Goal: Task Accomplishment & Management: Manage account settings

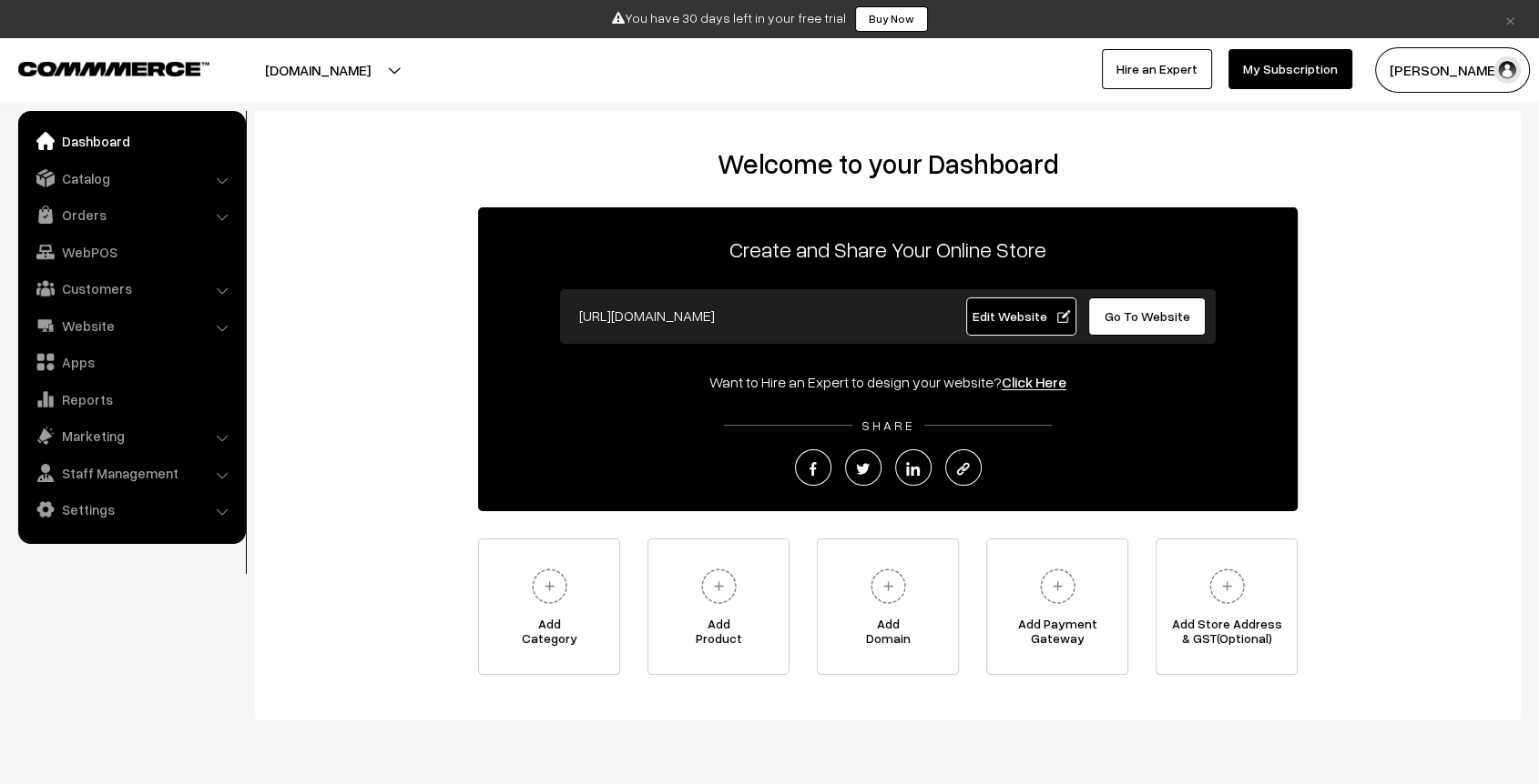
click at [1013, 308] on link "Edit Website" at bounding box center [1021, 317] width 111 height 38
click at [116, 181] on link "Catalog" at bounding box center [131, 178] width 216 height 33
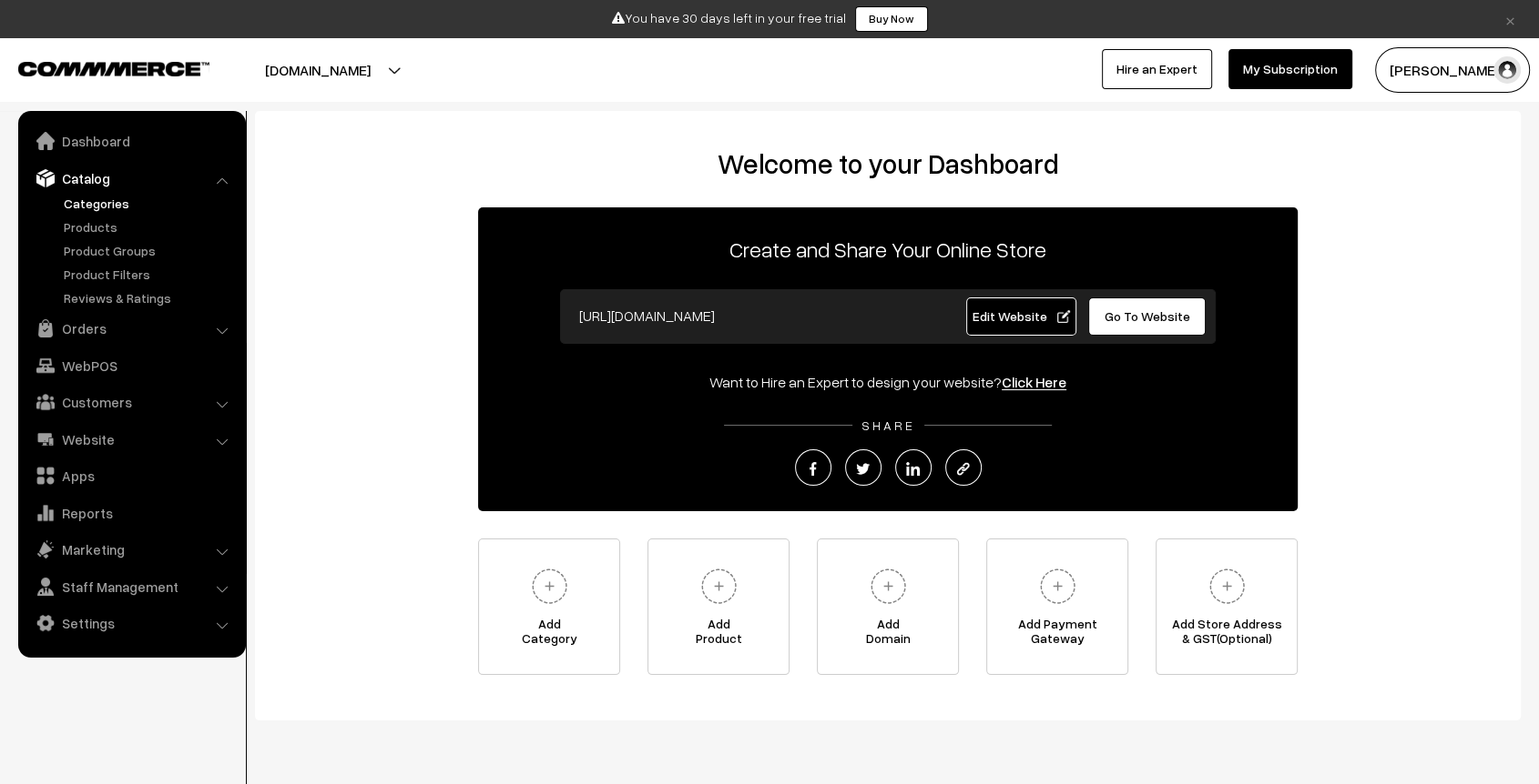
click at [119, 198] on link "Categories" at bounding box center [149, 203] width 180 height 19
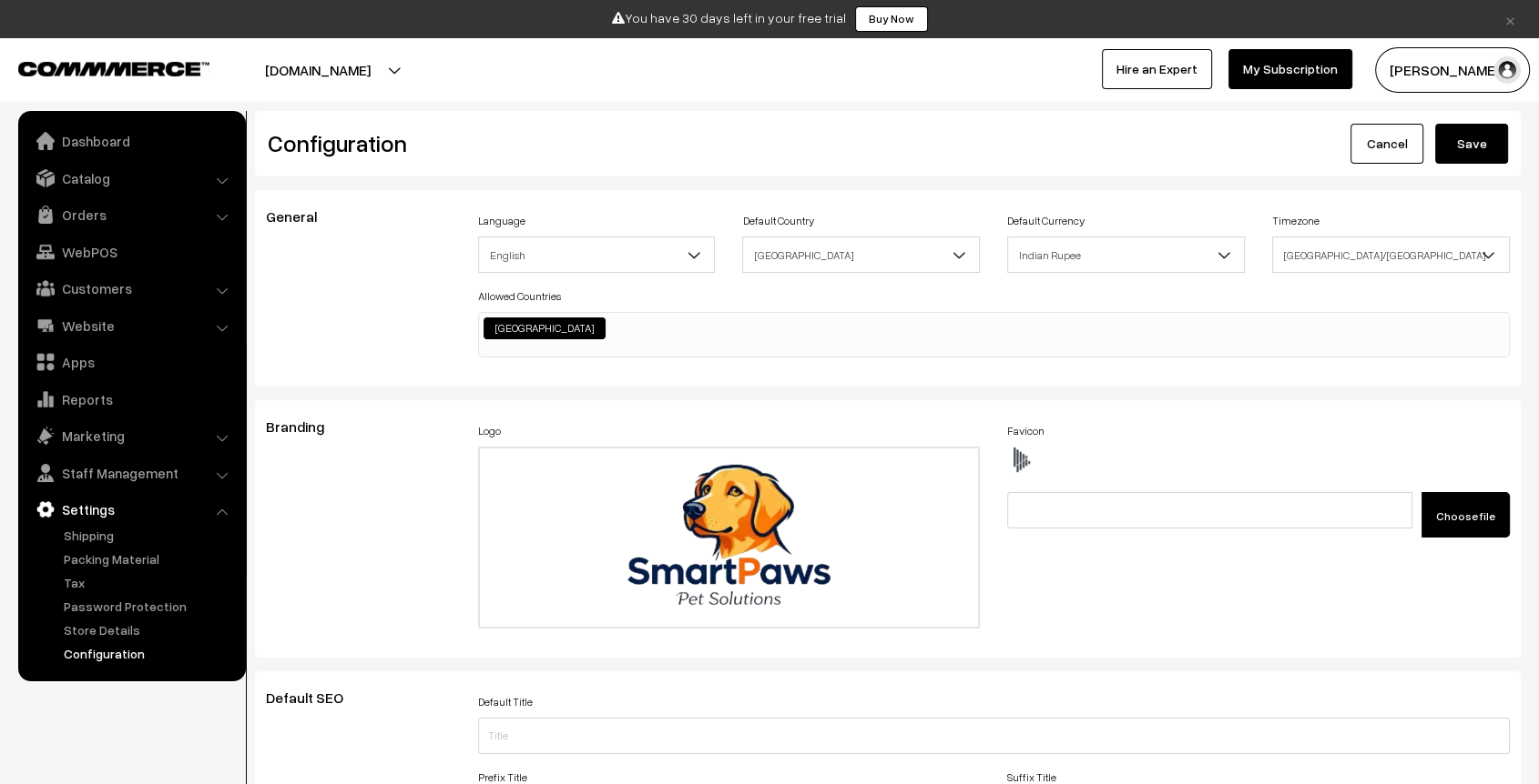
scroll to position [1463, 0]
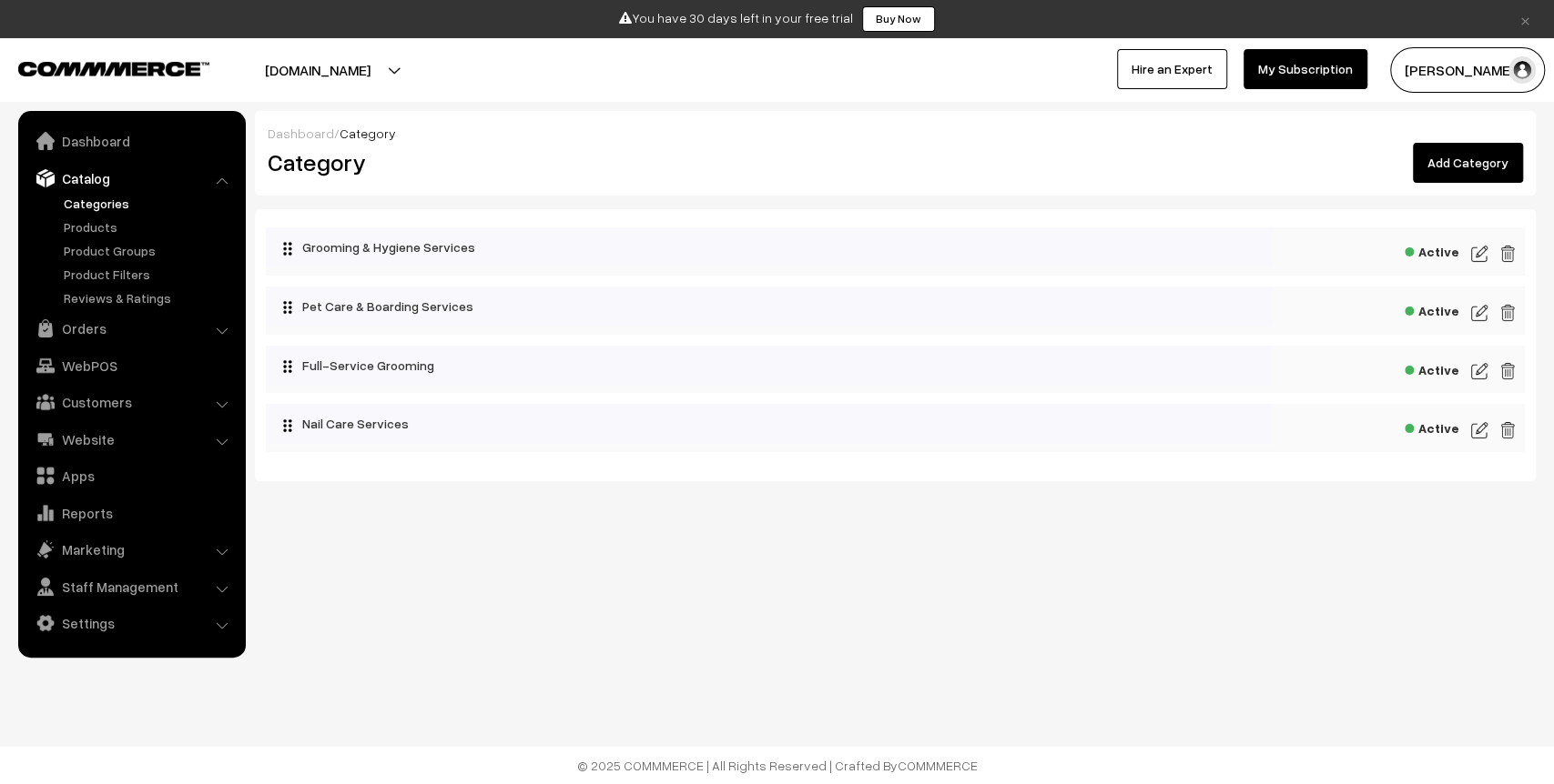
click at [1497, 169] on link "Add Category" at bounding box center [1468, 162] width 111 height 40
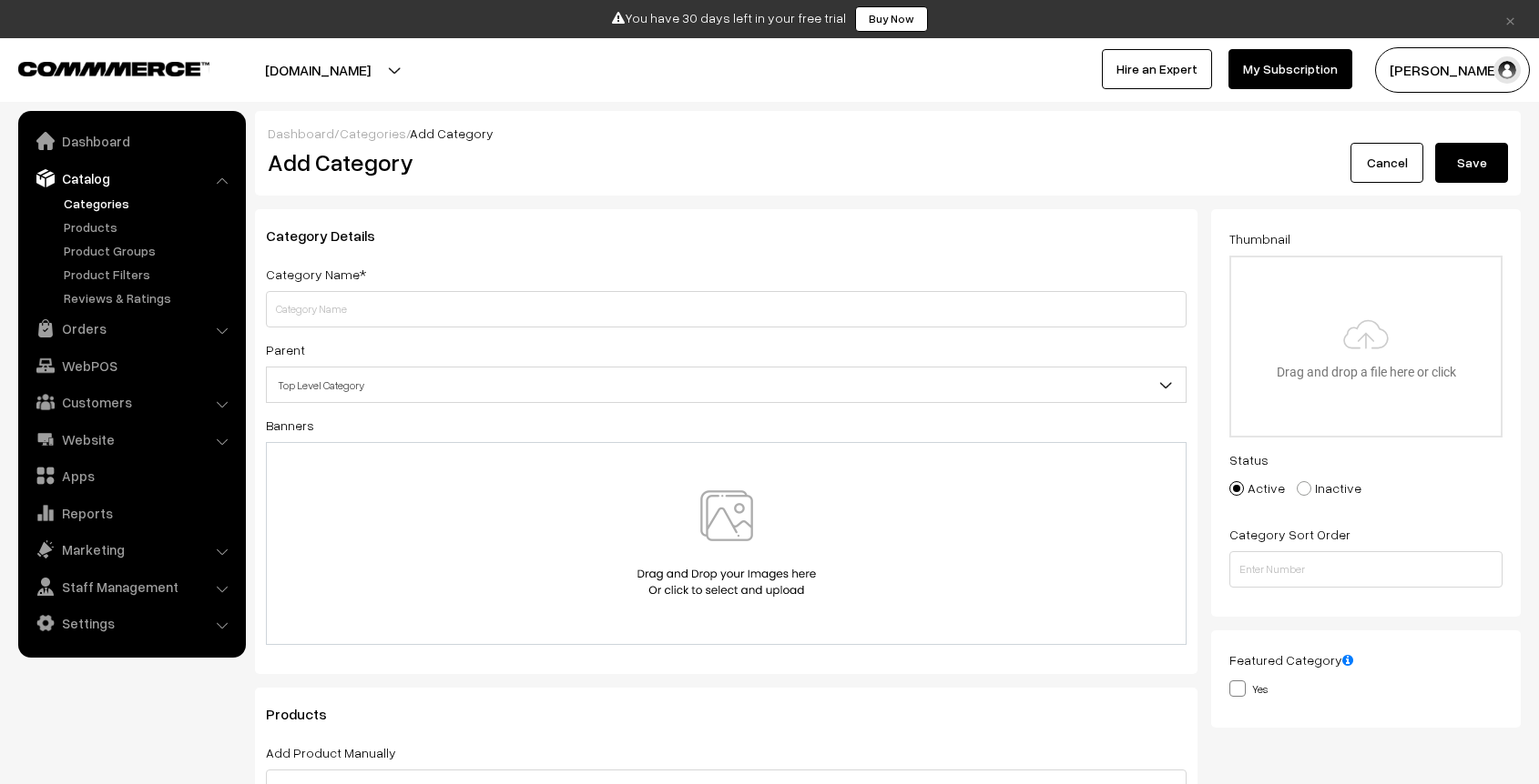
click at [501, 307] on input "text" at bounding box center [727, 309] width 921 height 37
type input "Home Pet Boarding"
click at [1469, 162] on button "Save" at bounding box center [1471, 162] width 73 height 40
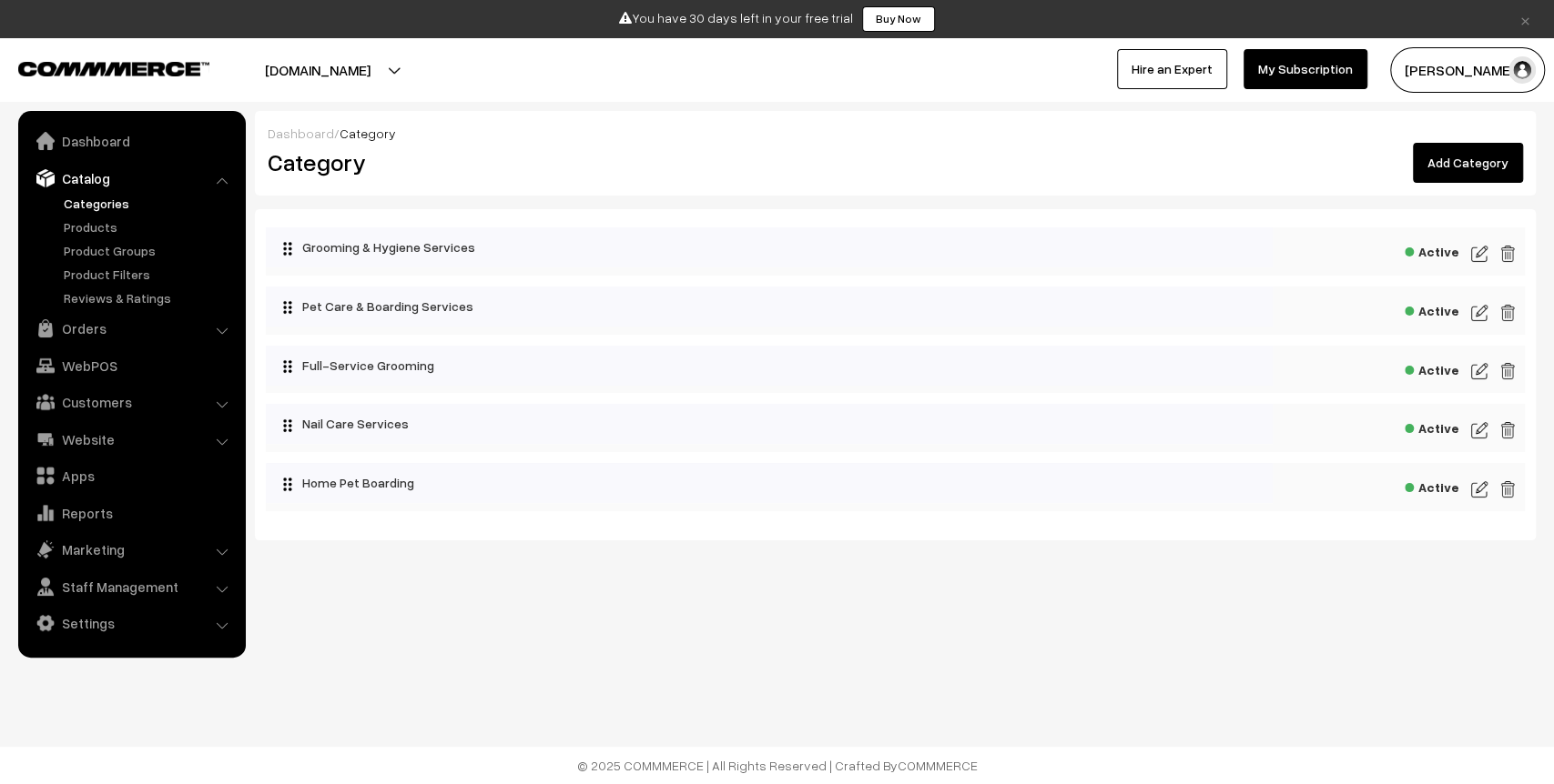
click at [1449, 161] on link "Add Category" at bounding box center [1468, 162] width 111 height 40
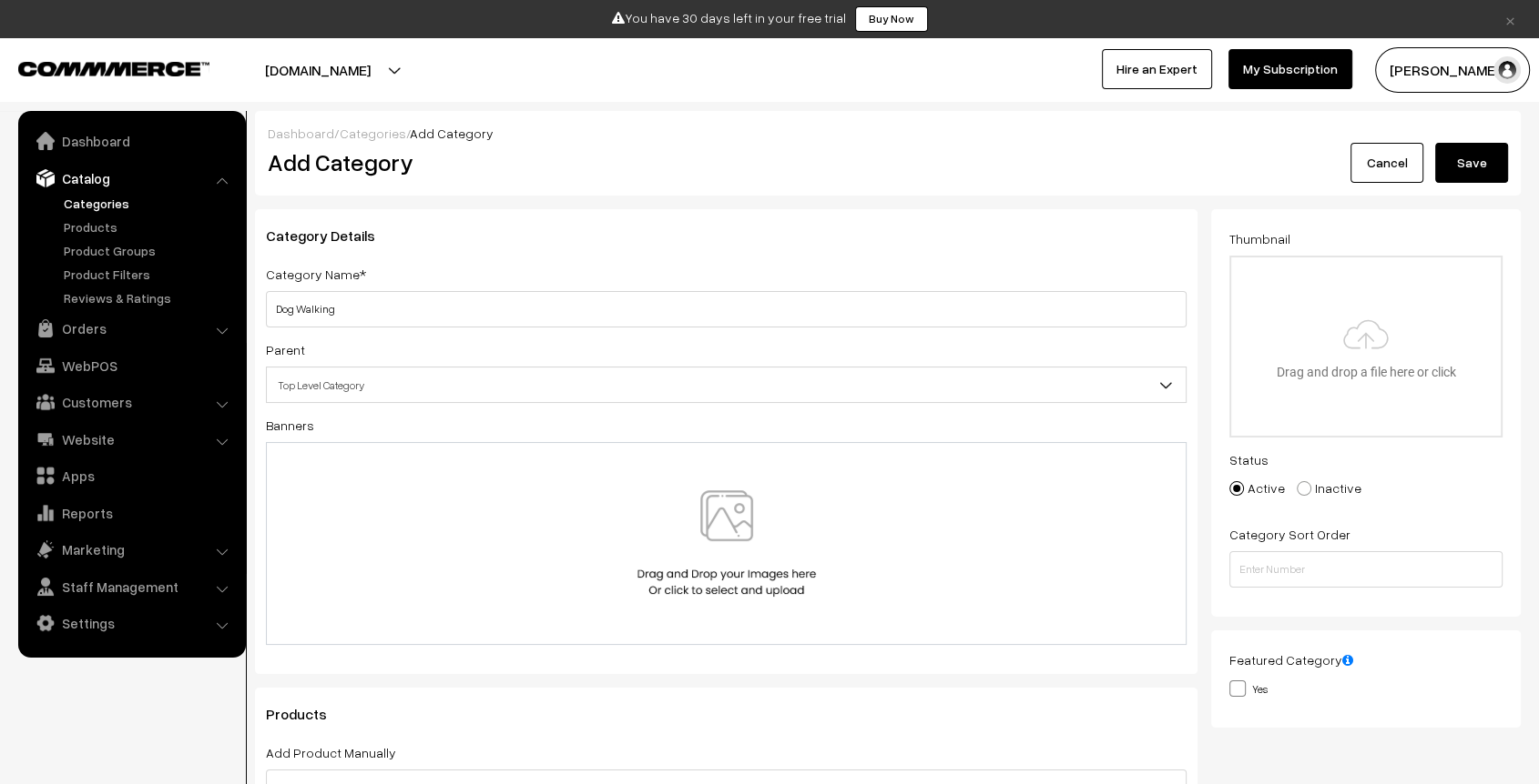
type input "Dog Walking"
click at [1454, 153] on button "Save" at bounding box center [1471, 162] width 73 height 40
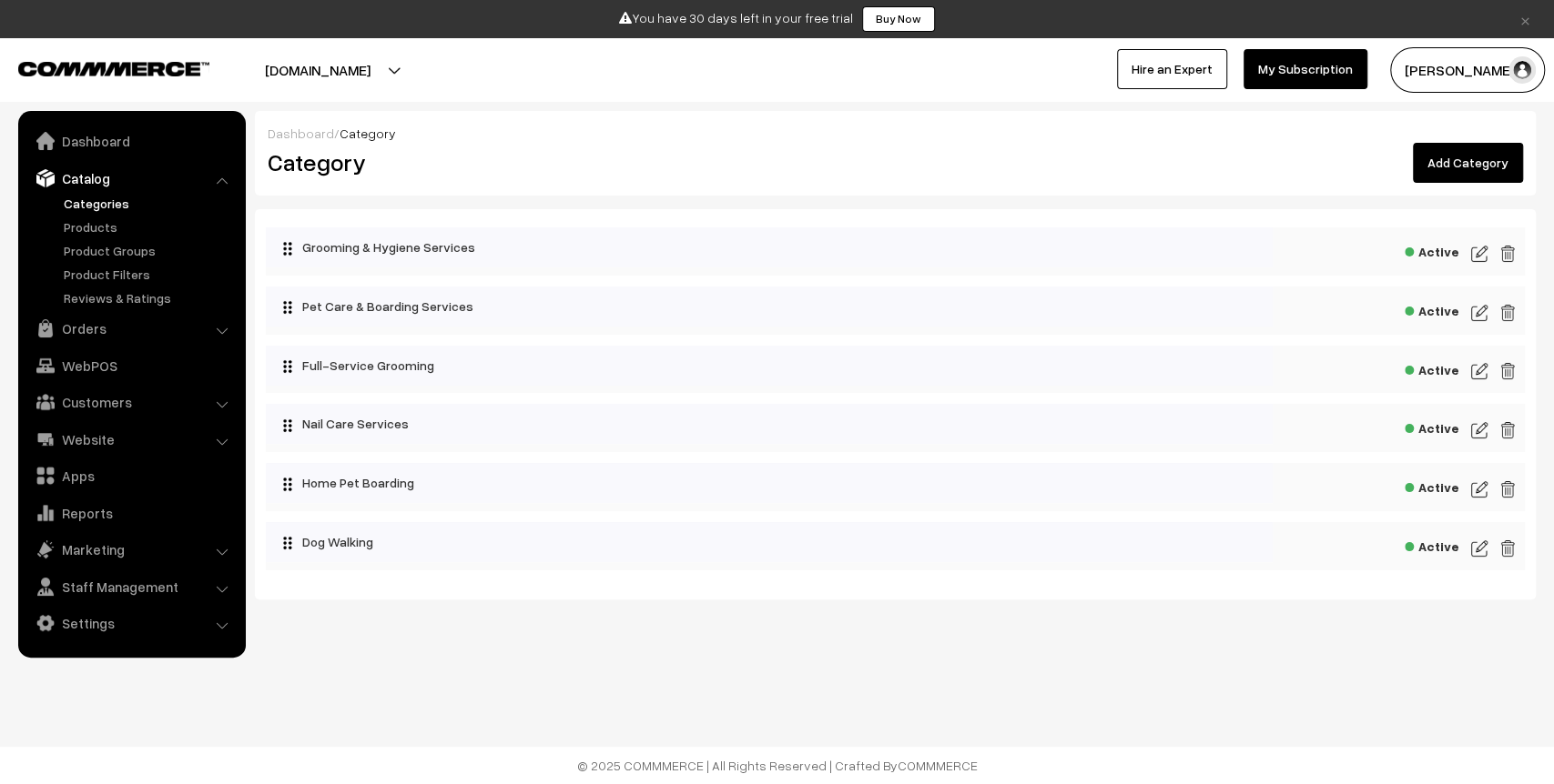
click at [1447, 160] on link "Add Category" at bounding box center [1468, 162] width 111 height 40
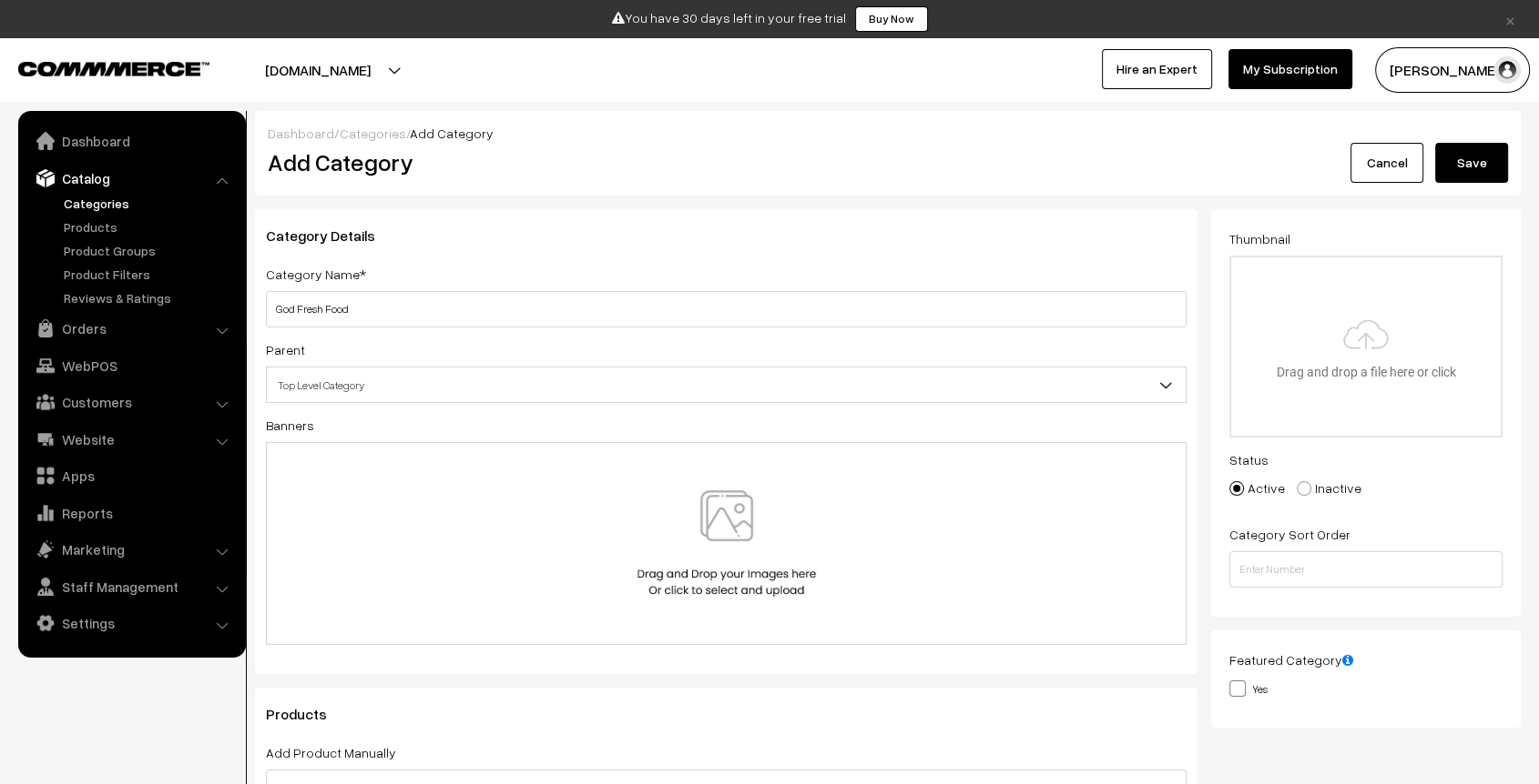
type input "God Fresh Food"
click at [1484, 175] on button "Save" at bounding box center [1471, 162] width 73 height 40
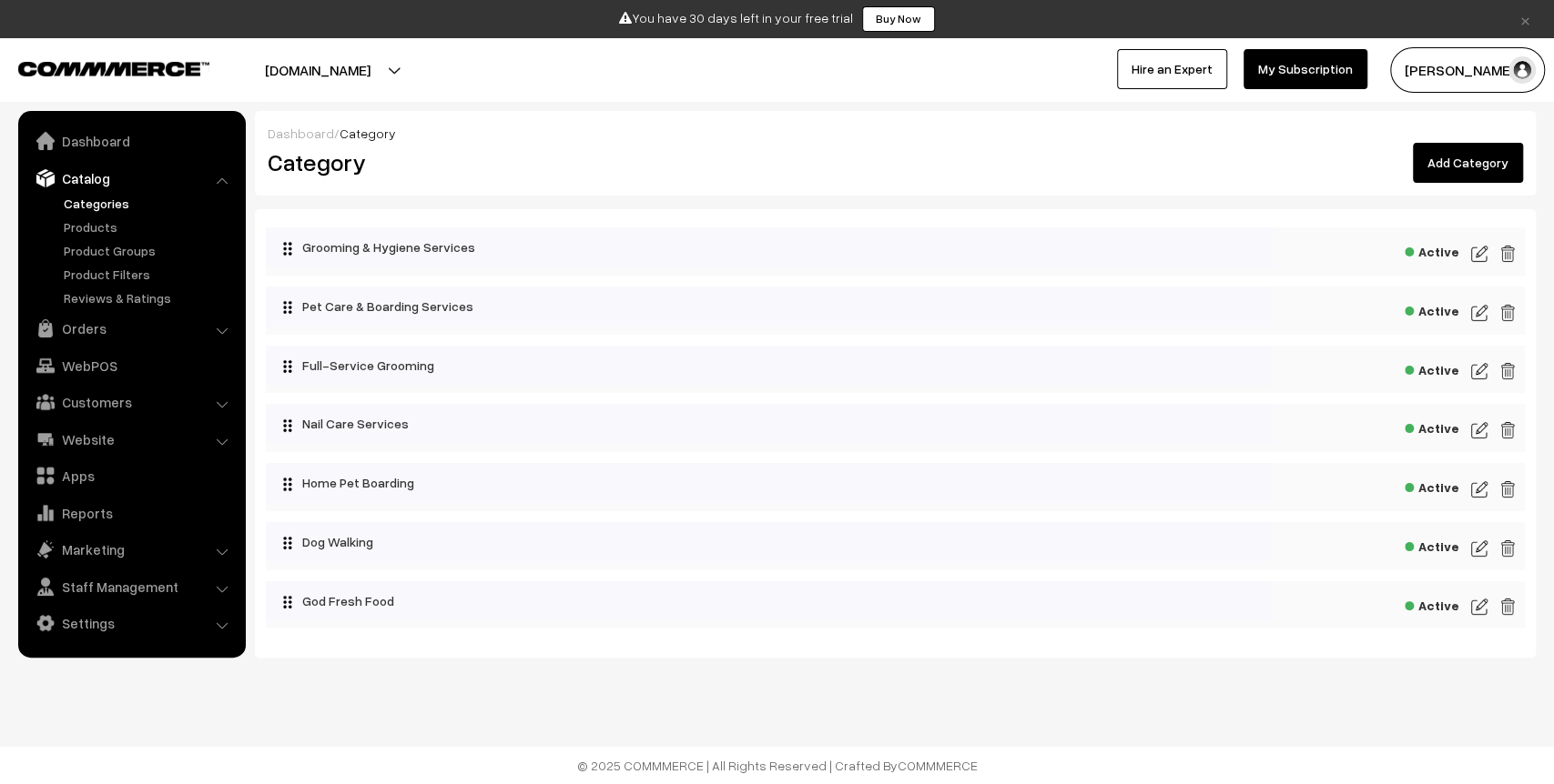
click at [1450, 160] on link "Add Category" at bounding box center [1468, 162] width 111 height 40
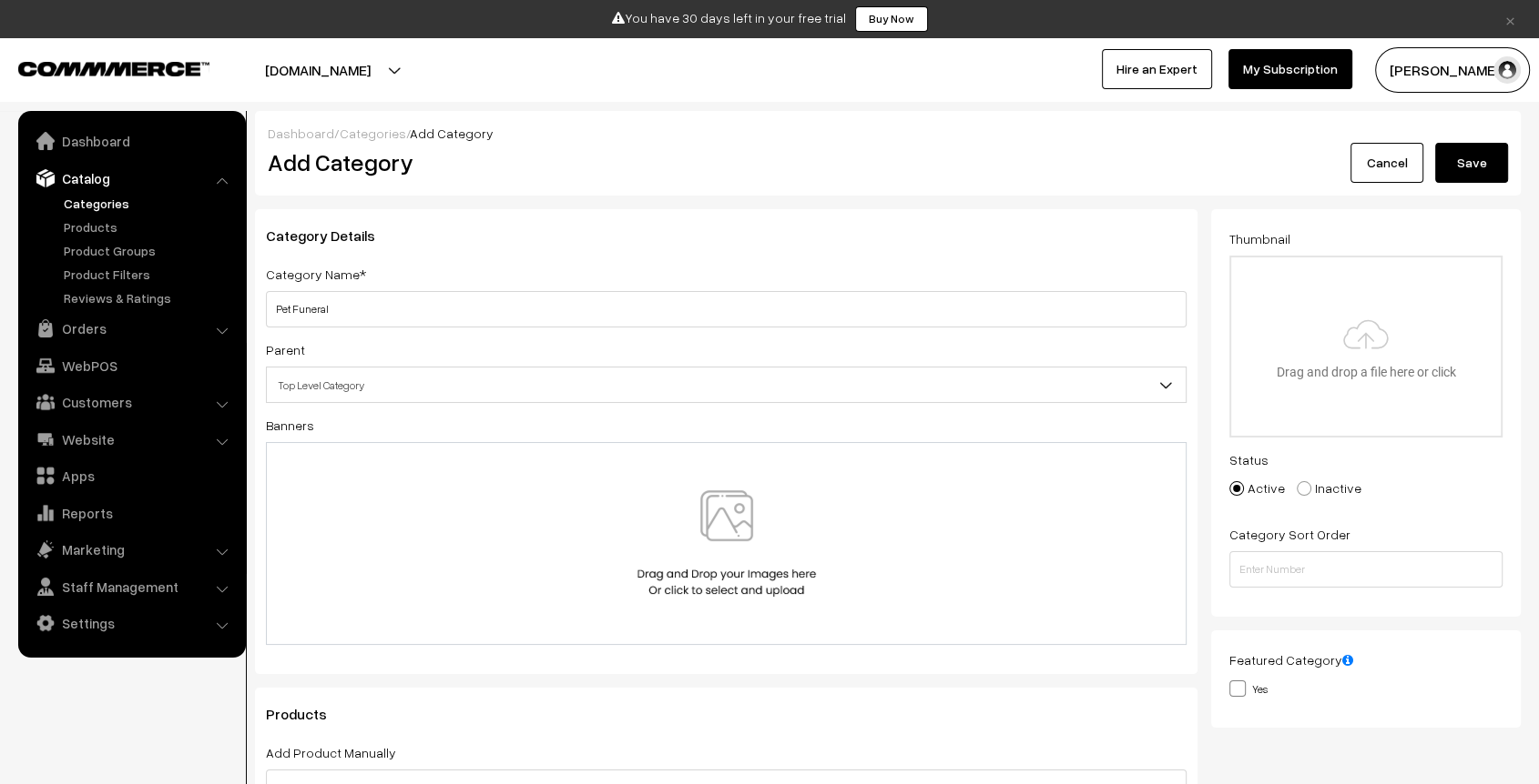
type input "Pet Funeral"
click at [672, 240] on h3 "Category Details" at bounding box center [727, 235] width 921 height 17
click at [1459, 150] on button "Save" at bounding box center [1471, 162] width 73 height 40
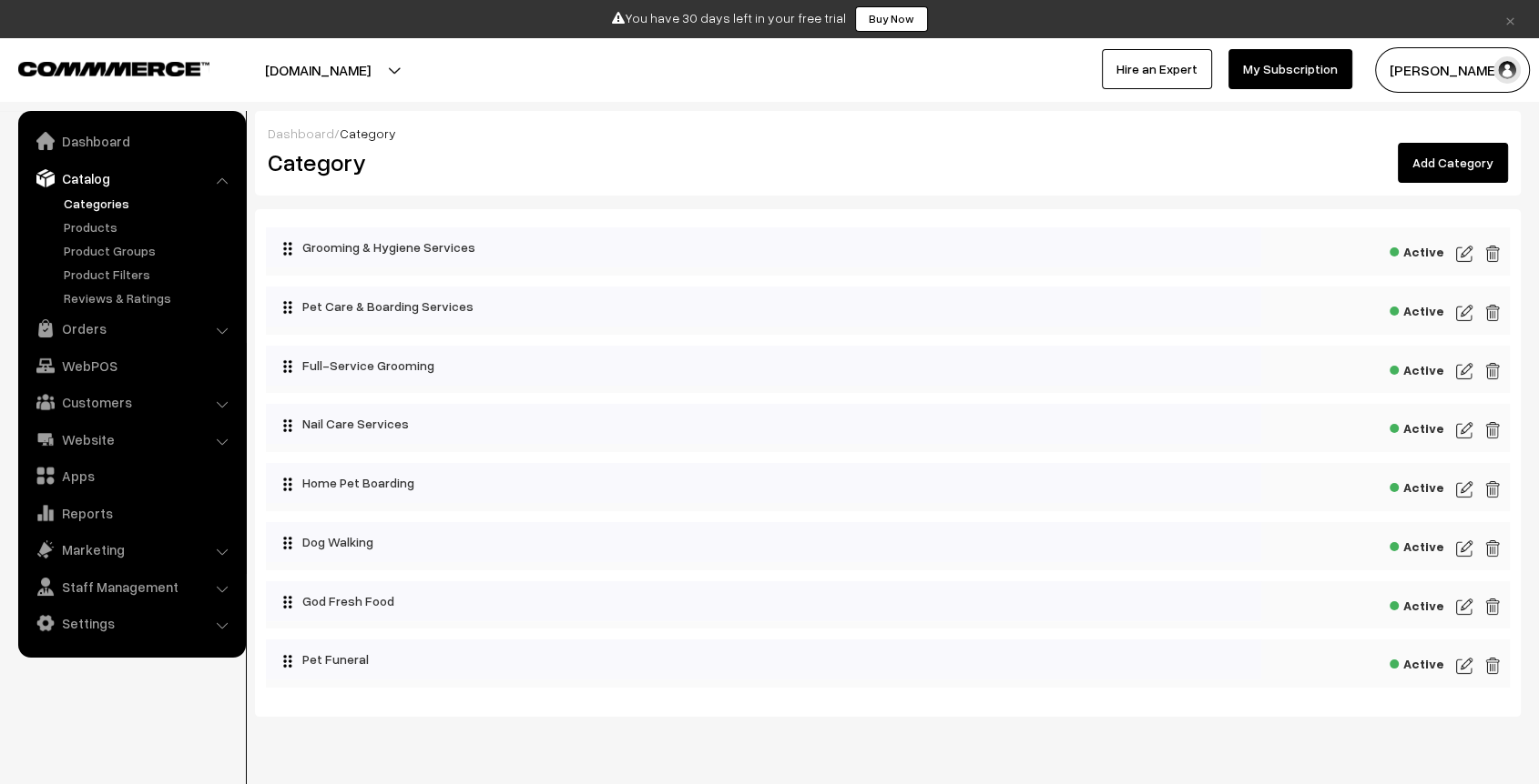
click at [1447, 173] on link "Add Category" at bounding box center [1452, 162] width 111 height 40
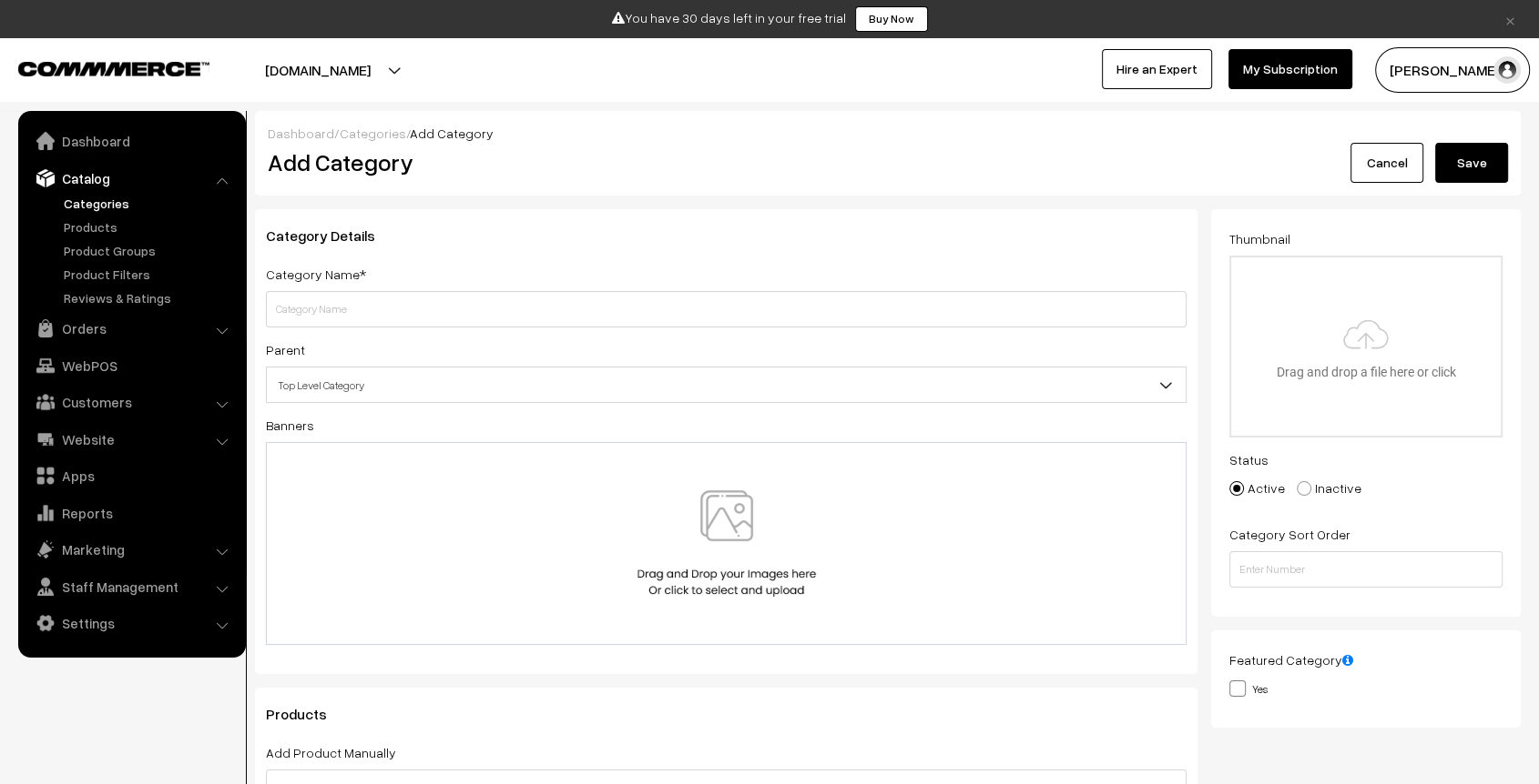
click at [792, 314] on input "text" at bounding box center [727, 309] width 921 height 37
type input "Pet Taxi"
click at [1450, 169] on button "Save" at bounding box center [1471, 162] width 73 height 40
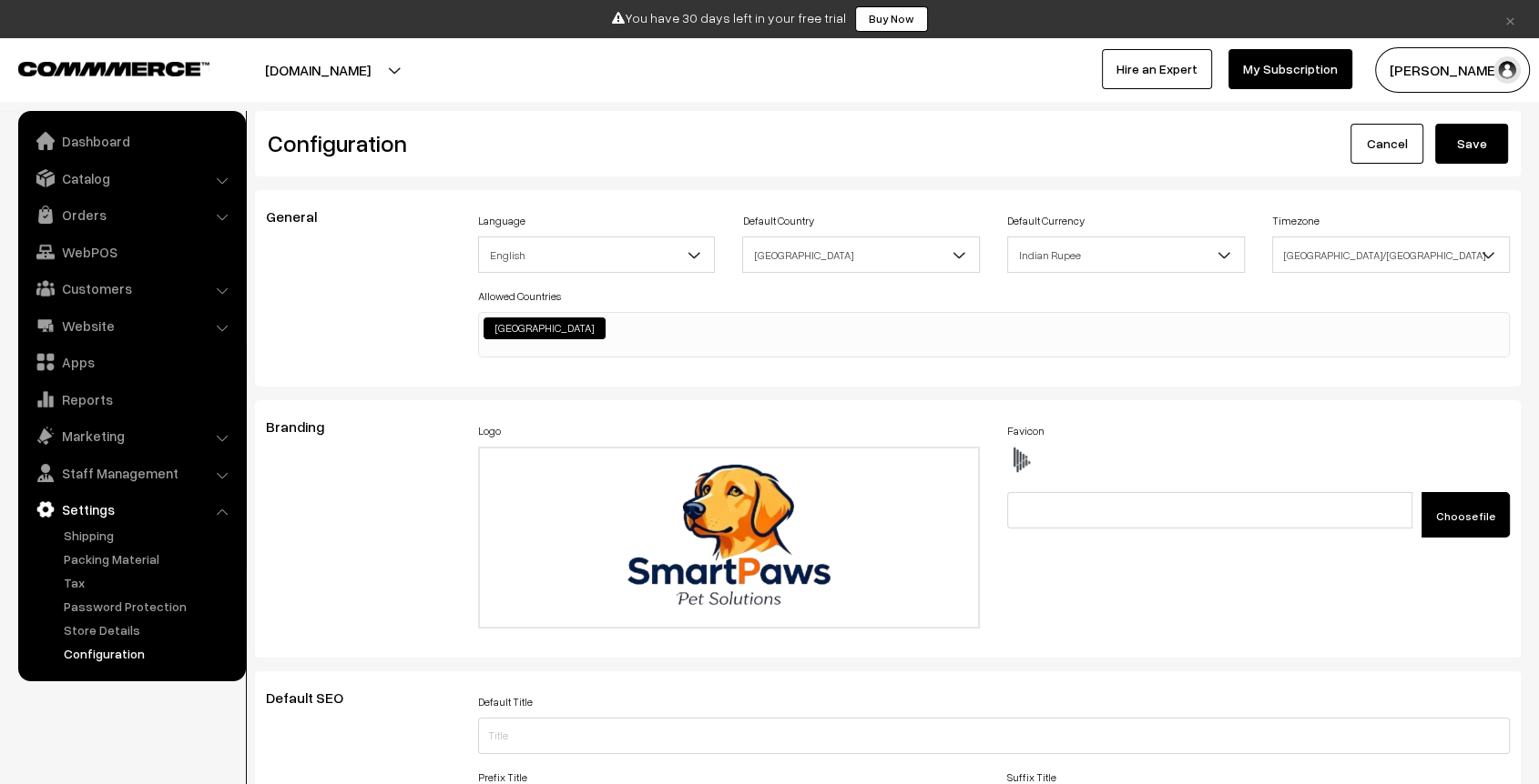
scroll to position [1462, 0]
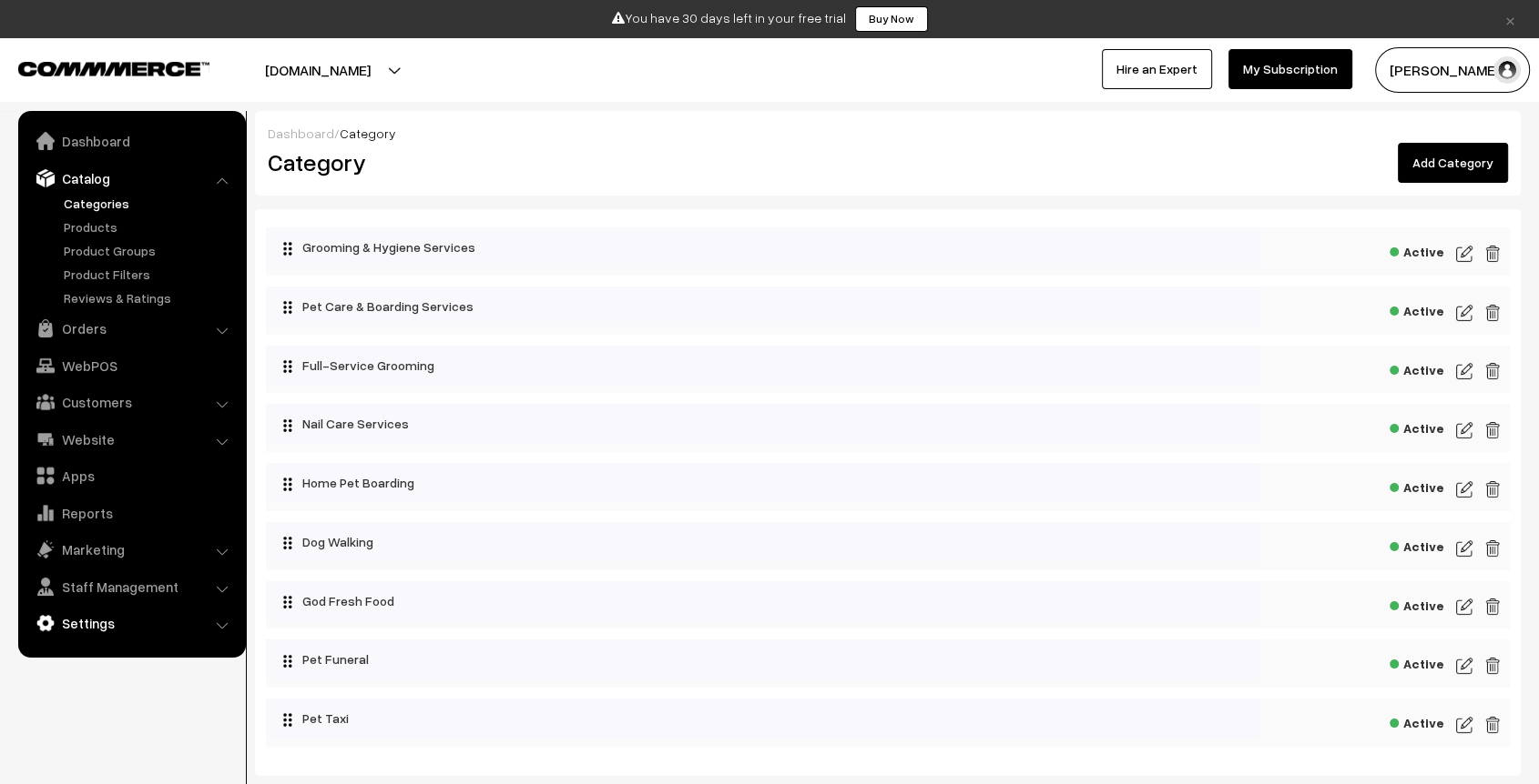
click at [128, 629] on link "Settings" at bounding box center [131, 623] width 216 height 33
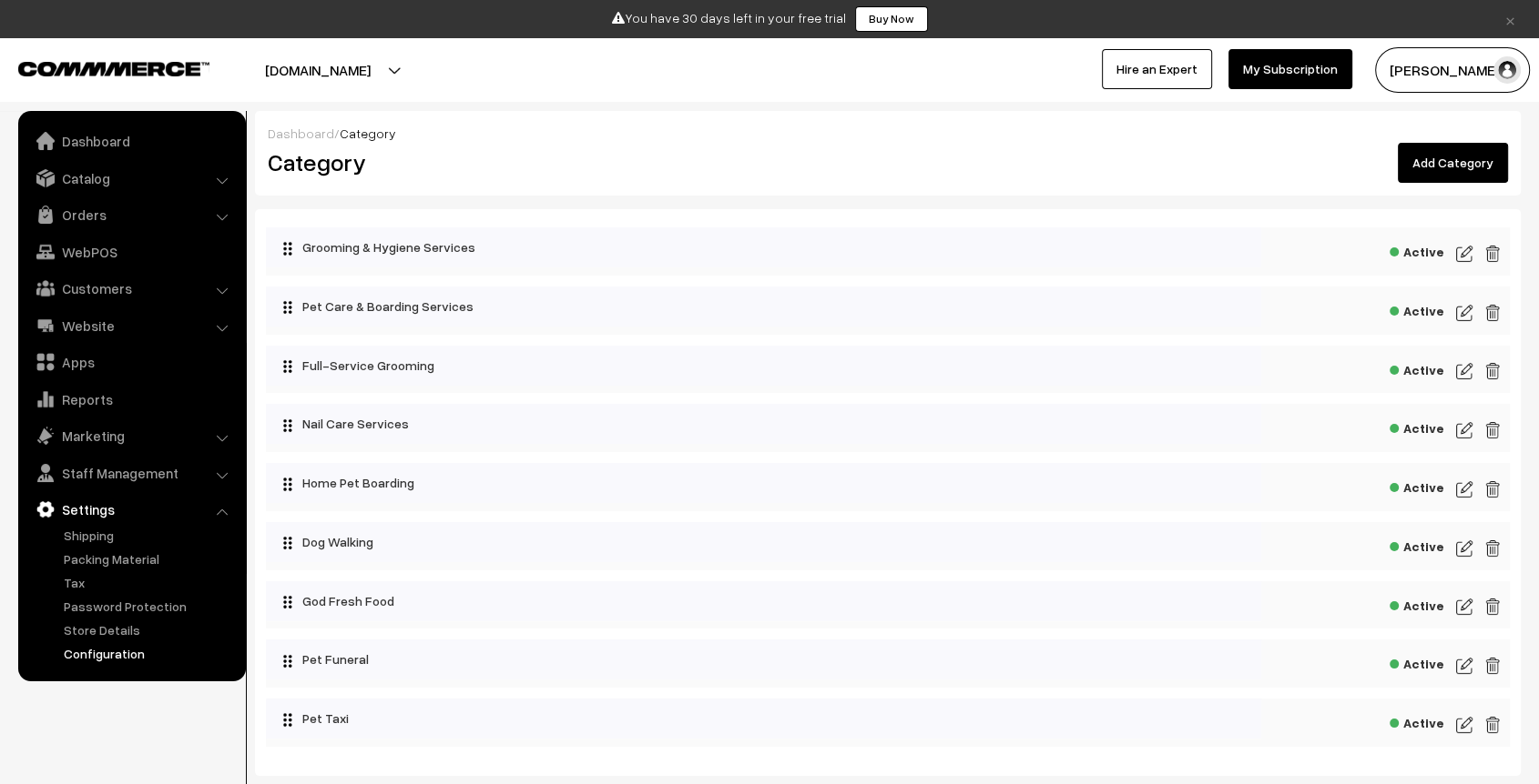
click at [113, 653] on link "Configuration" at bounding box center [149, 653] width 180 height 19
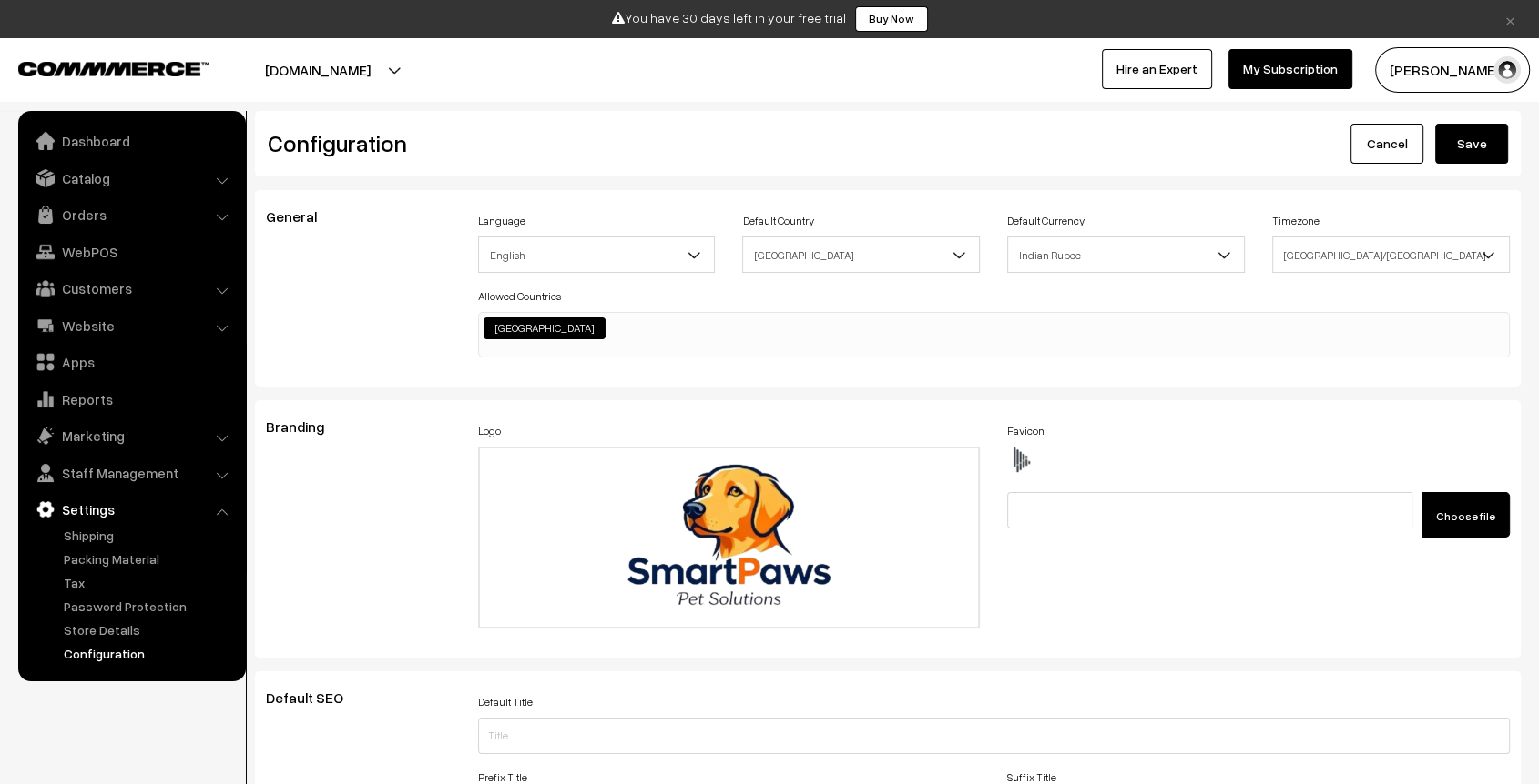
scroll to position [2104, 0]
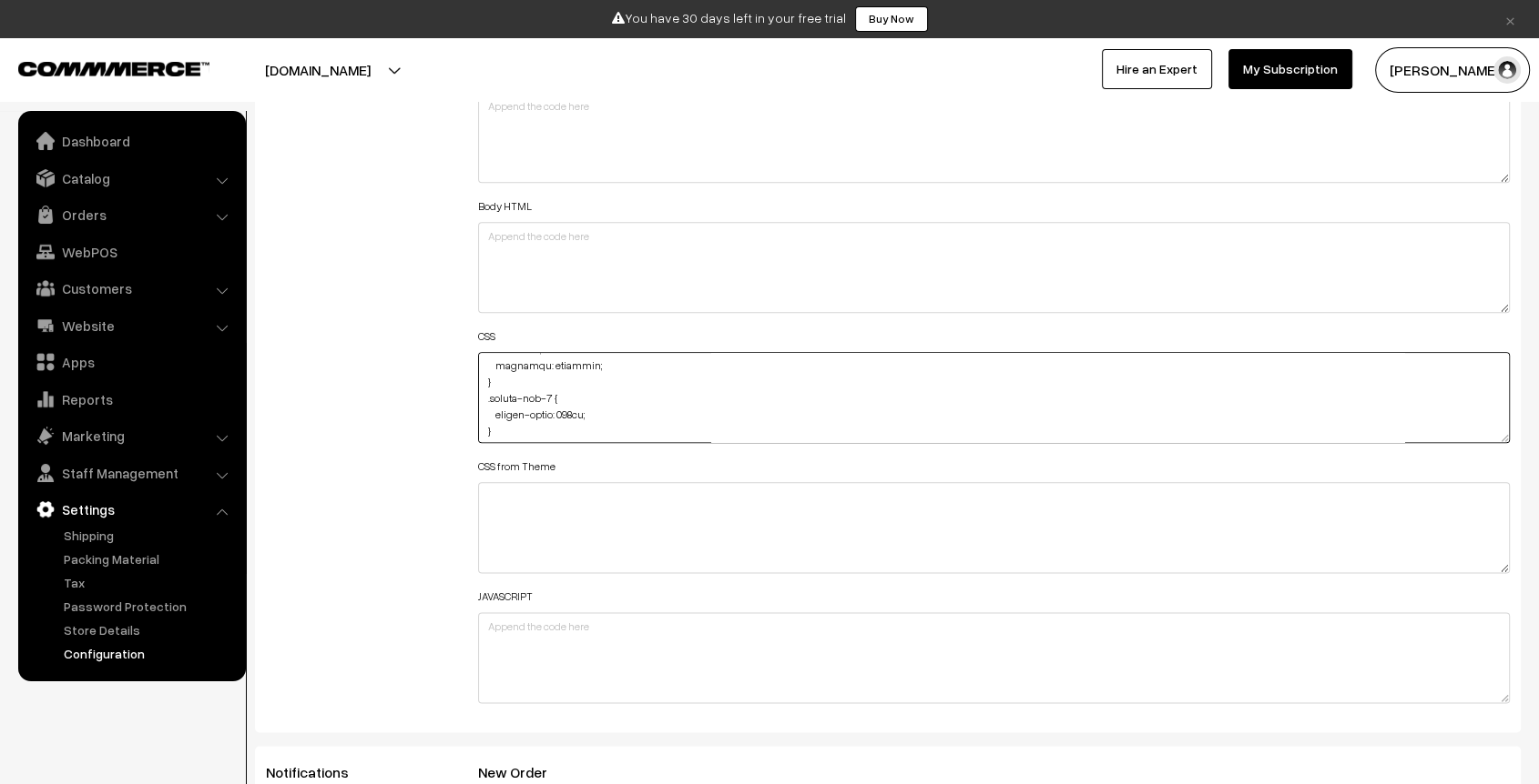
click at [564, 406] on textarea at bounding box center [994, 397] width 1032 height 91
click at [557, 396] on textarea at bounding box center [994, 397] width 1032 height 91
type textarea ".ijmCJD { background-image: url(https://t4.ftcdn.net/jpg/06/24/44/33/360_F_6244…"
click at [342, 323] on div "Additional HTML/JS/CSS" at bounding box center [358, 389] width 212 height 651
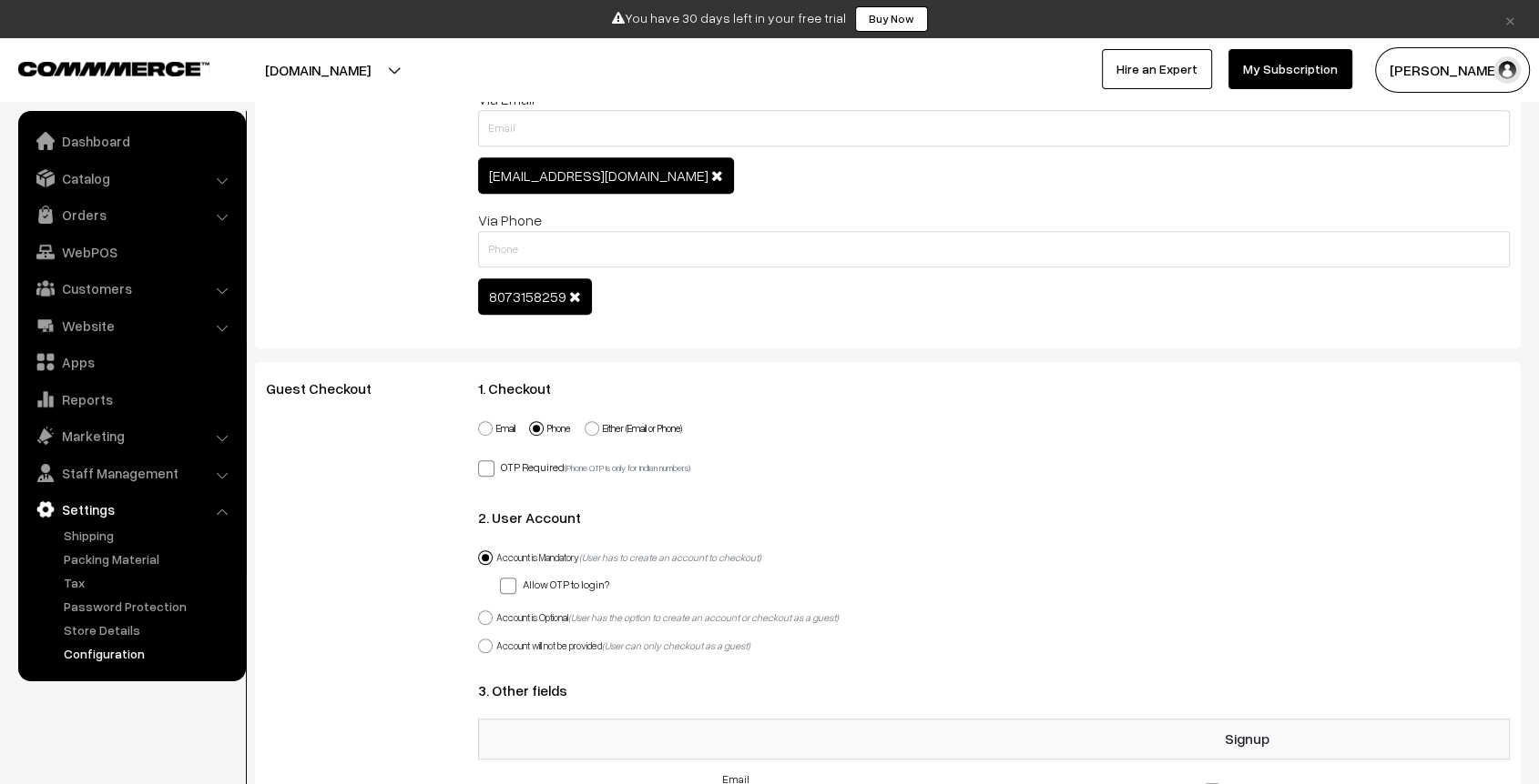
scroll to position [0, 0]
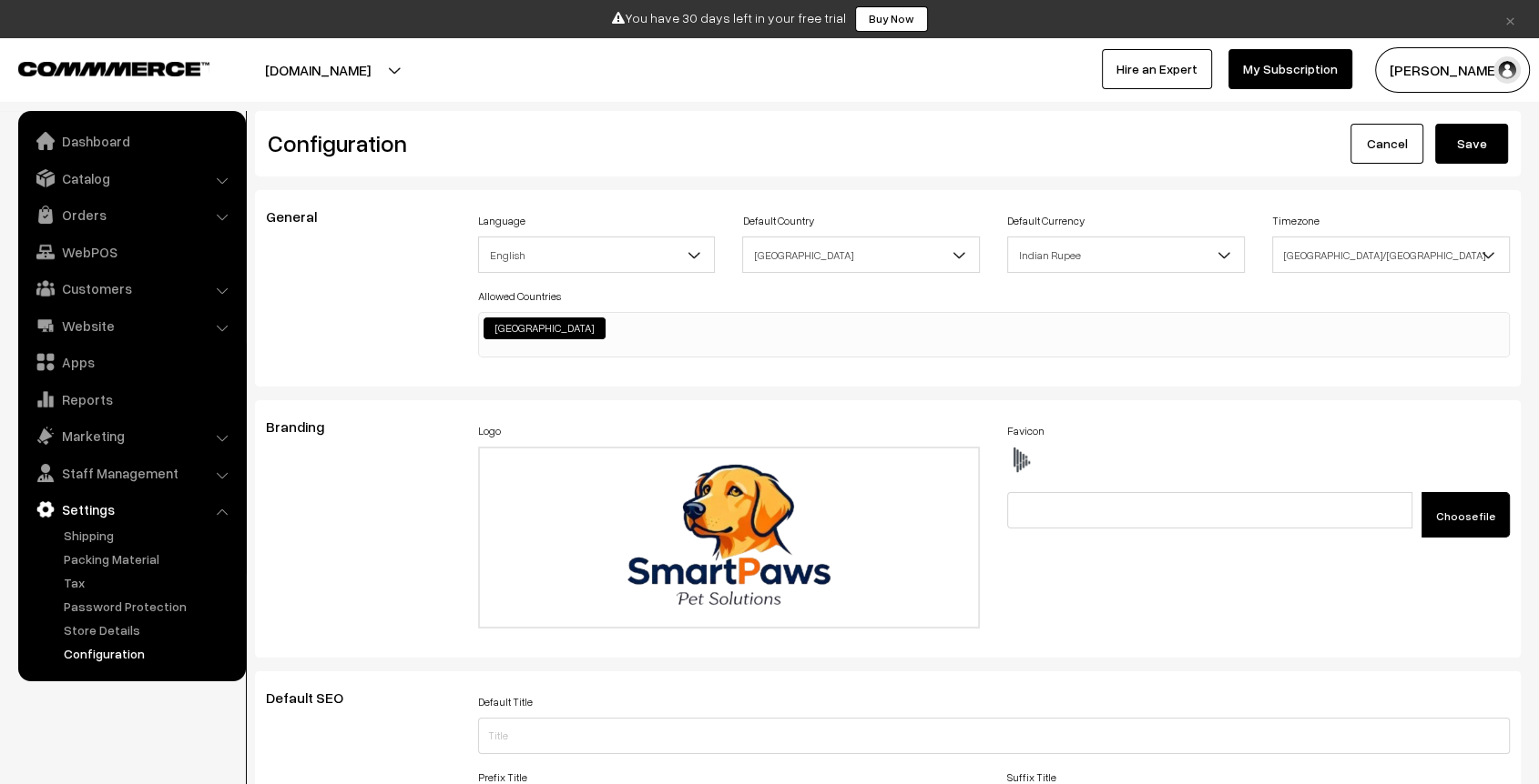
click at [1467, 139] on button "Save" at bounding box center [1471, 143] width 73 height 40
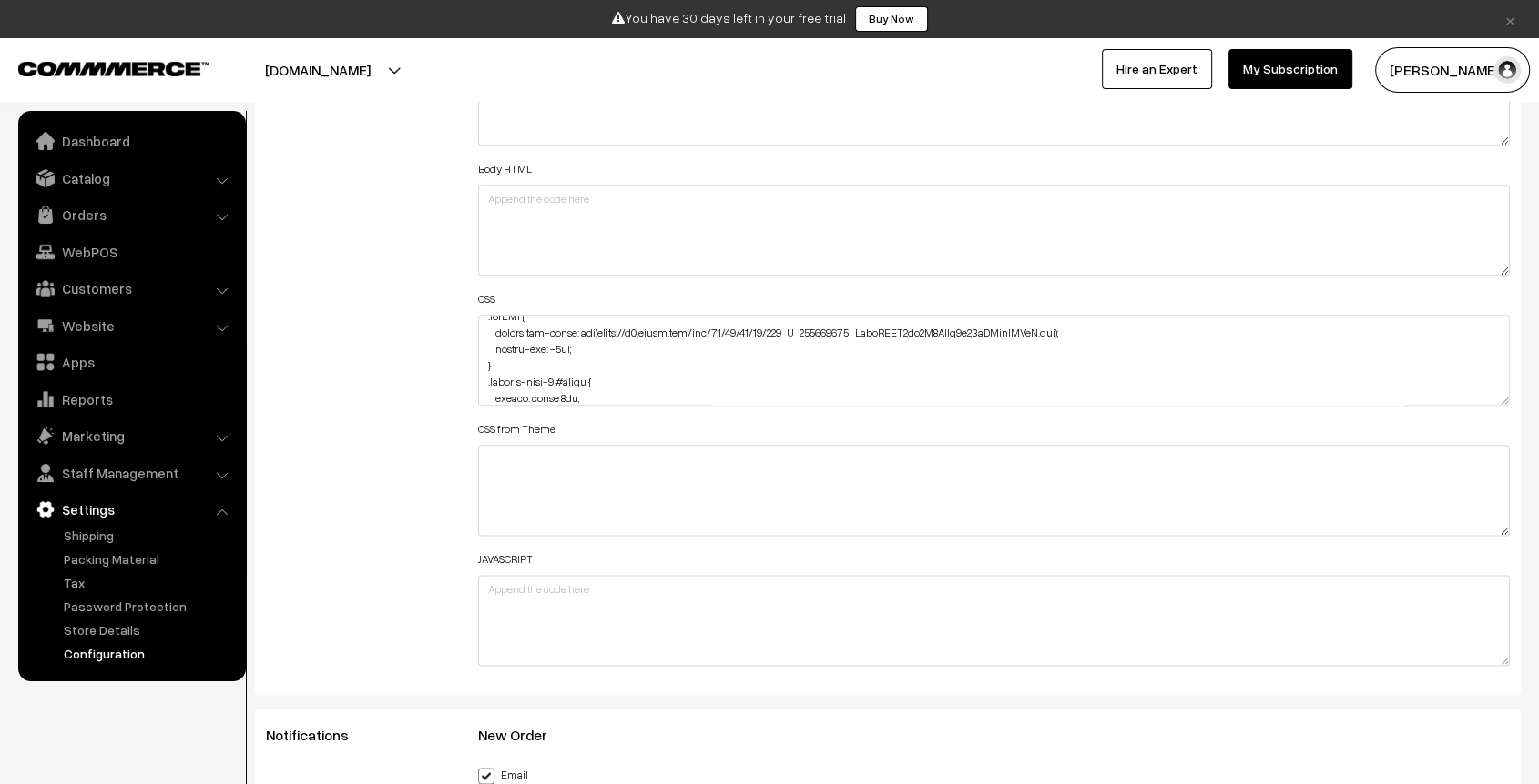
scroll to position [66, 0]
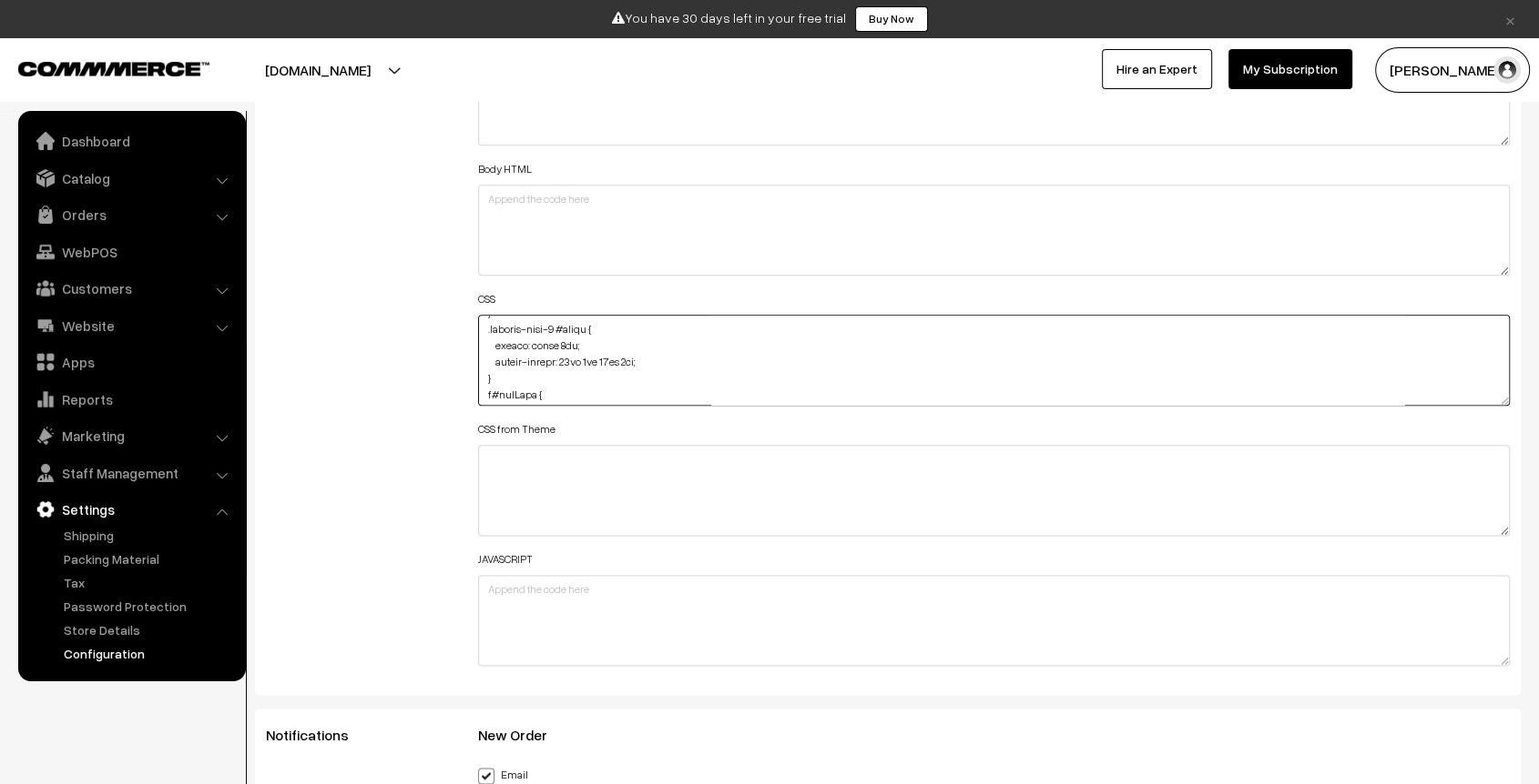
drag, startPoint x: 564, startPoint y: 354, endPoint x: 649, endPoint y: 352, distance: 85.0
click at [649, 352] on textarea at bounding box center [994, 360] width 1032 height 91
paste textarea "45px 45px 45px 45px;"
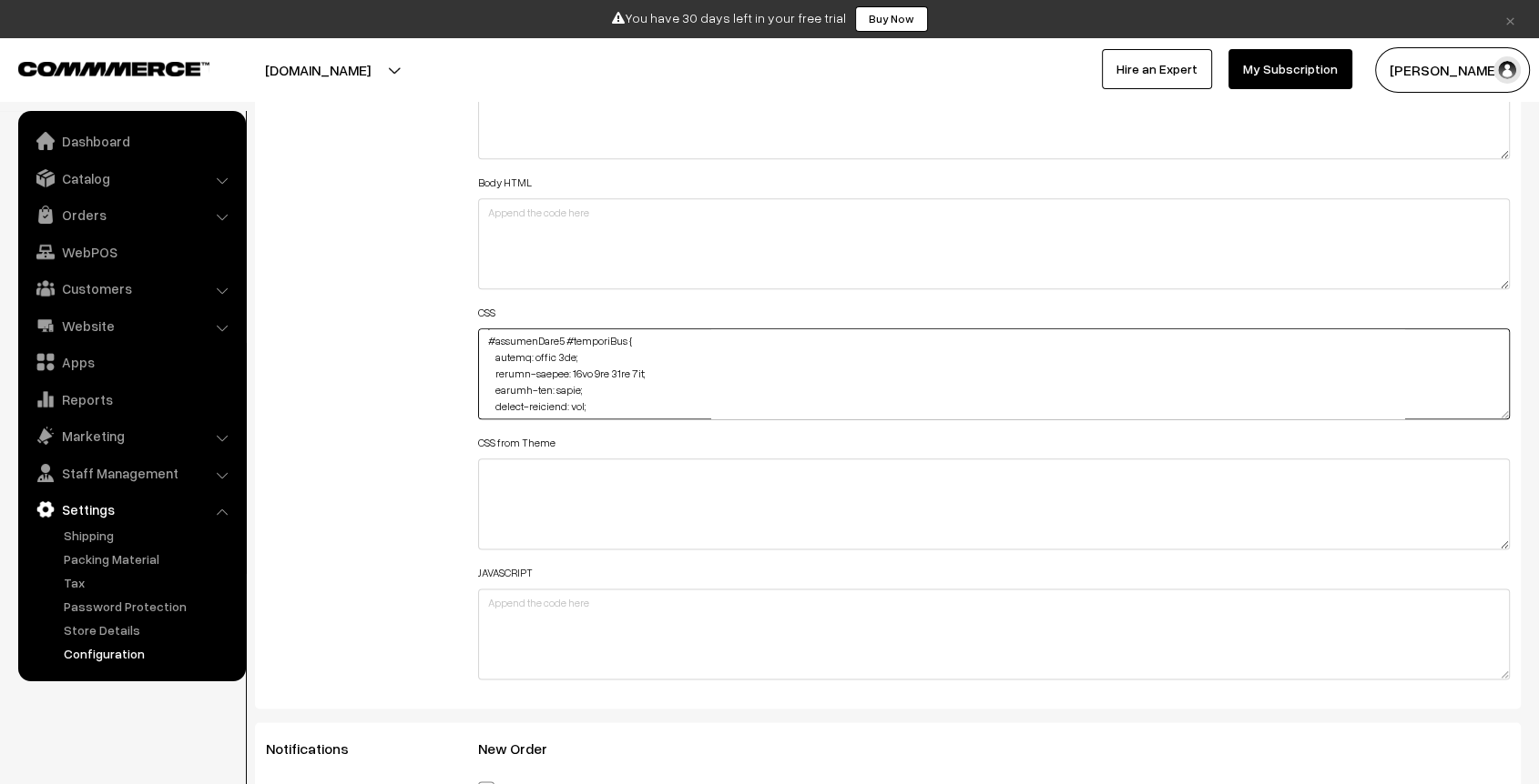
scroll to position [707, 0]
drag, startPoint x: 563, startPoint y: 369, endPoint x: 658, endPoint y: 365, distance: 95.1
click at [658, 365] on textarea at bounding box center [994, 374] width 1032 height 91
paste textarea "45px 45px 45px;"
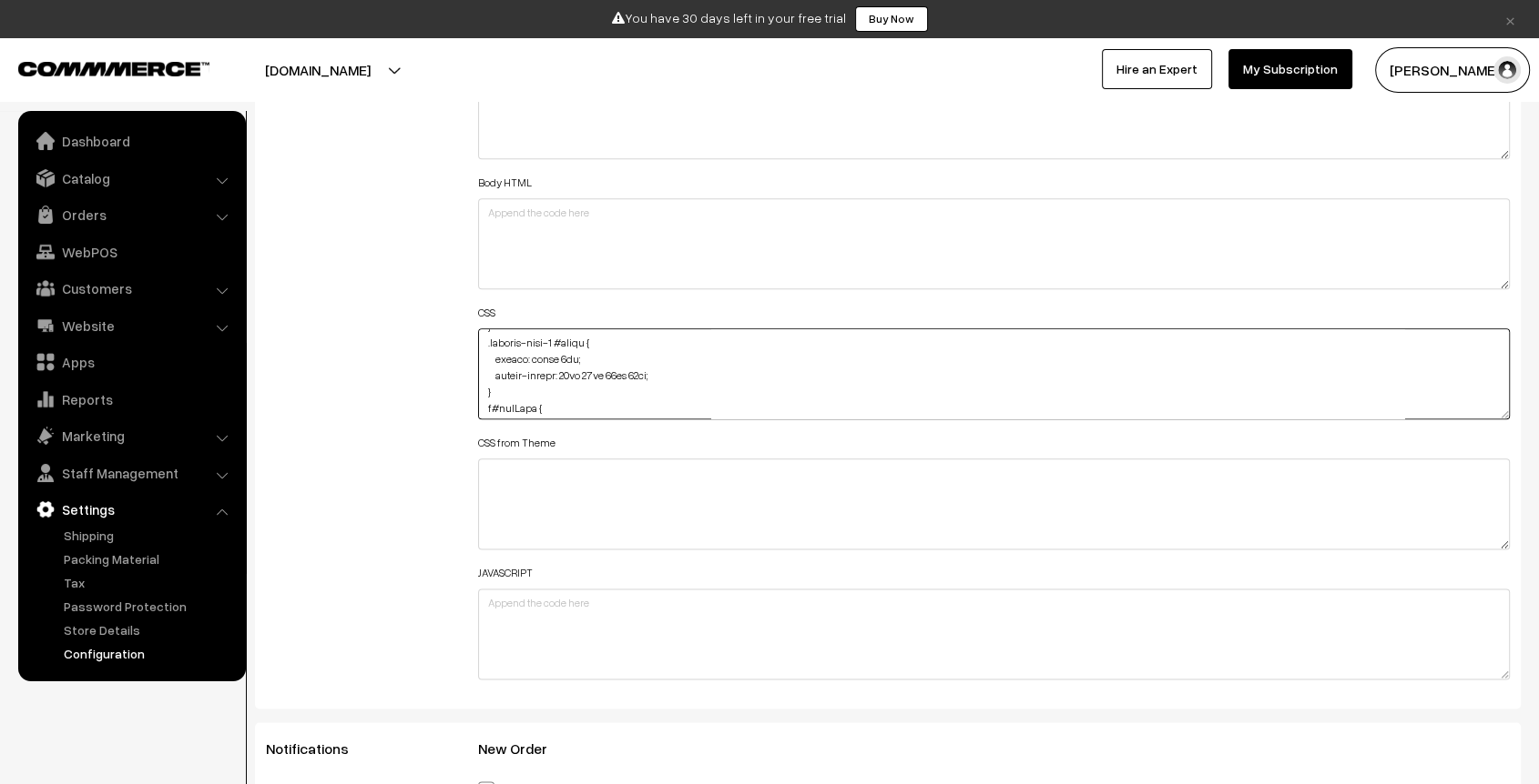
click at [595, 373] on textarea at bounding box center [994, 374] width 1032 height 91
type textarea ".ijmCJD { background-image: url([URL][DOMAIN_NAME]); margin-top: -8px; } .produ…"
click at [1435, 170] on div "Body HTML" at bounding box center [994, 230] width 1032 height 120
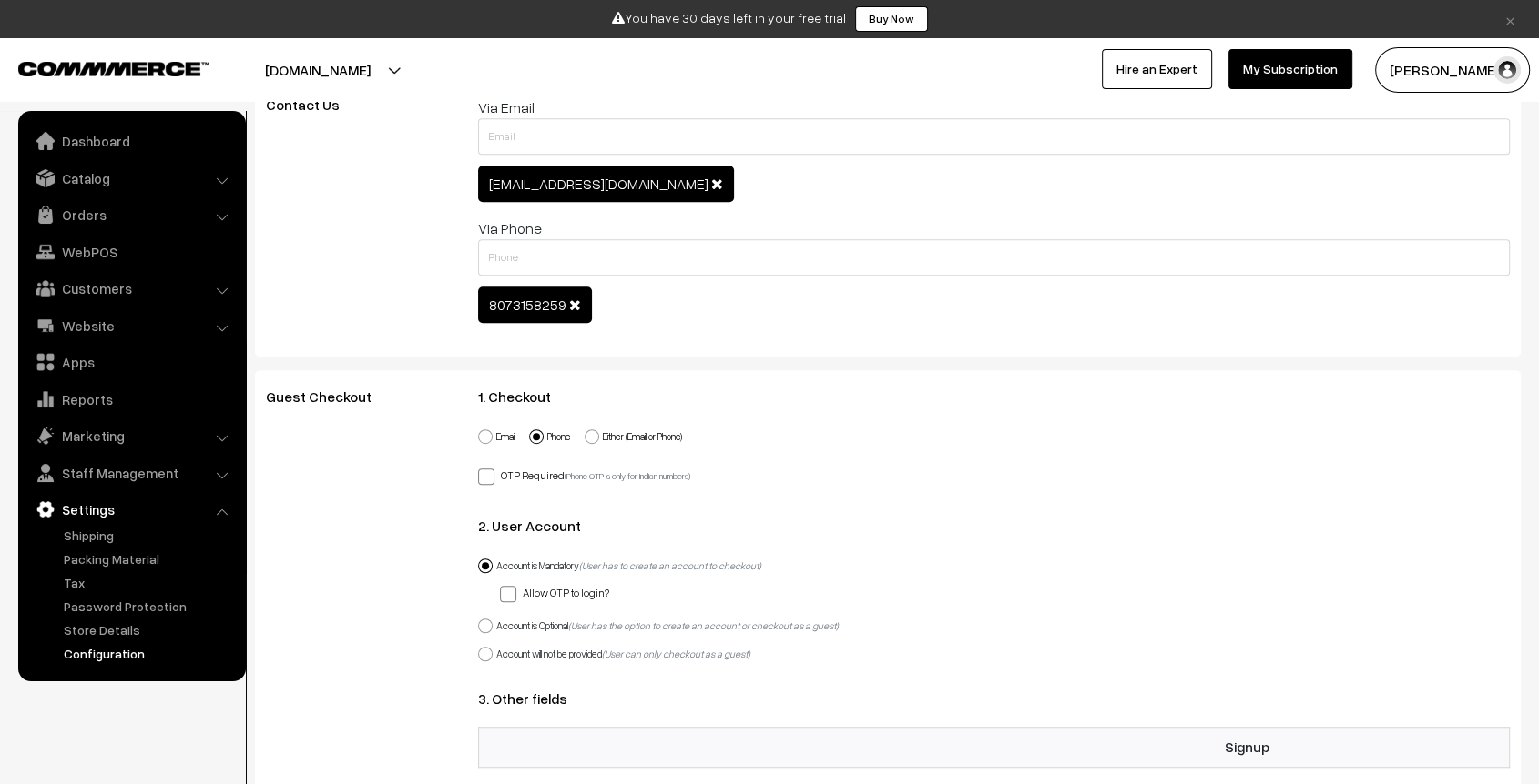
scroll to position [0, 0]
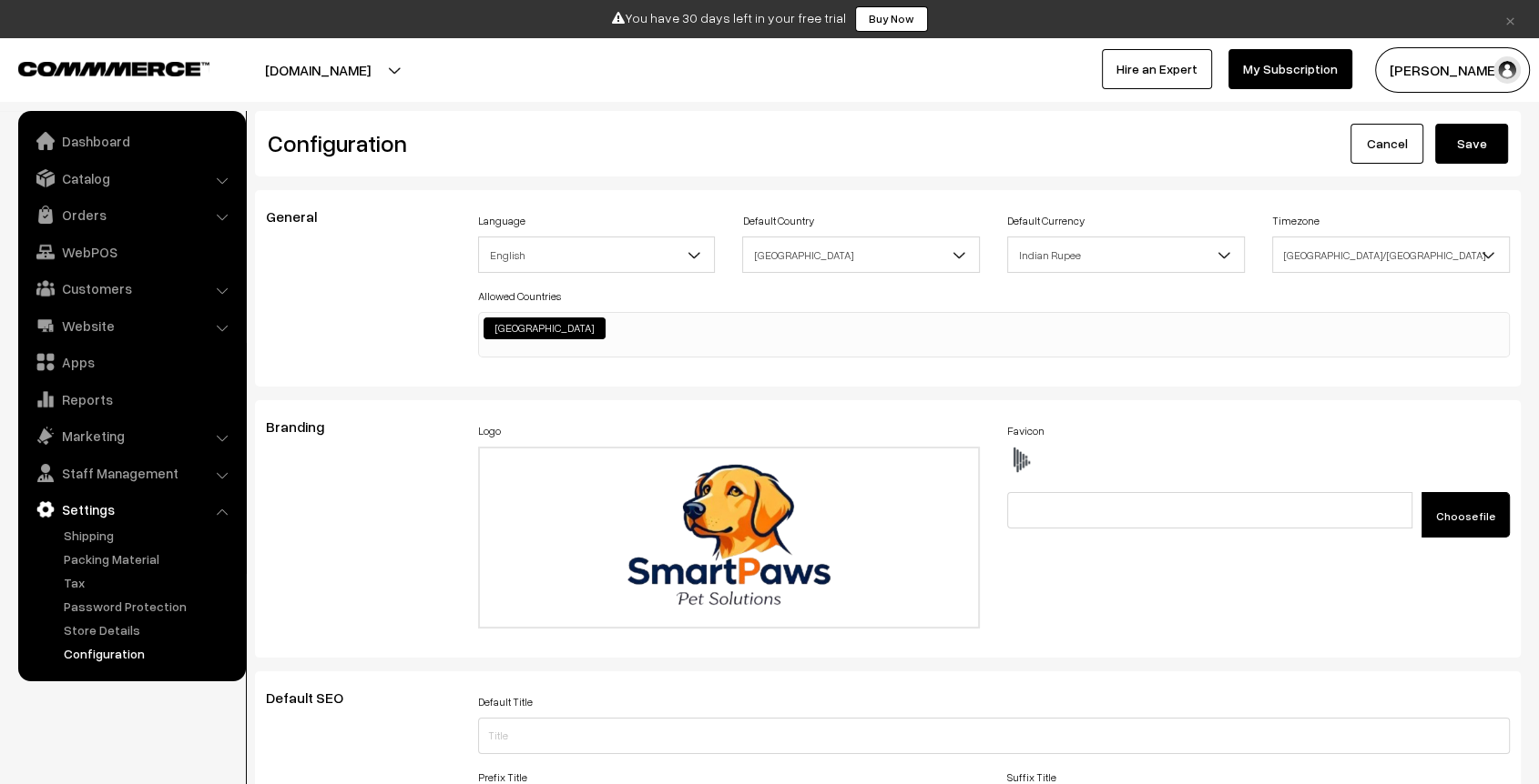
click at [1473, 140] on button "Save" at bounding box center [1471, 143] width 73 height 40
click at [92, 178] on link "Catalog" at bounding box center [131, 178] width 216 height 33
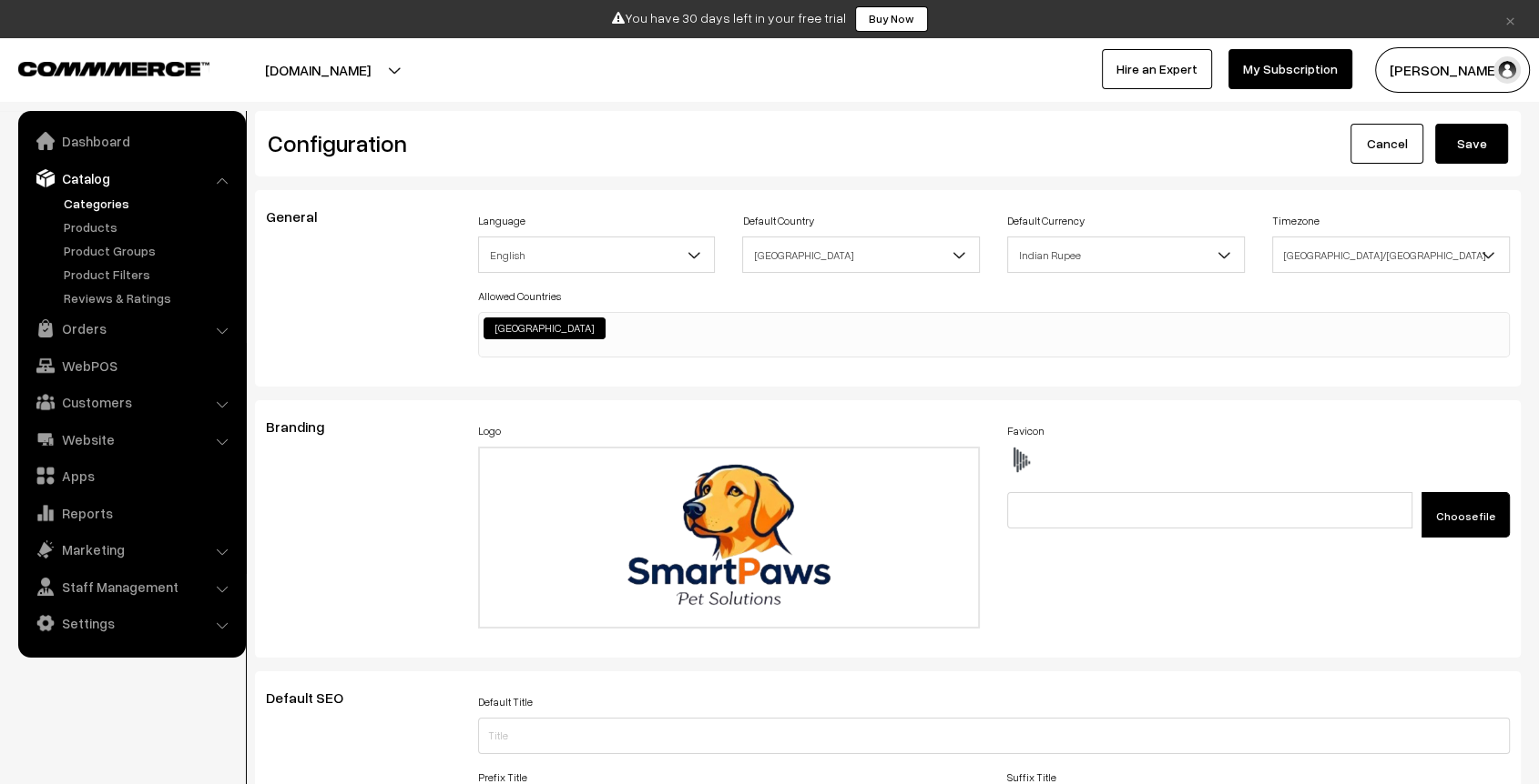
click at [106, 207] on link "Categories" at bounding box center [149, 203] width 180 height 19
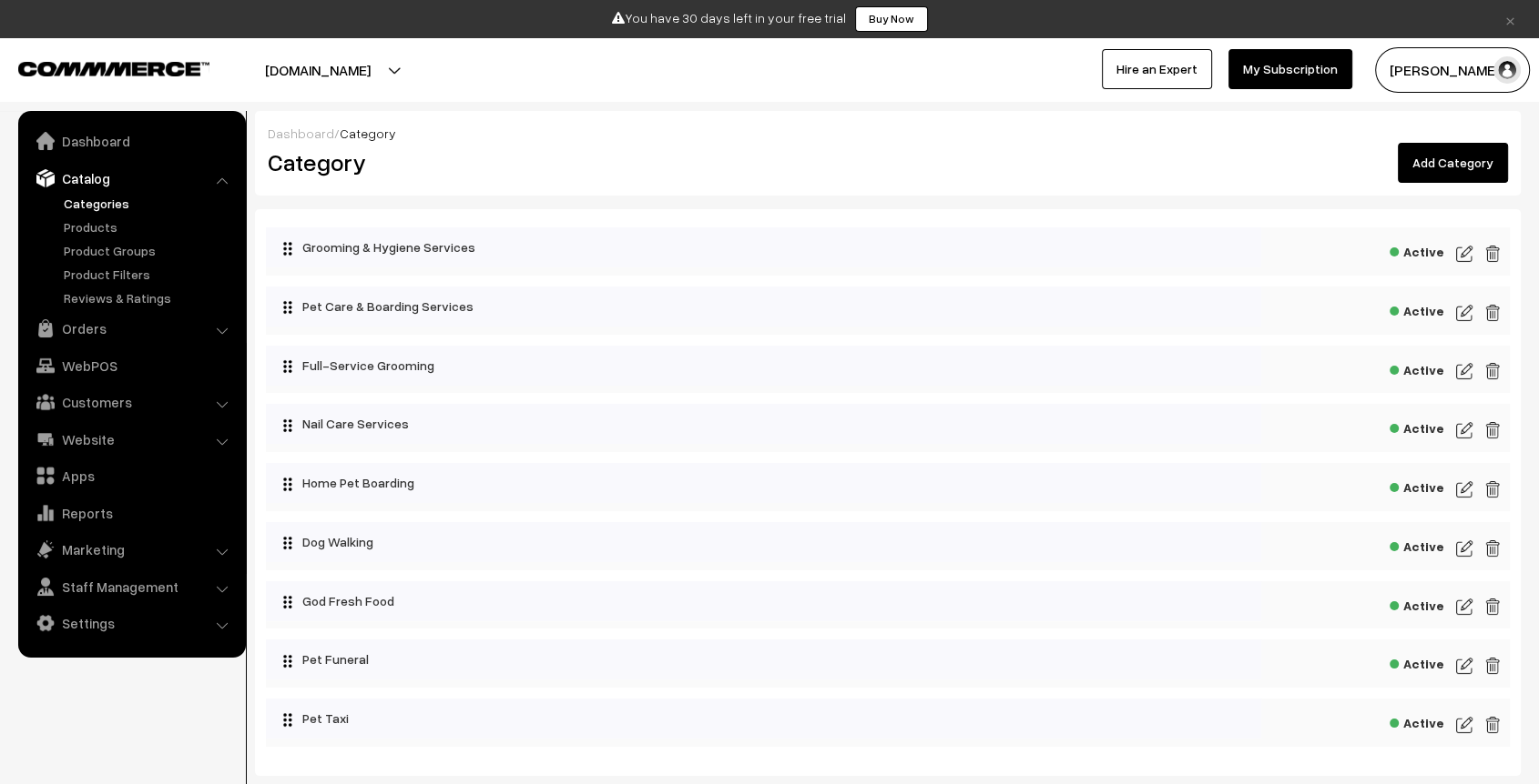
scroll to position [110, 0]
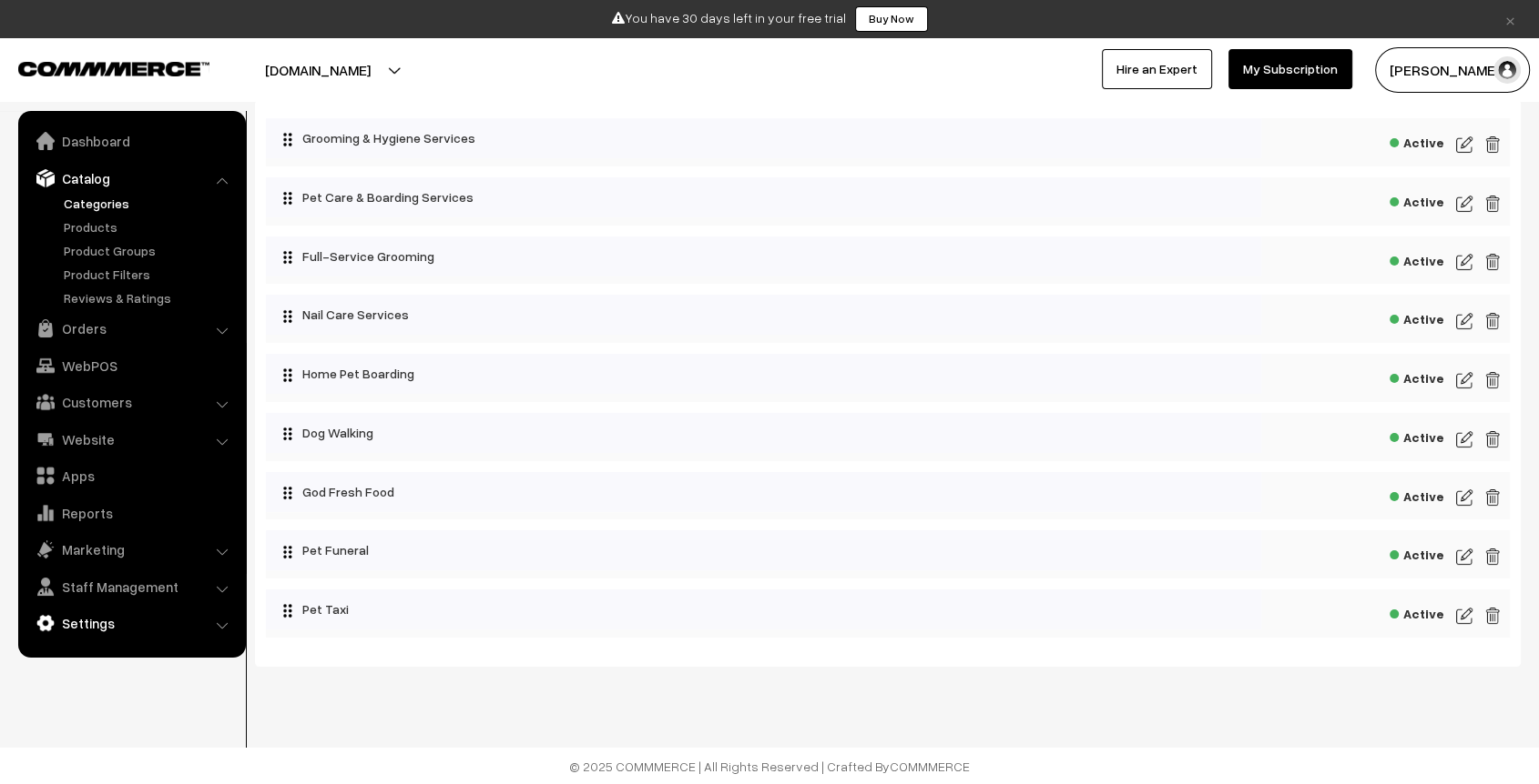
click at [112, 627] on link "Settings" at bounding box center [131, 623] width 216 height 33
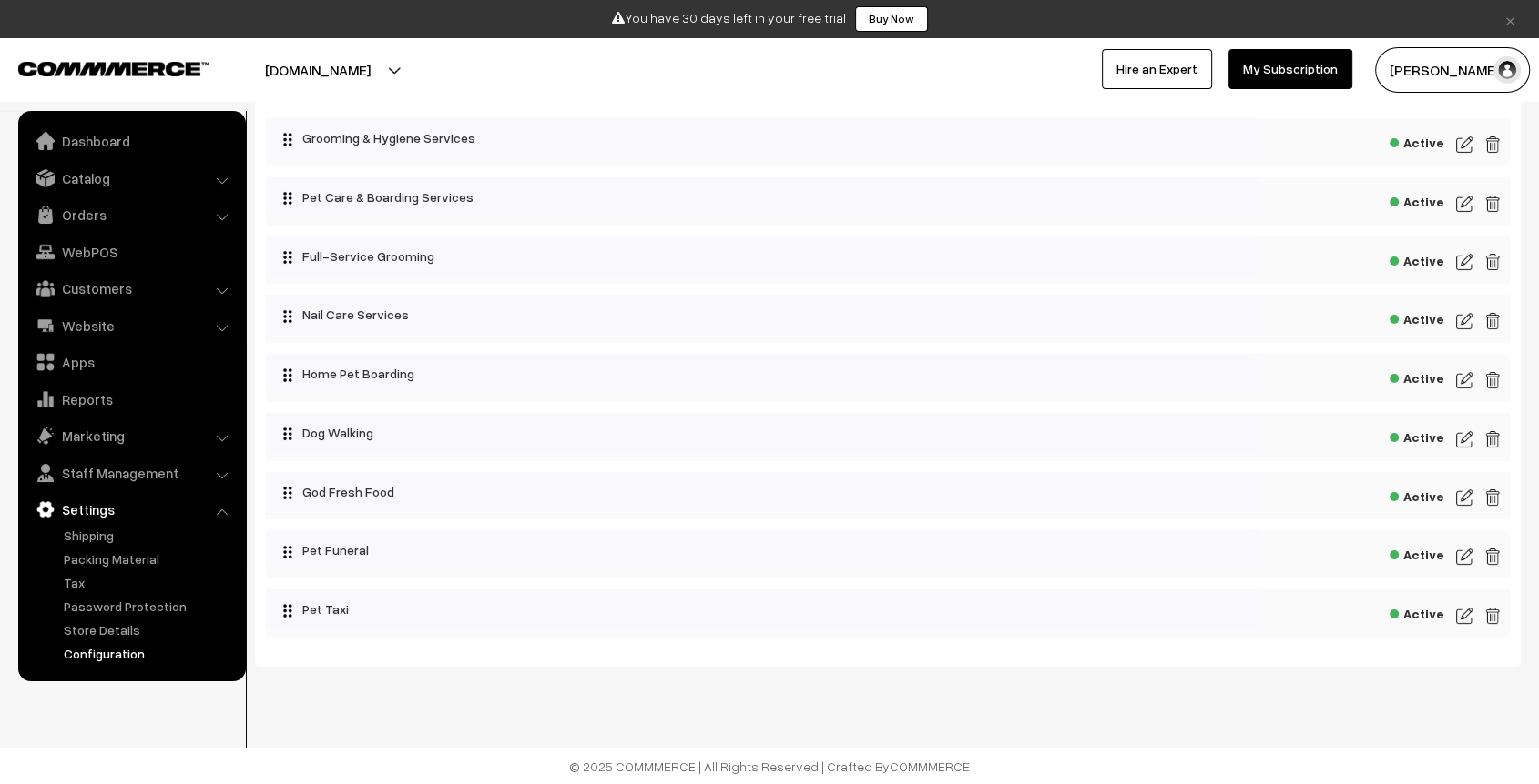
click at [102, 649] on link "Configuration" at bounding box center [149, 653] width 180 height 19
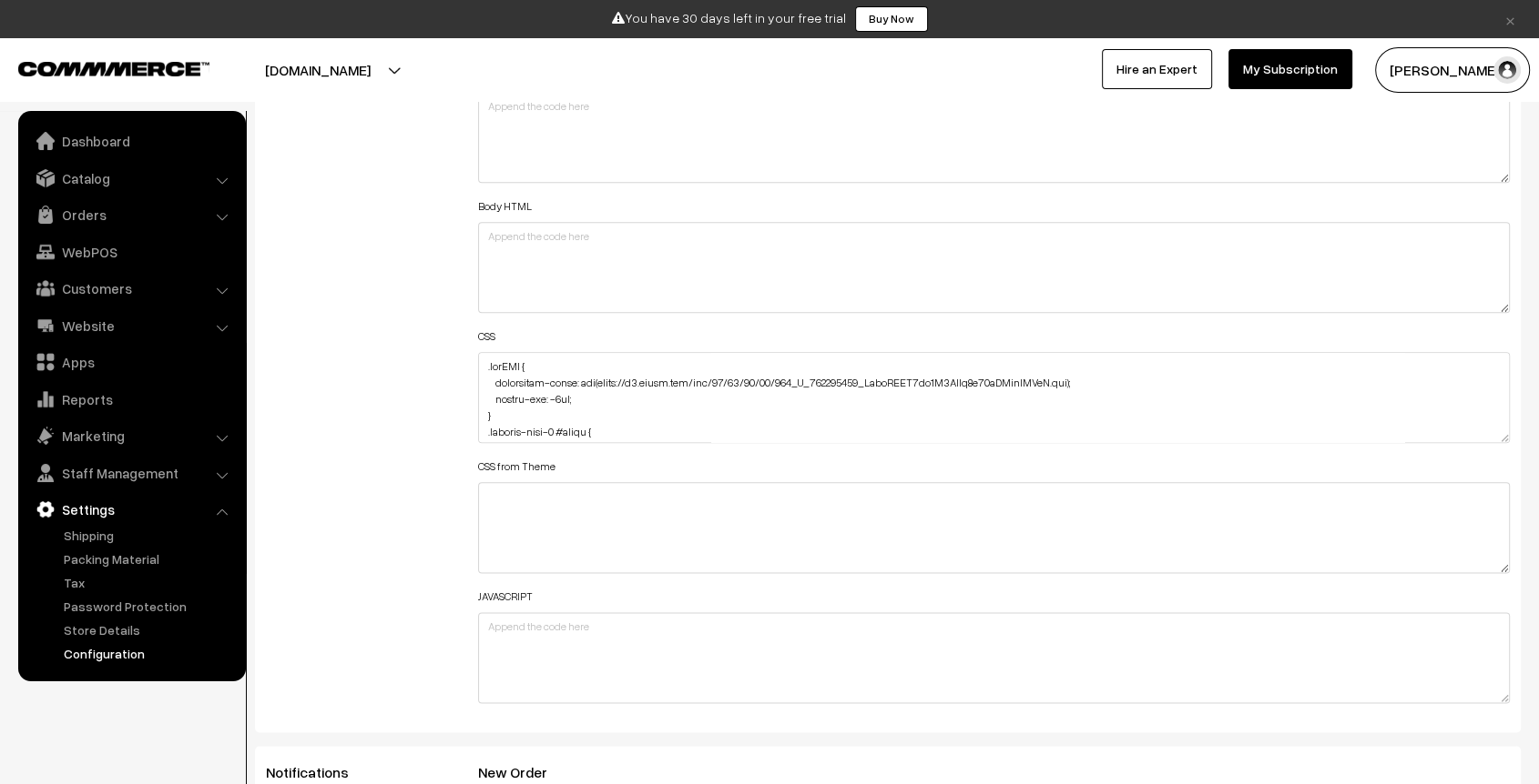
scroll to position [66, 0]
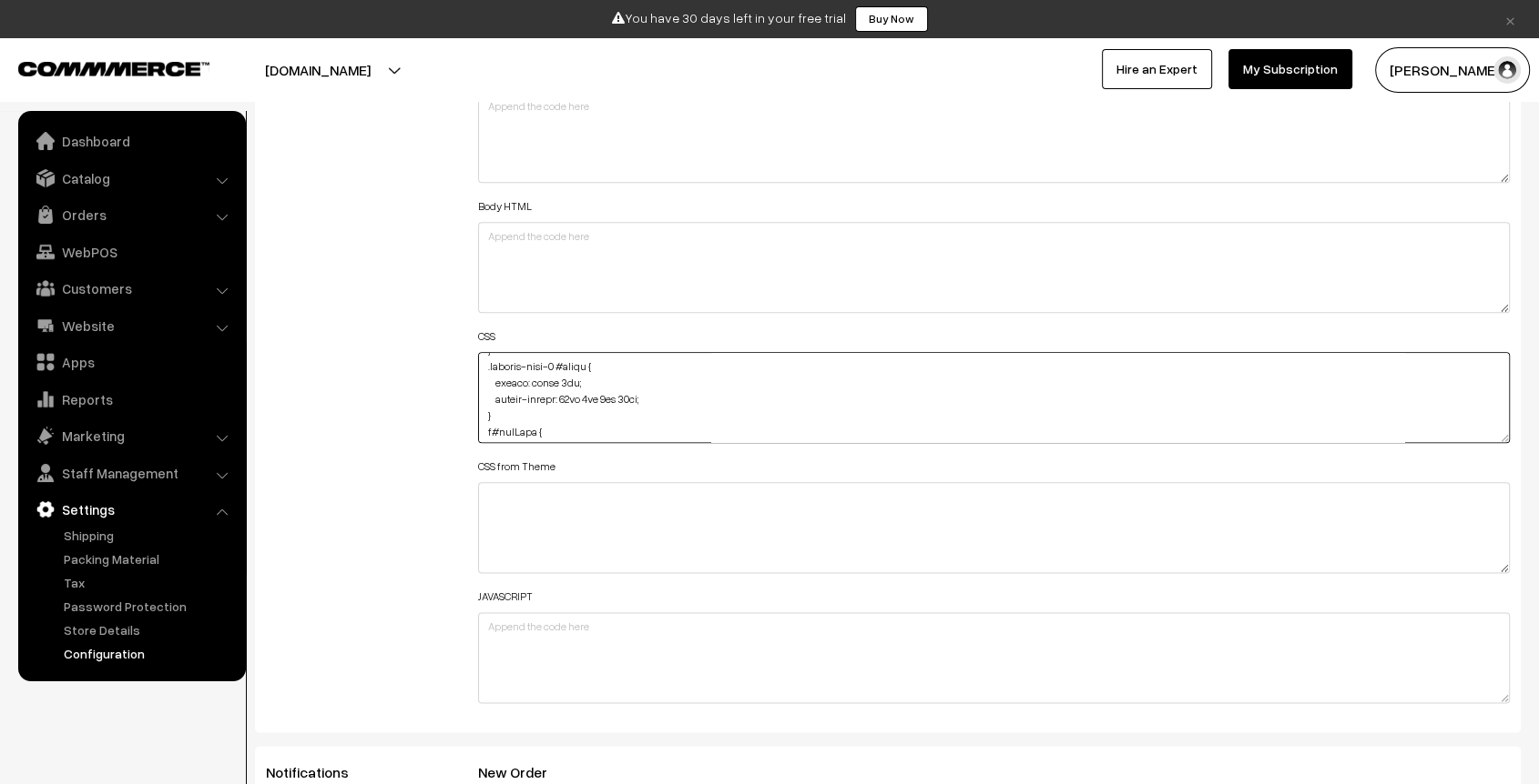
click at [592, 392] on textarea at bounding box center [994, 397] width 1032 height 91
click at [615, 391] on textarea at bounding box center [994, 397] width 1032 height 91
type textarea ".ijmCJD { background-image: url(https://t4.ftcdn.net/jpg/06/24/44/33/360_F_6244…"
click at [364, 394] on div "Additional HTML/JS/CSS" at bounding box center [358, 389] width 212 height 651
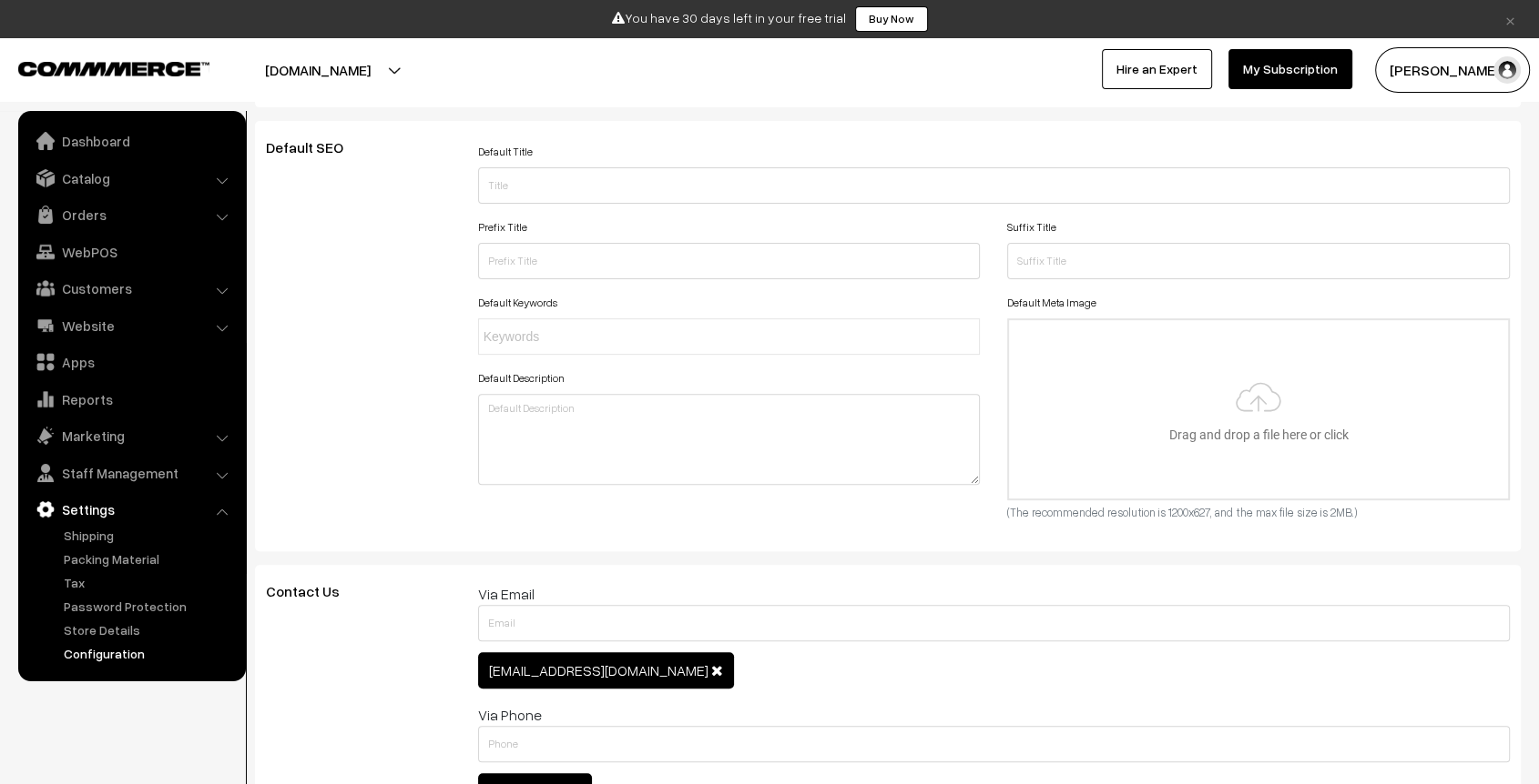
scroll to position [0, 0]
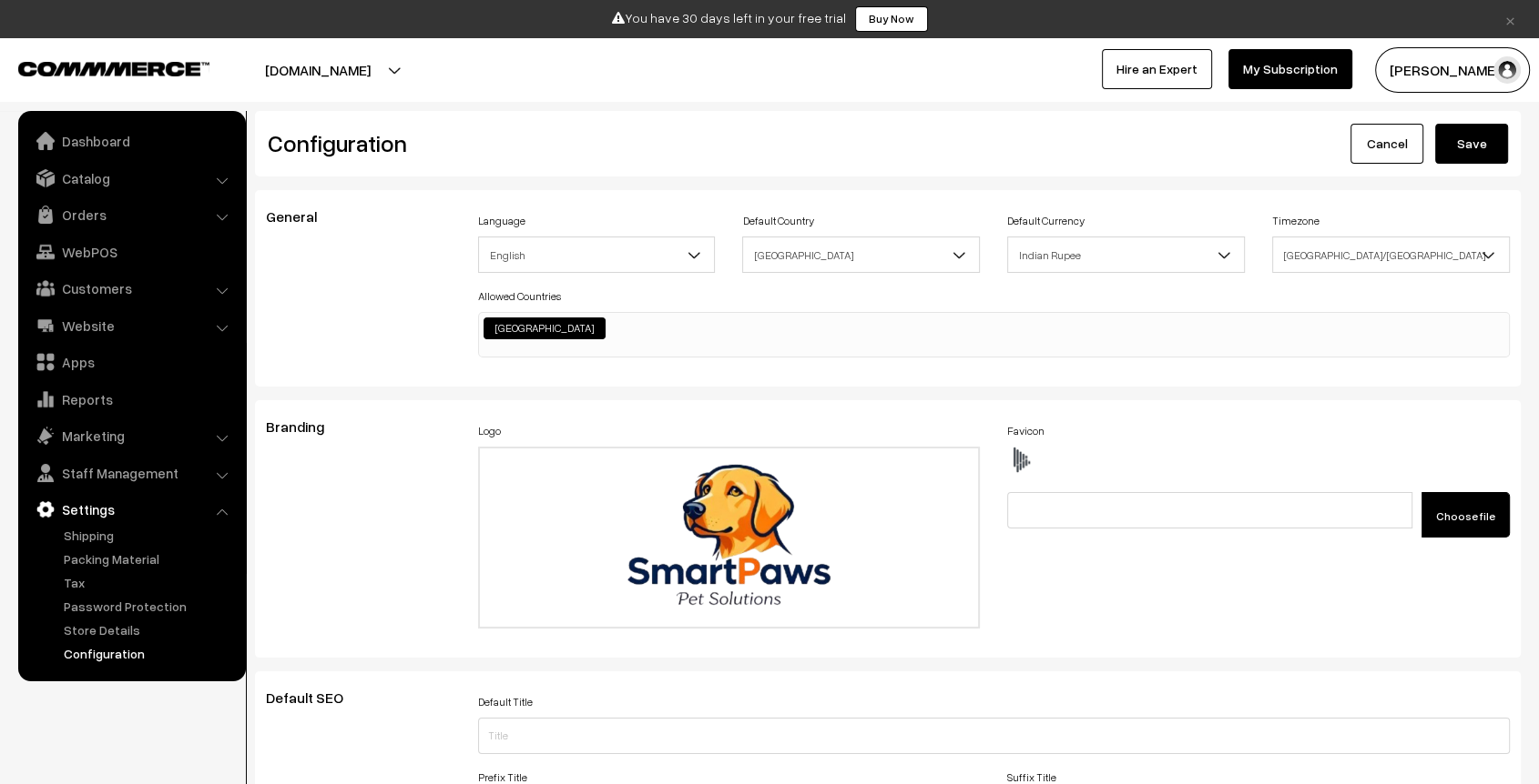
click at [1469, 128] on button "Save" at bounding box center [1471, 143] width 73 height 40
click at [84, 179] on link "Catalog" at bounding box center [131, 178] width 216 height 33
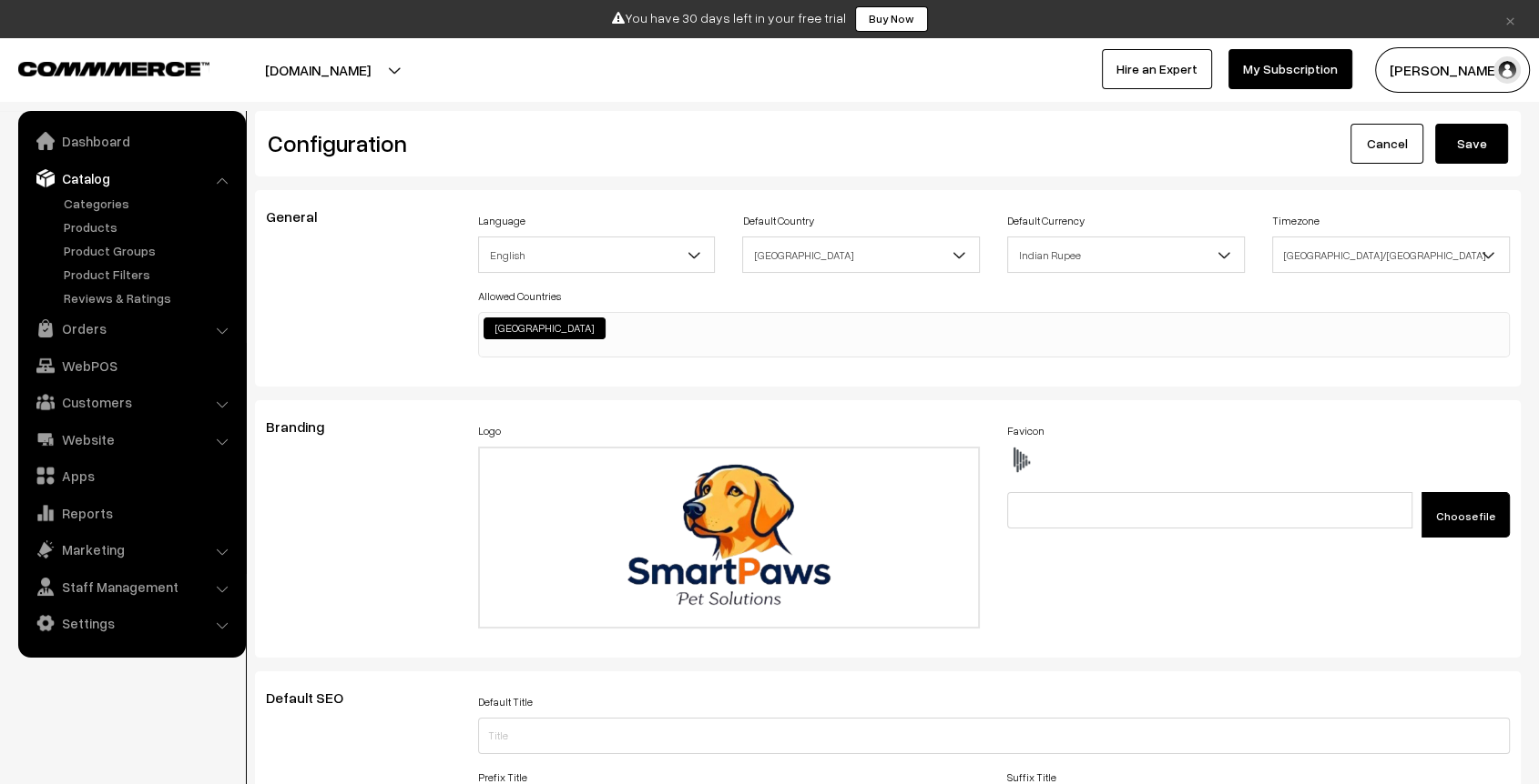
click at [1457, 136] on button "Save" at bounding box center [1471, 143] width 73 height 40
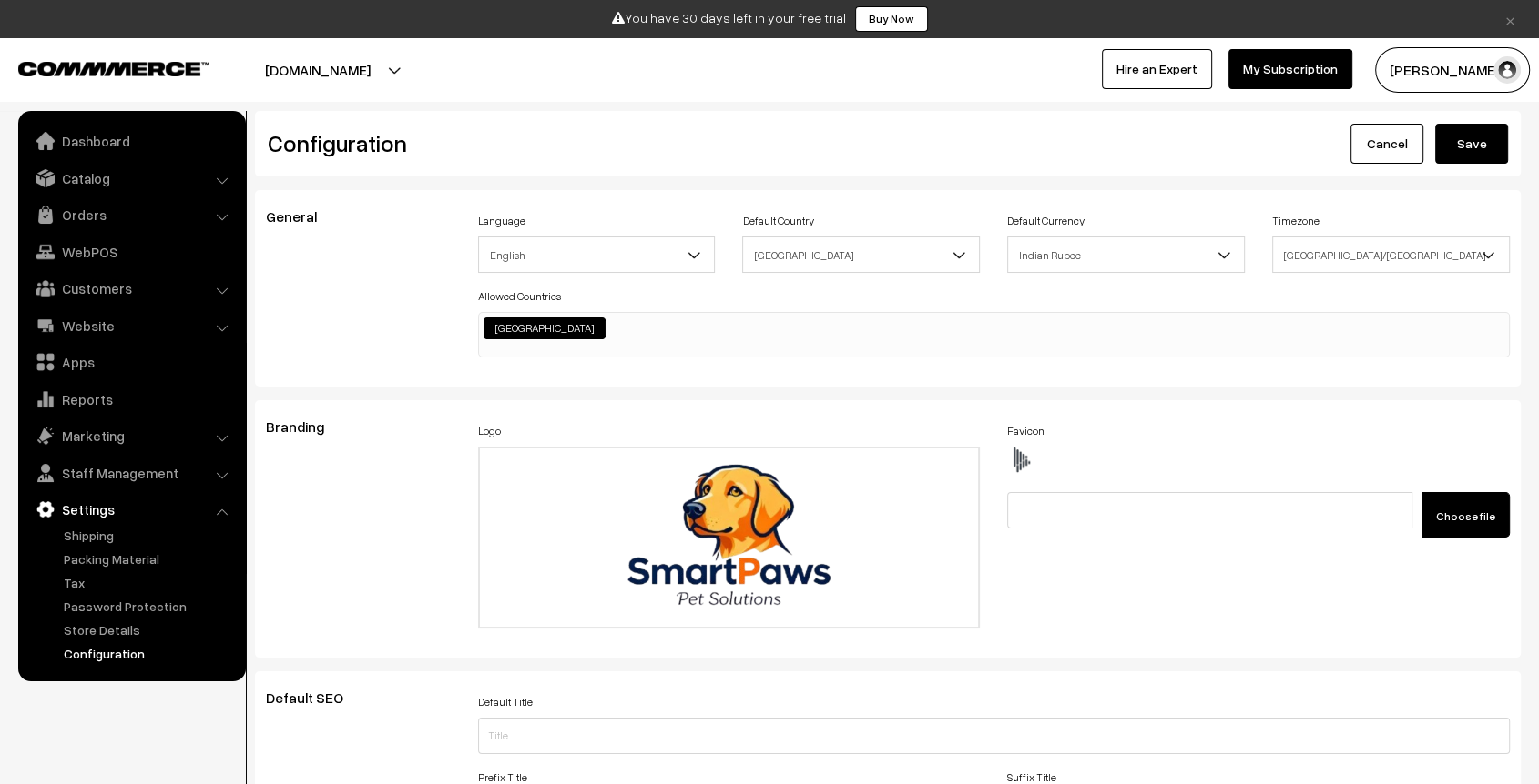
scroll to position [1463, 0]
click at [105, 173] on link "Catalog" at bounding box center [131, 178] width 216 height 33
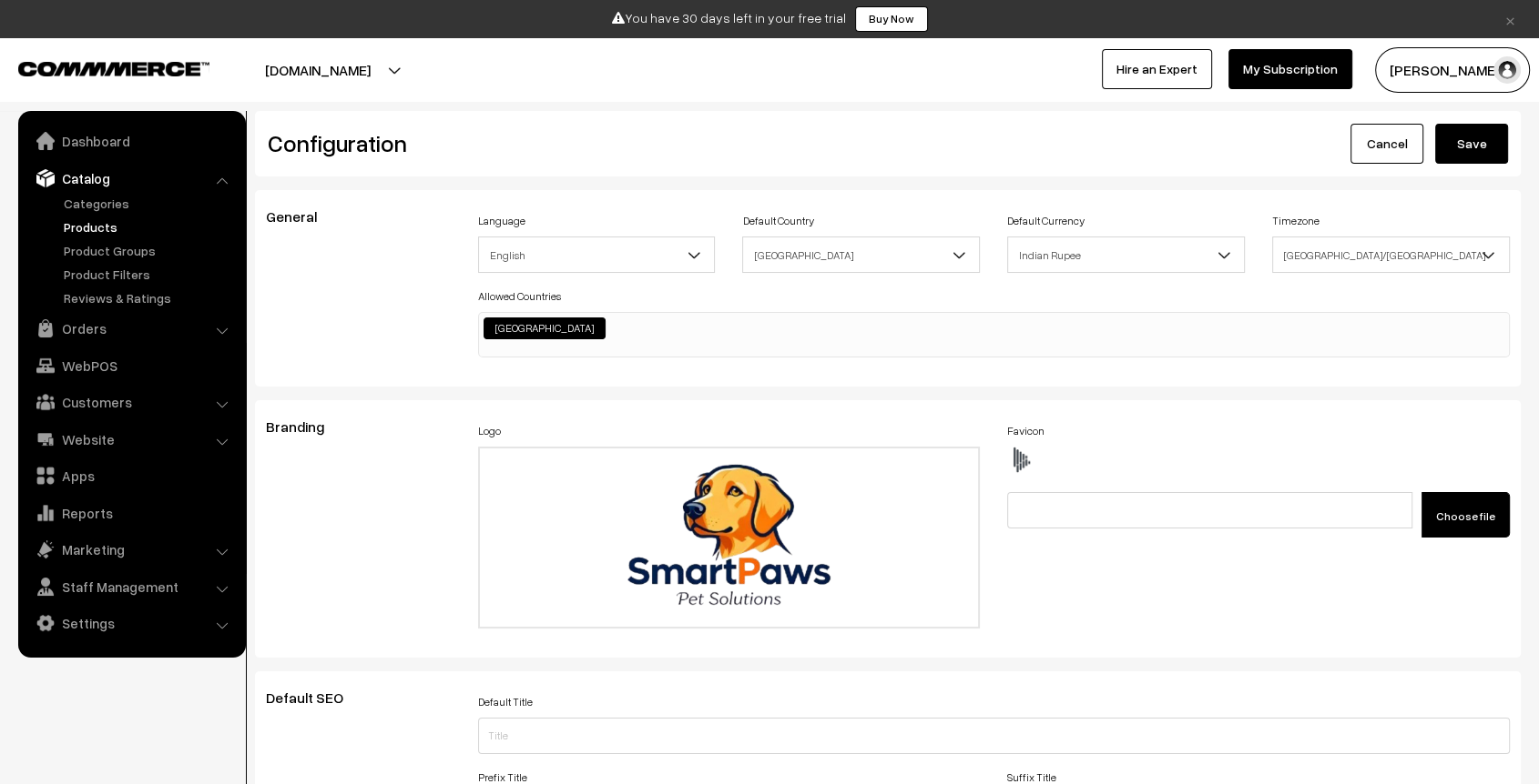
click at [105, 230] on link "Products" at bounding box center [149, 226] width 180 height 19
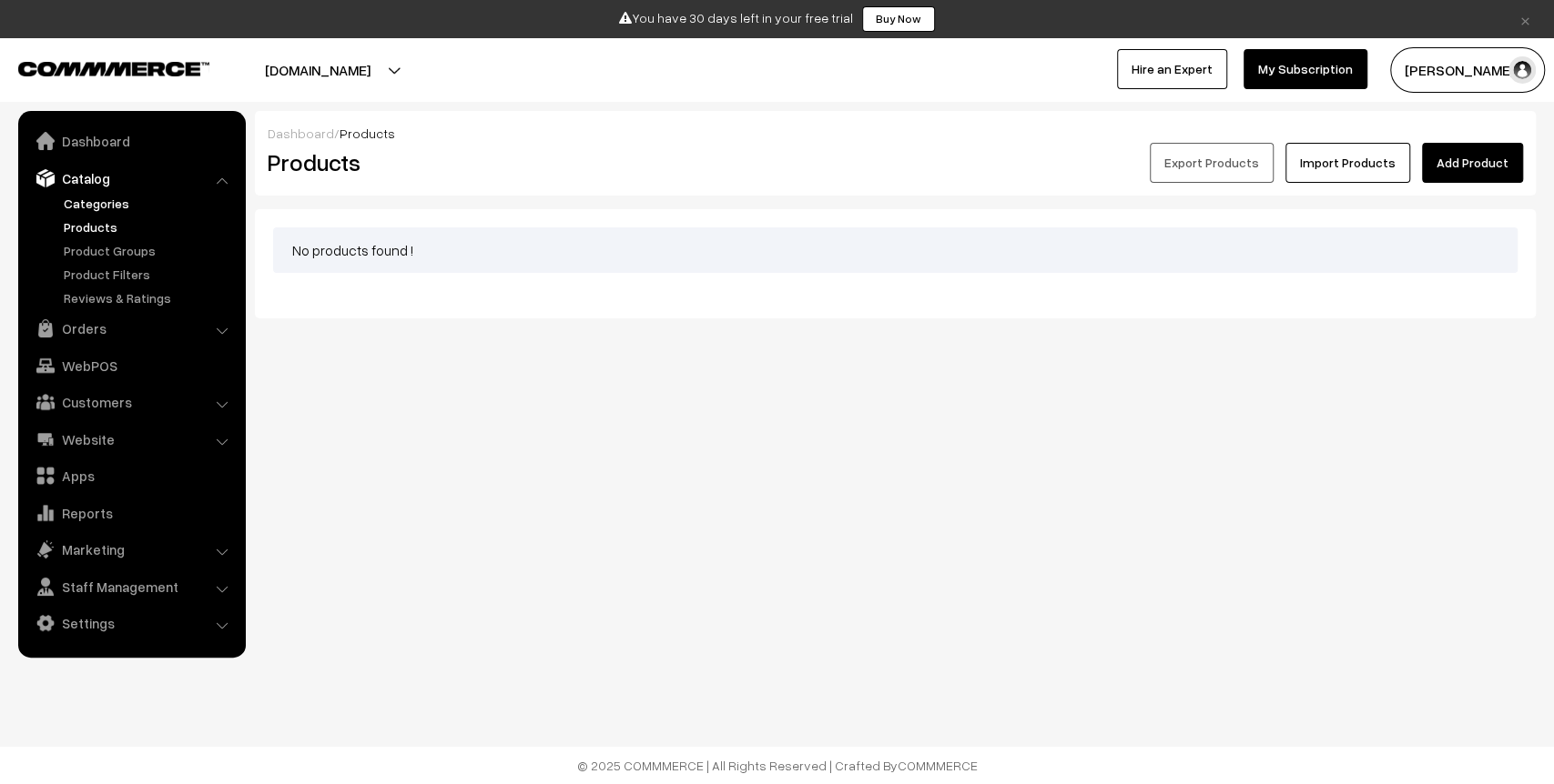
drag, startPoint x: 72, startPoint y: 214, endPoint x: 86, endPoint y: 202, distance: 18.4
click at [86, 202] on ul "Categories" at bounding box center [132, 251] width 218 height 114
click at [86, 202] on link "Categories" at bounding box center [149, 203] width 180 height 19
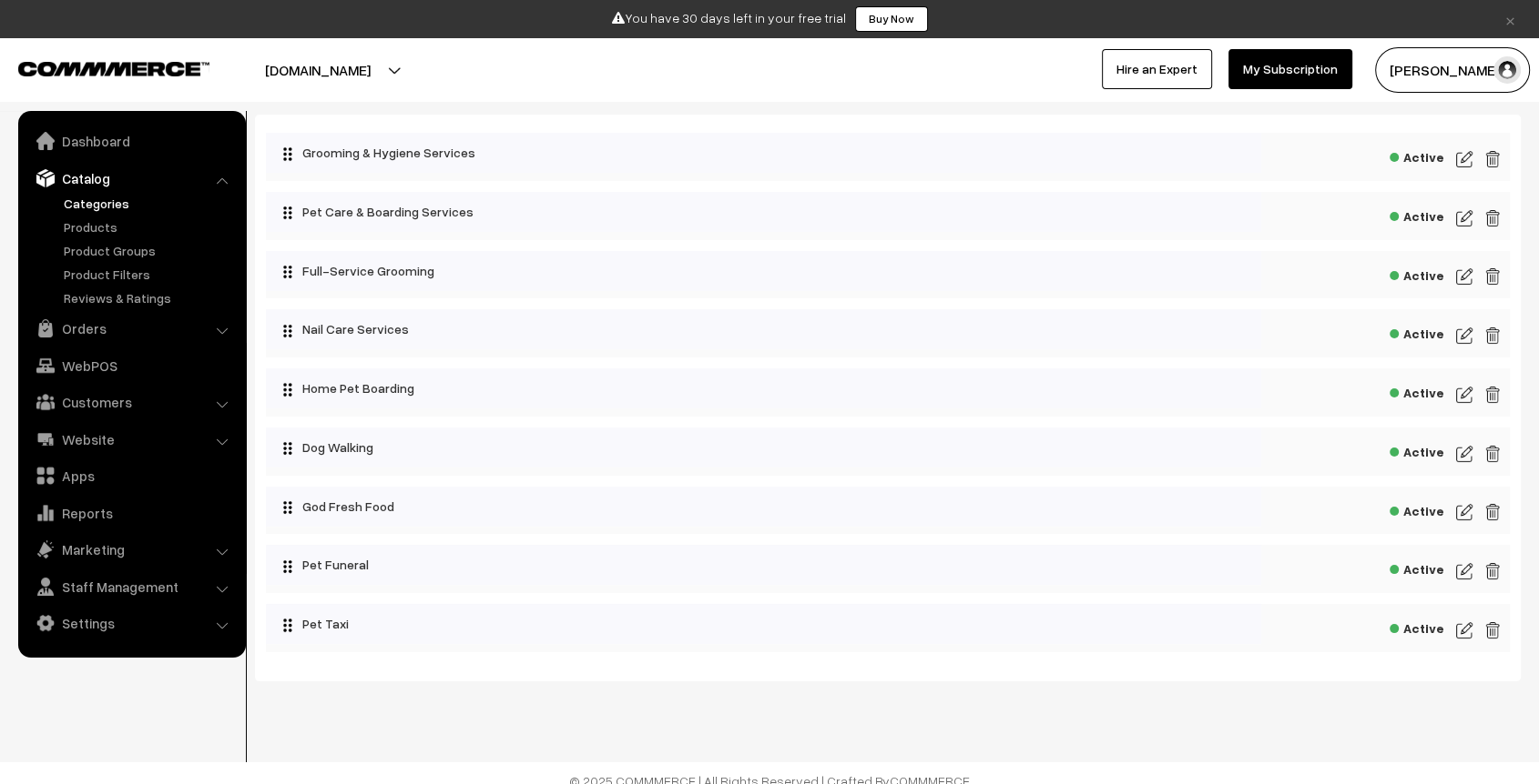
scroll to position [97, 0]
click at [1461, 508] on img at bounding box center [1464, 511] width 16 height 22
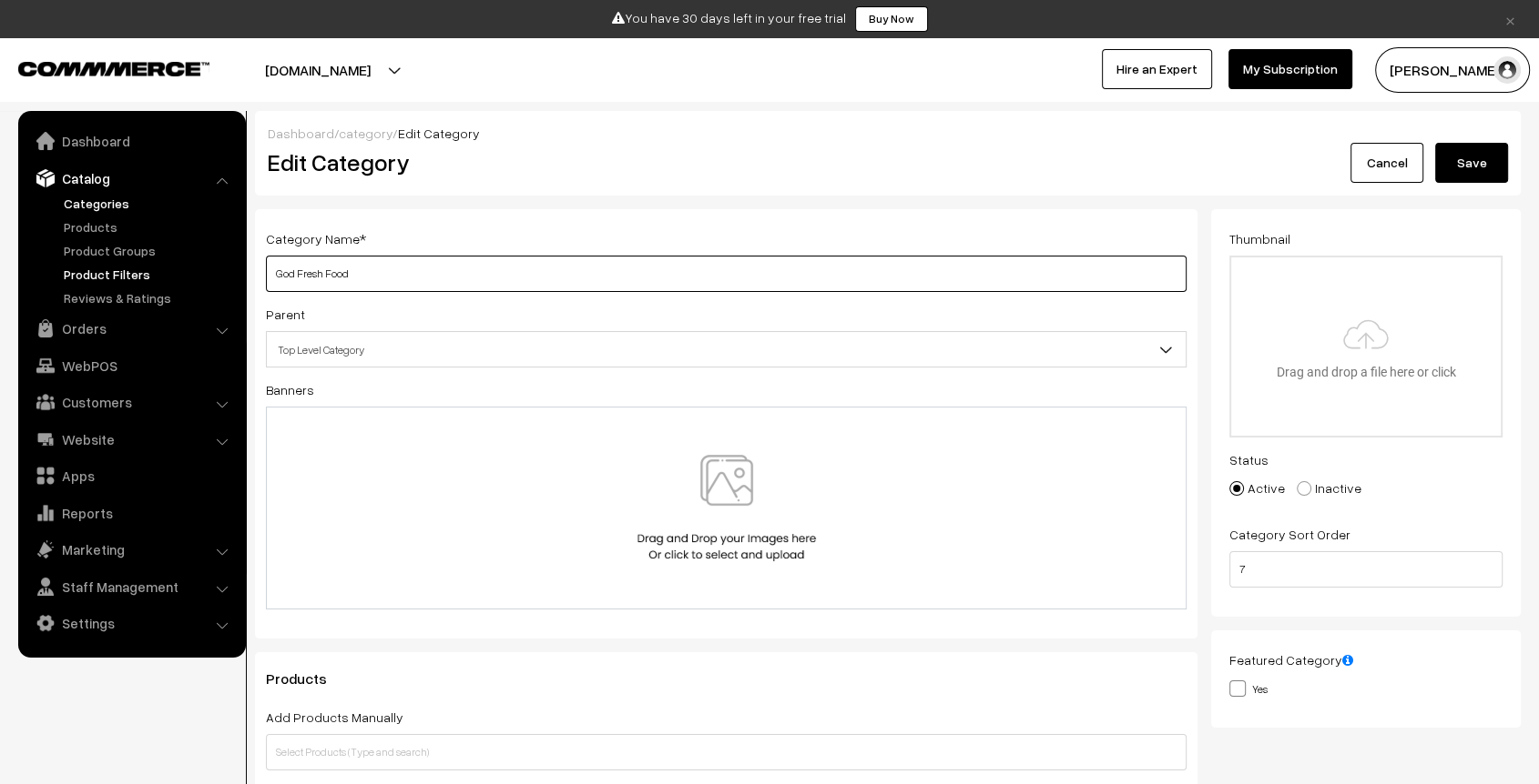
drag, startPoint x: 293, startPoint y: 277, endPoint x: 237, endPoint y: 277, distance: 56.0
type input "Dog Fresh Food"
click at [1369, 332] on input "file" at bounding box center [1366, 347] width 269 height 178
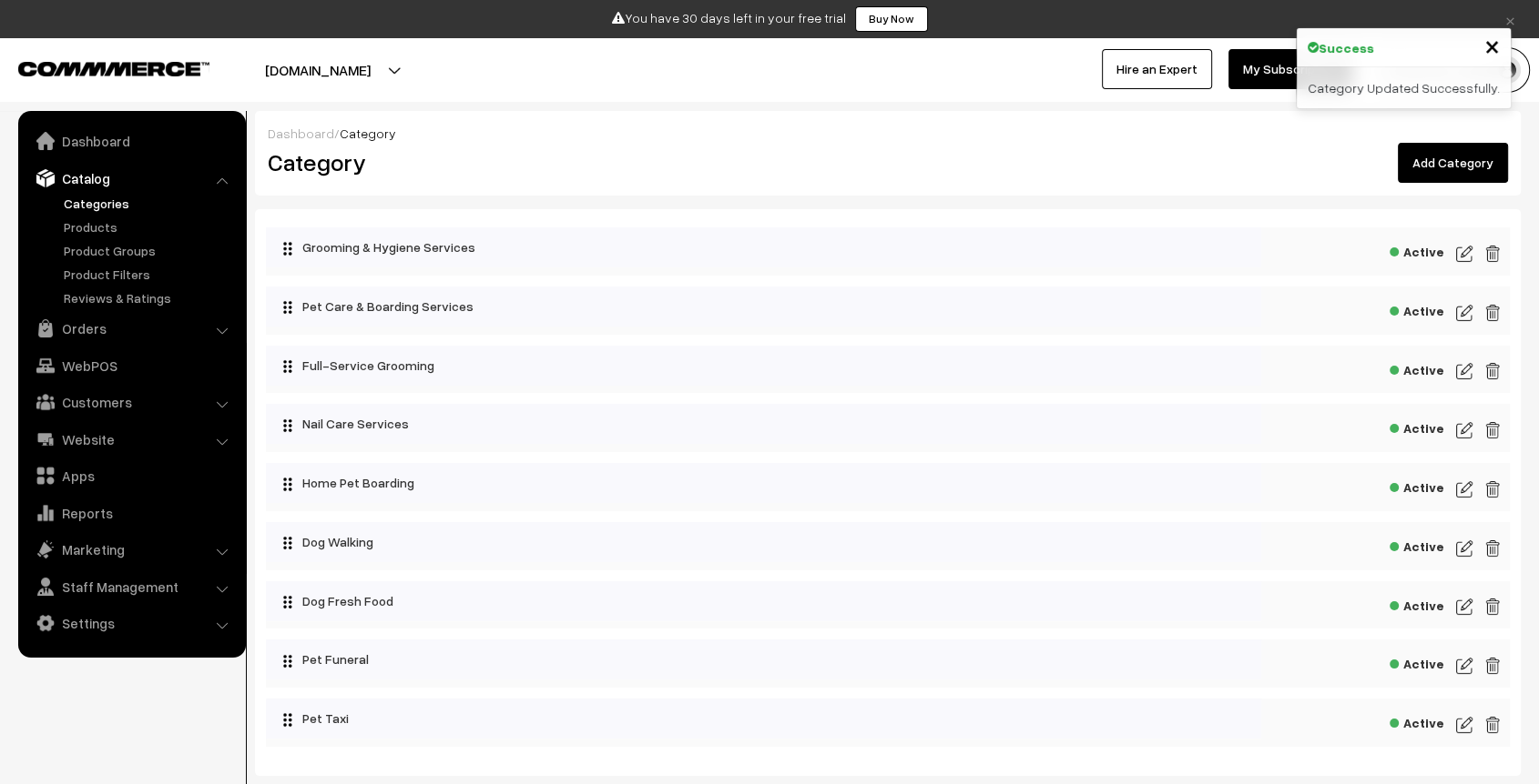
scroll to position [63, 0]
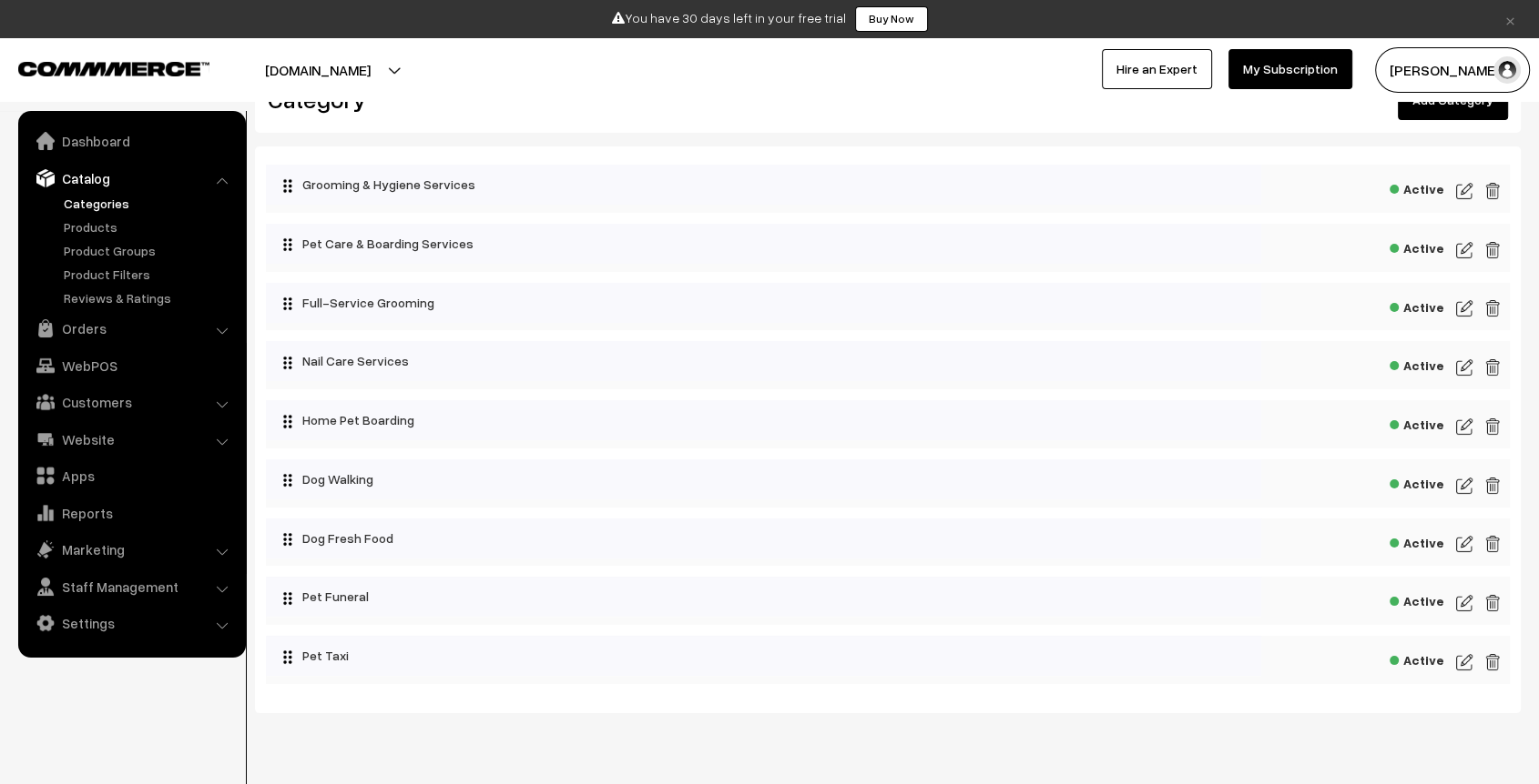
click at [1460, 426] on img at bounding box center [1464, 426] width 16 height 22
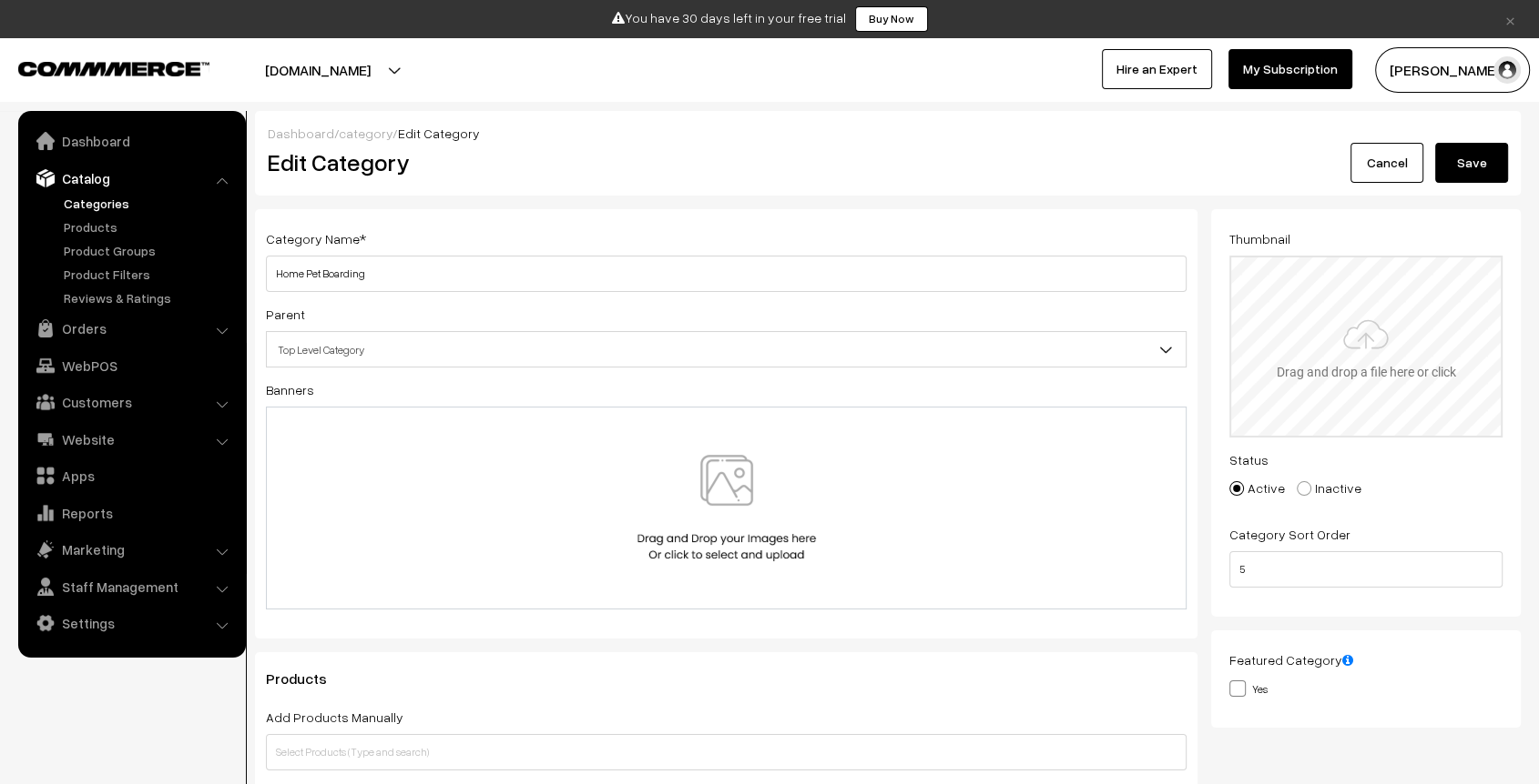
click at [1383, 327] on input "file" at bounding box center [1366, 347] width 269 height 178
type input "C:\fakepath\PET BOARDING.png"
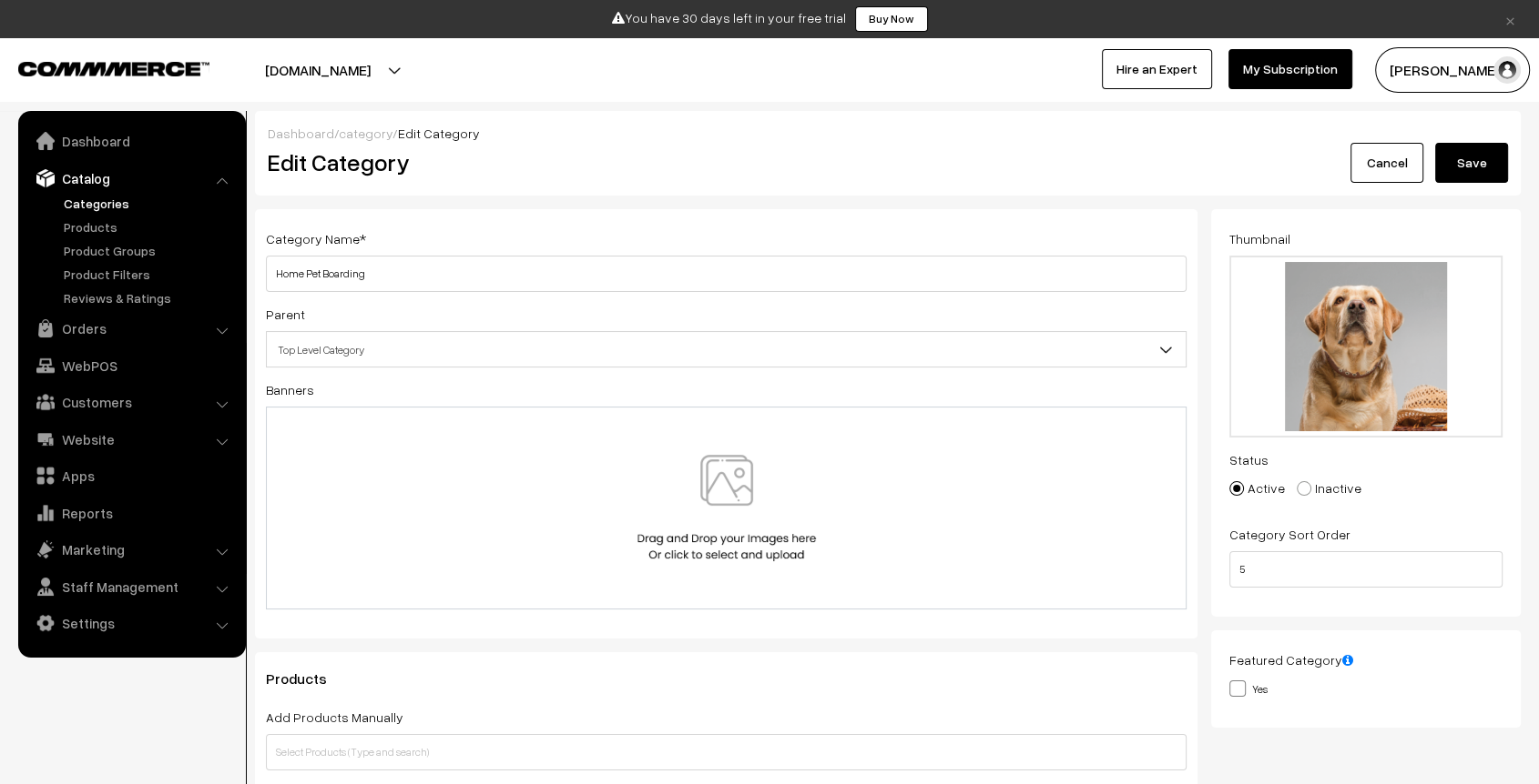
click at [1479, 153] on button "Save" at bounding box center [1471, 162] width 73 height 40
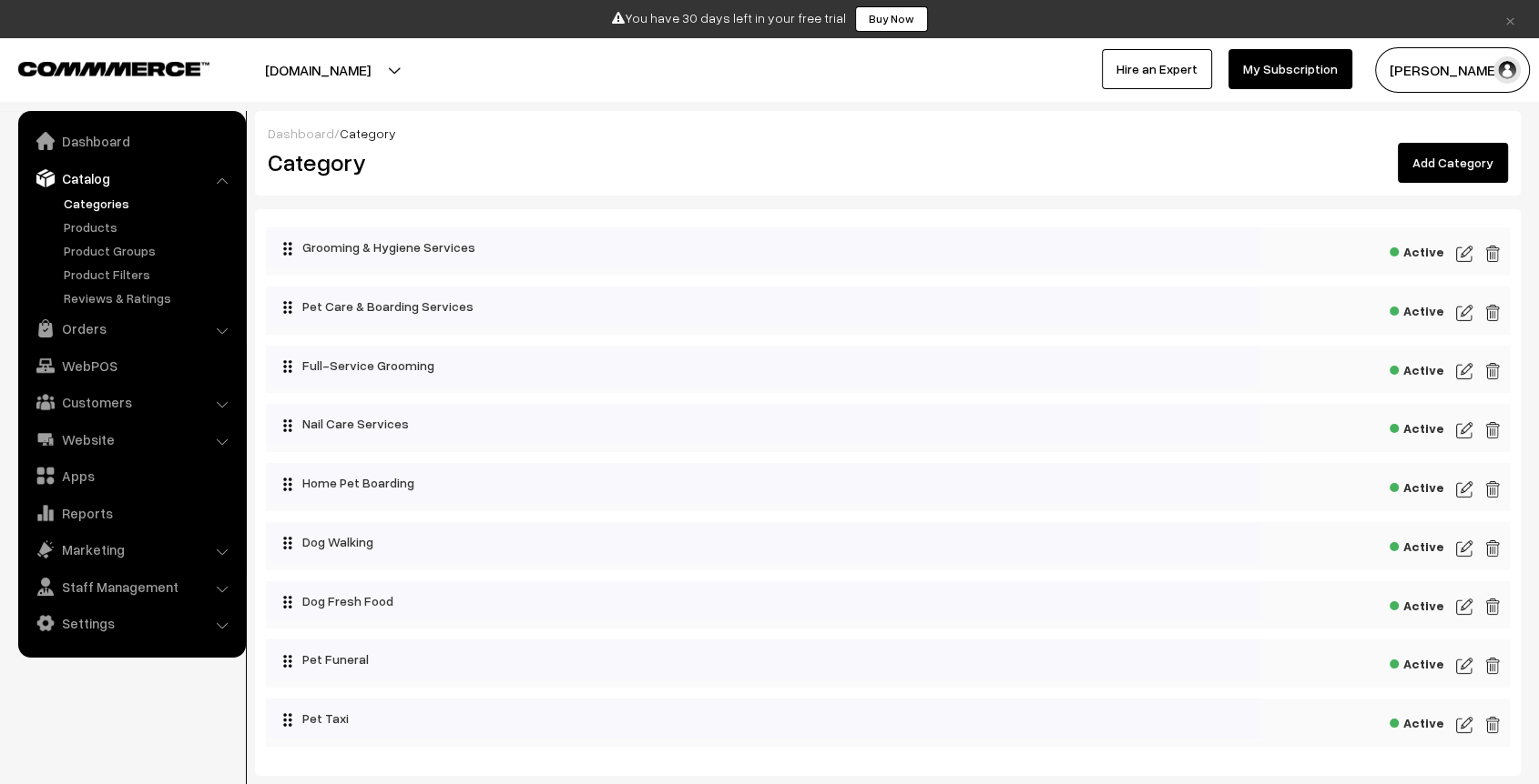
scroll to position [48, 0]
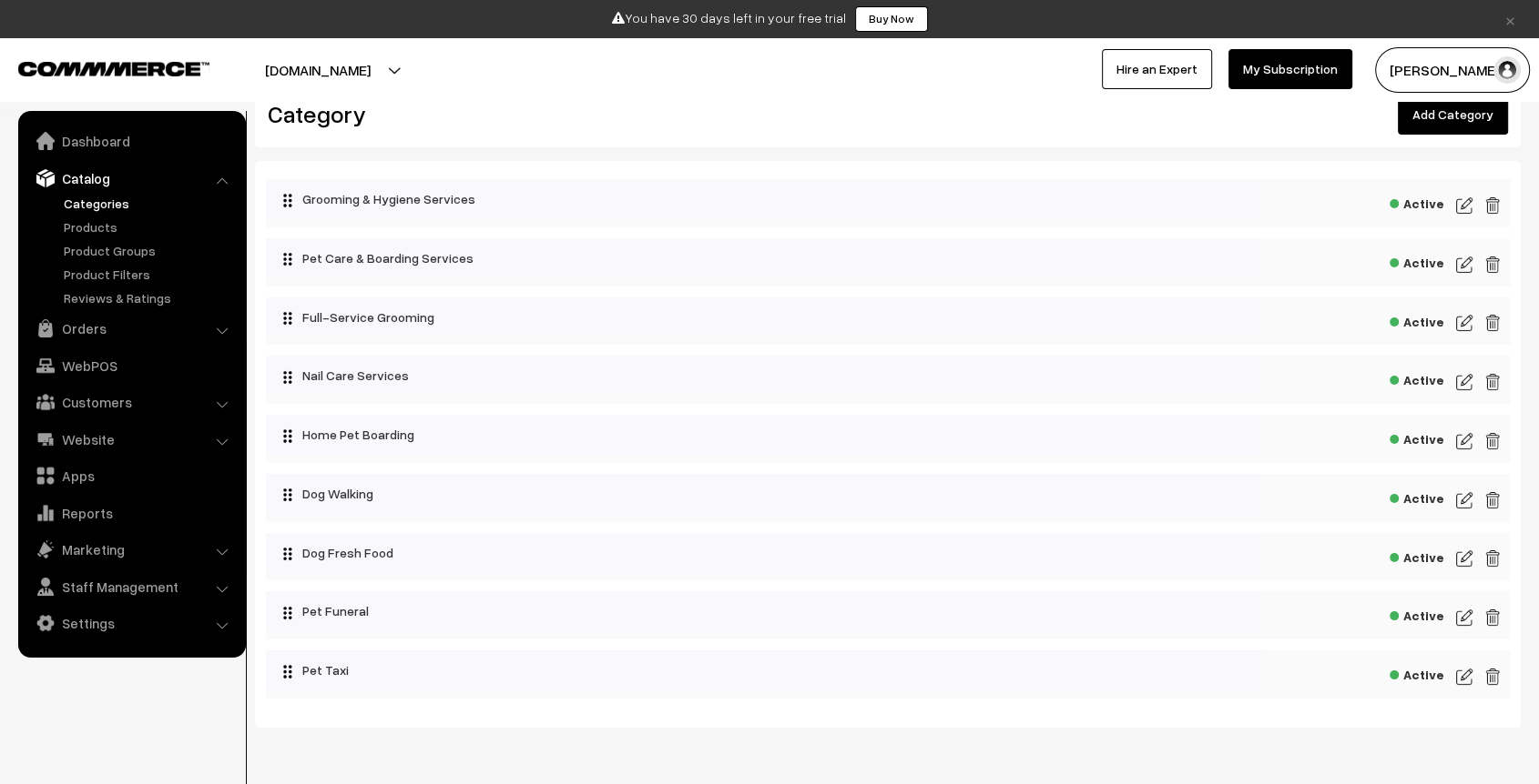
click at [1456, 500] on img at bounding box center [1464, 500] width 16 height 22
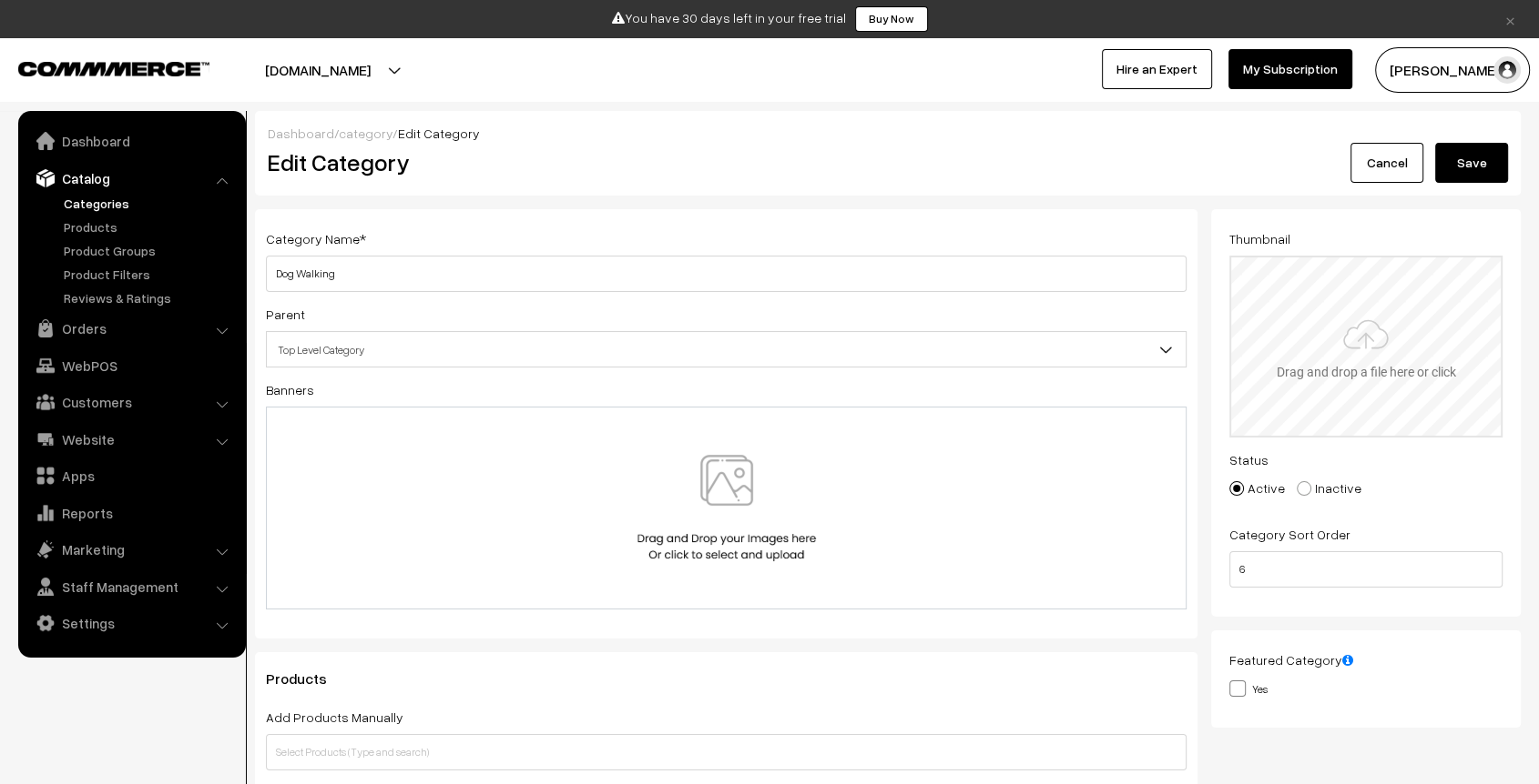
click at [1352, 293] on input "file" at bounding box center [1366, 347] width 269 height 178
click at [381, 133] on link "category" at bounding box center [366, 133] width 54 height 16
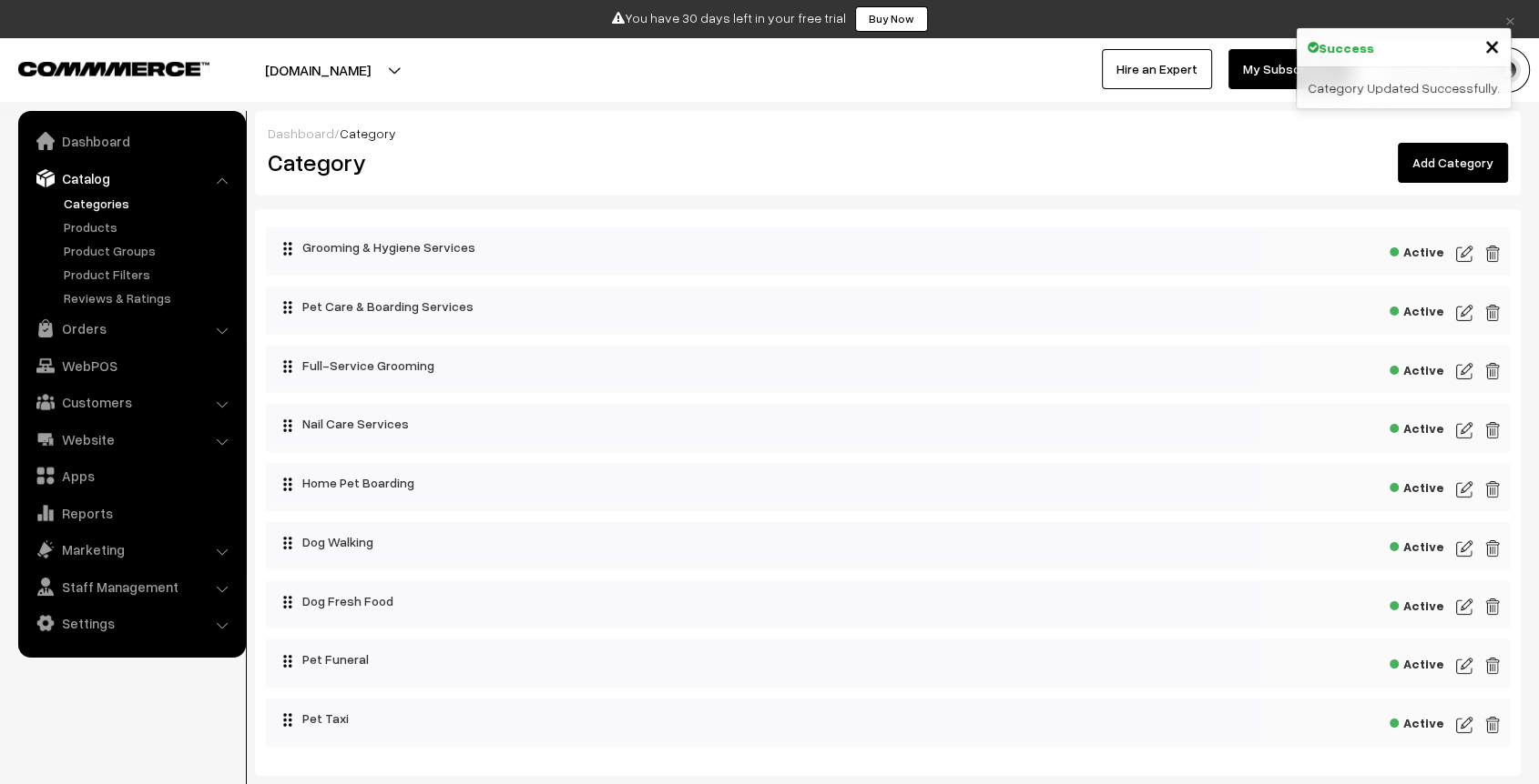
scroll to position [110, 0]
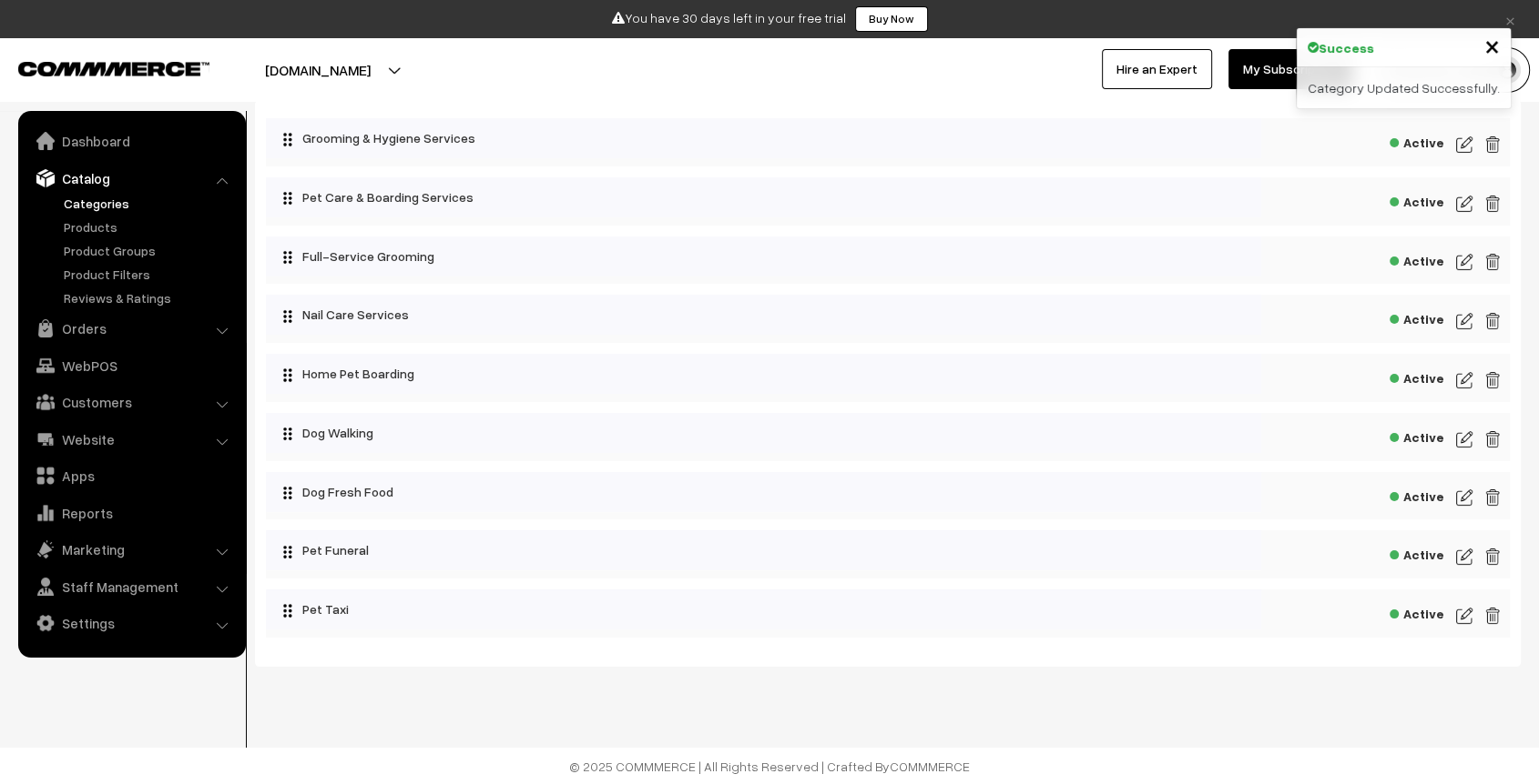
click at [1465, 555] on img at bounding box center [1464, 557] width 16 height 22
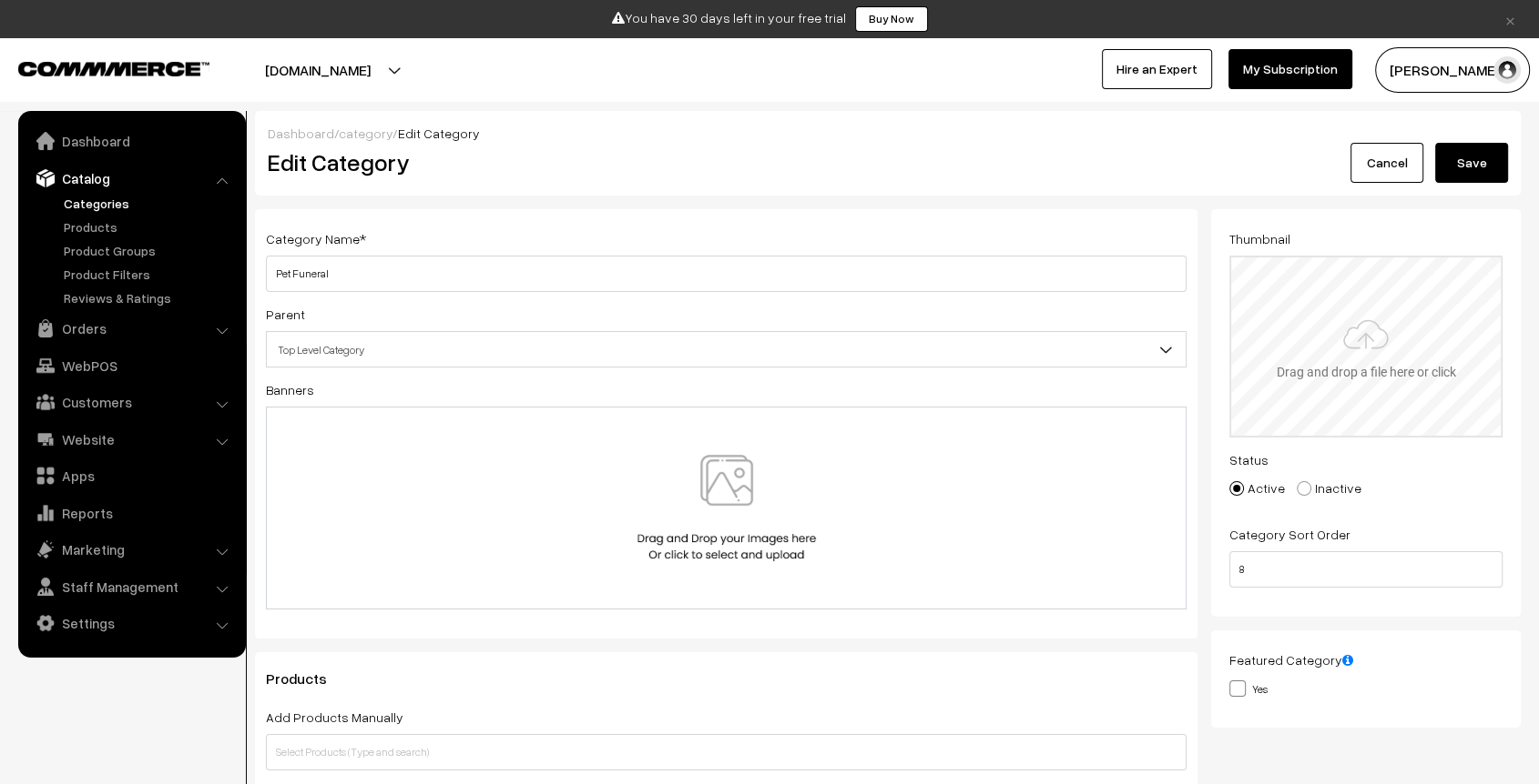
click at [1313, 261] on input "file" at bounding box center [1366, 347] width 269 height 178
type input "C:\fakepath\PET FUNERAL.png"
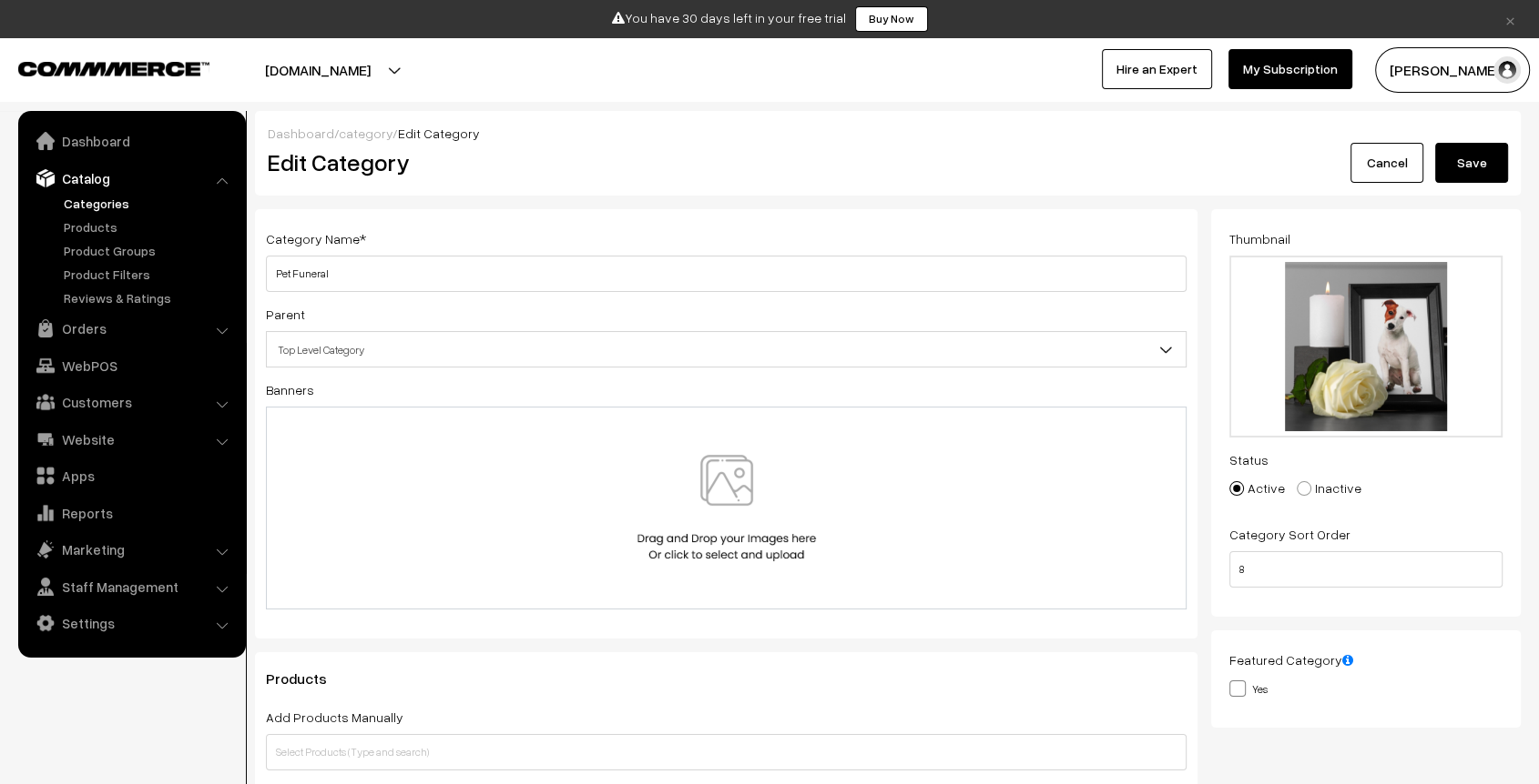
click at [1468, 175] on button "Save" at bounding box center [1471, 162] width 73 height 40
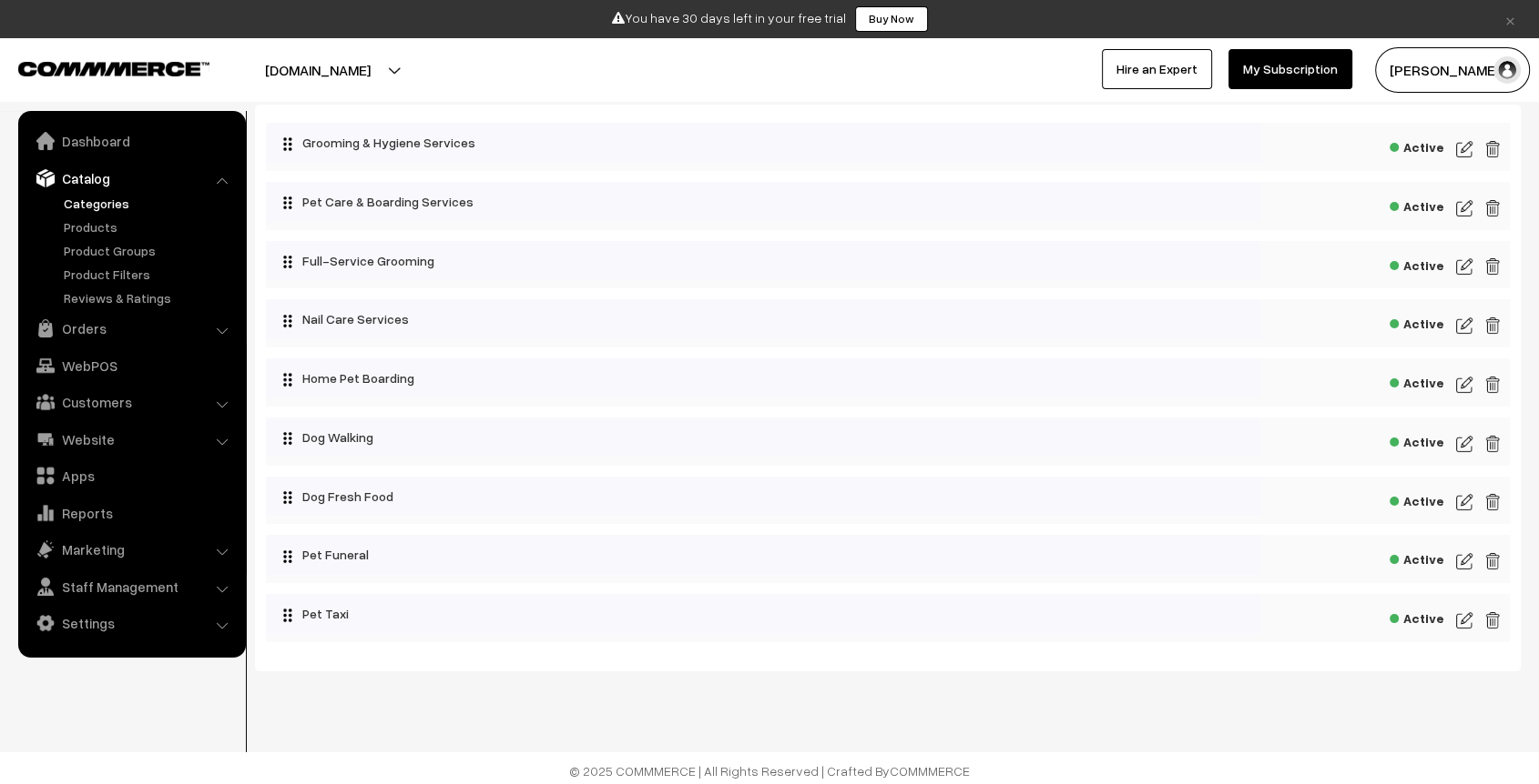
scroll to position [110, 0]
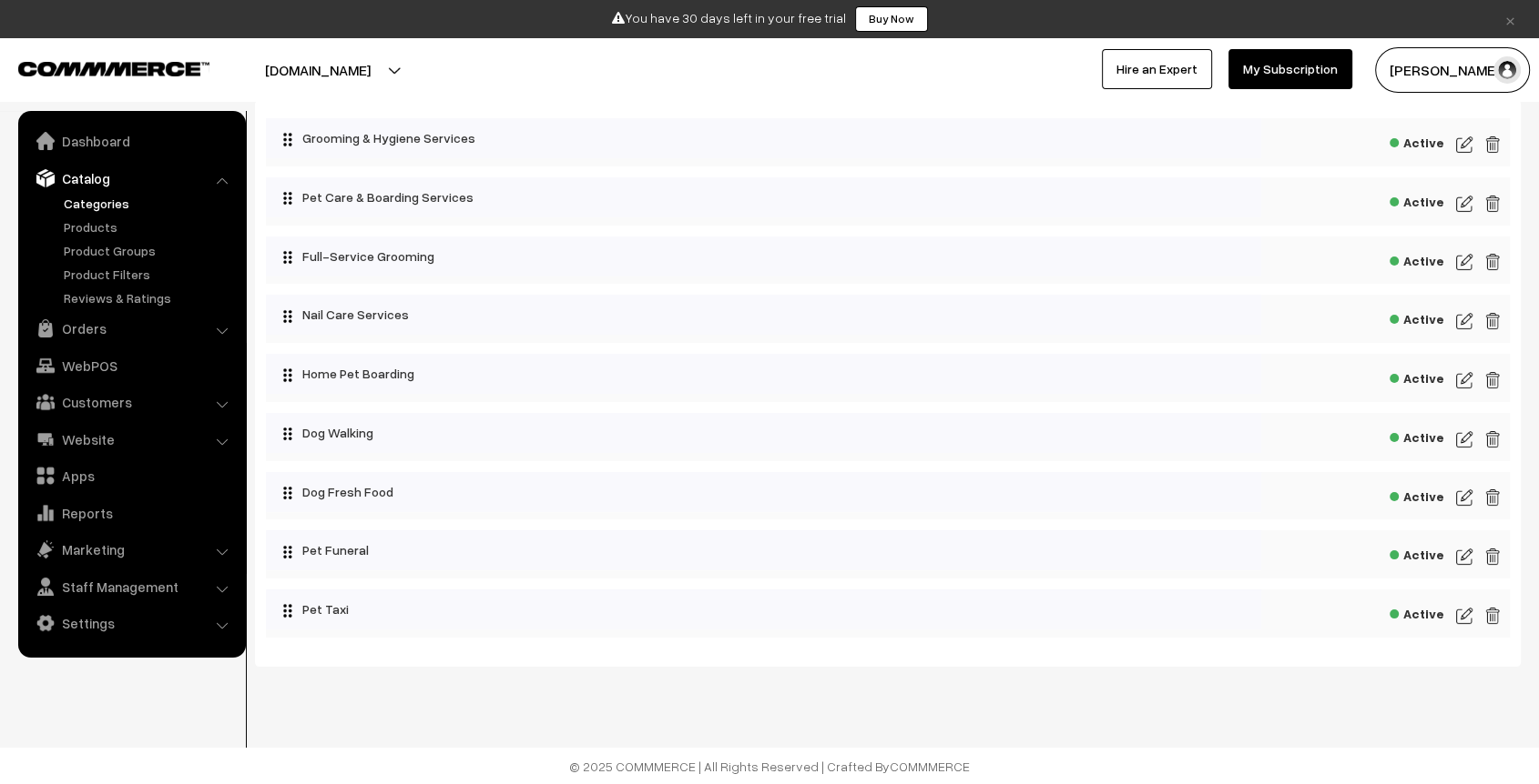
click at [1463, 436] on img at bounding box center [1464, 439] width 16 height 22
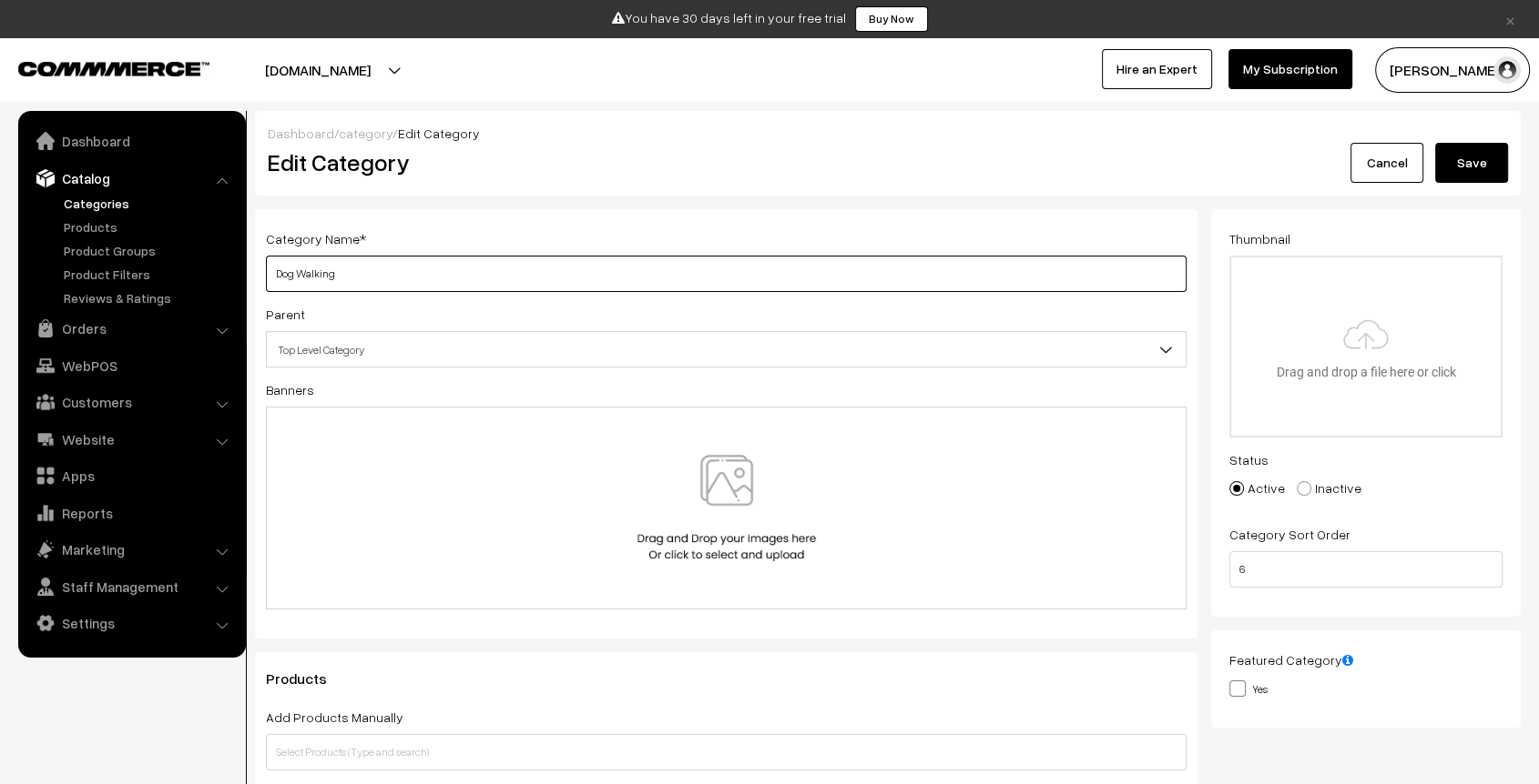
click at [355, 267] on input "Dog Walking" at bounding box center [727, 274] width 921 height 37
click at [317, 275] on input "Dog Walking" at bounding box center [727, 274] width 921 height 37
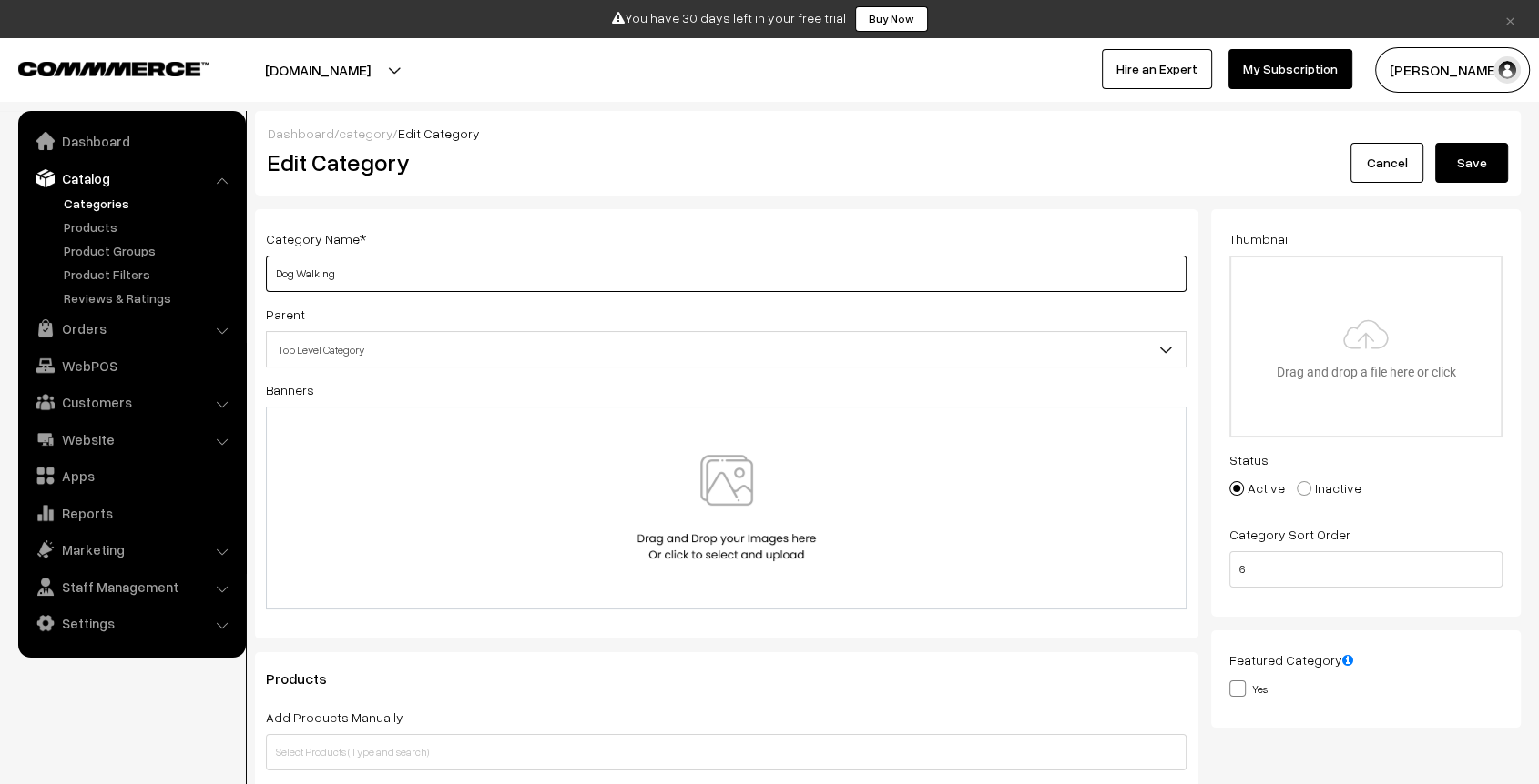
click at [317, 275] on input "Dog Walking" at bounding box center [727, 274] width 921 height 37
type input "Dog Training"
click at [1348, 357] on input "file" at bounding box center [1366, 347] width 269 height 178
type input "C:\fakepath\TRAINING.png"
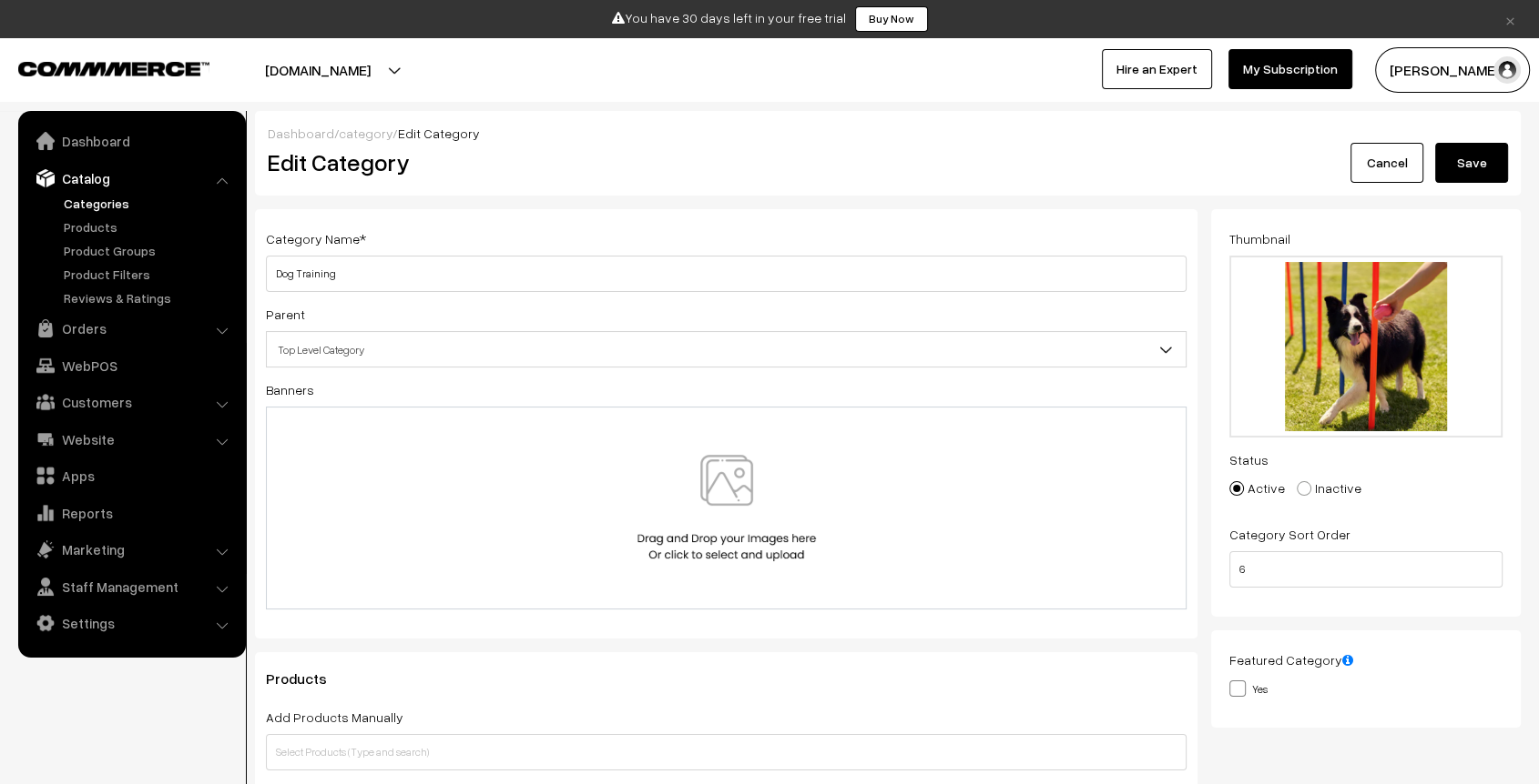
click at [1471, 162] on button "Save" at bounding box center [1471, 162] width 73 height 40
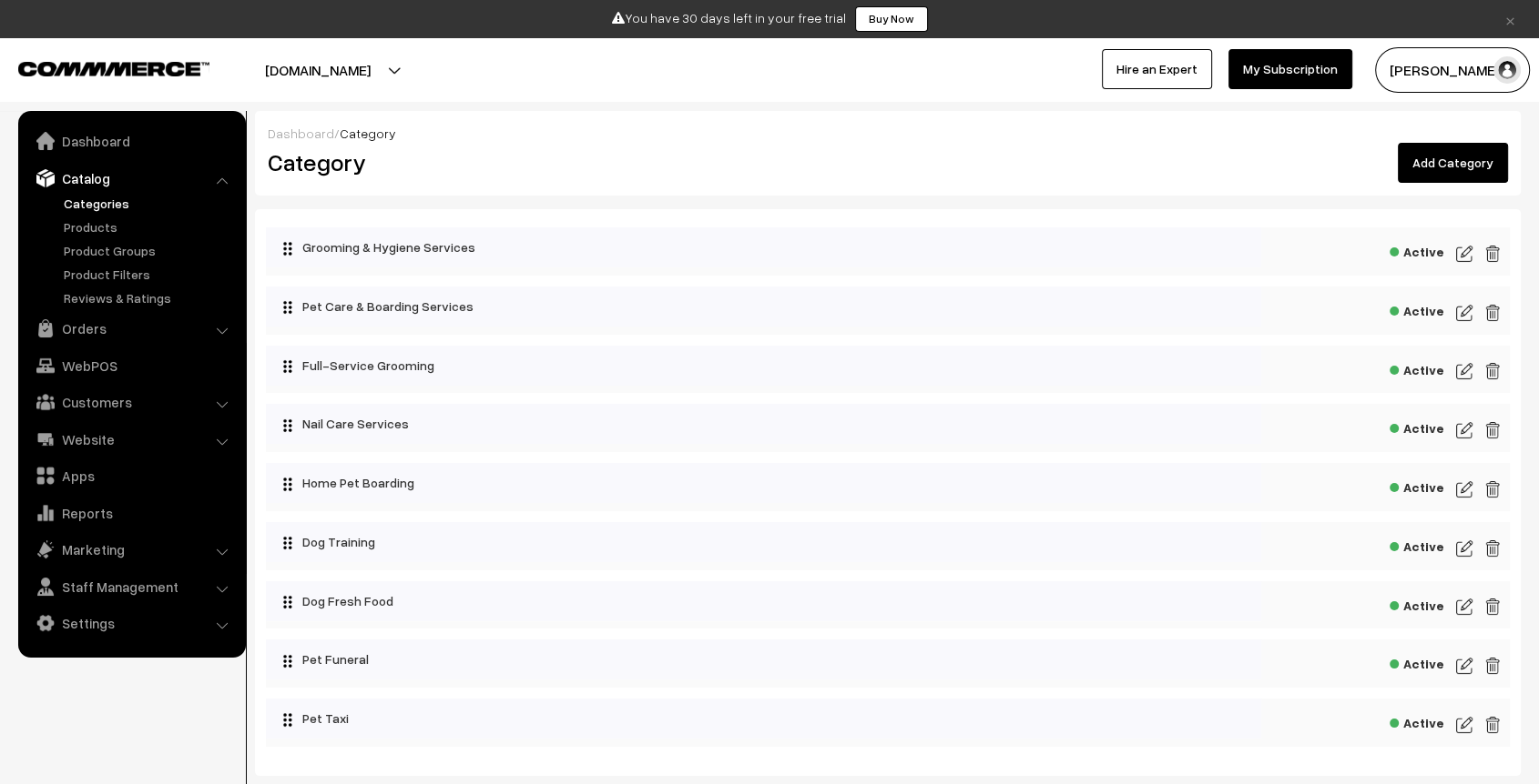
click at [592, 184] on div "Dashboard / Category Category Add Category" at bounding box center [888, 152] width 1266 height 85
click at [1463, 256] on img at bounding box center [1464, 254] width 16 height 22
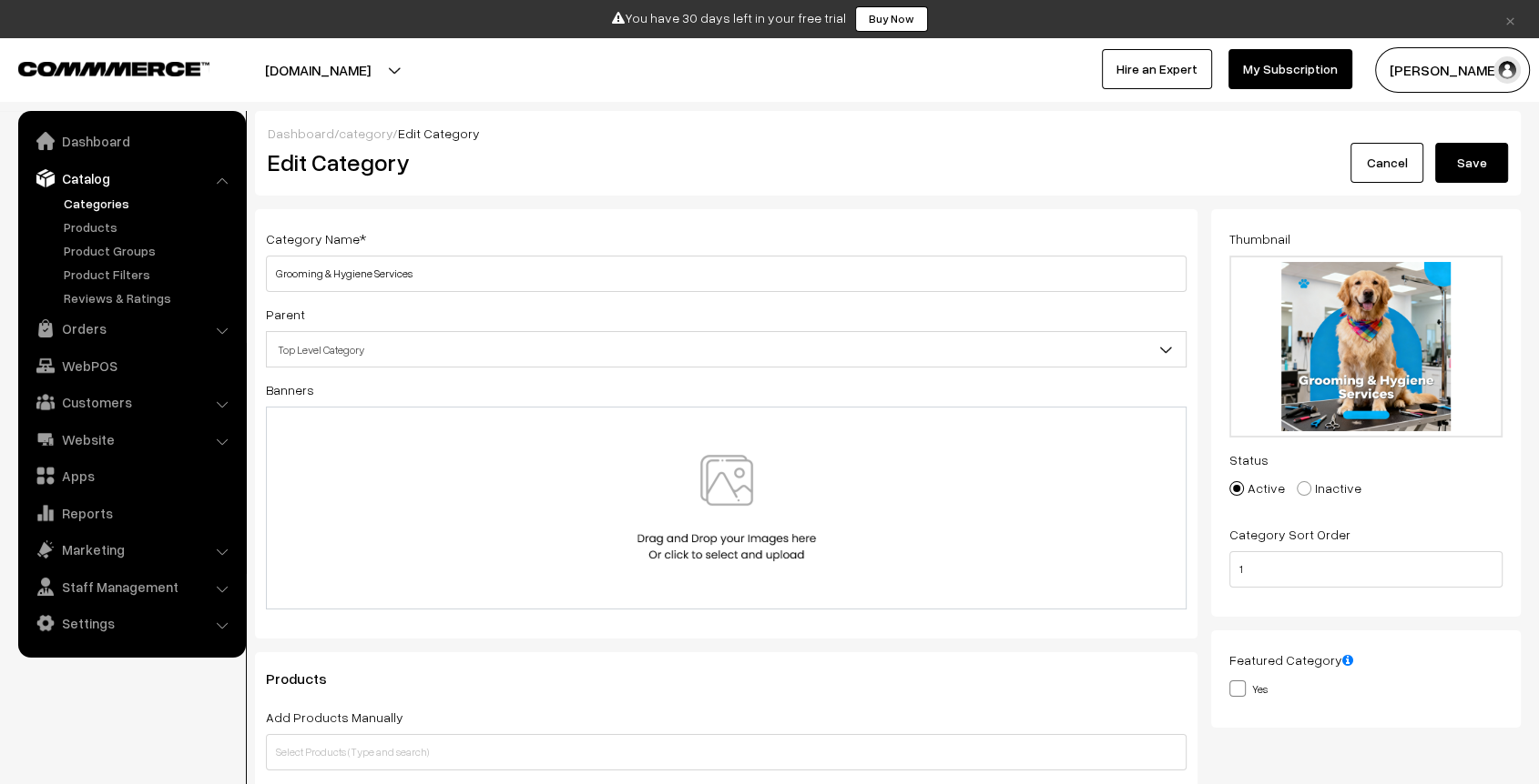
click at [1385, 162] on link "Cancel" at bounding box center [1386, 162] width 73 height 40
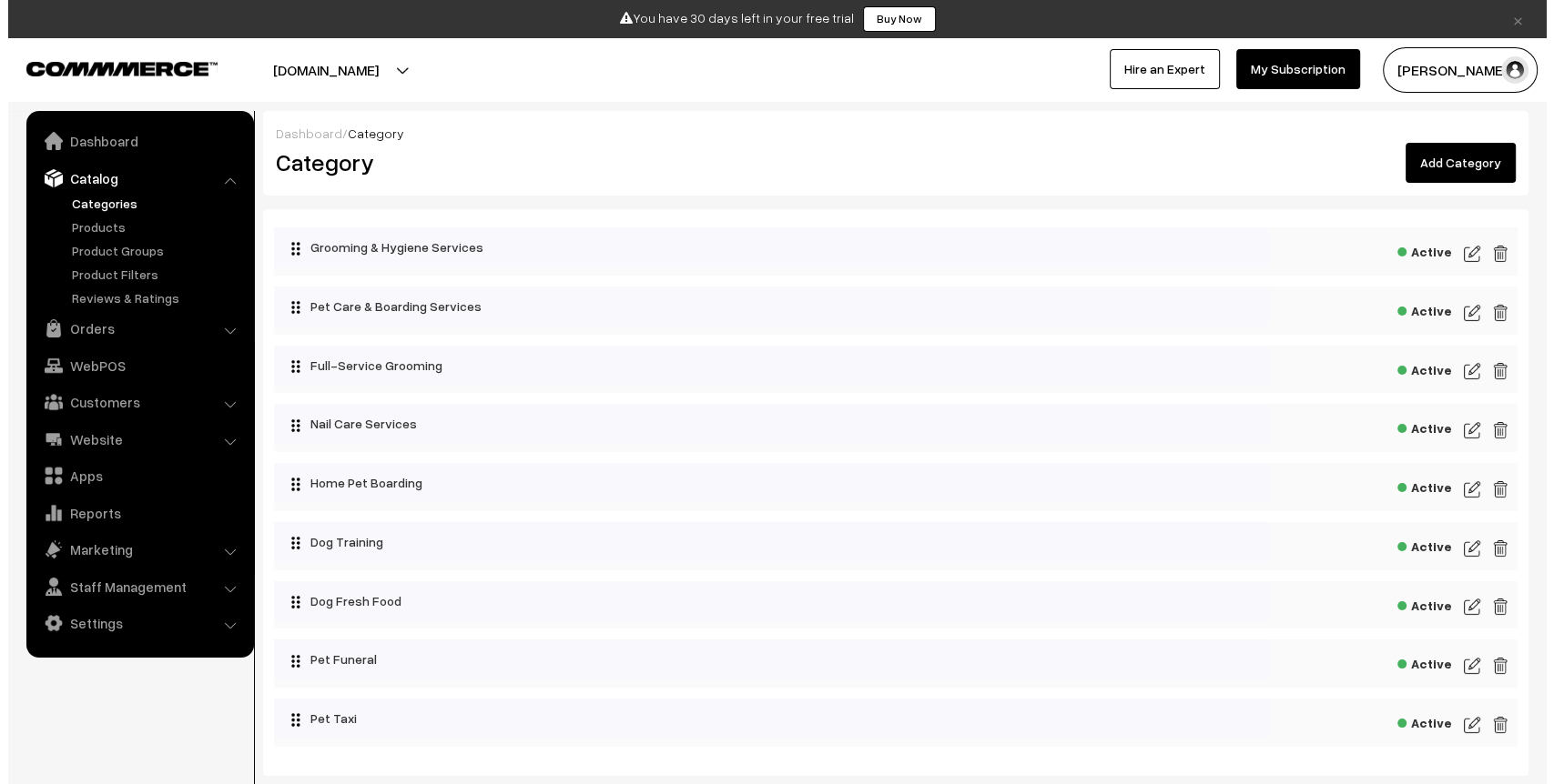
scroll to position [110, 0]
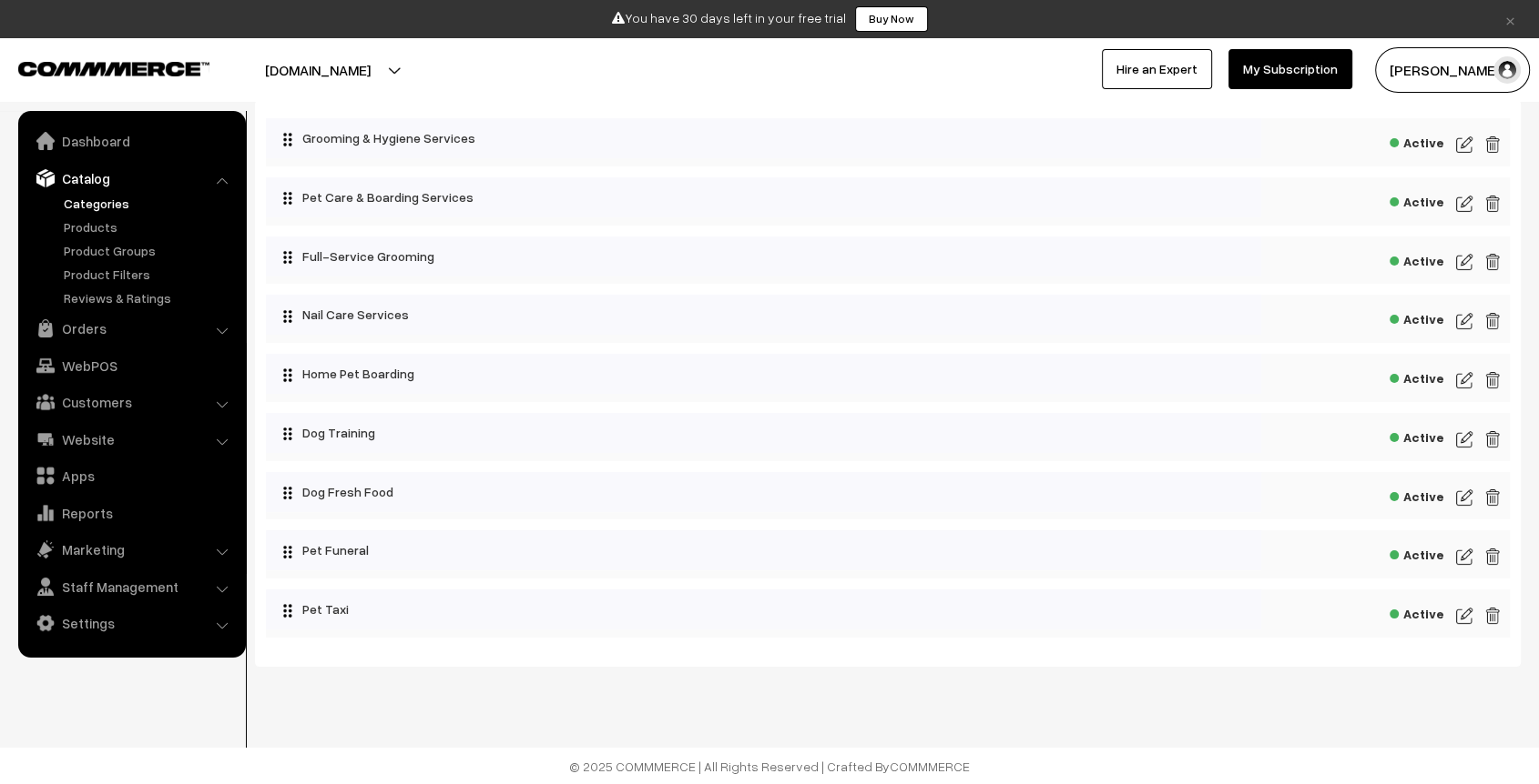
click at [1484, 614] on img at bounding box center [1492, 617] width 16 height 22
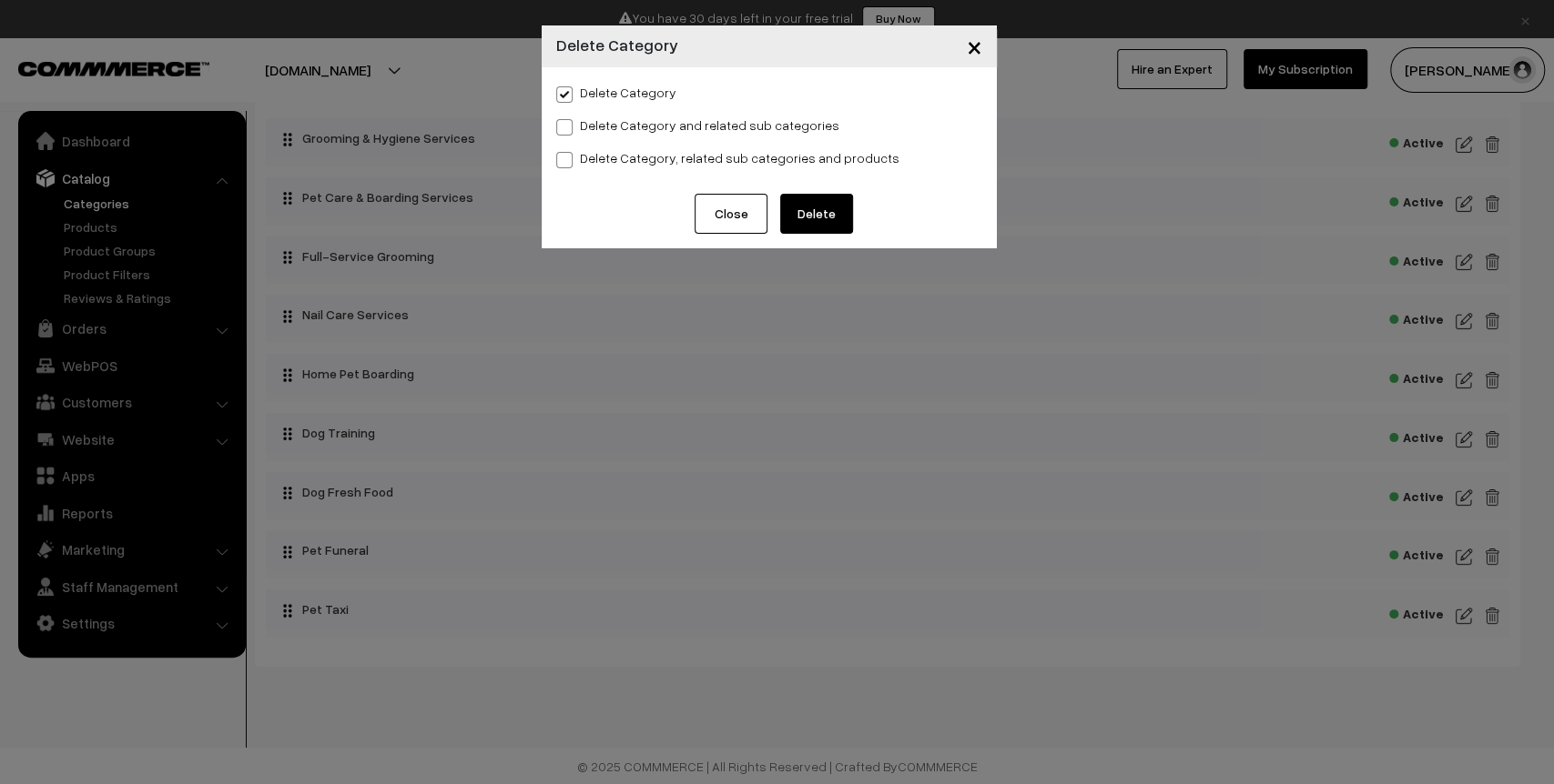
click at [823, 217] on button "Delete" at bounding box center [816, 214] width 73 height 40
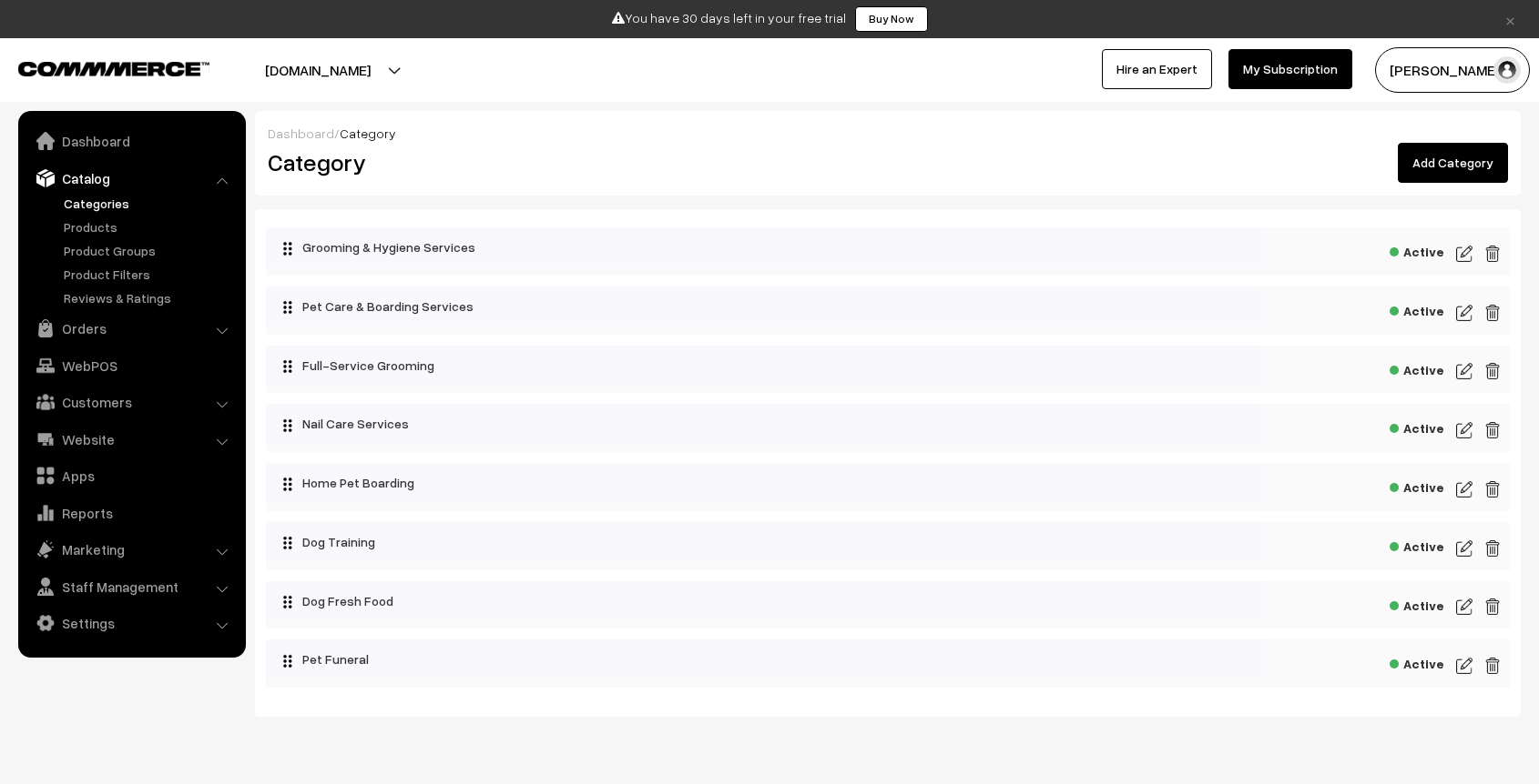
scroll to position [51, 0]
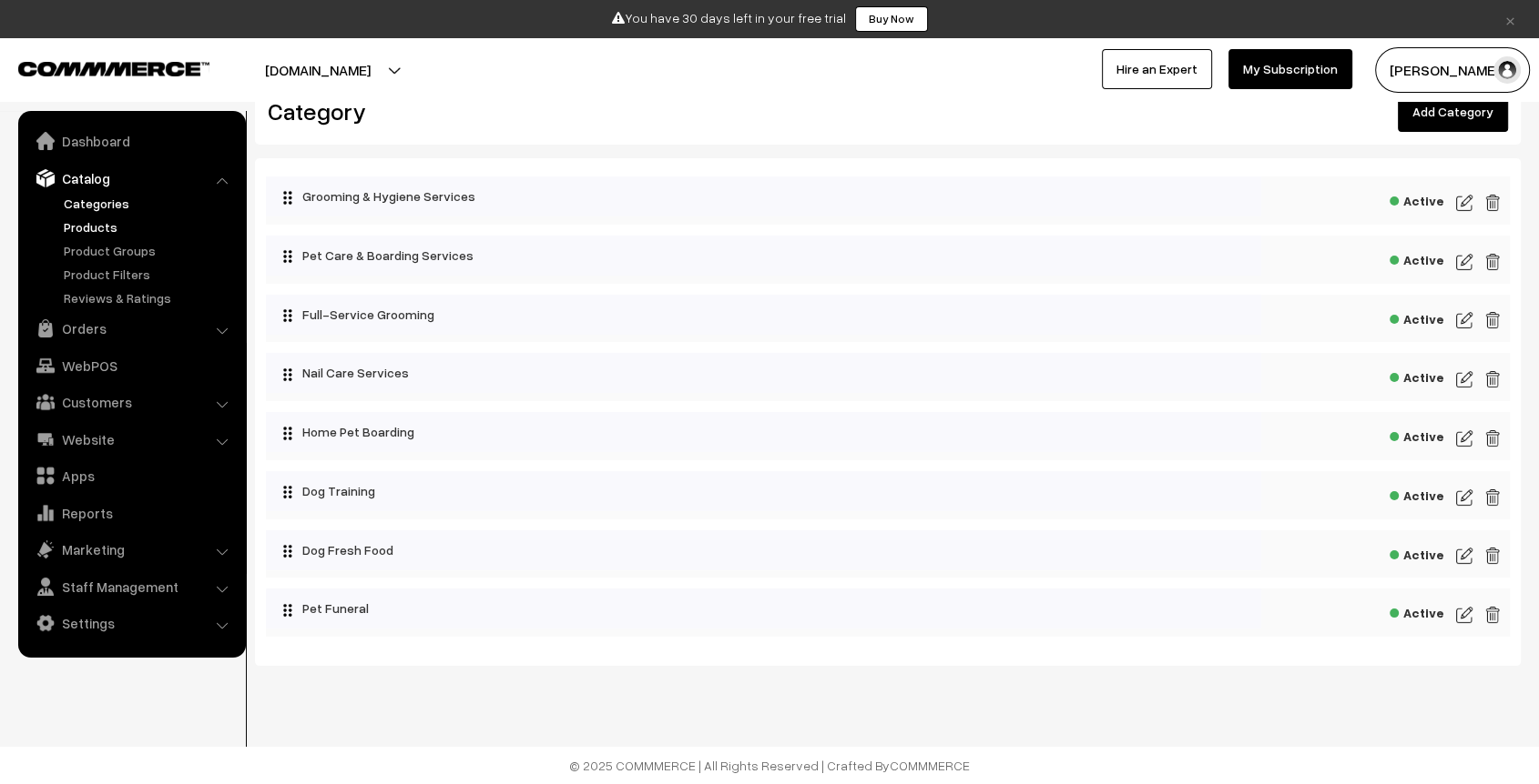
click at [96, 223] on link "Products" at bounding box center [149, 226] width 180 height 19
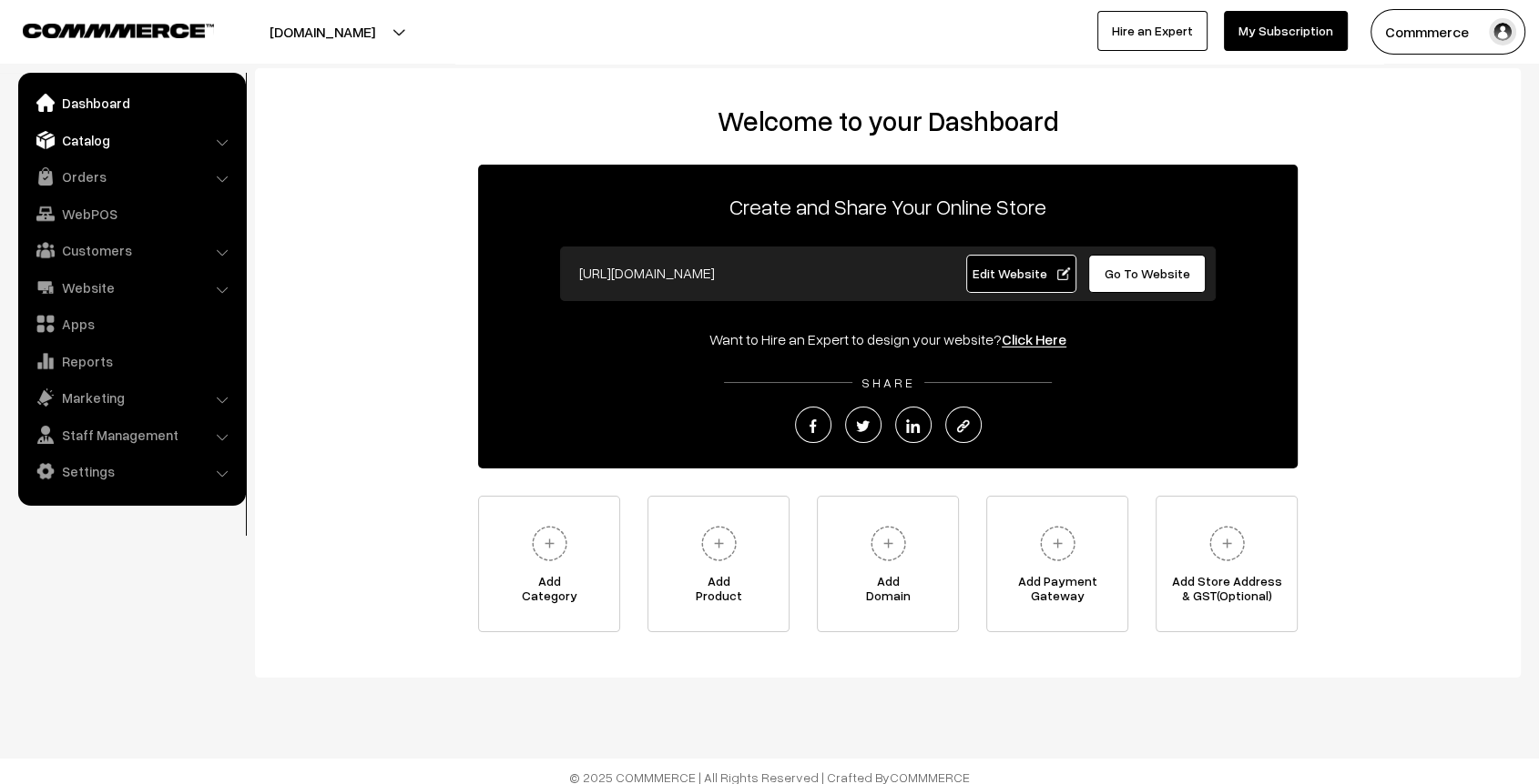
click at [80, 144] on link "Catalog" at bounding box center [131, 139] width 216 height 33
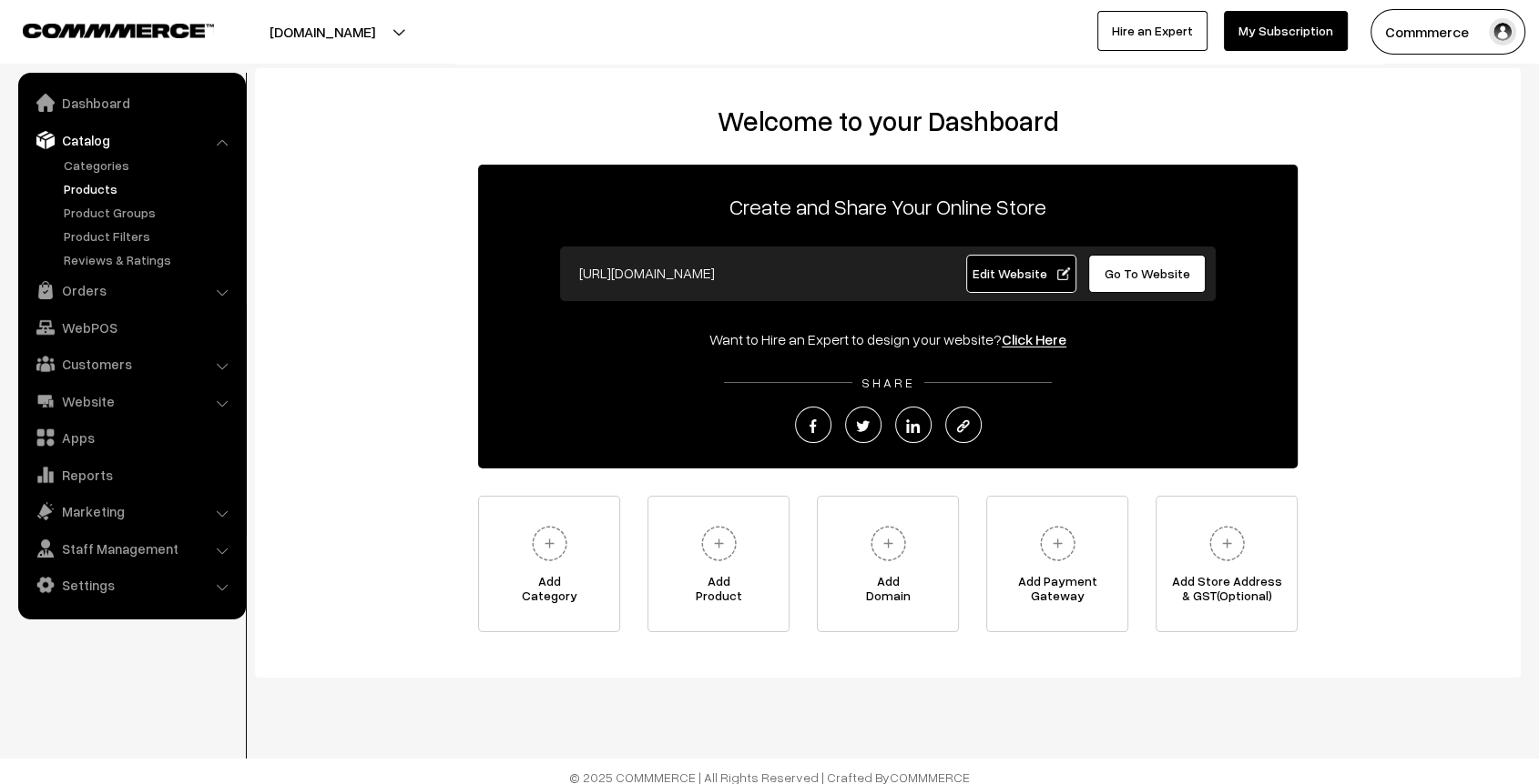
click at [90, 188] on link "Products" at bounding box center [149, 188] width 180 height 19
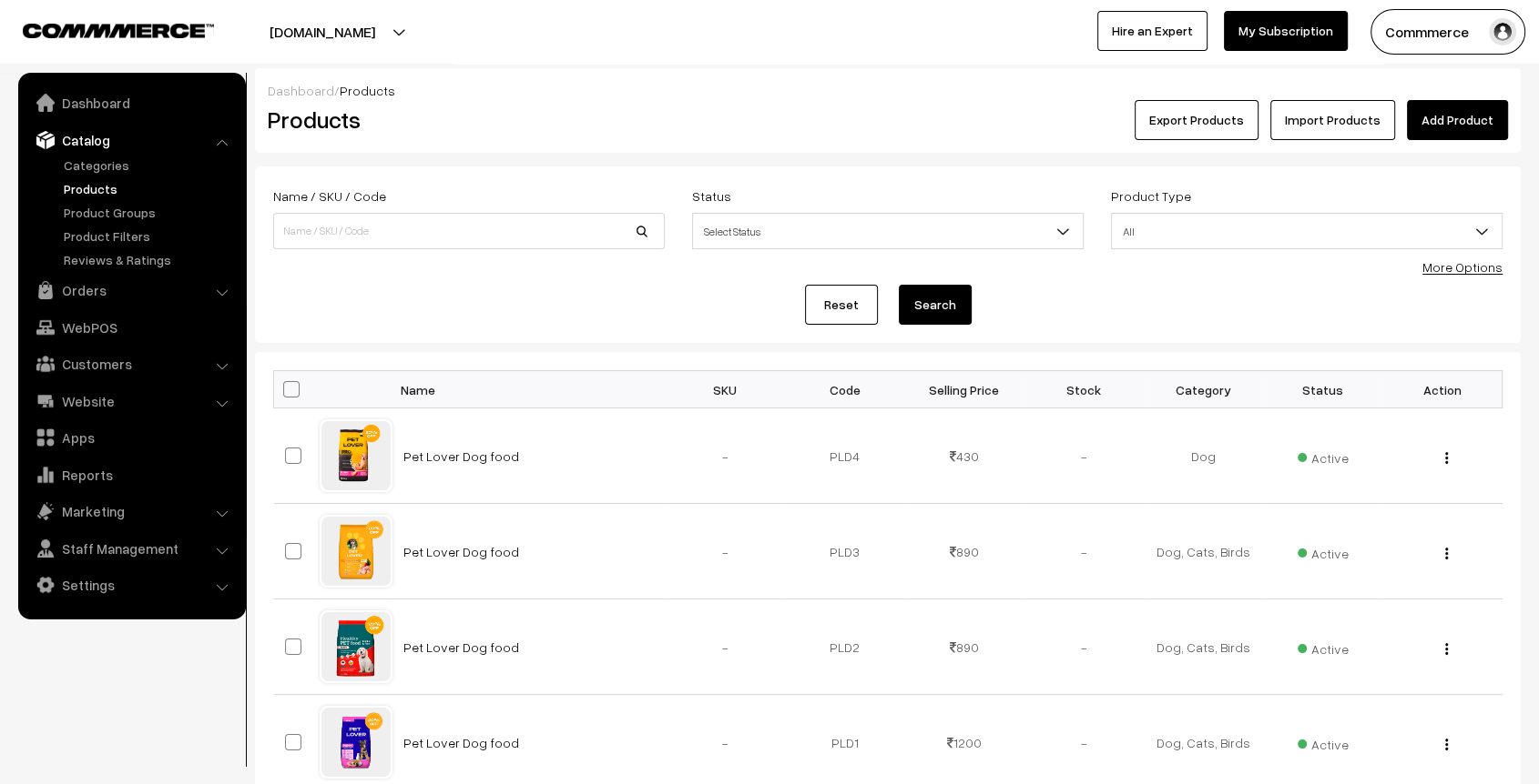
click at [1165, 123] on button "Export Products" at bounding box center [1196, 120] width 124 height 40
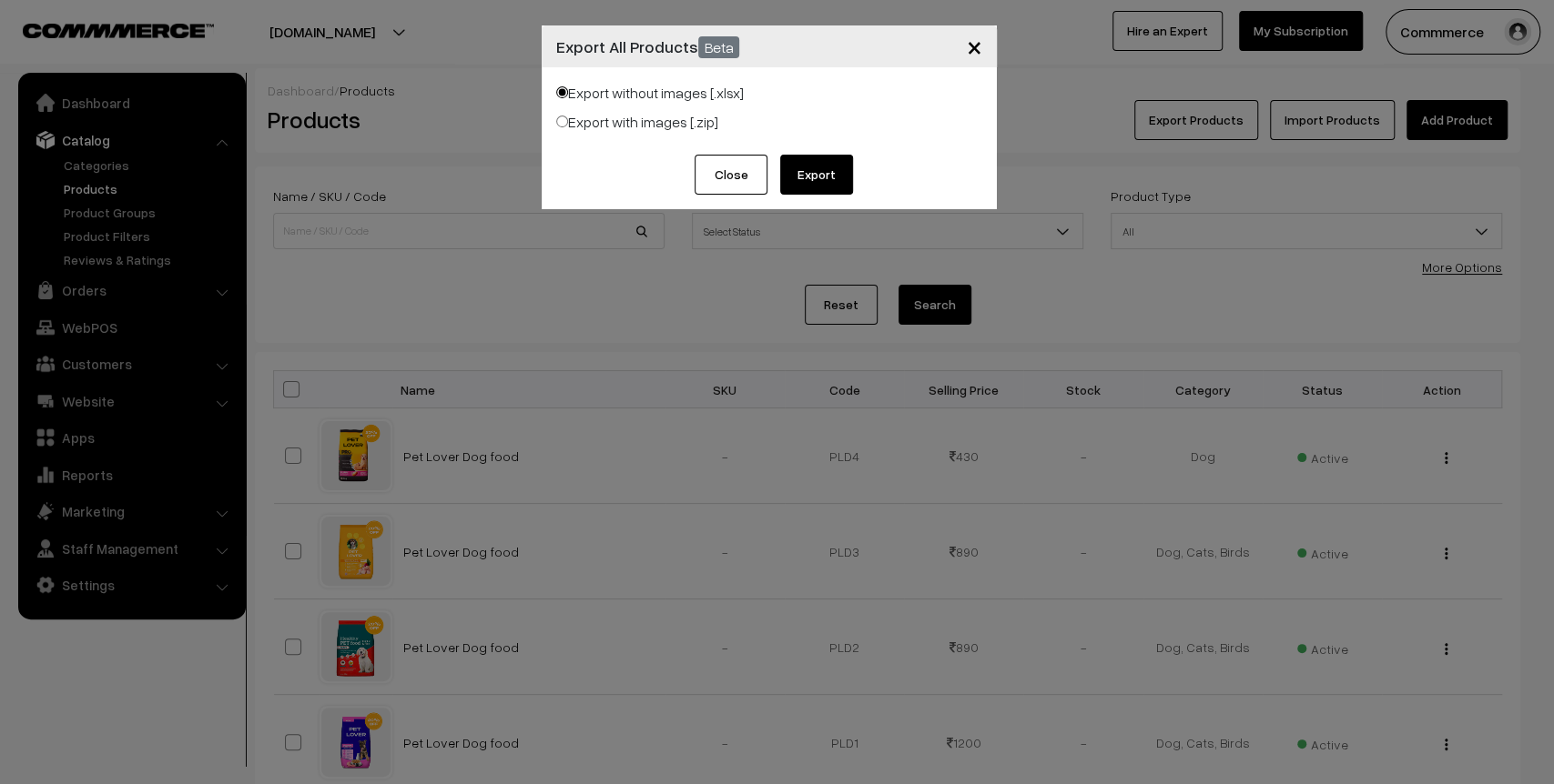
click at [568, 119] on label "Export with images [.zip]" at bounding box center [637, 122] width 162 height 22
click at [568, 119] on input "Export with images [.zip]" at bounding box center [562, 122] width 12 height 12
radio input "true"
click at [801, 169] on button "Export" at bounding box center [816, 174] width 73 height 40
click at [971, 50] on span "×" at bounding box center [975, 46] width 16 height 34
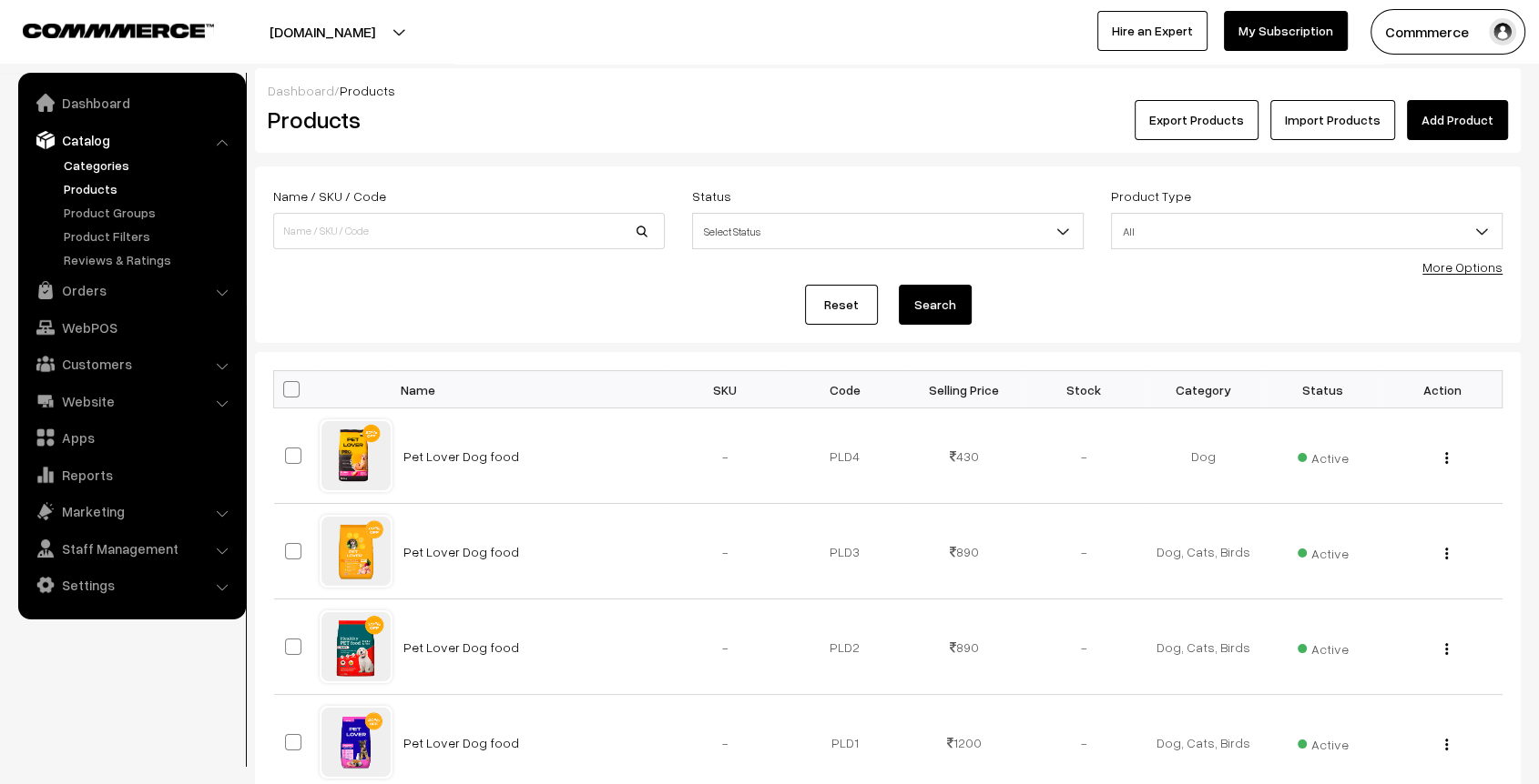
click at [106, 166] on link "Categories" at bounding box center [149, 164] width 180 height 19
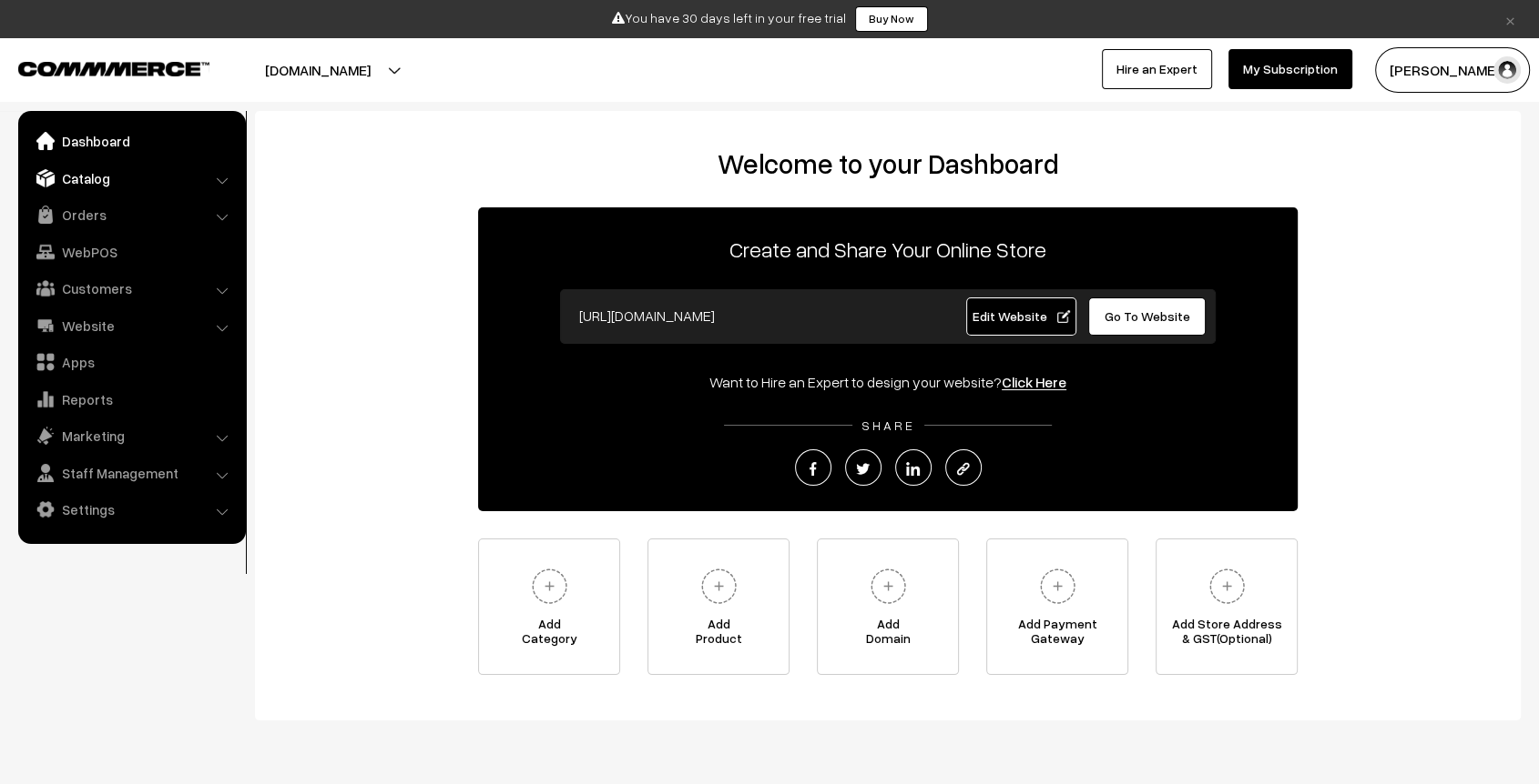
click at [112, 174] on link "Catalog" at bounding box center [131, 178] width 216 height 33
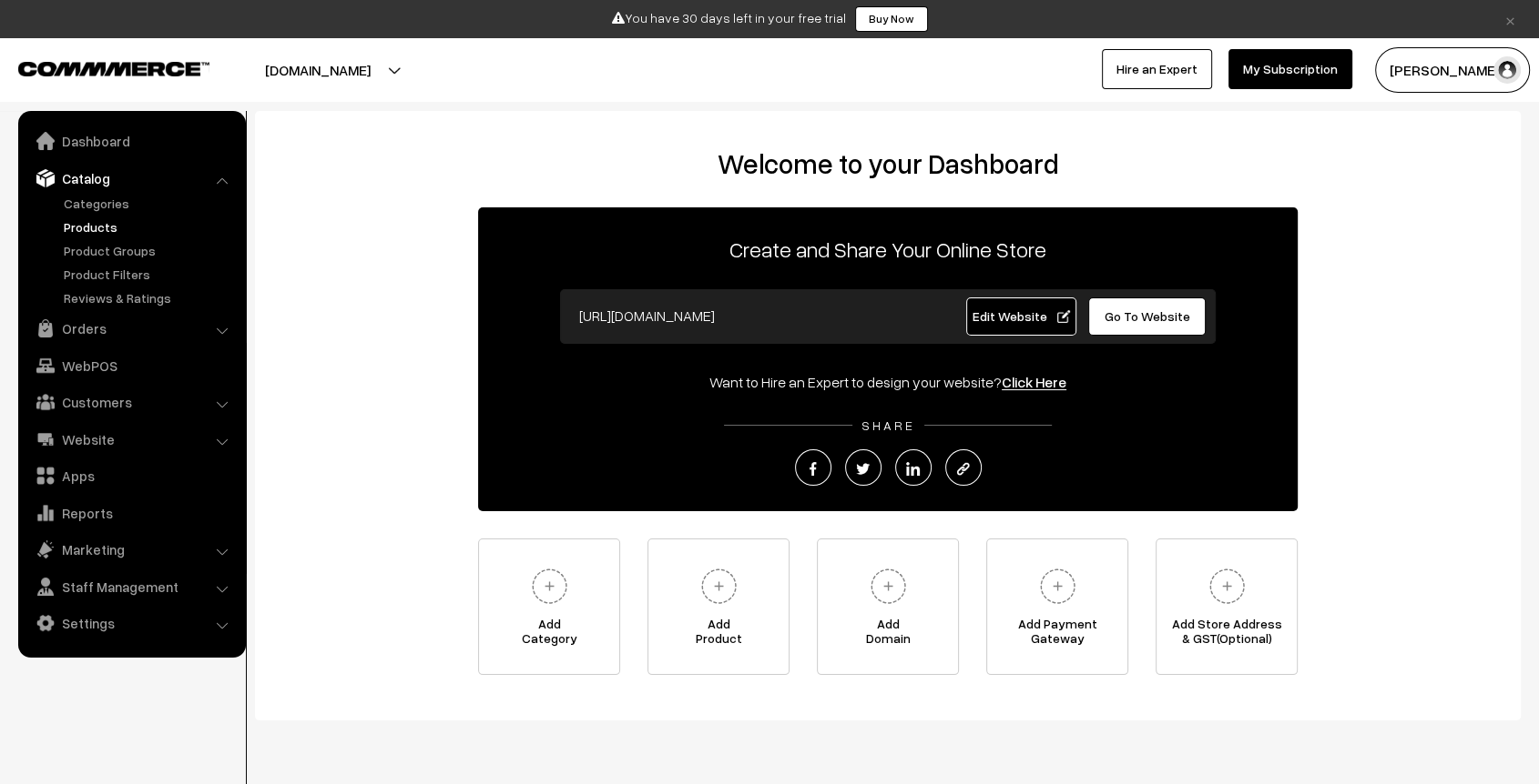
click at [107, 232] on link "Products" at bounding box center [149, 226] width 180 height 19
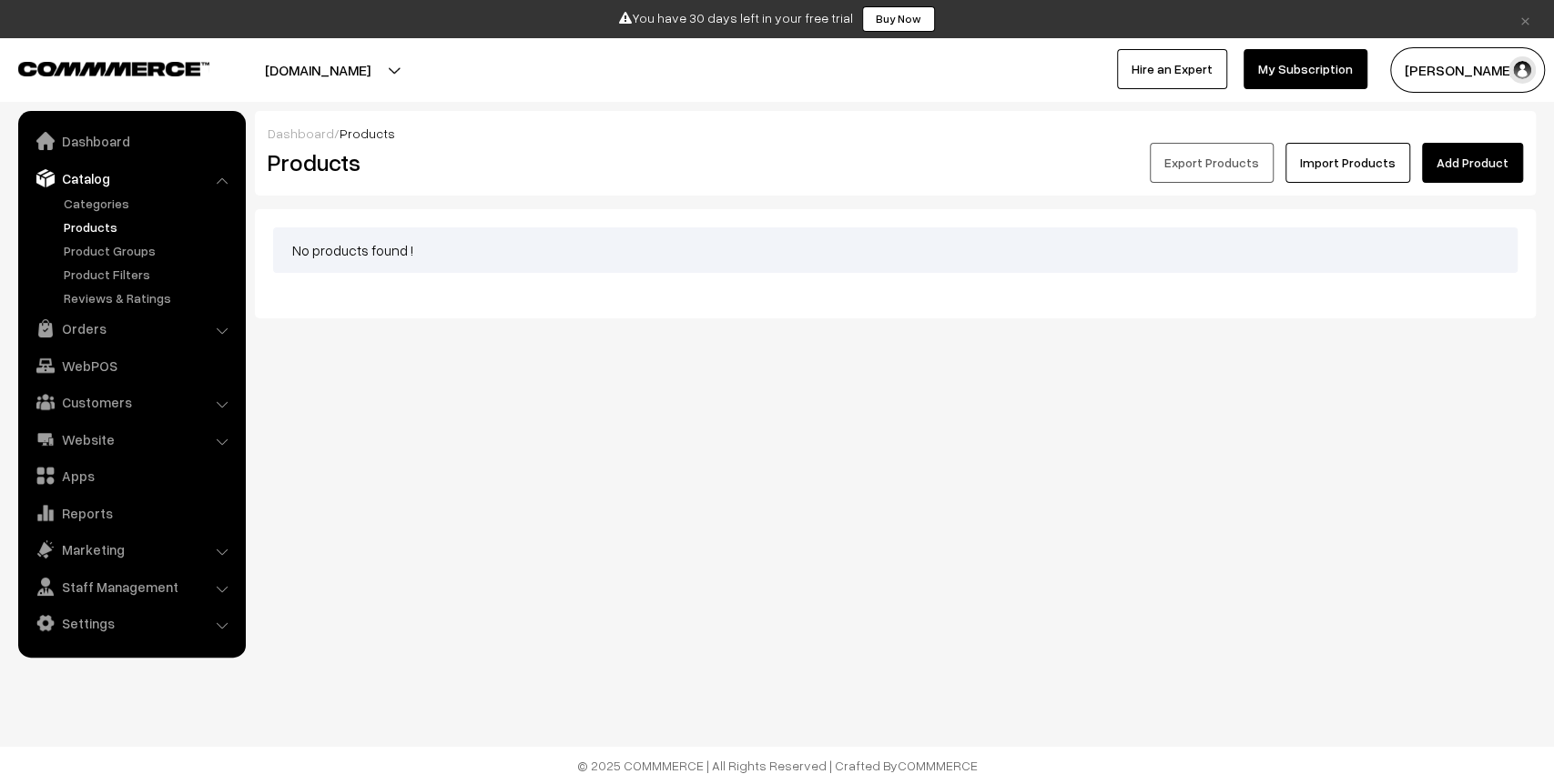
click at [1345, 163] on link "Import Products" at bounding box center [1348, 162] width 125 height 40
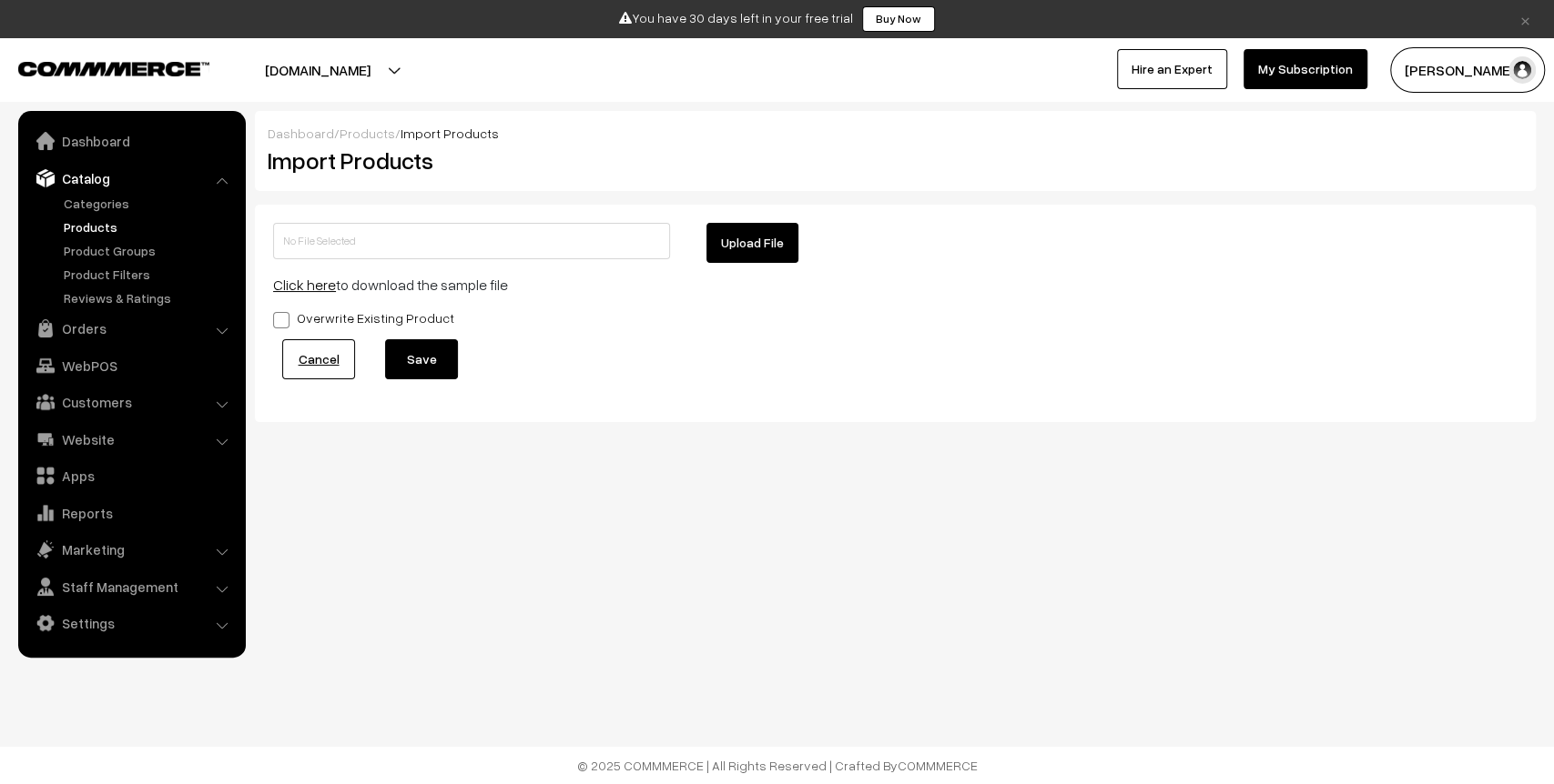
click at [291, 282] on link "Click here" at bounding box center [304, 285] width 63 height 18
click at [95, 205] on link "Categories" at bounding box center [149, 203] width 180 height 19
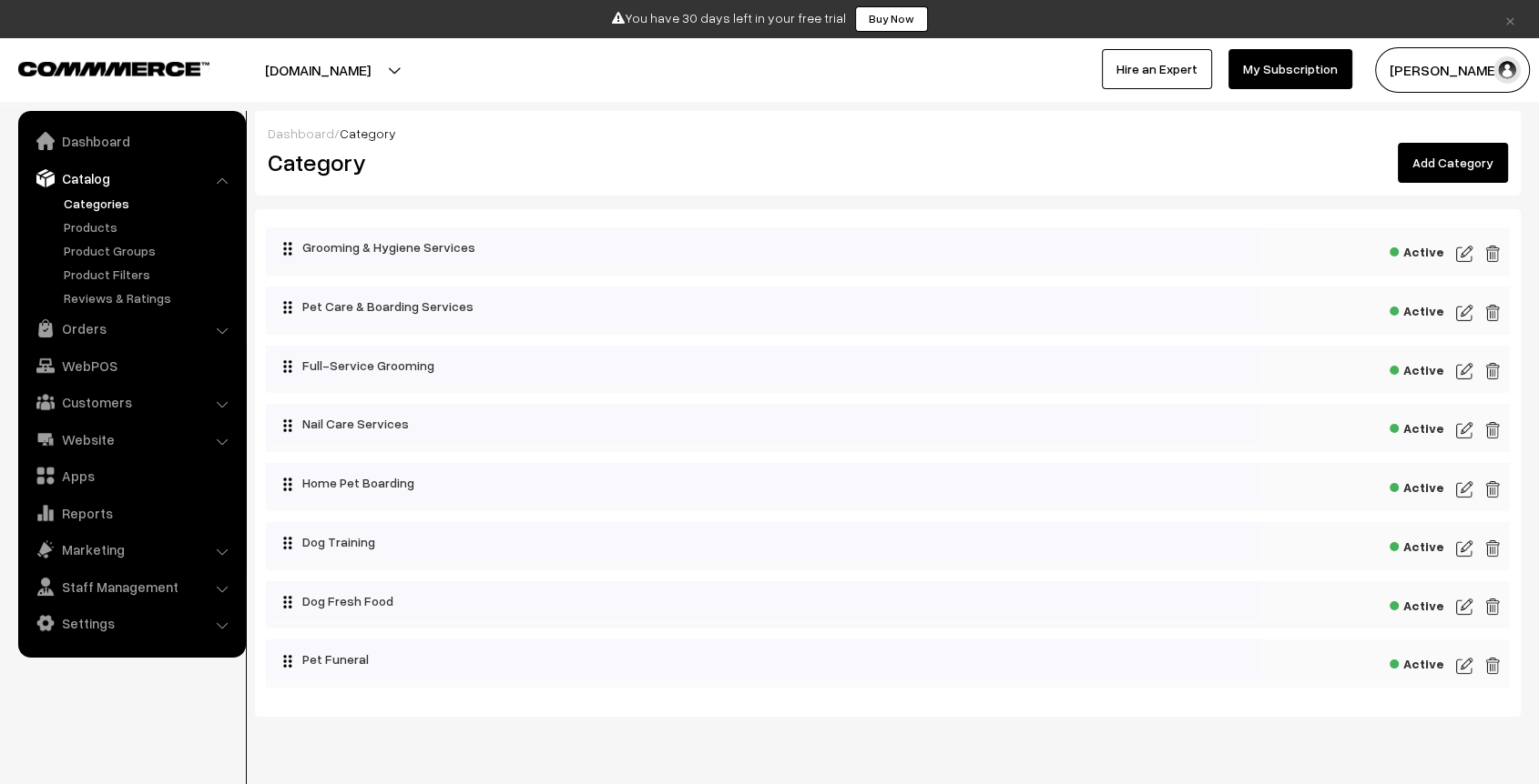
click at [1463, 613] on img at bounding box center [1464, 607] width 16 height 22
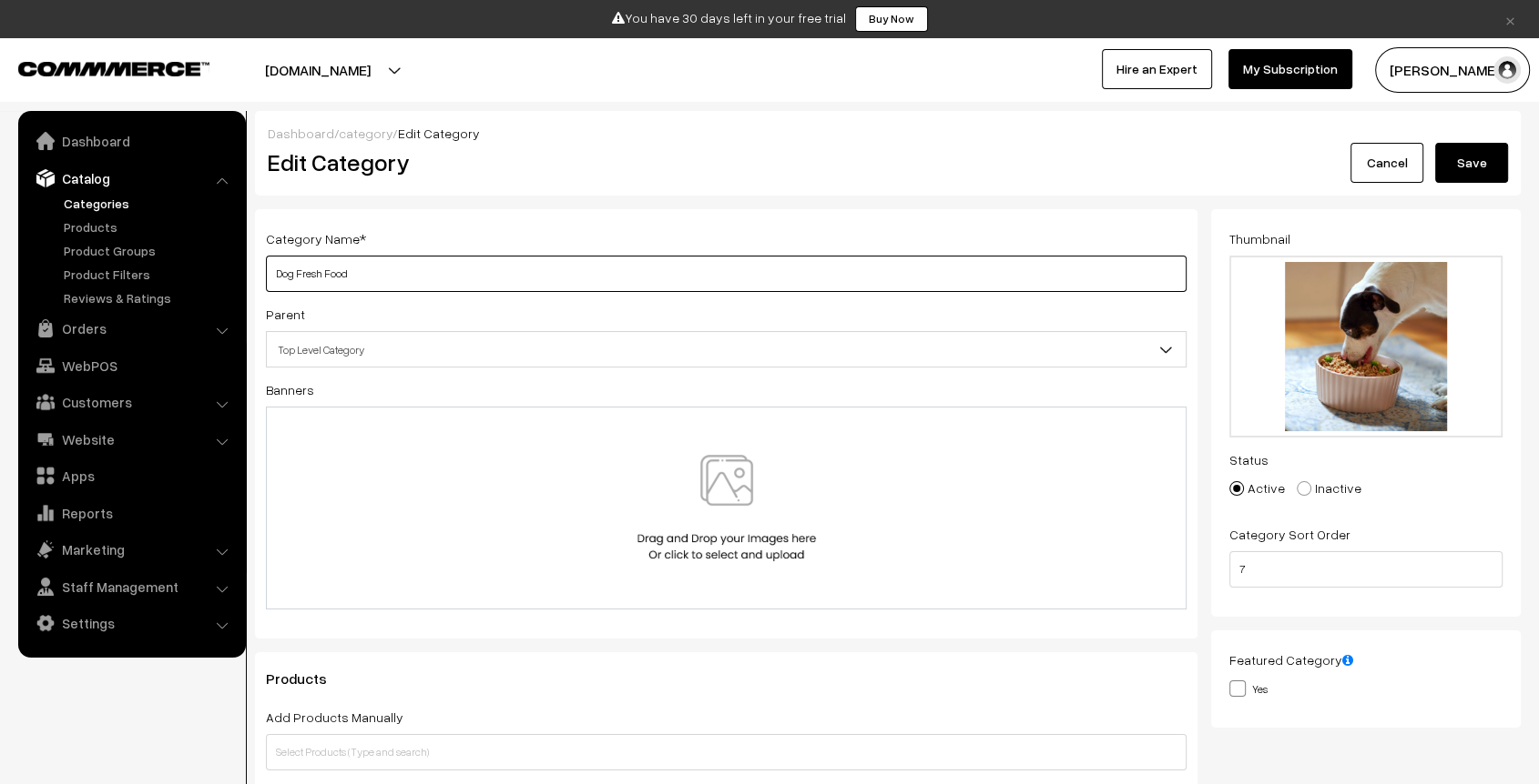
click at [449, 278] on input "Dog Fresh Food" at bounding box center [727, 274] width 921 height 37
click at [98, 227] on link "Products" at bounding box center [149, 226] width 180 height 19
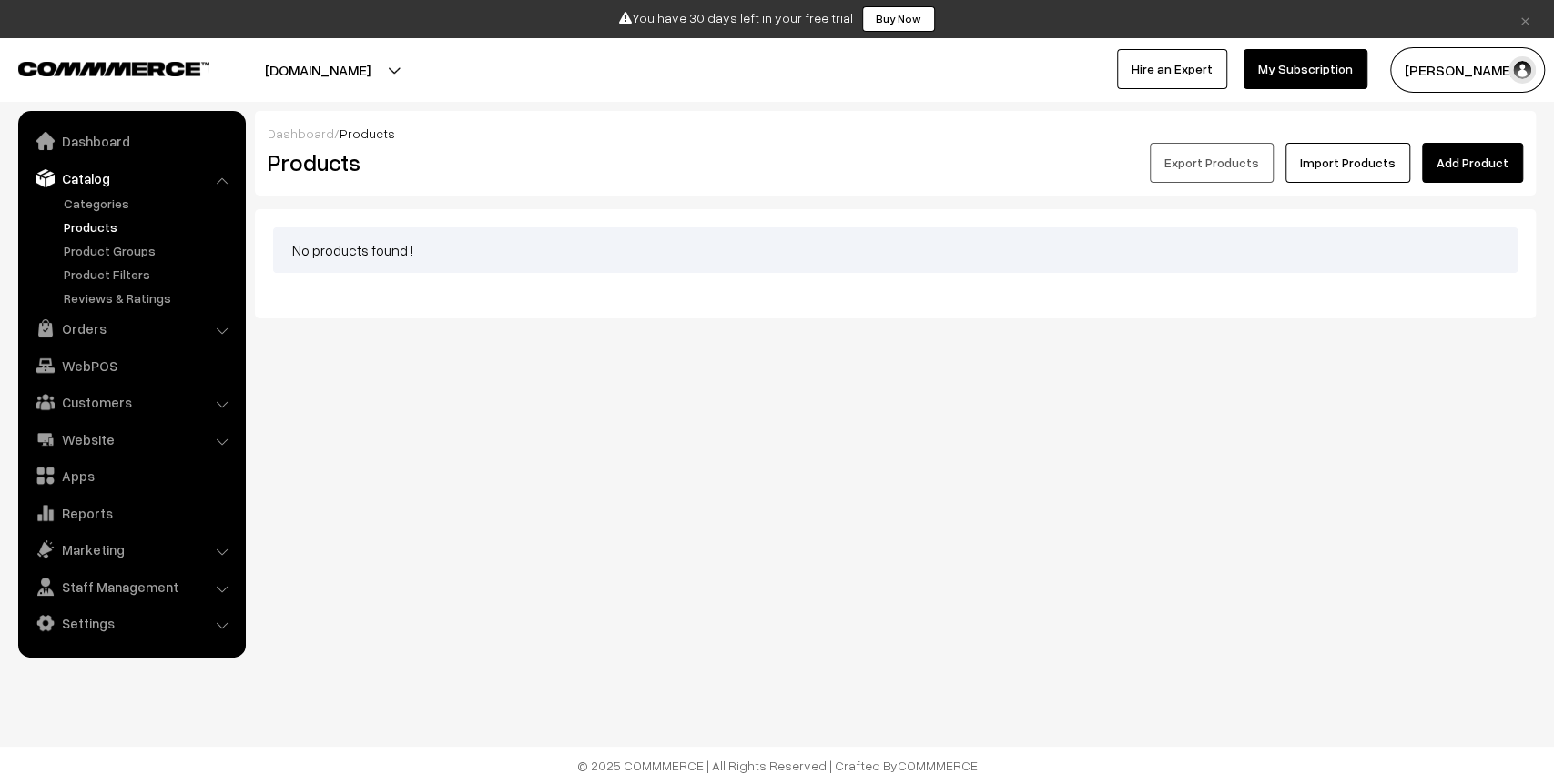
click at [1347, 166] on link "Import Products" at bounding box center [1348, 162] width 125 height 40
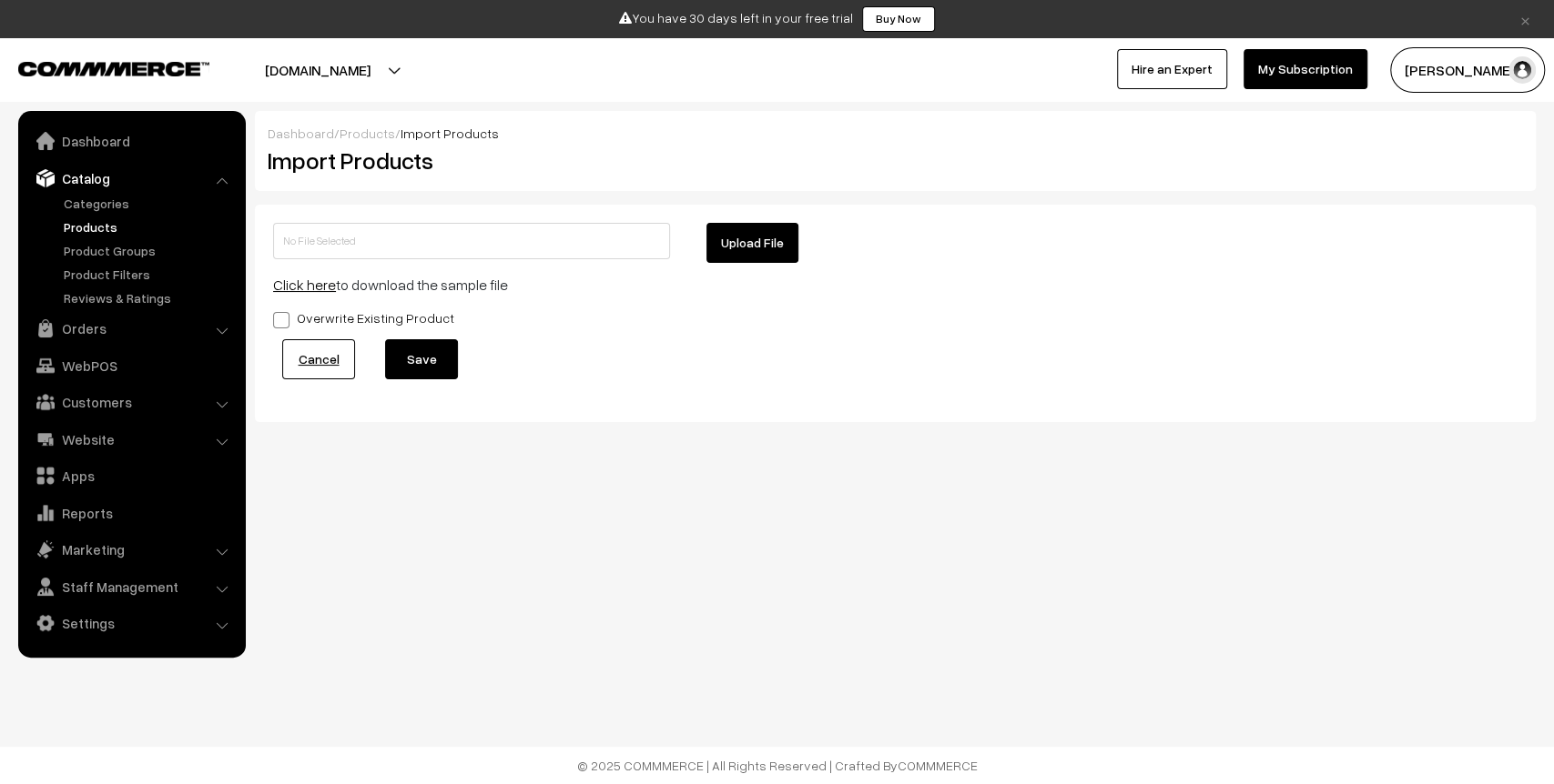
click at [704, 249] on div "Upload File" at bounding box center [1002, 243] width 637 height 40
click at [720, 251] on button "Upload File" at bounding box center [753, 243] width 92 height 40
type input "Copy of products.zip"
click at [416, 357] on button "Save" at bounding box center [421, 360] width 73 height 40
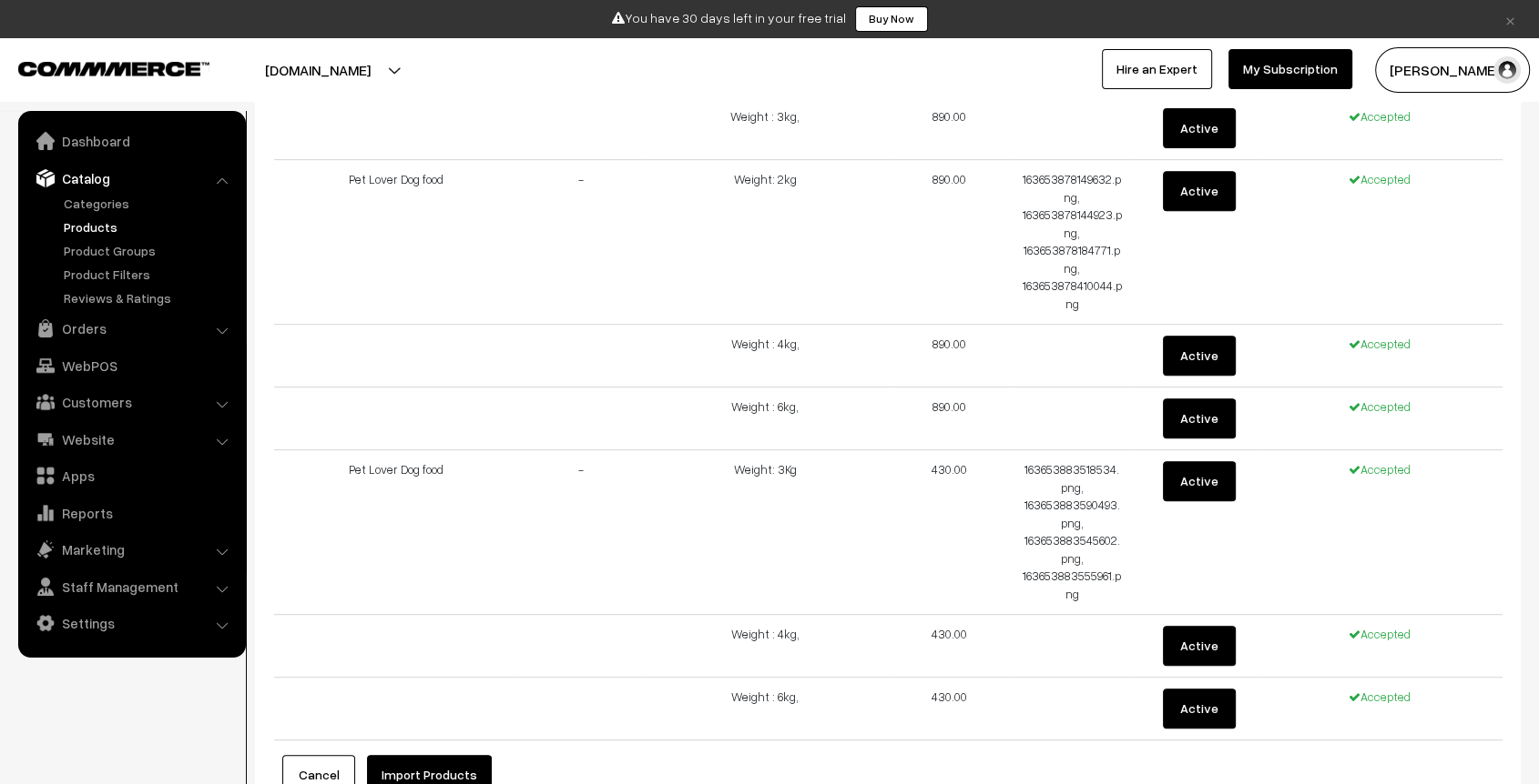
scroll to position [850, 0]
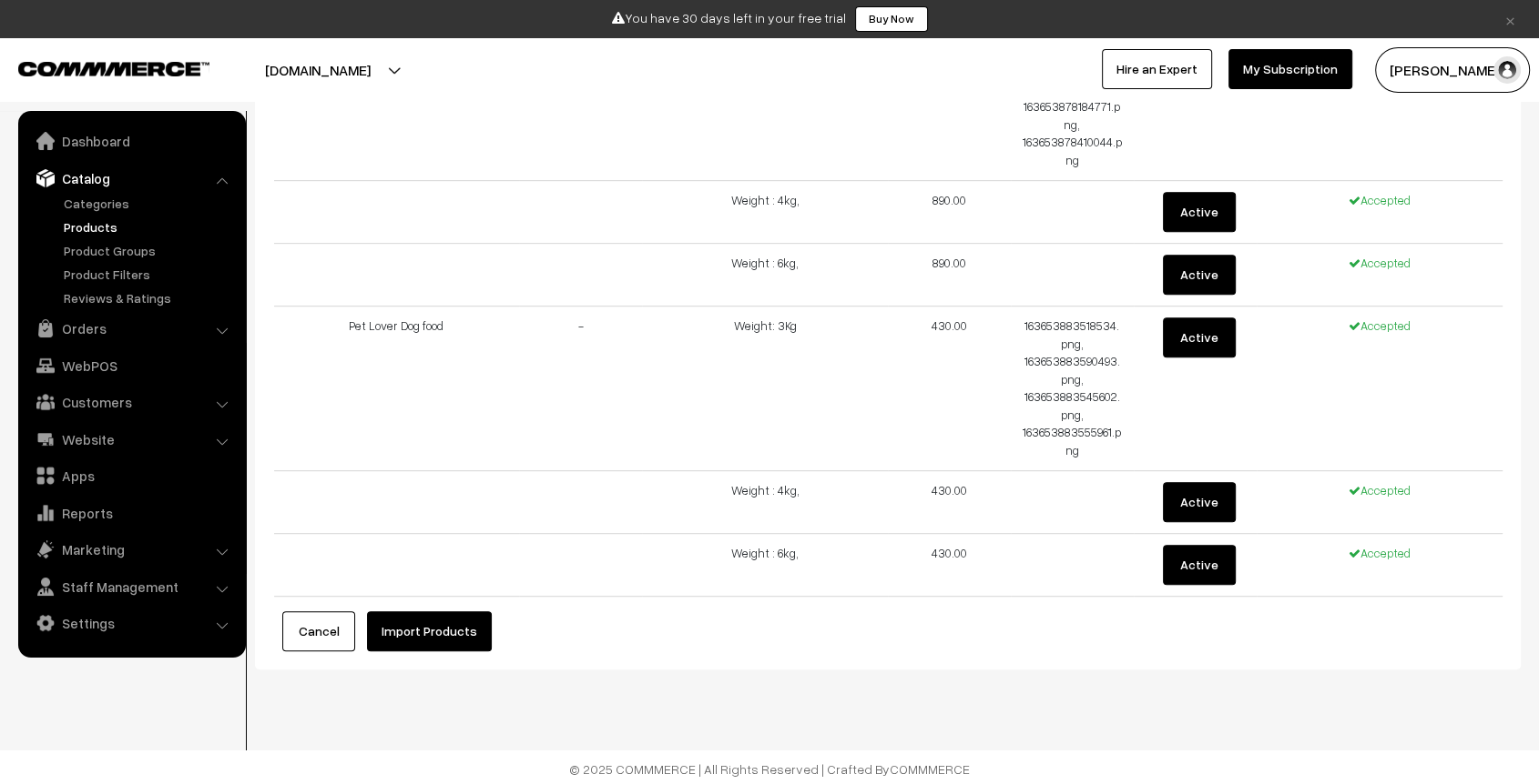
click at [433, 644] on button "Import Products" at bounding box center [429, 632] width 125 height 40
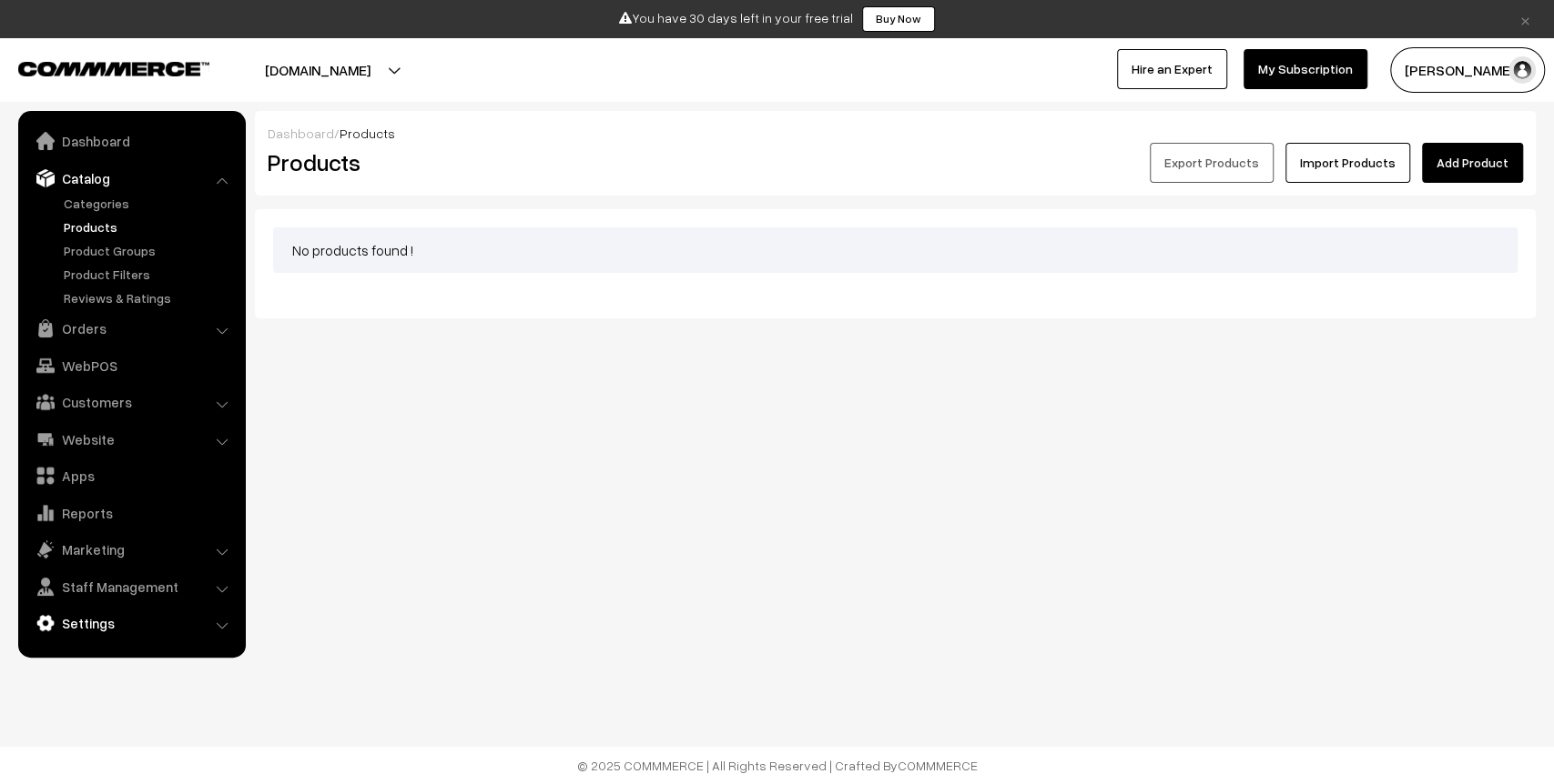
click at [117, 628] on link "Settings" at bounding box center [131, 623] width 216 height 33
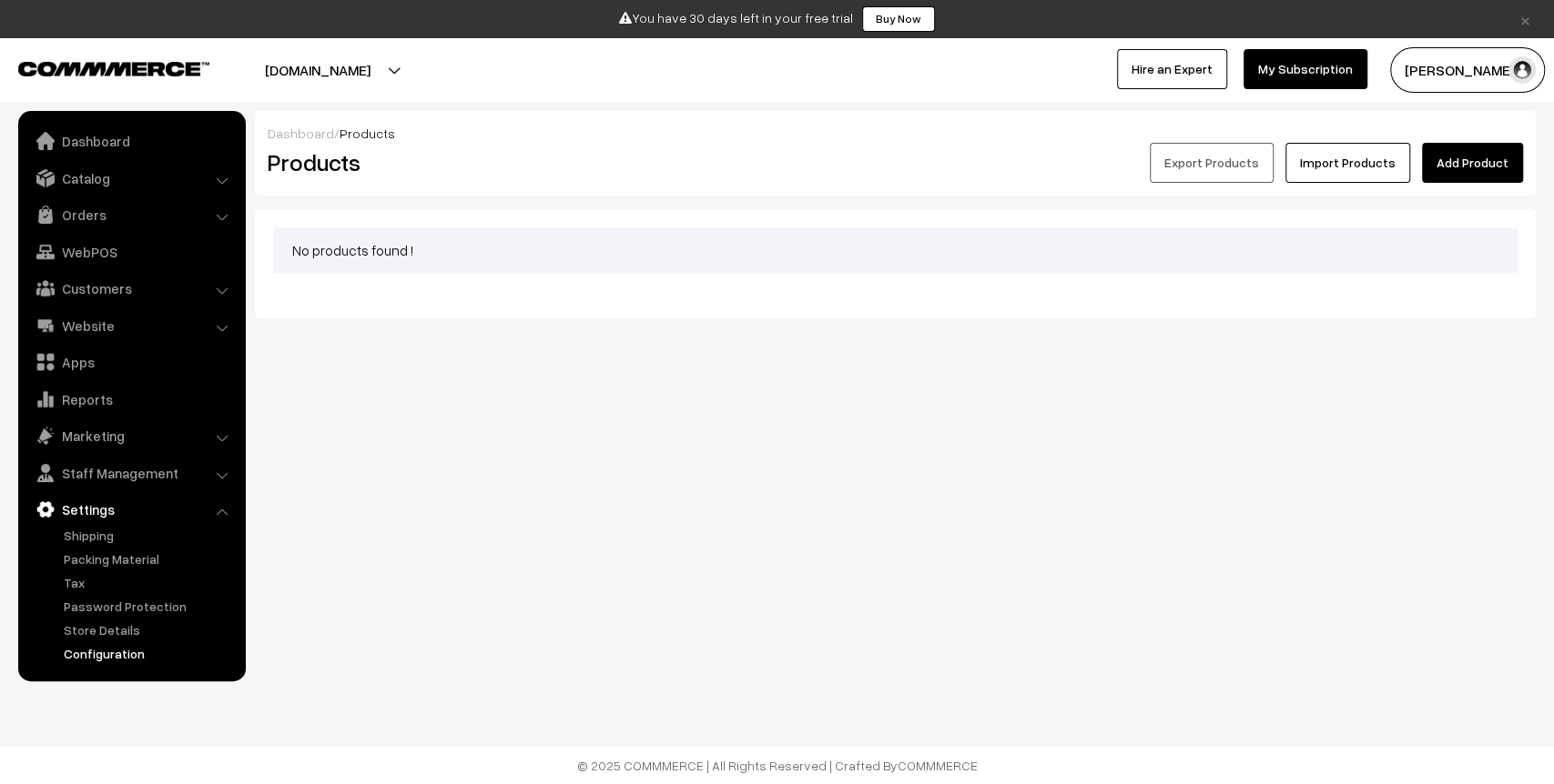
click at [121, 649] on link "Configuration" at bounding box center [149, 653] width 180 height 19
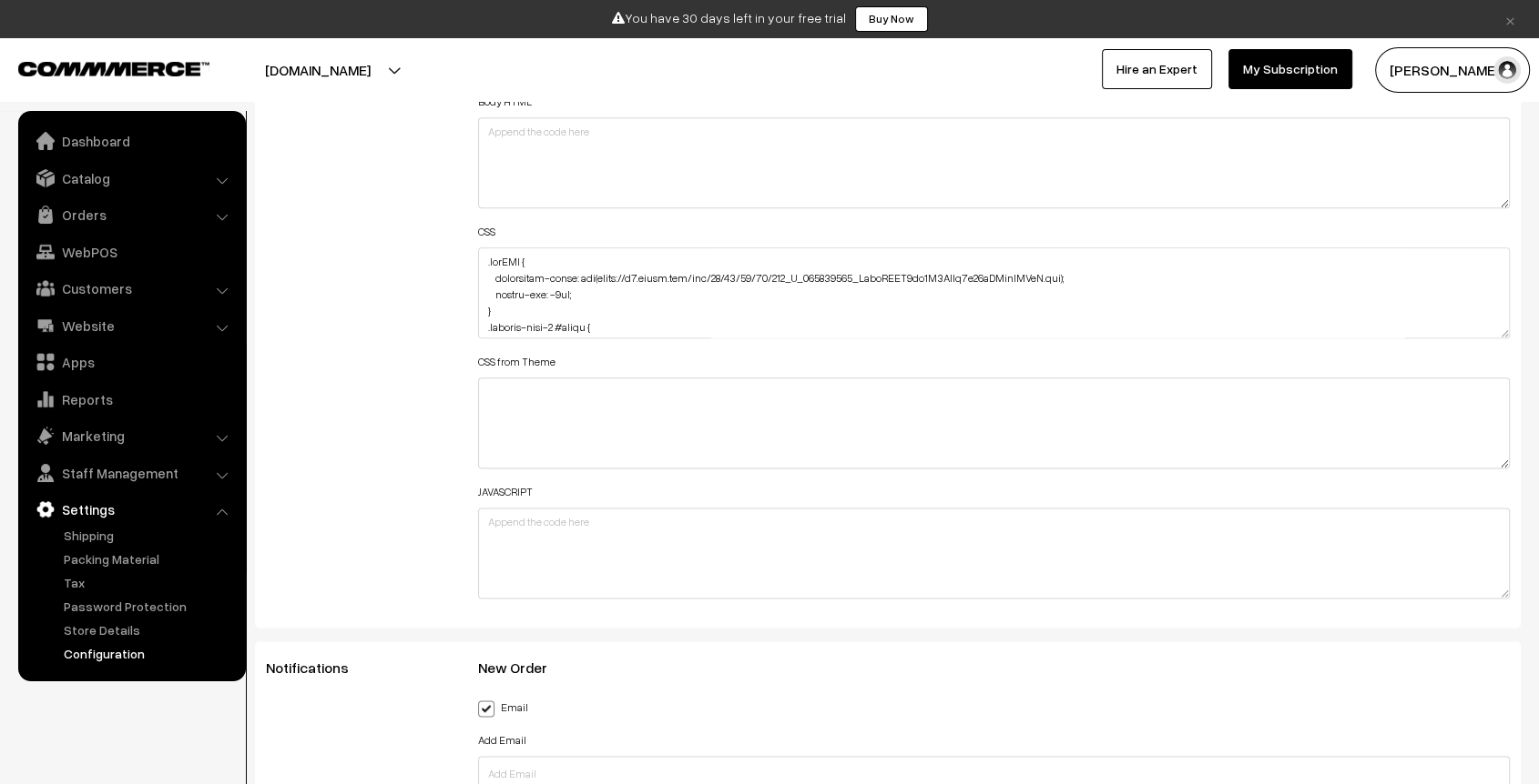
scroll to position [2208, 0]
click at [476, 253] on div "Header HTML Body HTML CSS CSS from Theme JAVASCRIPT" at bounding box center [994, 285] width 1059 height 651
click at [482, 255] on textarea at bounding box center [994, 293] width 1032 height 91
paste textarea "#productType3 #productImg { border: solid 1px; border-radius: 45px 0px 45px 0px…"
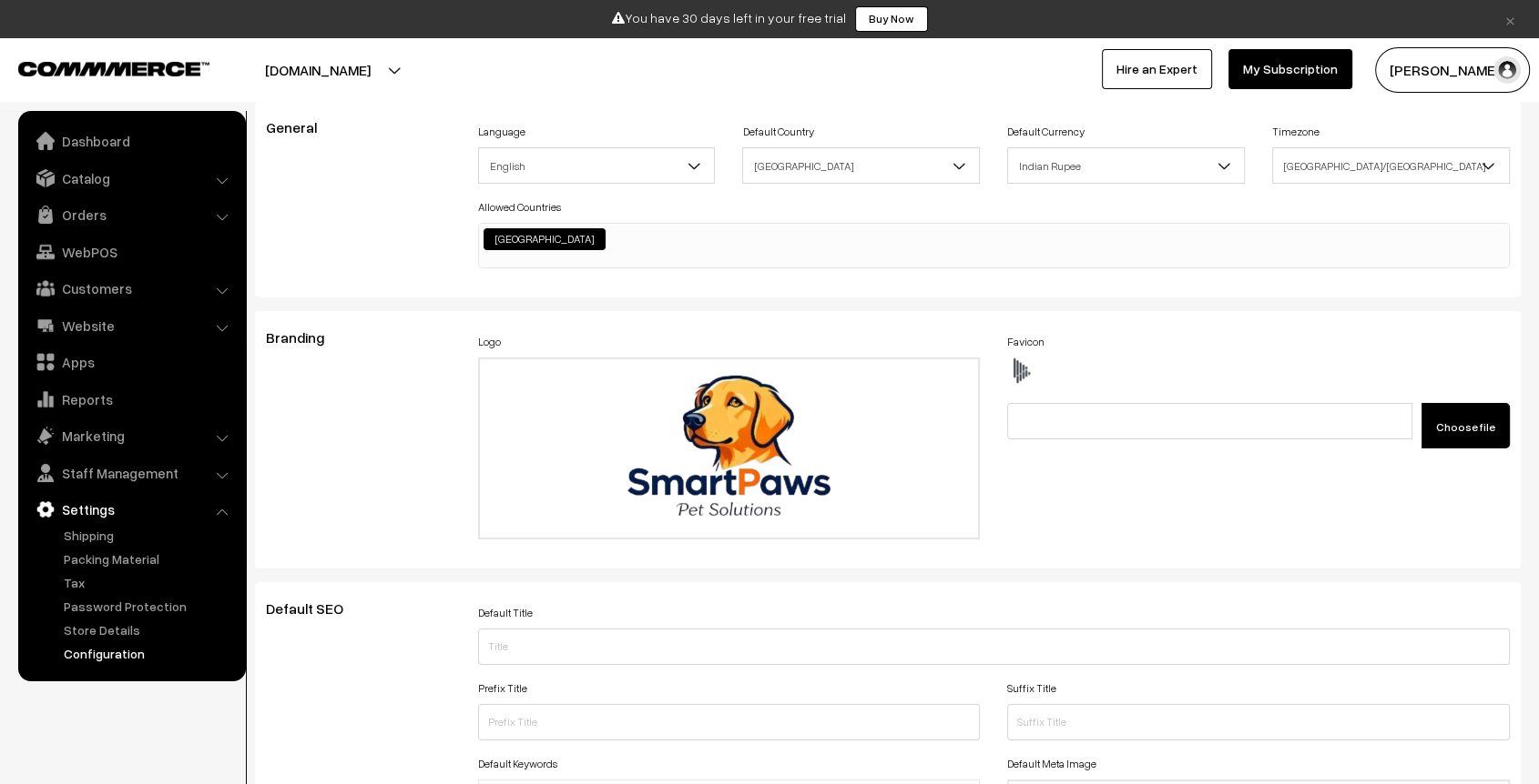
scroll to position [0, 0]
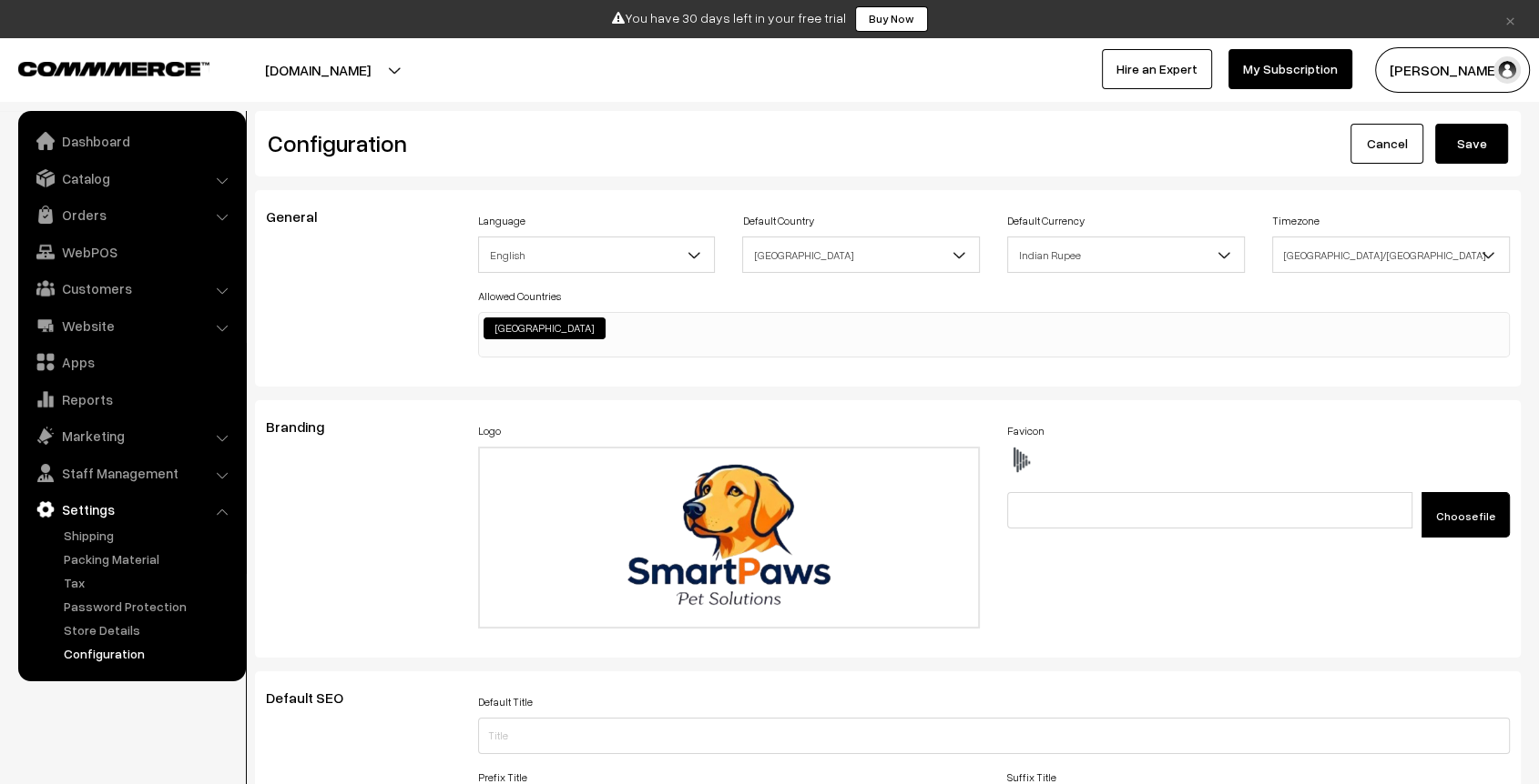
type textarea "#productType3 #productImg { border: solid 1px; border-radius: 45px 0px 45px 0px…"
click at [1460, 144] on button "Save" at bounding box center [1471, 143] width 73 height 40
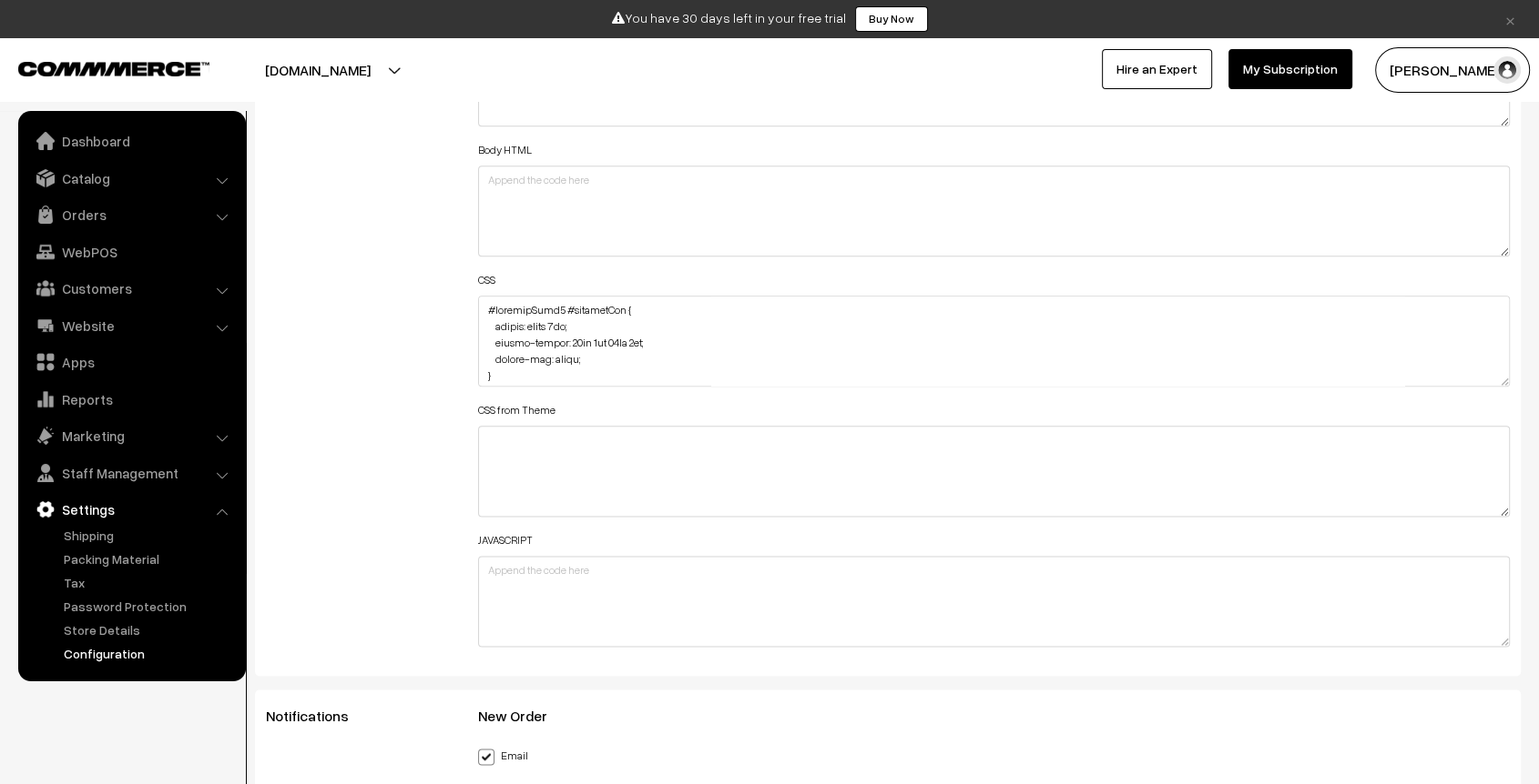
scroll to position [2158, 0]
click at [483, 307] on textarea at bounding box center [994, 344] width 1032 height 91
paste textarea "#productType1 .oc-grid .productCard>div a { flex: 1 1; background: transparent;…"
drag, startPoint x: 565, startPoint y: 326, endPoint x: 459, endPoint y: 338, distance: 106.7
click at [459, 338] on div "Additional HTML/JS/CSS Header HTML Body HTML CSS CSS from Theme JAVASCRIPT" at bounding box center [887, 335] width 1271 height 651
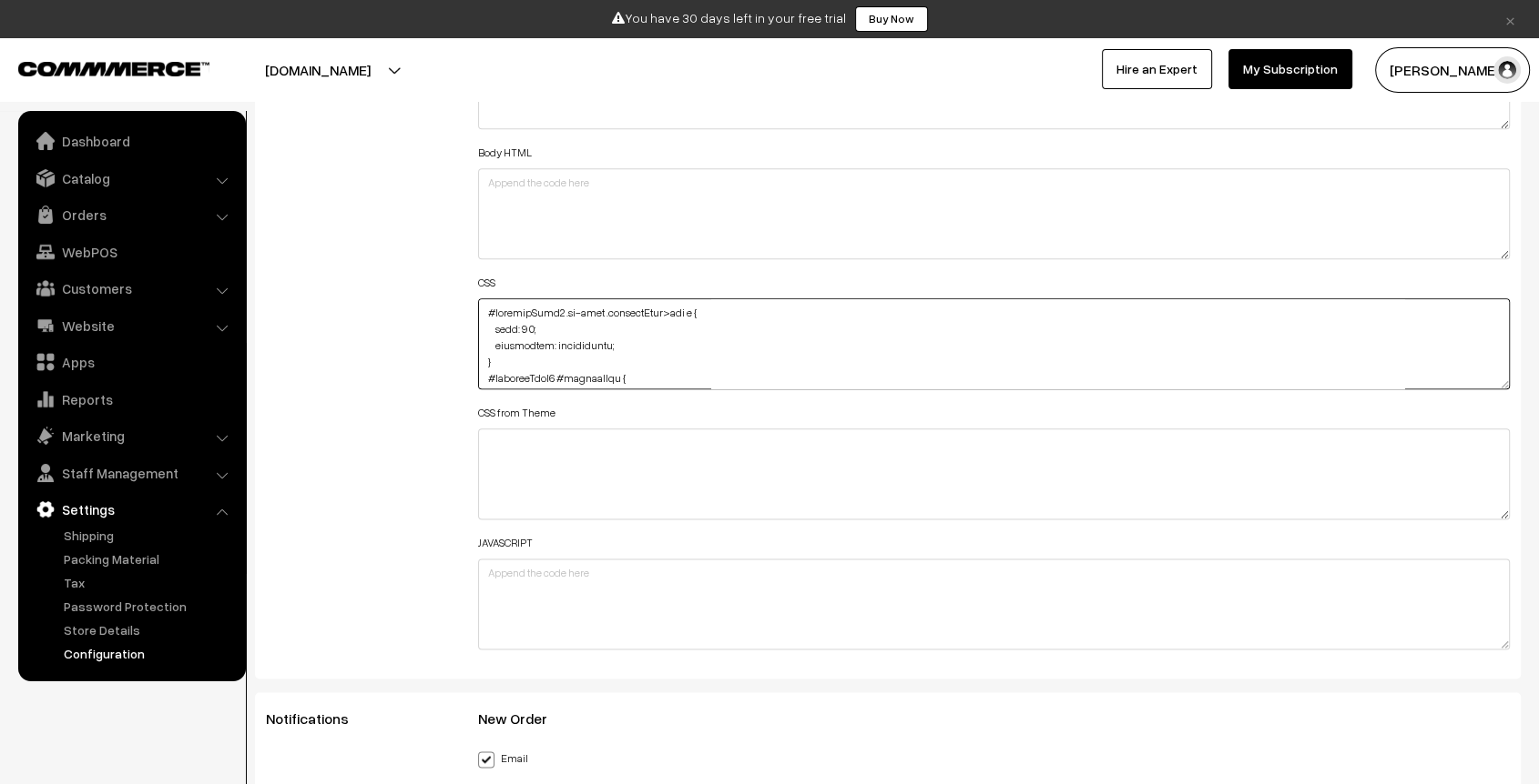
click at [517, 322] on textarea at bounding box center [994, 344] width 1032 height 91
drag, startPoint x: 532, startPoint y: 322, endPoint x: 465, endPoint y: 330, distance: 67.5
click at [465, 330] on div "Header HTML Body HTML CSS CSS from Theme JAVASCRIPT" at bounding box center [994, 335] width 1059 height 651
type textarea "#productType1 .oc-grid .productCard>div a { background: transparent; } #product…"
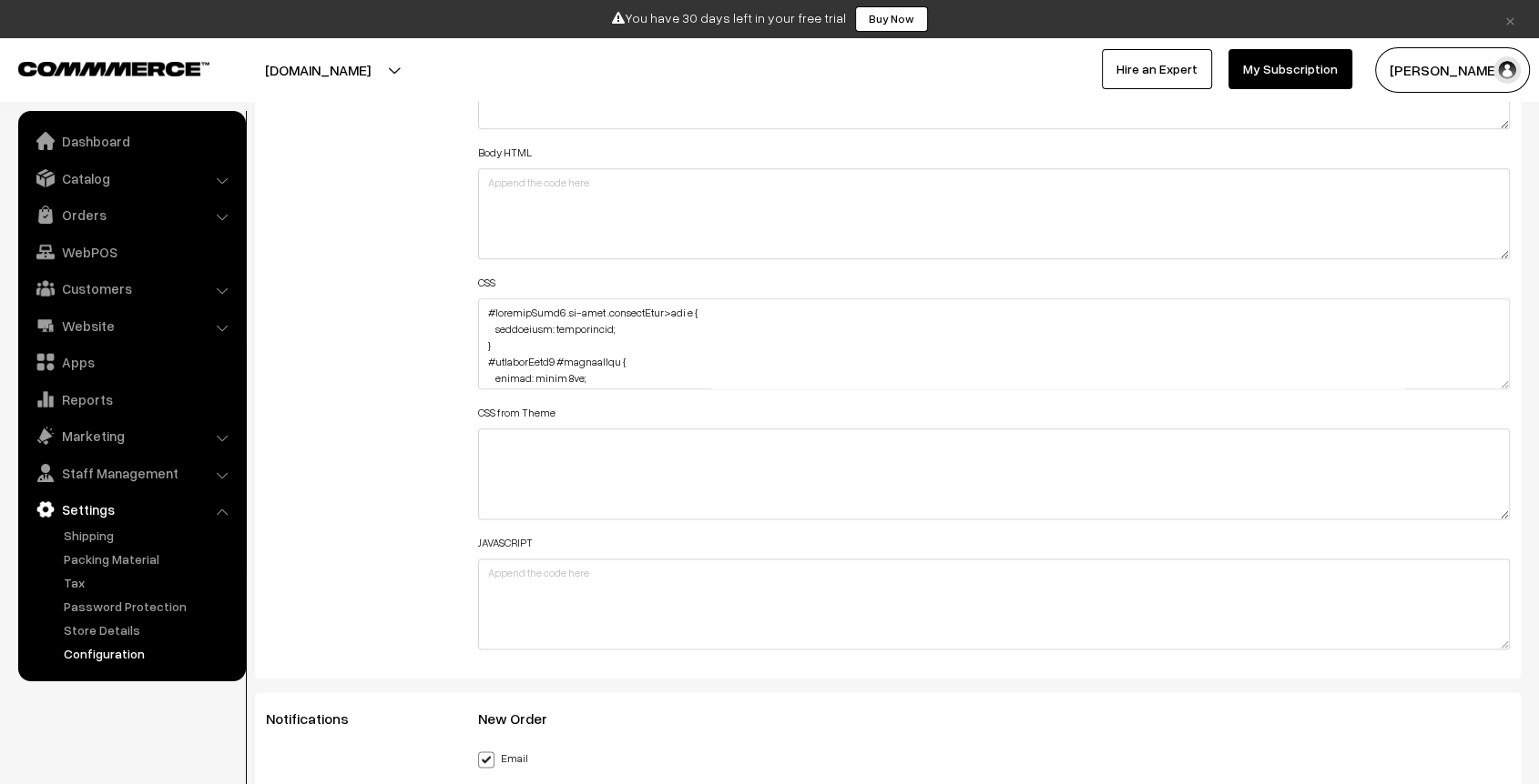
click at [465, 330] on div "Header HTML Body HTML CSS CSS from Theme JAVASCRIPT" at bounding box center [994, 335] width 1059 height 651
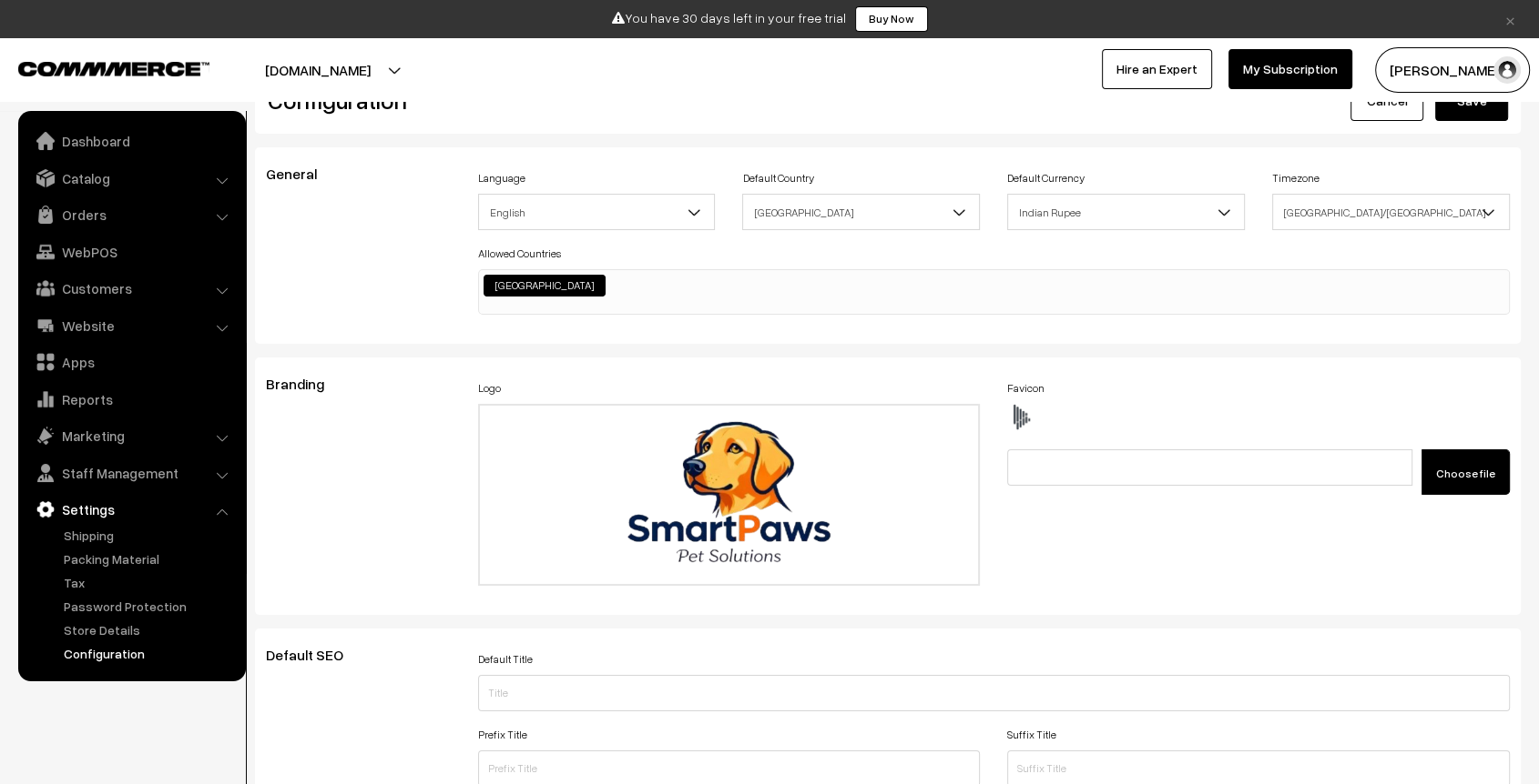
scroll to position [0, 0]
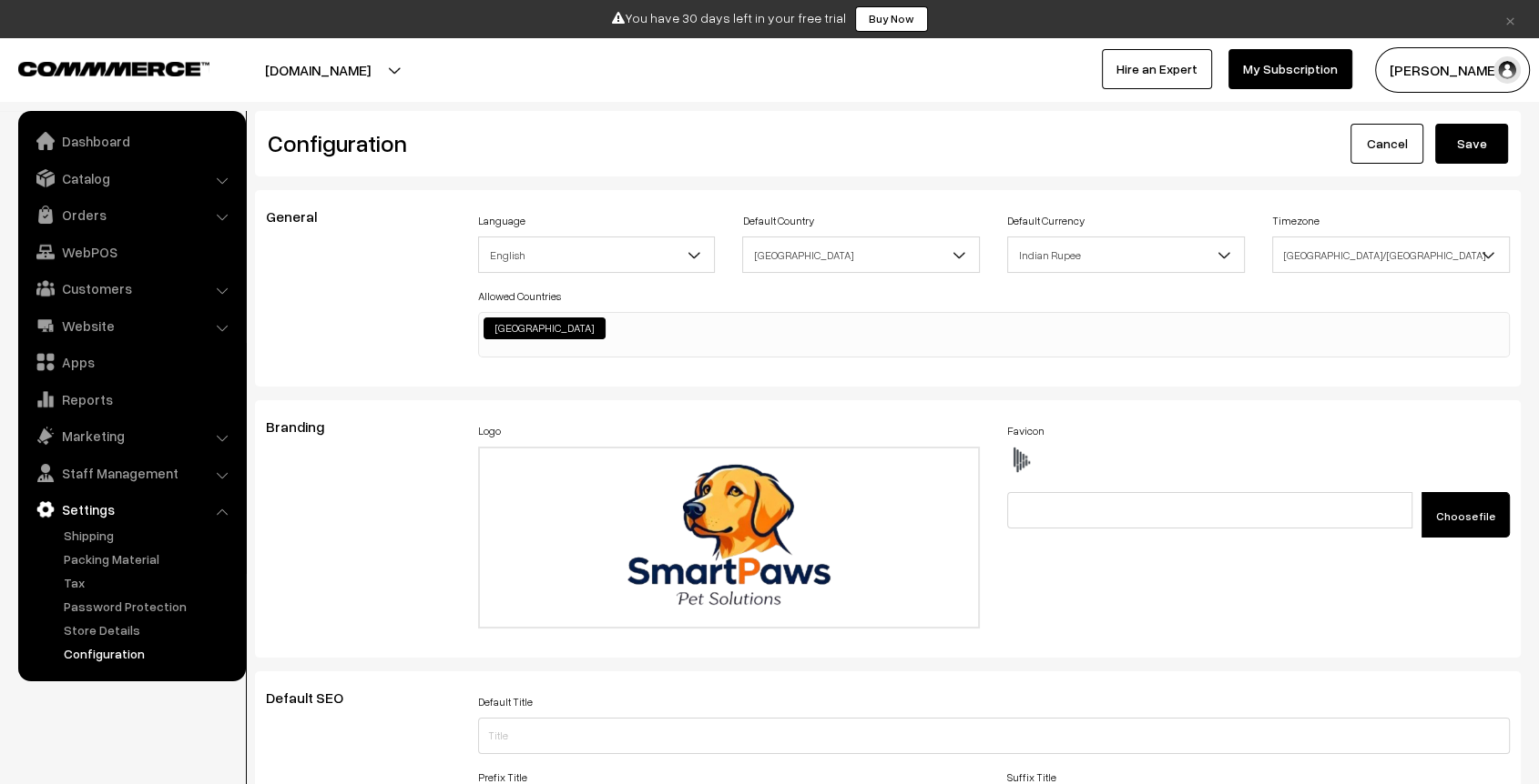
click at [1455, 142] on button "Save" at bounding box center [1471, 143] width 73 height 40
click at [88, 173] on link "Catalog" at bounding box center [131, 178] width 216 height 33
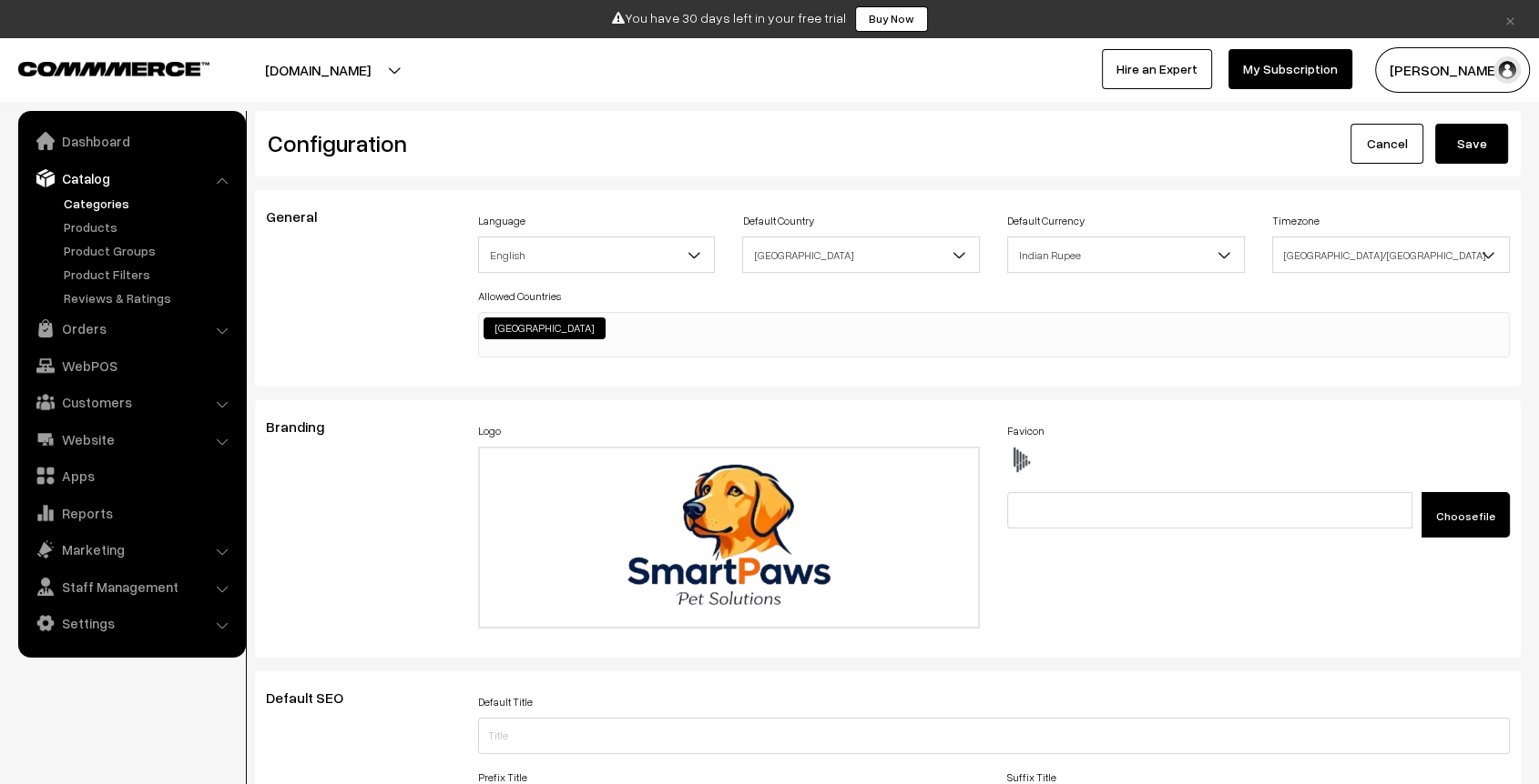
click at [97, 205] on link "Categories" at bounding box center [149, 203] width 180 height 19
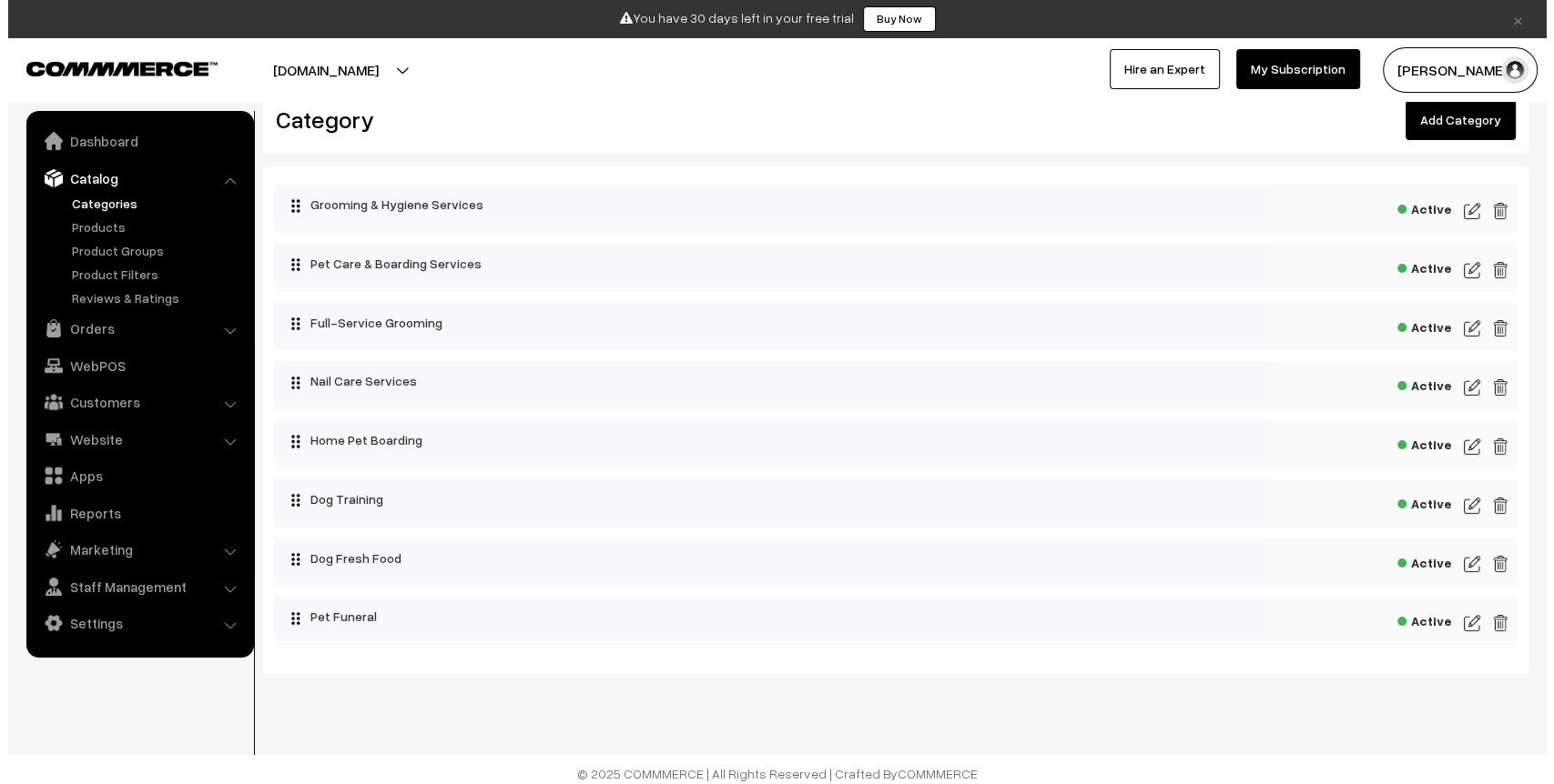
scroll to position [44, 0]
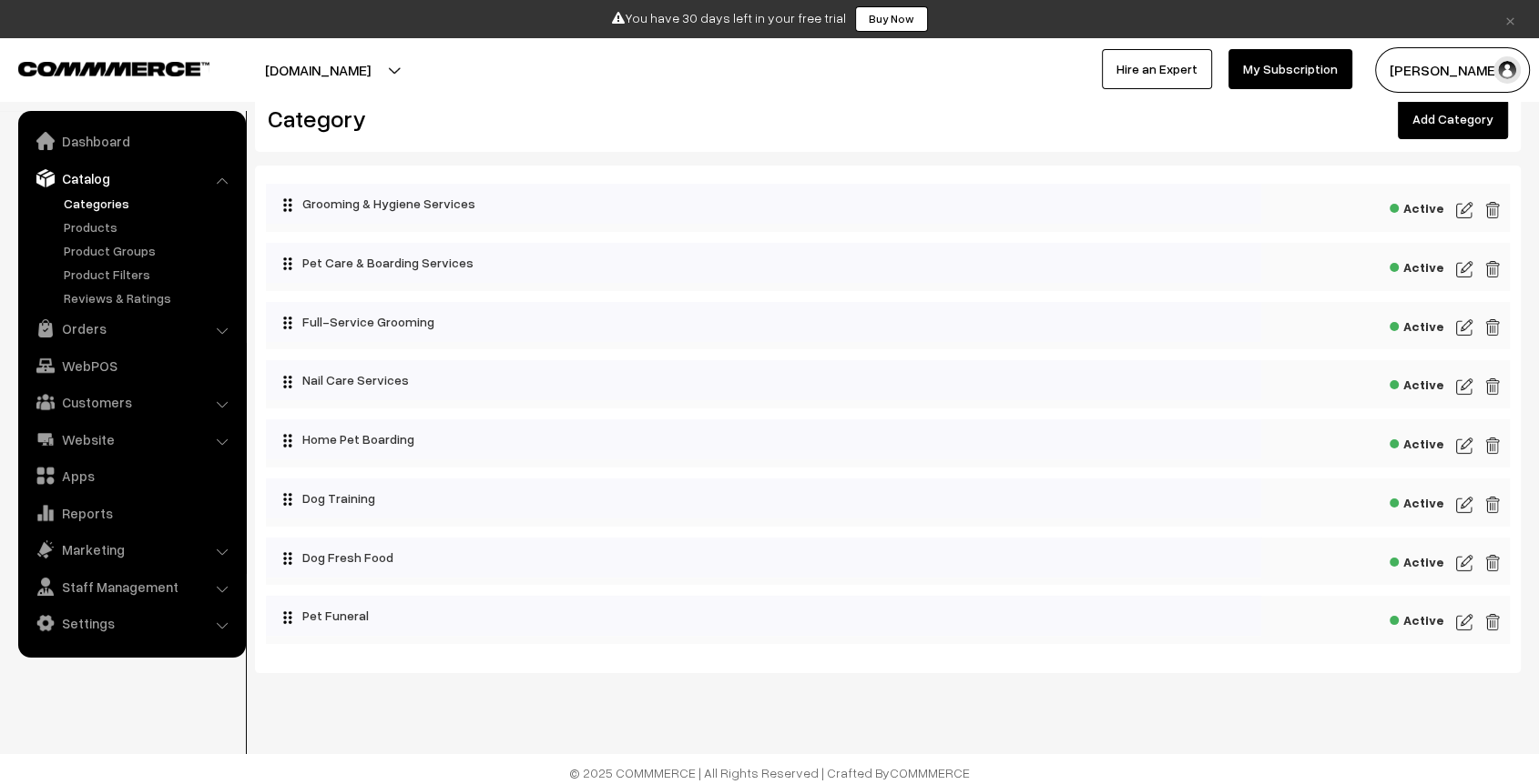
click at [1428, 383] on span "Active" at bounding box center [1416, 383] width 55 height 23
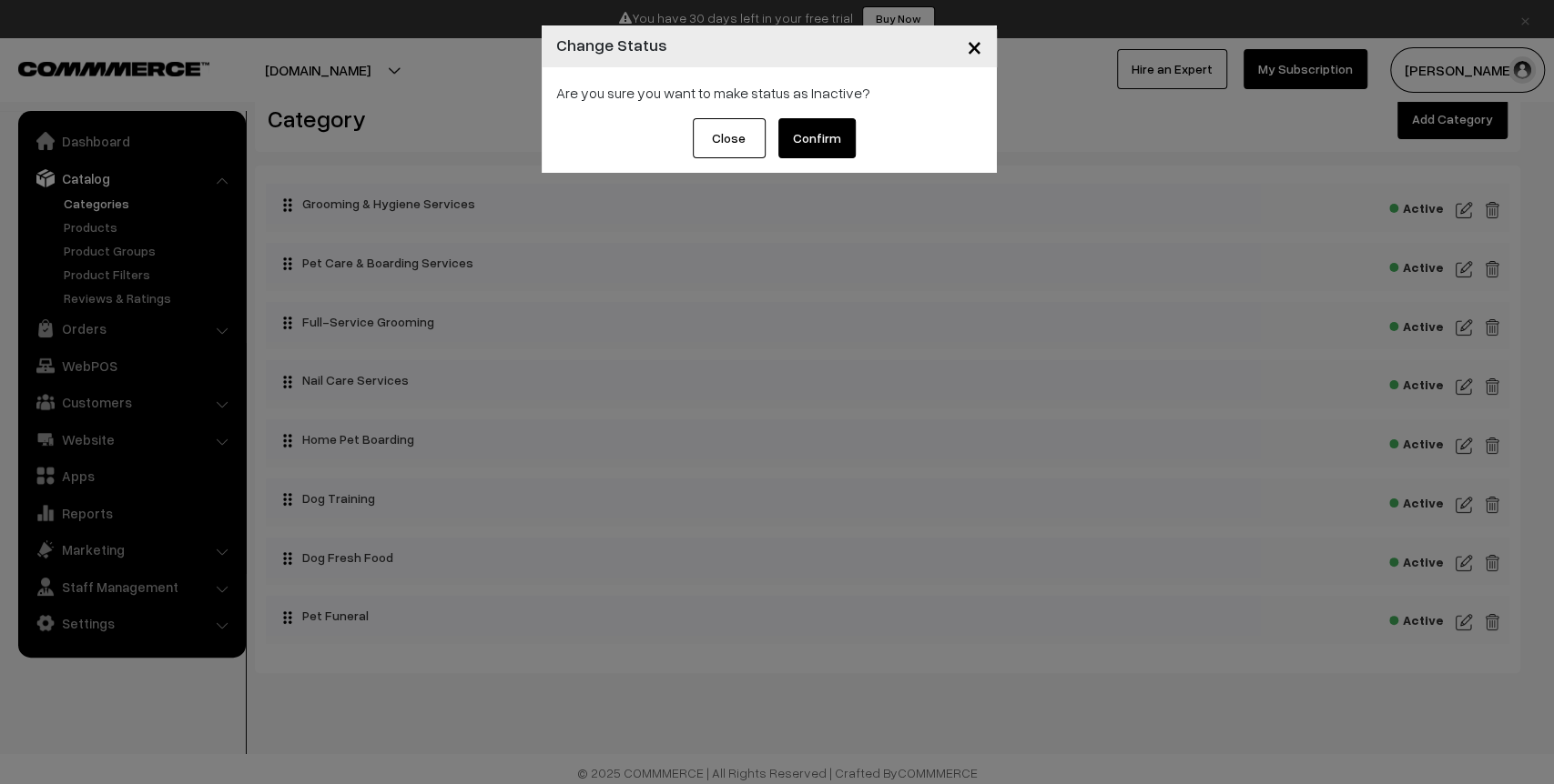
click at [810, 122] on button "Confirm" at bounding box center [817, 138] width 78 height 40
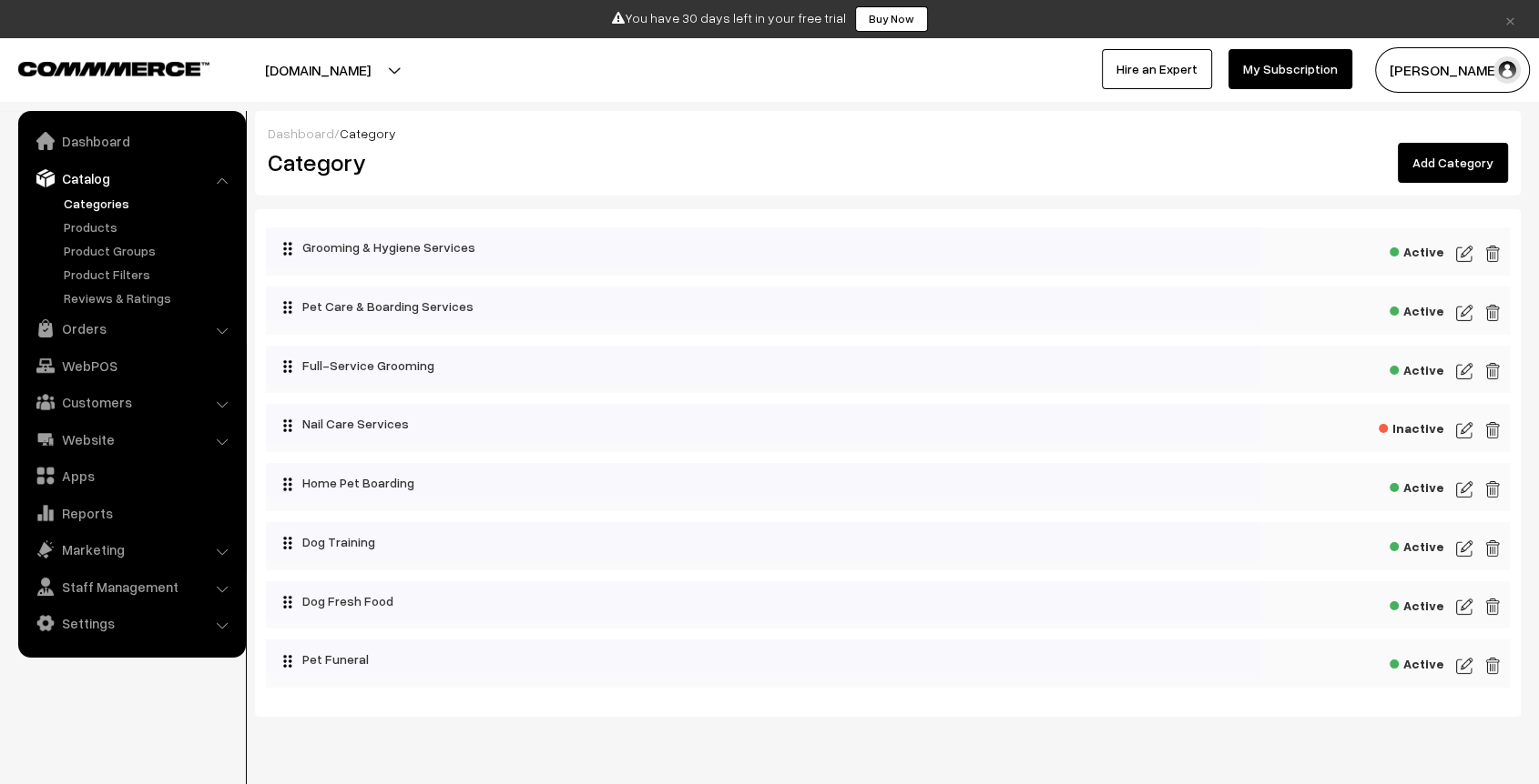
click at [1422, 660] on span "Active" at bounding box center [1416, 661] width 55 height 23
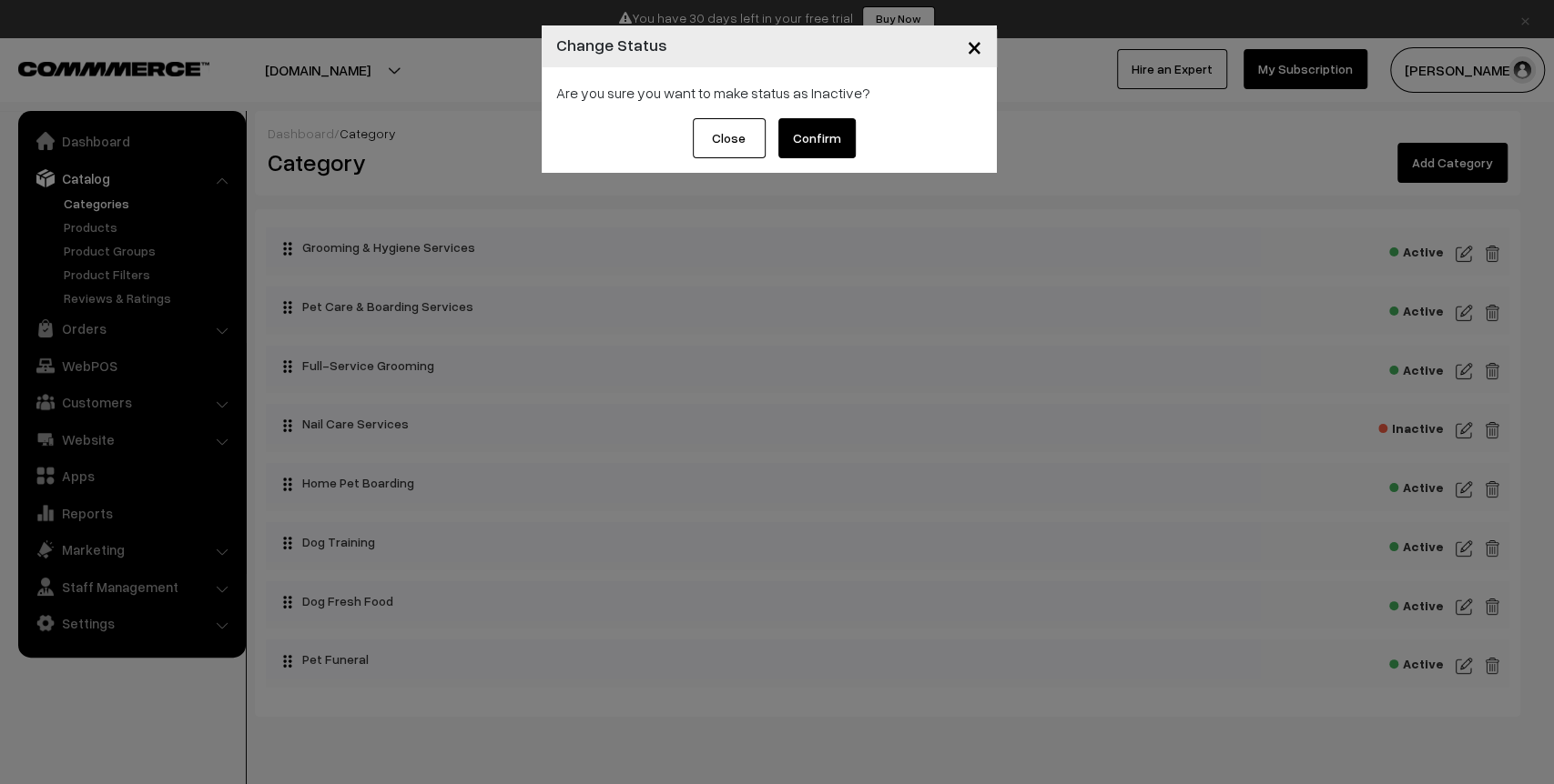
click at [811, 140] on button "Confirm" at bounding box center [817, 138] width 78 height 40
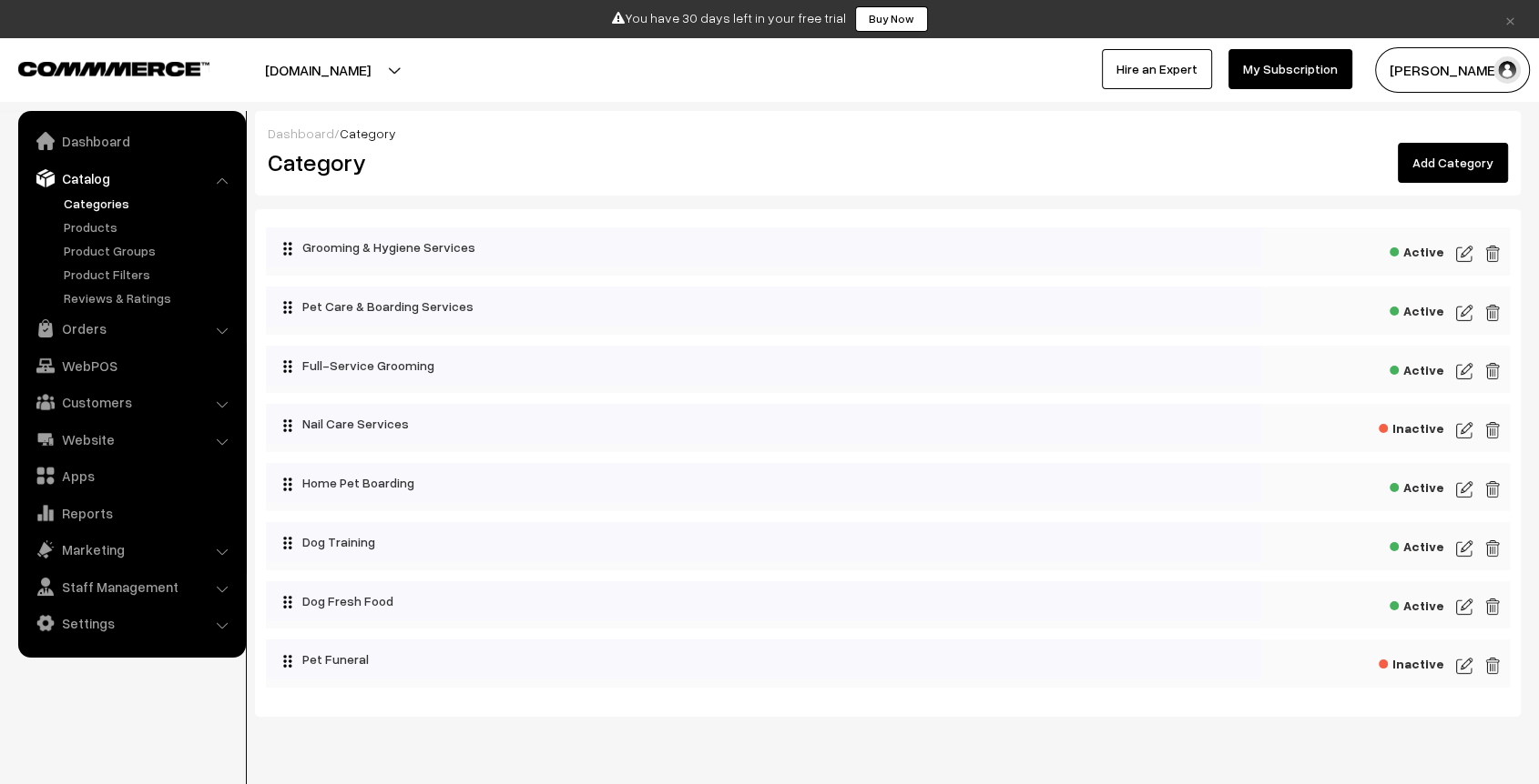
click at [1430, 250] on span "Active" at bounding box center [1416, 249] width 55 height 23
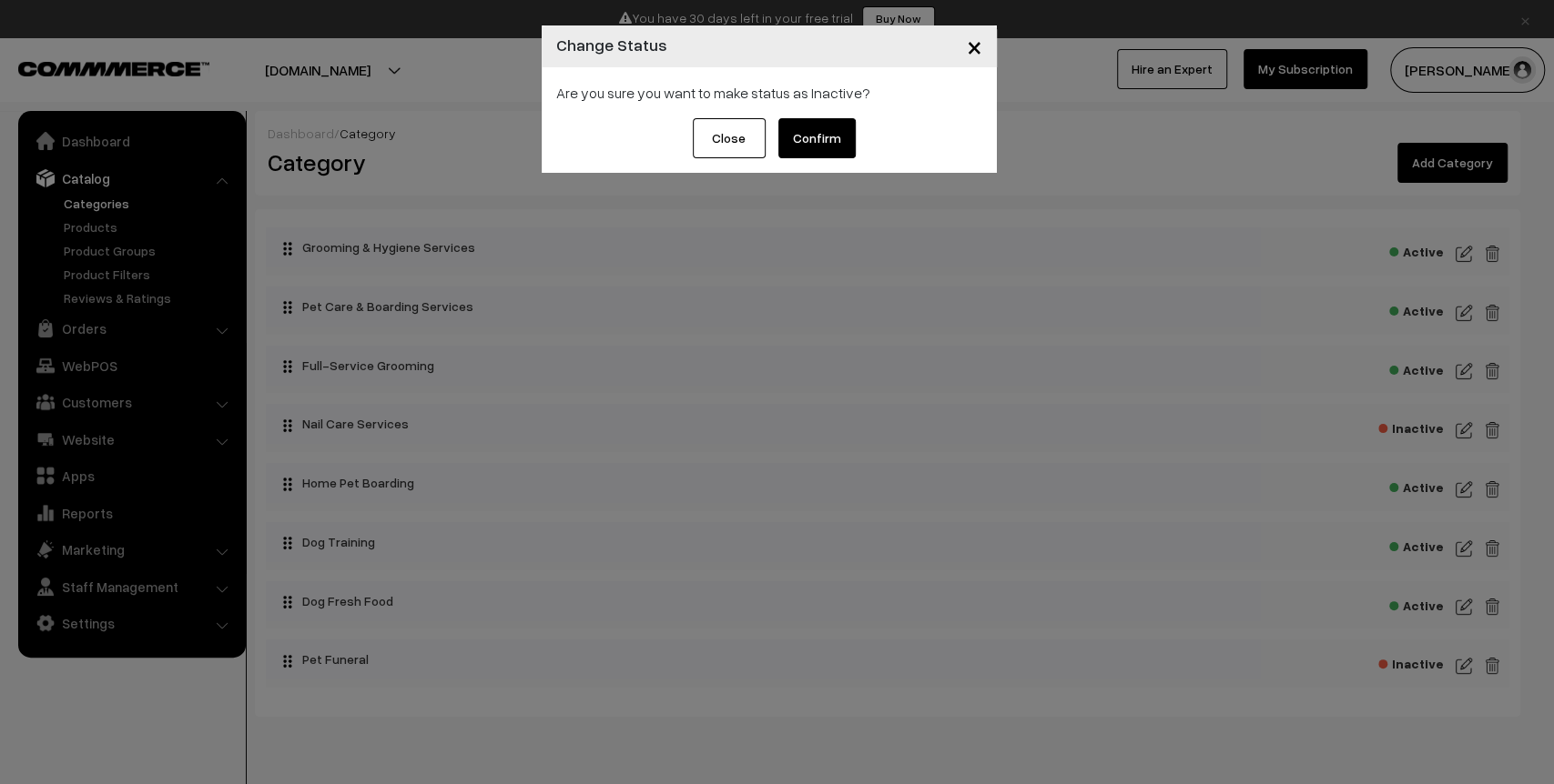
click at [816, 133] on button "Confirm" at bounding box center [817, 138] width 78 height 40
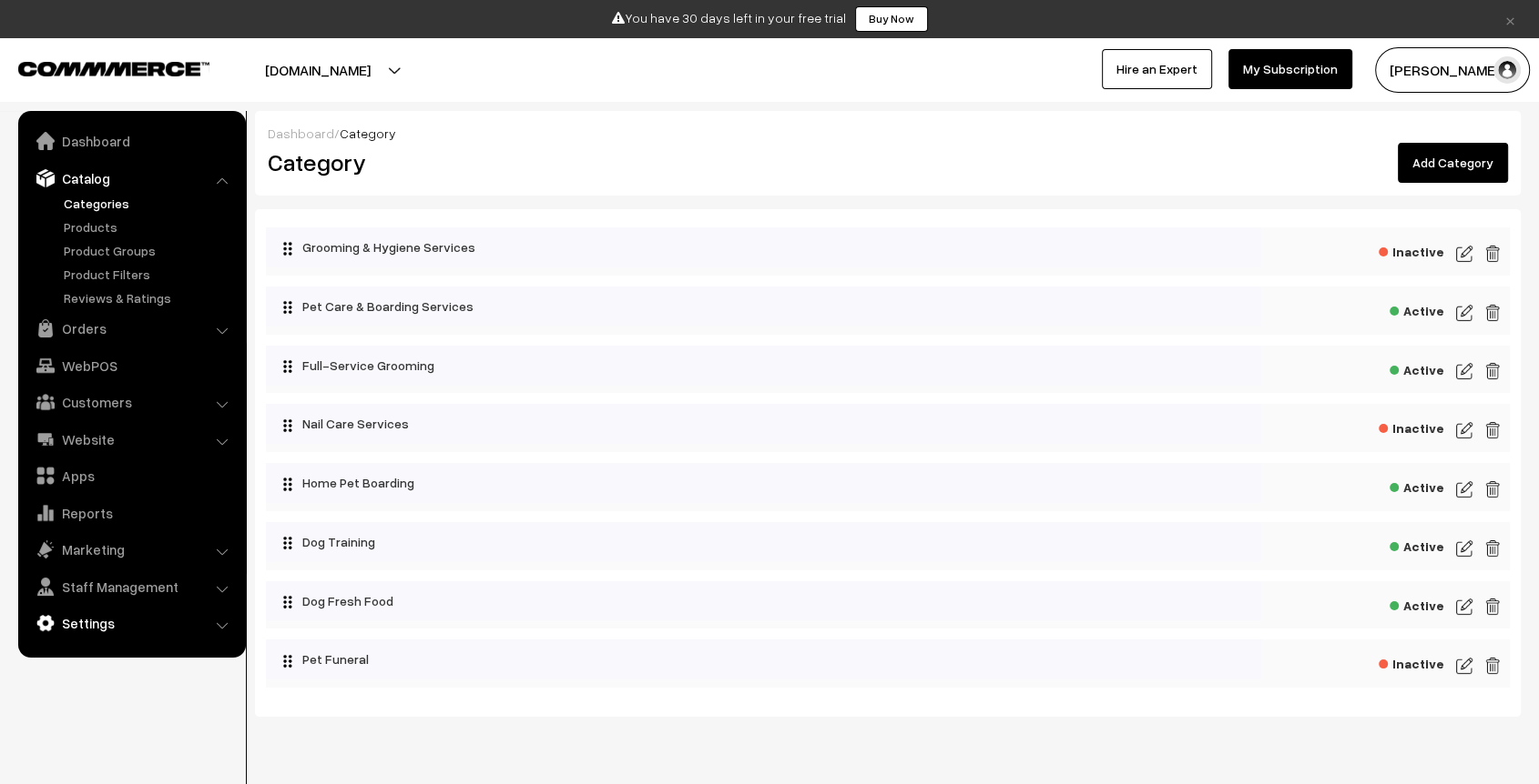
click at [119, 620] on link "Settings" at bounding box center [131, 623] width 216 height 33
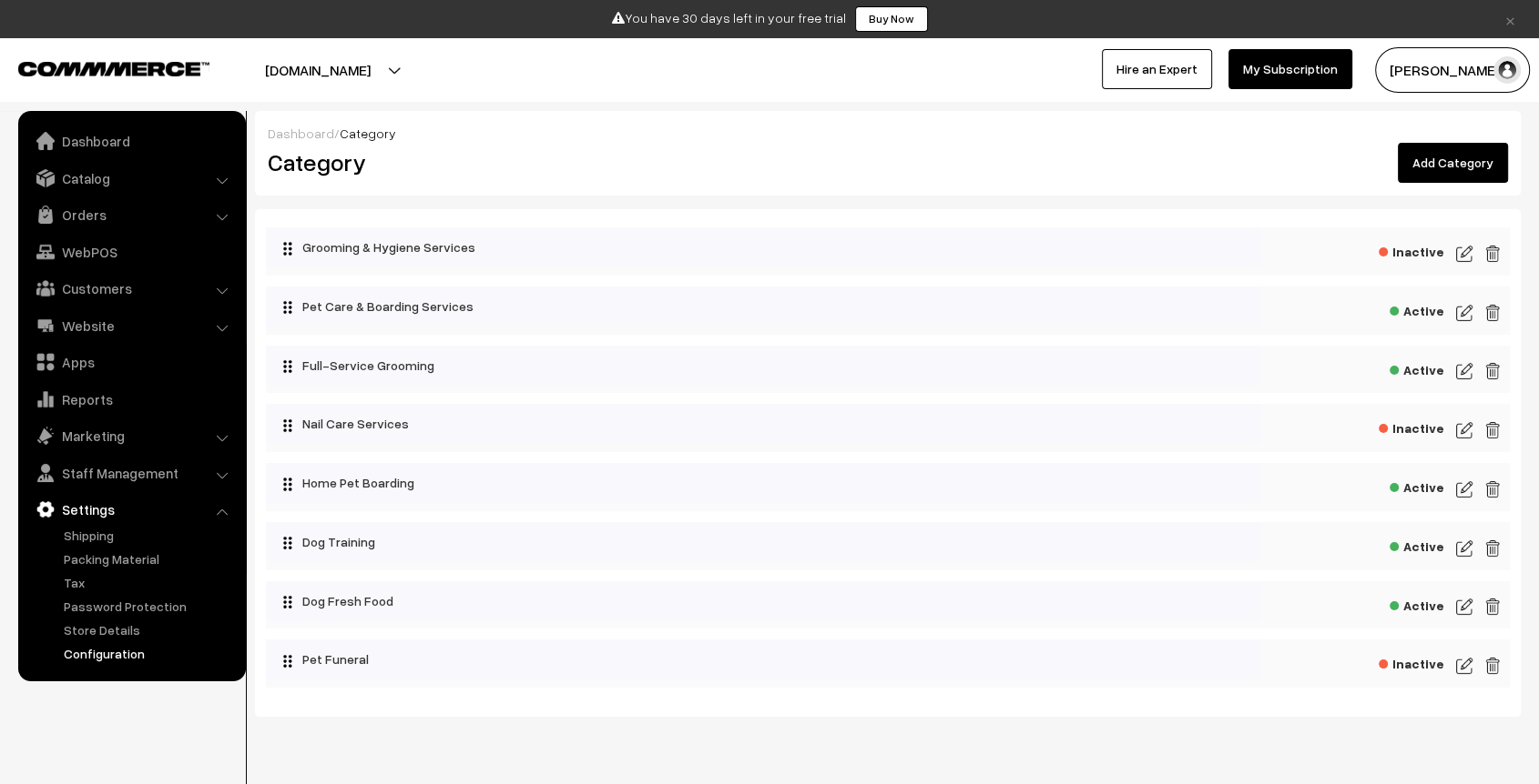
click at [95, 652] on link "Configuration" at bounding box center [149, 653] width 180 height 19
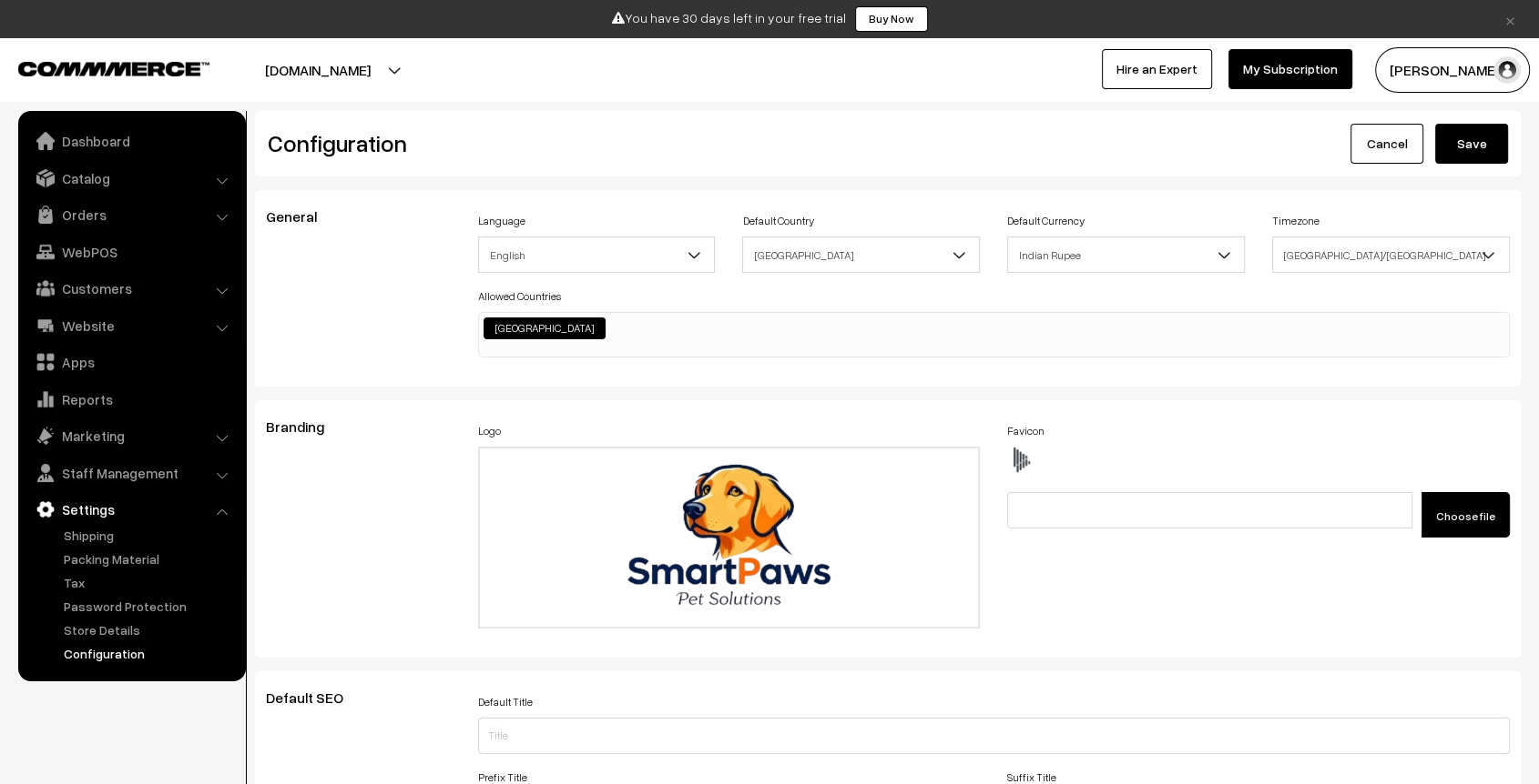
scroll to position [2104, 0]
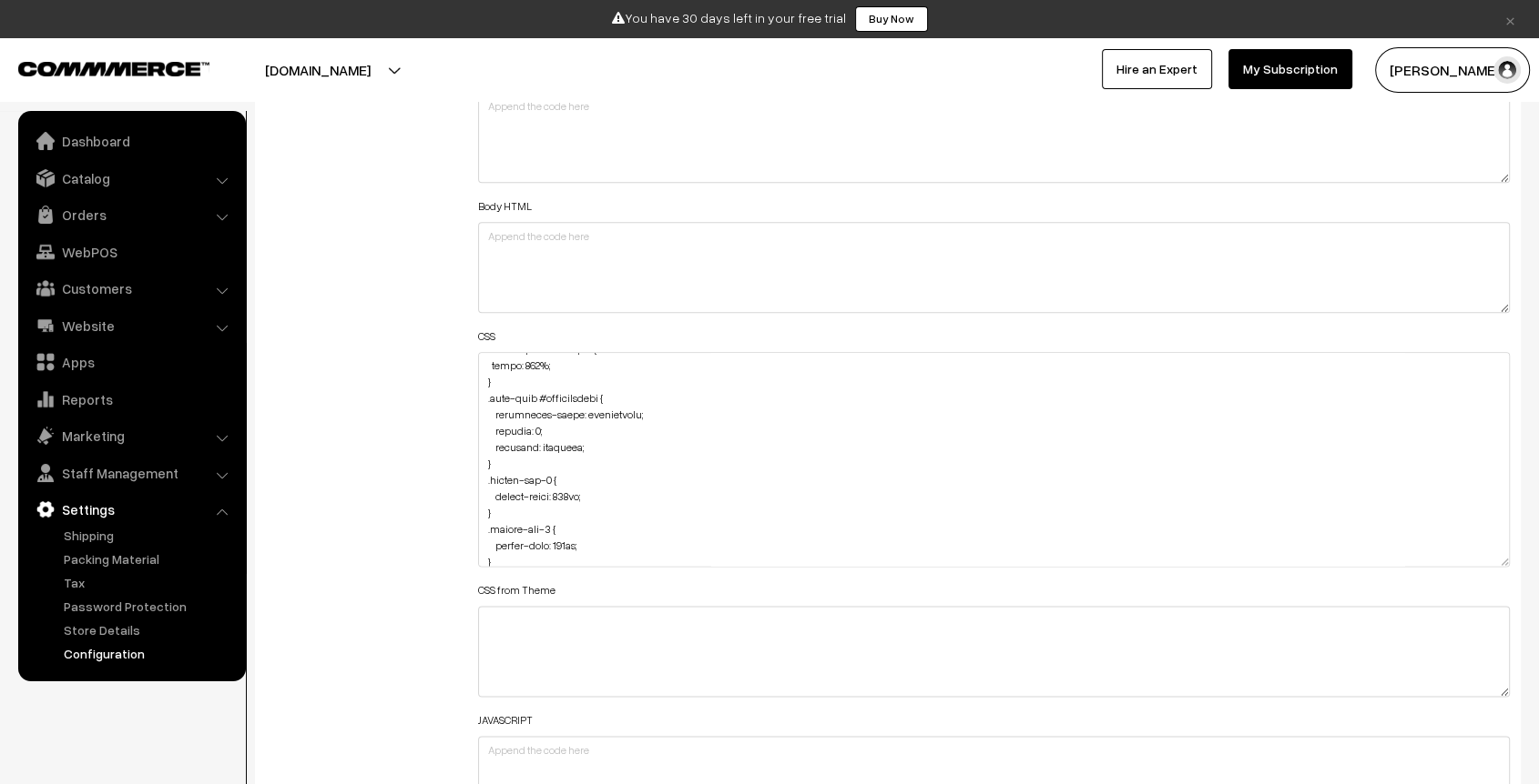
drag, startPoint x: 1502, startPoint y: 423, endPoint x: 1513, endPoint y: 548, distance: 125.5
click at [1513, 548] on div "Header HTML Body HTML CSS CSS from Theme JAVASCRIPT" at bounding box center [994, 450] width 1059 height 774
drag, startPoint x: 498, startPoint y: 458, endPoint x: 469, endPoint y: 394, distance: 70.3
click at [469, 394] on div "Header HTML Body HTML CSS CSS from Theme JAVASCRIPT" at bounding box center [994, 451] width 1059 height 775
click at [420, 392] on div "Additional HTML/JS/CSS" at bounding box center [358, 451] width 212 height 775
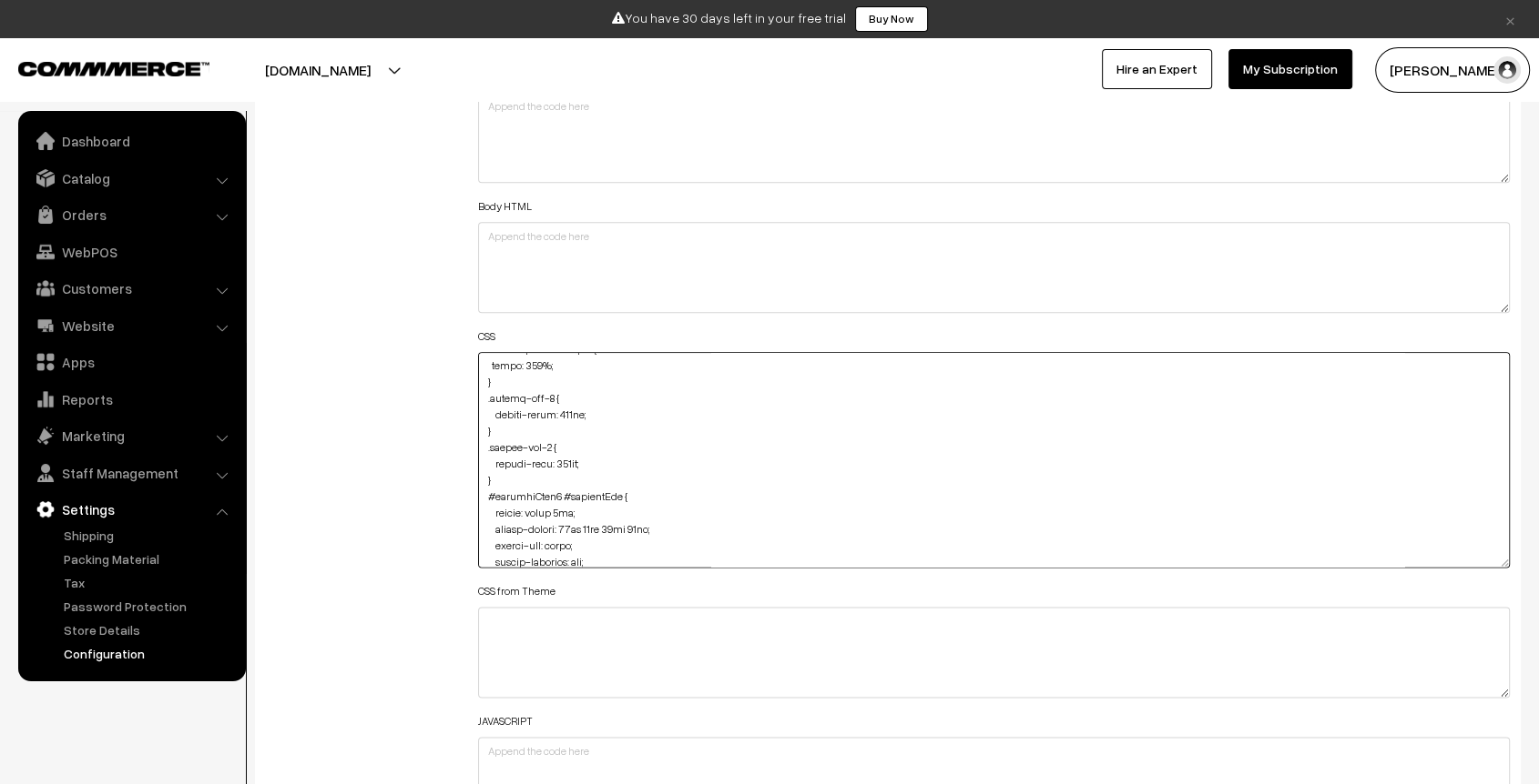
drag, startPoint x: 495, startPoint y: 480, endPoint x: 479, endPoint y: 401, distance: 80.6
click at [479, 401] on textarea at bounding box center [994, 460] width 1032 height 216
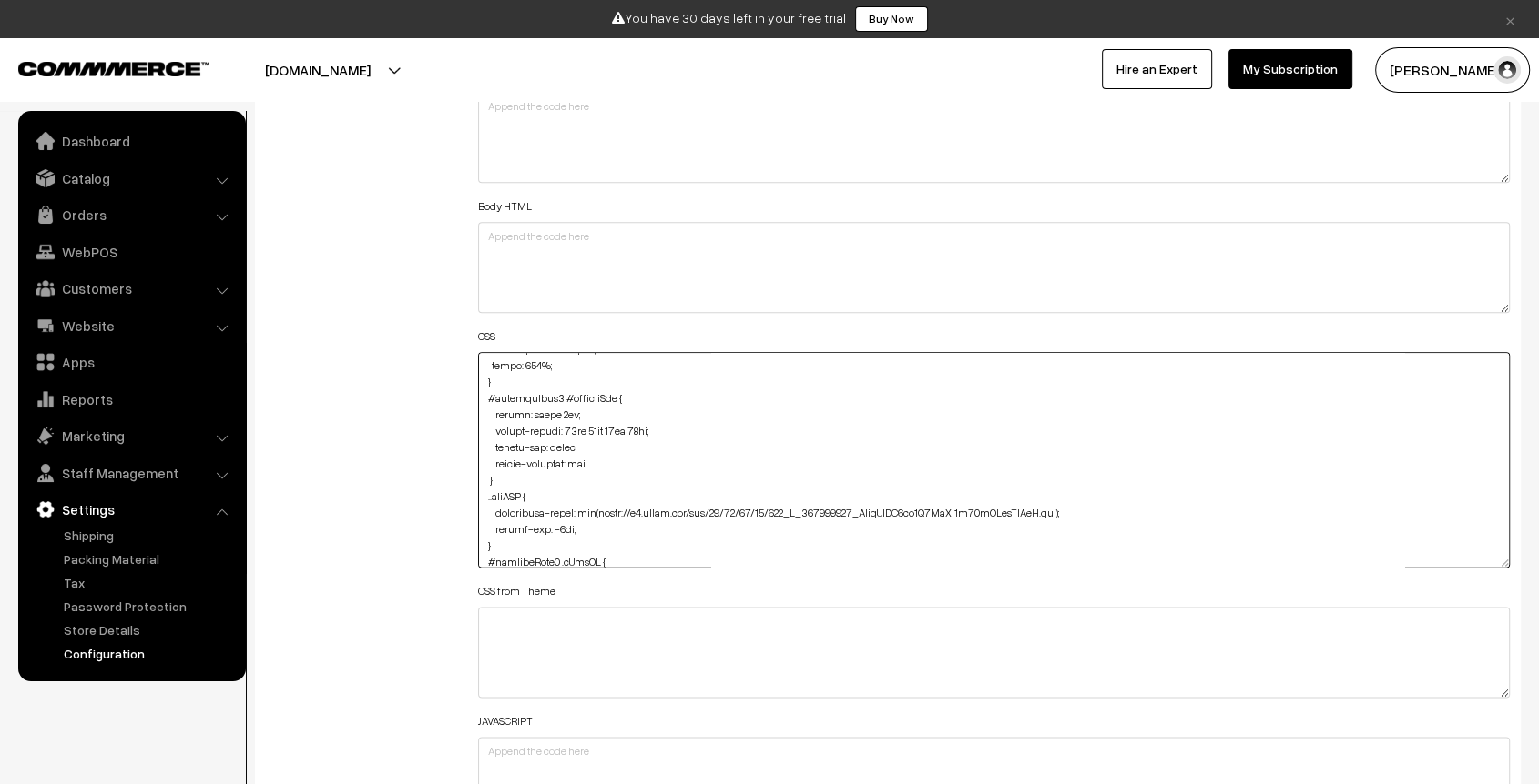
drag, startPoint x: 496, startPoint y: 537, endPoint x: 478, endPoint y: 497, distance: 43.9
click at [478, 497] on textarea at bounding box center [994, 460] width 1032 height 216
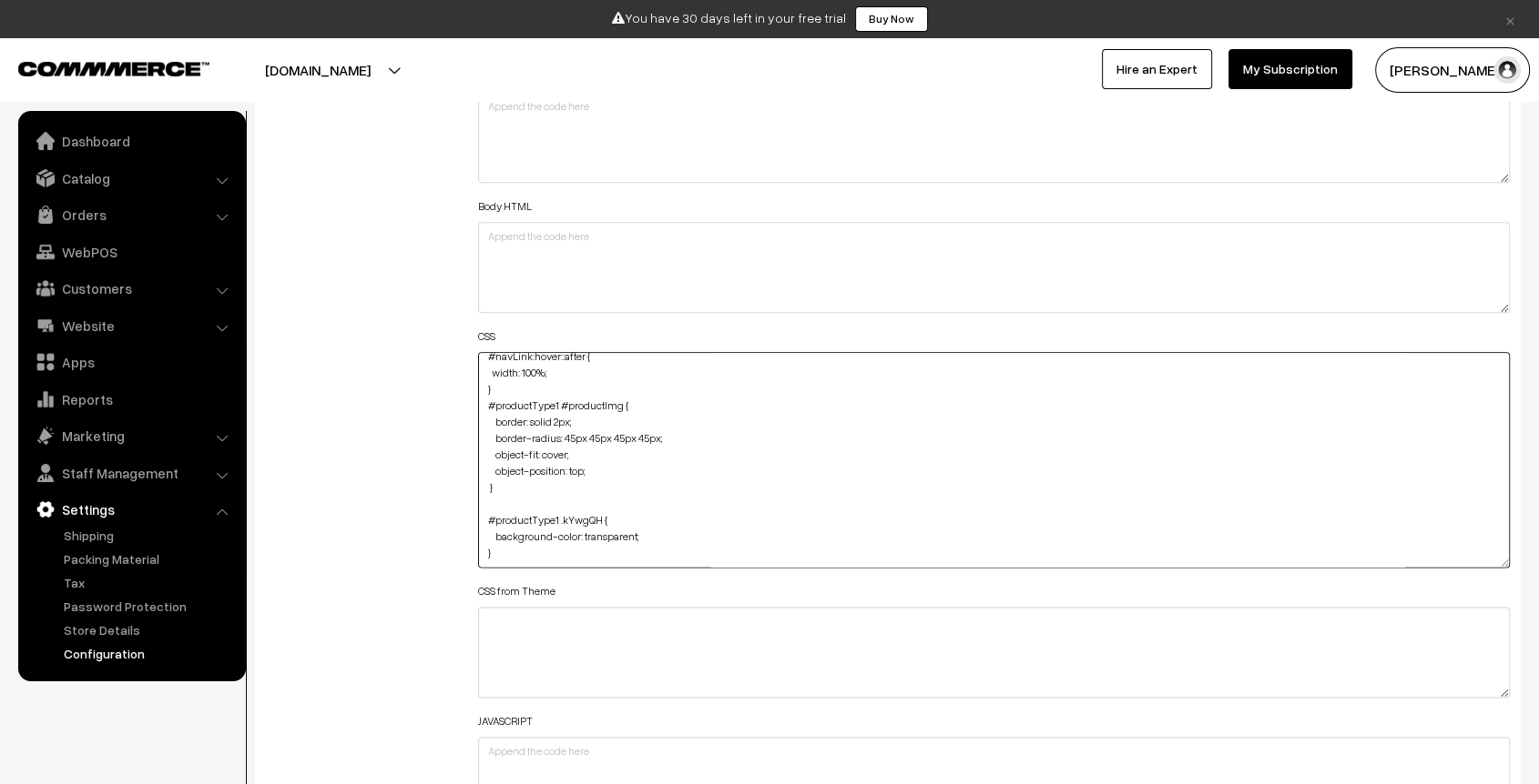
scroll to position [632, 0]
type textarea "#productType1 .oc-grid .productCard>div a { background: transparent; } #product…"
click at [451, 453] on div "Additional HTML/JS/CSS" at bounding box center [358, 451] width 212 height 775
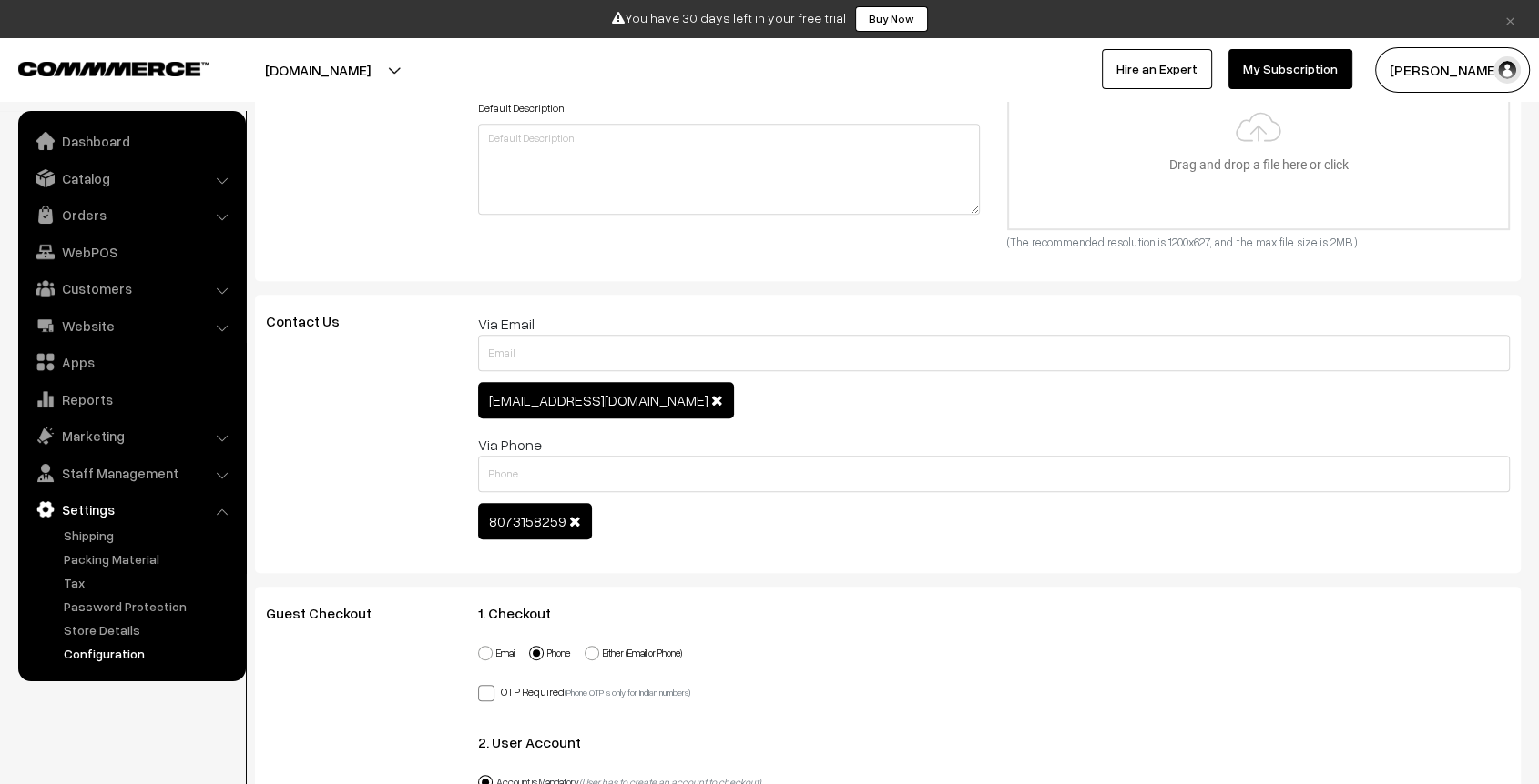
scroll to position [0, 0]
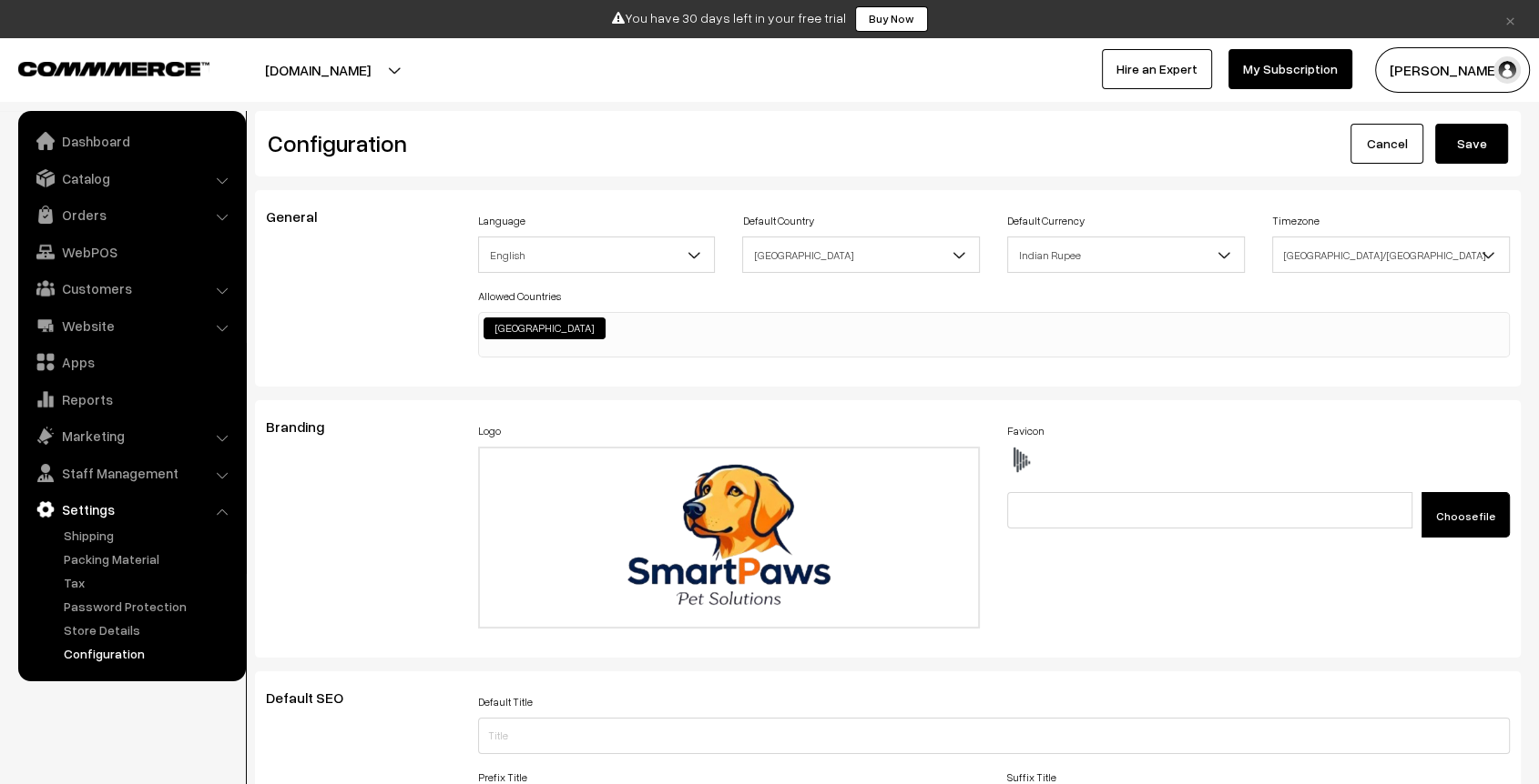
click at [1477, 153] on button "Save" at bounding box center [1471, 143] width 73 height 40
click at [615, 227] on div "Language English English" at bounding box center [597, 240] width 237 height 65
click at [110, 321] on link "Website" at bounding box center [131, 326] width 216 height 33
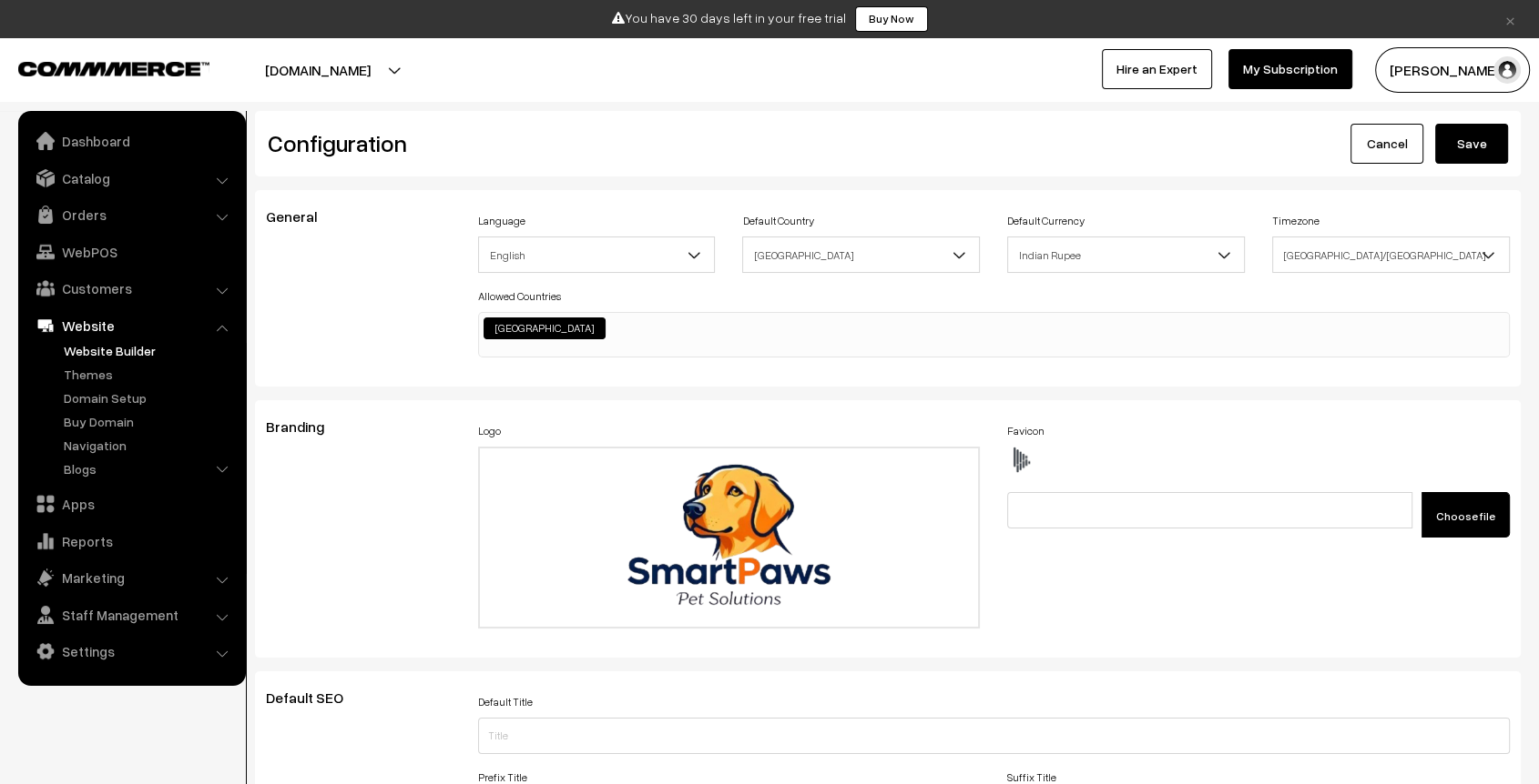
click at [101, 355] on link "Website Builder" at bounding box center [149, 351] width 180 height 19
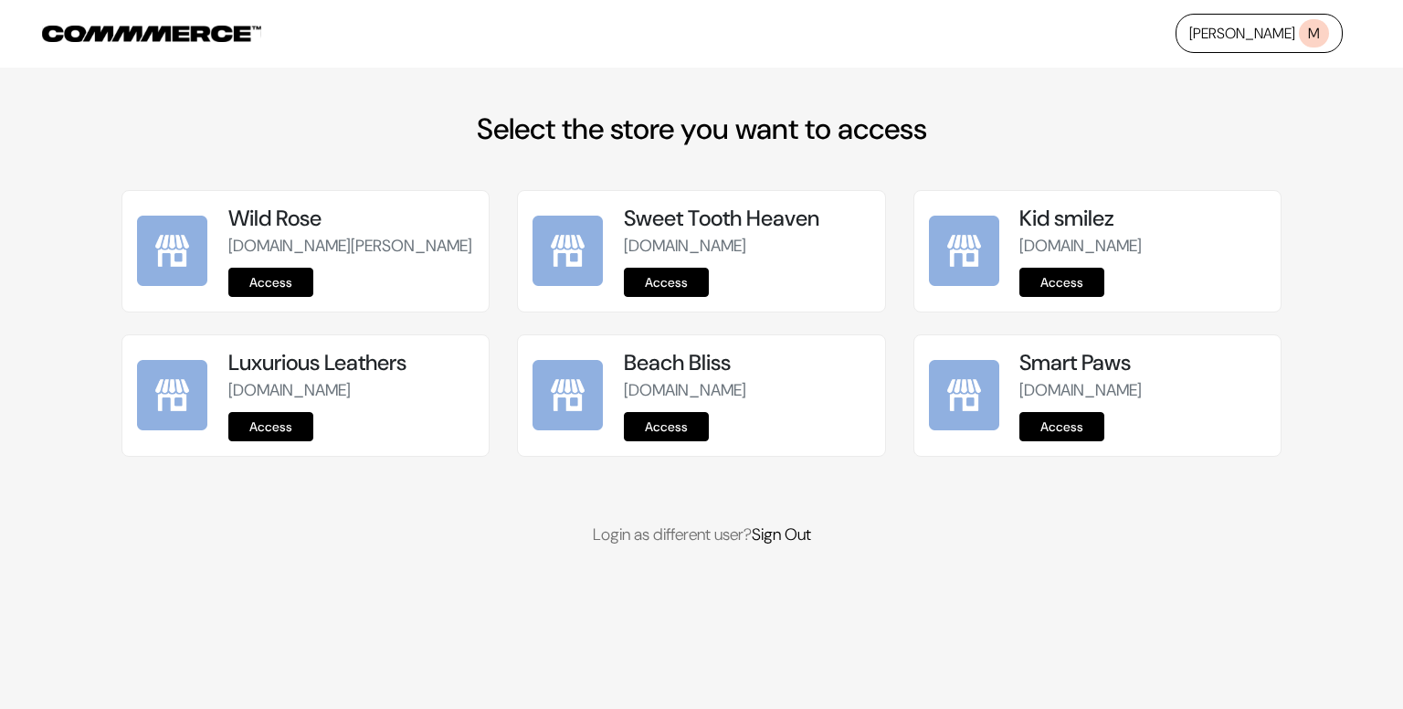
click at [1076, 441] on link "Access" at bounding box center [1062, 426] width 85 height 29
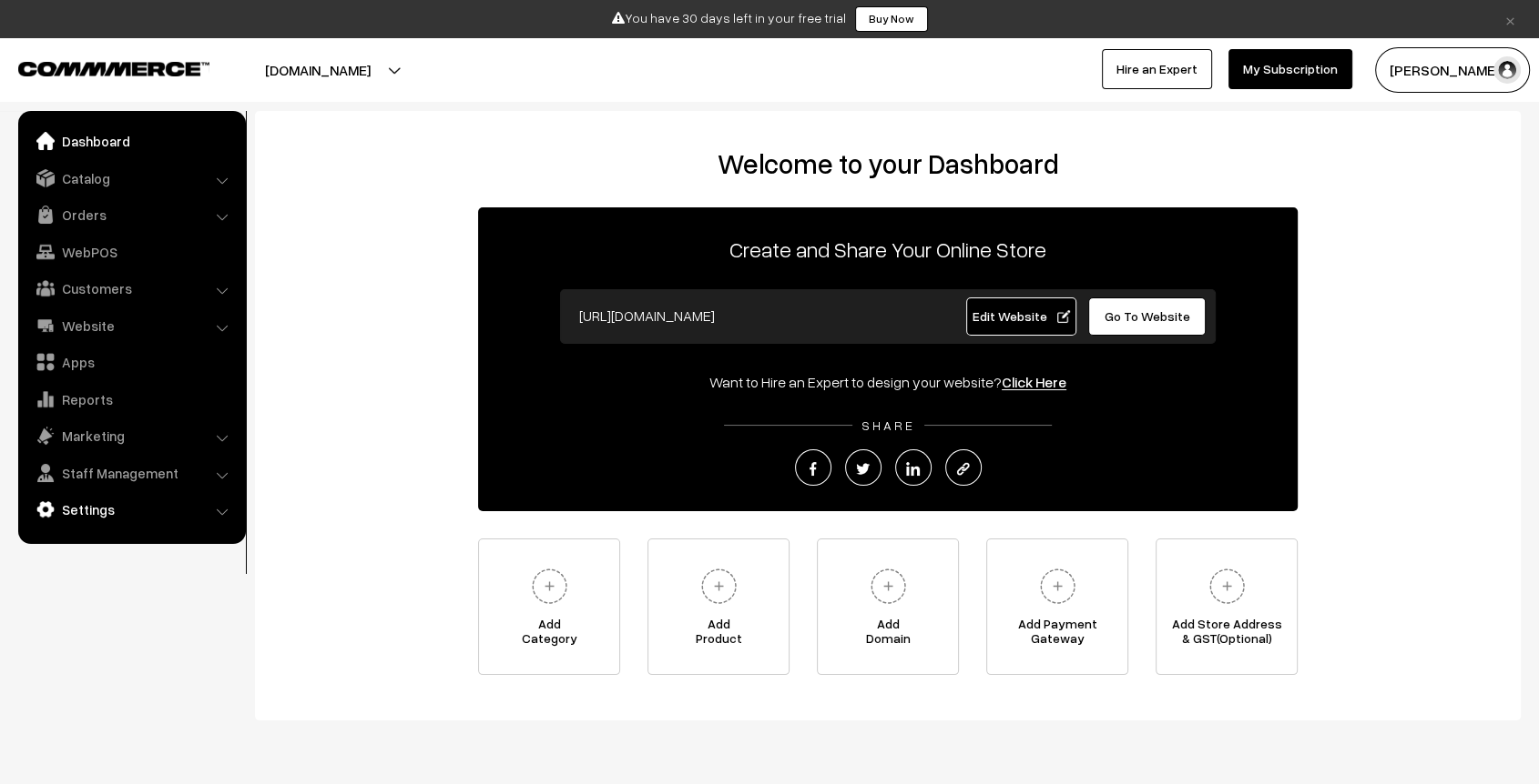
click at [58, 502] on link "Settings" at bounding box center [131, 509] width 216 height 33
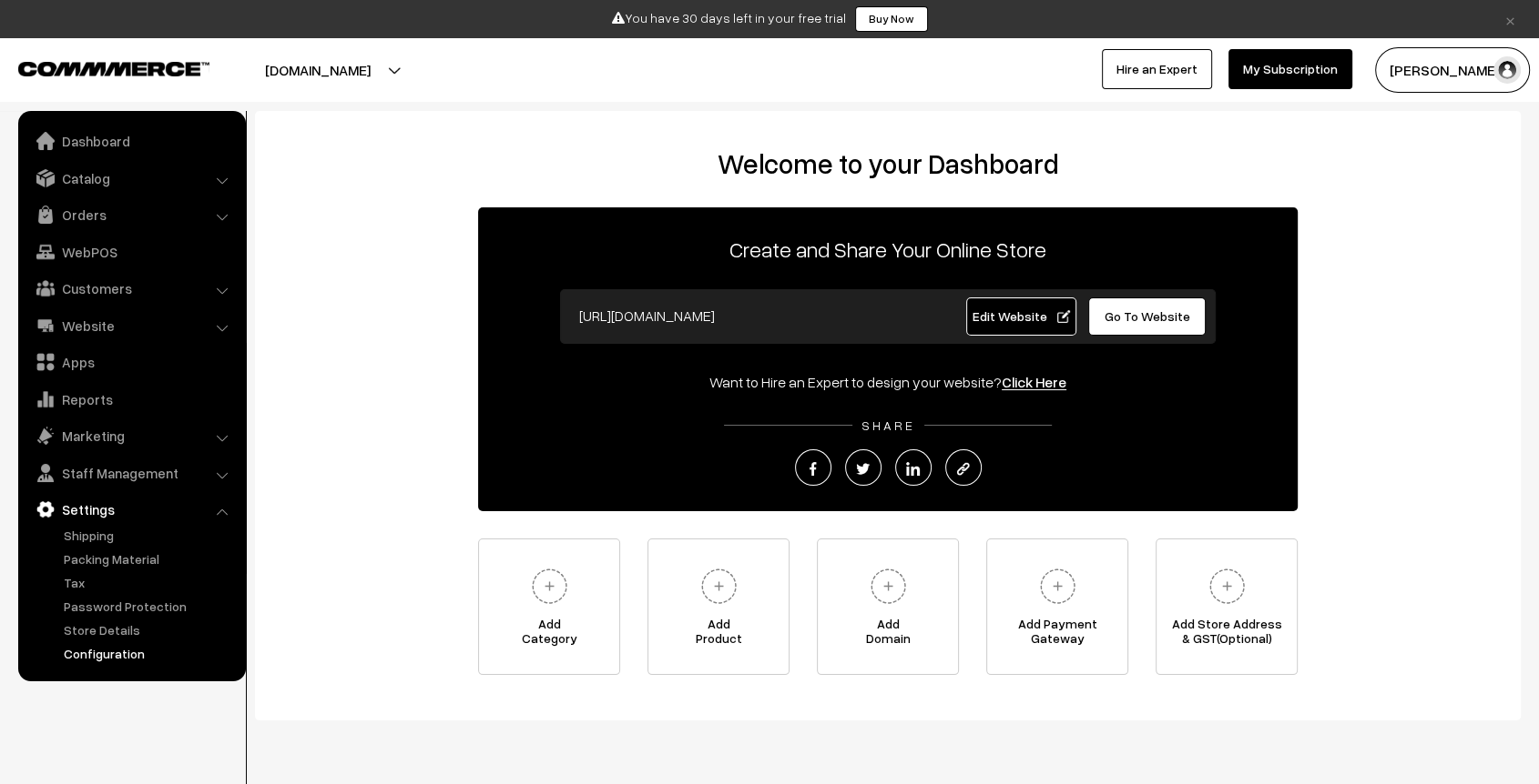
click at [104, 648] on link "Configuration" at bounding box center [149, 653] width 180 height 19
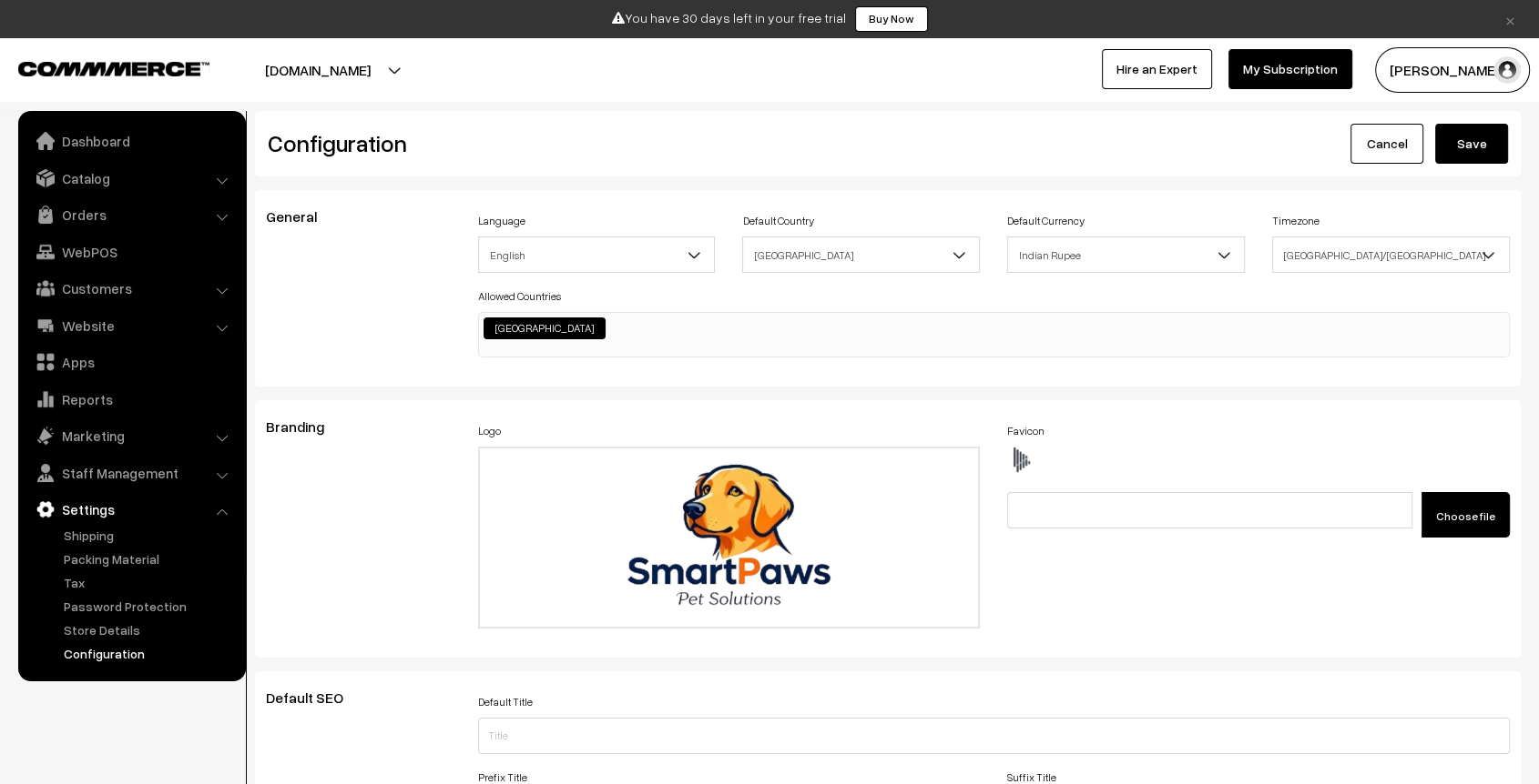
scroll to position [2104, 0]
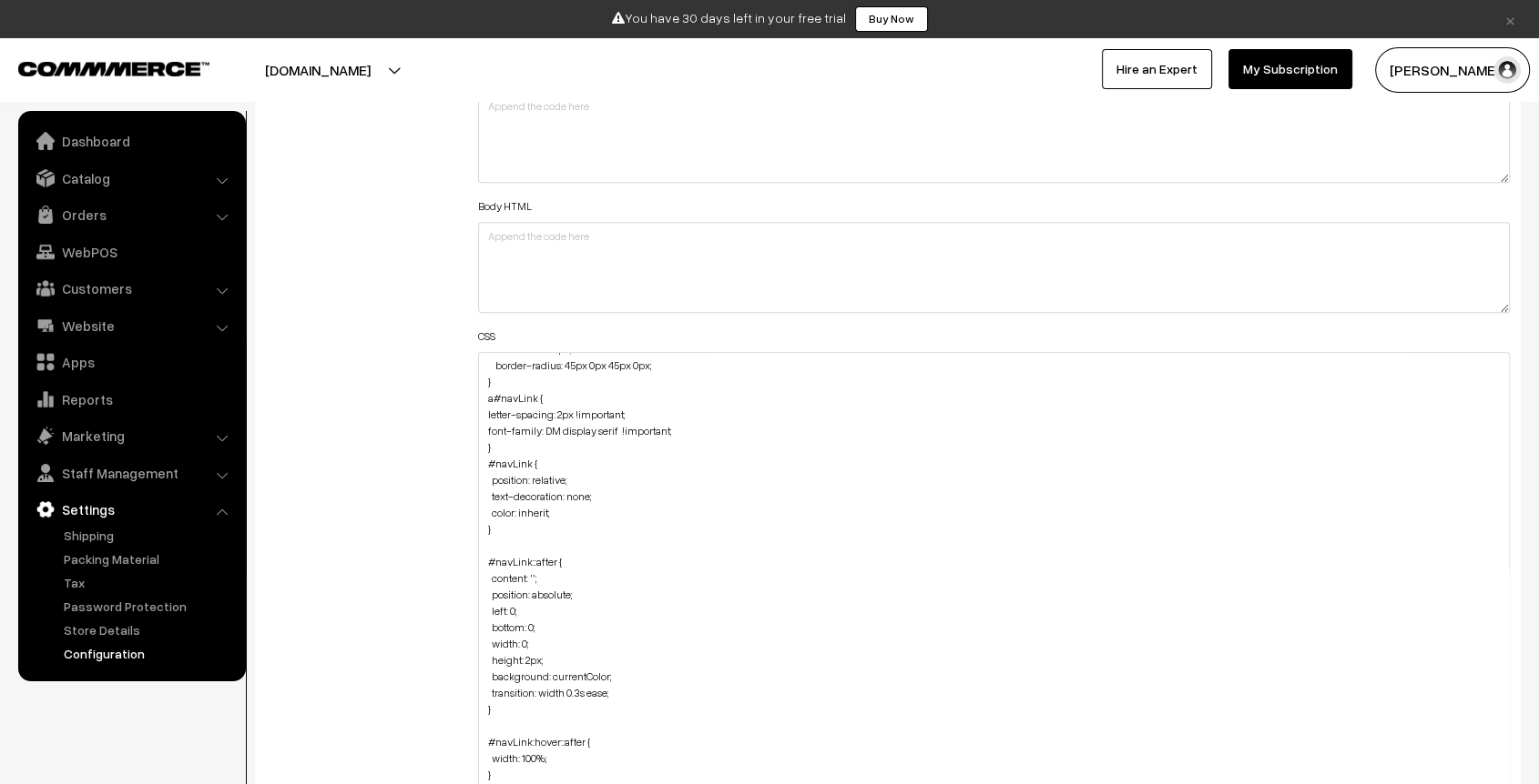
drag, startPoint x: 1503, startPoint y: 427, endPoint x: 1515, endPoint y: 784, distance: 357.2
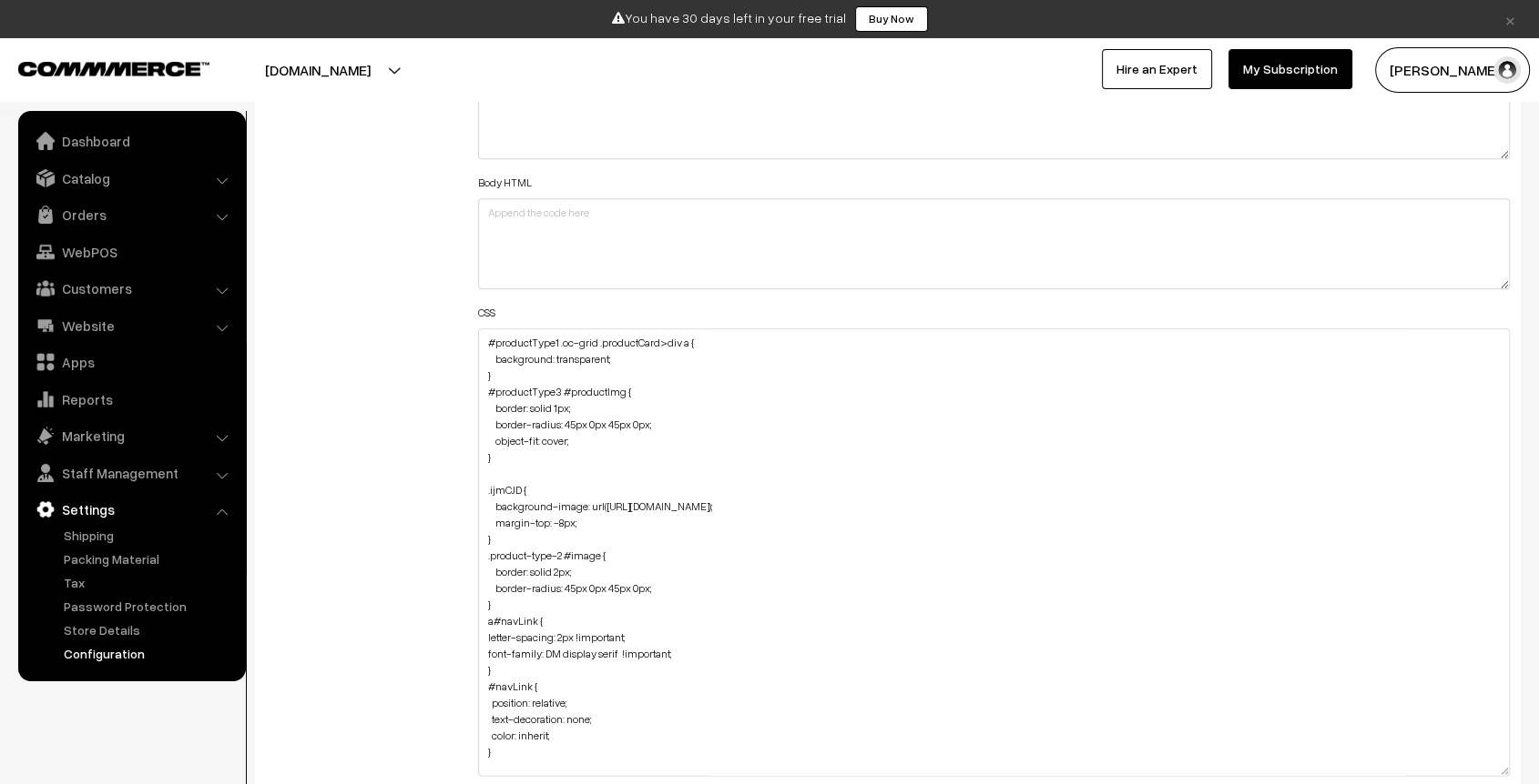
scroll to position [2042, 0]
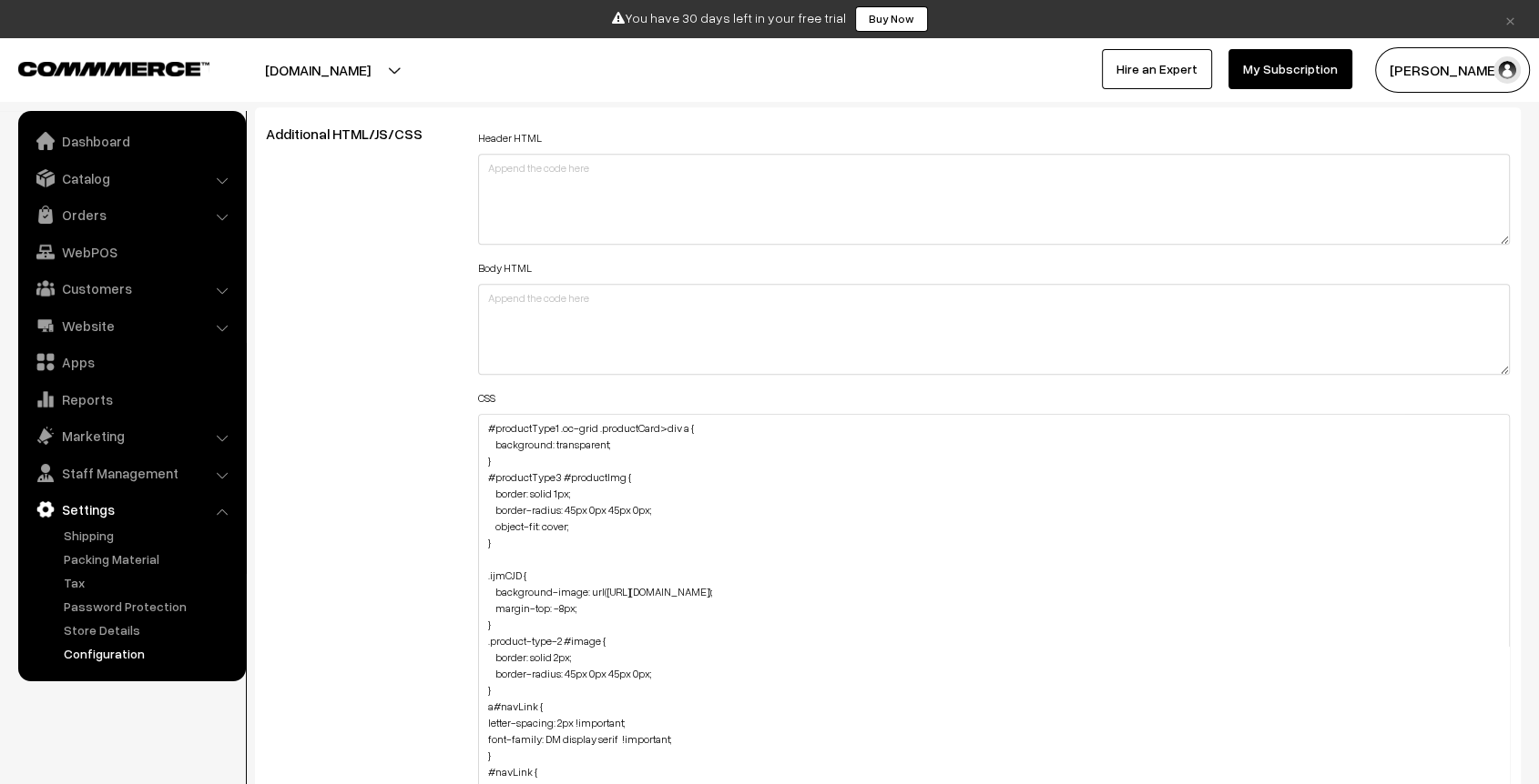
click at [364, 381] on div "Additional HTML/JS/CSS" at bounding box center [358, 629] width 212 height 1007
drag, startPoint x: 495, startPoint y: 621, endPoint x: 471, endPoint y: 557, distance: 68.4
click at [471, 557] on div "Header HTML Body HTML CSS CSS from Theme JAVASCRIPT" at bounding box center [994, 629] width 1059 height 1007
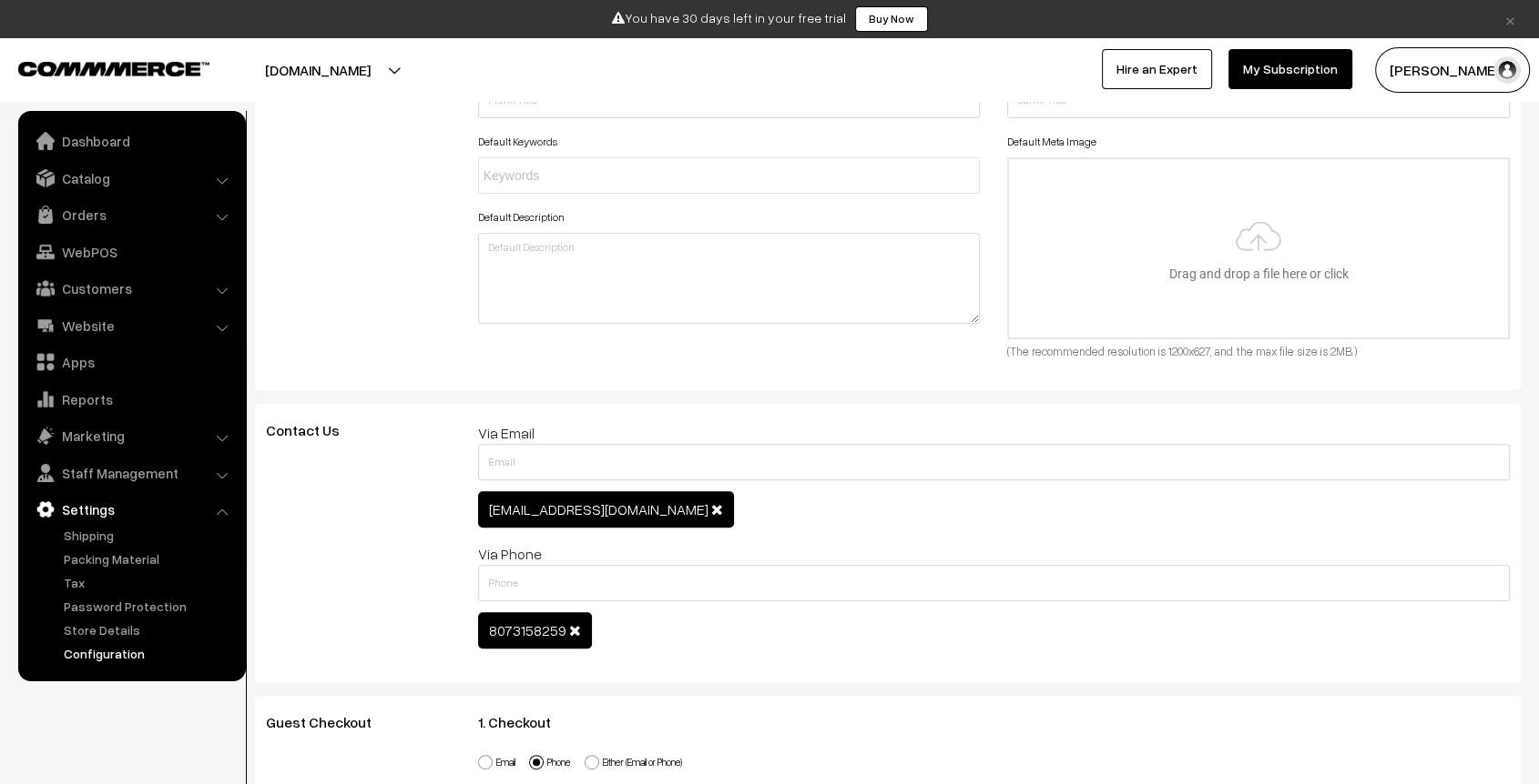
scroll to position [0, 0]
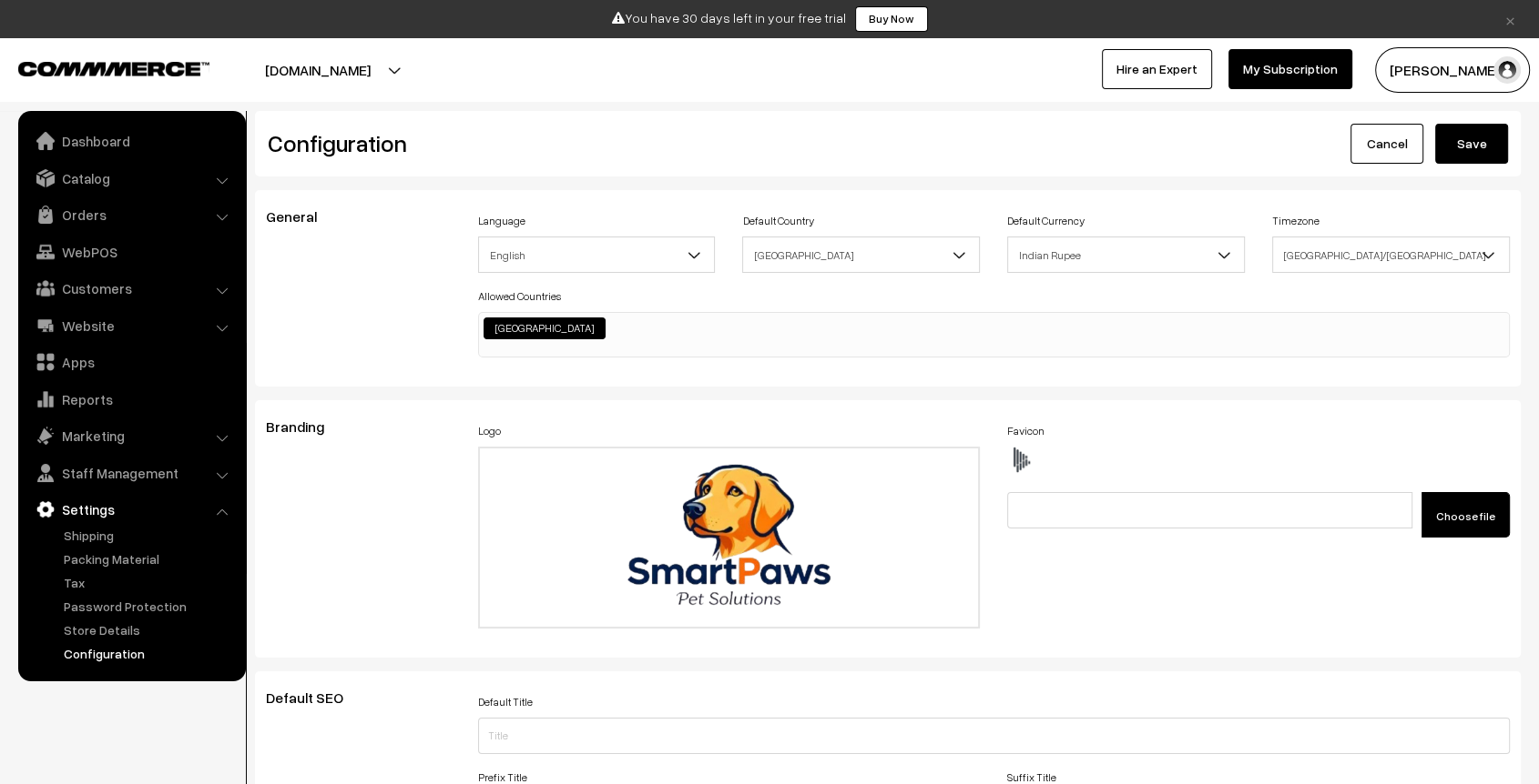
type textarea "#productType1 .oc-grid .productCard>div a { background: transparent; } #product…"
click at [1468, 152] on button "Save" at bounding box center [1471, 143] width 73 height 40
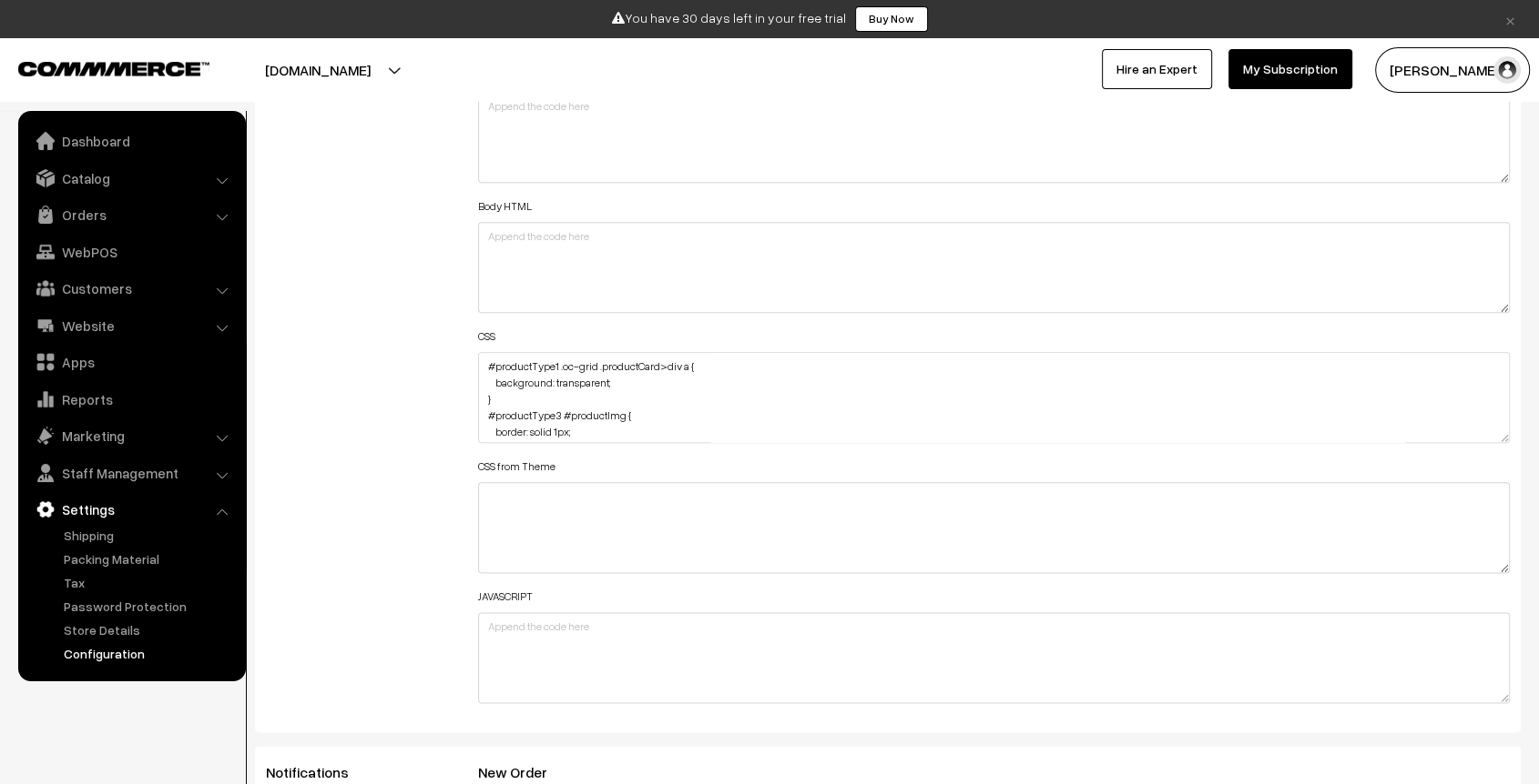
scroll to position [164, 0]
click at [104, 169] on link "Catalog" at bounding box center [131, 178] width 216 height 33
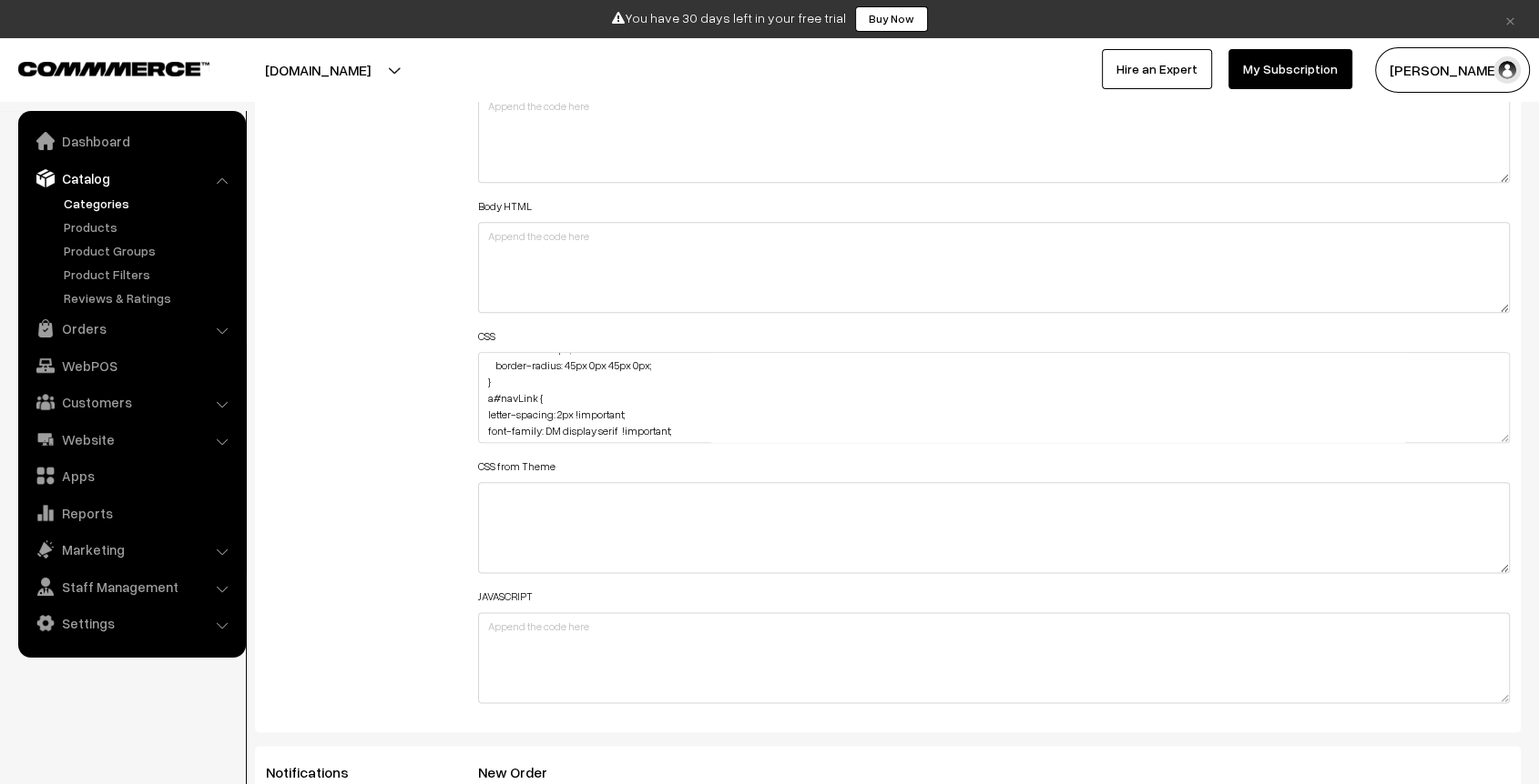
click at [122, 194] on link "Categories" at bounding box center [149, 203] width 180 height 19
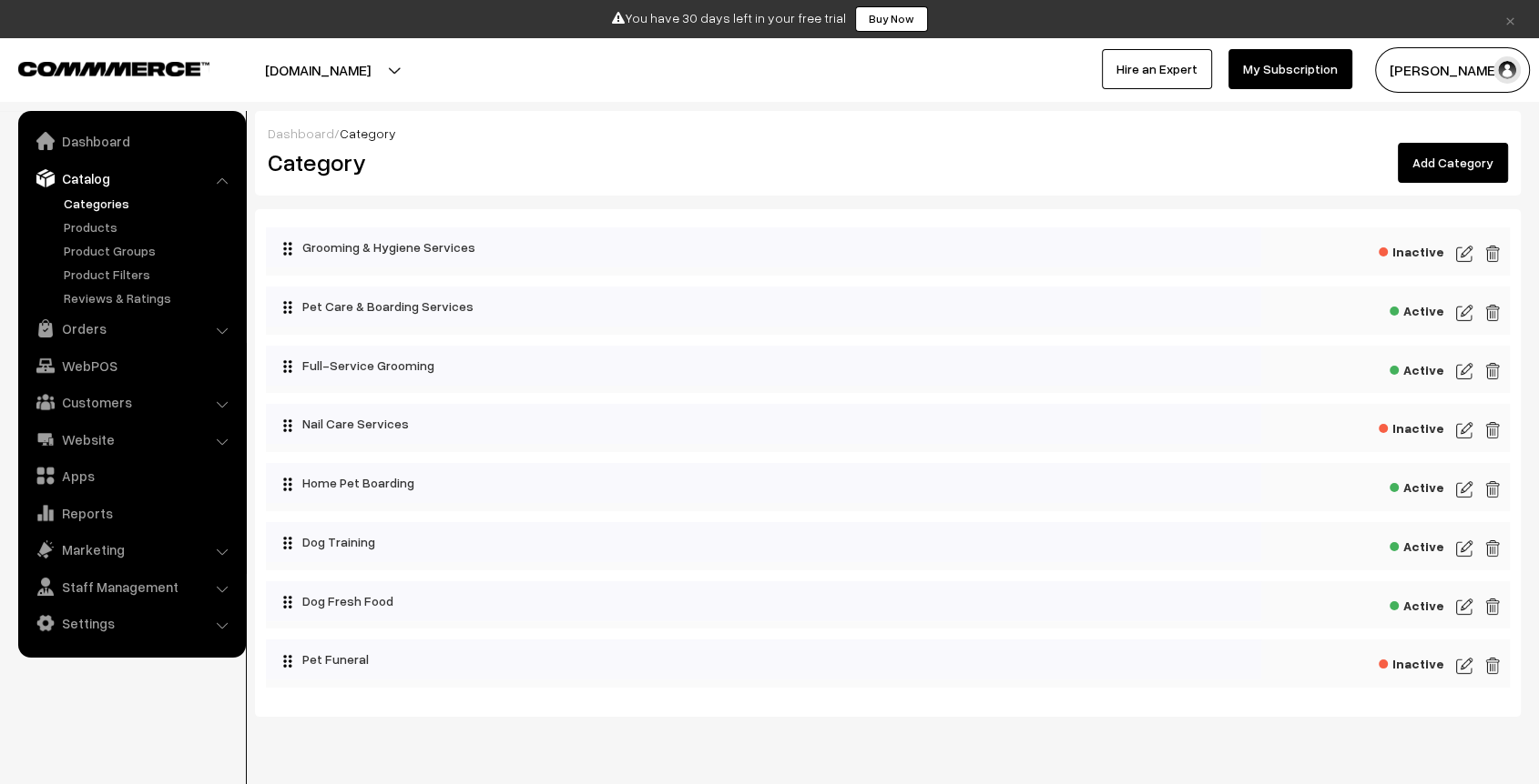
click at [1410, 373] on span "Active" at bounding box center [1416, 368] width 55 height 23
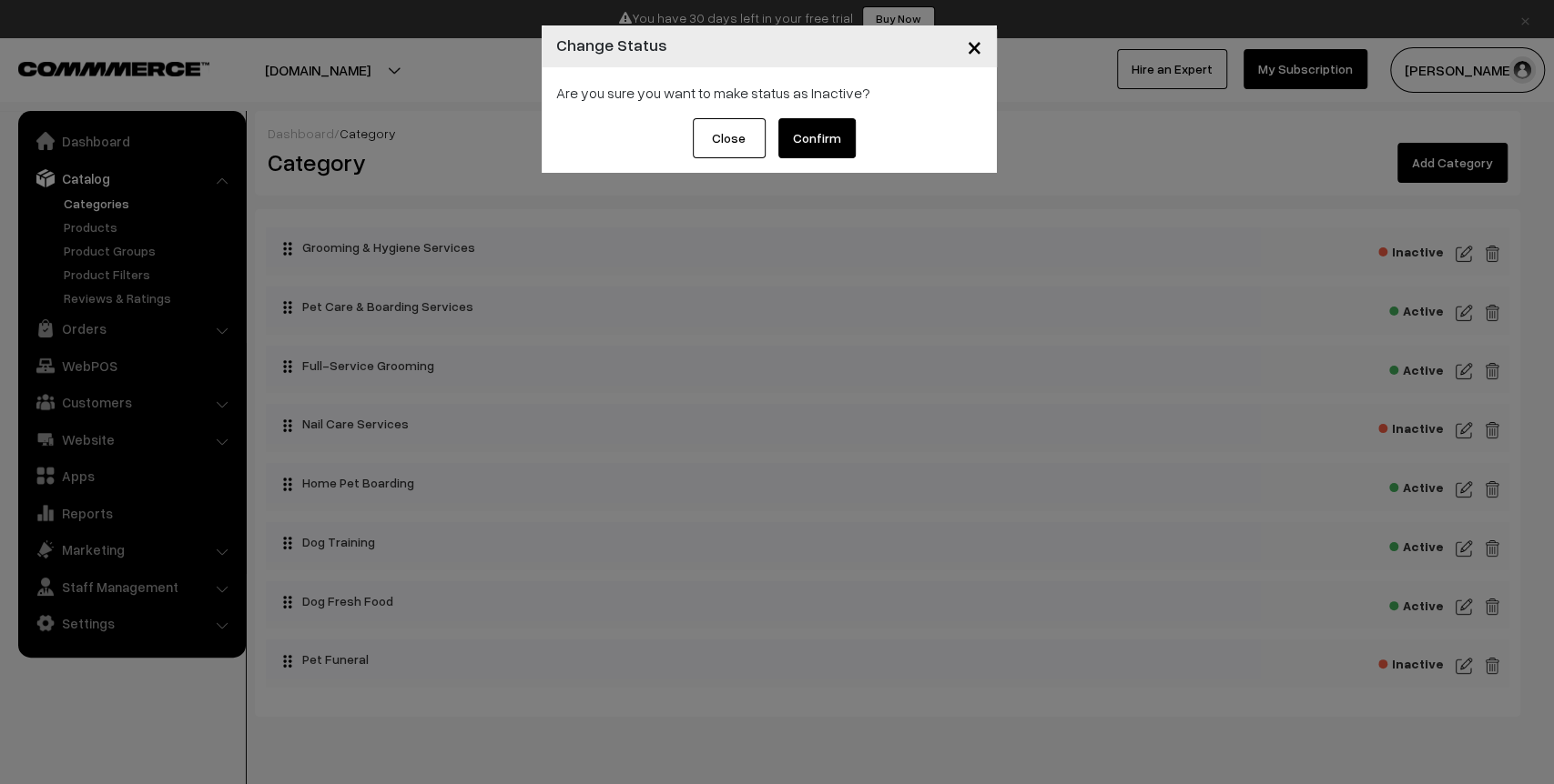
click at [821, 143] on button "Confirm" at bounding box center [817, 138] width 78 height 40
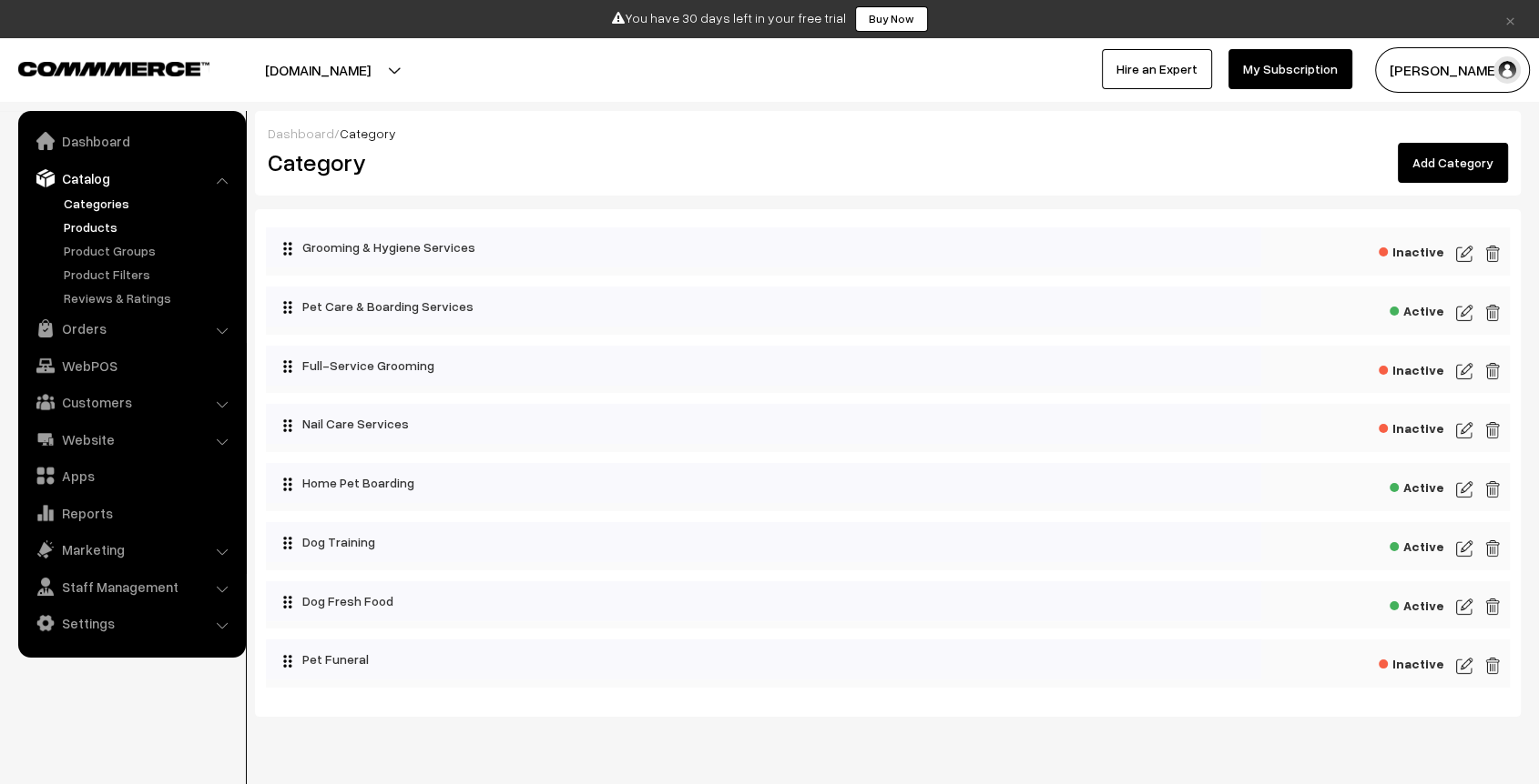
click at [90, 233] on link "Products" at bounding box center [149, 226] width 180 height 19
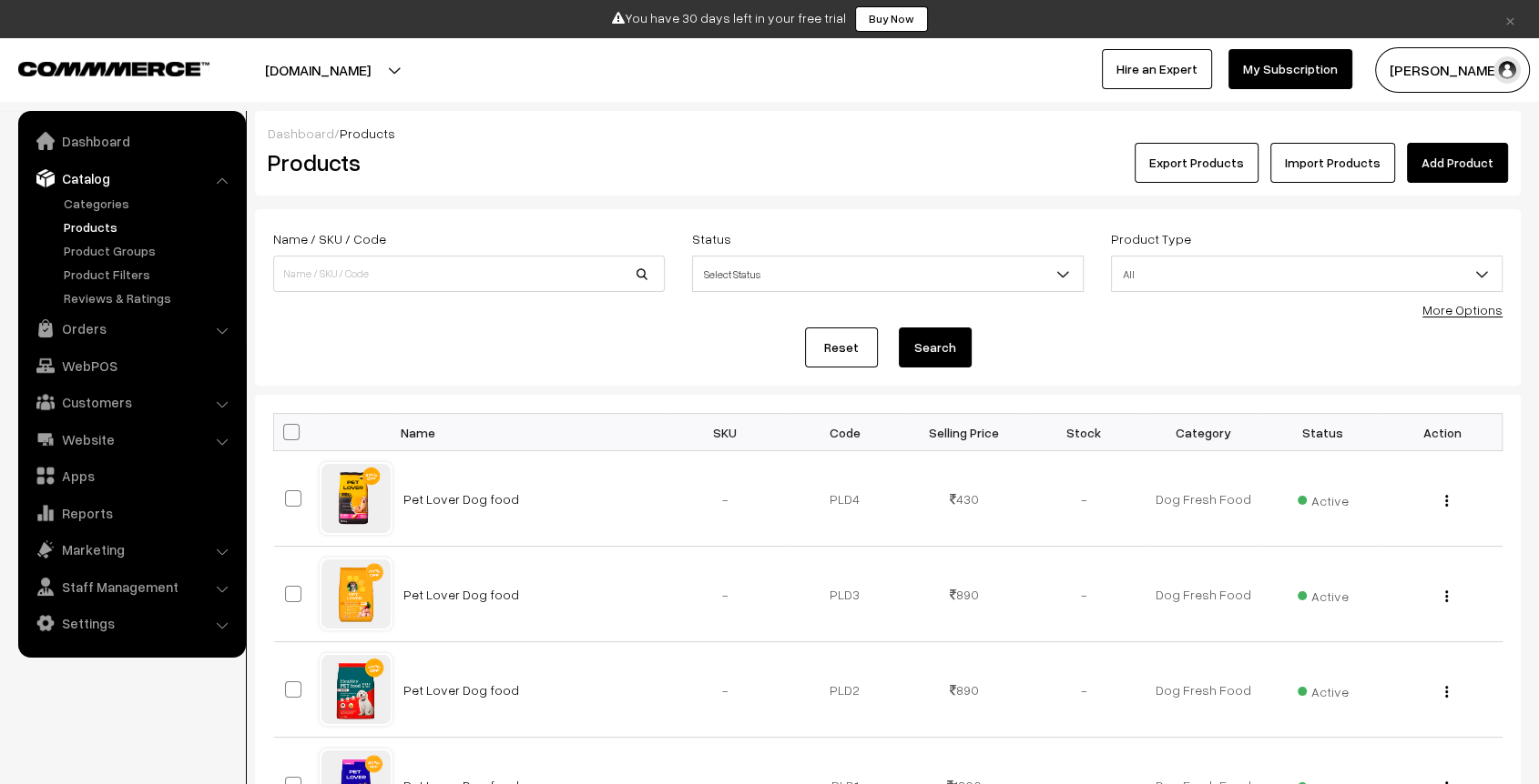
click at [1463, 158] on link "Add Product" at bounding box center [1456, 162] width 101 height 40
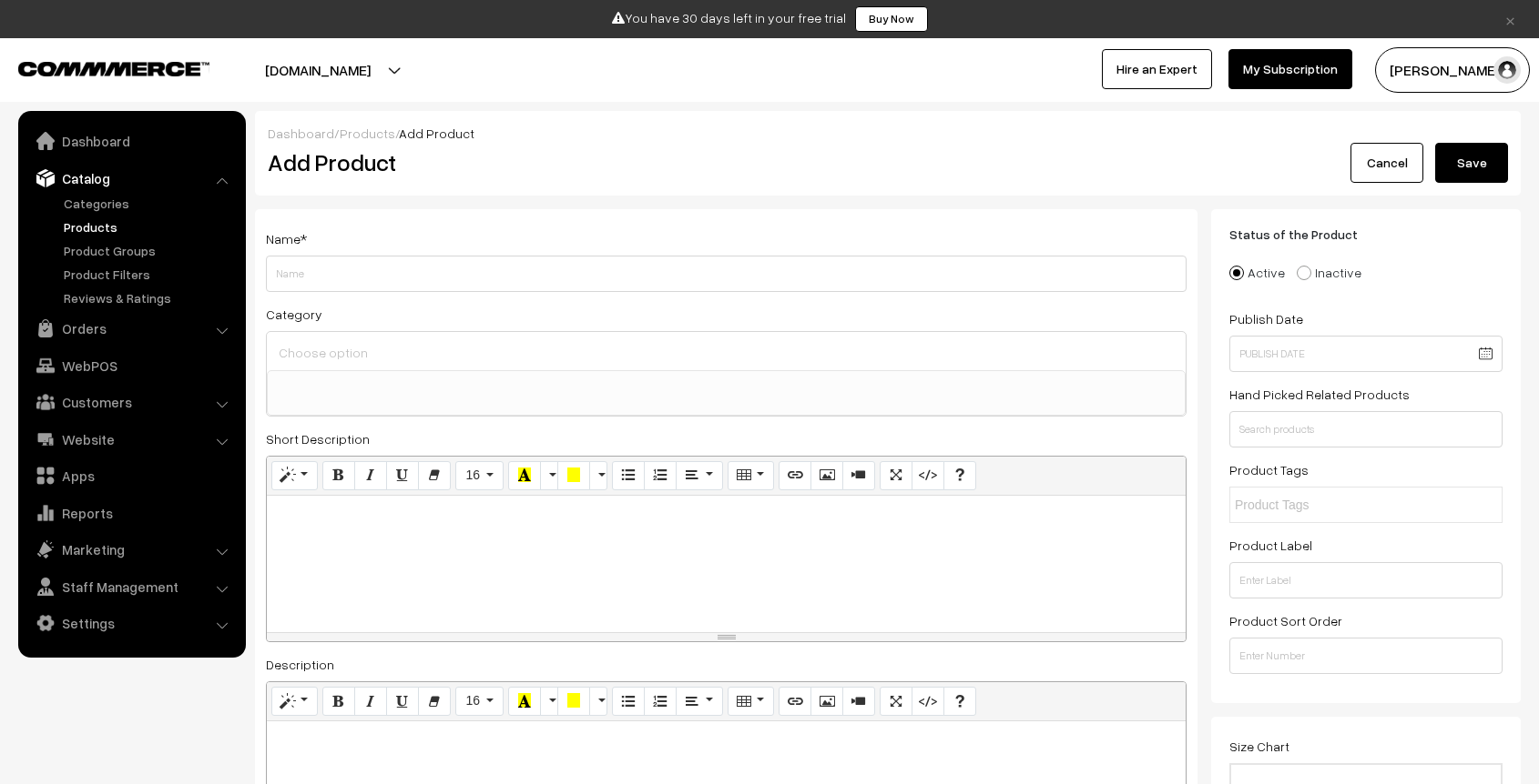
select select
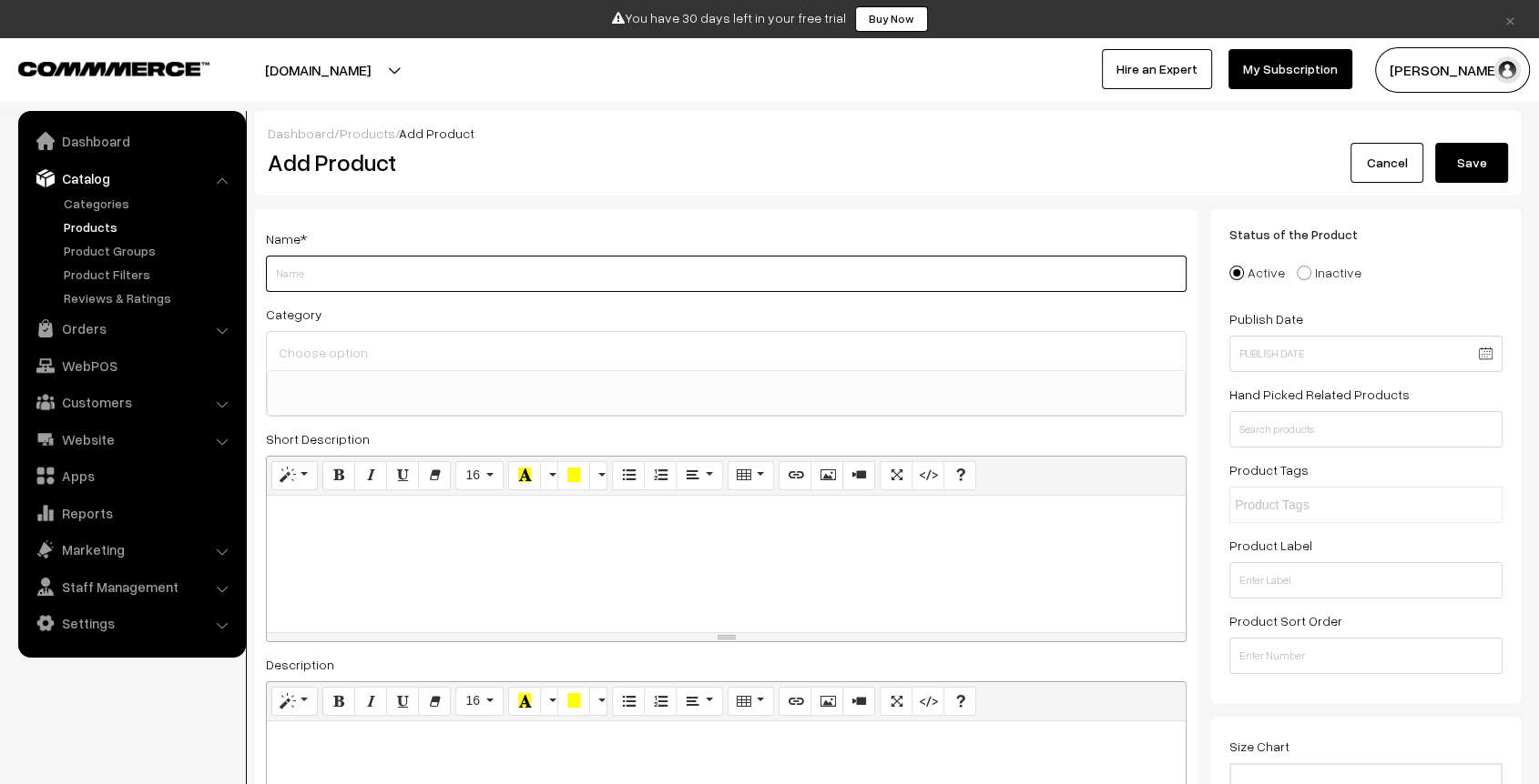
click at [350, 268] on input "Weight" at bounding box center [727, 274] width 921 height 37
paste input "Pet Grooming"
type input "Pet Grooming"
click at [754, 232] on div "Name * Pet Grooming" at bounding box center [727, 259] width 921 height 65
click at [381, 539] on div at bounding box center [727, 564] width 919 height 136
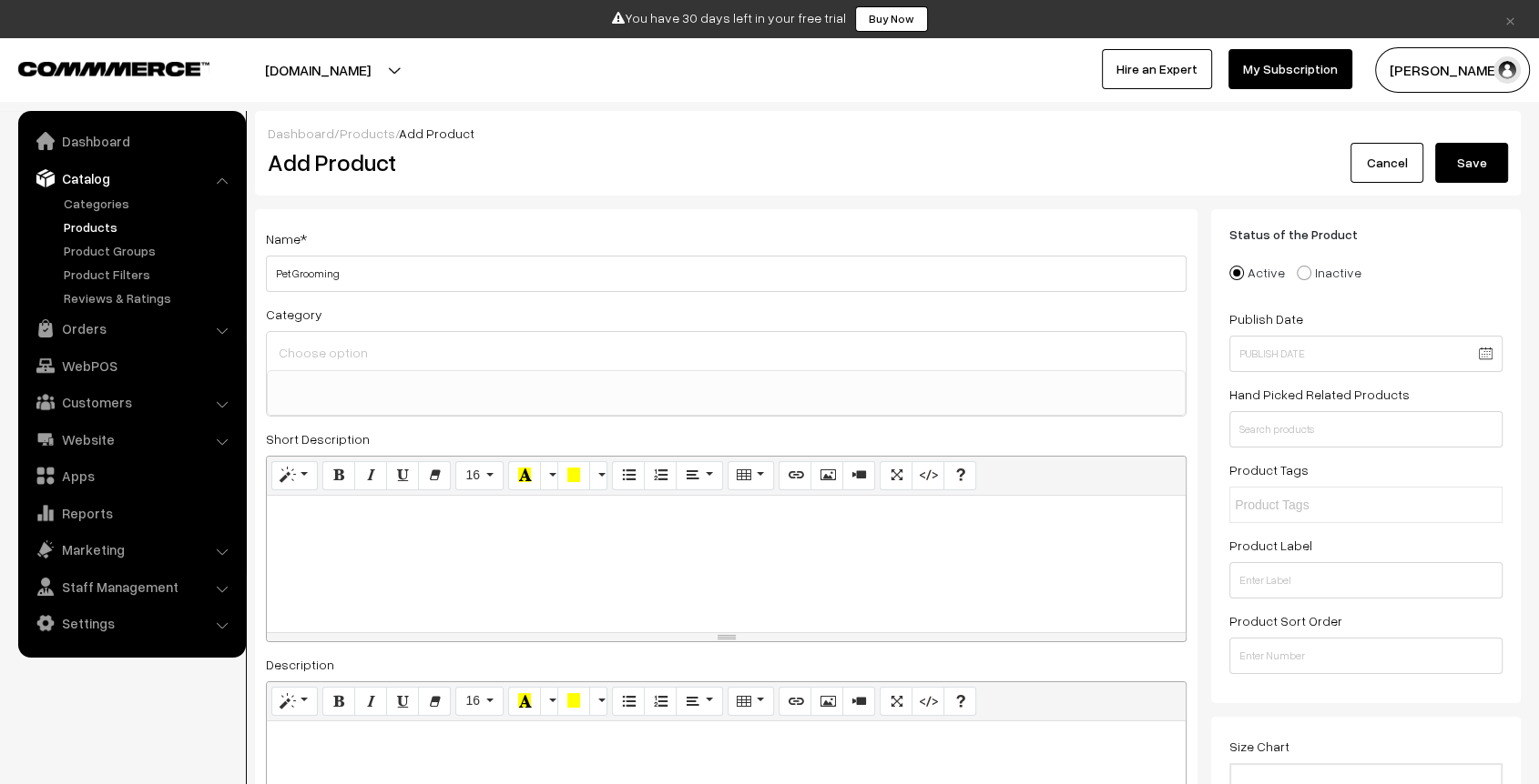
paste div
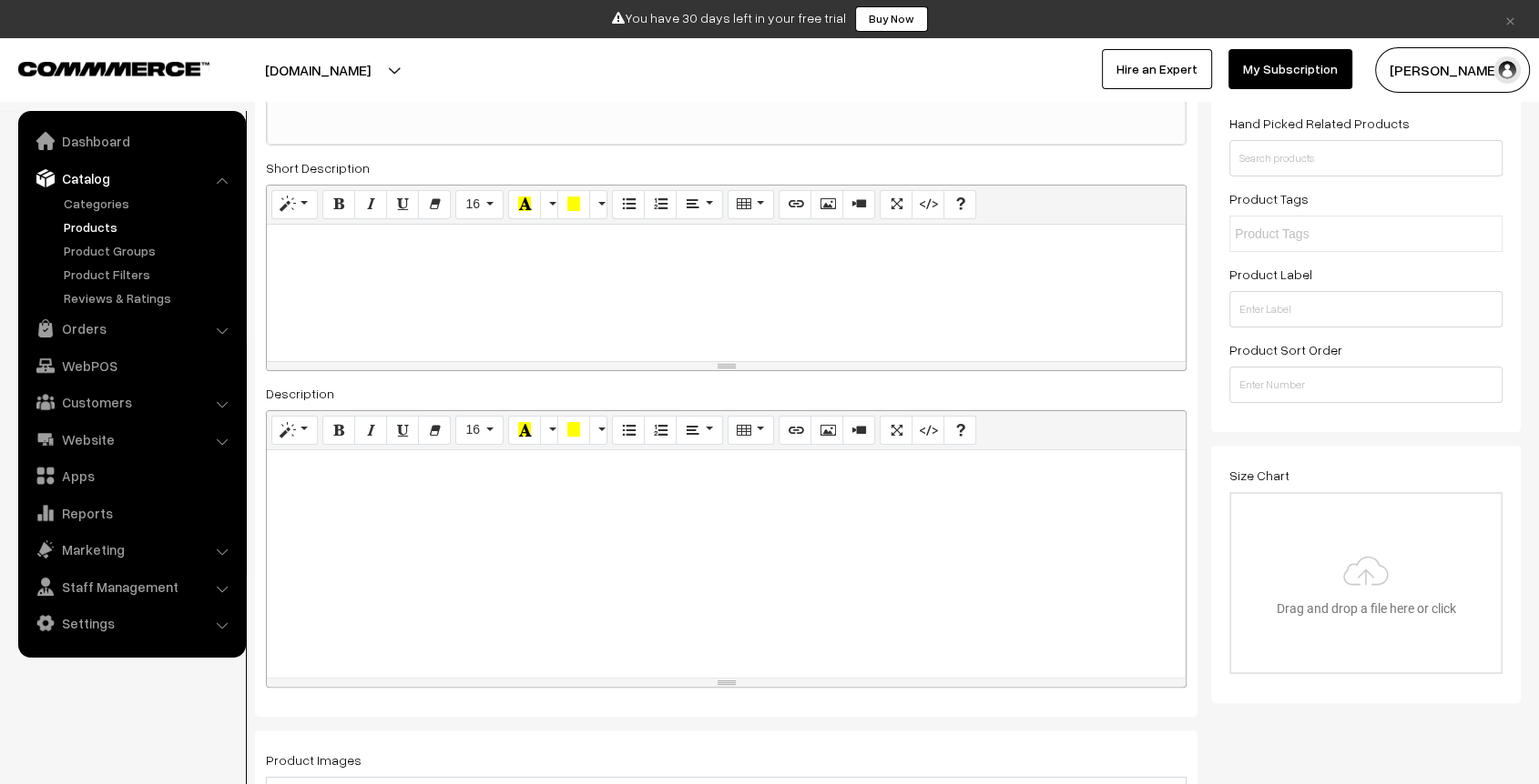
scroll to position [299, 0]
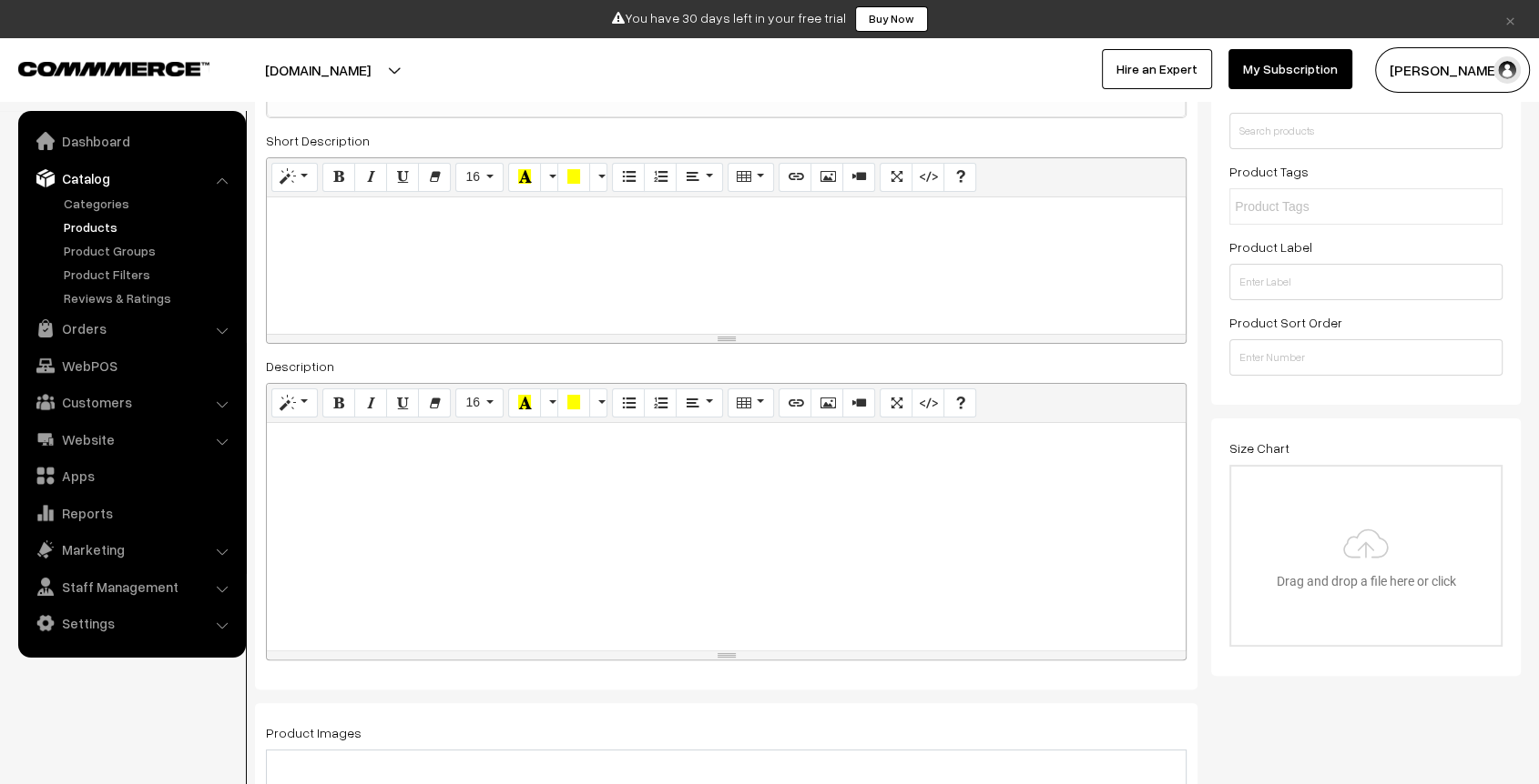
click at [381, 539] on div at bounding box center [727, 537] width 919 height 227
paste div
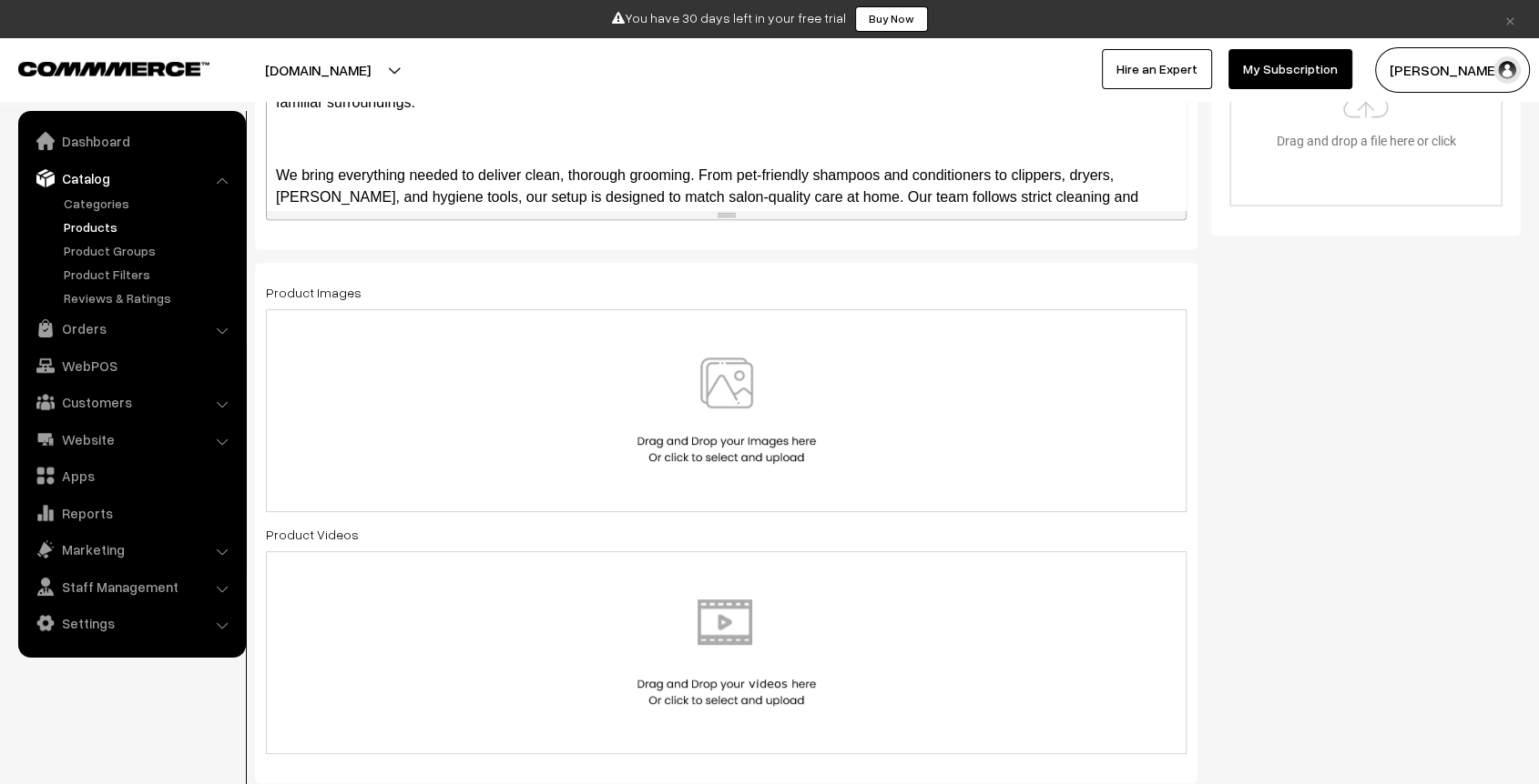
scroll to position [740, 0]
click at [741, 403] on img at bounding box center [727, 409] width 187 height 107
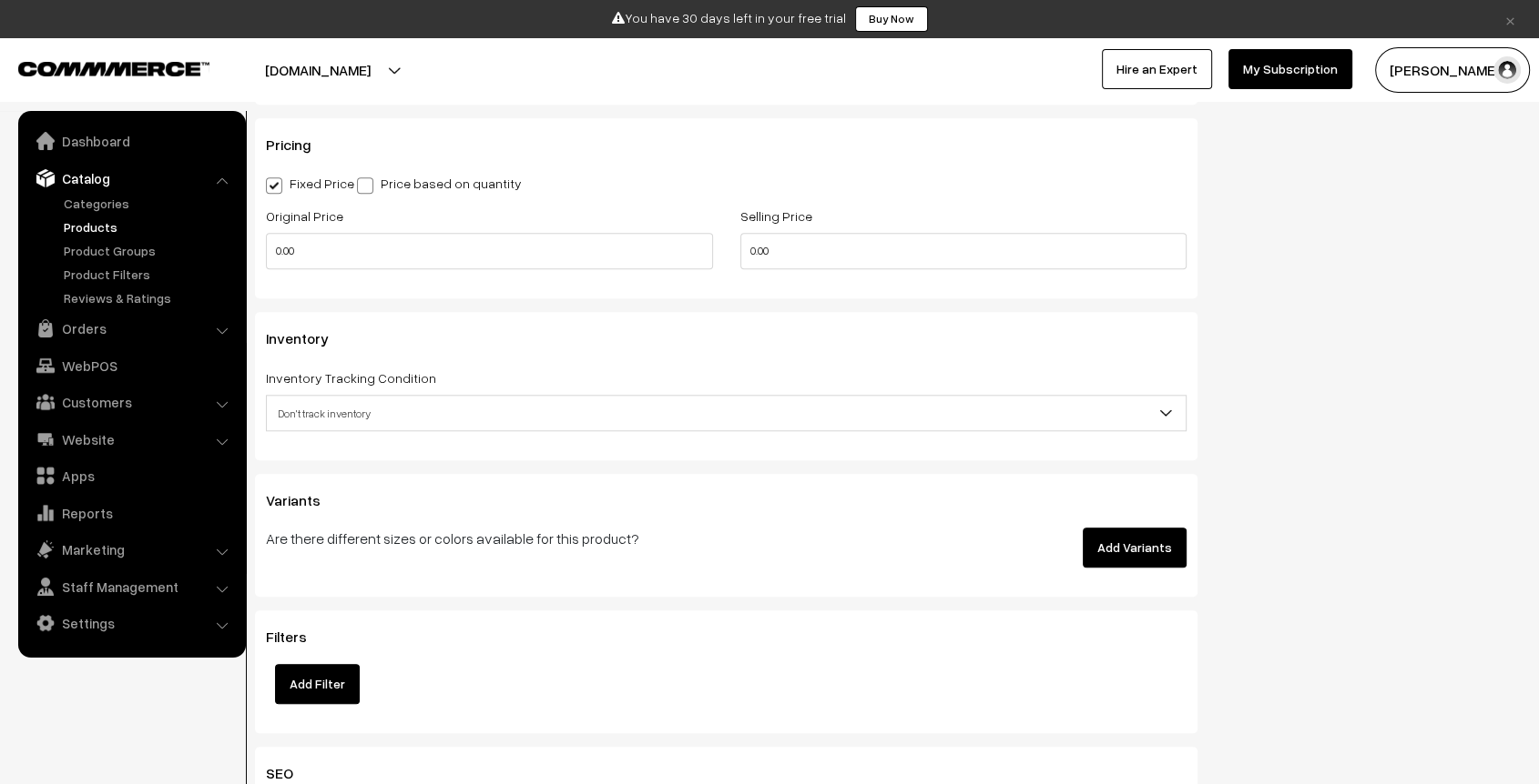
scroll to position [1690, 0]
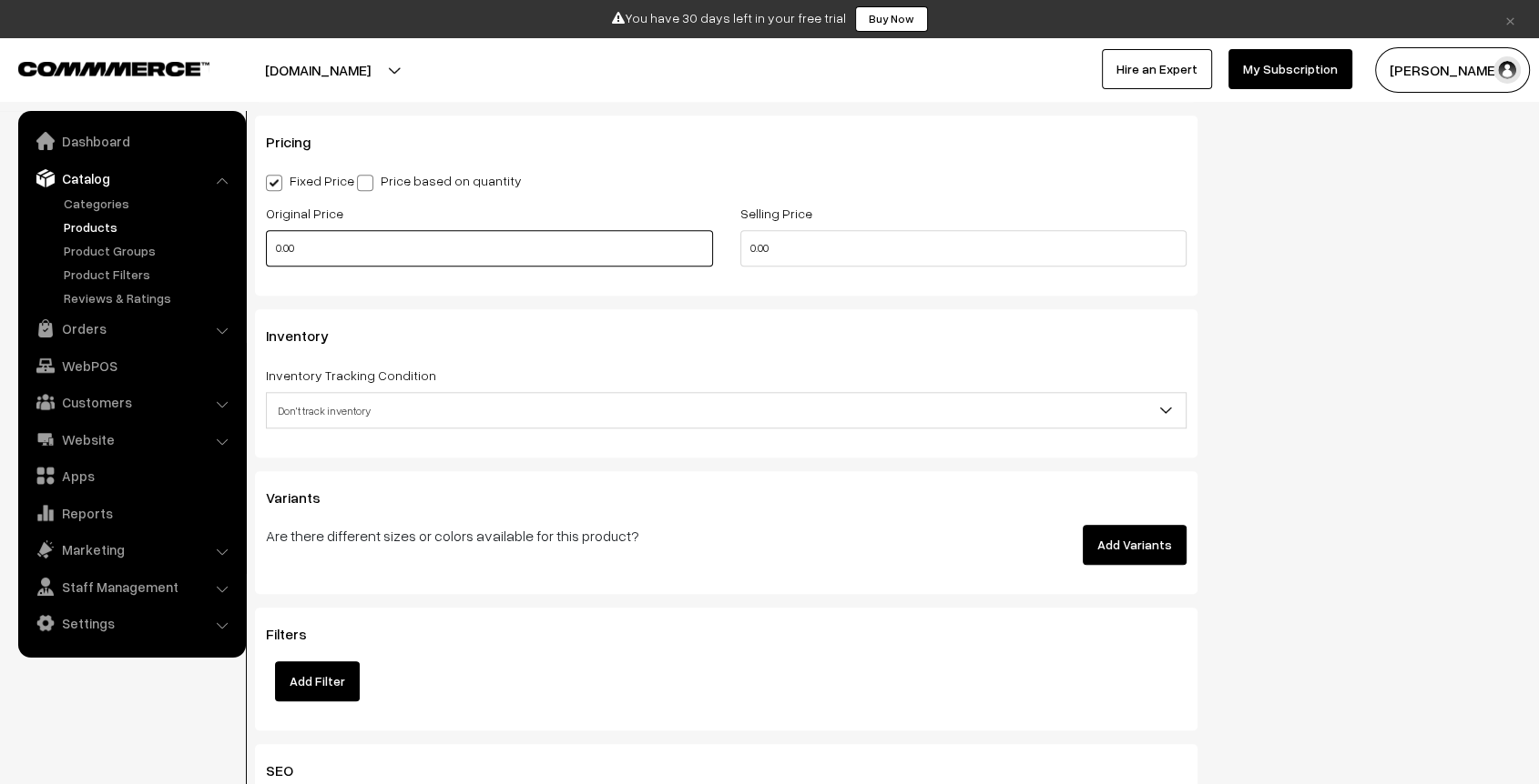
click at [274, 243] on input "0.00" at bounding box center [489, 248] width 448 height 37
type input "0"
type input "999"
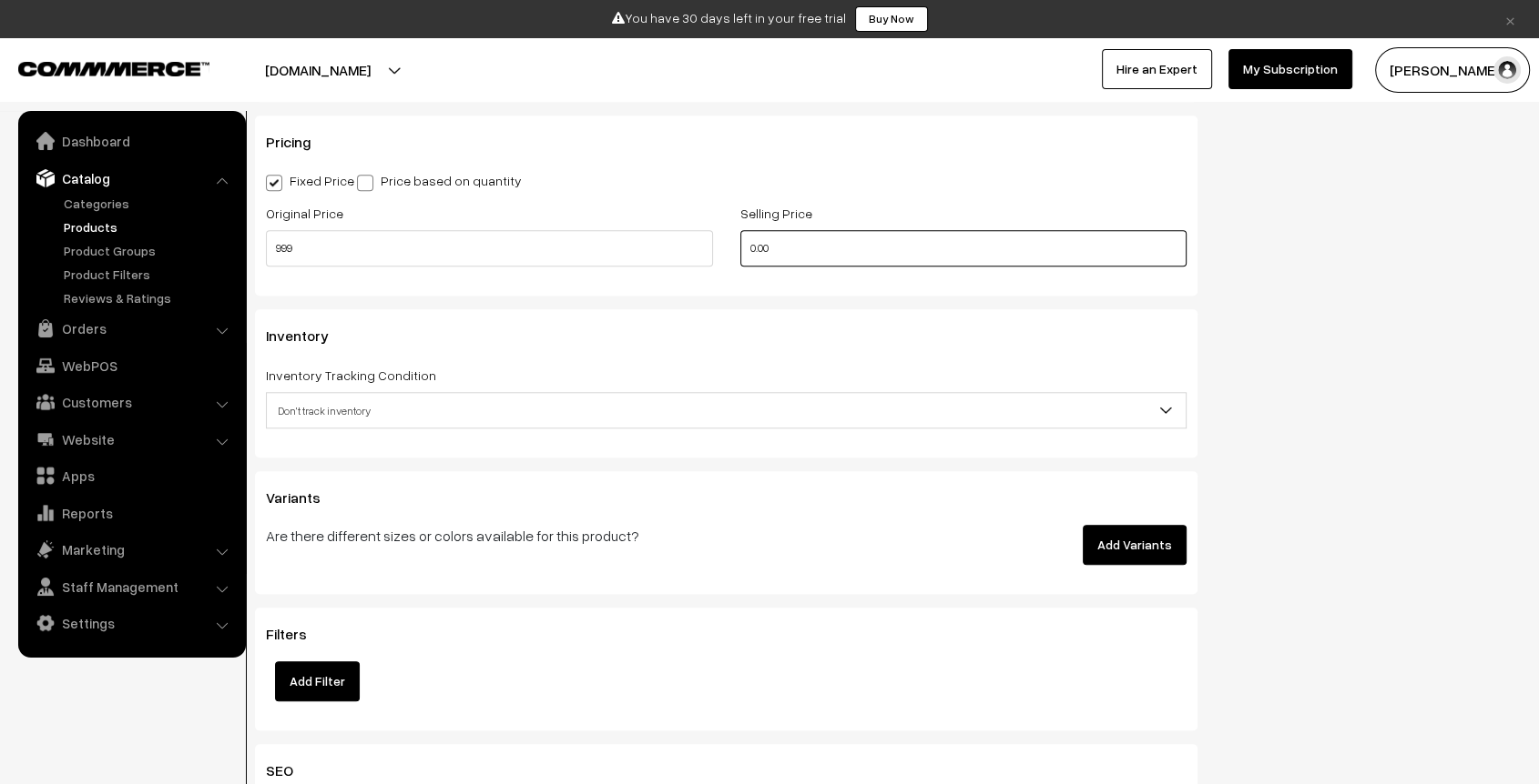
type input "8"
type input "799"
click at [1152, 339] on h3 "Inventory" at bounding box center [727, 336] width 921 height 17
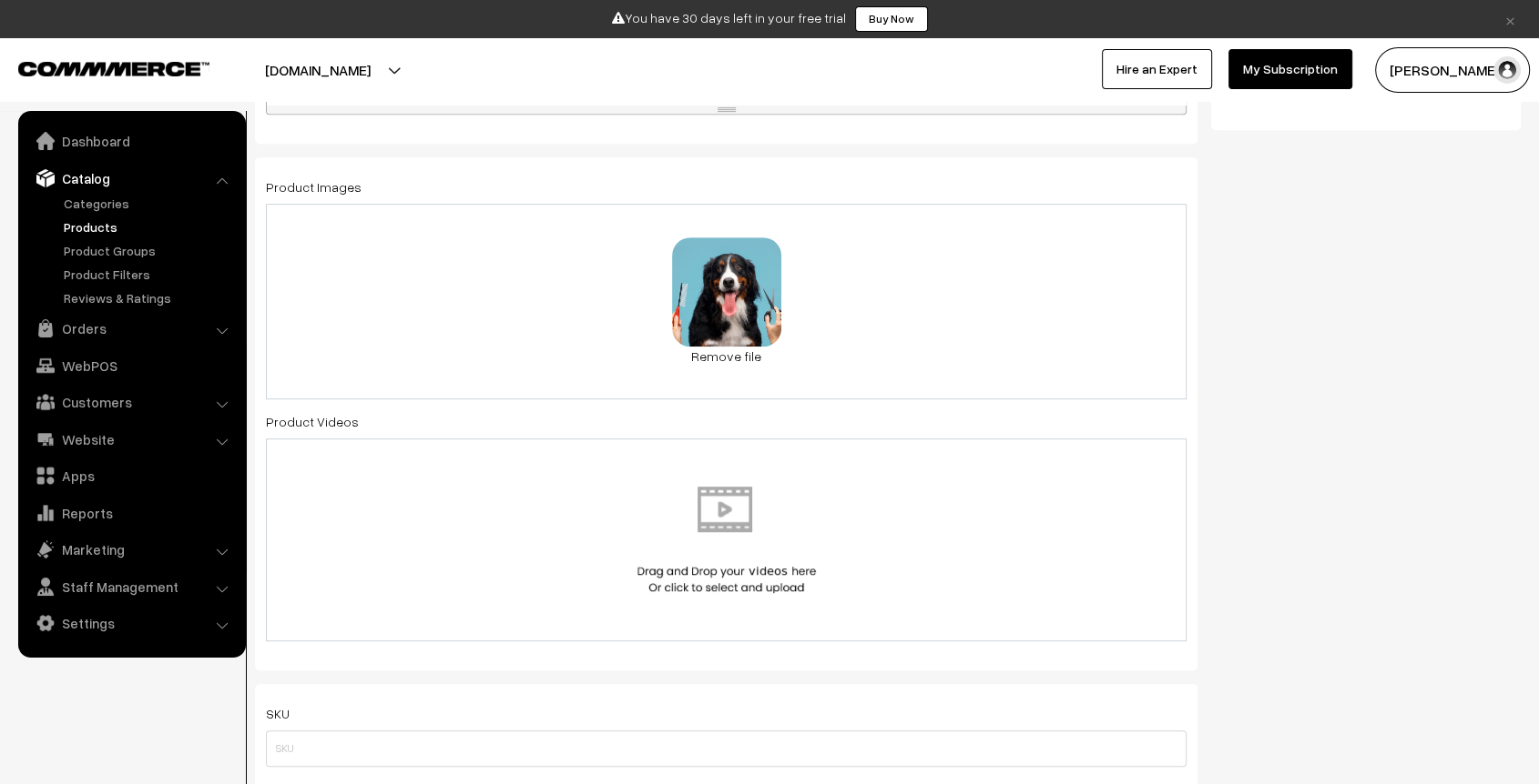
scroll to position [0, 0]
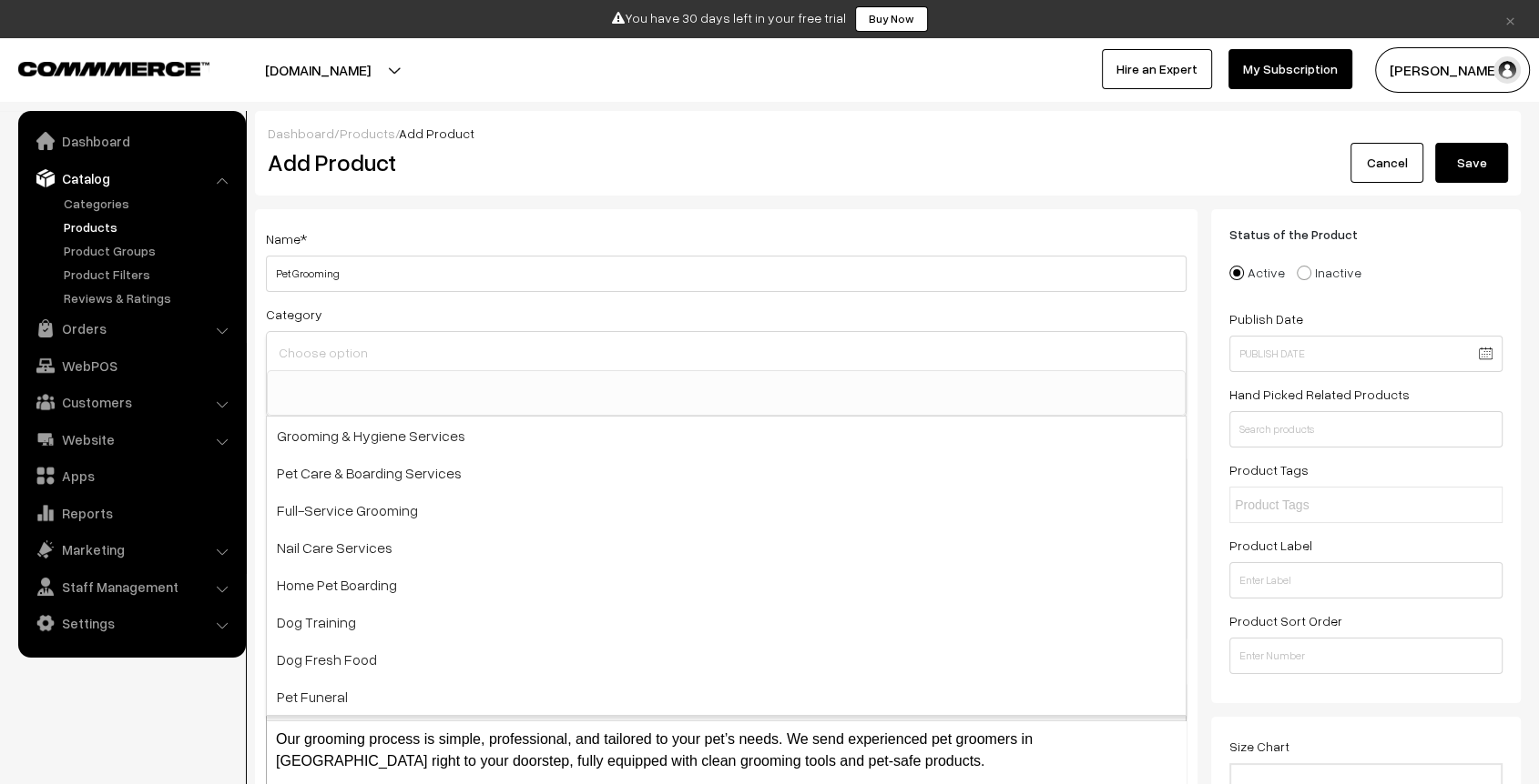
click at [468, 345] on input at bounding box center [726, 353] width 904 height 26
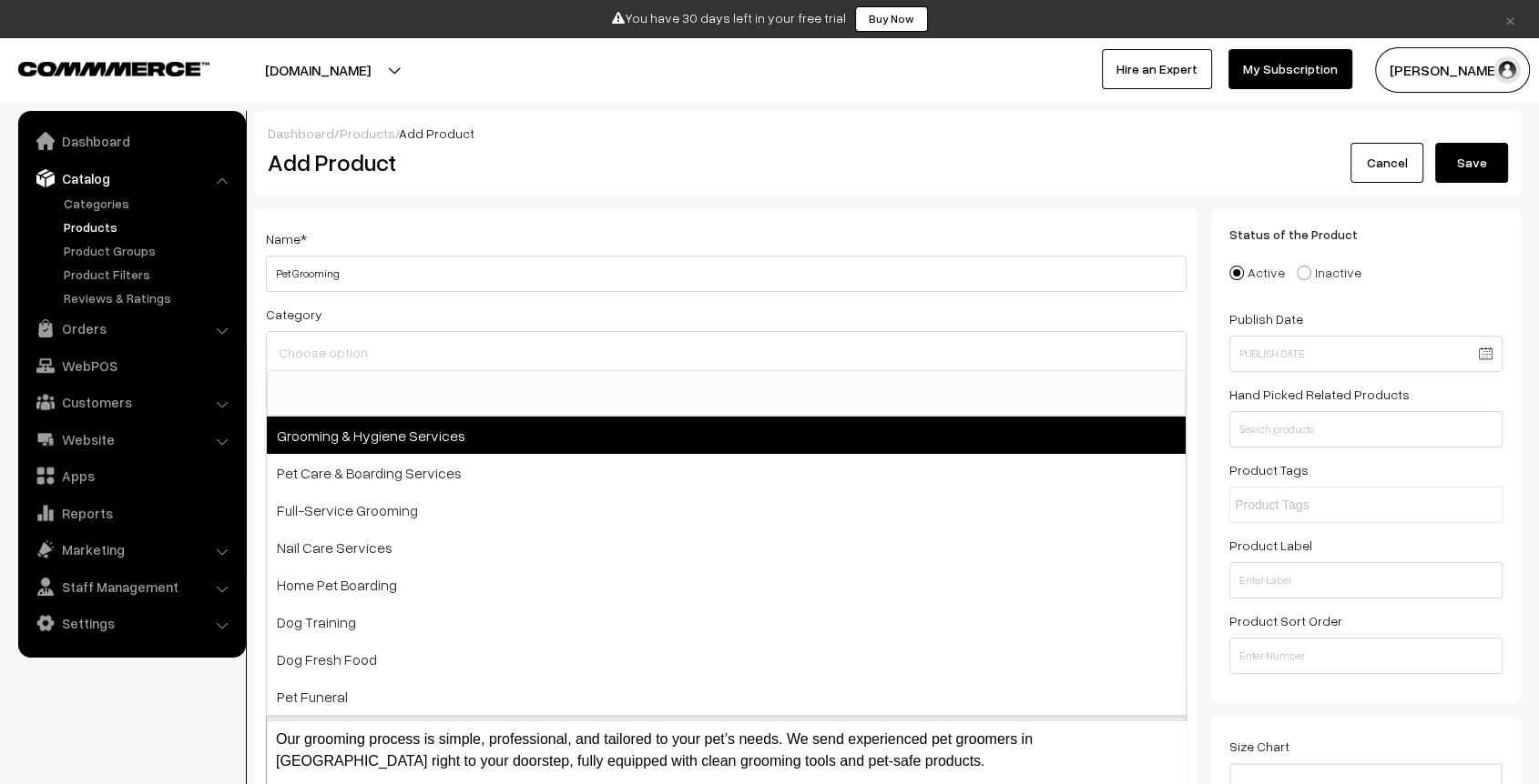
click at [420, 446] on span "Grooming & Hygiene Services" at bounding box center [727, 434] width 919 height 37
select select "1"
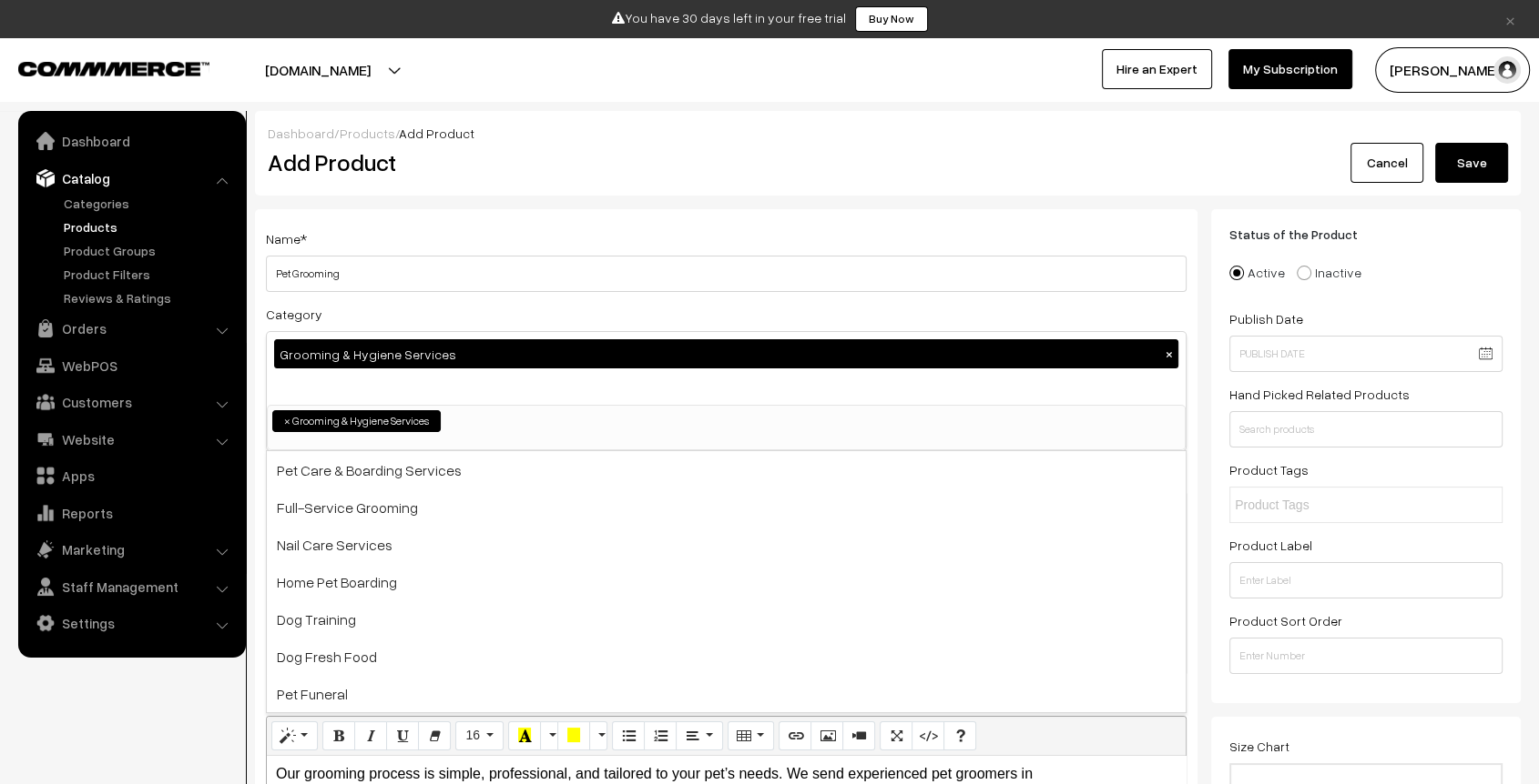
click at [1458, 172] on button "Save" at bounding box center [1471, 162] width 73 height 40
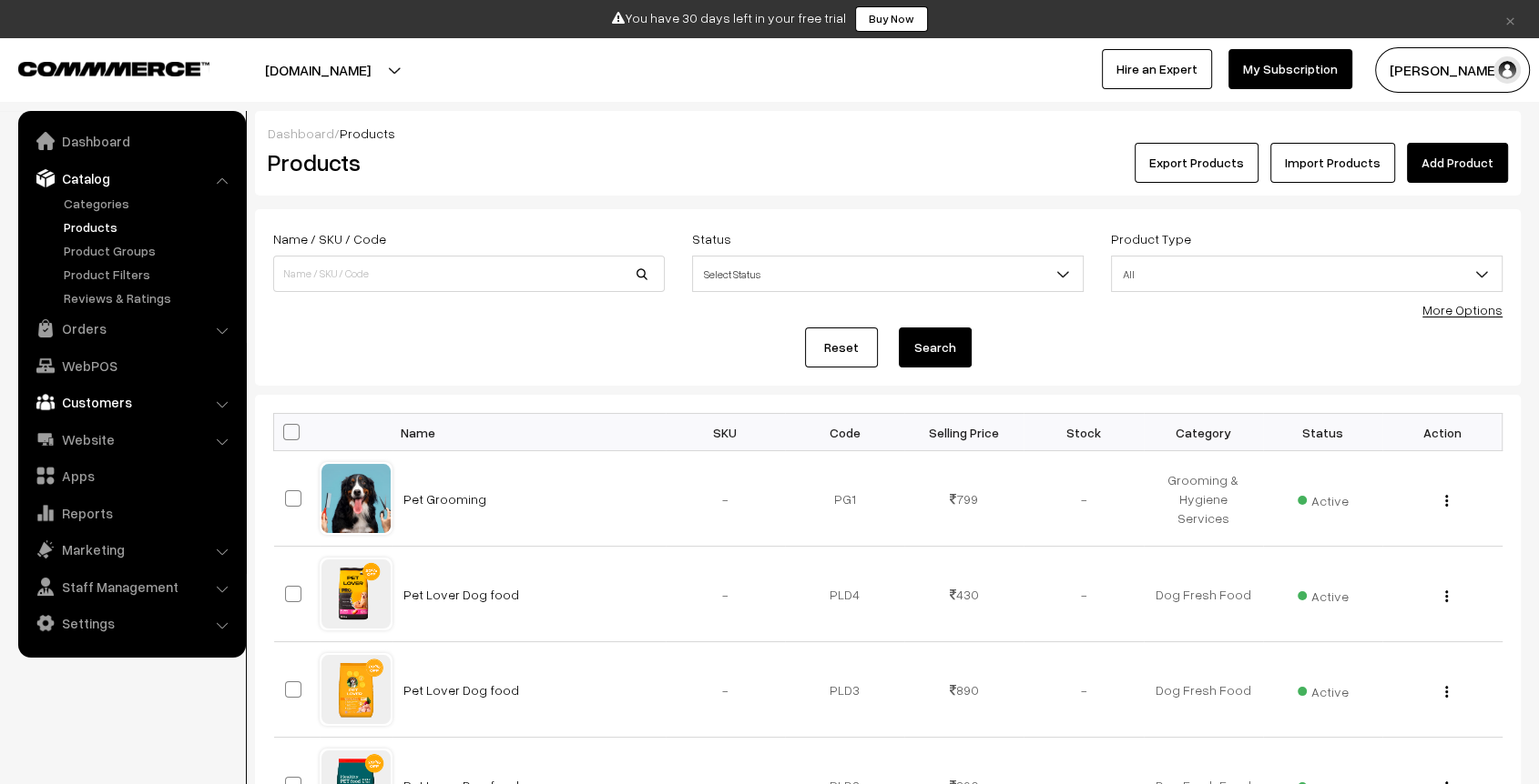
click at [119, 399] on link "Customers" at bounding box center [131, 401] width 216 height 33
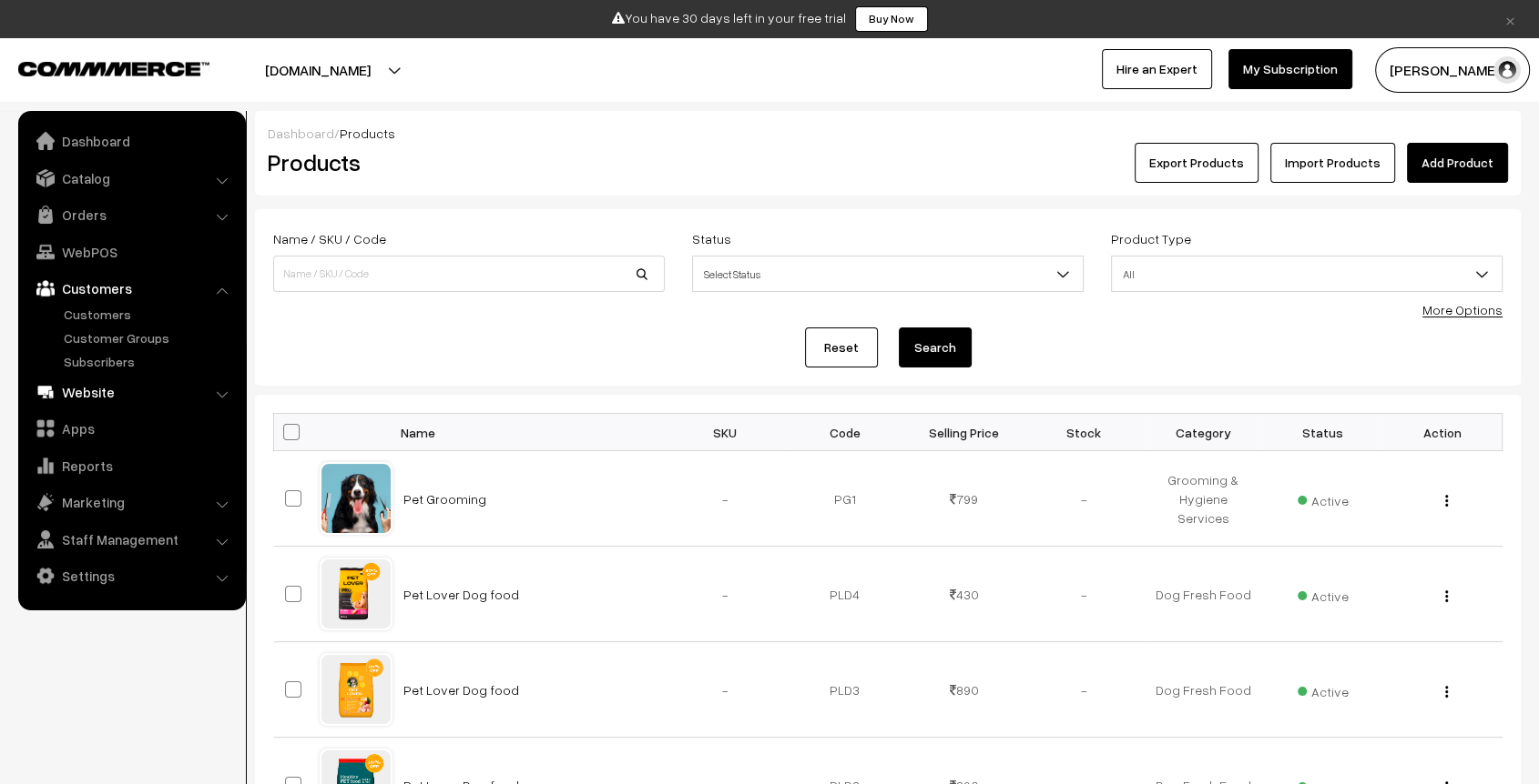
click at [102, 388] on link "Website" at bounding box center [131, 392] width 216 height 33
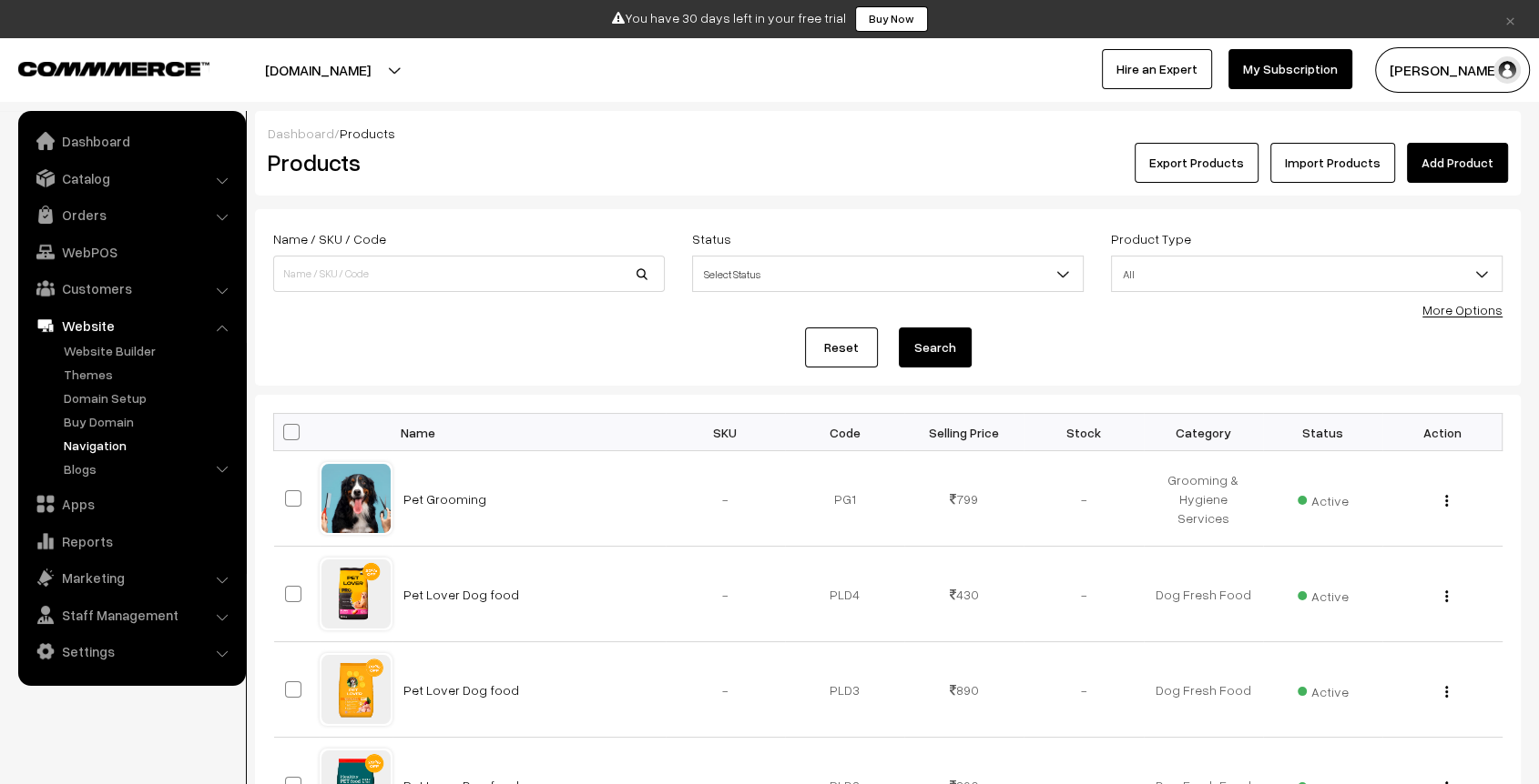
click at [110, 445] on link "Navigation" at bounding box center [149, 445] width 180 height 19
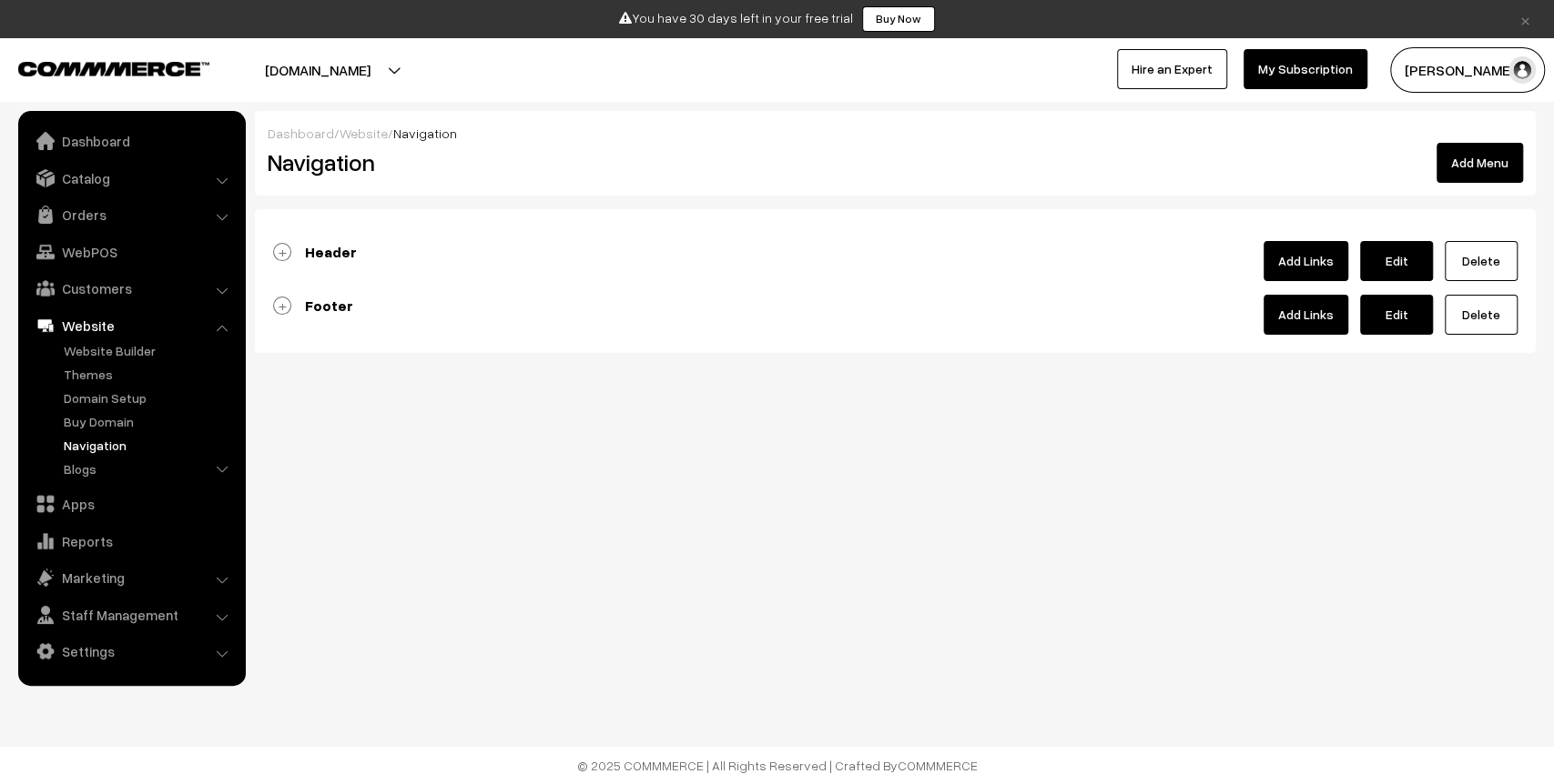
click at [333, 241] on div "Header Add Links Edit Delete" at bounding box center [895, 261] width 1245 height 40
click at [332, 249] on b "Header" at bounding box center [331, 252] width 52 height 18
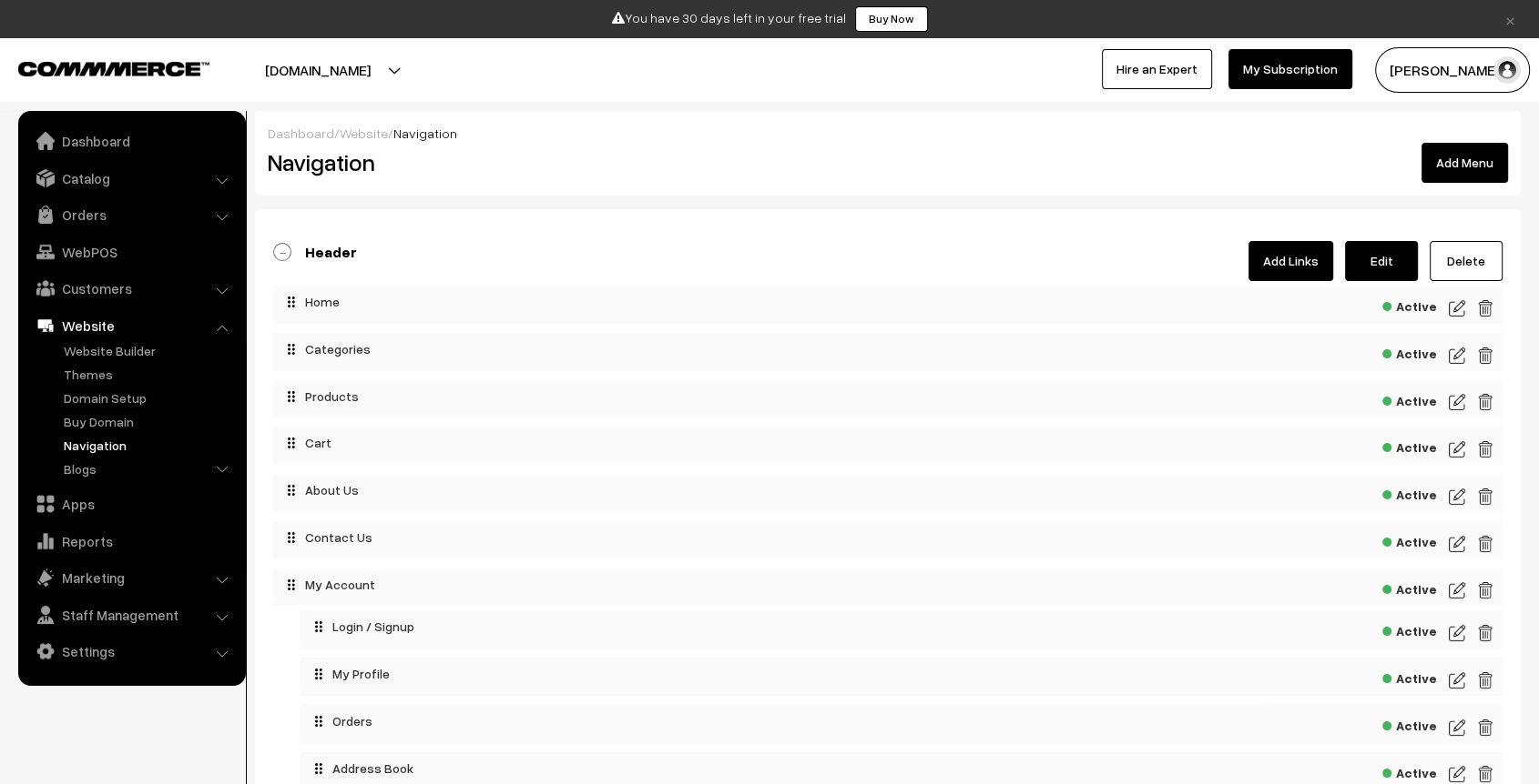
click at [1454, 353] on img at bounding box center [1456, 356] width 16 height 22
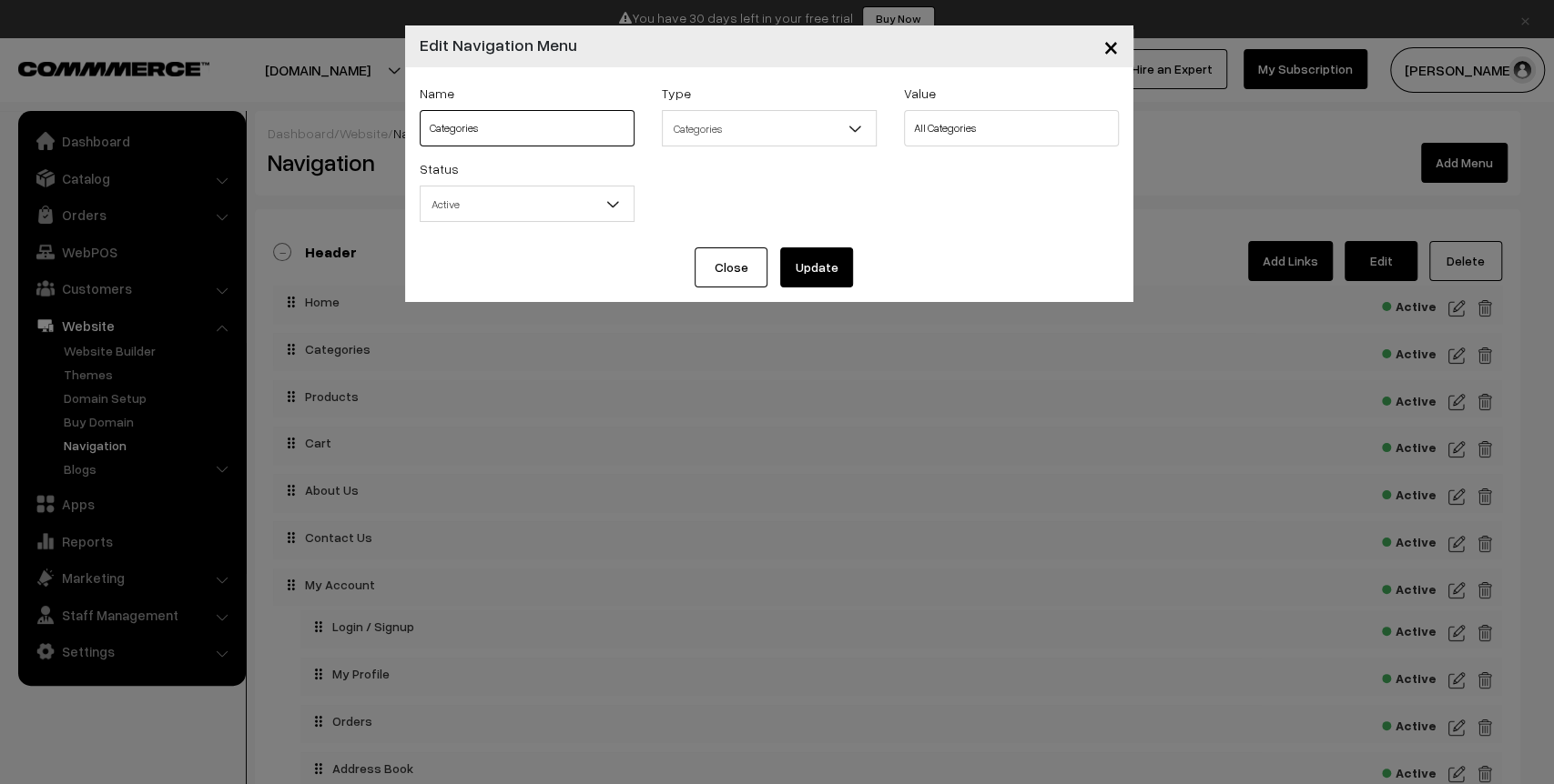
click at [555, 133] on input "Categories" at bounding box center [527, 129] width 215 height 37
type input "Services"
click at [976, 119] on select "All Categories Grooming & Hygiene Services Pet Care & Boarding Services Full-Se…" at bounding box center [1012, 129] width 215 height 37
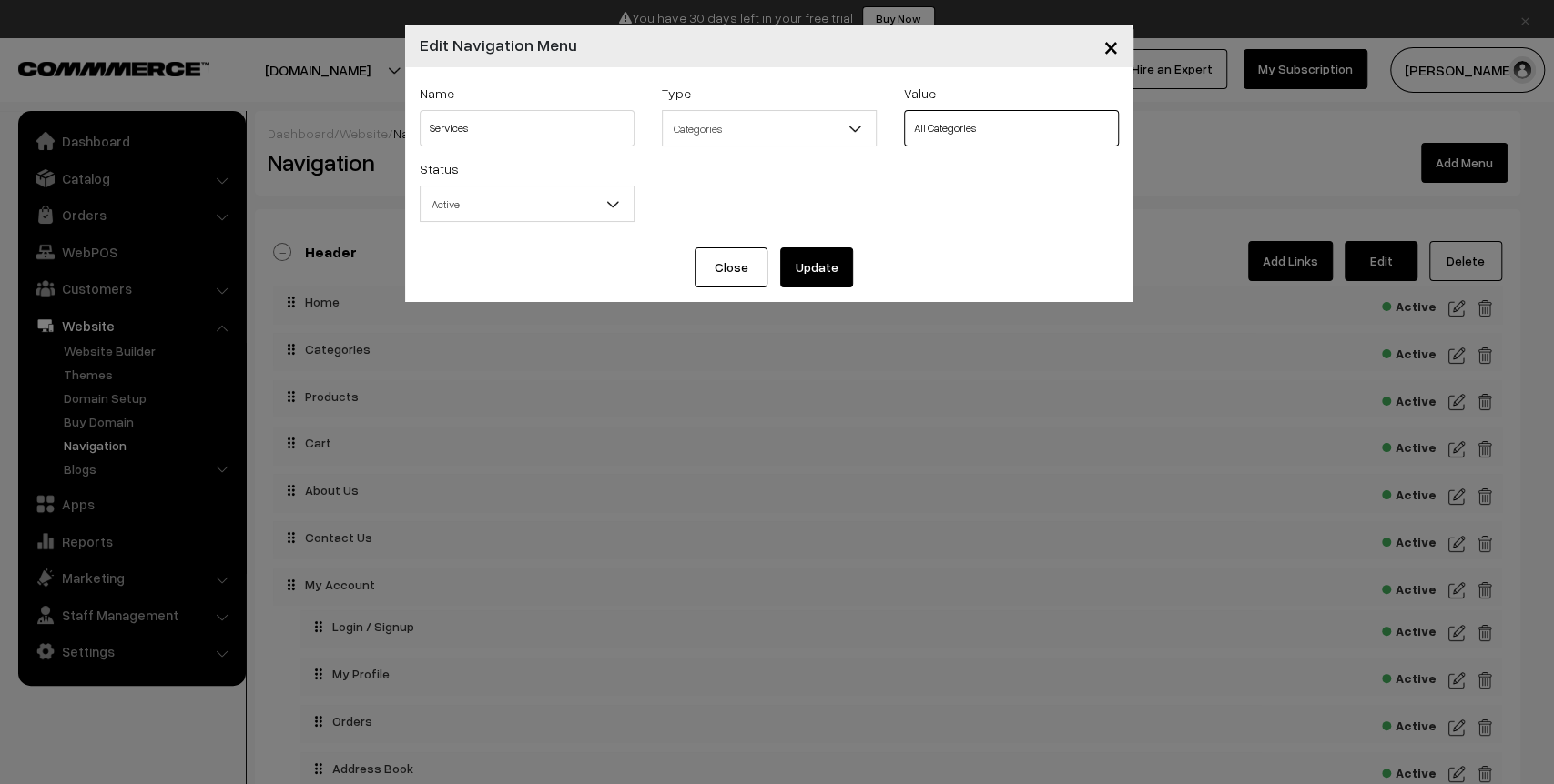
select select "1"
click at [904, 111] on select "All Categories Grooming & Hygiene Services Pet Care & Boarding Services Full-Se…" at bounding box center [1012, 129] width 215 height 37
click at [975, 176] on div "Status Active Inactive Active" at bounding box center [769, 195] width 727 height 76
click at [722, 237] on div "Name Services Type Select Type Label Home Page Categories Products Cart About U…" at bounding box center [770, 157] width 729 height 180
click at [730, 286] on button "Close" at bounding box center [731, 267] width 73 height 40
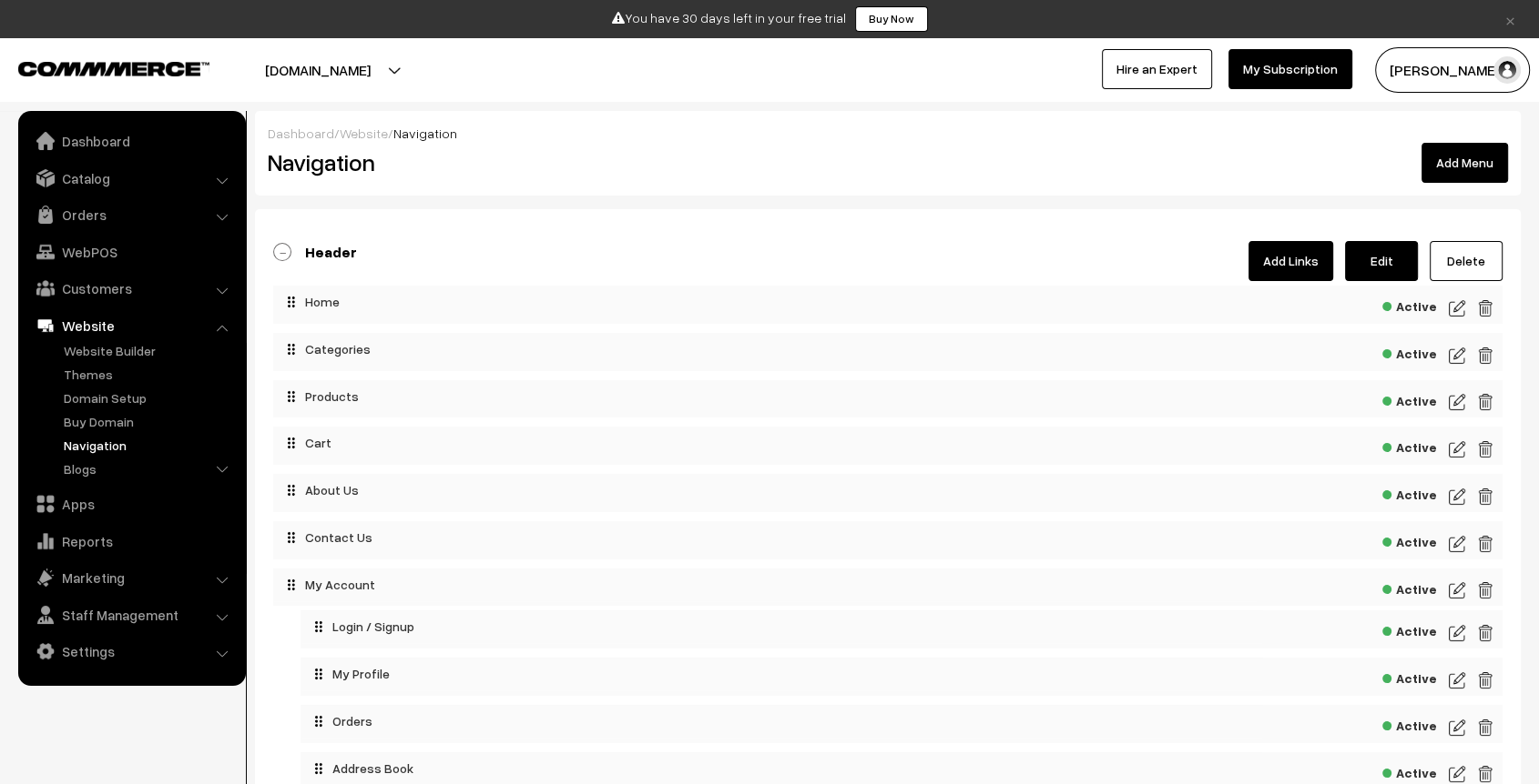
click at [1419, 353] on span "Active" at bounding box center [1409, 352] width 55 height 23
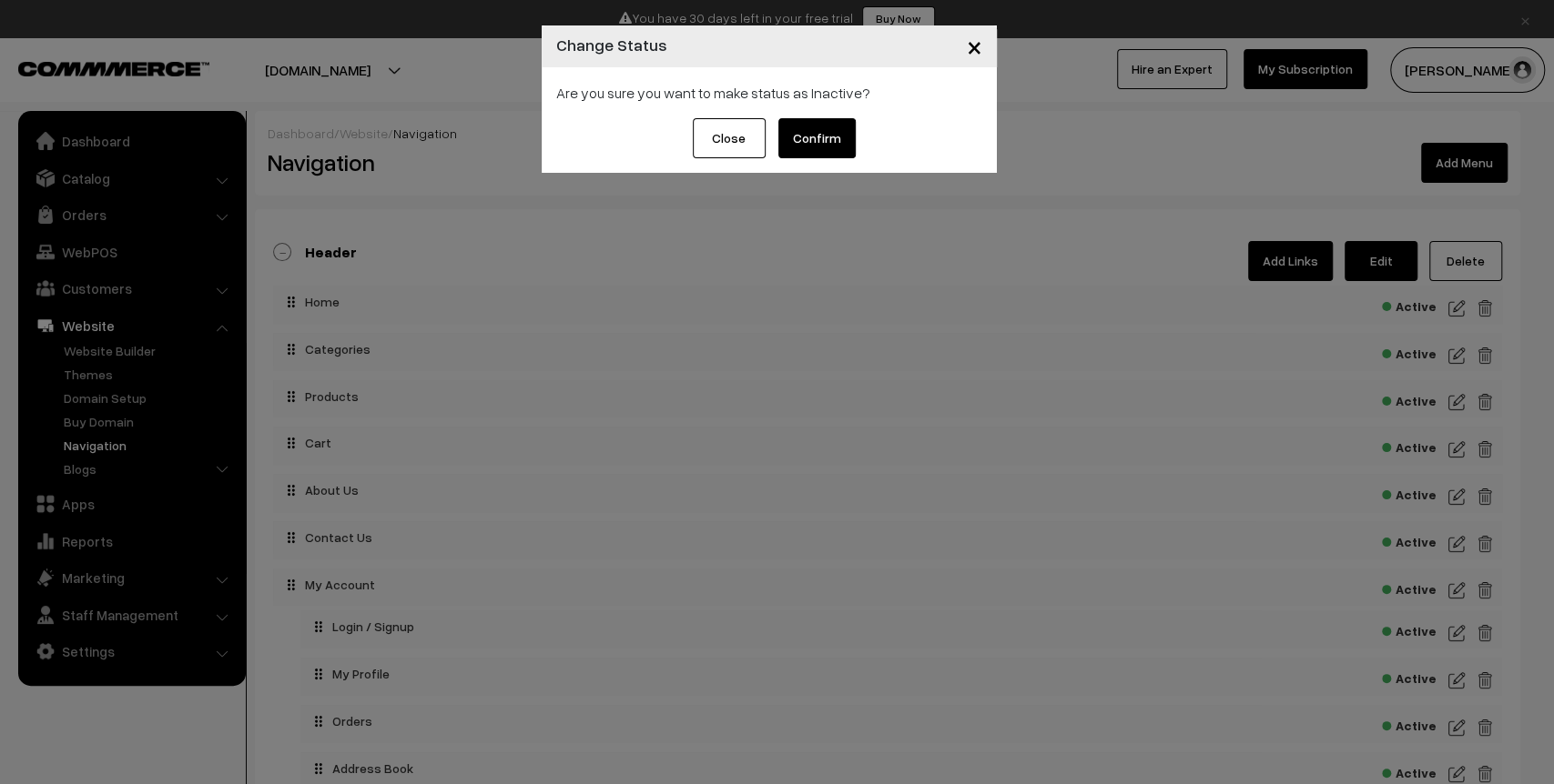
click at [816, 150] on button "Confirm" at bounding box center [817, 138] width 78 height 40
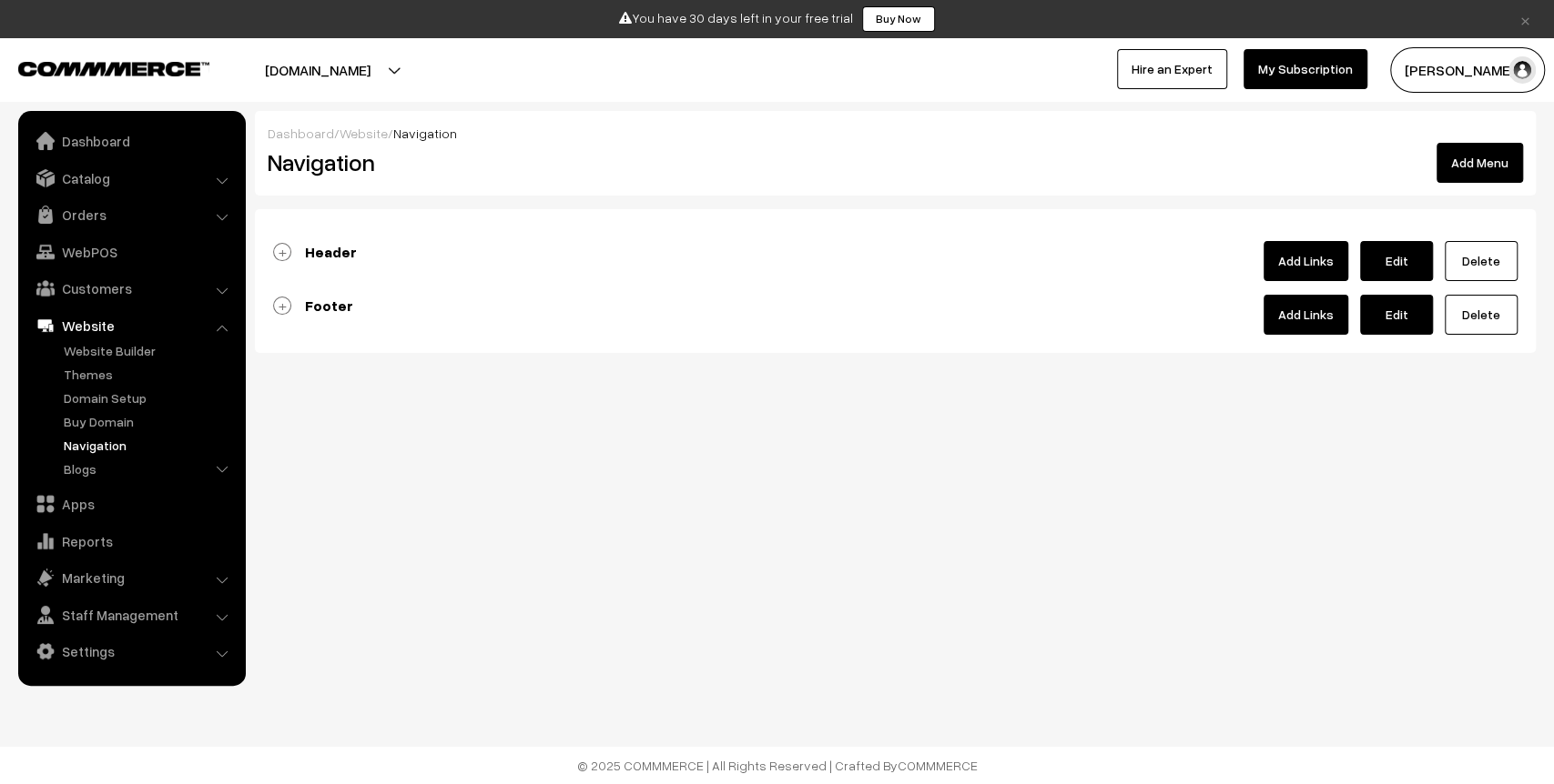
click at [339, 251] on b "Header" at bounding box center [331, 252] width 52 height 18
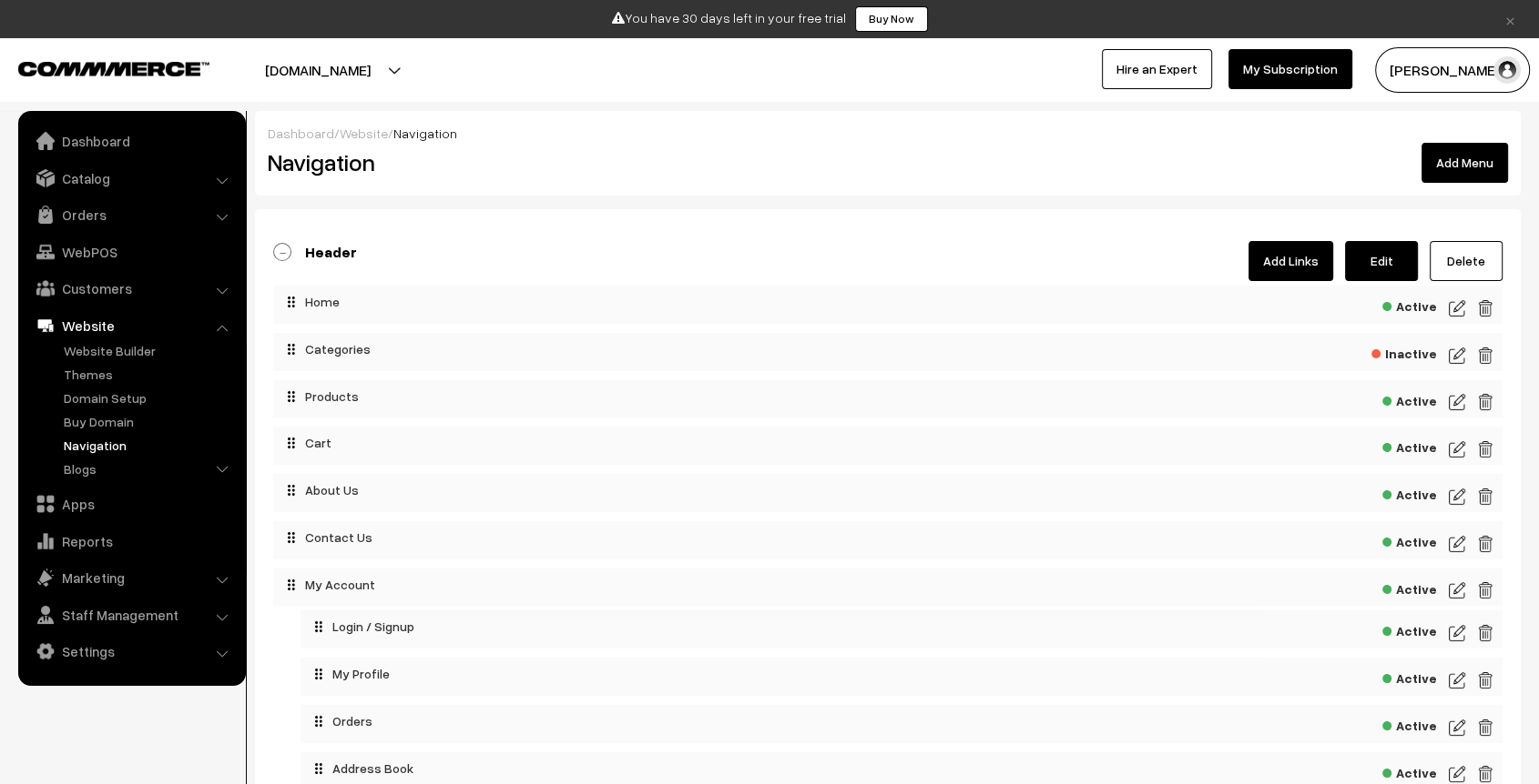
click at [1279, 253] on link "Add Links" at bounding box center [1290, 261] width 85 height 40
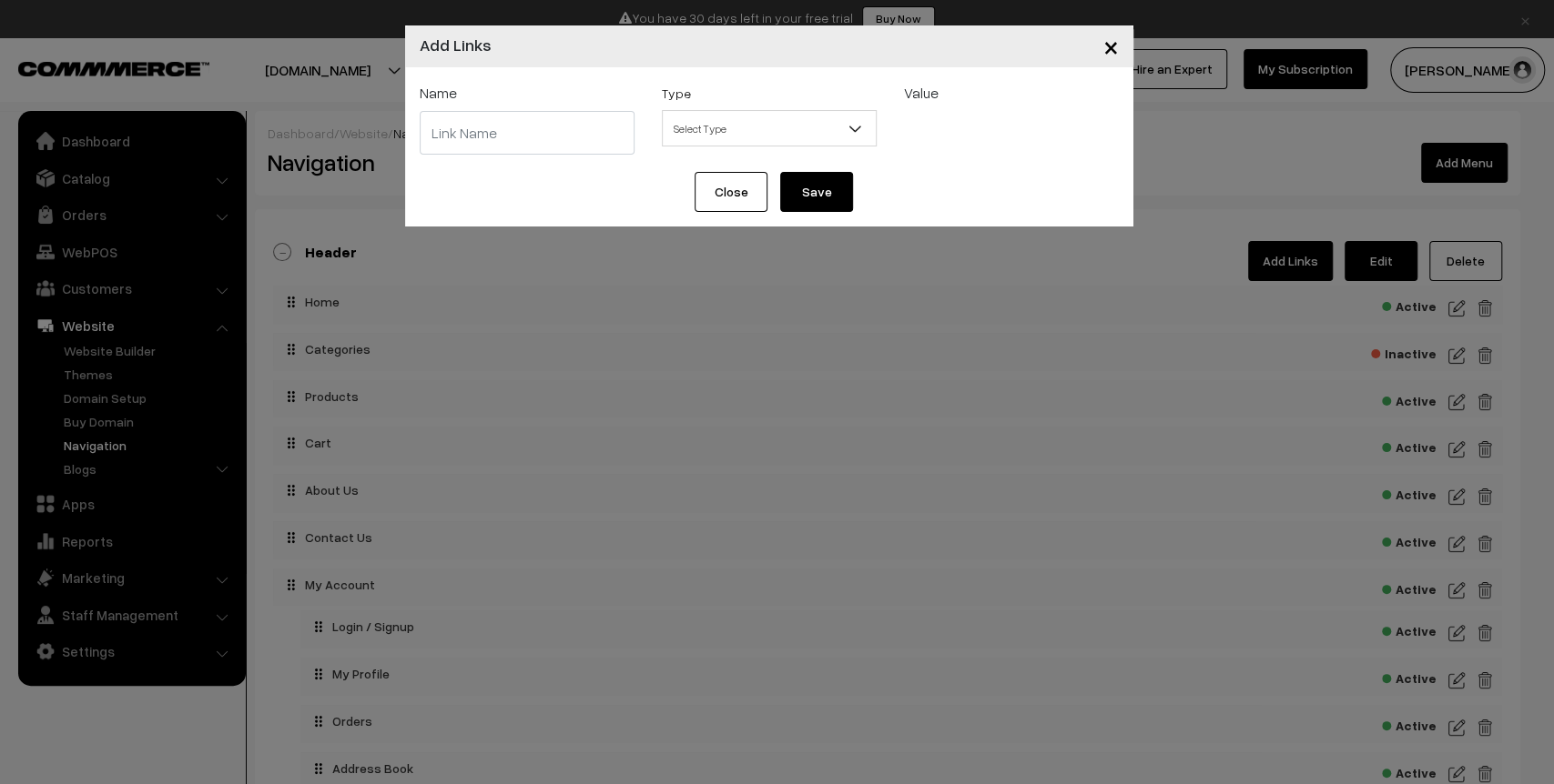
click at [574, 134] on input "text" at bounding box center [527, 132] width 215 height 44
type input "Services"
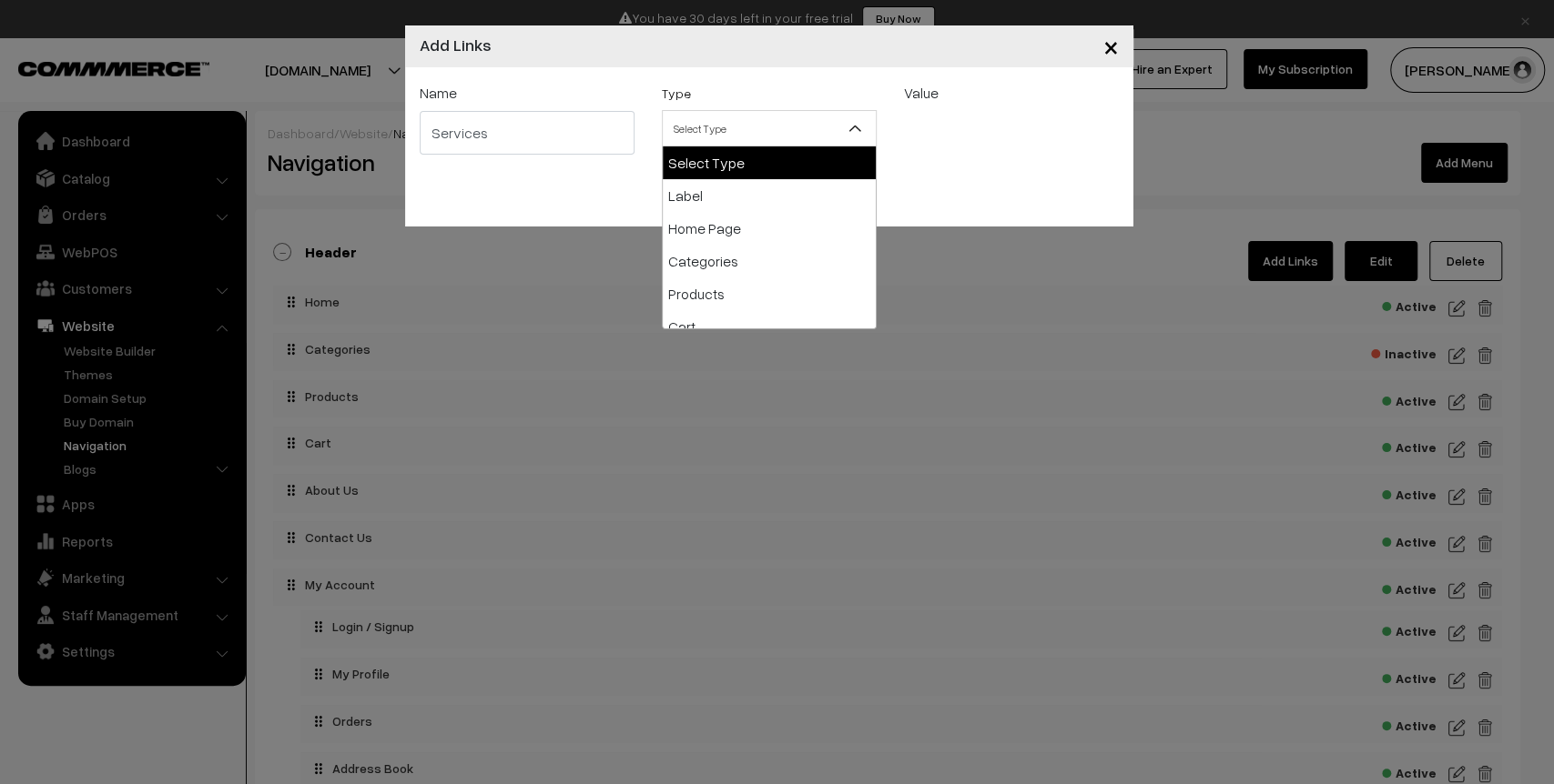
click at [807, 131] on span "Select Type" at bounding box center [770, 129] width 213 height 32
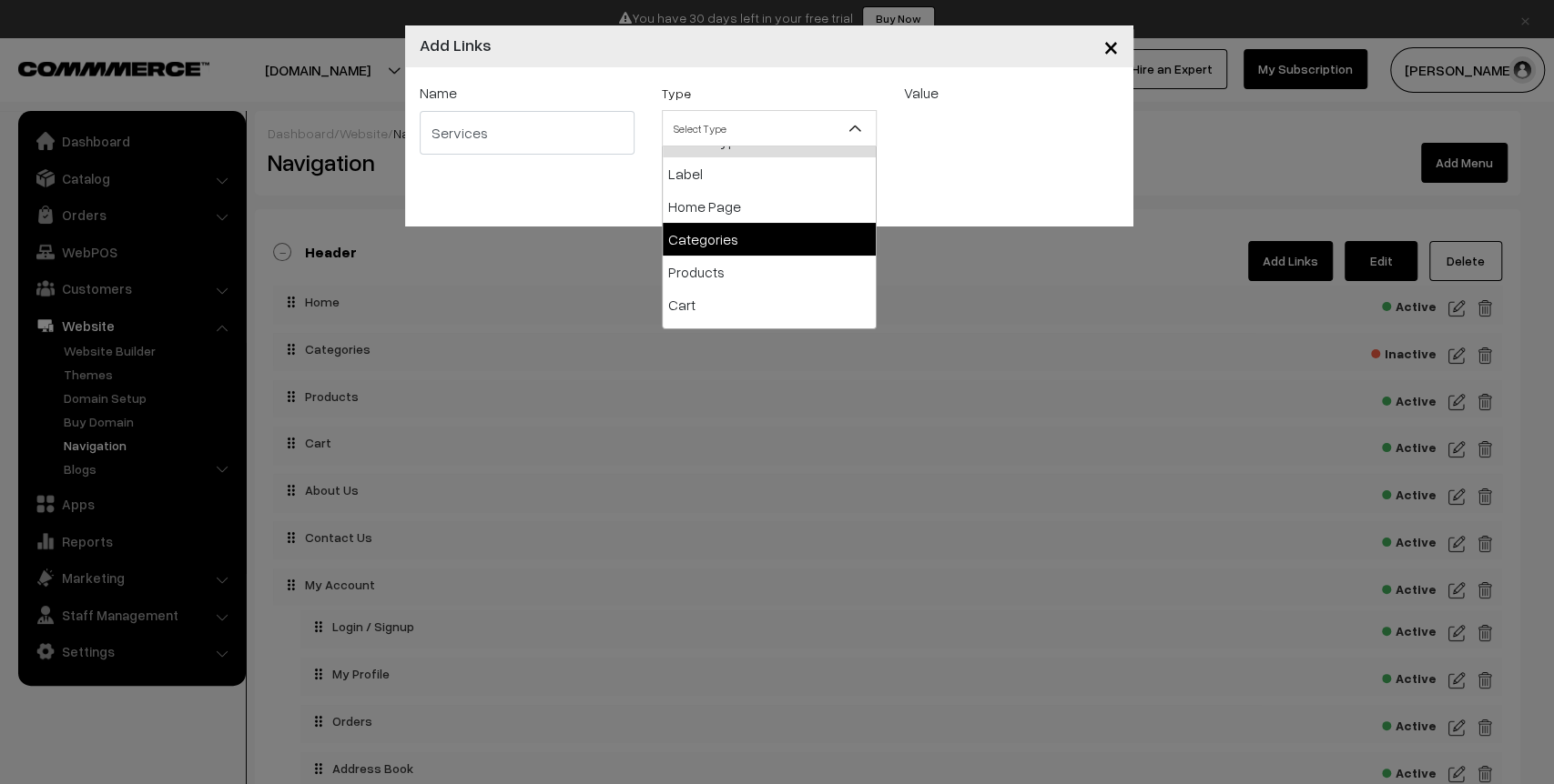
scroll to position [24, 0]
select select "categories"
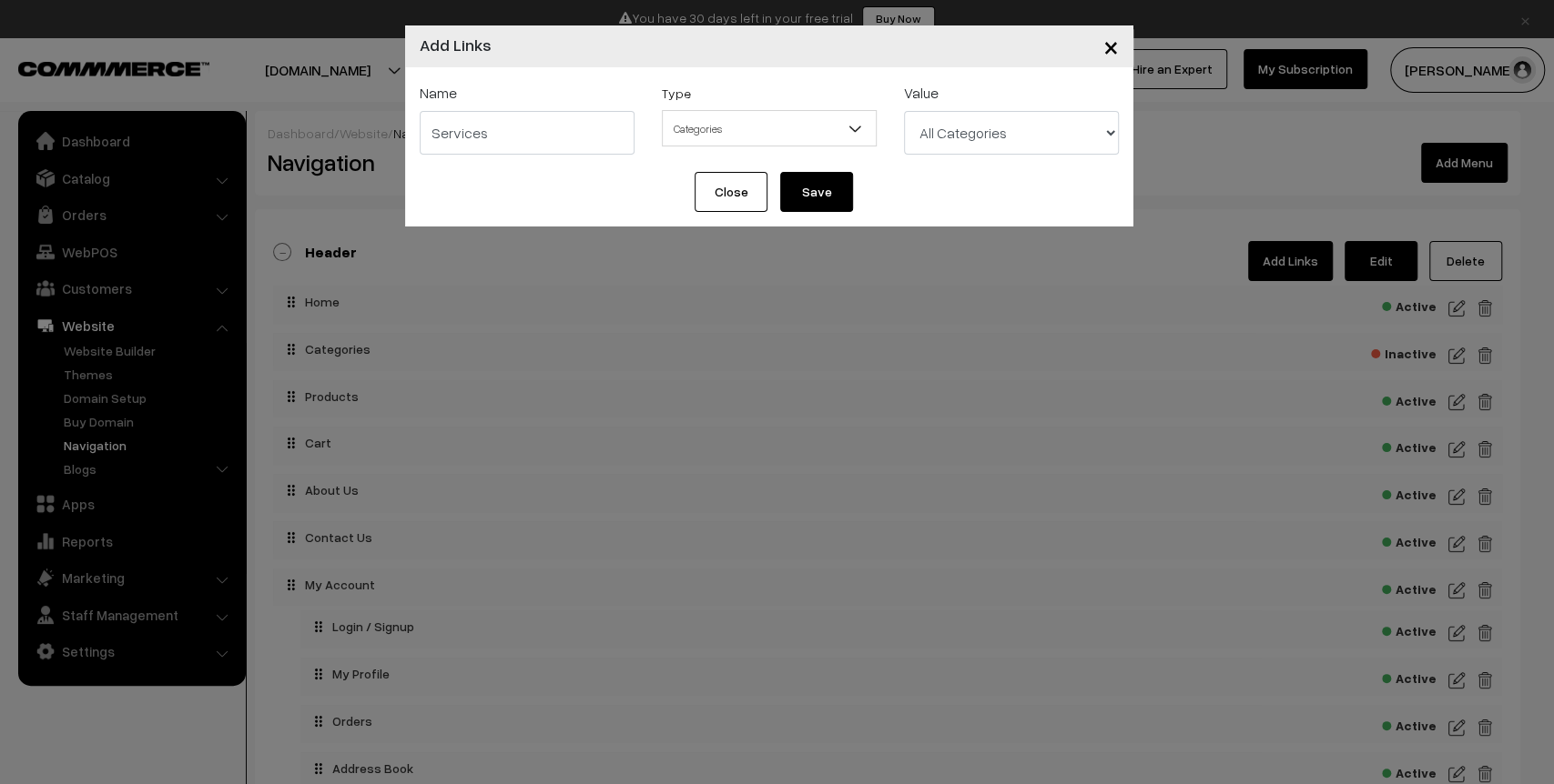
click at [1011, 126] on select "All Categories Grooming & Hygiene Services Pet Care & Boarding Services Full-Se…" at bounding box center [1012, 132] width 215 height 44
select select "1"
click at [904, 111] on select "All Categories Grooming & Hygiene Services Pet Care & Boarding Services Full-Se…" at bounding box center [1012, 132] width 215 height 44
click at [822, 191] on button "Save" at bounding box center [816, 192] width 73 height 40
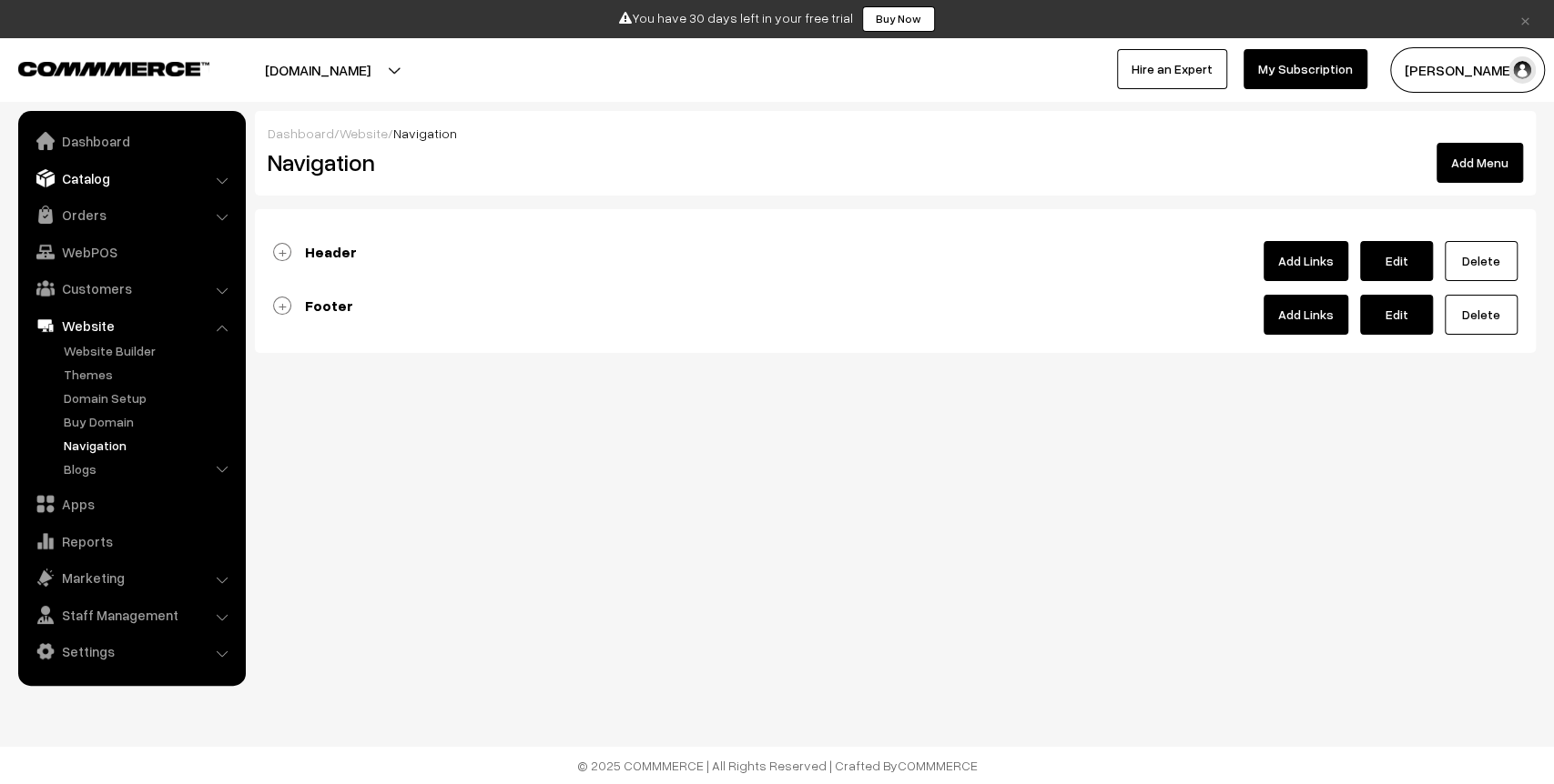
click at [95, 171] on link "Catalog" at bounding box center [131, 178] width 216 height 33
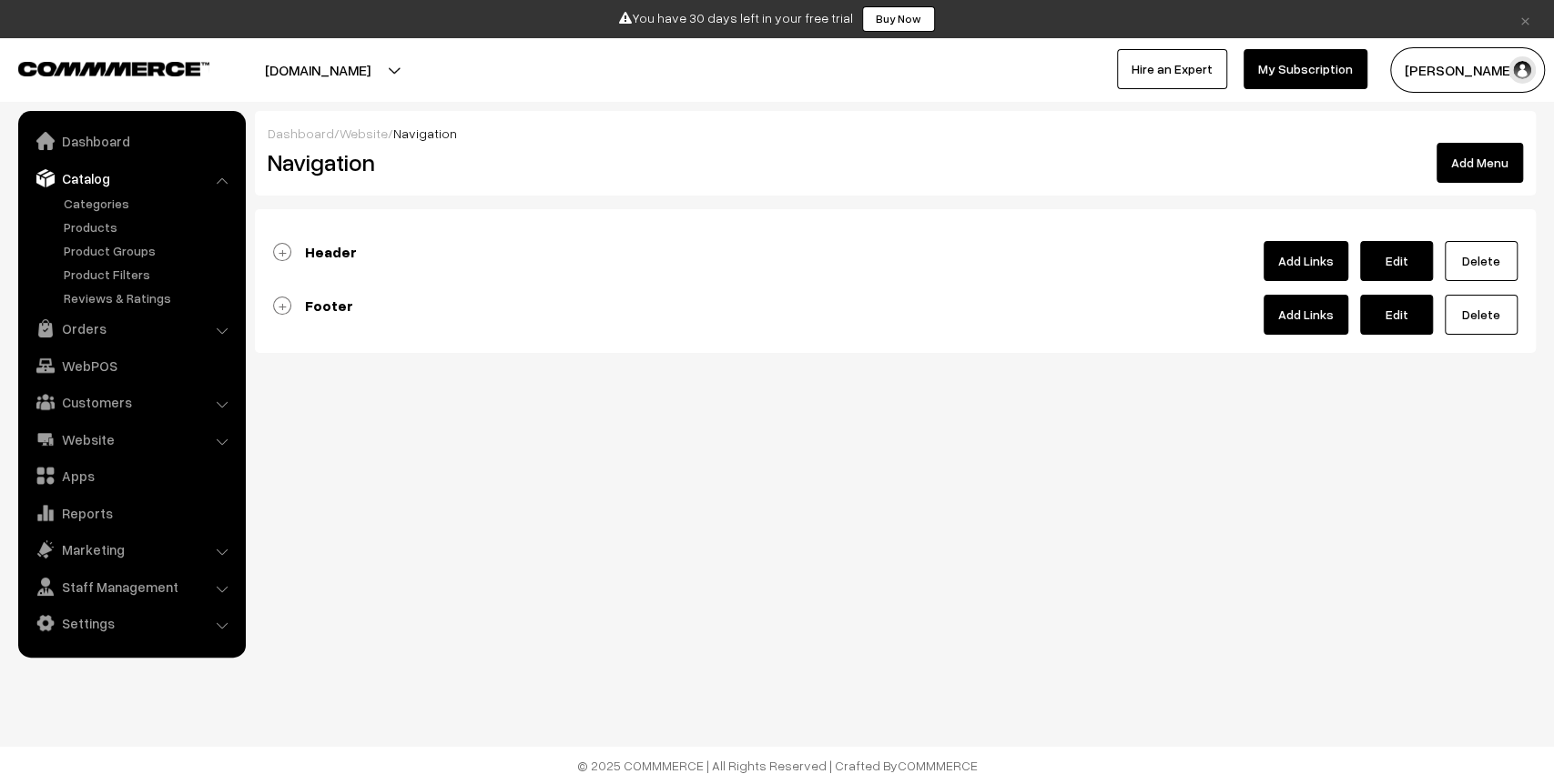
click at [97, 216] on ul "Categories" at bounding box center [132, 251] width 218 height 114
click at [97, 225] on link "Products" at bounding box center [149, 226] width 180 height 19
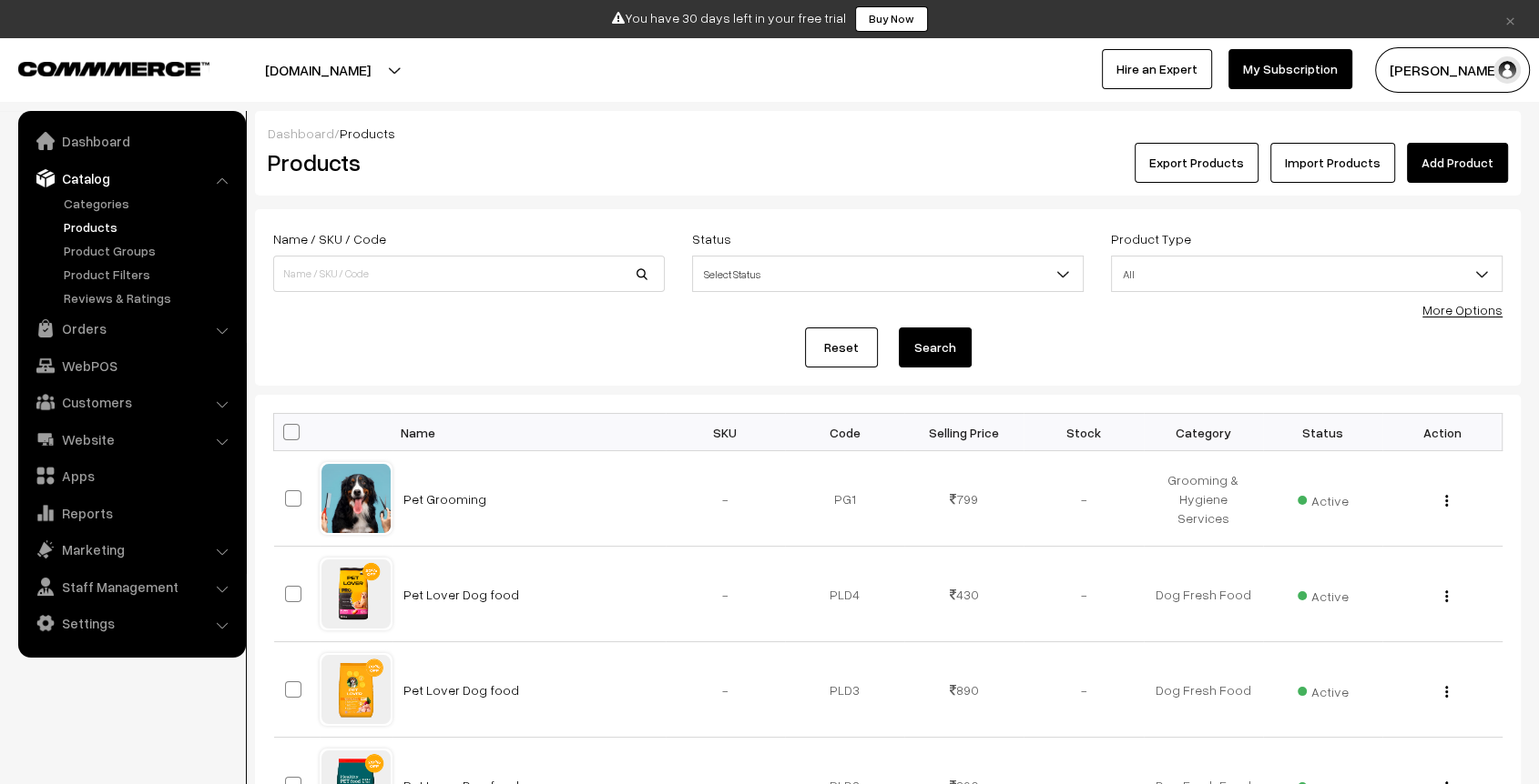
click at [1468, 171] on link "Add Product" at bounding box center [1456, 162] width 101 height 40
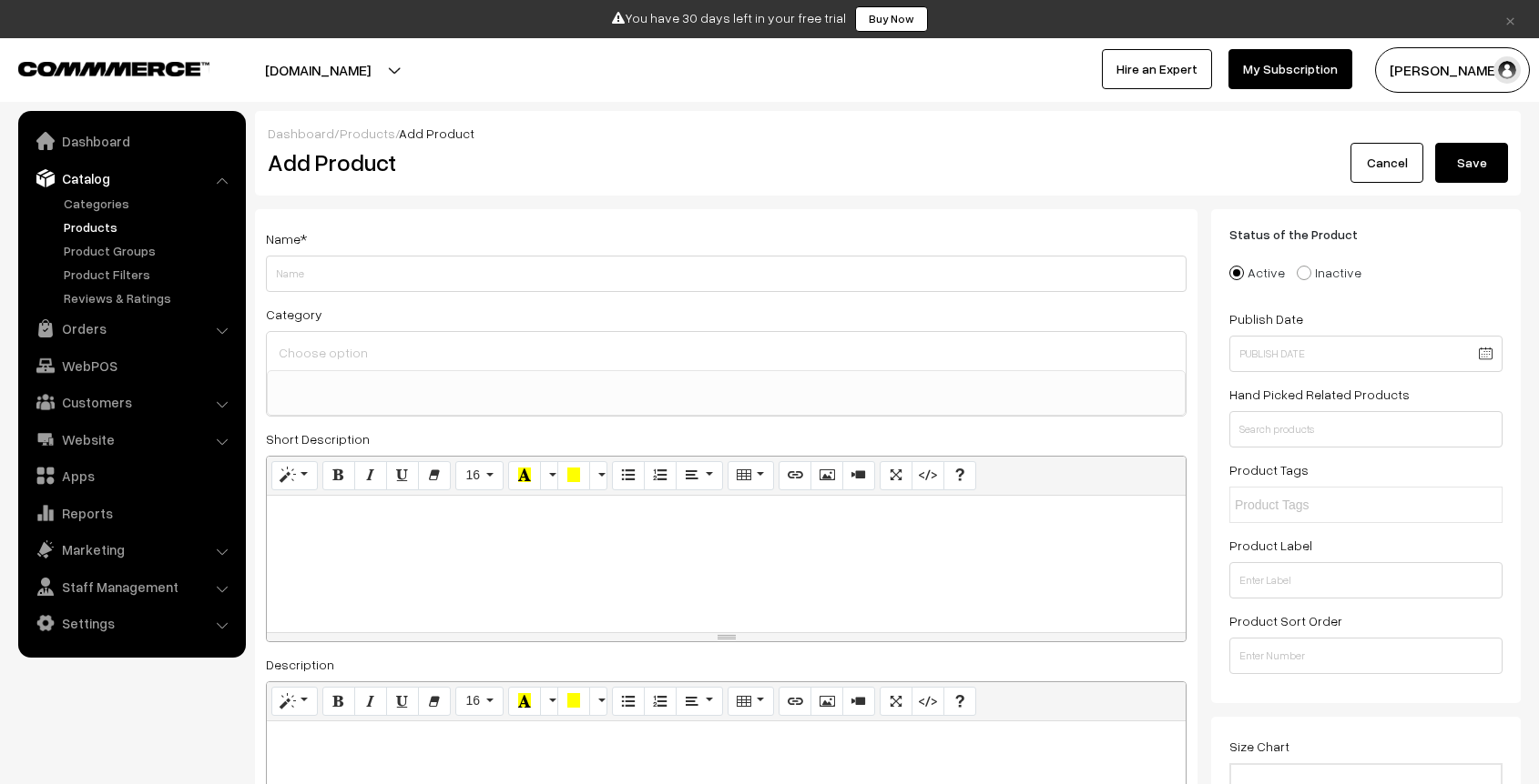
select select
click at [439, 274] on input "Weight" at bounding box center [727, 274] width 921 height 37
type input "Pet Boarding"
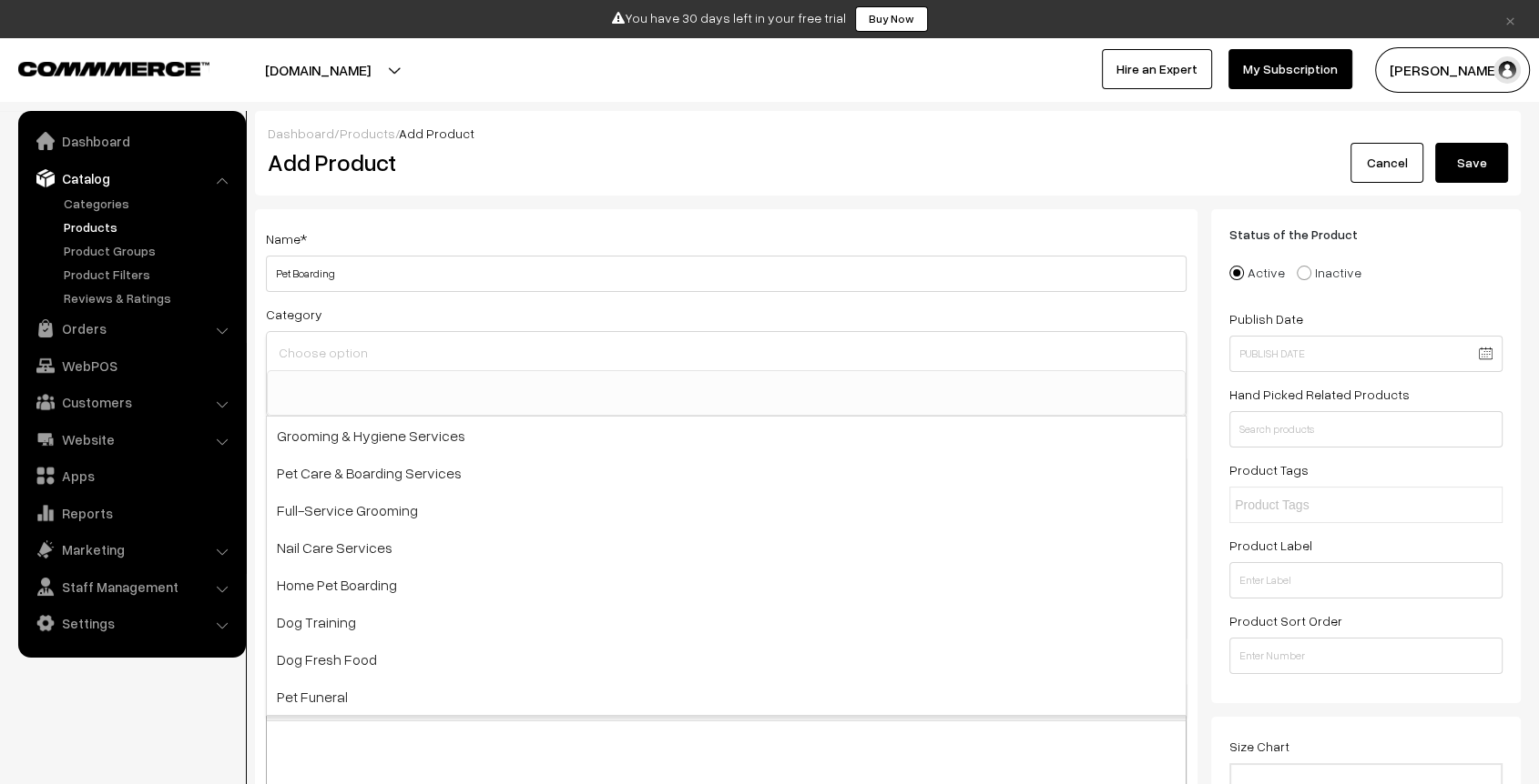
click at [409, 356] on input at bounding box center [726, 353] width 904 height 26
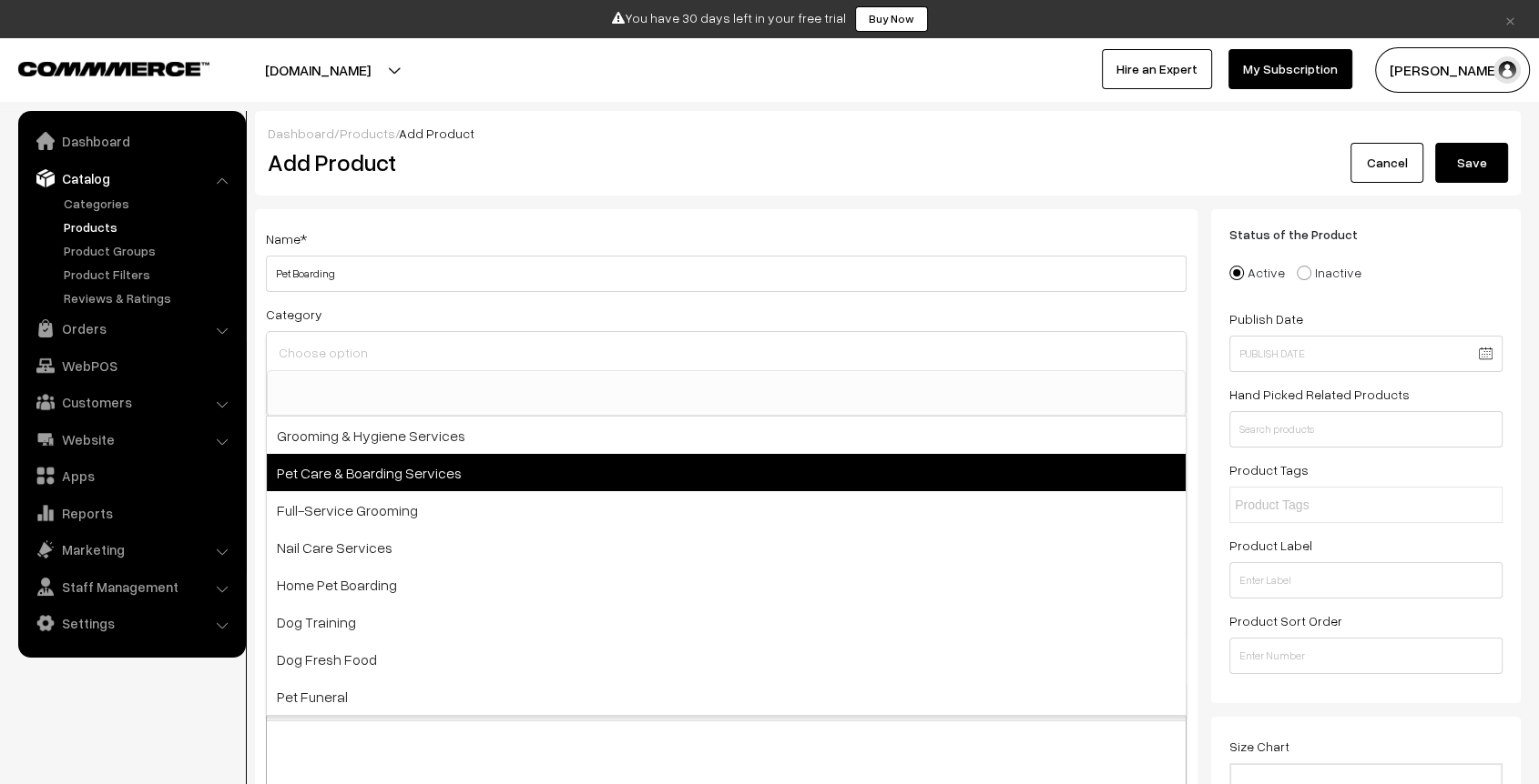
click at [416, 480] on span "Pet Care & Boarding Services" at bounding box center [727, 472] width 919 height 37
select select "2"
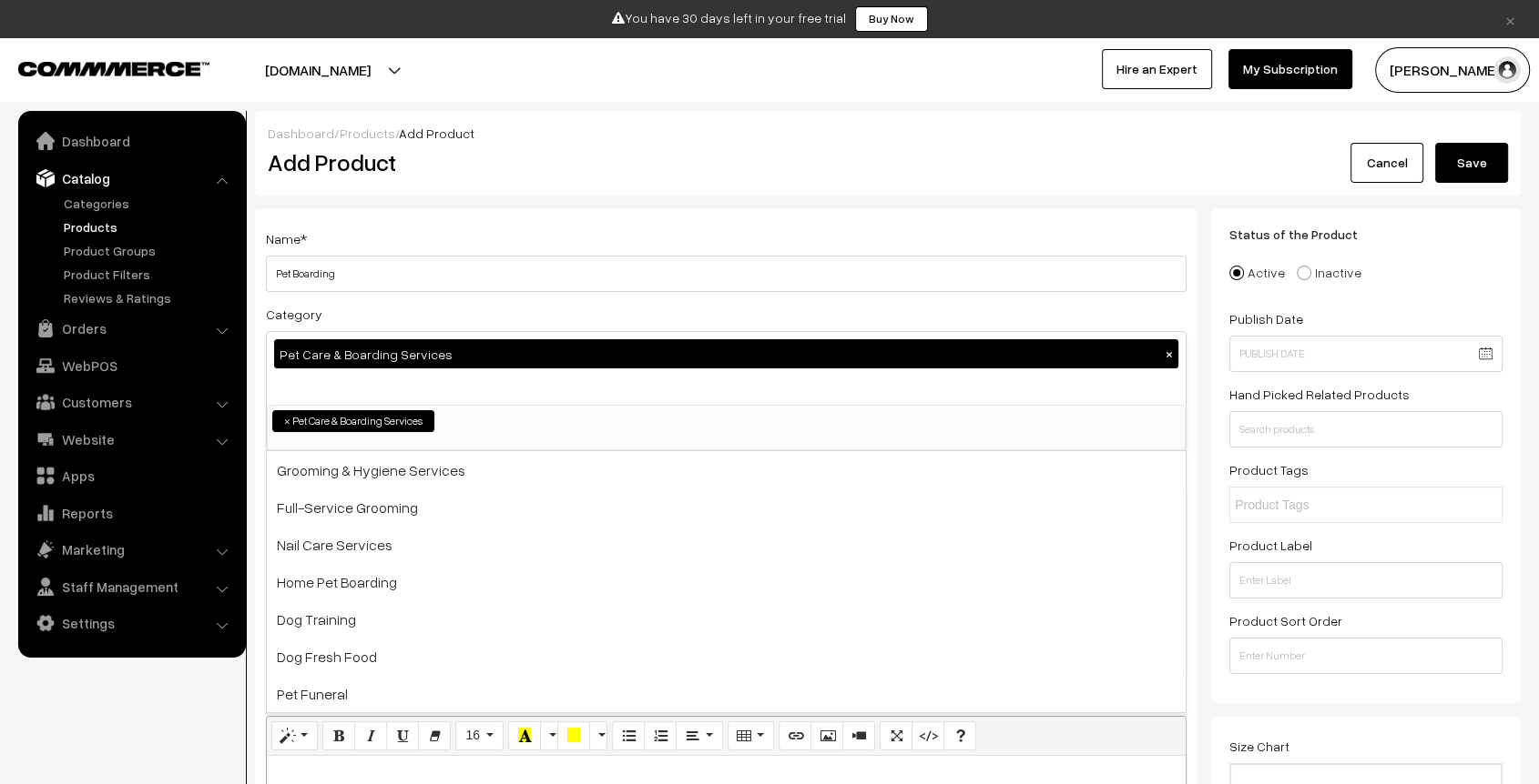
click at [659, 184] on div "Dashboard / Products / Add Product Add Product Cancel Save" at bounding box center [888, 152] width 1266 height 85
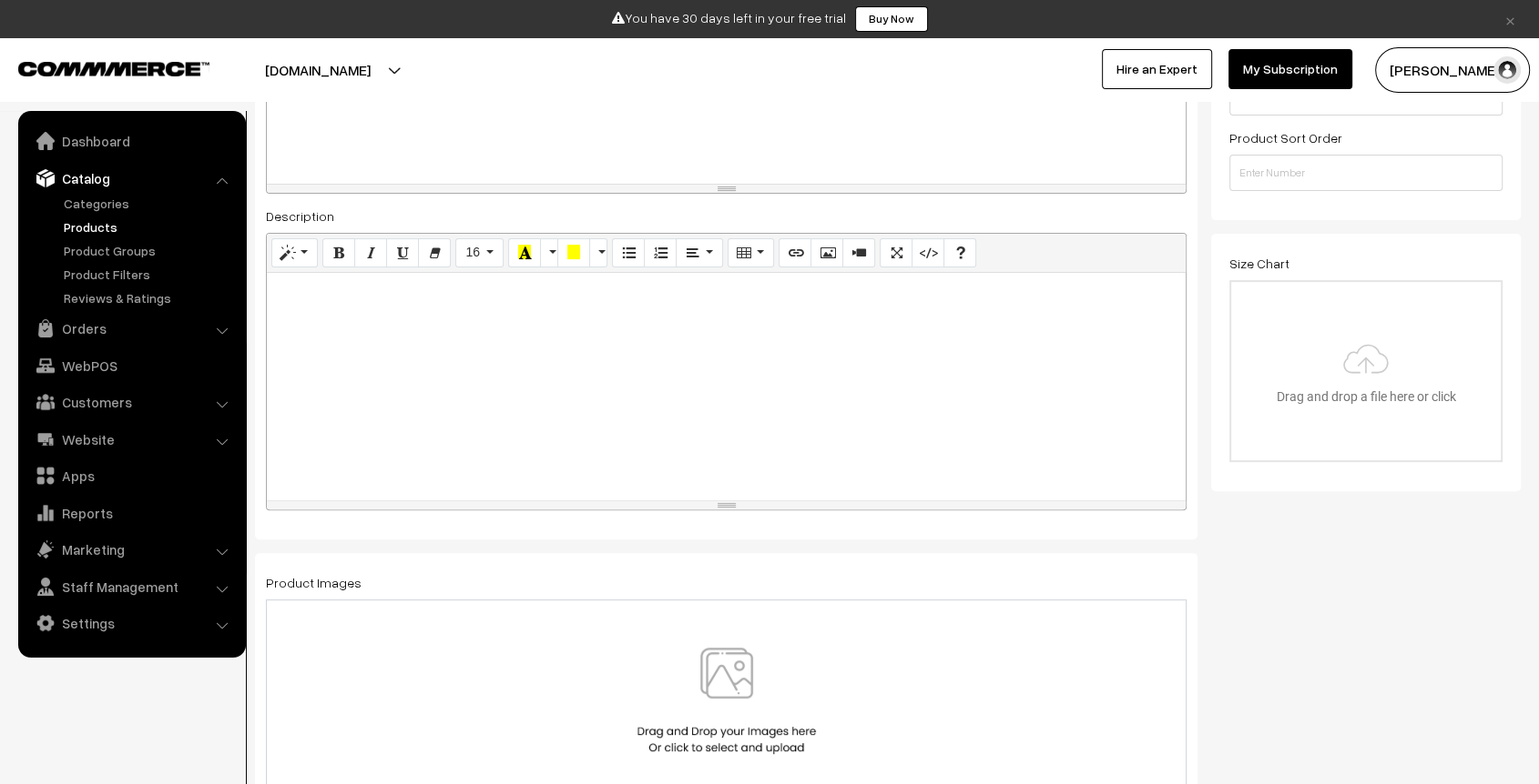
scroll to position [512, 0]
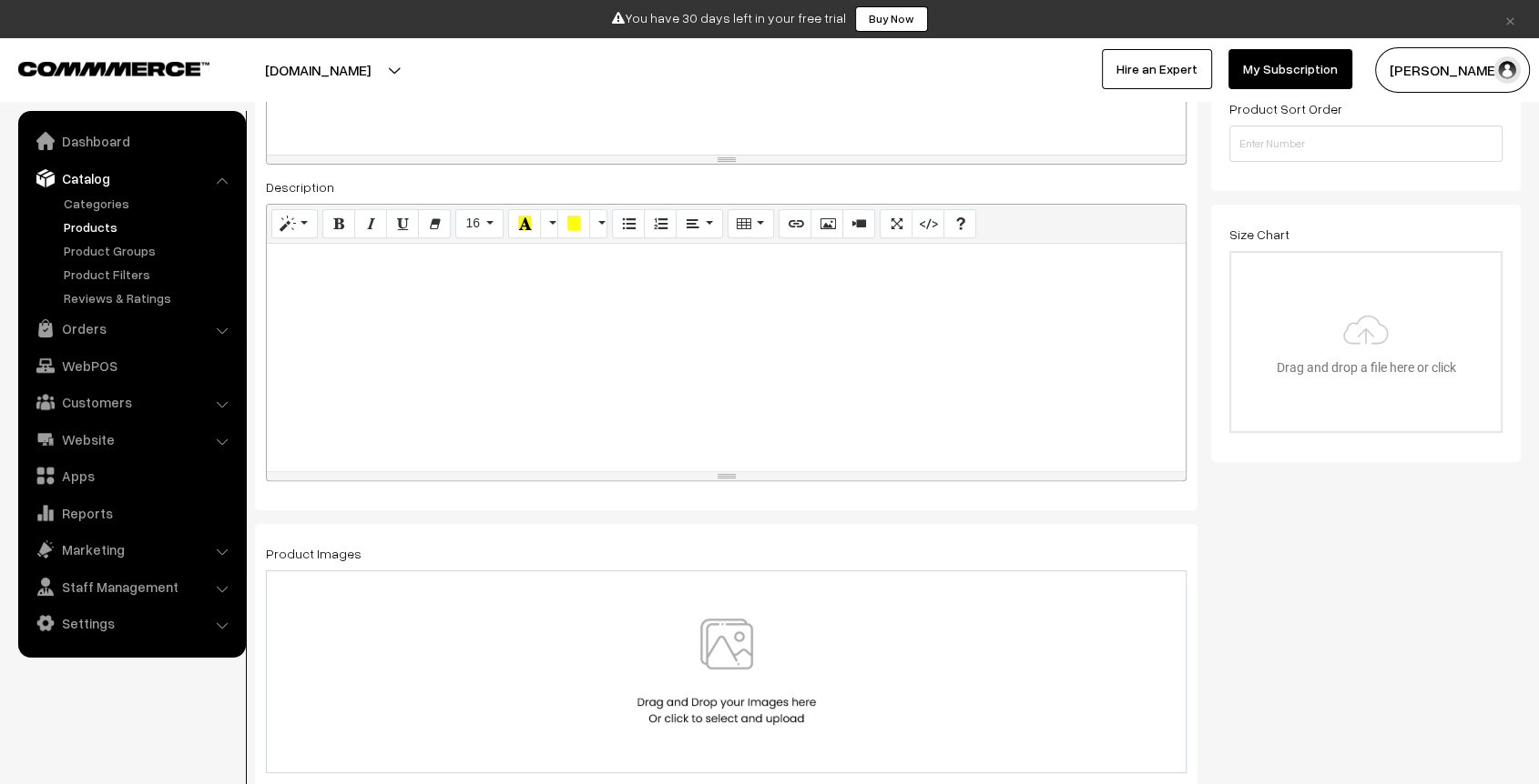
click at [590, 300] on div at bounding box center [727, 358] width 919 height 227
paste div
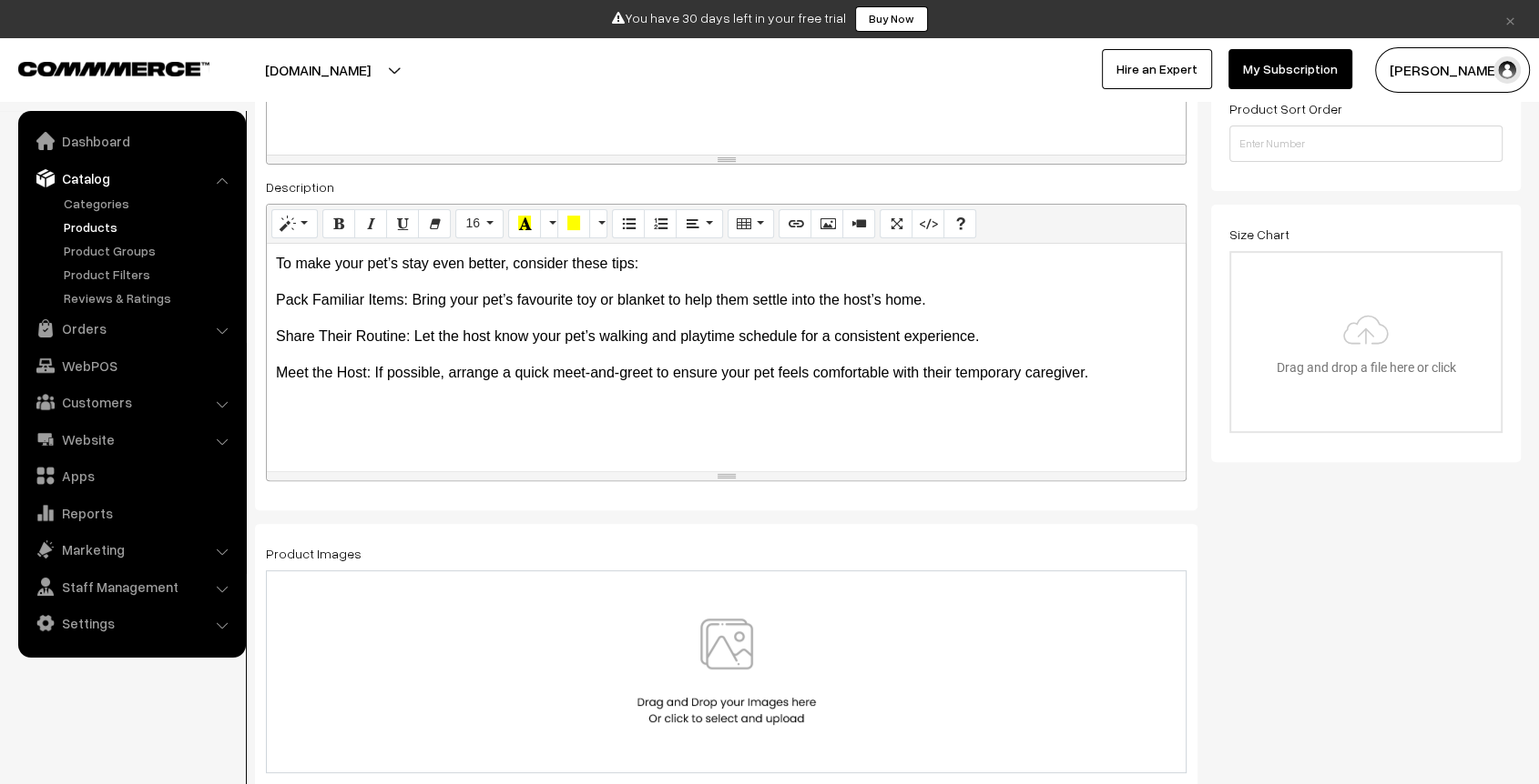
click at [594, 417] on div "To make your pet’s stay even better, consider these tips: Pack Familiar Items:…" at bounding box center [727, 358] width 919 height 227
click at [510, 437] on div "To make your pet’s stay even better, consider these tips: Pack Familiar Items:…" at bounding box center [727, 358] width 919 height 227
click at [495, 430] on div "To make your pet’s stay even better, consider these tips: Pack Familiar Items:…" at bounding box center [727, 358] width 919 height 227
click at [1126, 380] on p "Meet the Host: If possible, arrange a quick meet-and-greet to ensure your pet f…" at bounding box center [727, 374] width 901 height 22
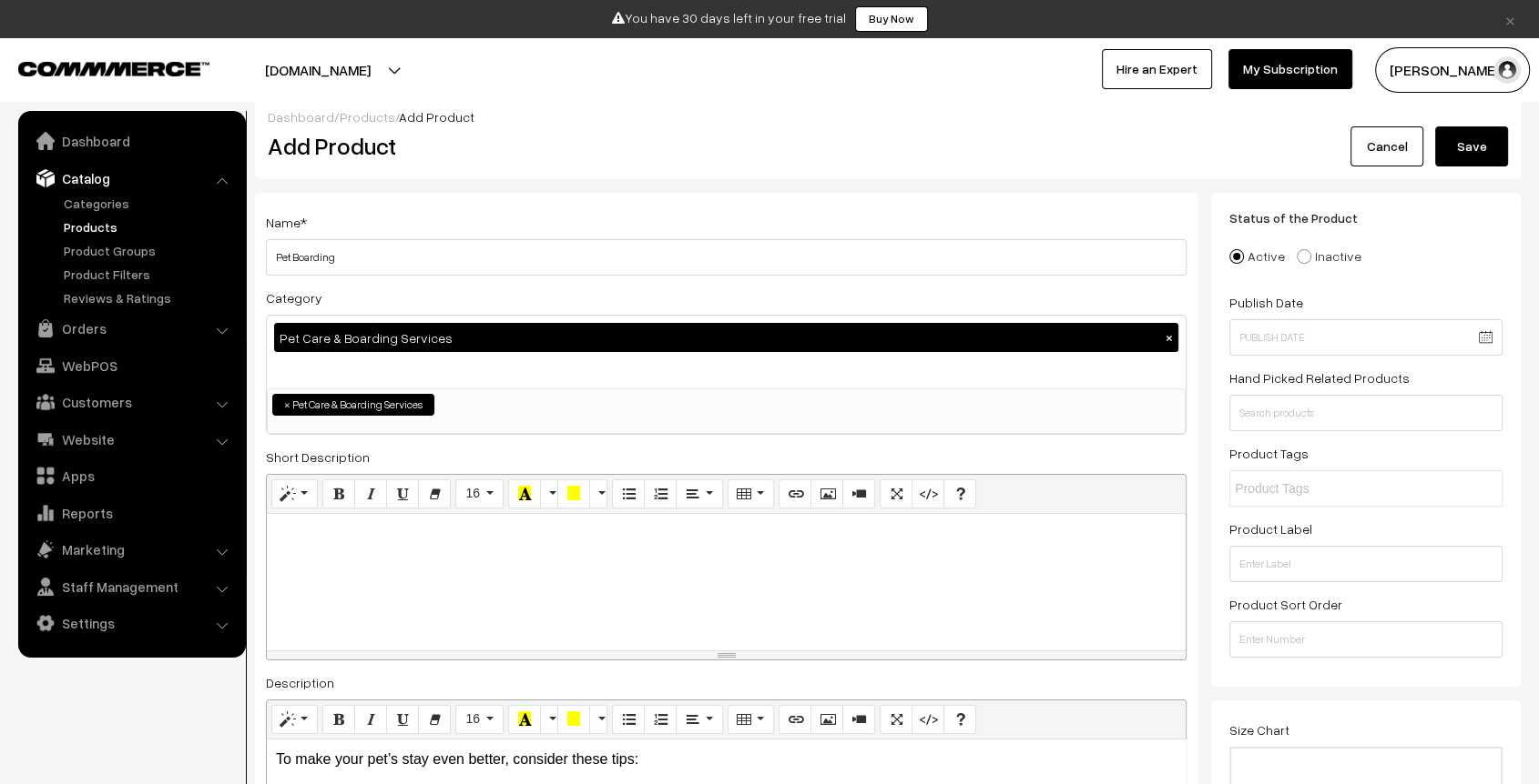
scroll to position [0, 0]
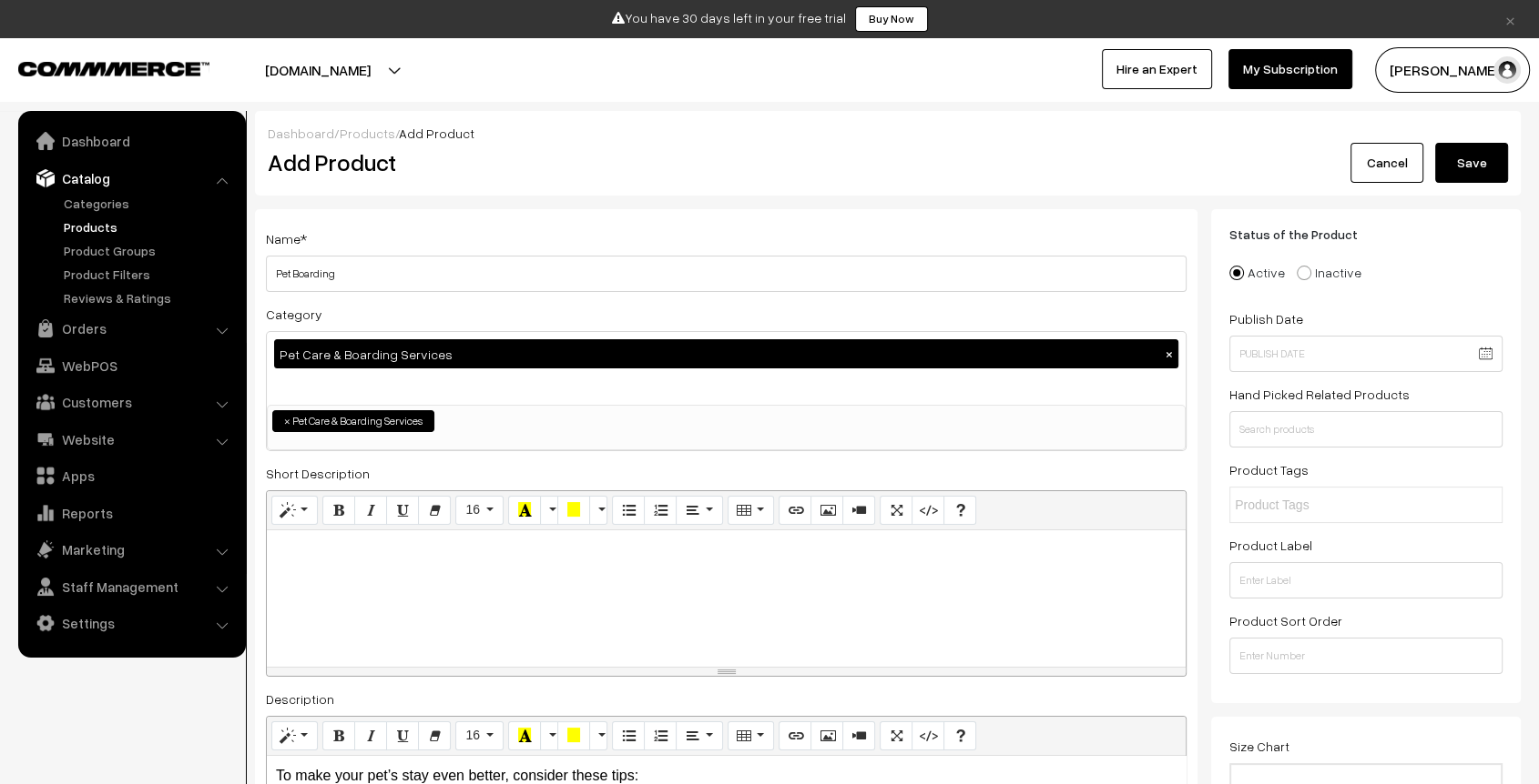
click at [1480, 138] on div "Dashboard / Products / Add Product" at bounding box center [888, 132] width 1240 height 19
click at [1467, 146] on button "Save" at bounding box center [1471, 162] width 73 height 40
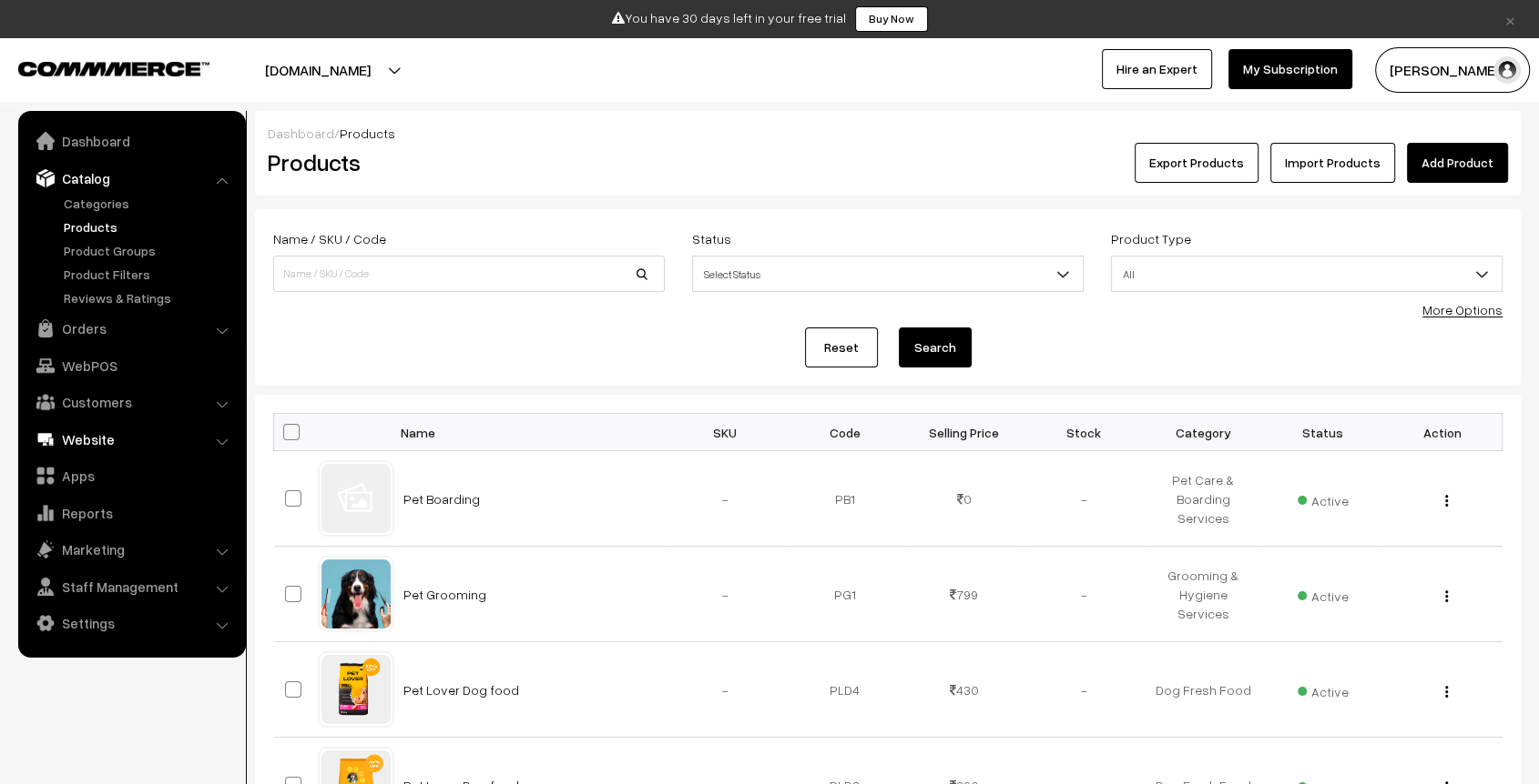
click at [112, 441] on link "Website" at bounding box center [131, 439] width 216 height 33
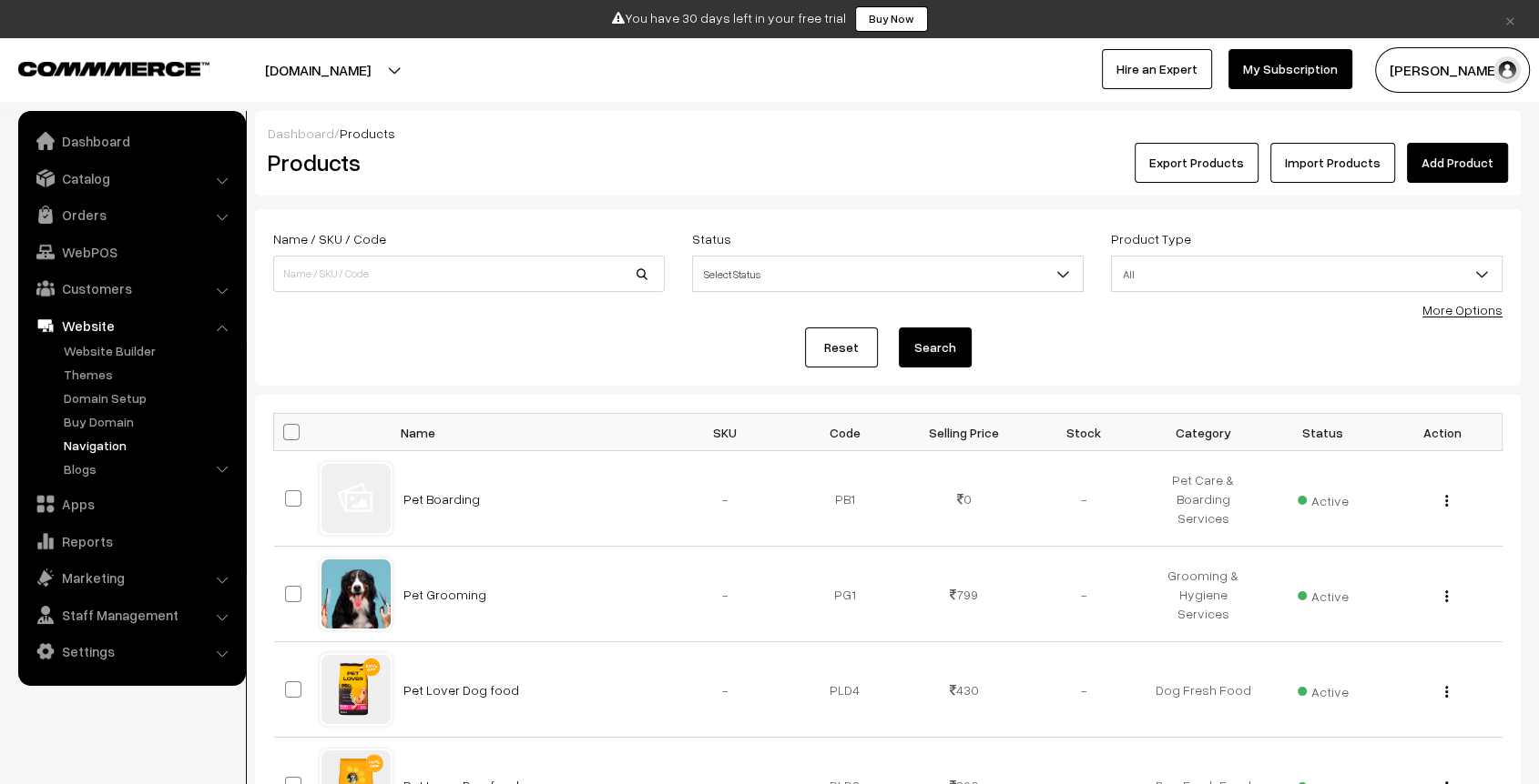
click at [99, 447] on link "Navigation" at bounding box center [149, 445] width 180 height 19
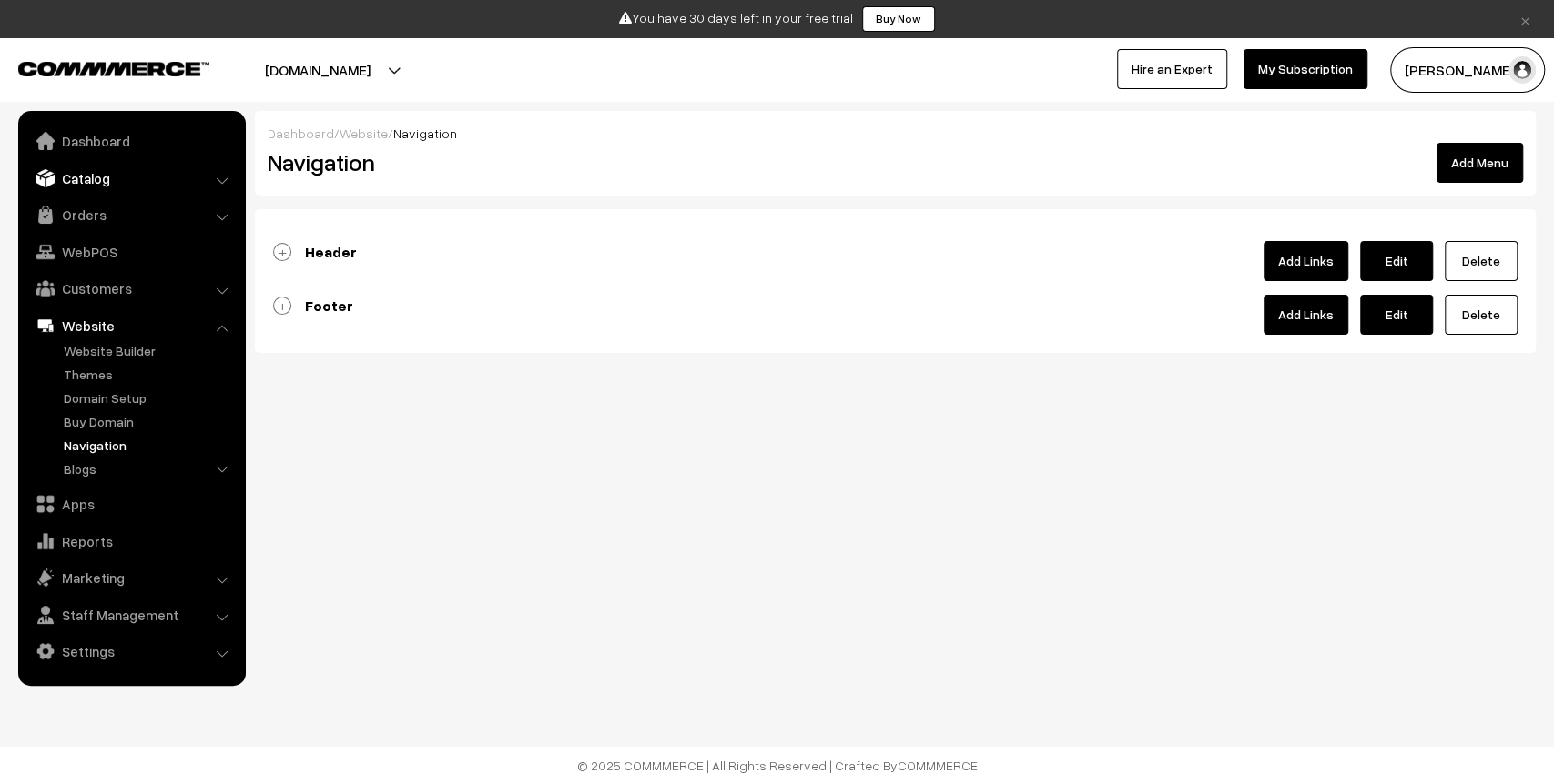
click at [91, 184] on link "Catalog" at bounding box center [131, 178] width 216 height 33
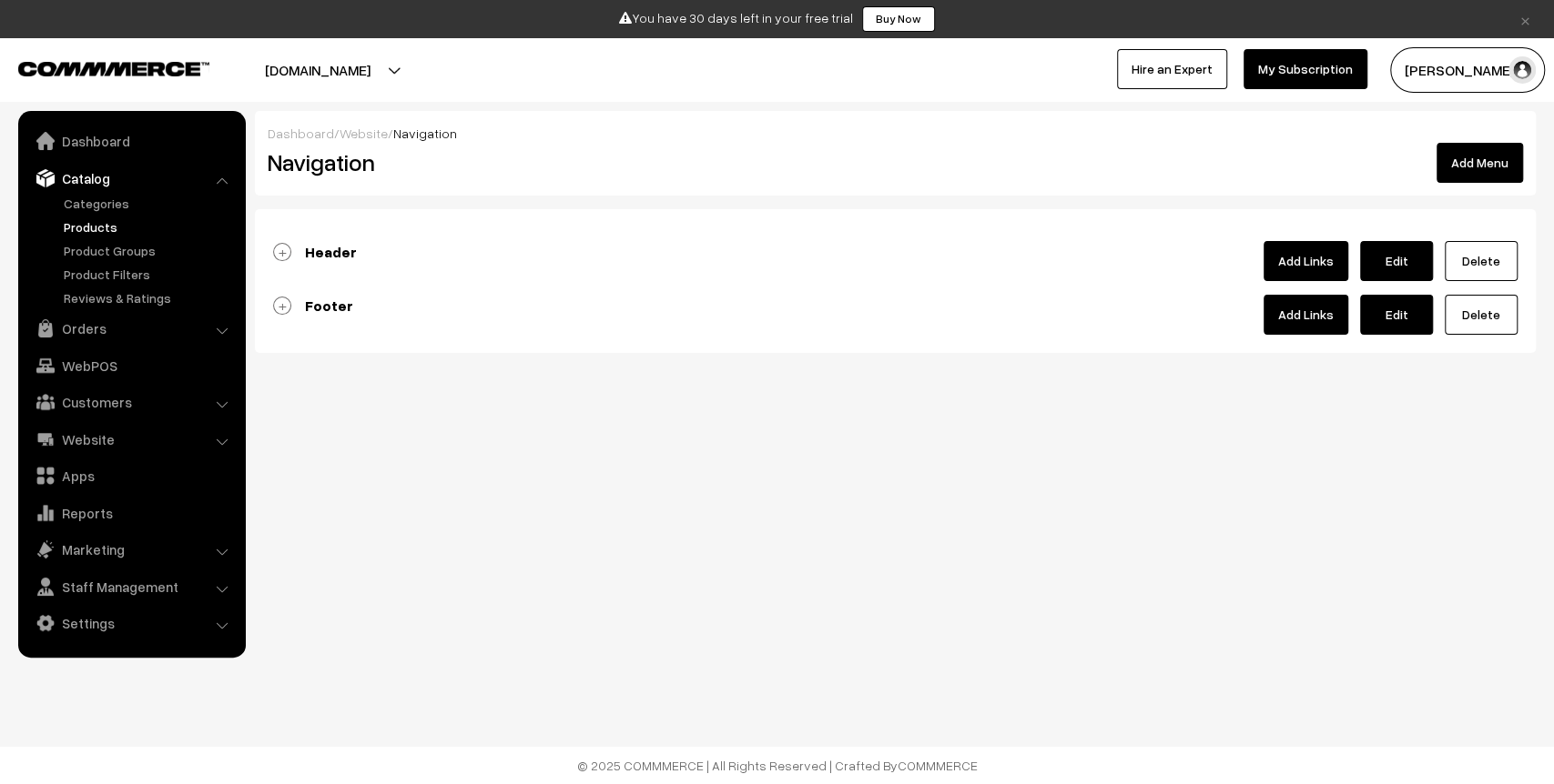
click at [105, 233] on link "Products" at bounding box center [149, 226] width 180 height 19
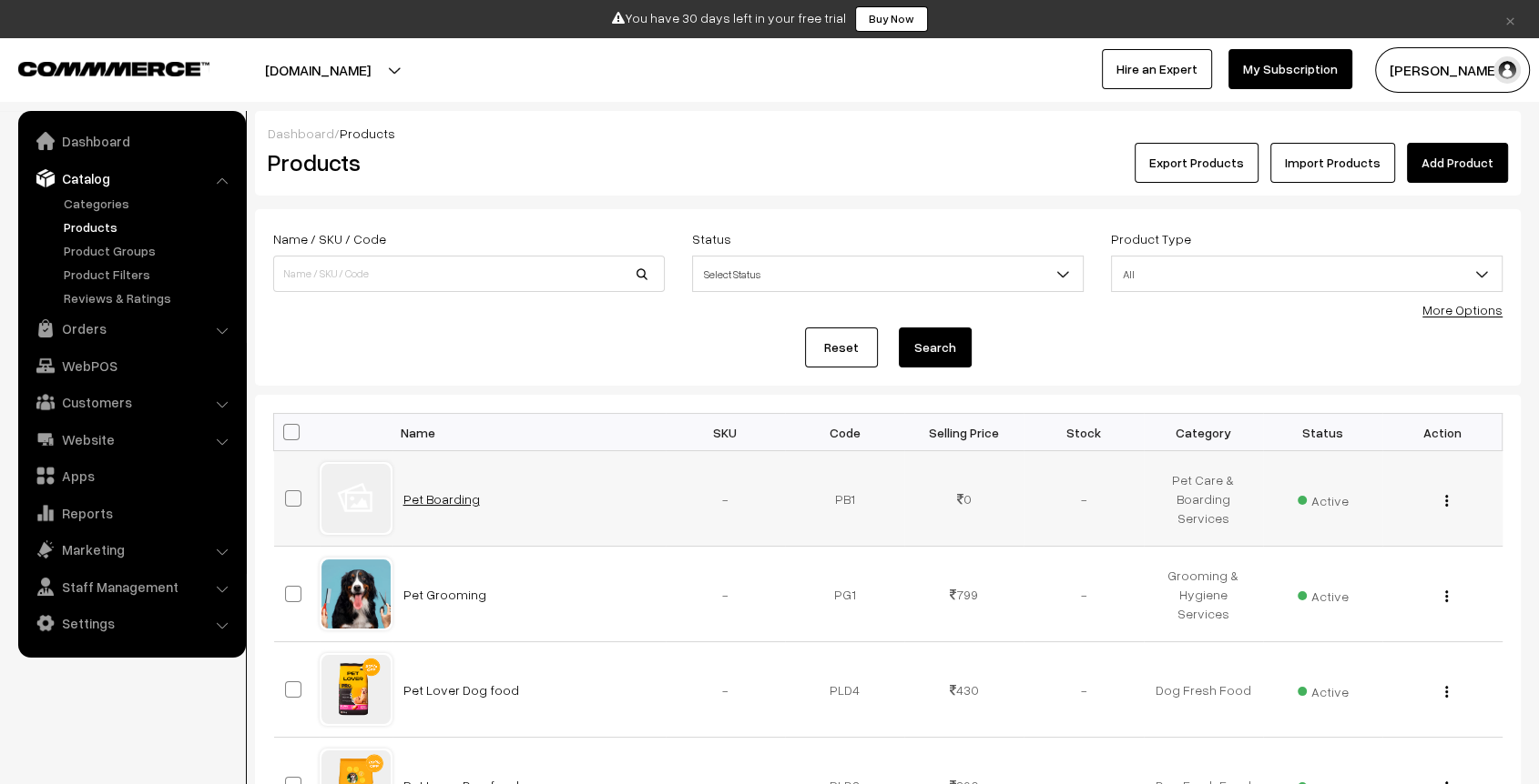
click at [441, 495] on link "Pet Boarding" at bounding box center [442, 499] width 77 height 16
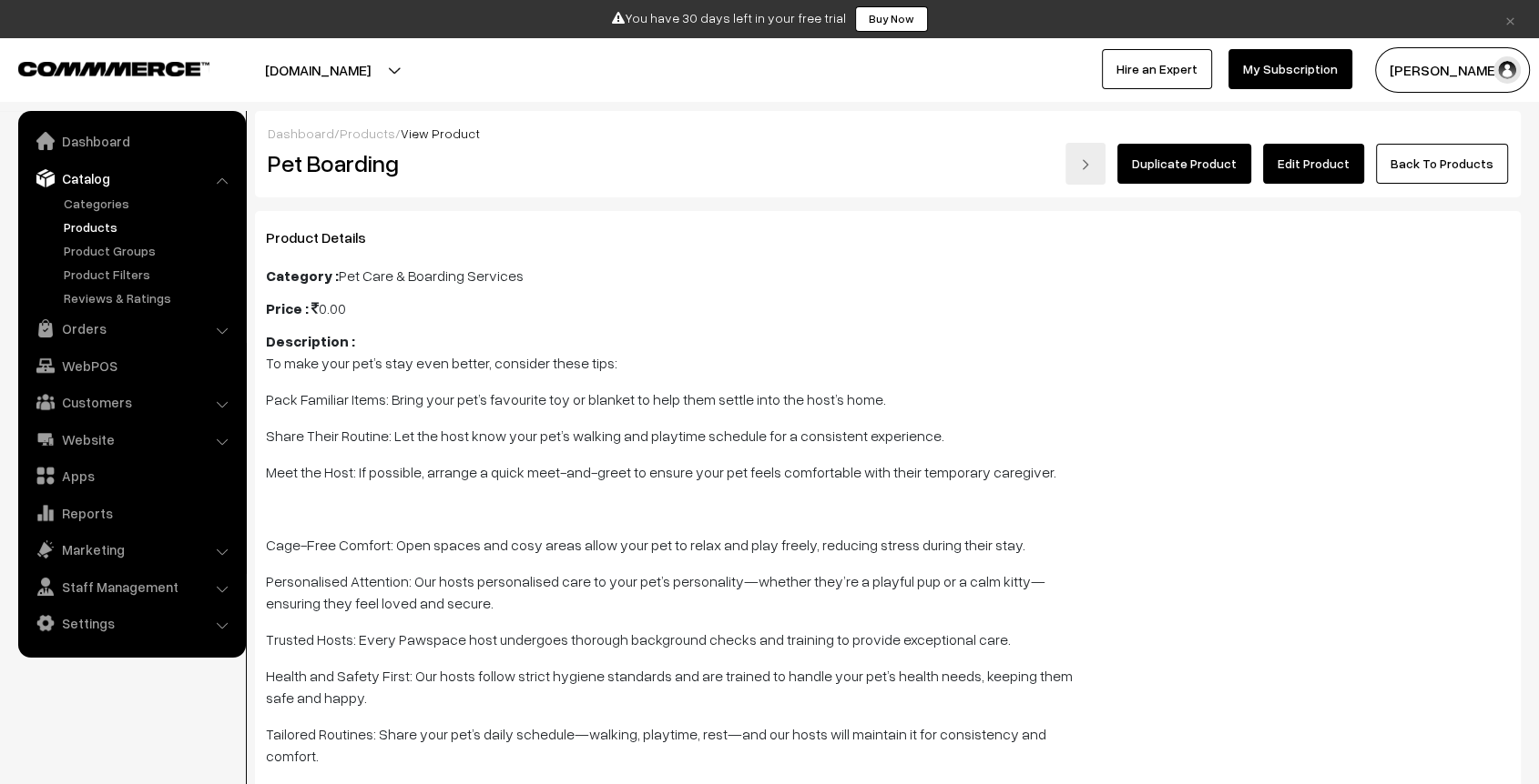
click at [1319, 178] on link "Edit Product" at bounding box center [1313, 163] width 101 height 40
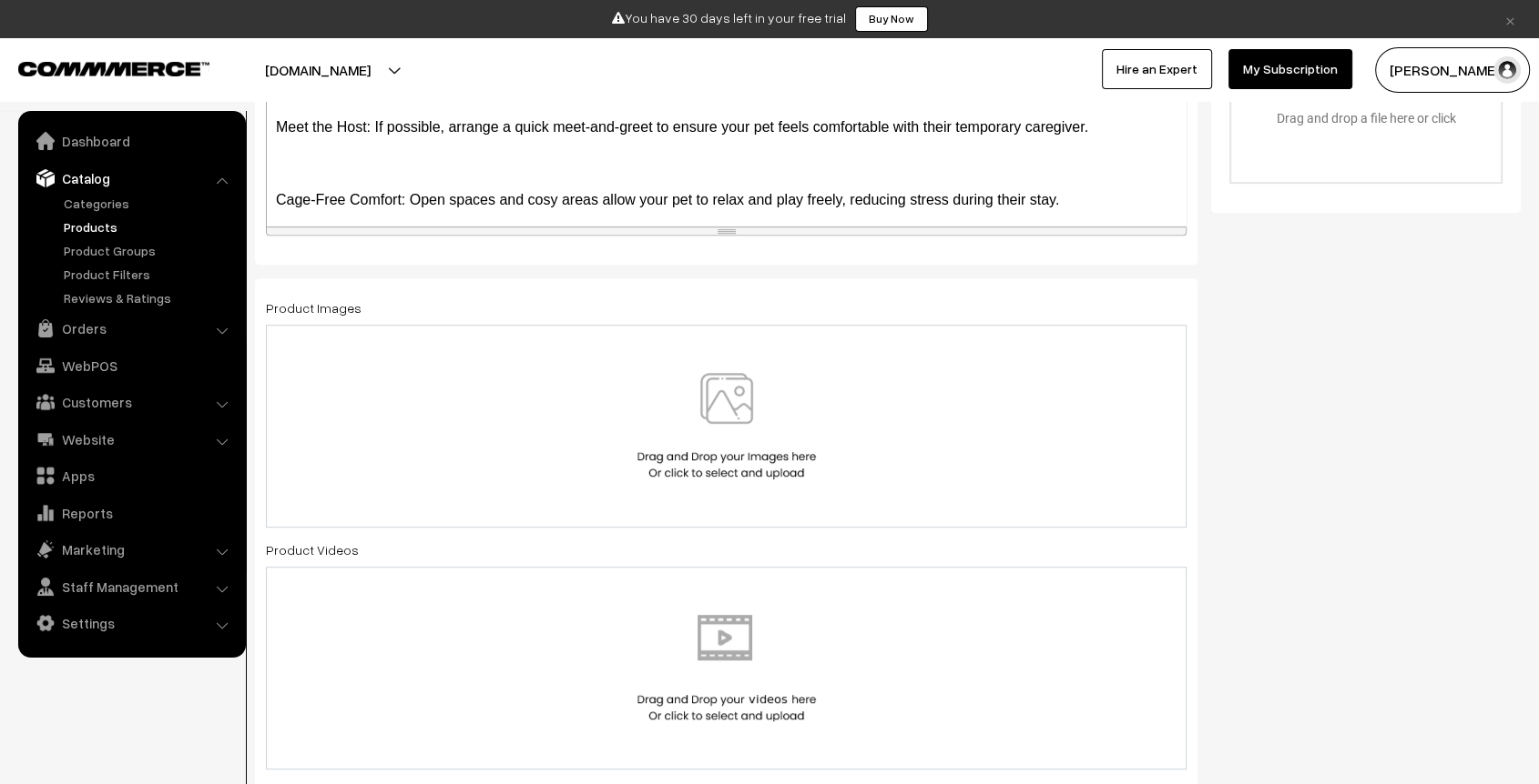
scroll to position [760, 0]
click at [706, 390] on img at bounding box center [727, 425] width 187 height 107
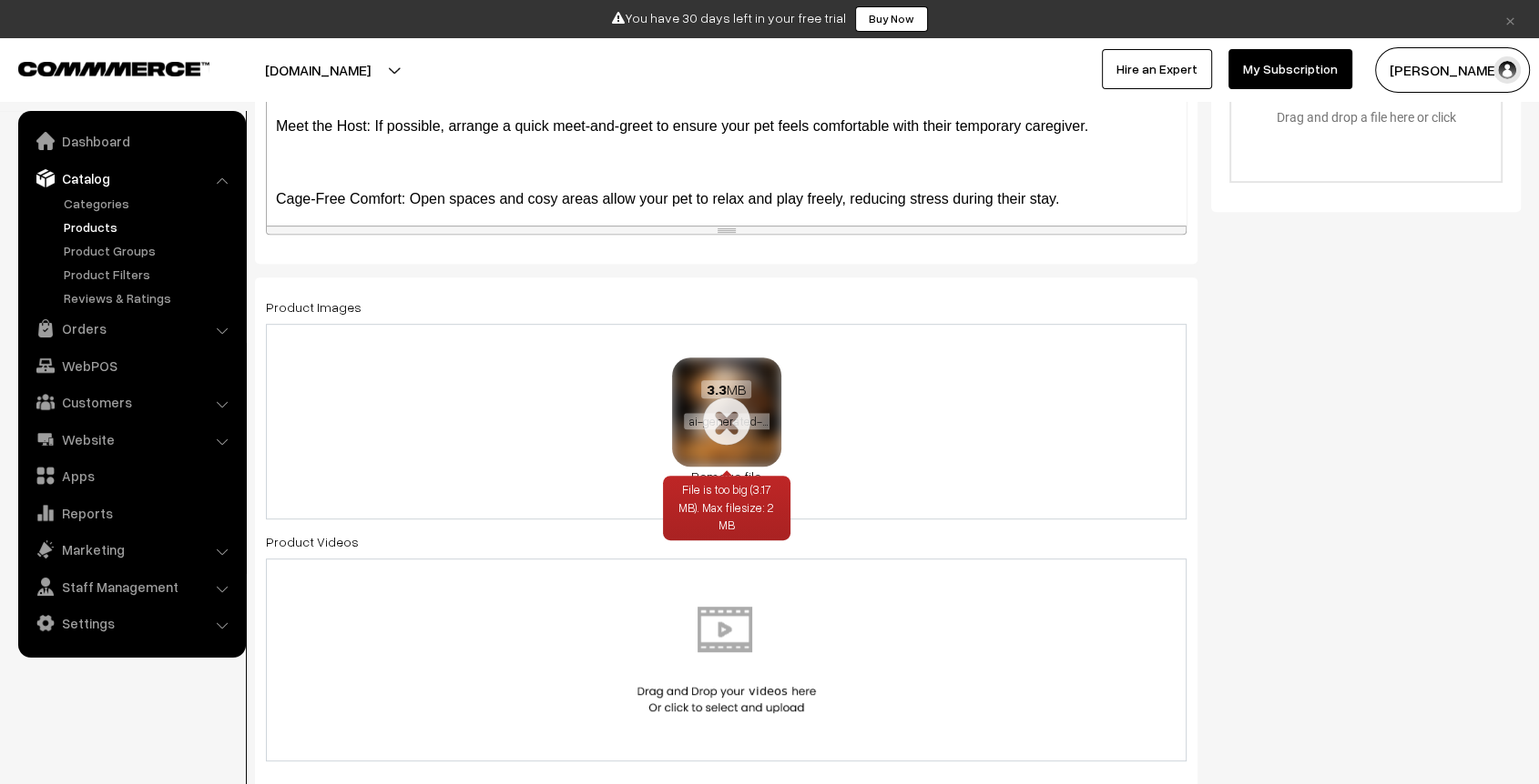
click at [741, 468] on link "Remove file" at bounding box center [727, 476] width 110 height 19
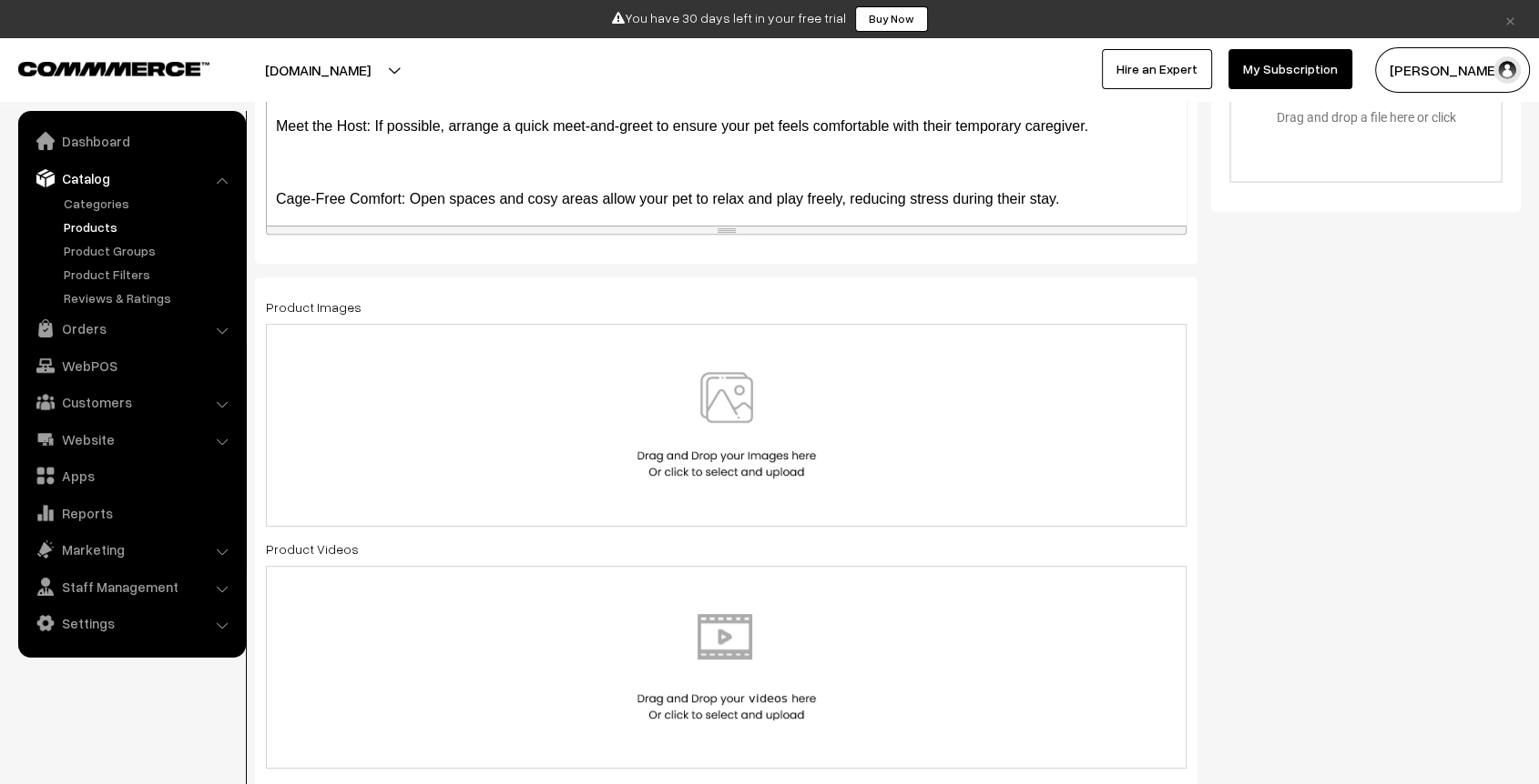
click at [636, 424] on img at bounding box center [727, 425] width 187 height 107
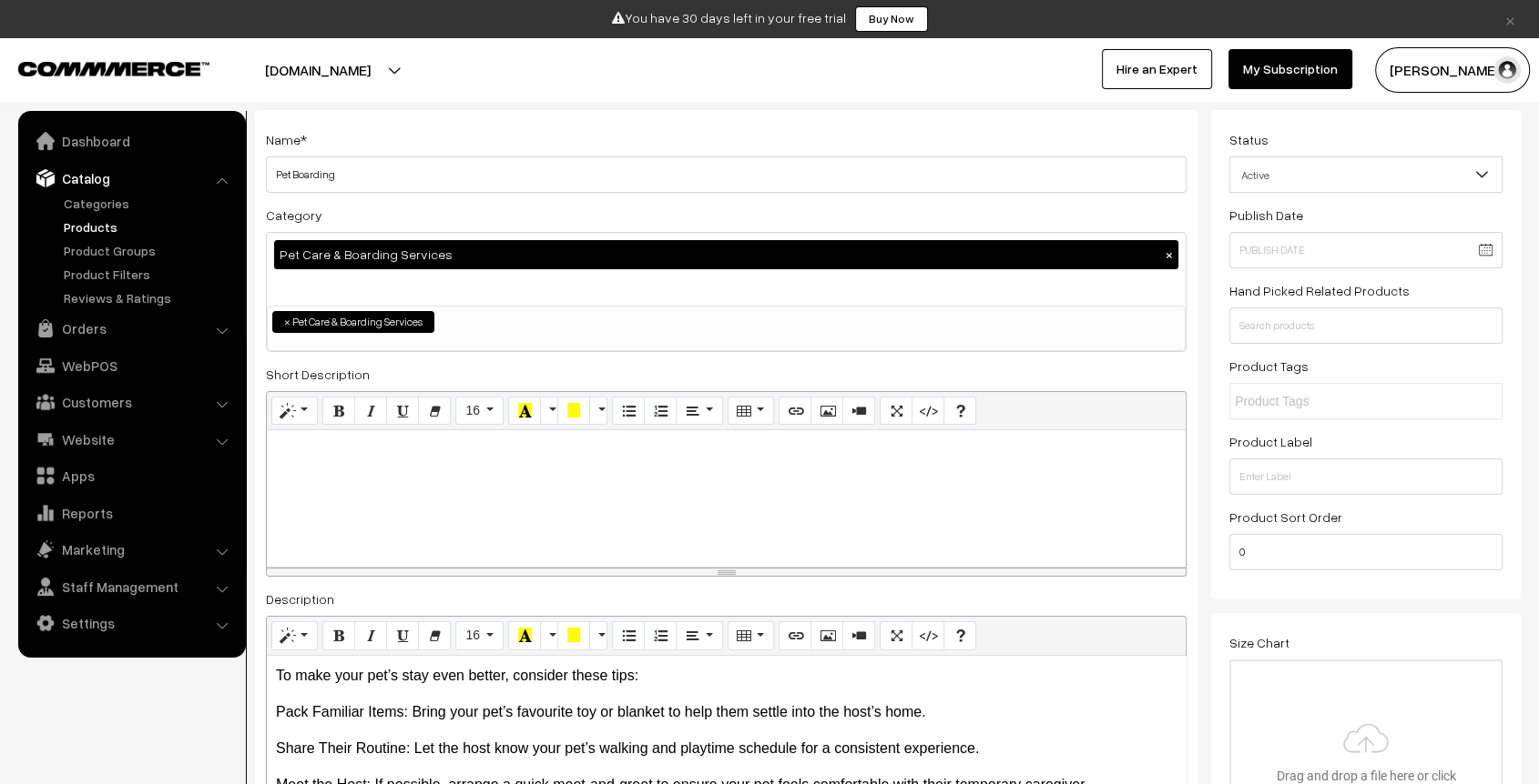
scroll to position [0, 0]
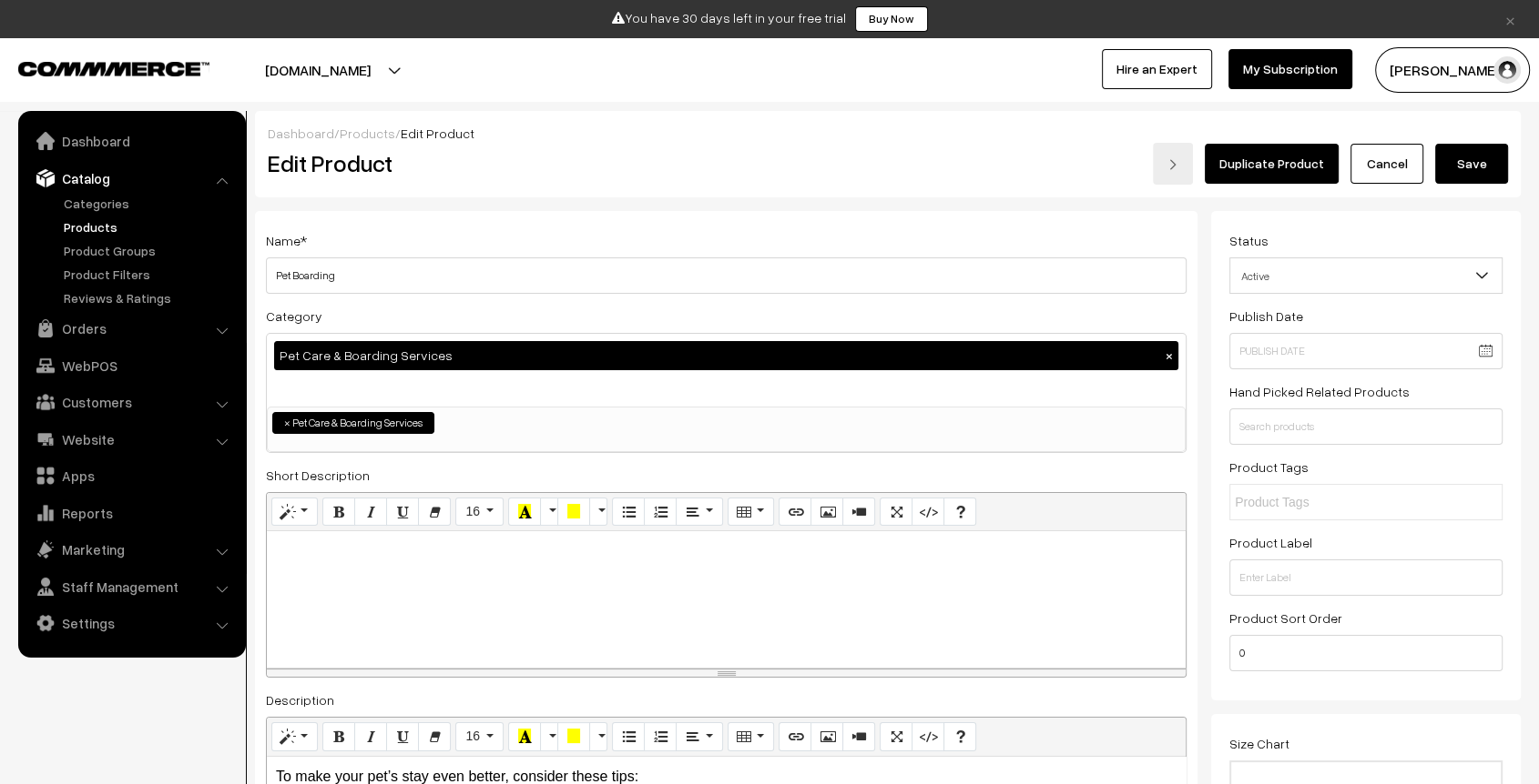
click at [1474, 162] on button "Save" at bounding box center [1471, 163] width 73 height 40
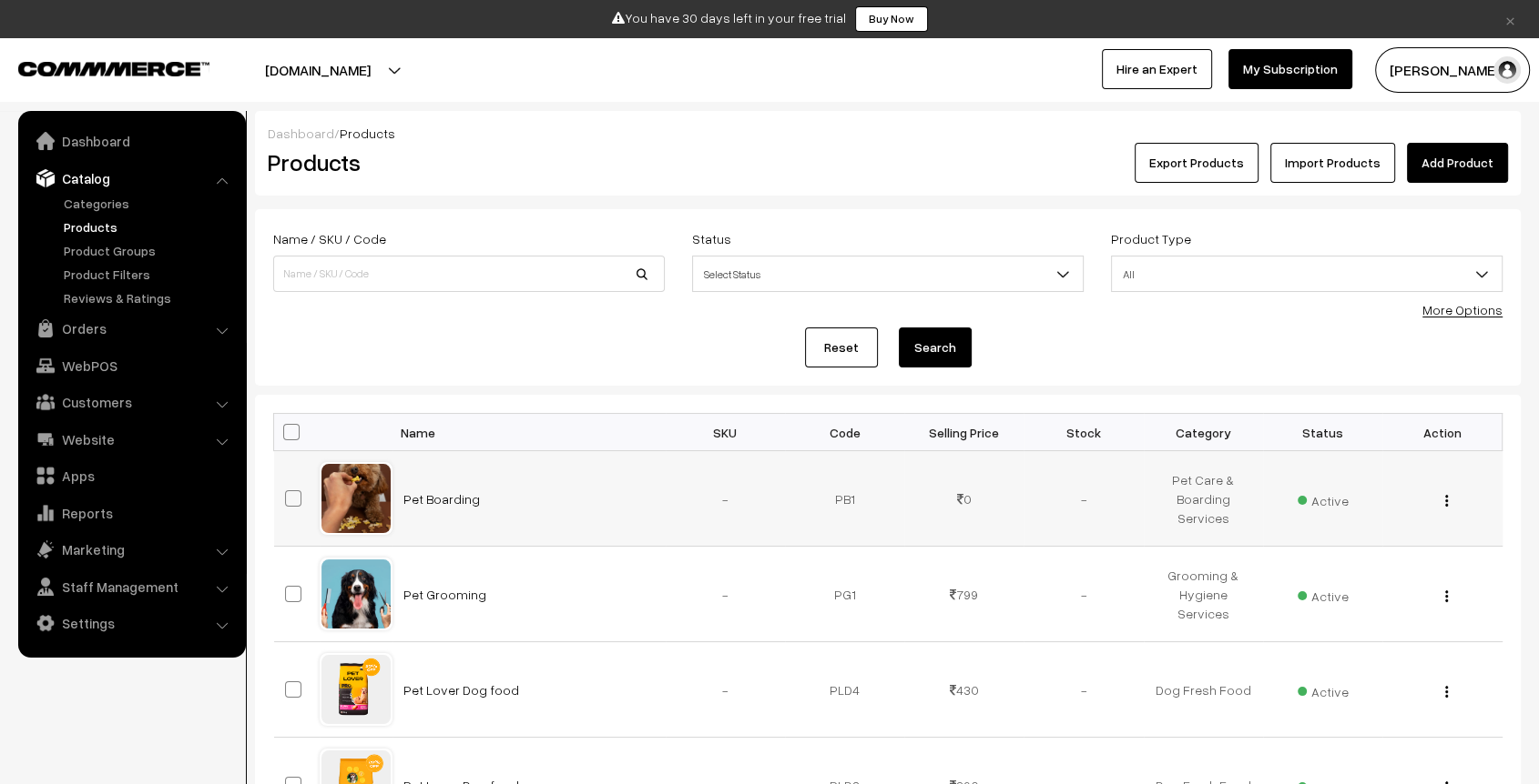
click at [432, 505] on td "Pet Boarding" at bounding box center [529, 499] width 273 height 96
click at [437, 501] on link "Pet Boarding" at bounding box center [442, 499] width 77 height 16
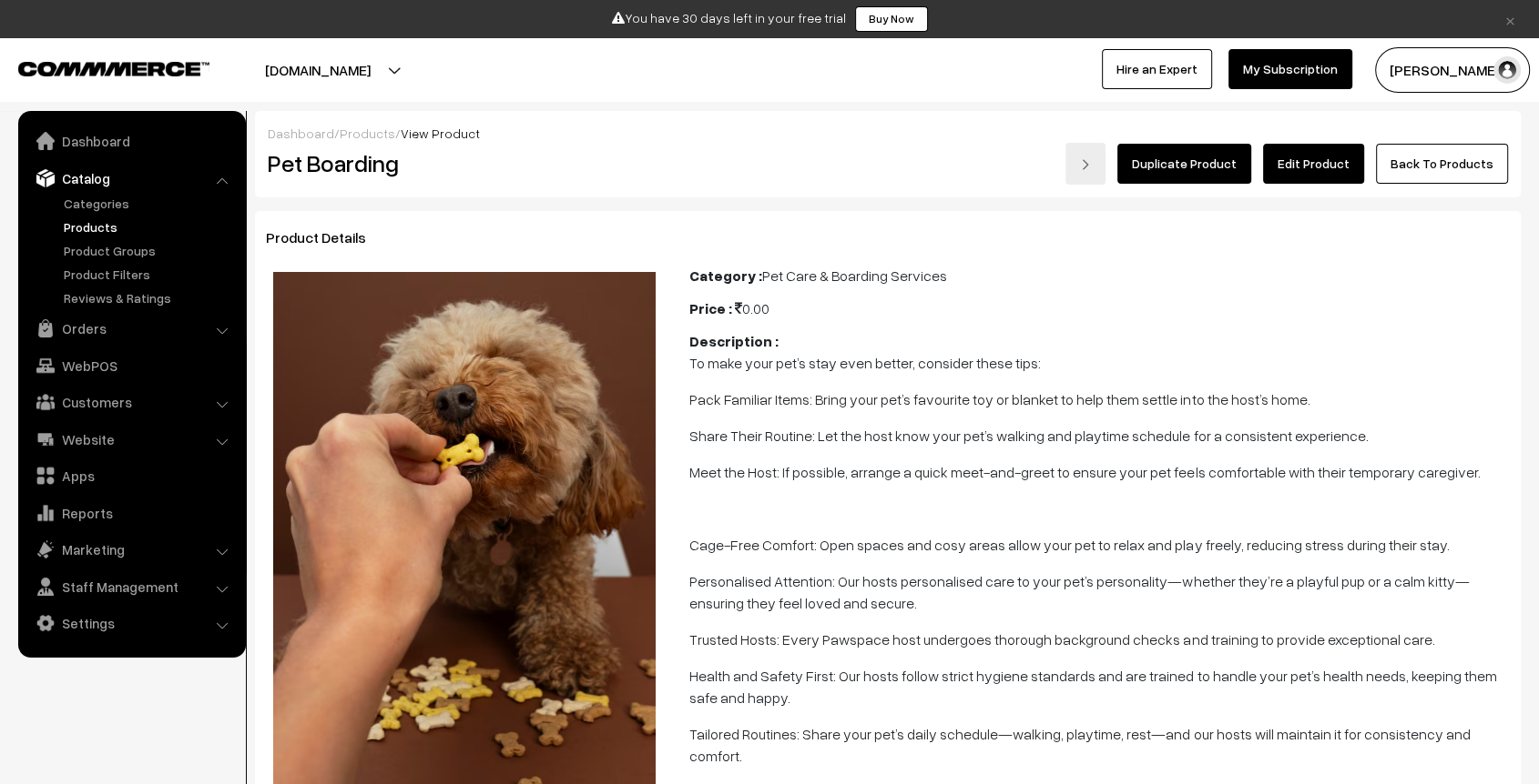
click at [1301, 157] on link "Edit Product" at bounding box center [1313, 163] width 101 height 40
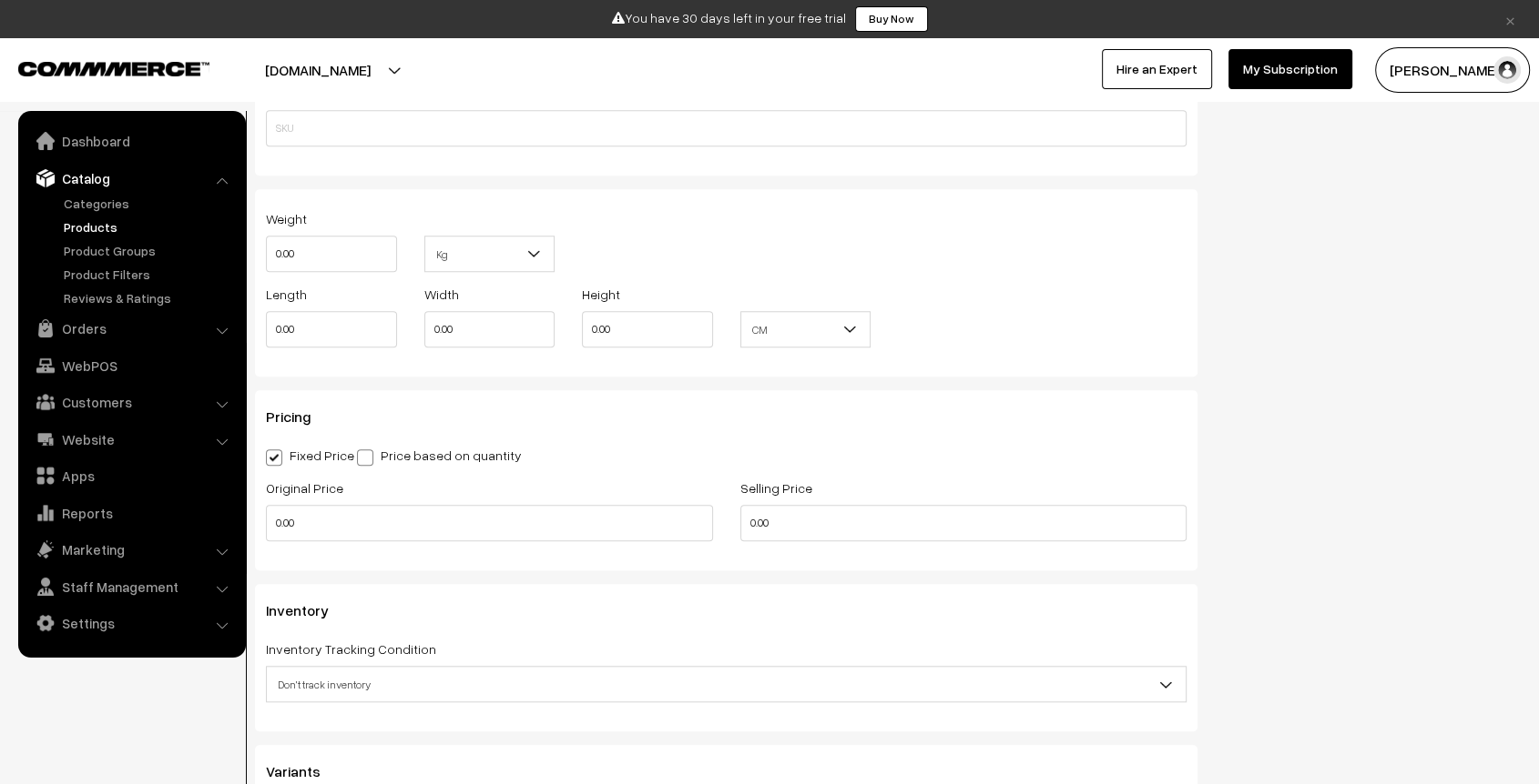
scroll to position [1567, 0]
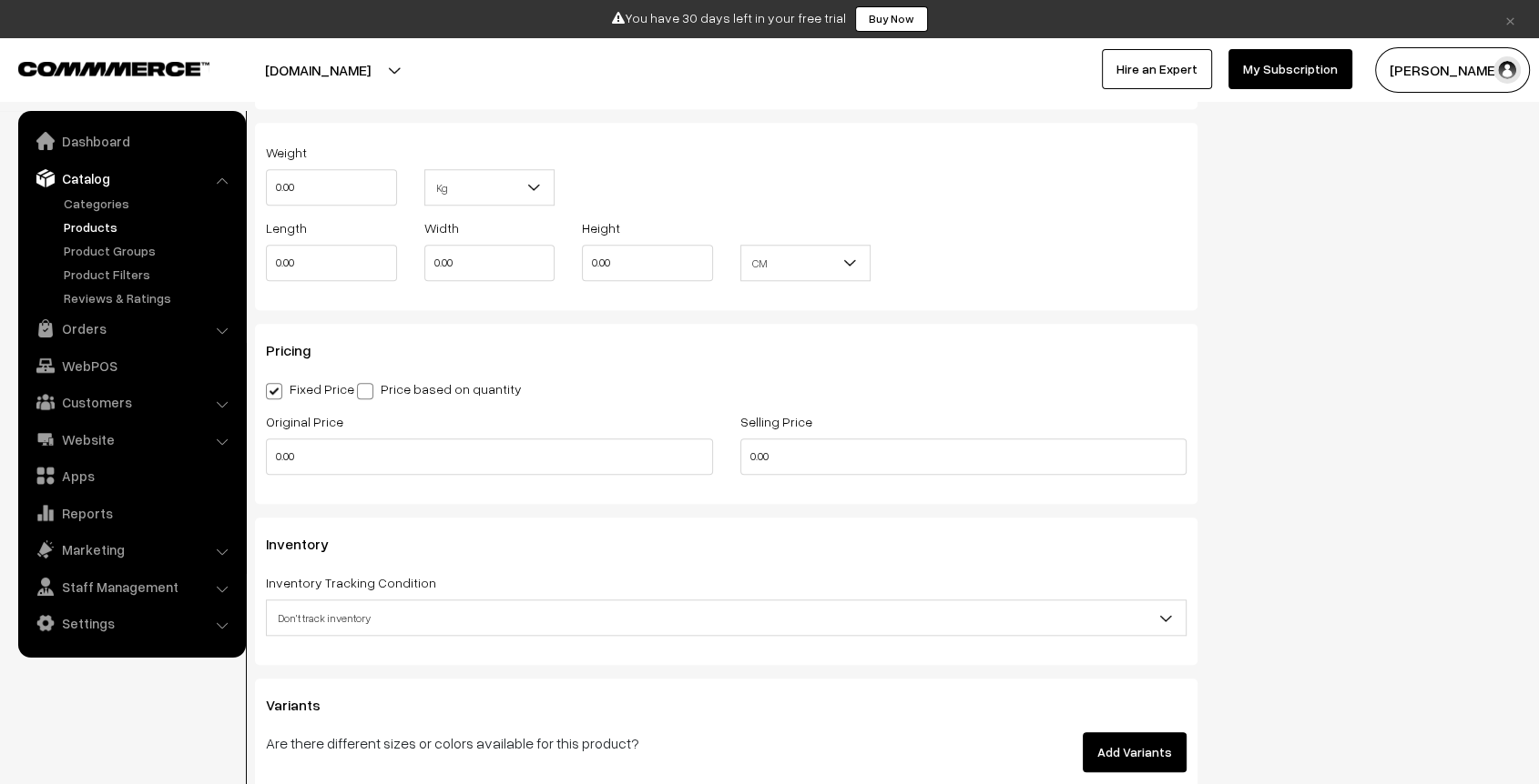
click at [263, 448] on div "Original Price 0.00" at bounding box center [489, 448] width 474 height 76
click at [269, 448] on input "0.00" at bounding box center [489, 456] width 448 height 37
type input "799.00"
type input "599.00"
click at [881, 343] on h3 "Pricing" at bounding box center [727, 350] width 921 height 17
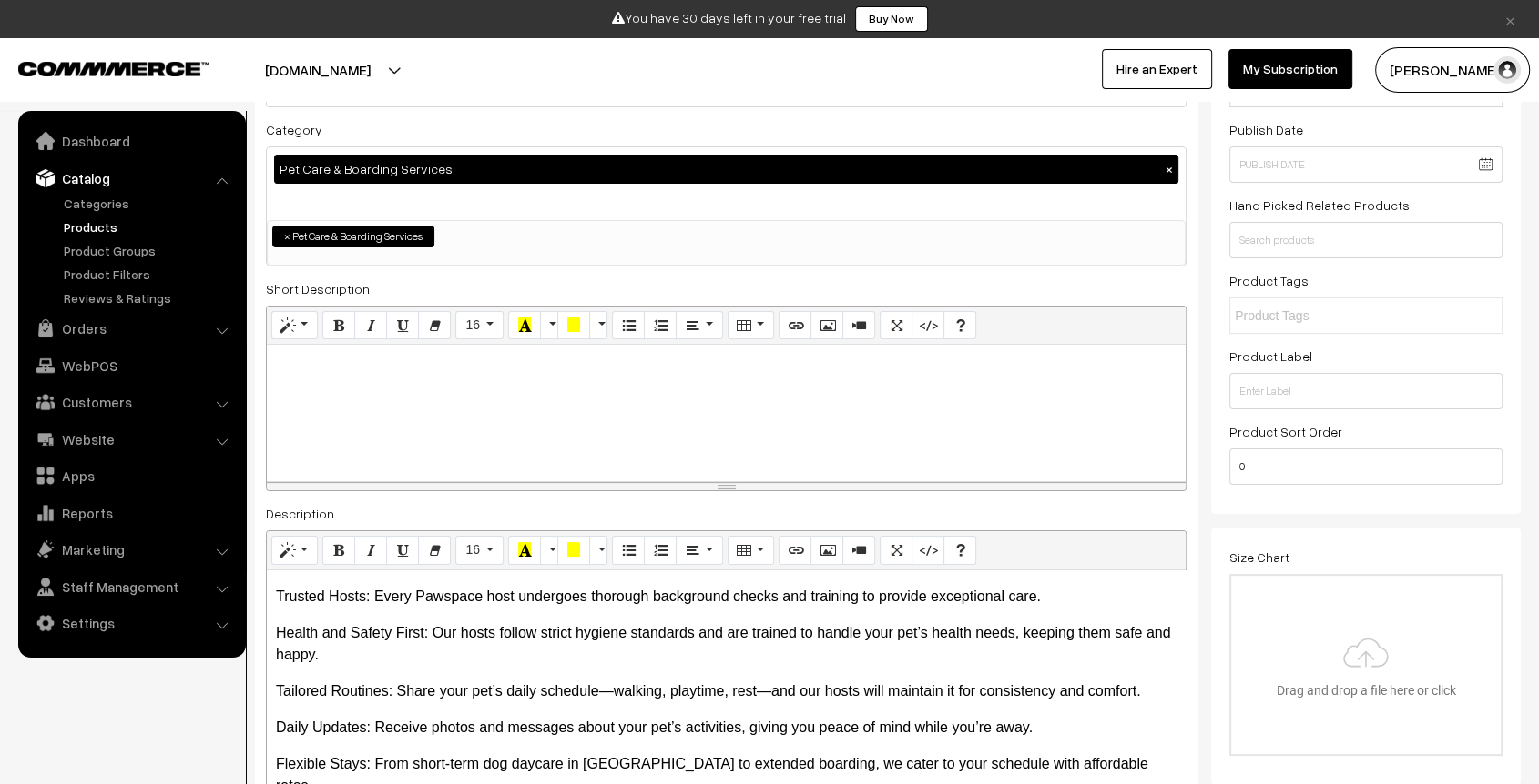
scroll to position [0, 0]
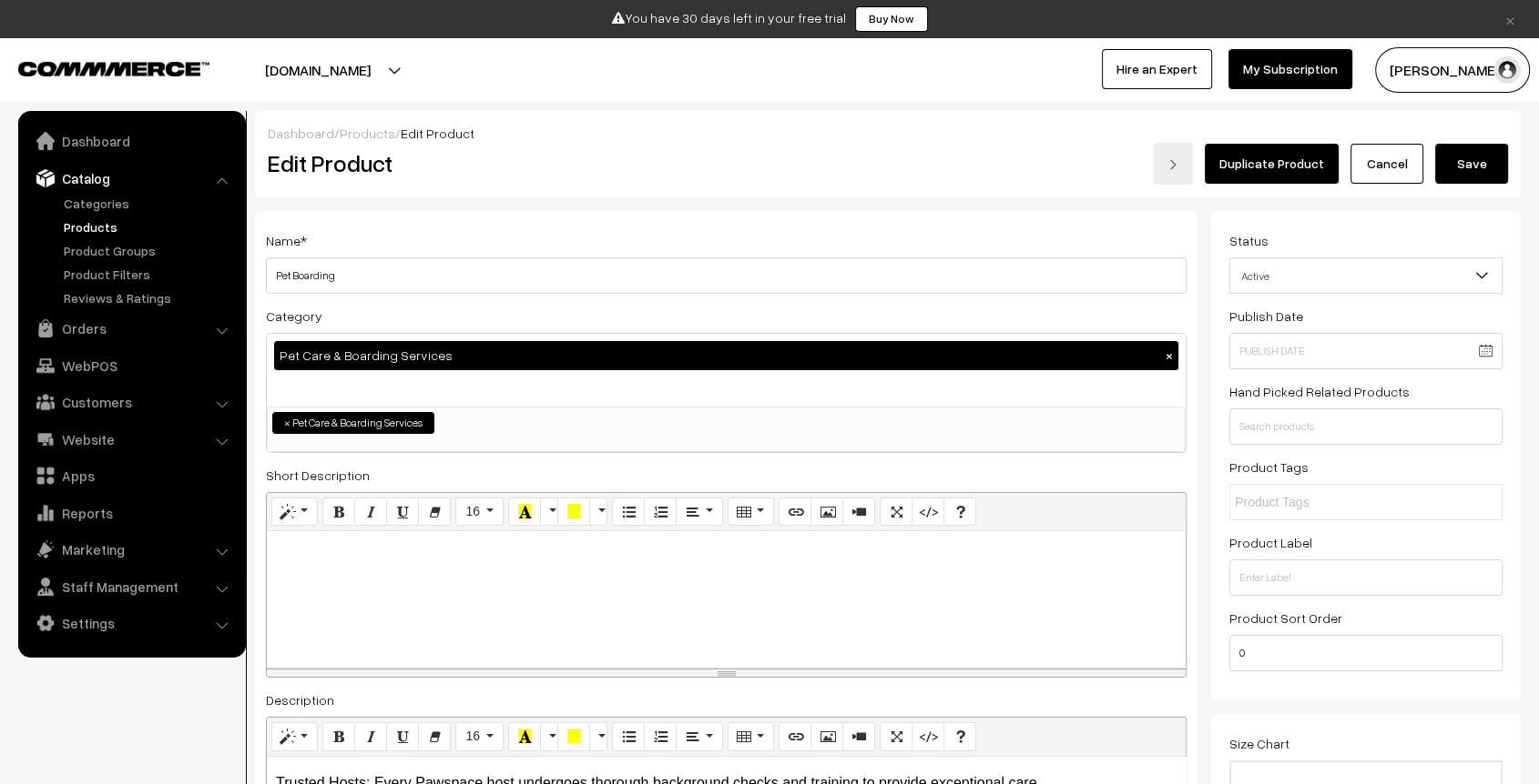
click at [1486, 169] on button "Save" at bounding box center [1471, 163] width 73 height 40
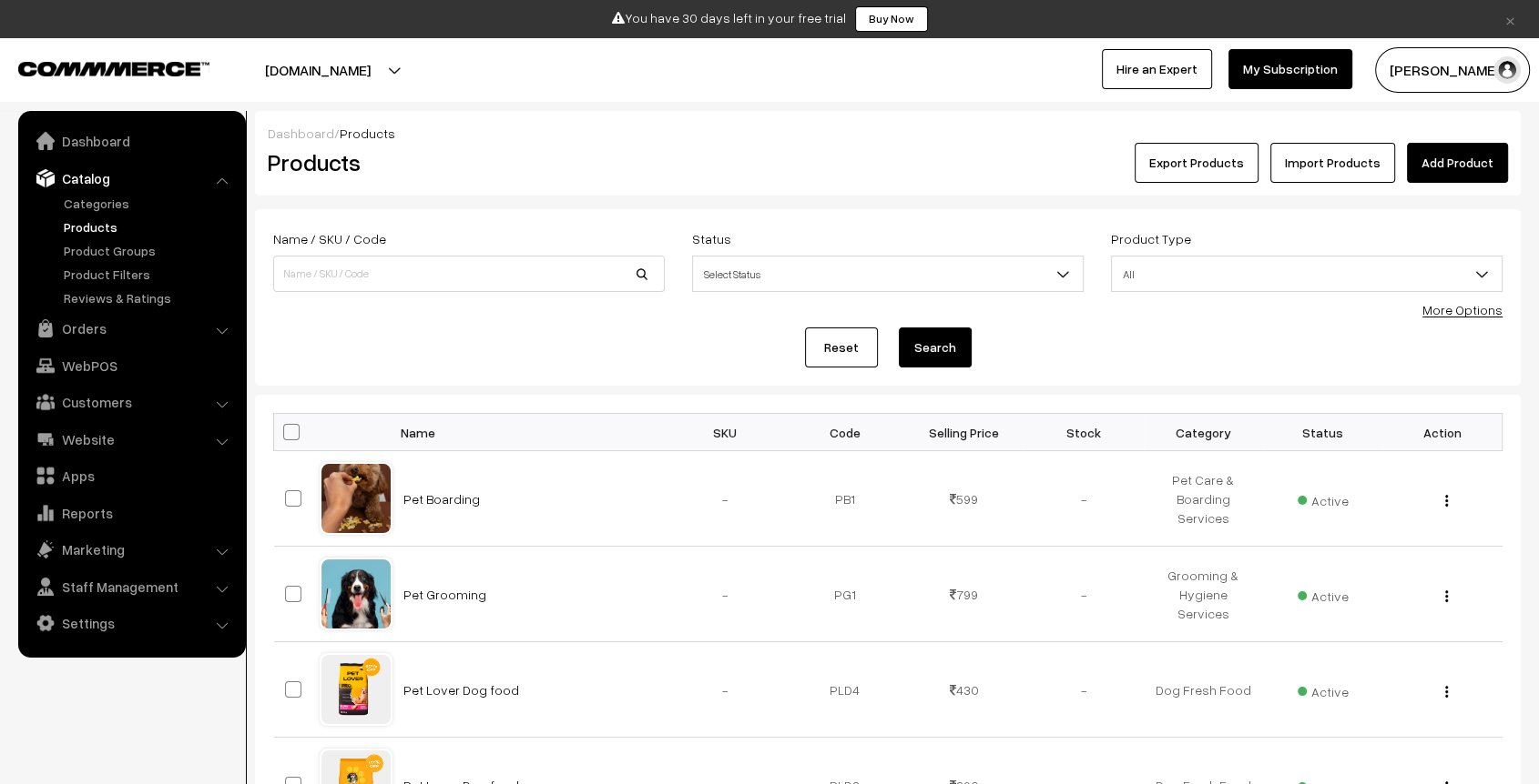
click at [700, 171] on div "Export Products Import Products Add Product" at bounding box center [1098, 162] width 817 height 40
click at [1456, 158] on link "Add Product" at bounding box center [1456, 162] width 101 height 40
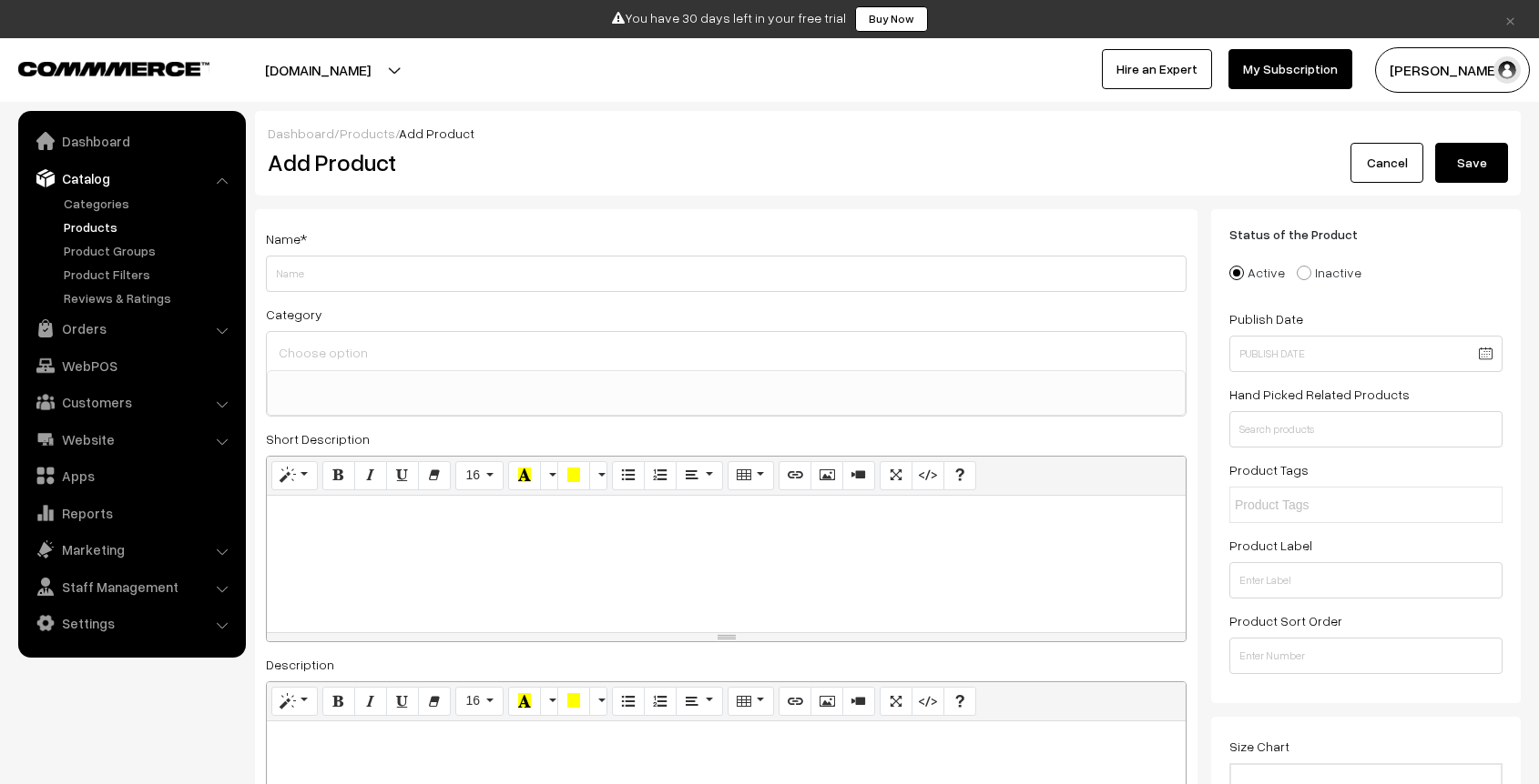
select select
click at [616, 279] on input "Weight" at bounding box center [727, 274] width 921 height 37
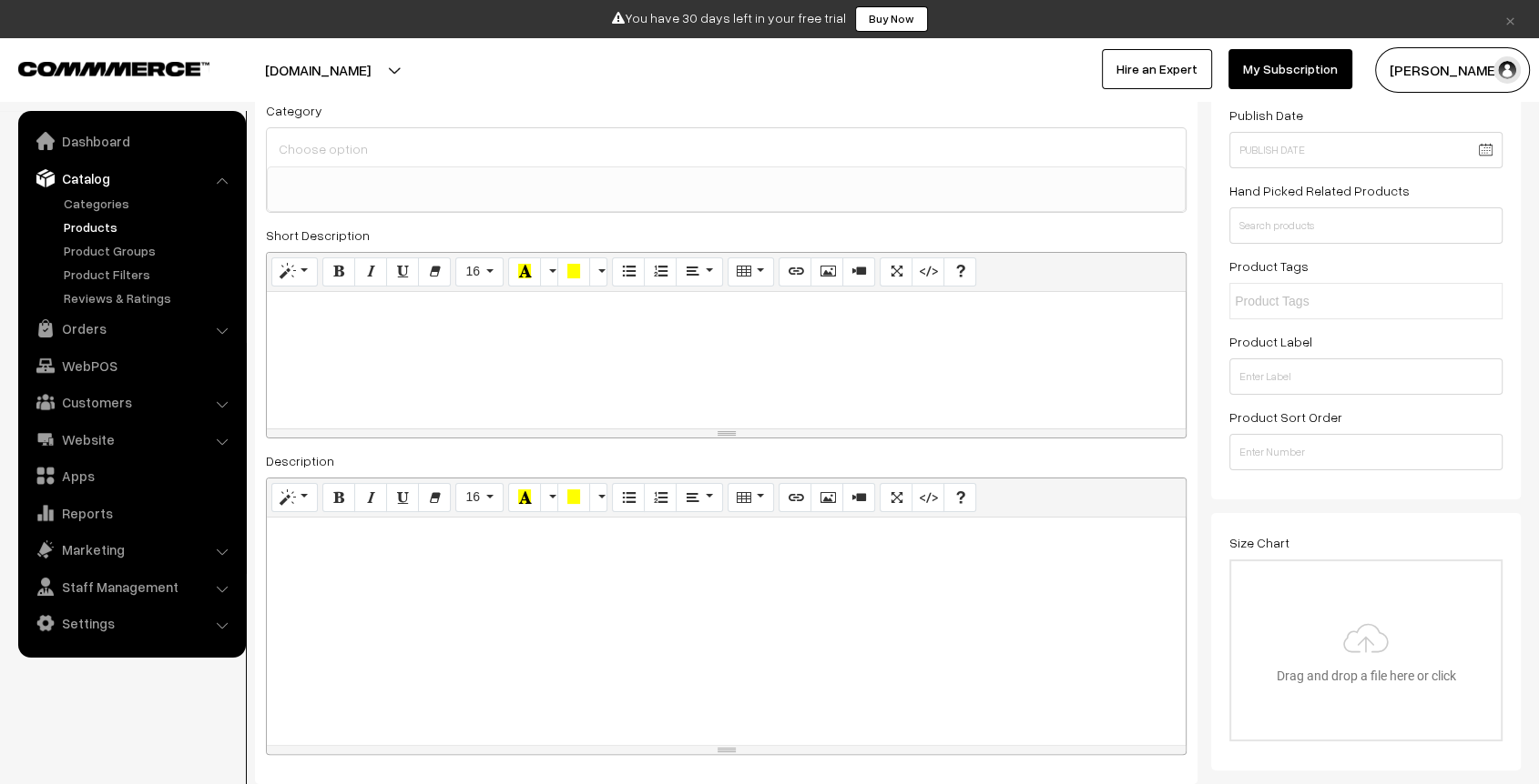
scroll to position [205, 0]
click at [537, 592] on div at bounding box center [727, 630] width 919 height 227
paste div
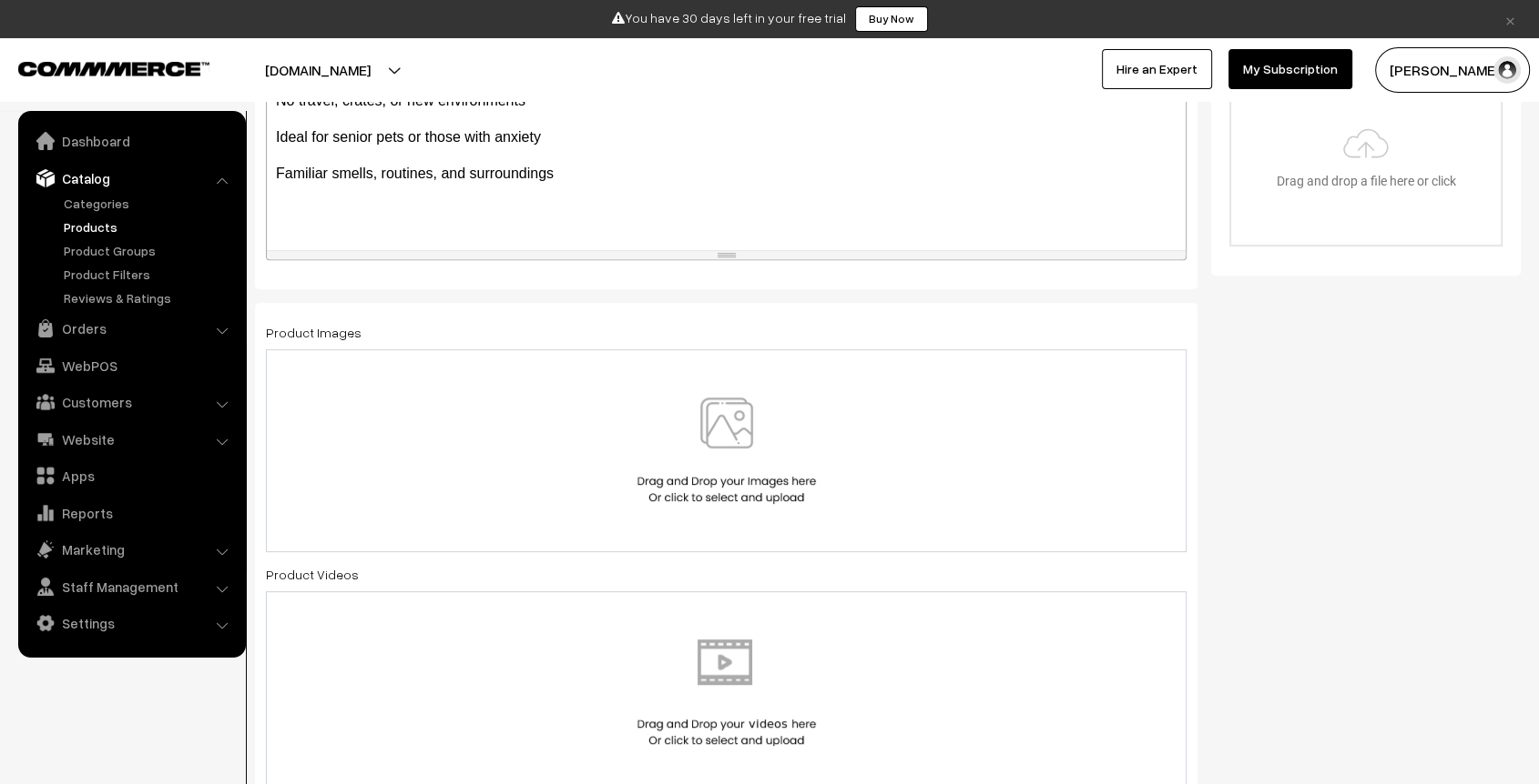
scroll to position [739, 0]
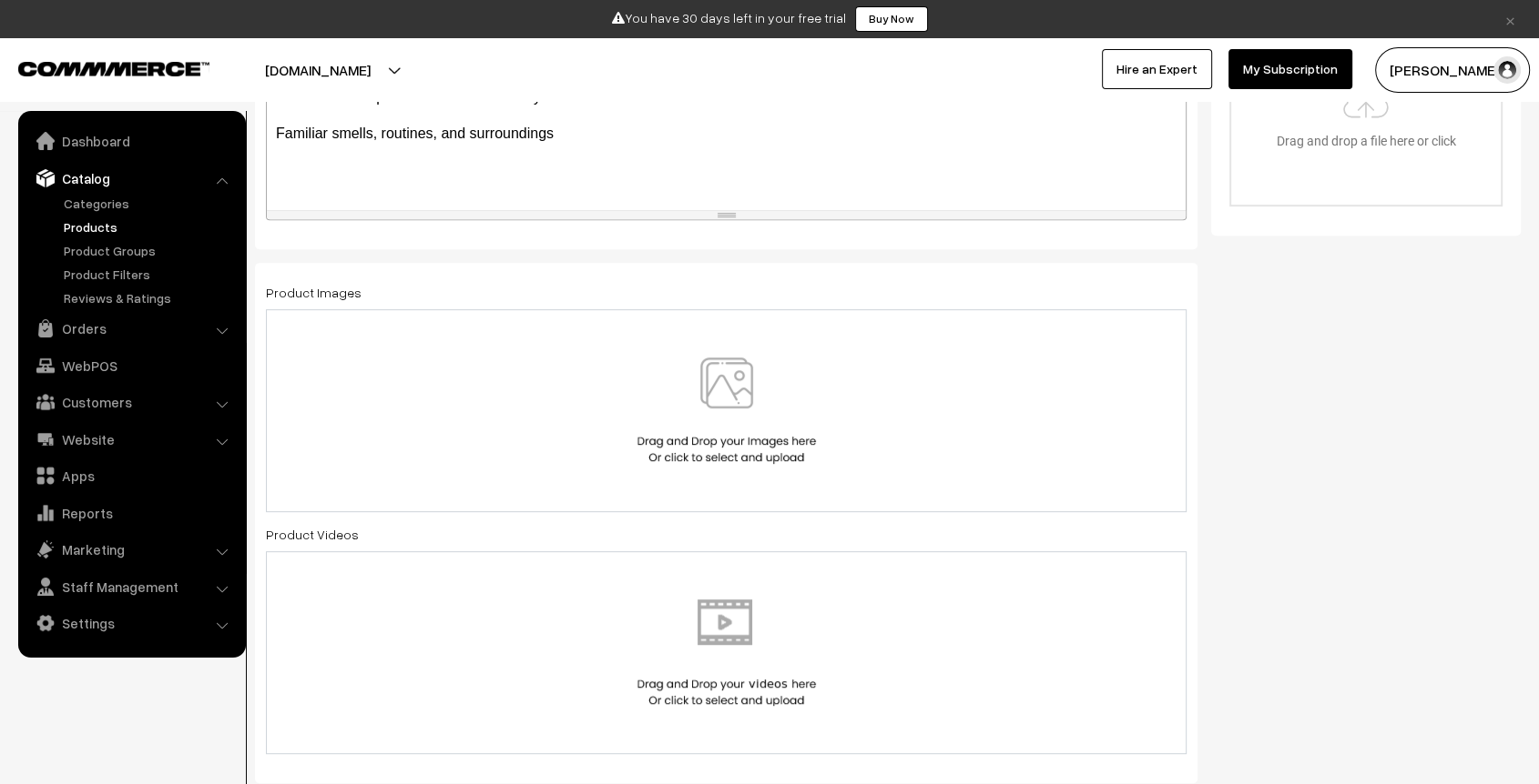
click at [708, 402] on img at bounding box center [727, 410] width 187 height 107
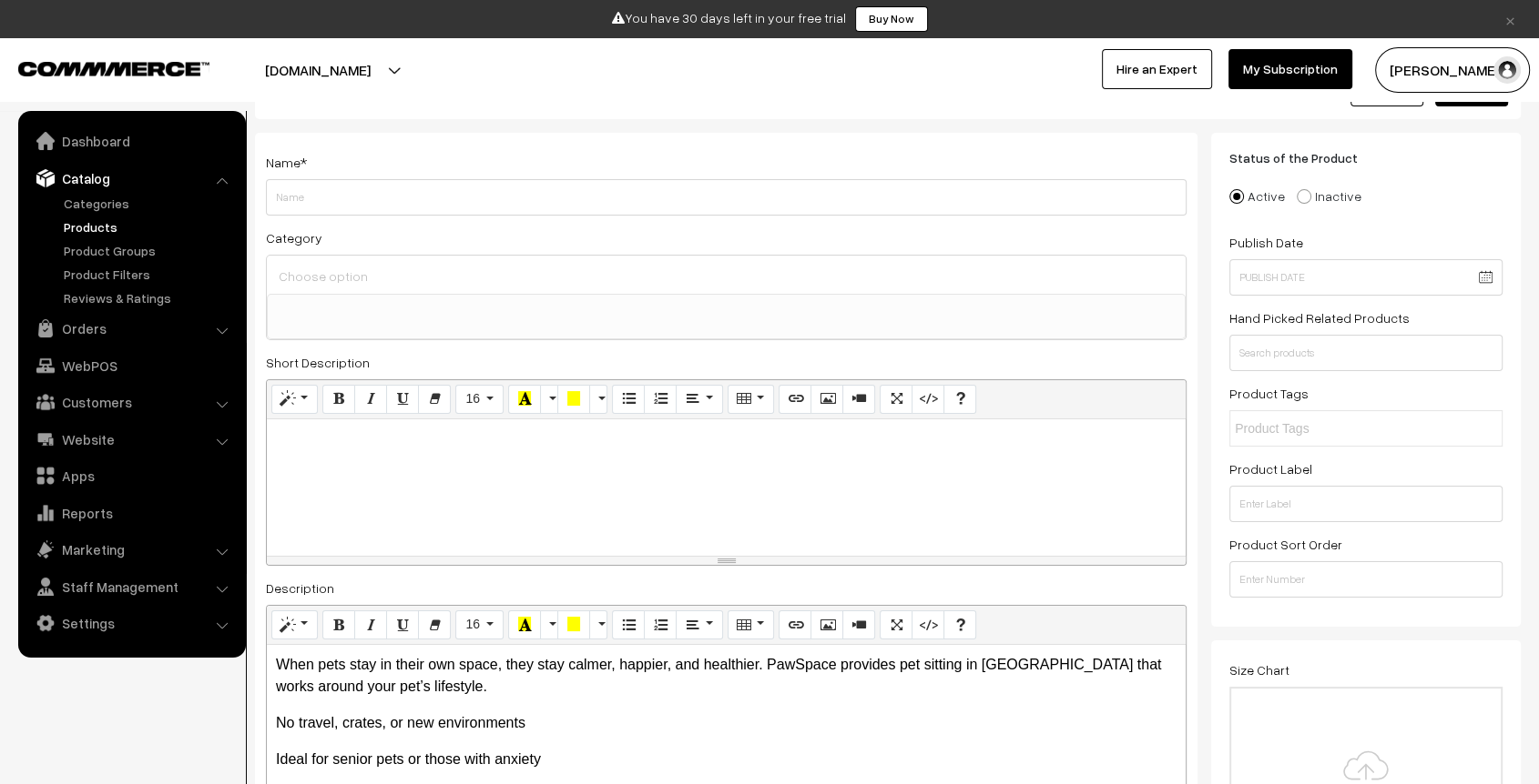
scroll to position [0, 0]
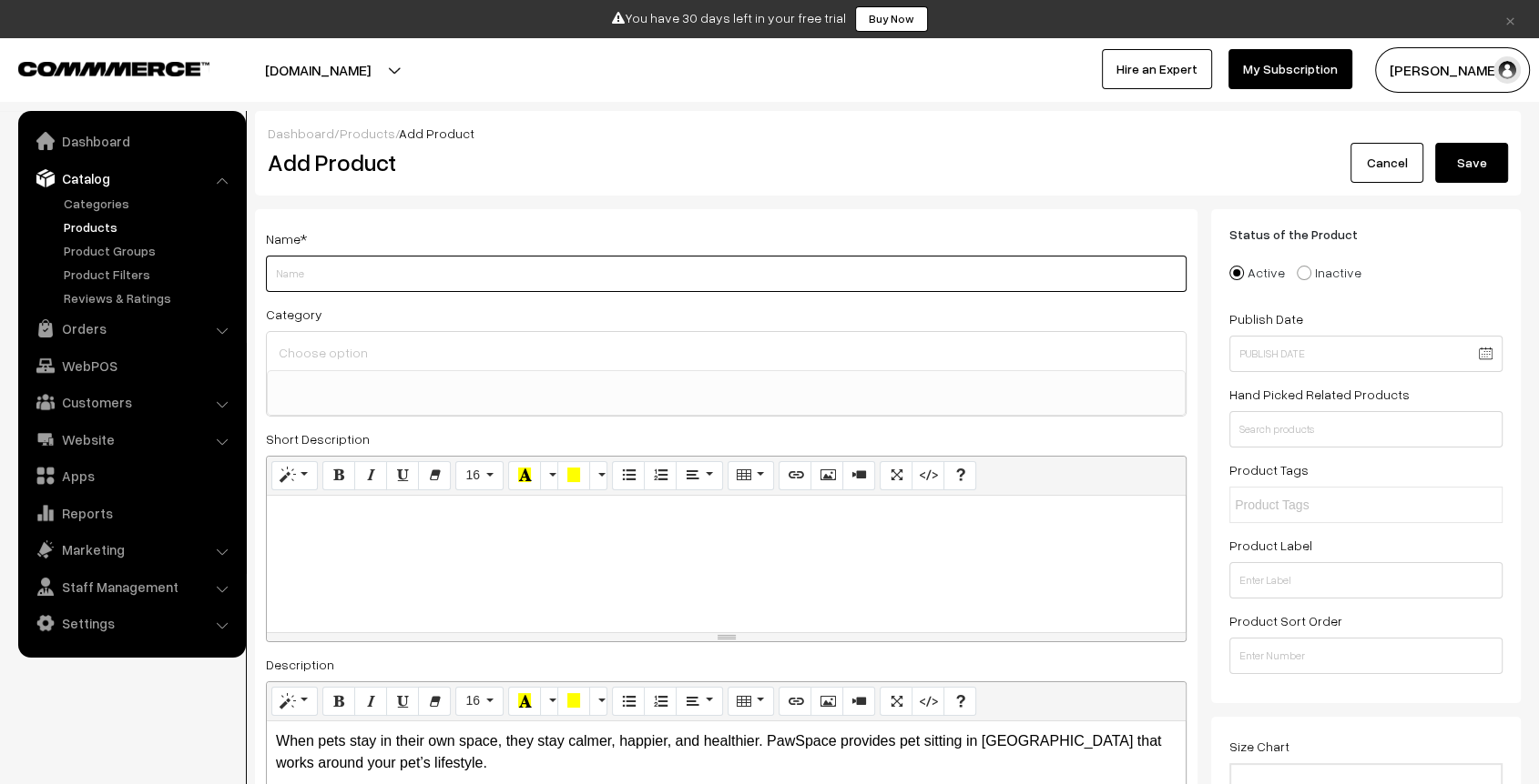
click at [568, 281] on input "Weight" at bounding box center [727, 274] width 921 height 37
type input "Dog Sitting"
click at [623, 213] on div "Name * Dog Sitting Category Grooming & Hygiene Services Pet Care & Boarding Ser…" at bounding box center [727, 599] width 943 height 779
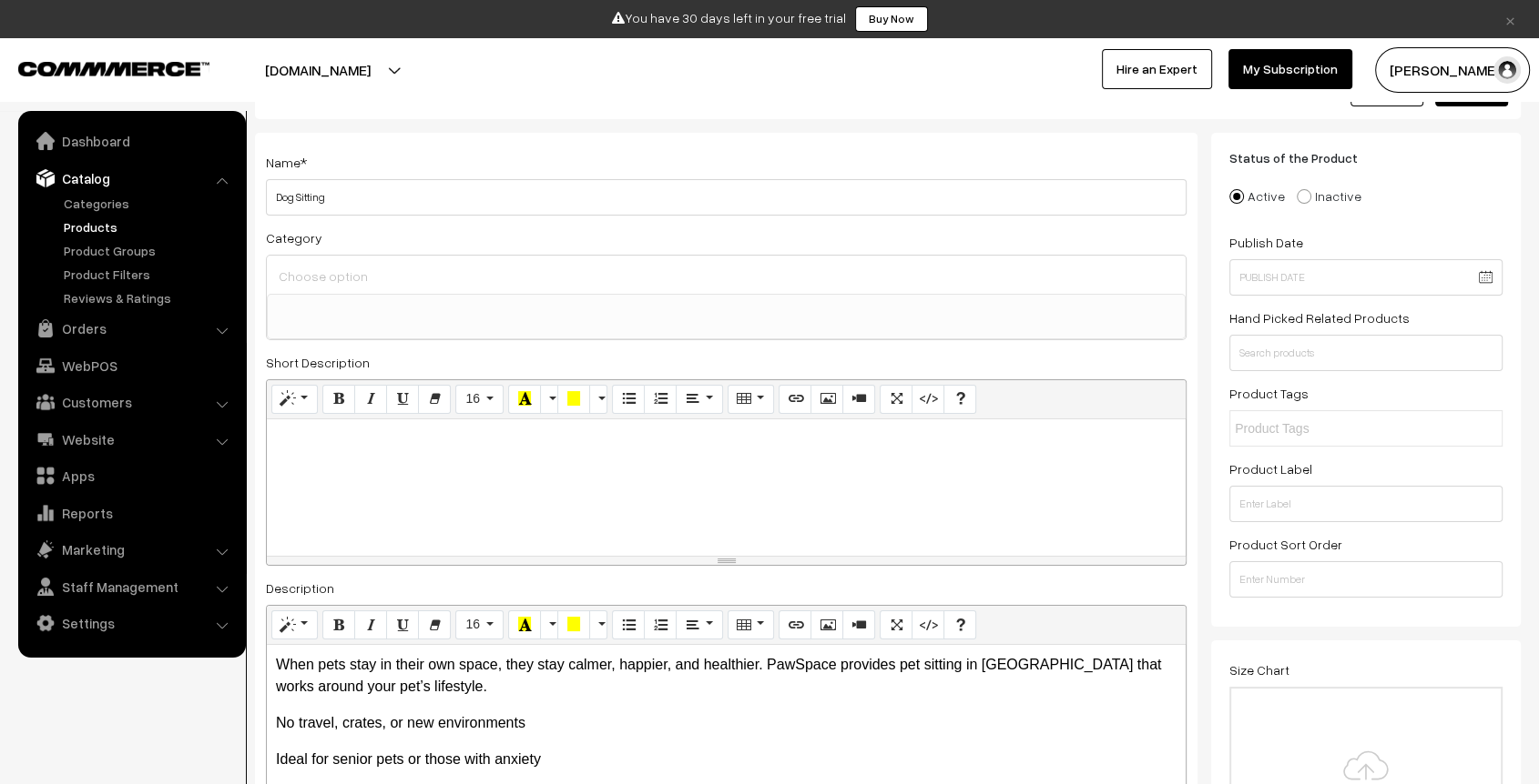
scroll to position [79, 0]
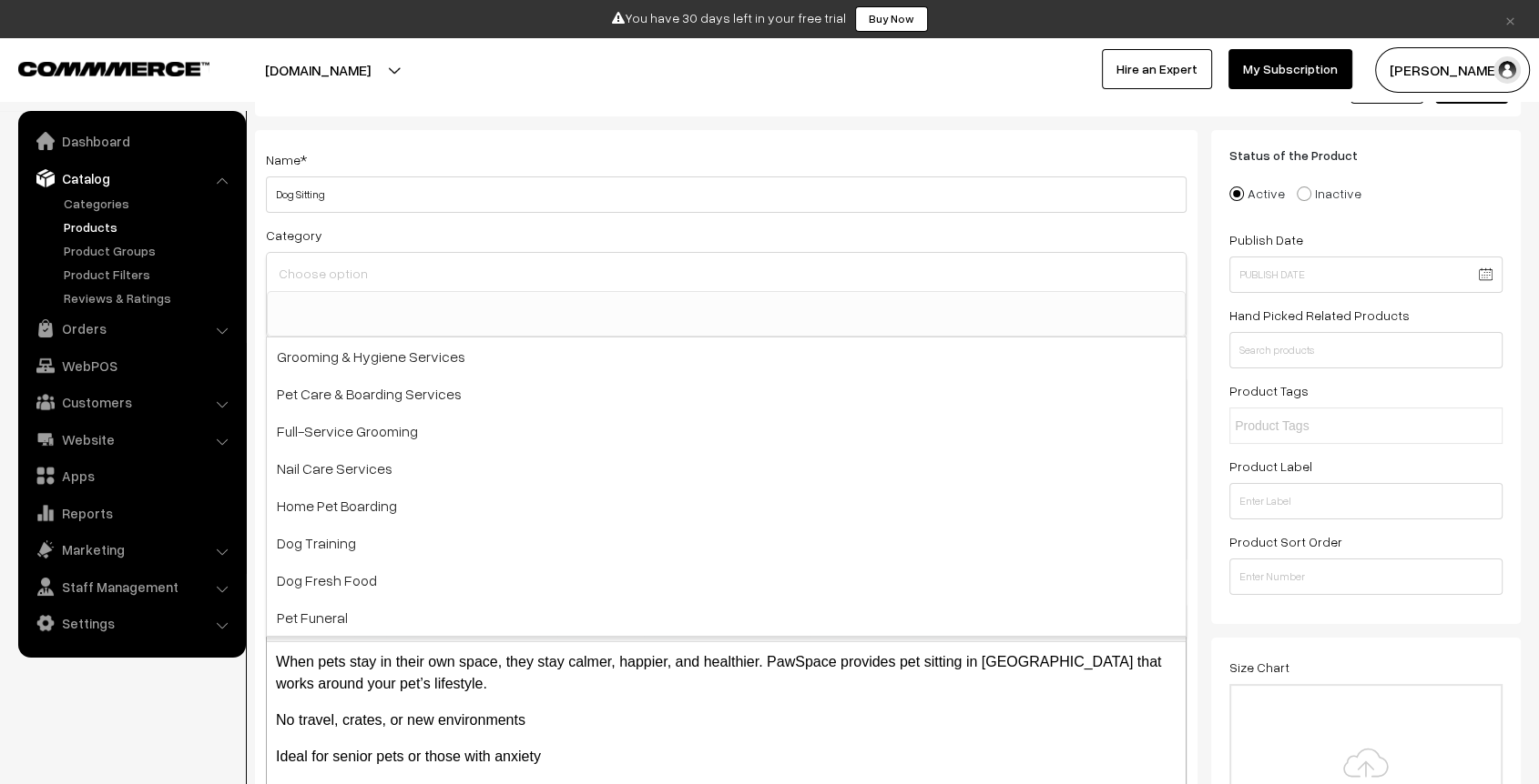
click at [572, 267] on input at bounding box center [726, 273] width 904 height 26
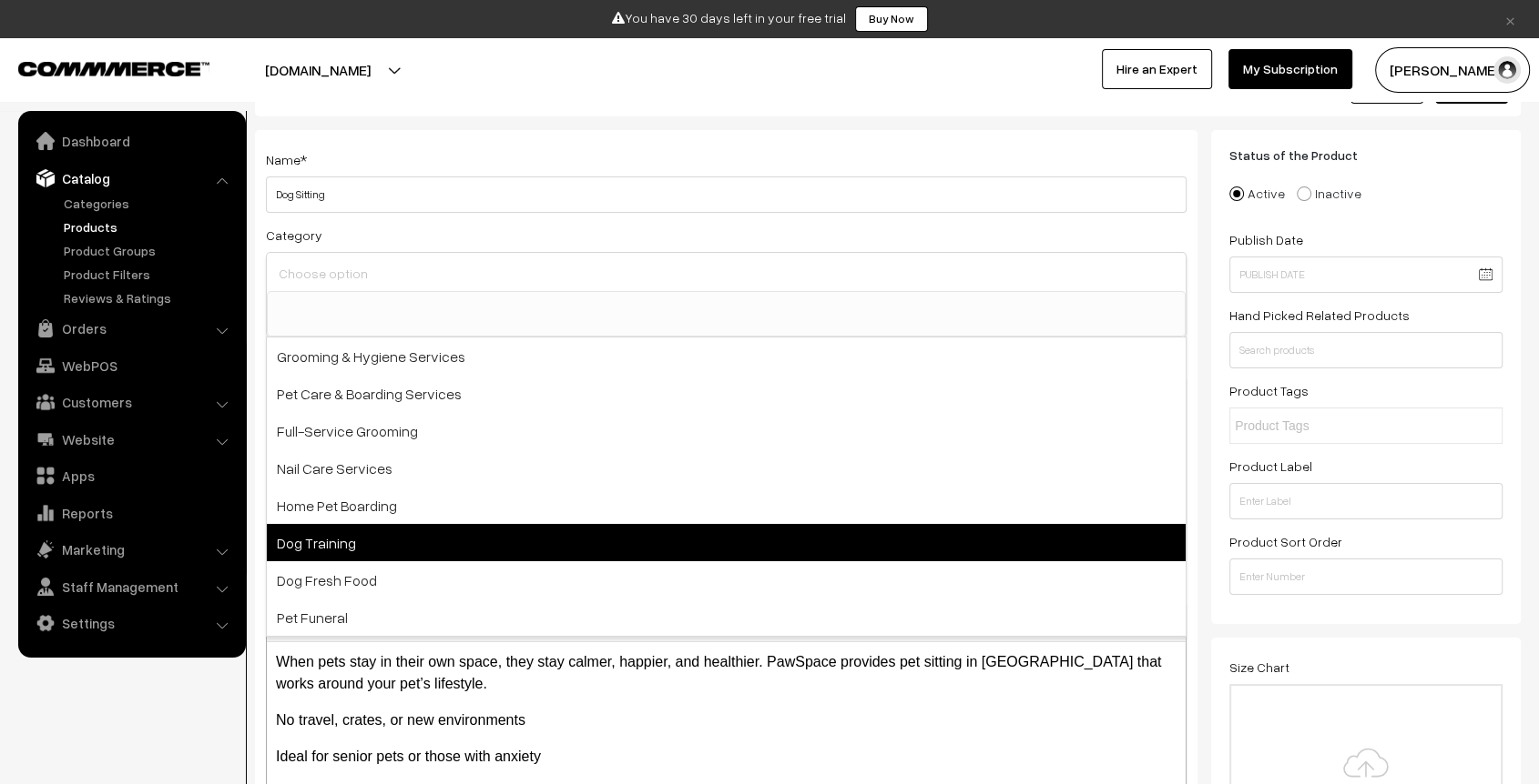
click at [483, 540] on span "Dog Training" at bounding box center [727, 542] width 919 height 37
select select "6"
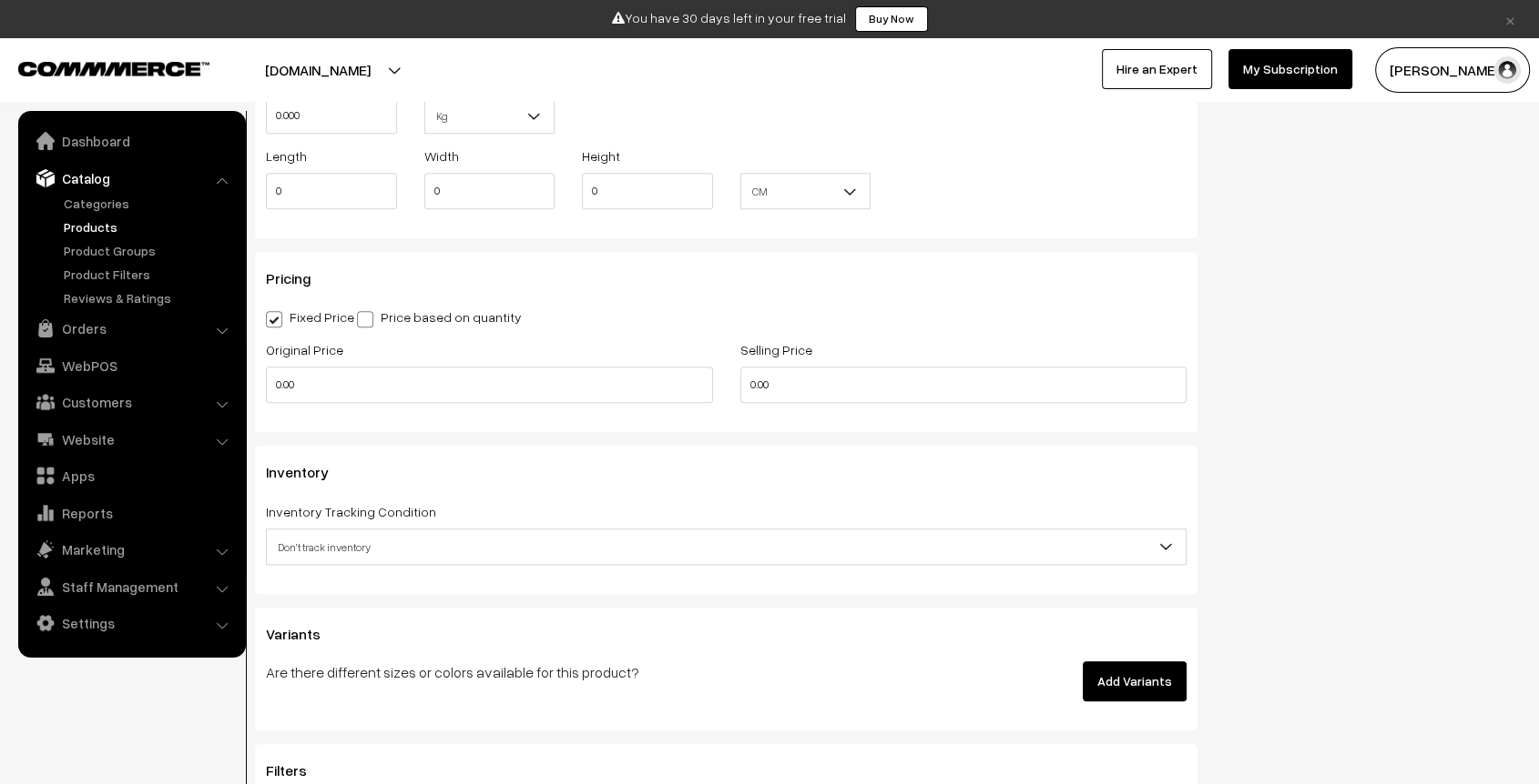
scroll to position [1601, 0]
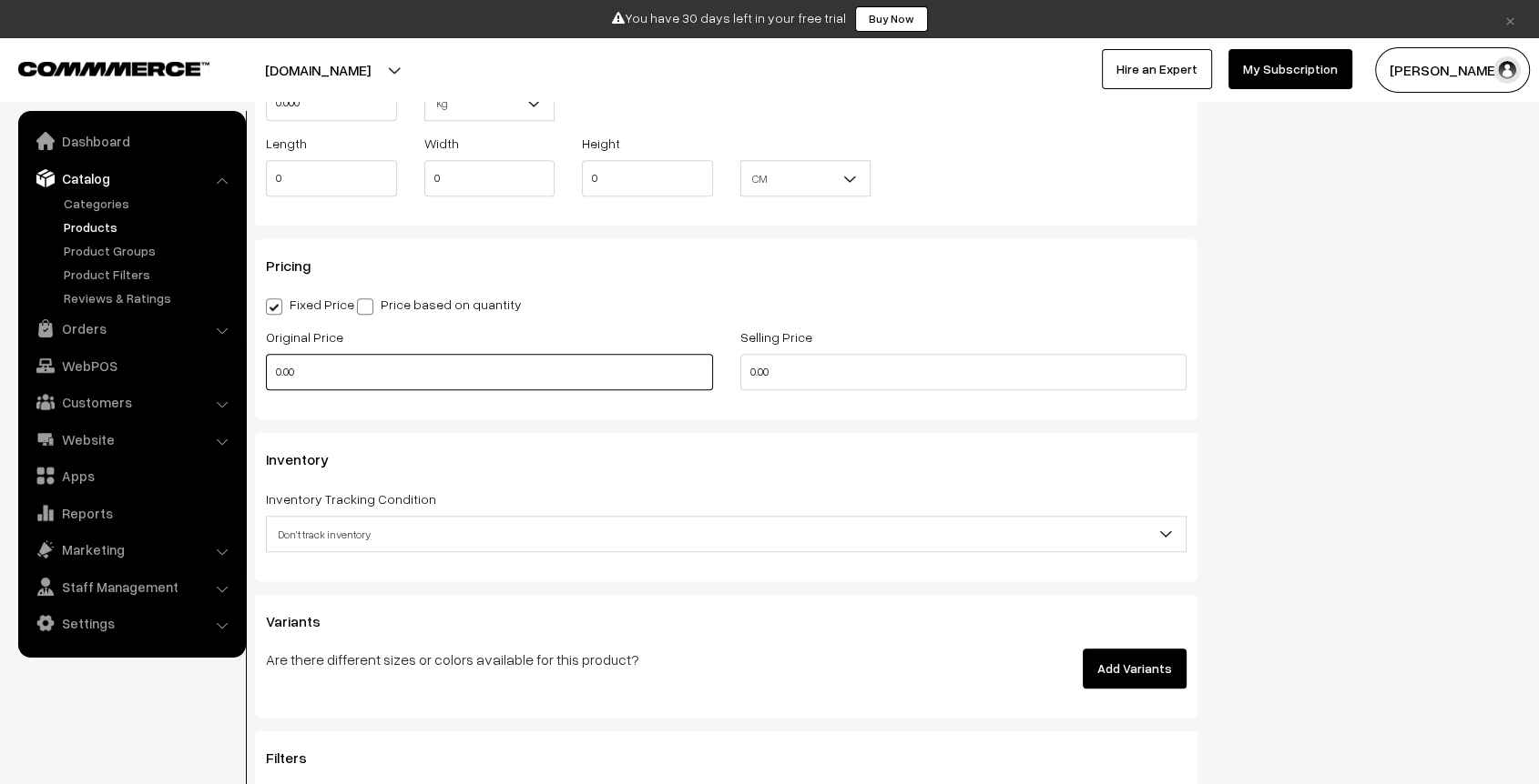
click at [277, 368] on input "0.00" at bounding box center [489, 372] width 448 height 37
type input "999"
type input "879"
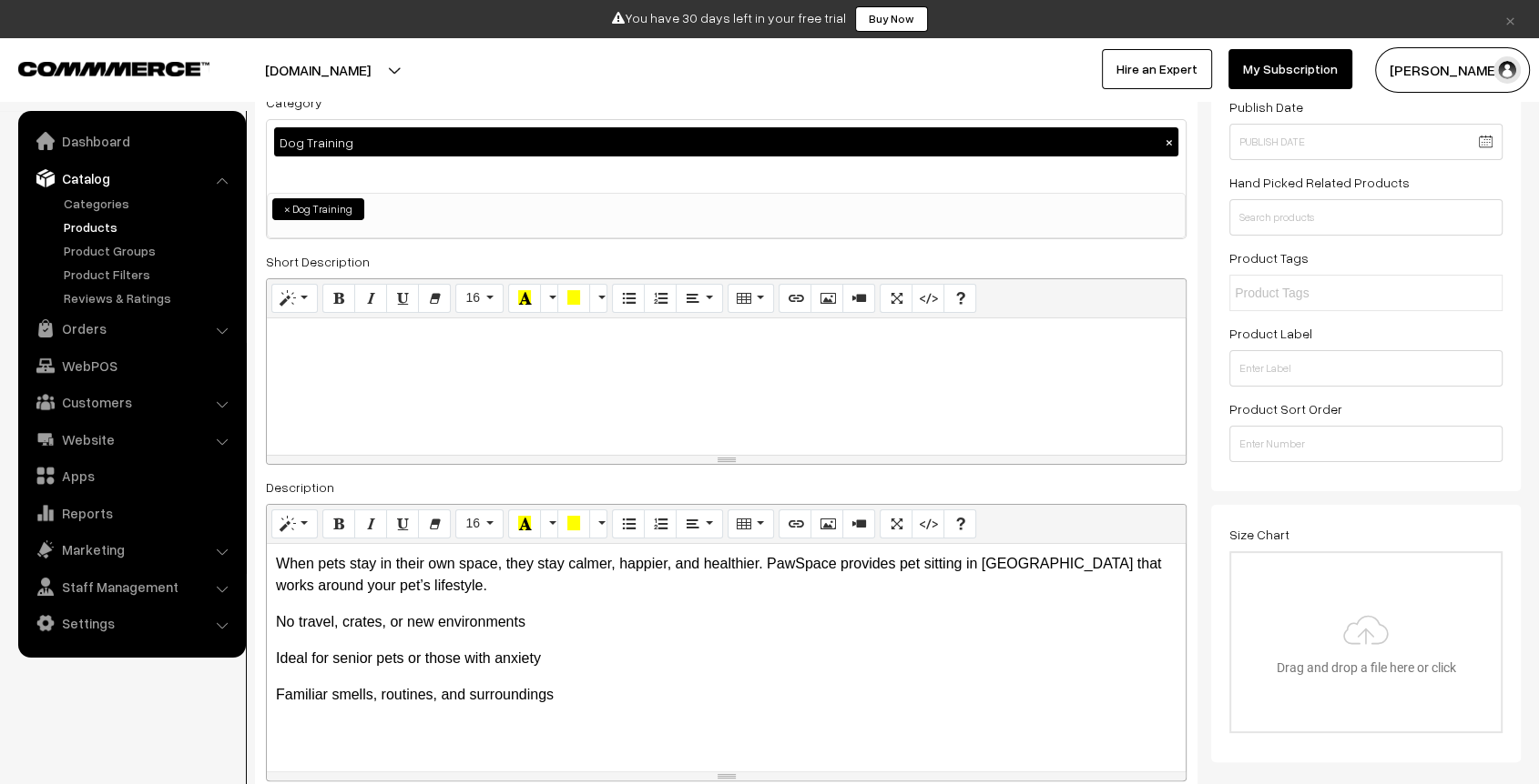
scroll to position [0, 0]
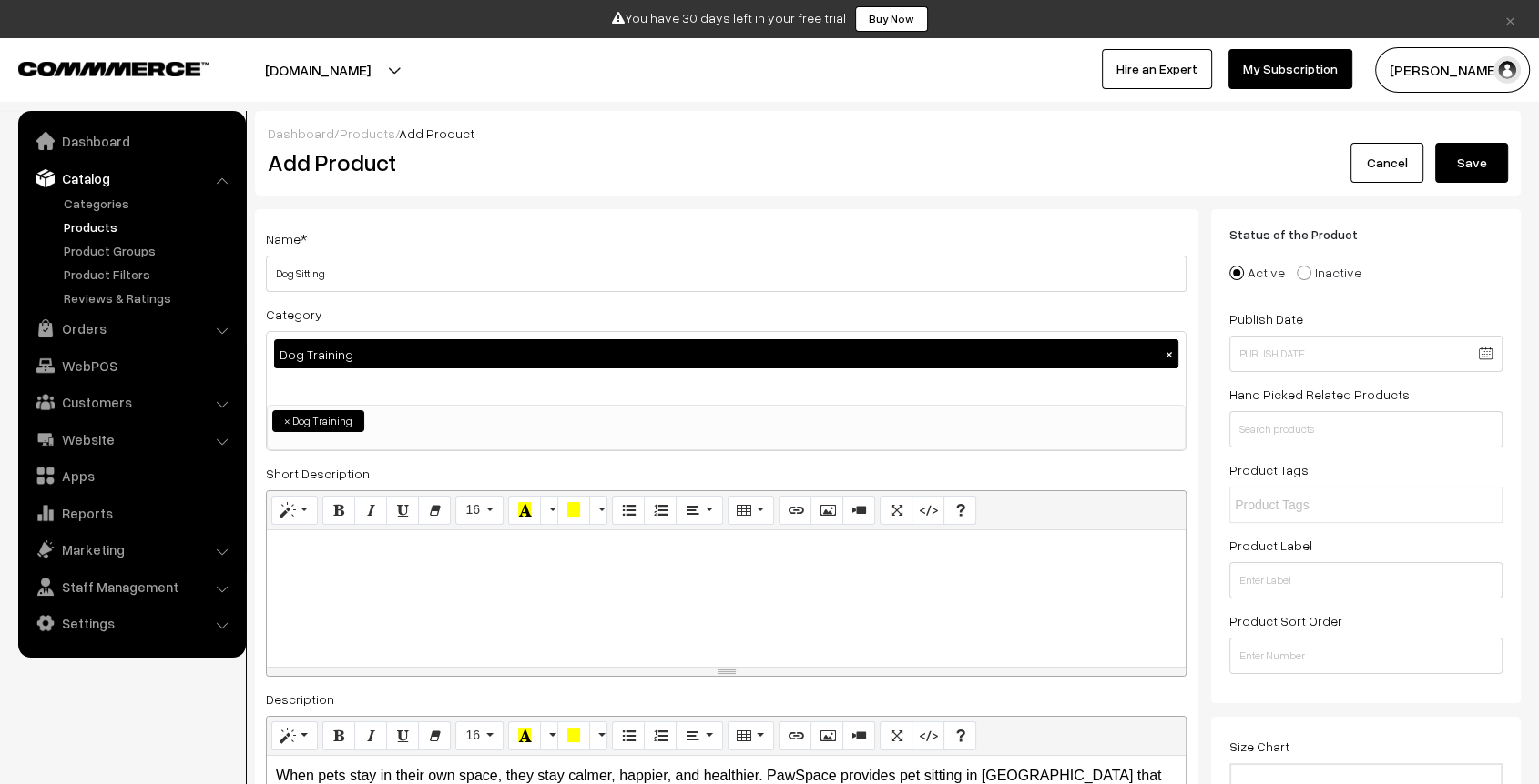
click at [1492, 173] on button "Save" at bounding box center [1471, 162] width 73 height 40
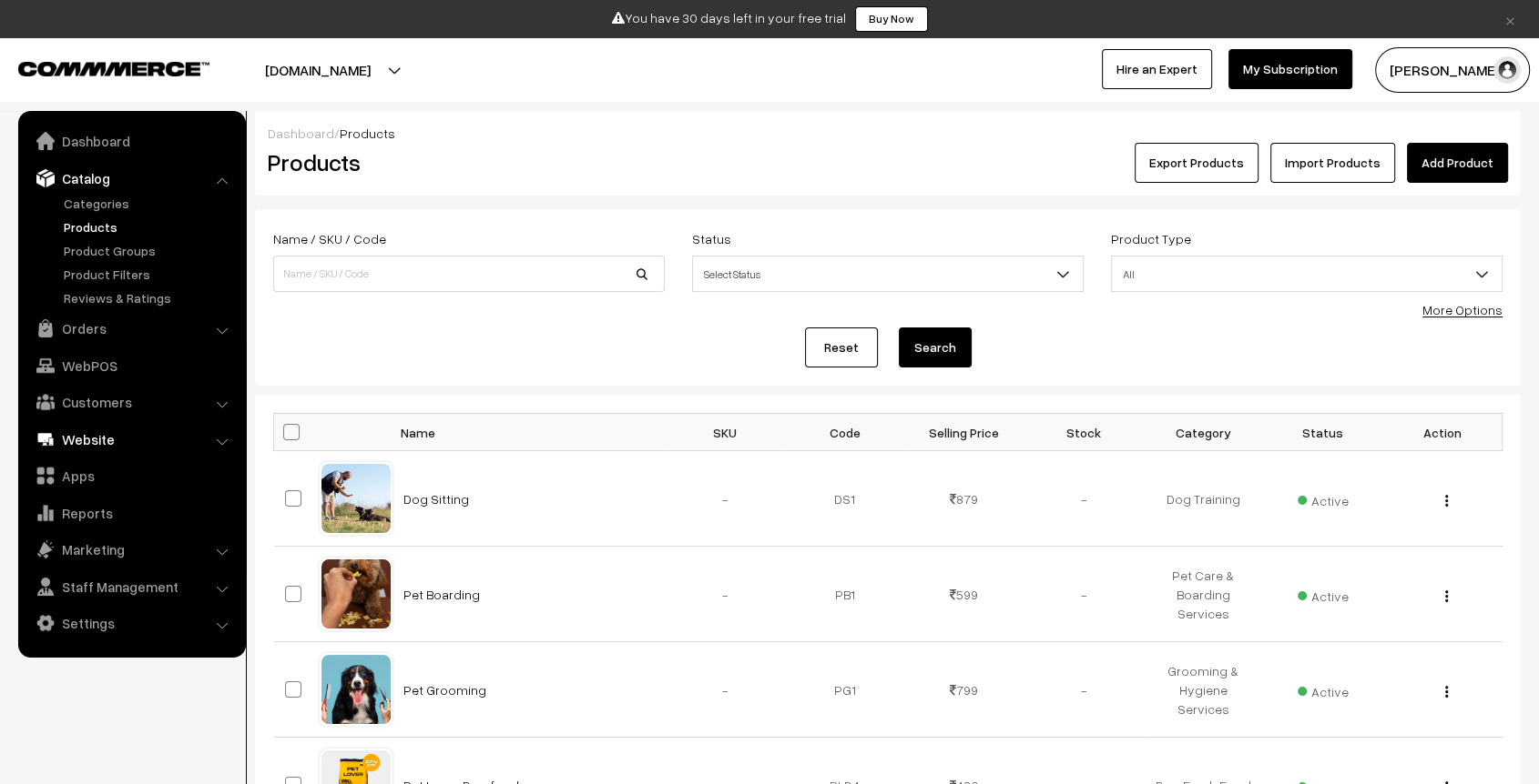
click at [96, 433] on link "Website" at bounding box center [131, 439] width 216 height 33
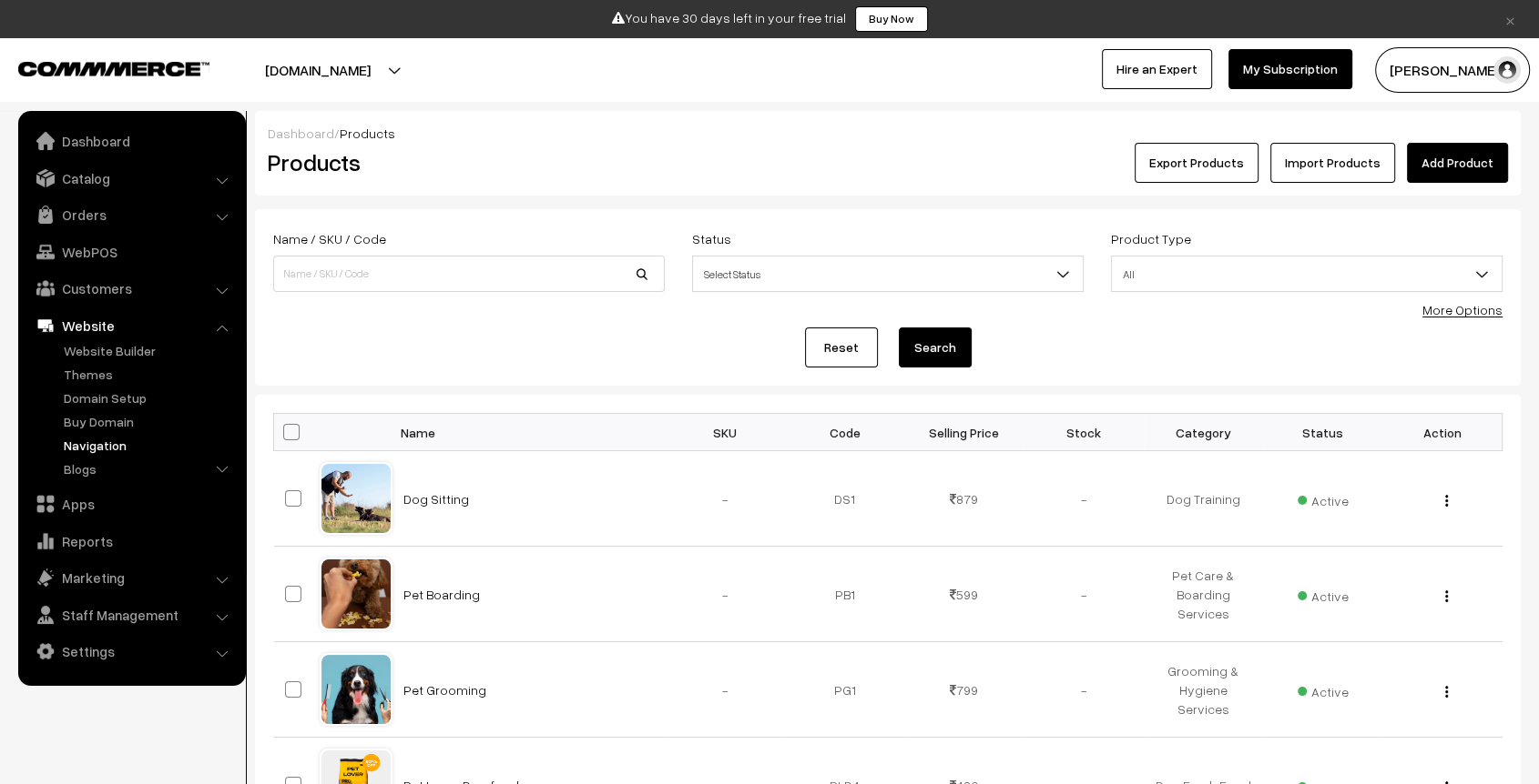
click at [109, 447] on link "Navigation" at bounding box center [149, 445] width 180 height 19
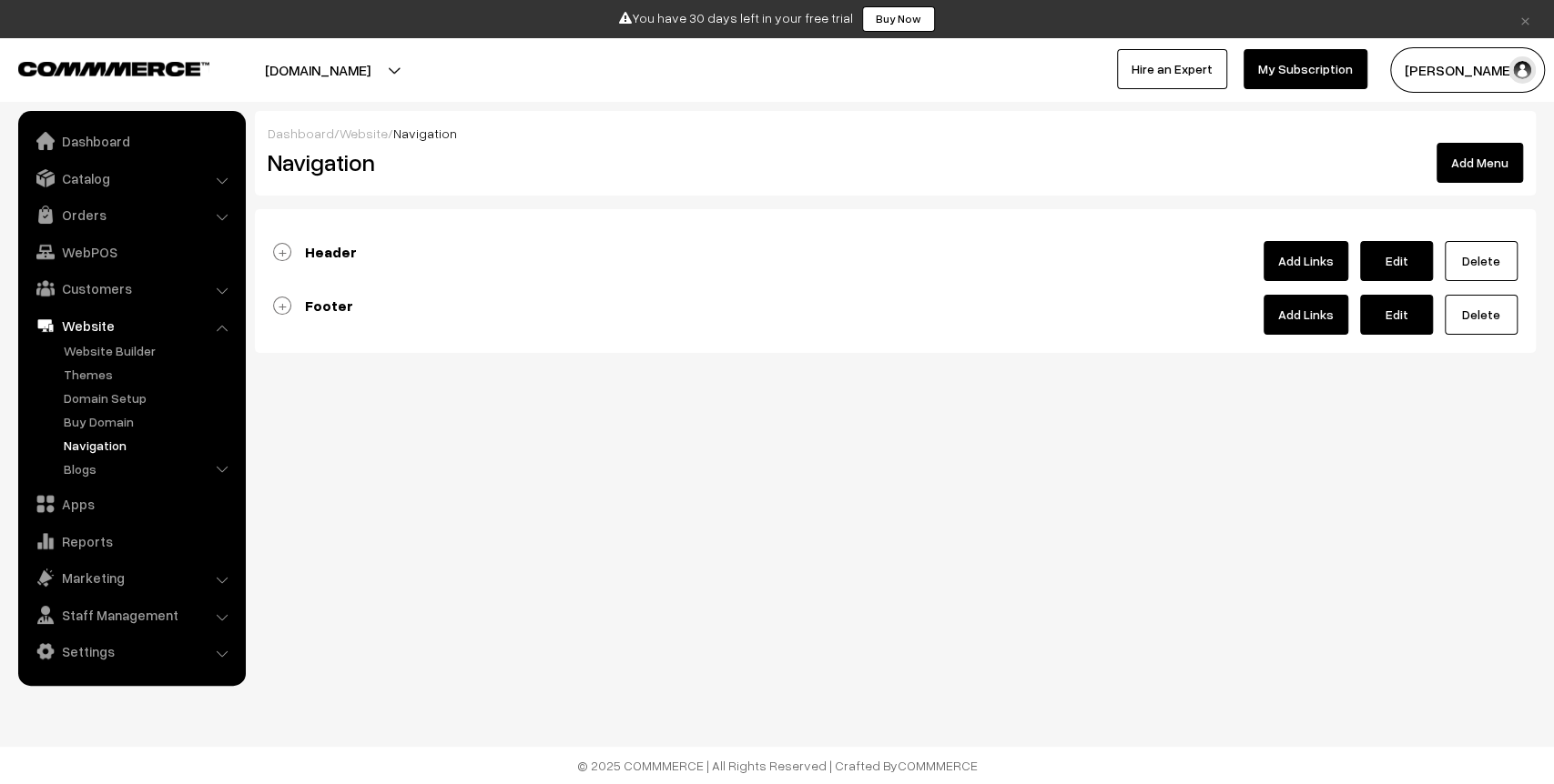
click at [318, 243] on b "Header" at bounding box center [331, 252] width 52 height 18
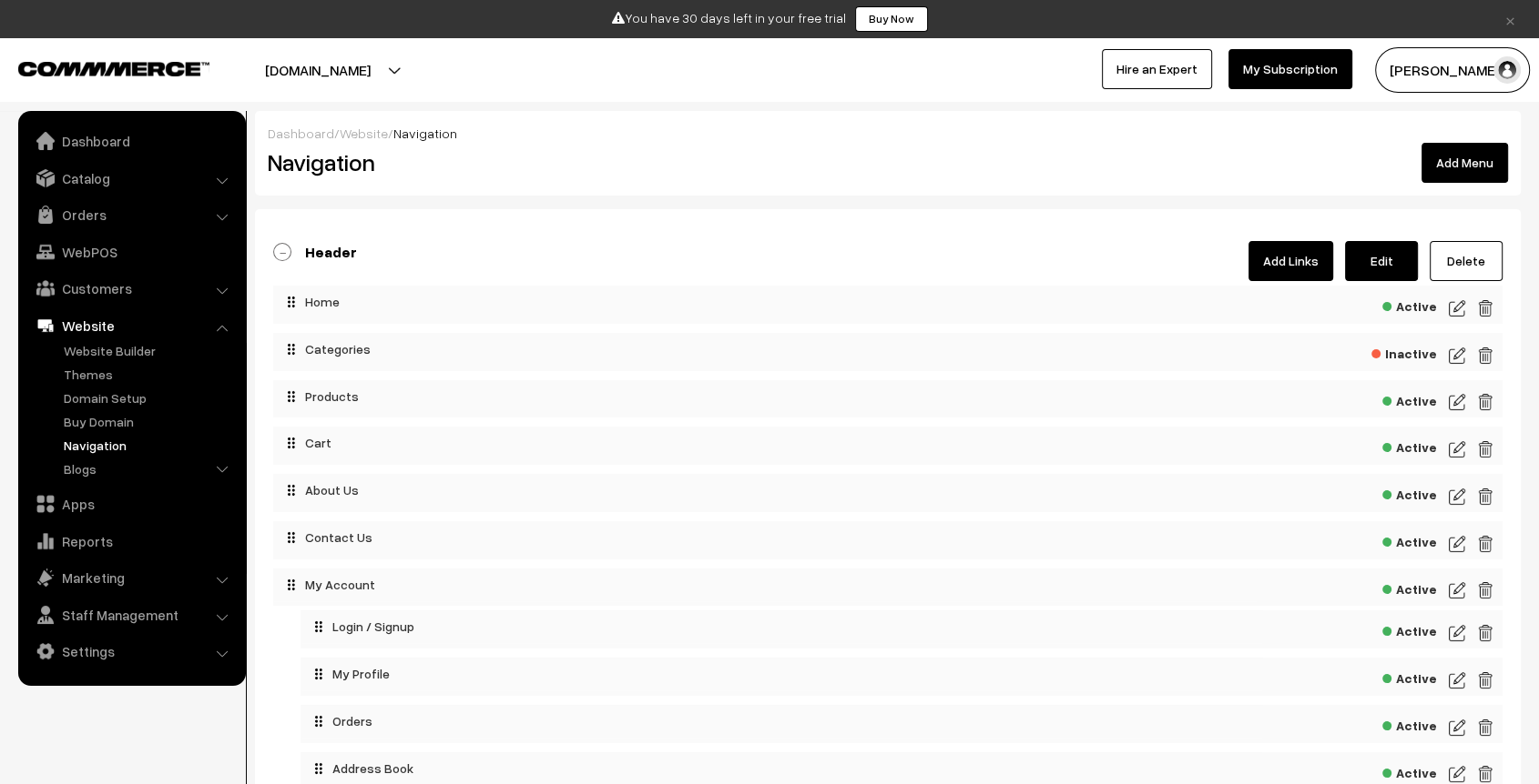
click at [1284, 274] on link "Add Links" at bounding box center [1290, 261] width 85 height 40
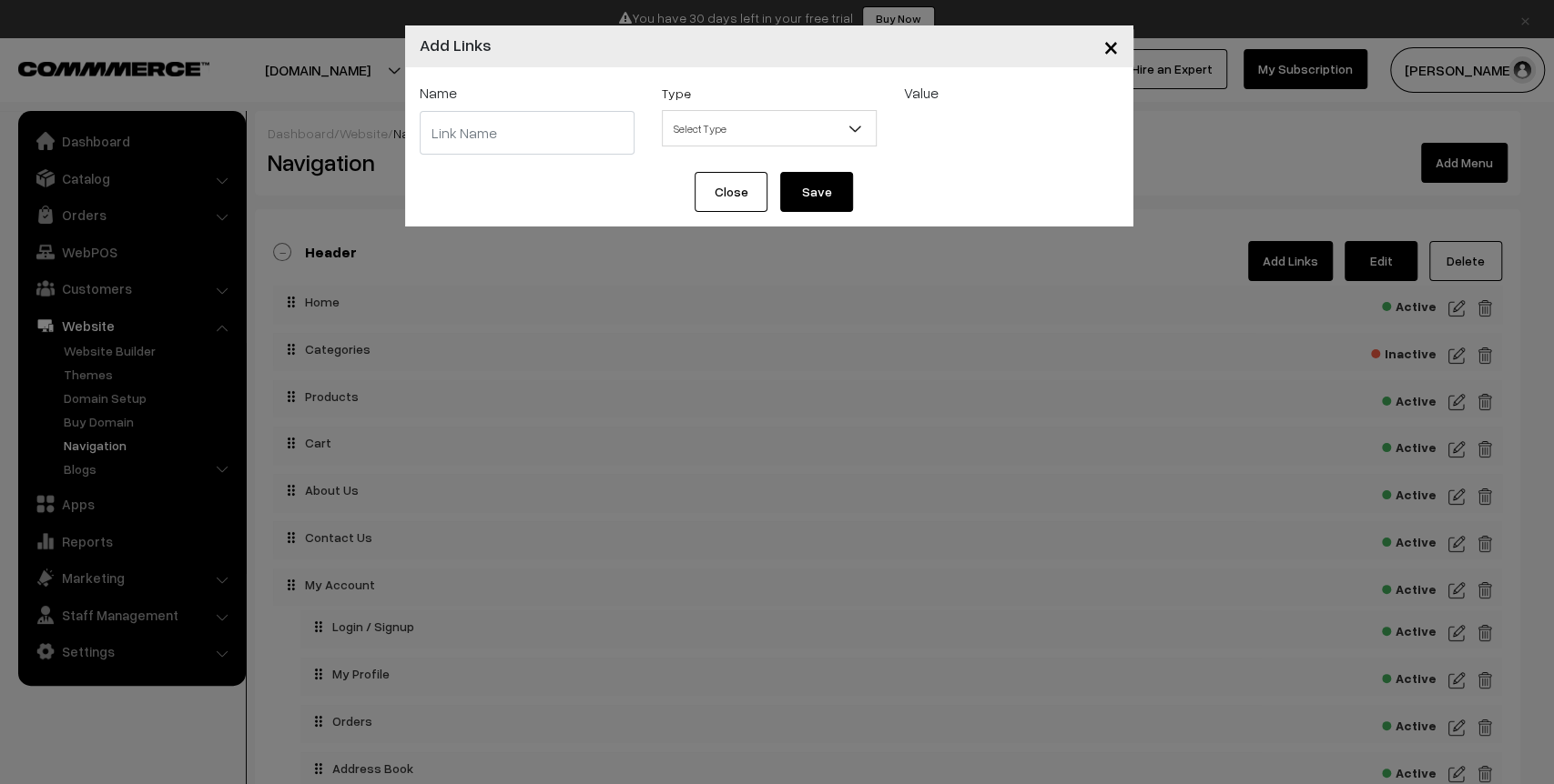
click at [561, 130] on input "text" at bounding box center [527, 132] width 215 height 44
type input "Services"
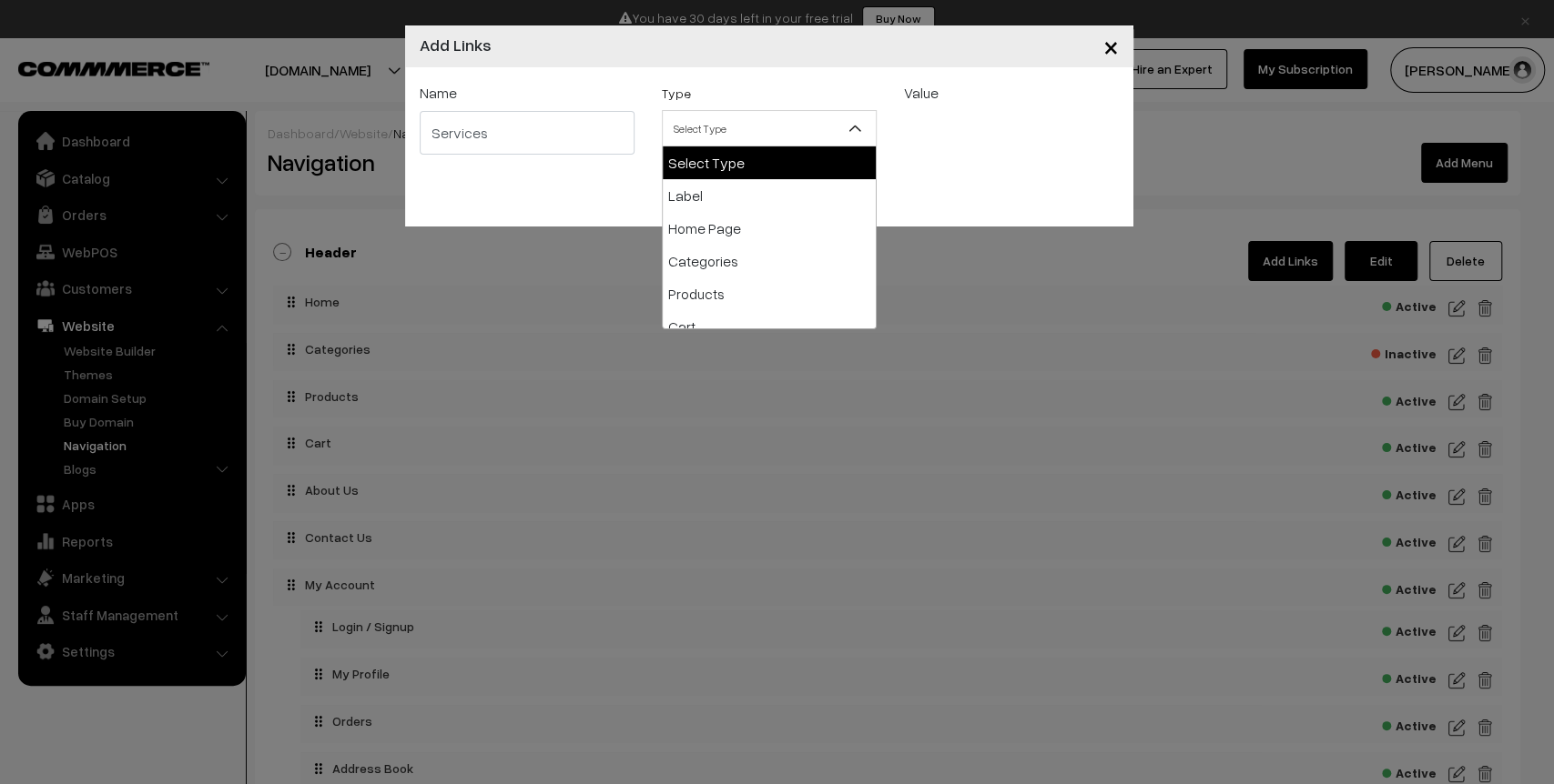
click at [796, 141] on span "Select Type" at bounding box center [770, 129] width 213 height 32
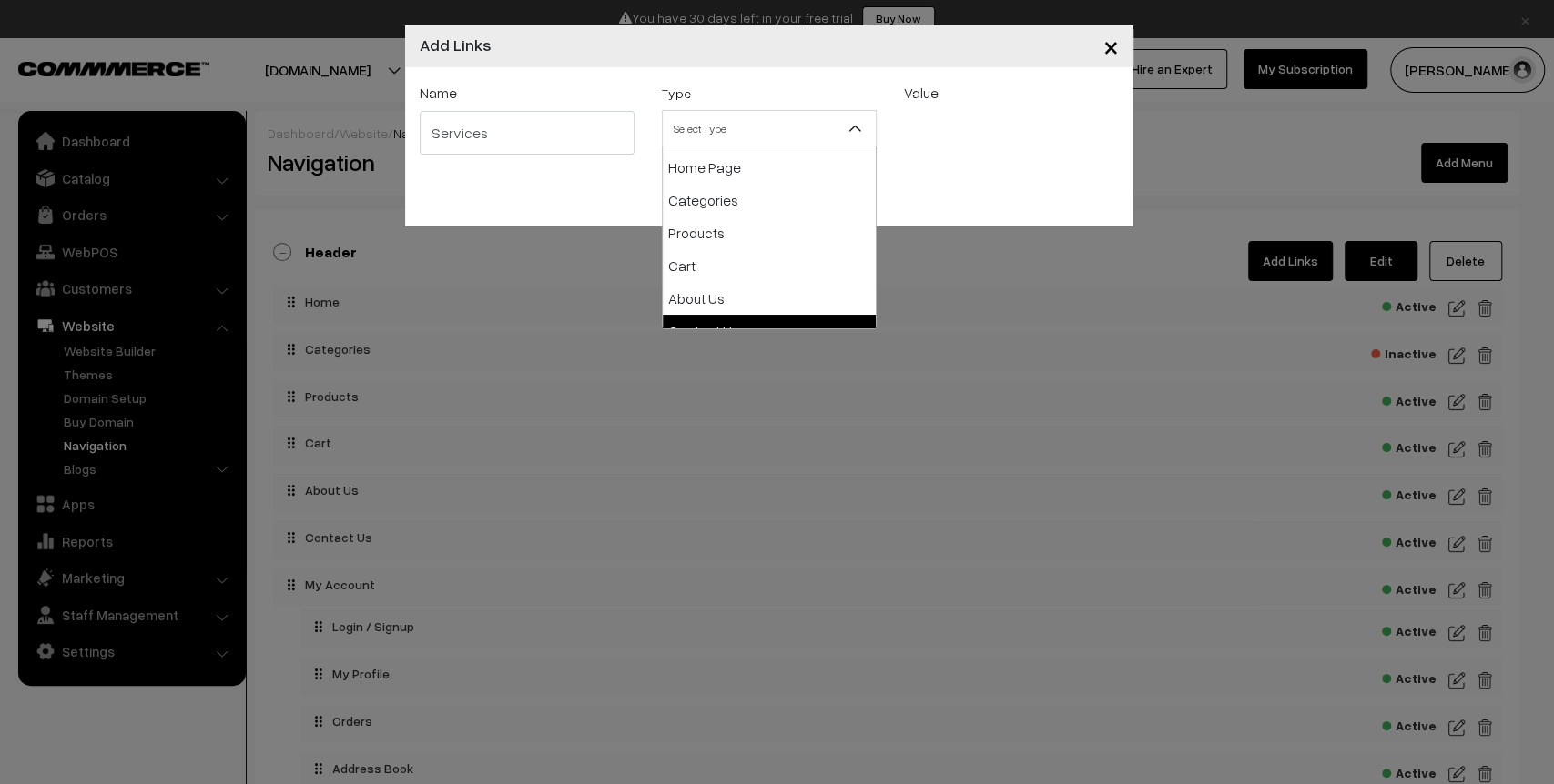
scroll to position [61, 0]
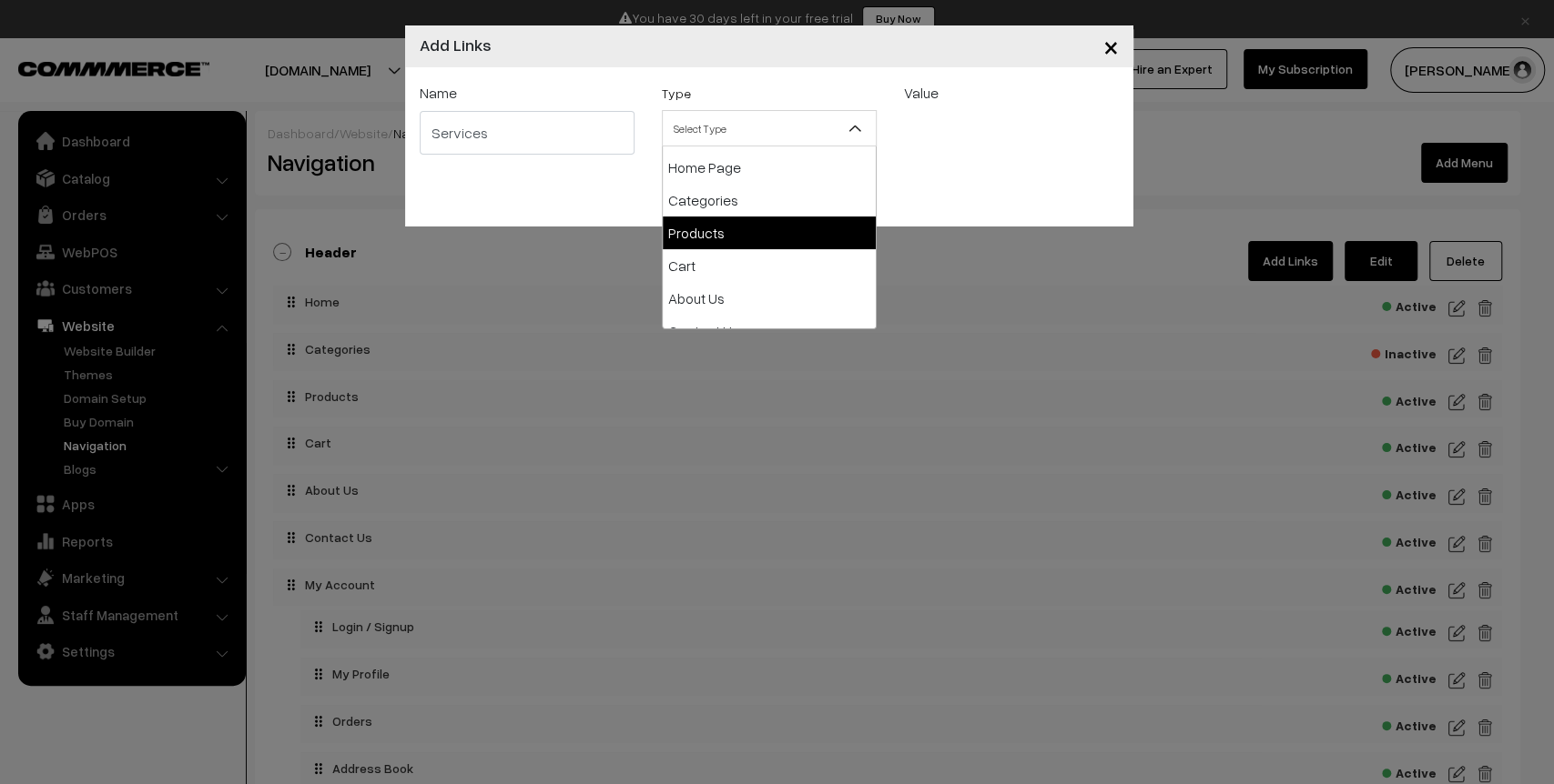
select select "products"
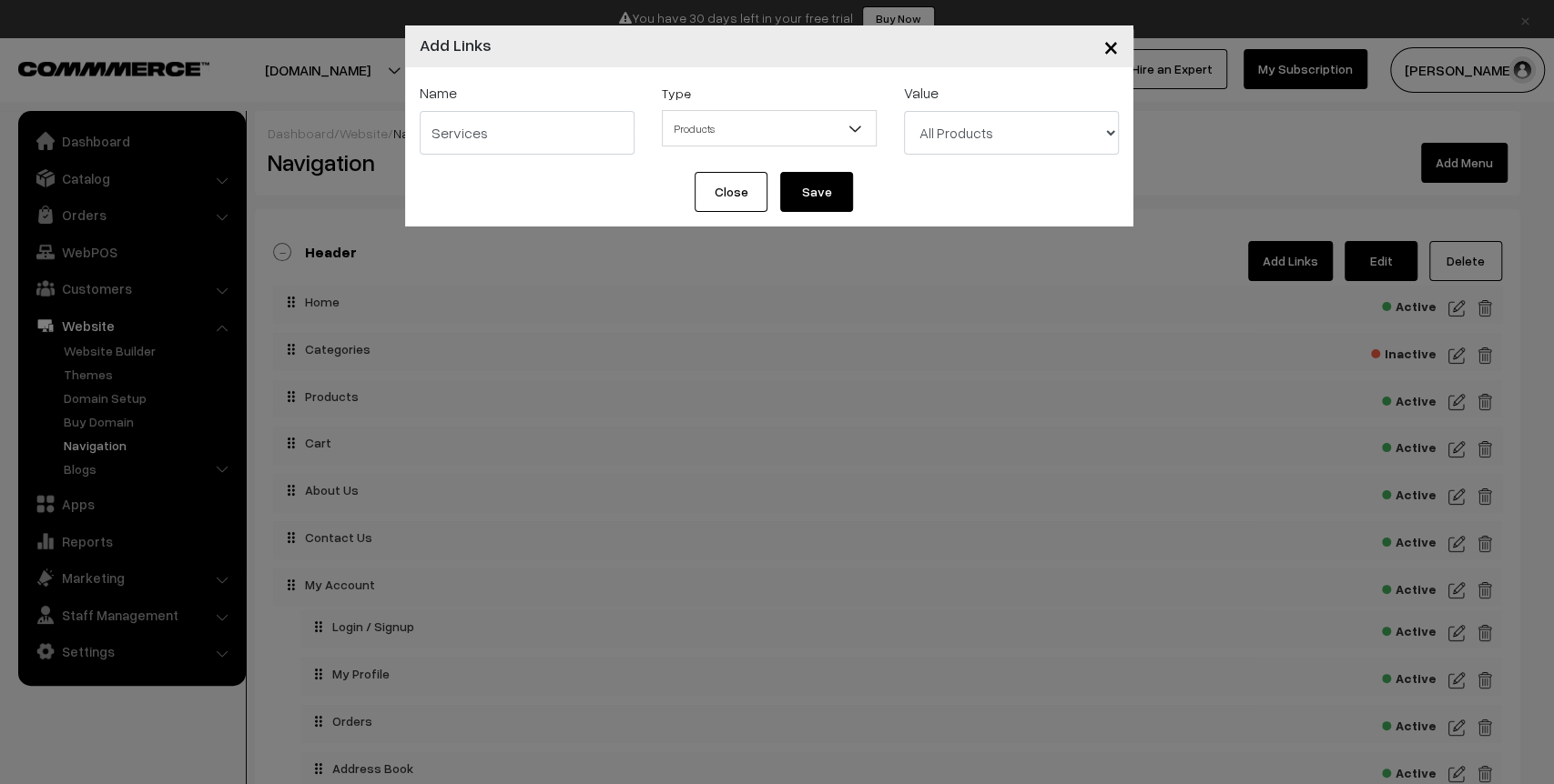
click at [1006, 131] on select "All Products Pet Lover Dog food Pet Lover Dog food Pet Lover Dog food Pet Lover…" at bounding box center [1012, 132] width 215 height 44
select select "5"
click at [904, 111] on select "All Products Pet Lover Dog food Pet Lover Dog food Pet Lover Dog food Pet Lover…" at bounding box center [1012, 132] width 215 height 44
click at [1062, 140] on select "All Products Pet Lover Dog food Pet Lover Dog food Pet Lover Dog food Pet Lover…" at bounding box center [1012, 132] width 215 height 44
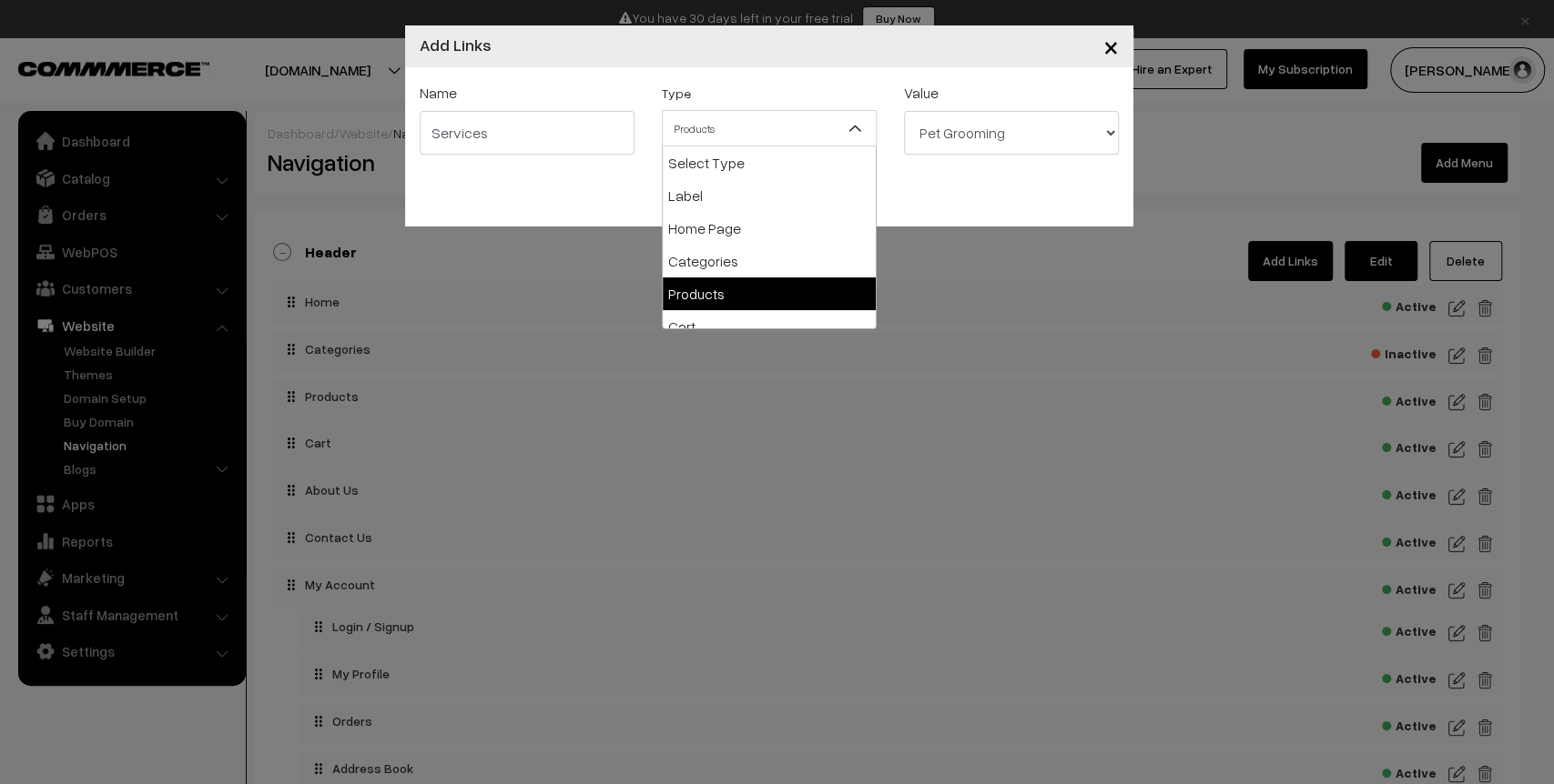
click at [803, 115] on span "Products" at bounding box center [770, 129] width 213 height 32
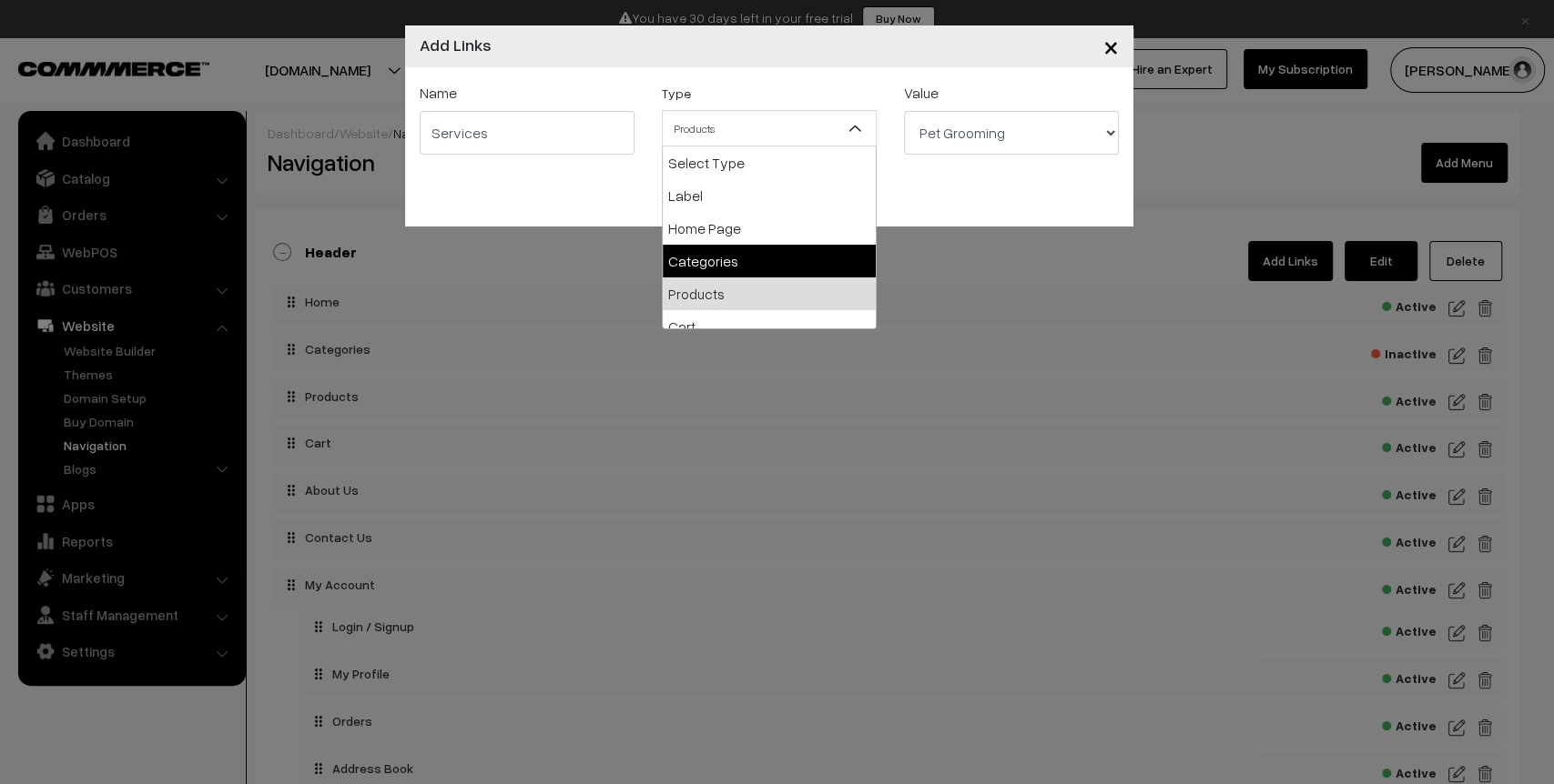
select select "categories"
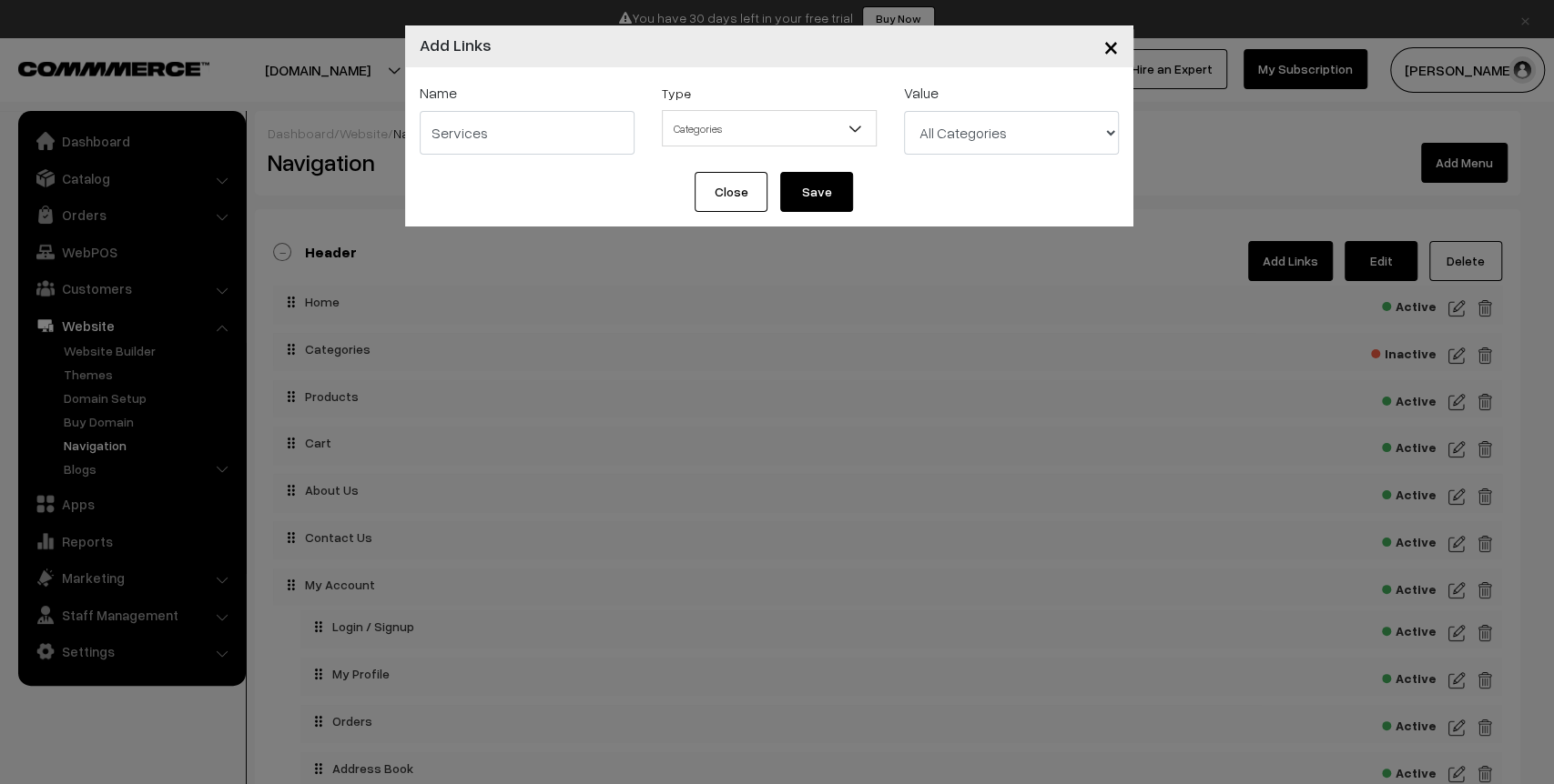
click at [994, 140] on select "All Categories Grooming & Hygiene Services Pet Care & Boarding Services Full-Se…" at bounding box center [1012, 132] width 215 height 44
select select "1"
click at [904, 111] on select "All Categories Grooming & Hygiene Services Pet Care & Boarding Services Full-Se…" at bounding box center [1012, 132] width 215 height 44
click at [953, 132] on select "All Categories Grooming & Hygiene Services Pet Care & Boarding Services Full-Se…" at bounding box center [1012, 132] width 215 height 44
click at [904, 111] on select "All Categories Grooming & Hygiene Services Pet Care & Boarding Services Full-Se…" at bounding box center [1012, 132] width 215 height 44
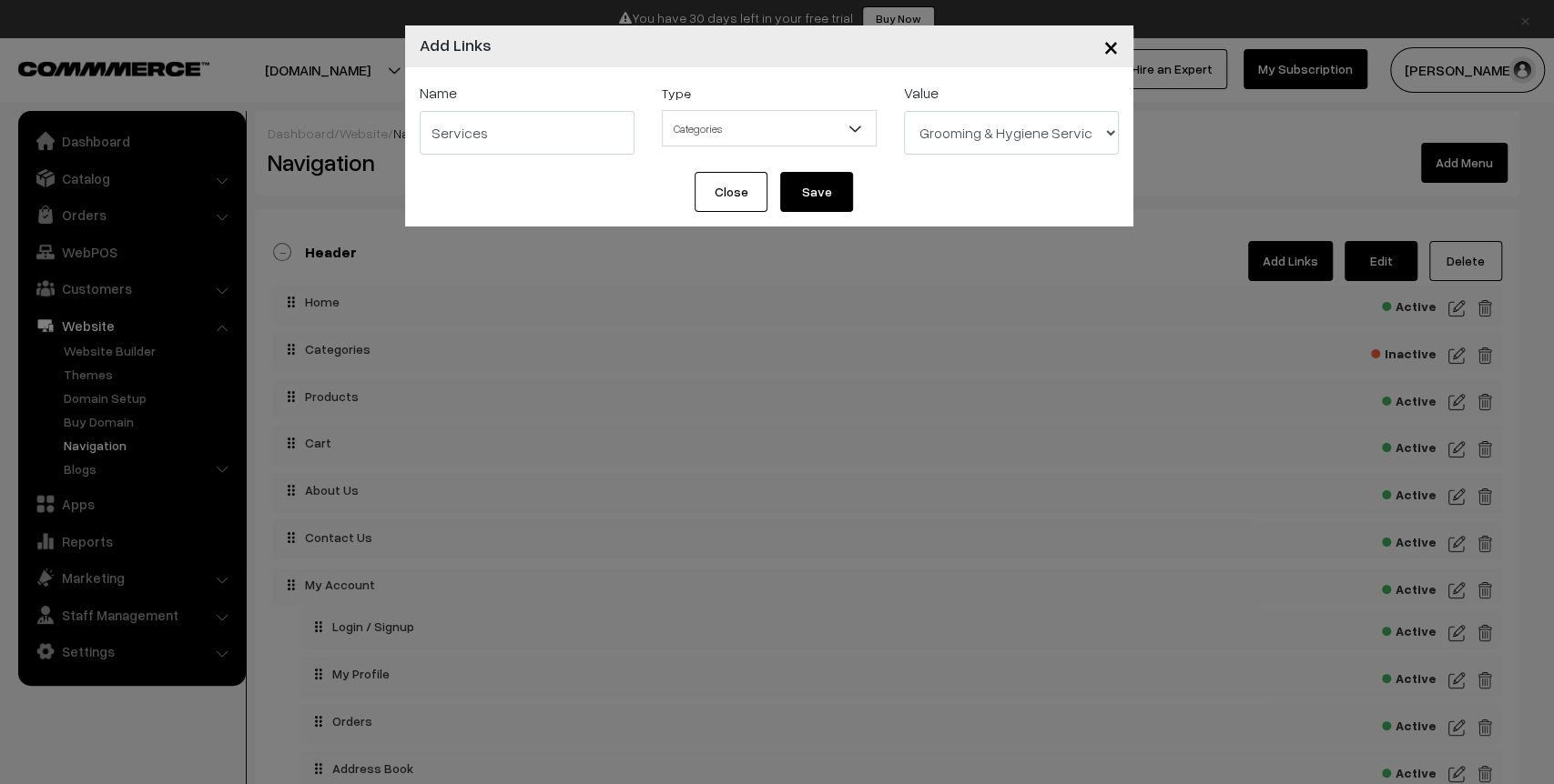
click at [790, 191] on button "Save" at bounding box center [816, 192] width 73 height 40
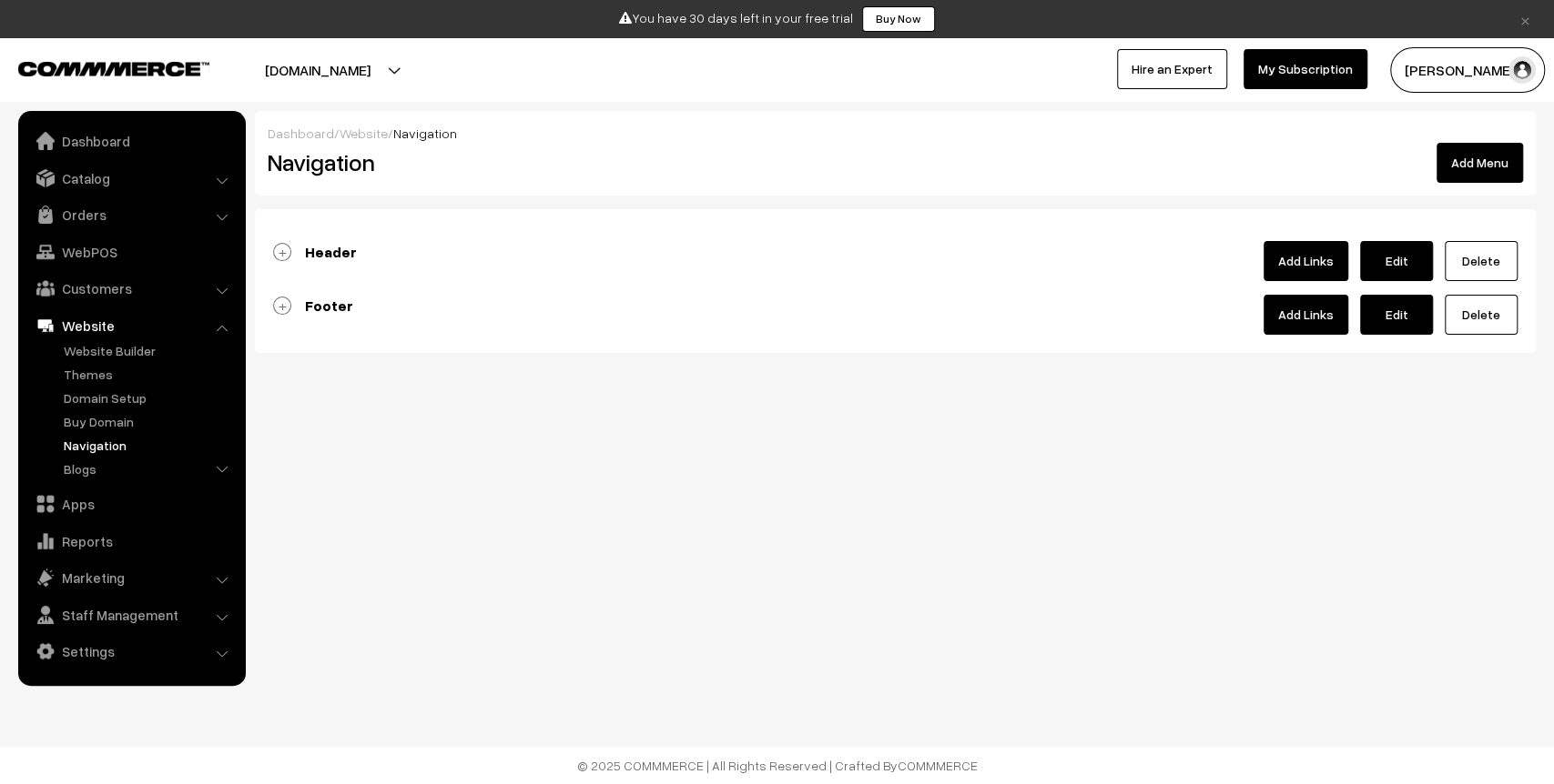
click at [337, 254] on b "Header" at bounding box center [331, 252] width 52 height 18
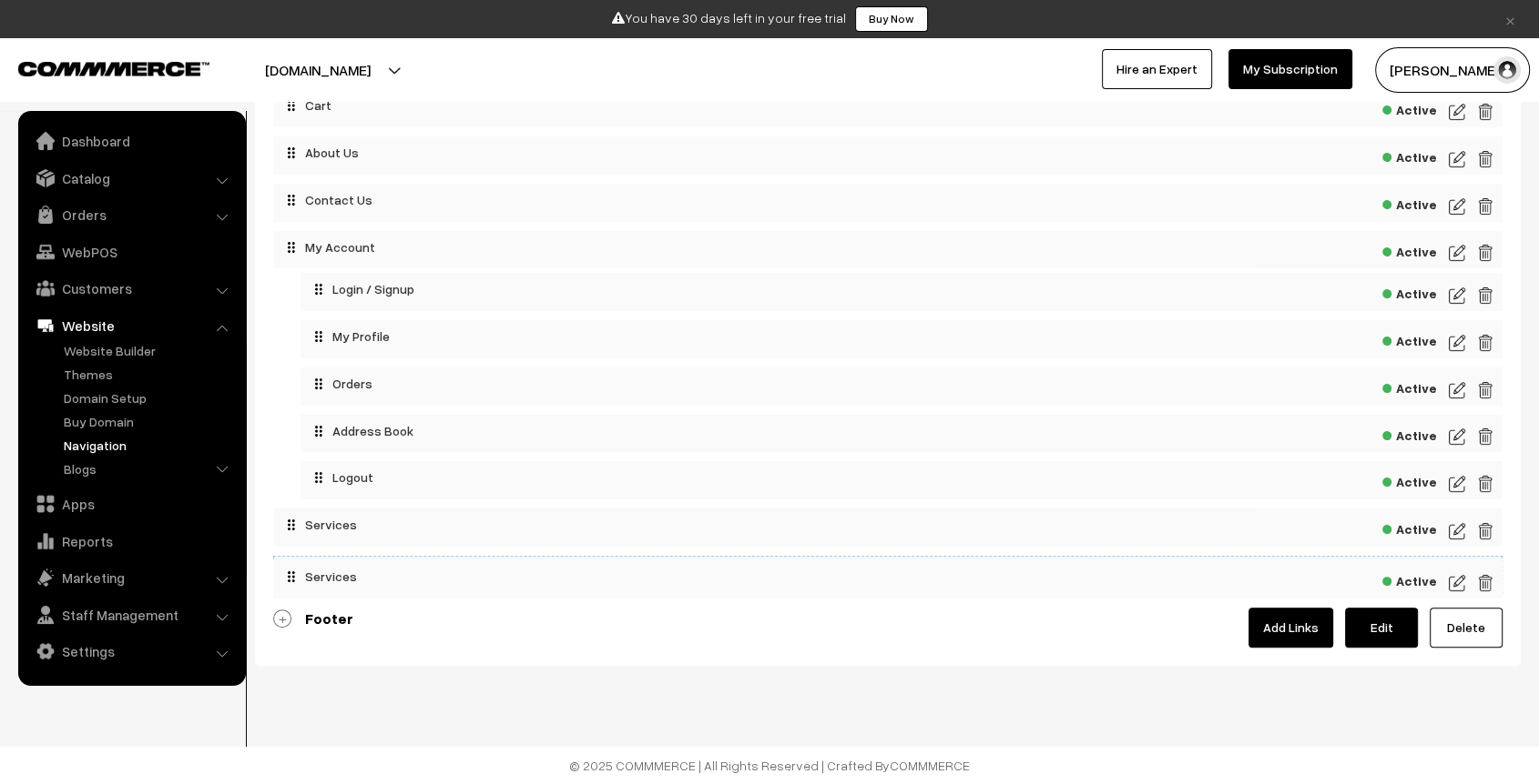
scroll to position [333, 0]
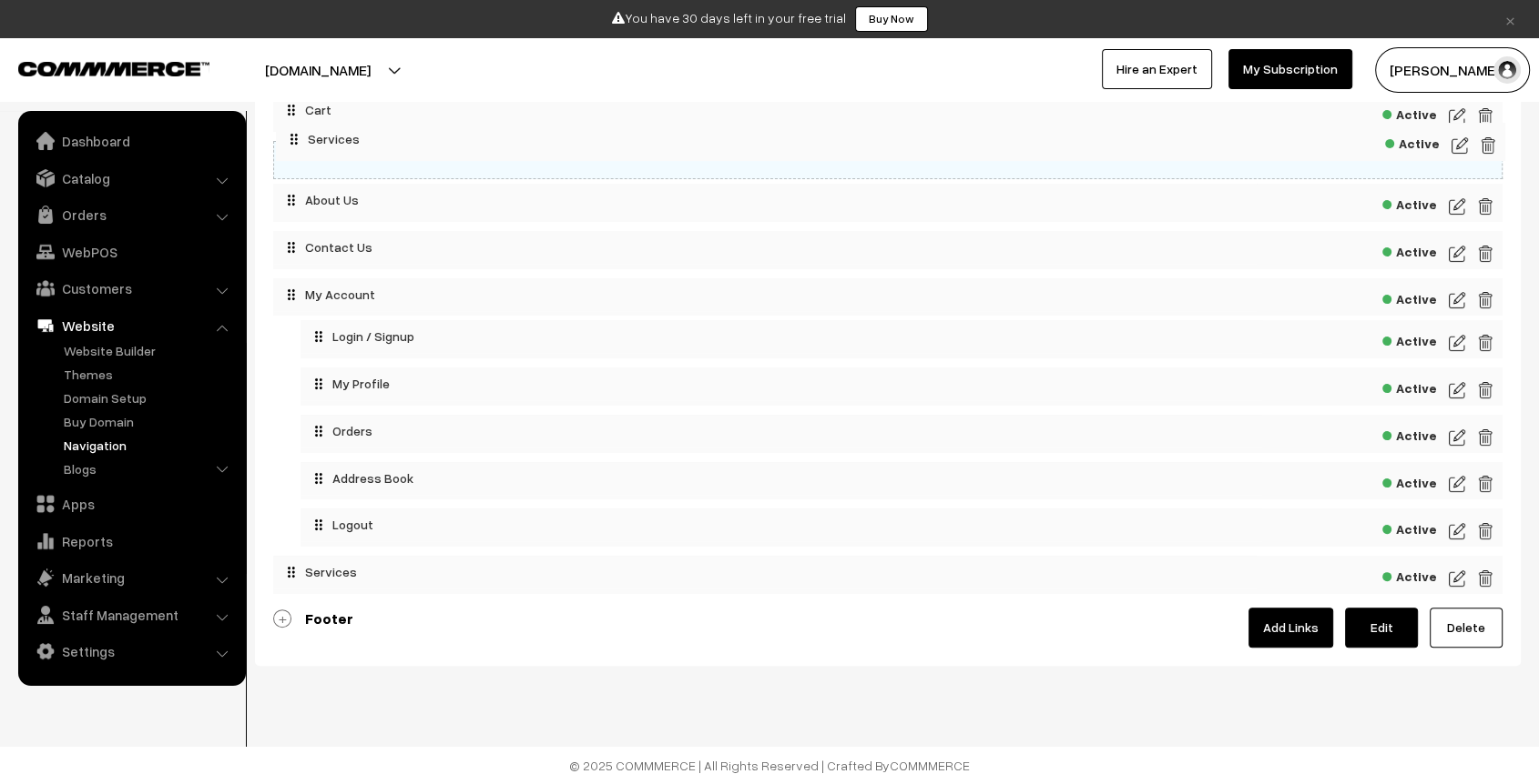
drag, startPoint x: 535, startPoint y: 584, endPoint x: 538, endPoint y: 131, distance: 453.0
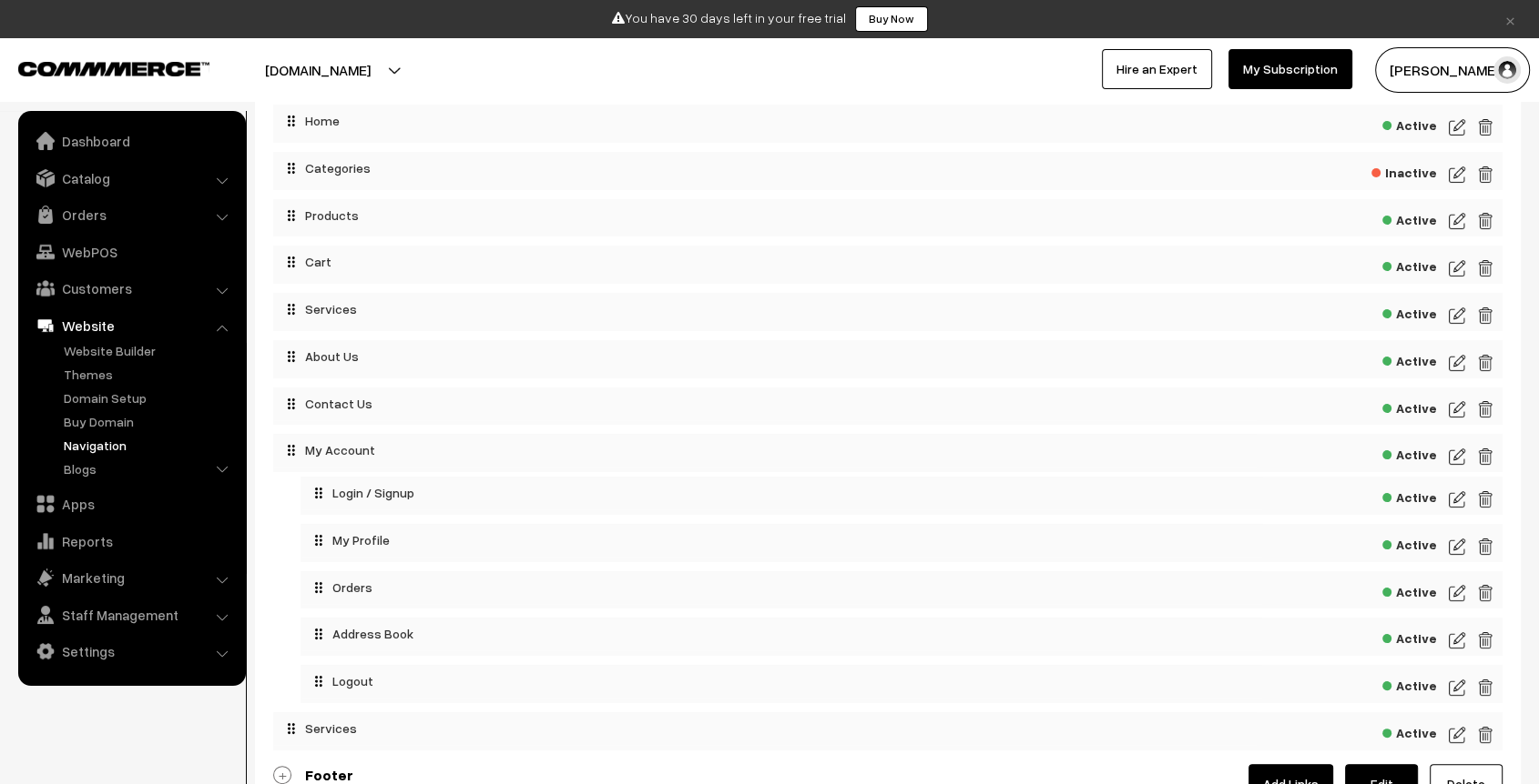
scroll to position [171, 0]
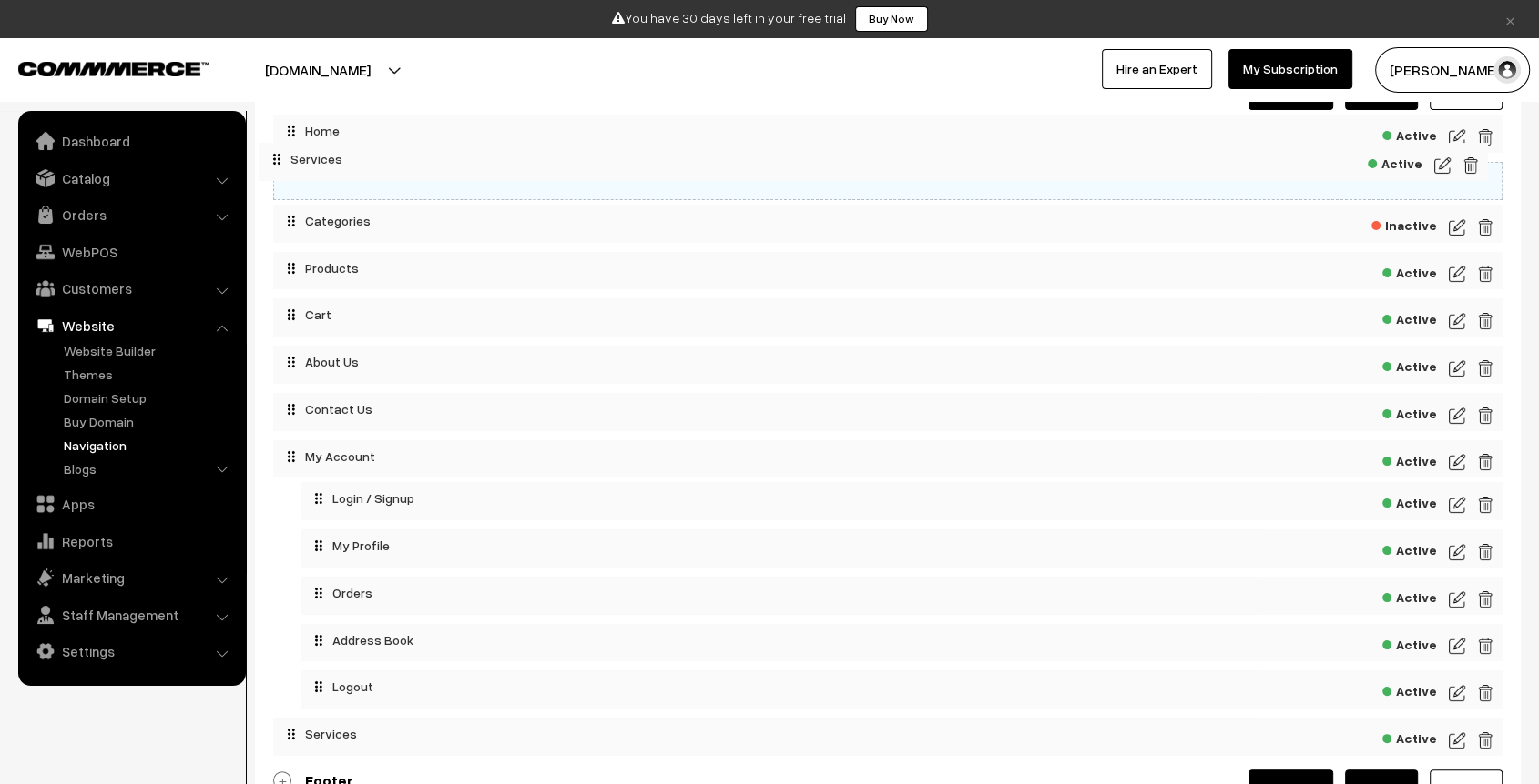
drag, startPoint x: 457, startPoint y: 320, endPoint x: 452, endPoint y: 172, distance: 148.1
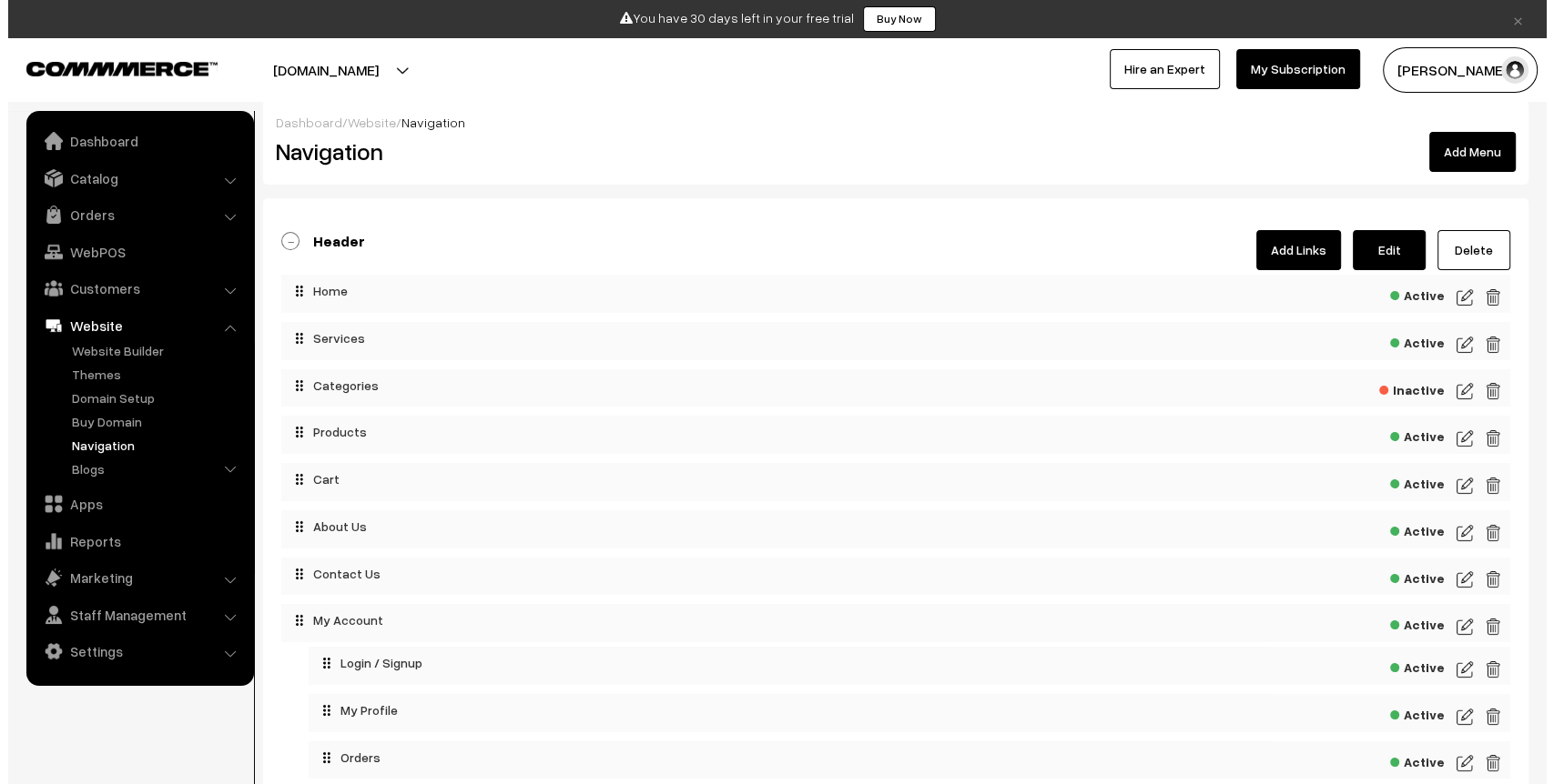
scroll to position [9, 0]
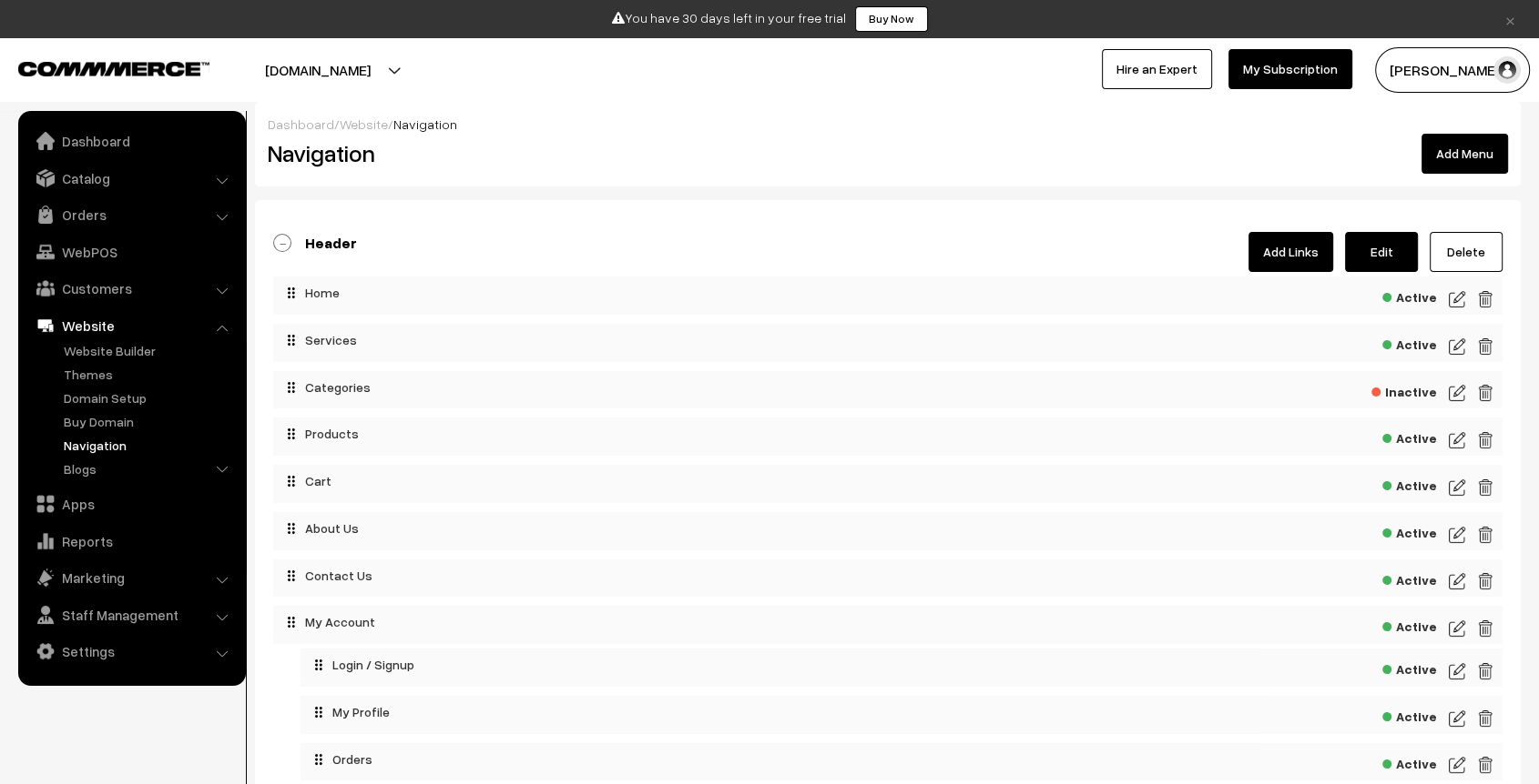
click at [1449, 348] on img at bounding box center [1456, 347] width 16 height 22
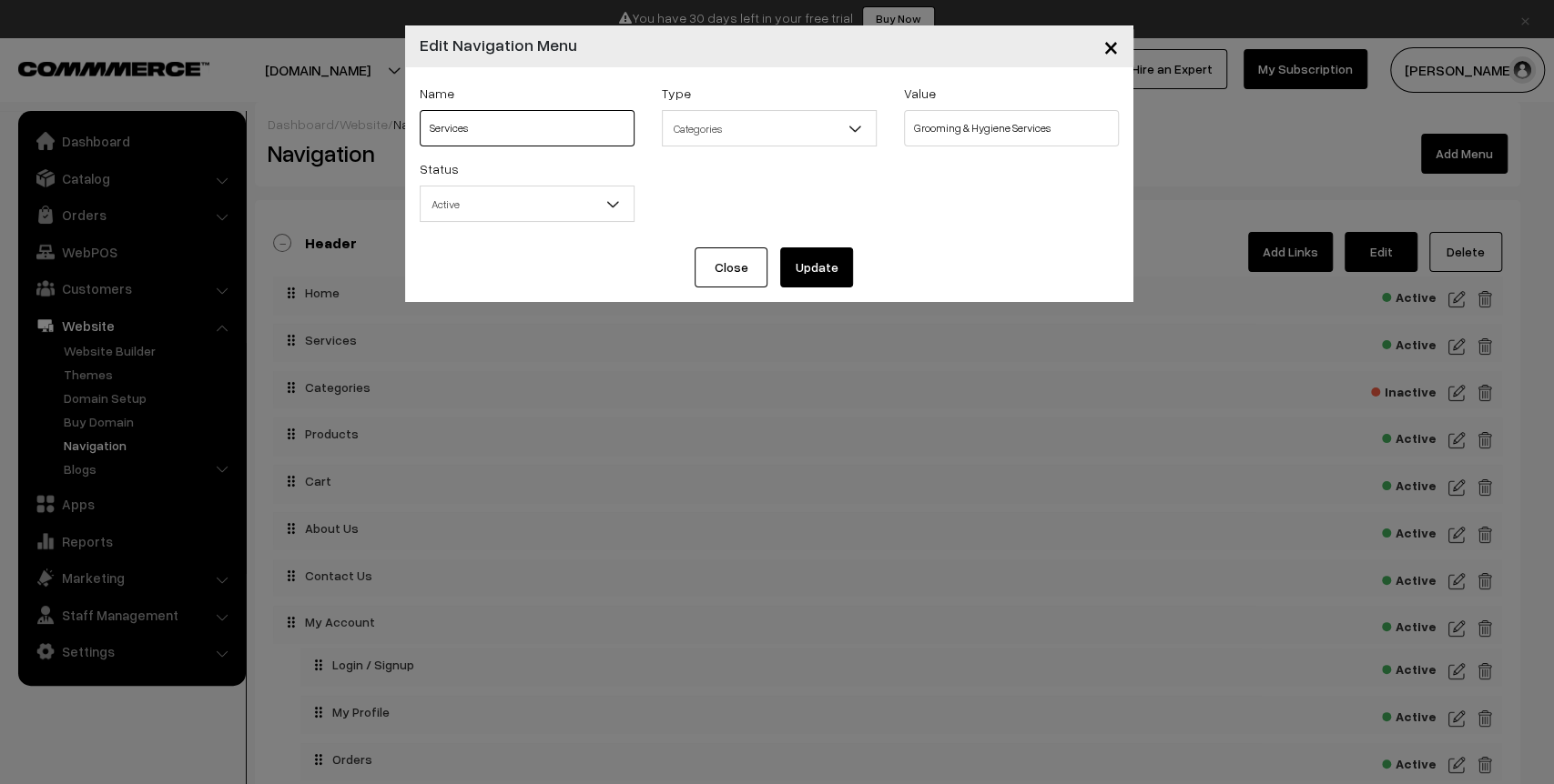
click at [552, 135] on input "Services" at bounding box center [527, 129] width 215 height 37
click at [837, 264] on button "Update" at bounding box center [816, 267] width 73 height 40
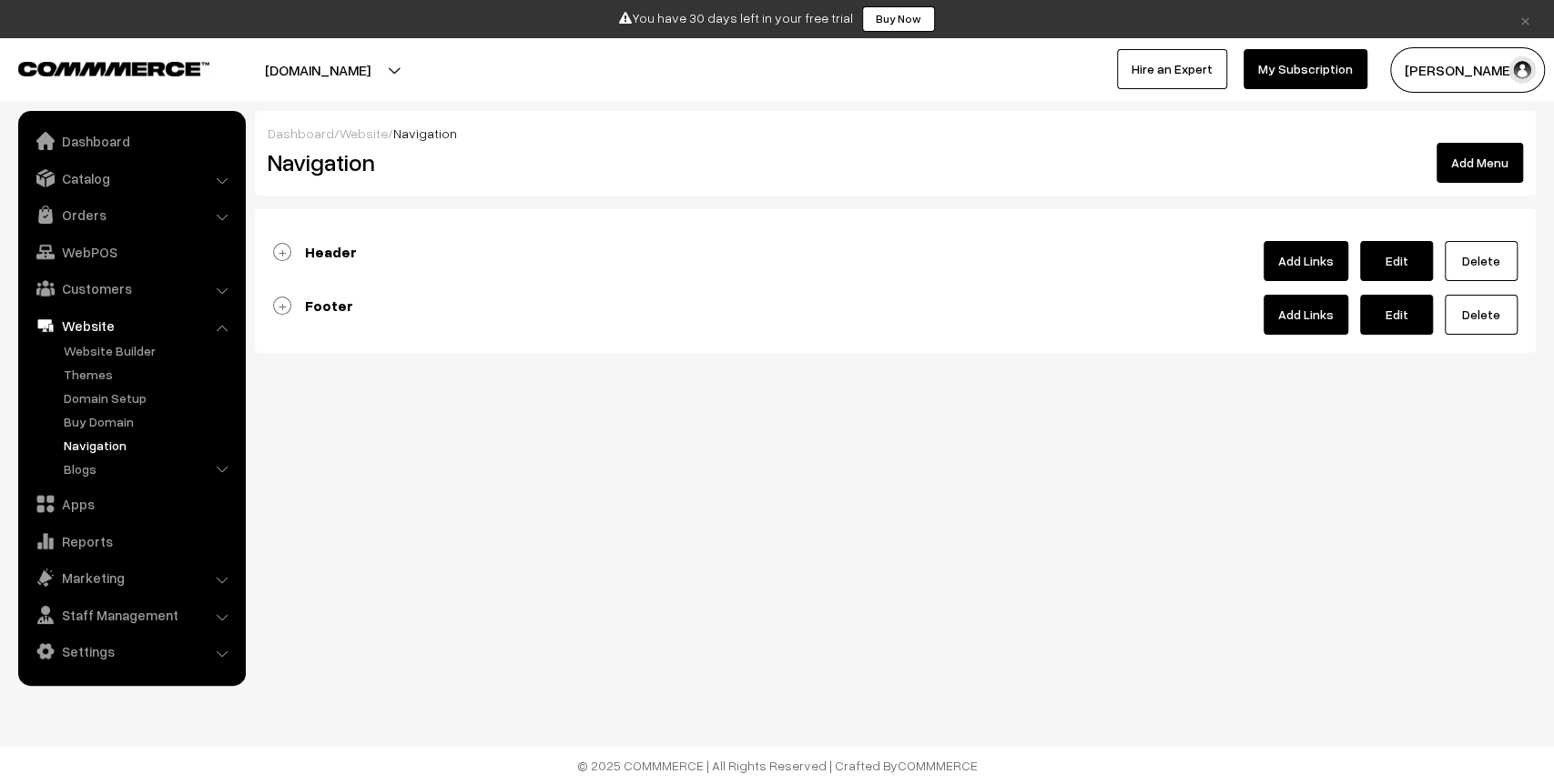
click at [321, 265] on div at bounding box center [895, 272] width 1245 height 18
click at [330, 258] on b "Header" at bounding box center [331, 252] width 52 height 18
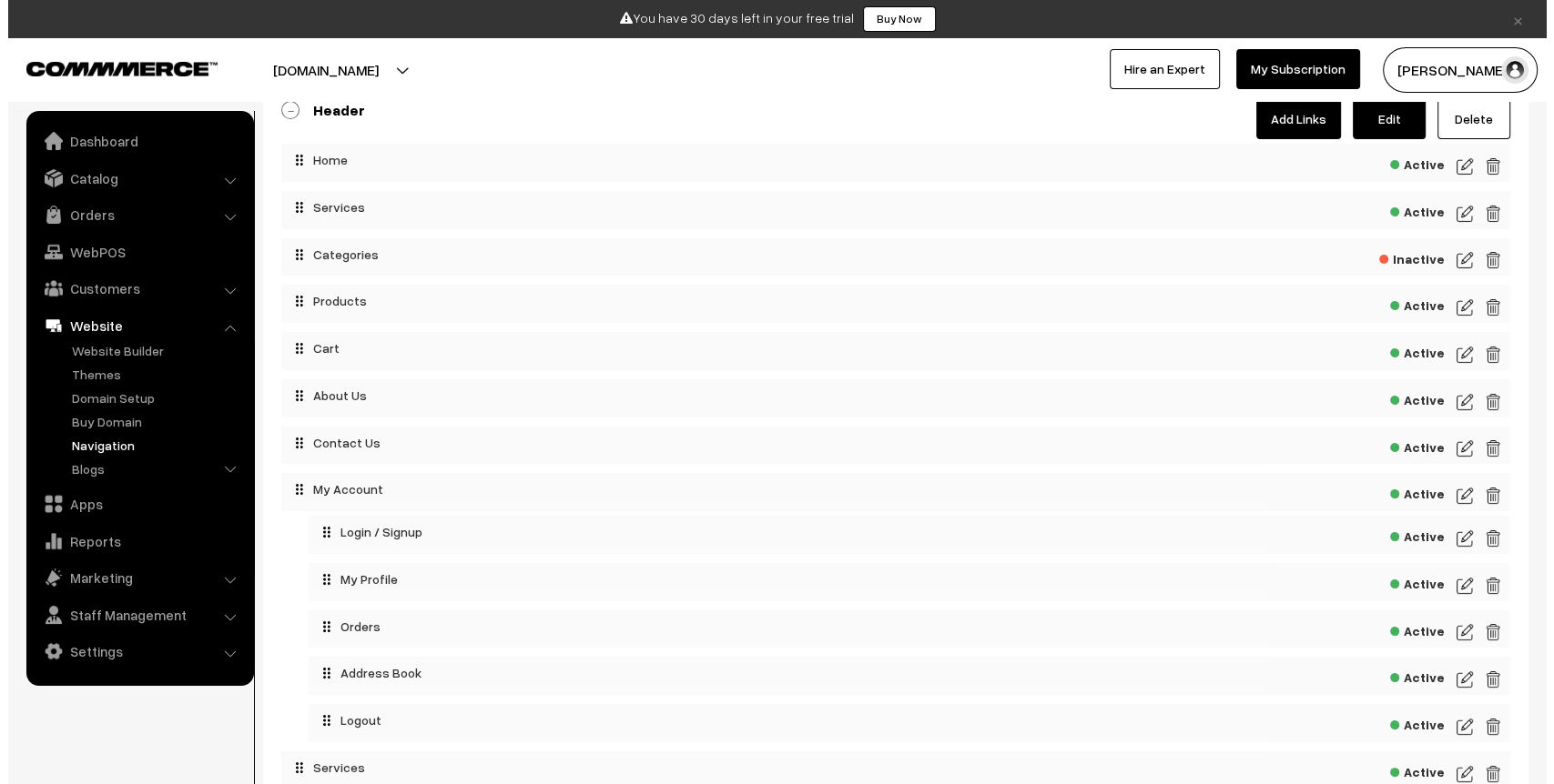
scroll to position [141, 0]
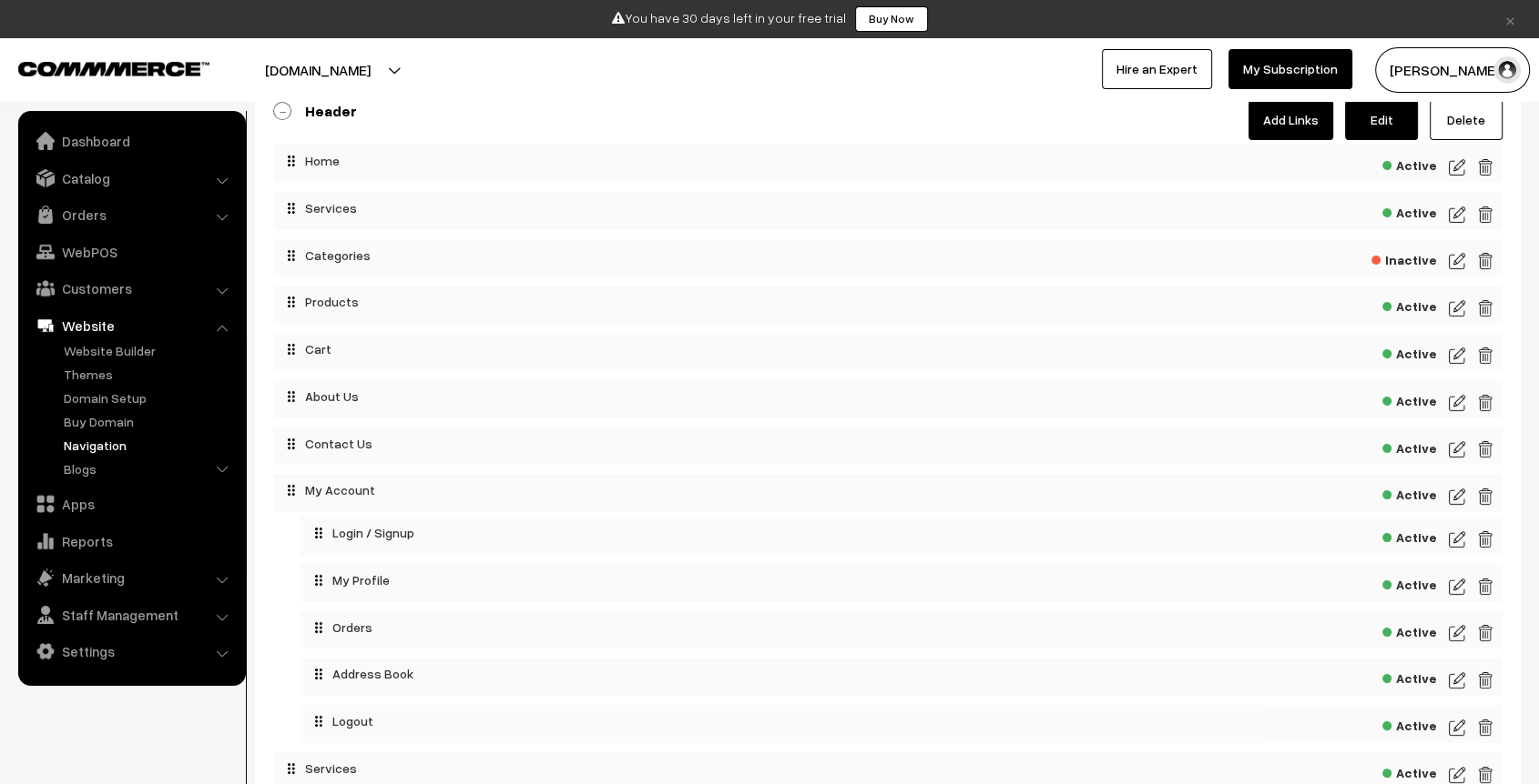
click at [1415, 262] on span "Inactive" at bounding box center [1404, 258] width 66 height 23
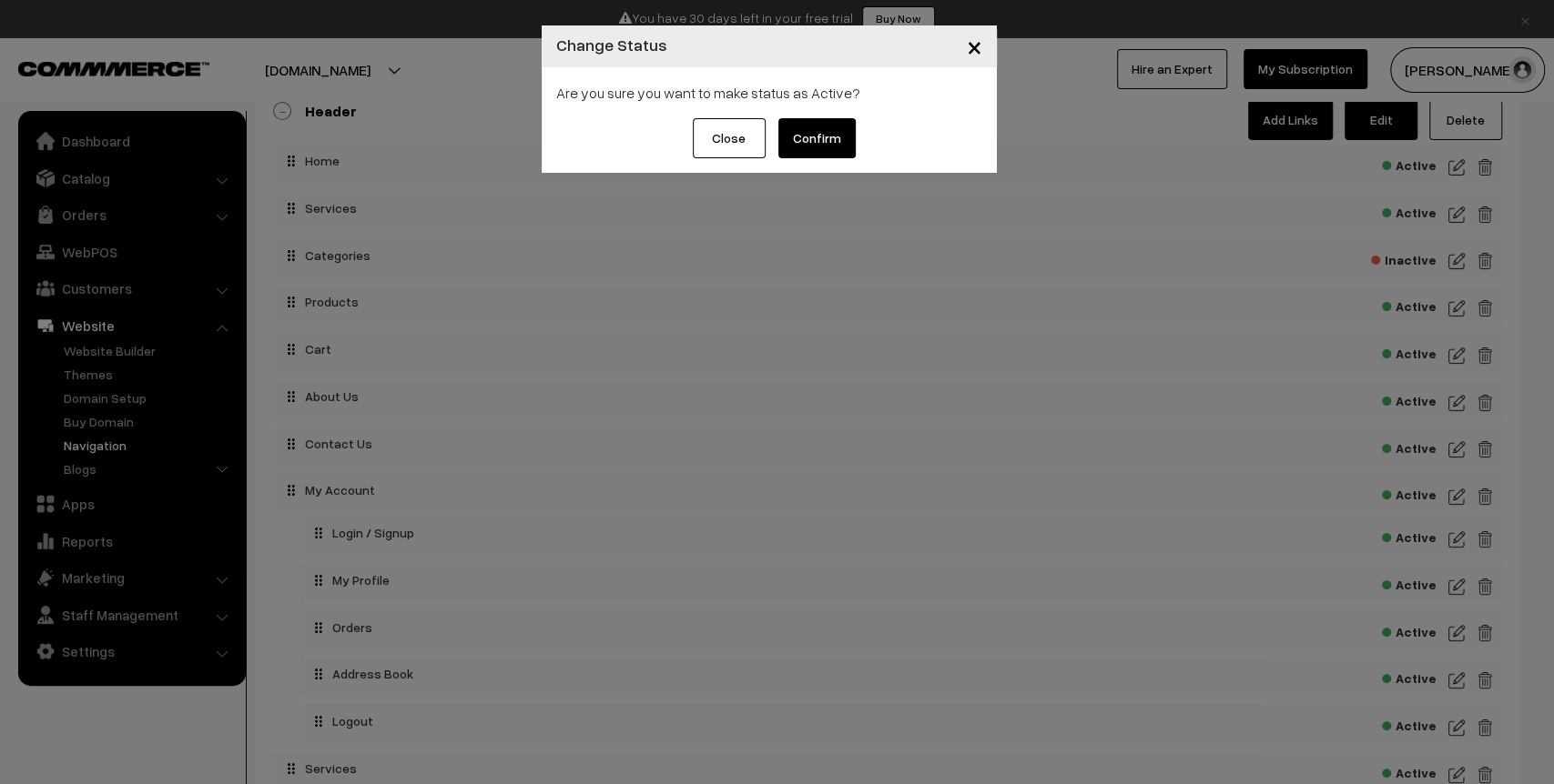
click at [802, 145] on button "Confirm" at bounding box center [817, 138] width 78 height 40
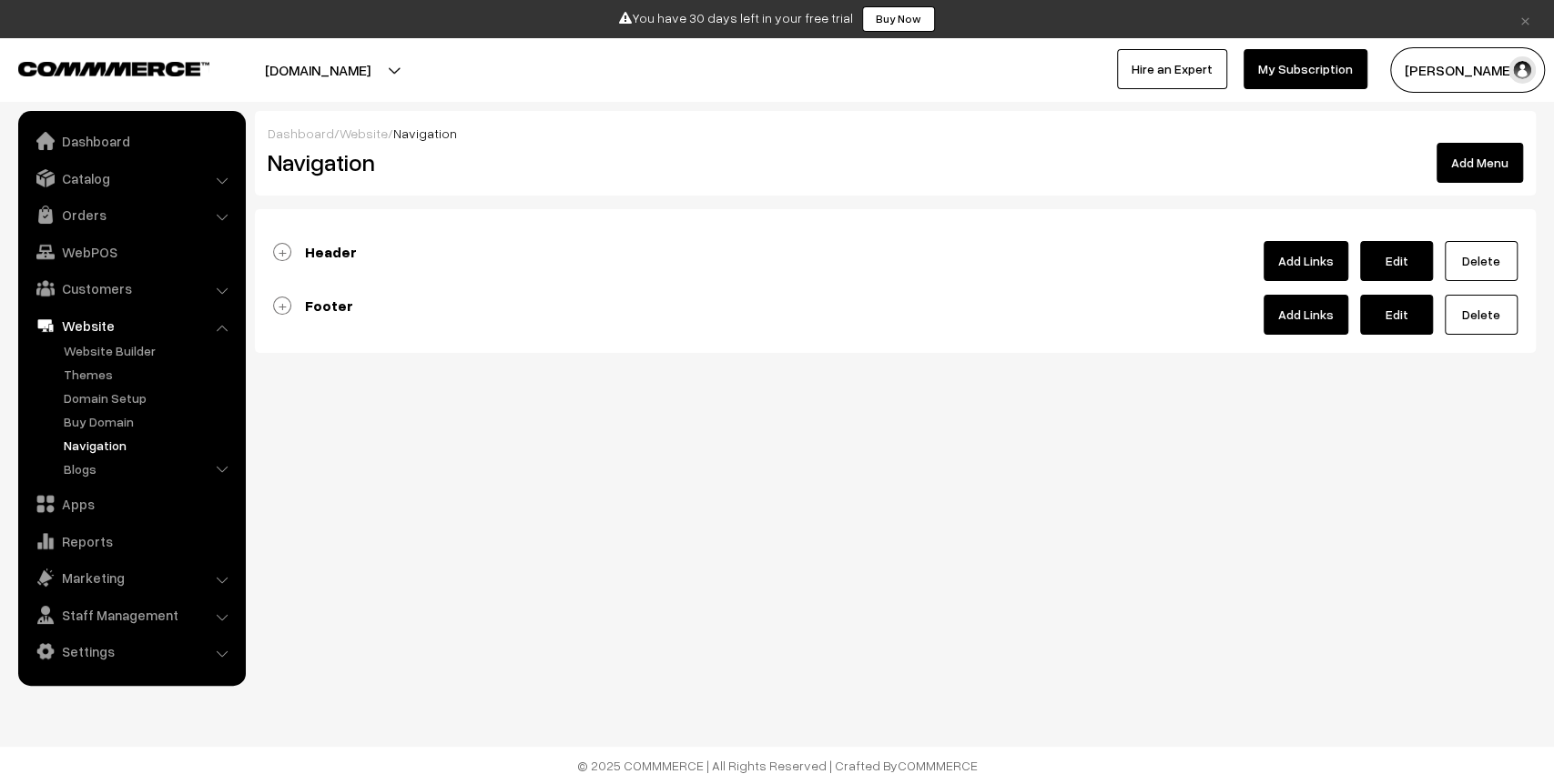
click at [901, 268] on div at bounding box center [895, 272] width 1245 height 18
click at [334, 244] on b "Header" at bounding box center [331, 252] width 52 height 18
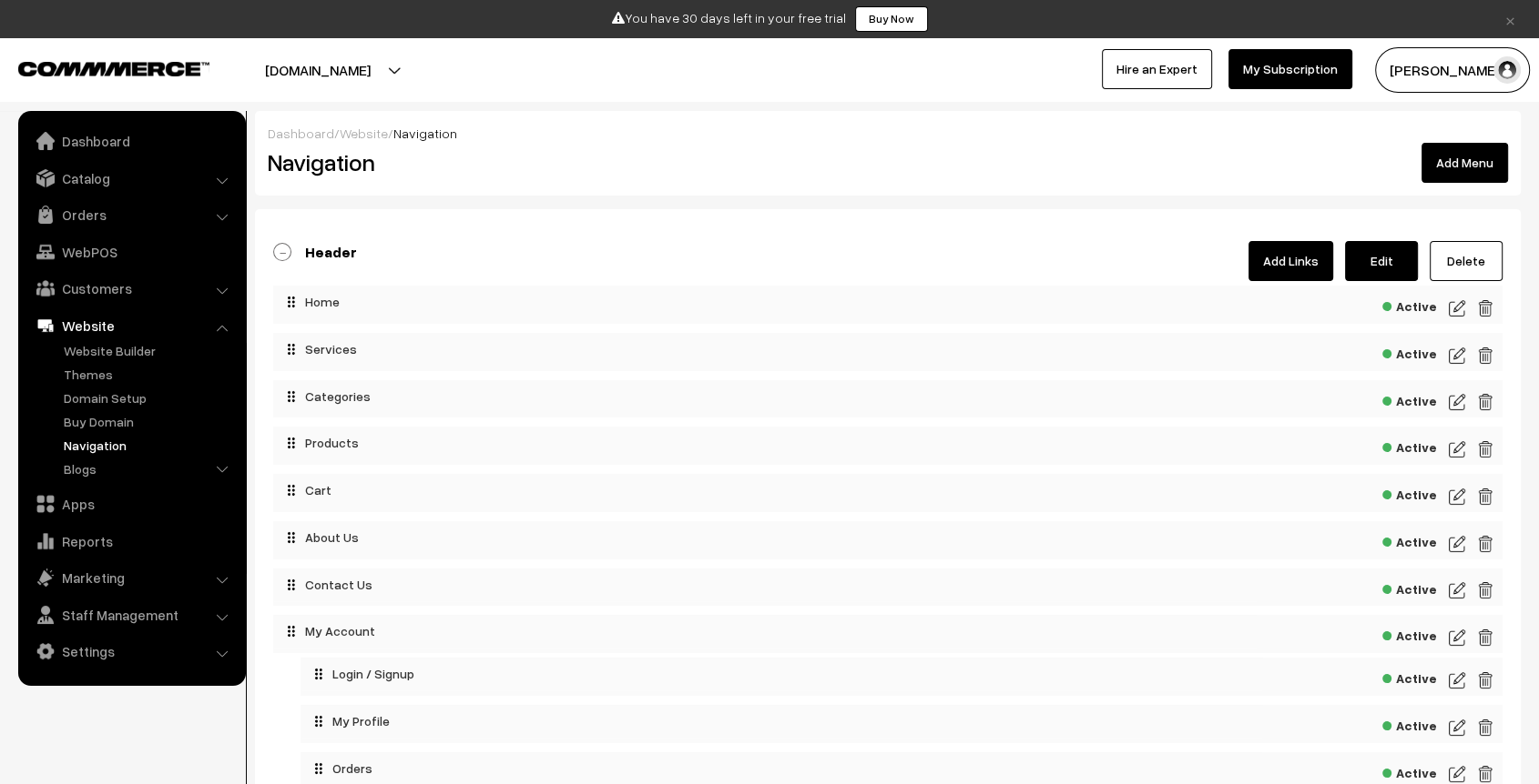
click at [1459, 402] on img at bounding box center [1456, 402] width 16 height 22
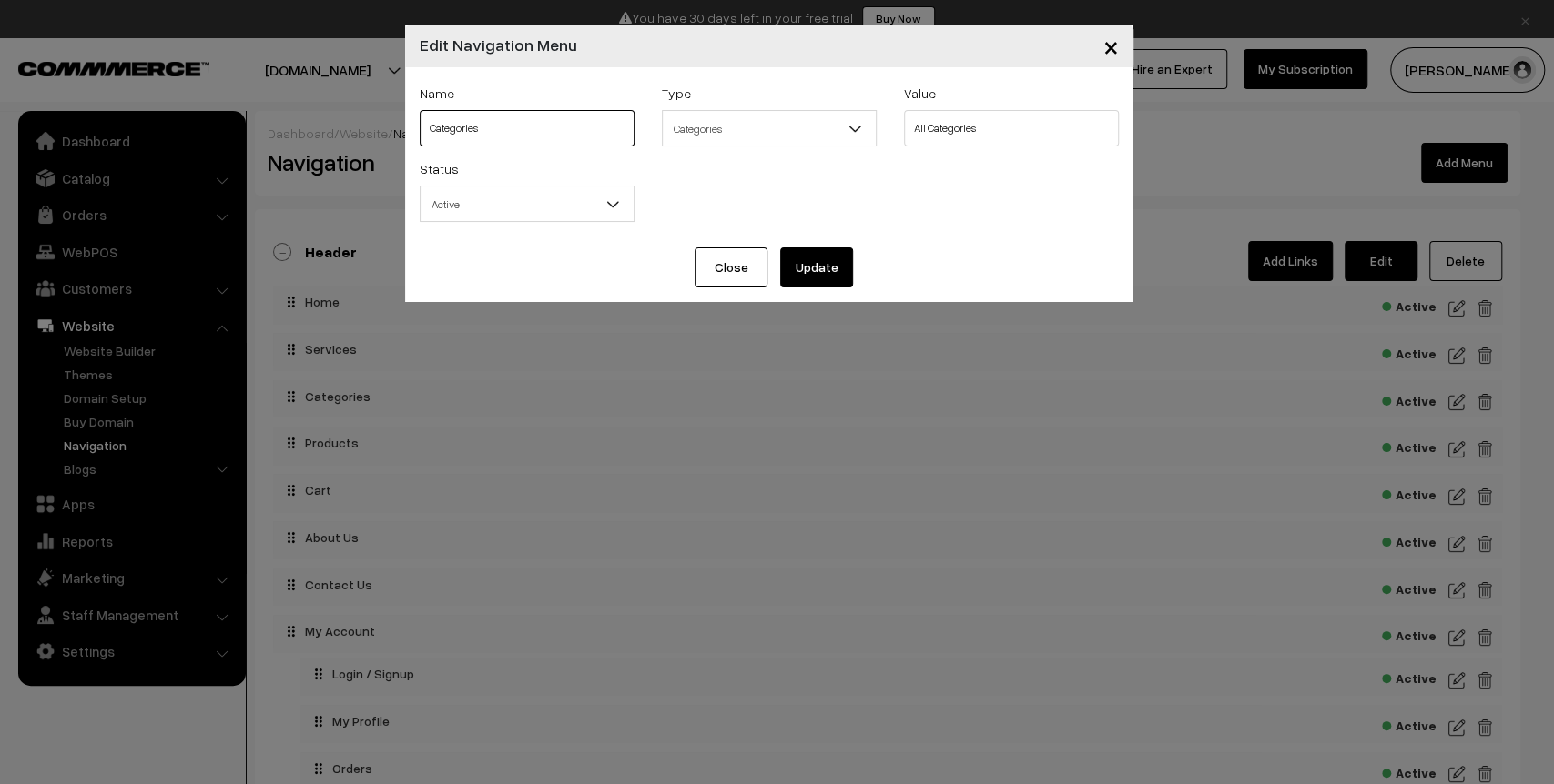
click at [607, 129] on input "Categories" at bounding box center [527, 129] width 215 height 37
type input "Services"
click at [1003, 132] on select "All Categories Grooming & Hygiene Services Pet Care & Boarding Services Full-Se…" at bounding box center [1012, 129] width 215 height 37
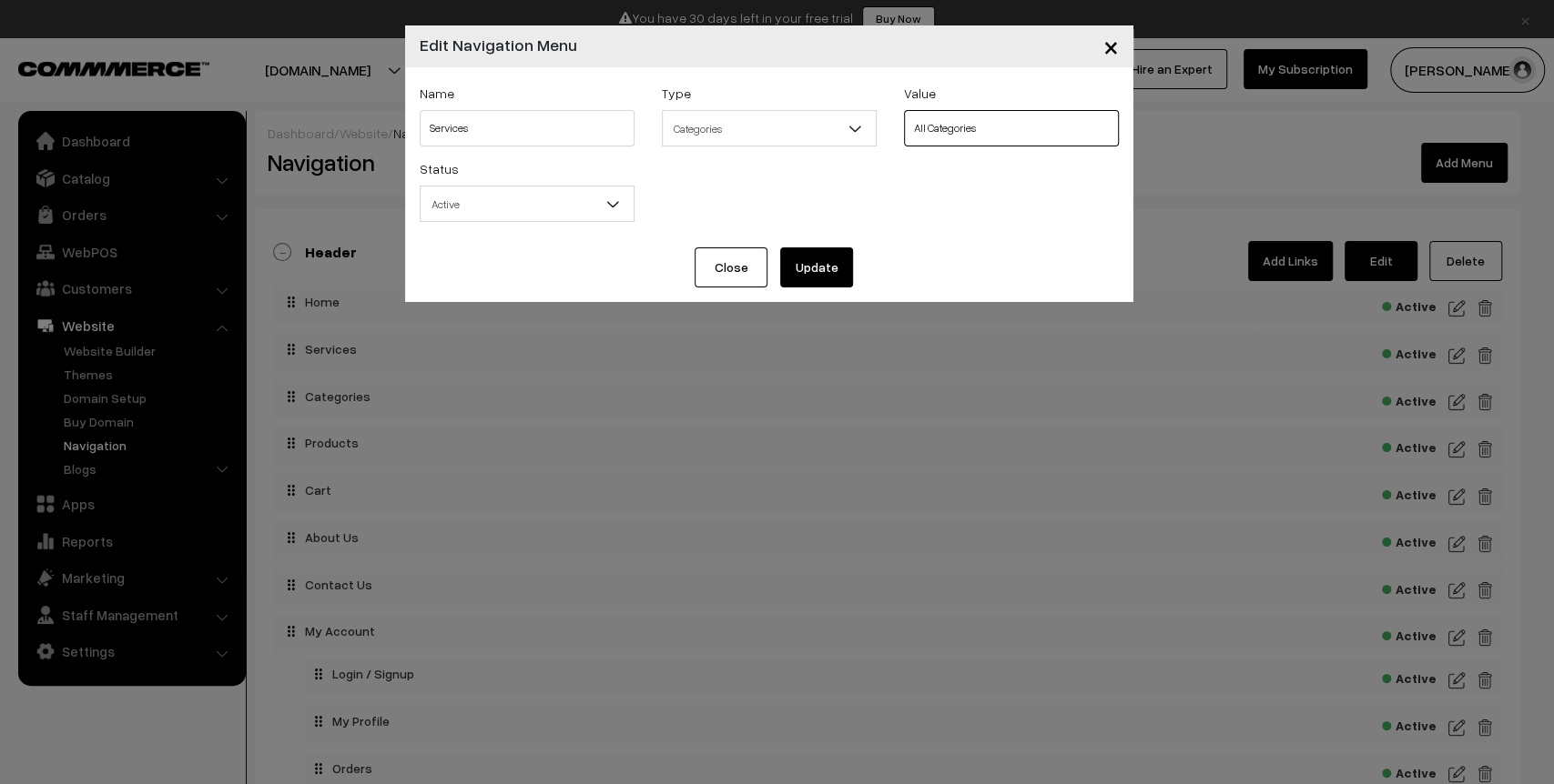
select select "1"
click at [904, 111] on select "All Categories Grooming & Hygiene Services Pet Care & Boarding Services Full-Se…" at bounding box center [1012, 129] width 215 height 37
click at [816, 258] on button "Update" at bounding box center [816, 267] width 73 height 40
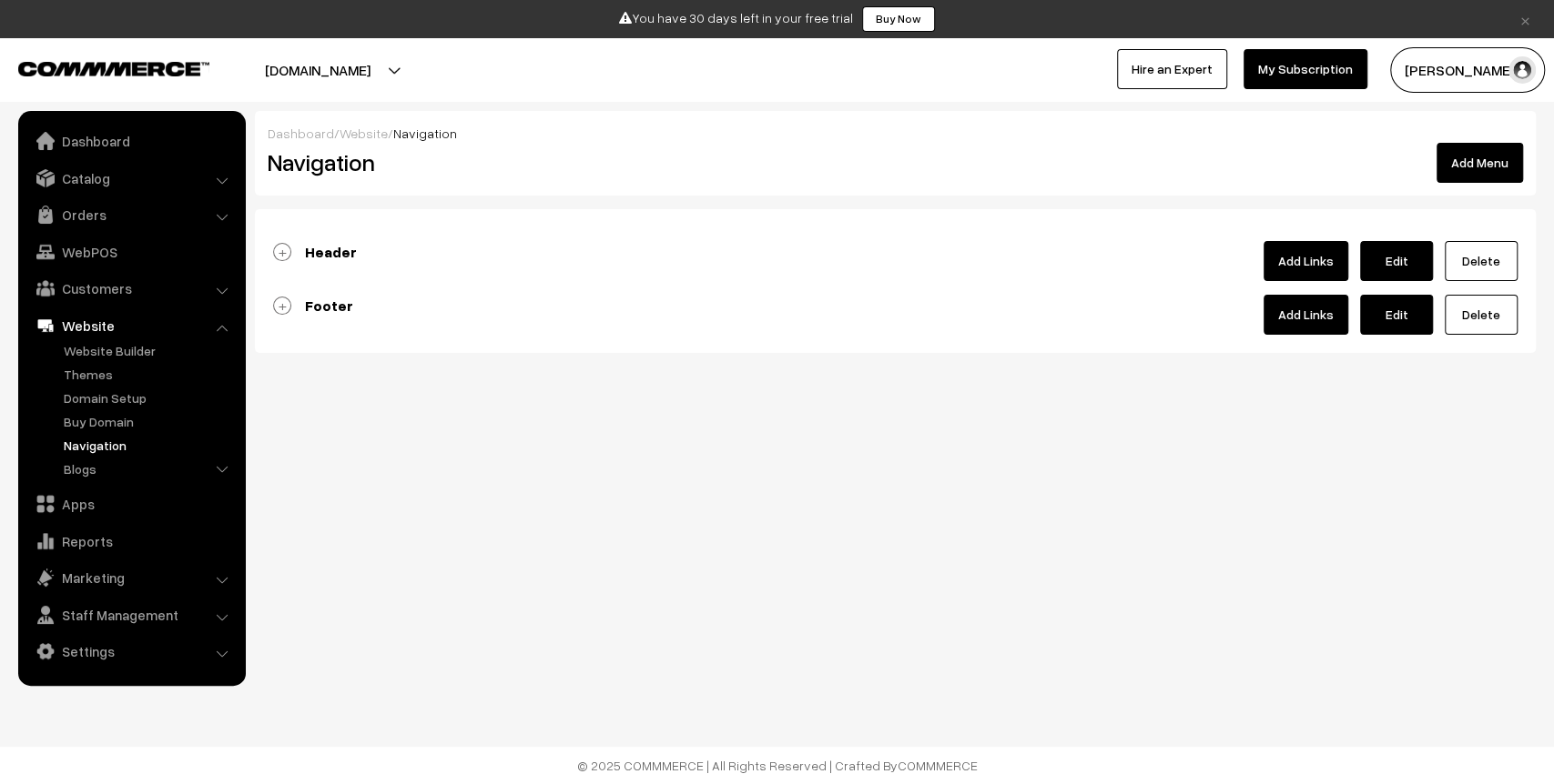
click at [360, 256] on div "Header Add Links Edit [GEOGRAPHIC_DATA]" at bounding box center [895, 261] width 1245 height 40
click at [321, 247] on b "Header" at bounding box center [331, 252] width 52 height 18
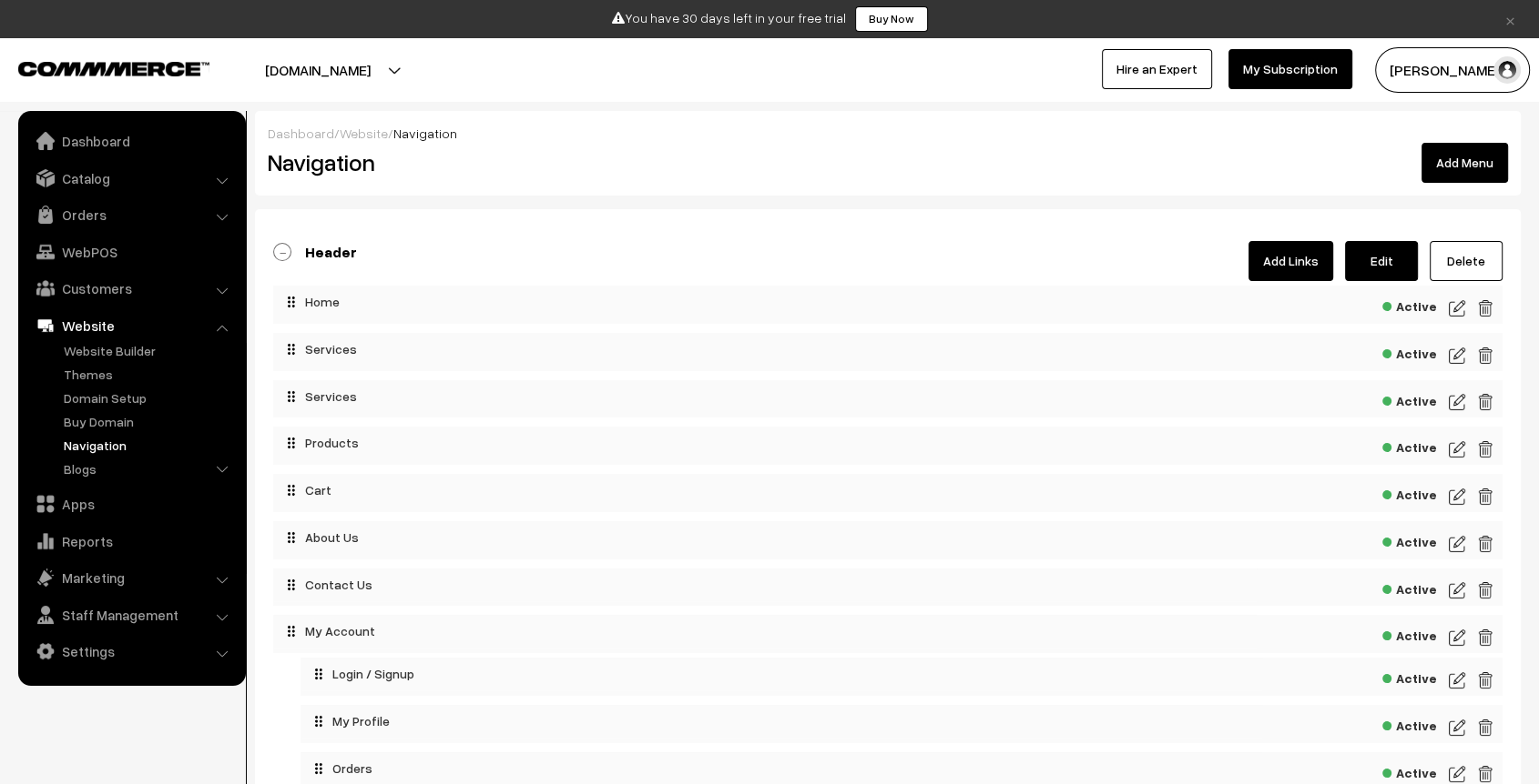
click at [1416, 356] on span "Active" at bounding box center [1409, 352] width 55 height 23
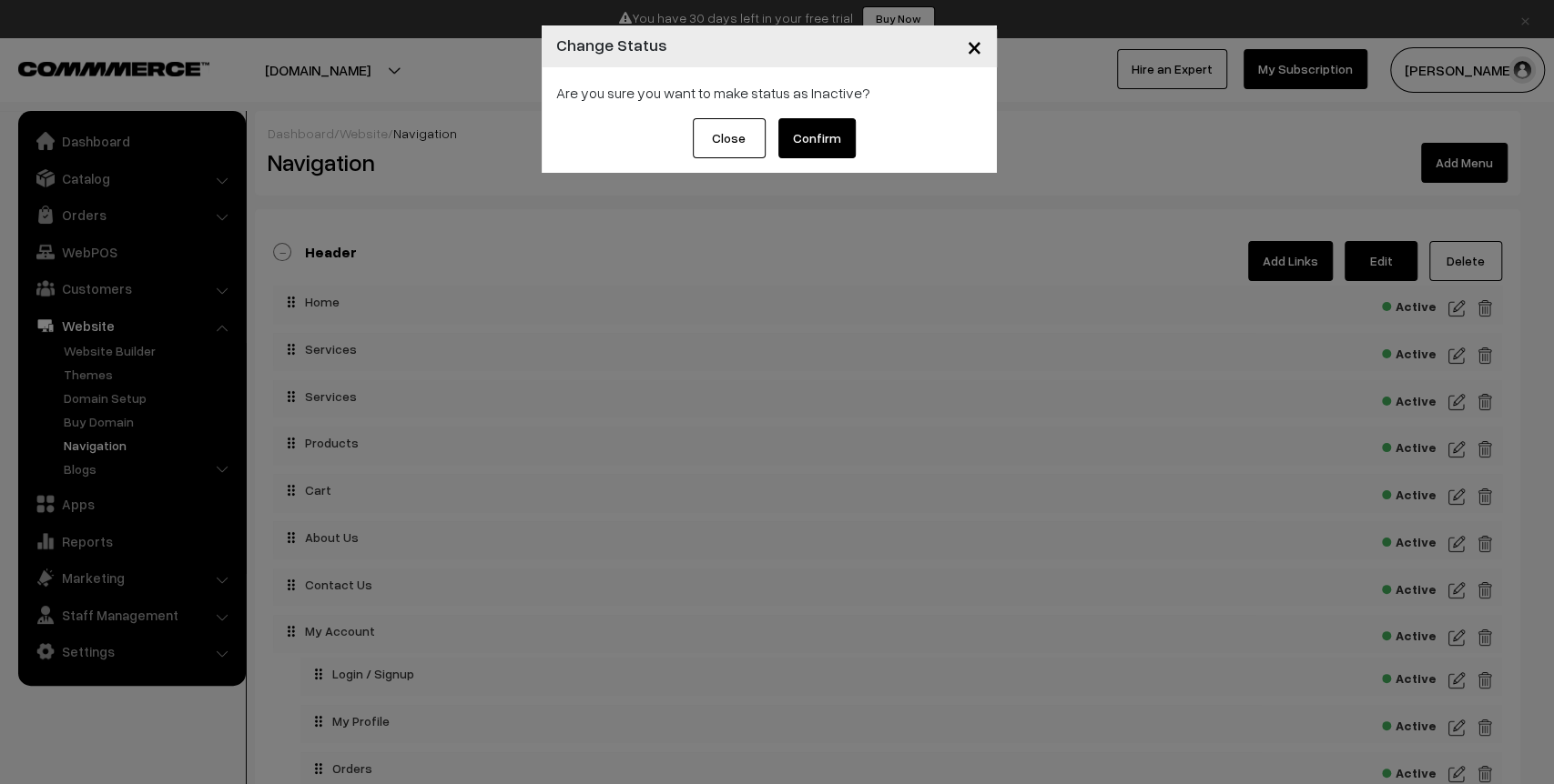
click at [816, 136] on button "Confirm" at bounding box center [817, 138] width 78 height 40
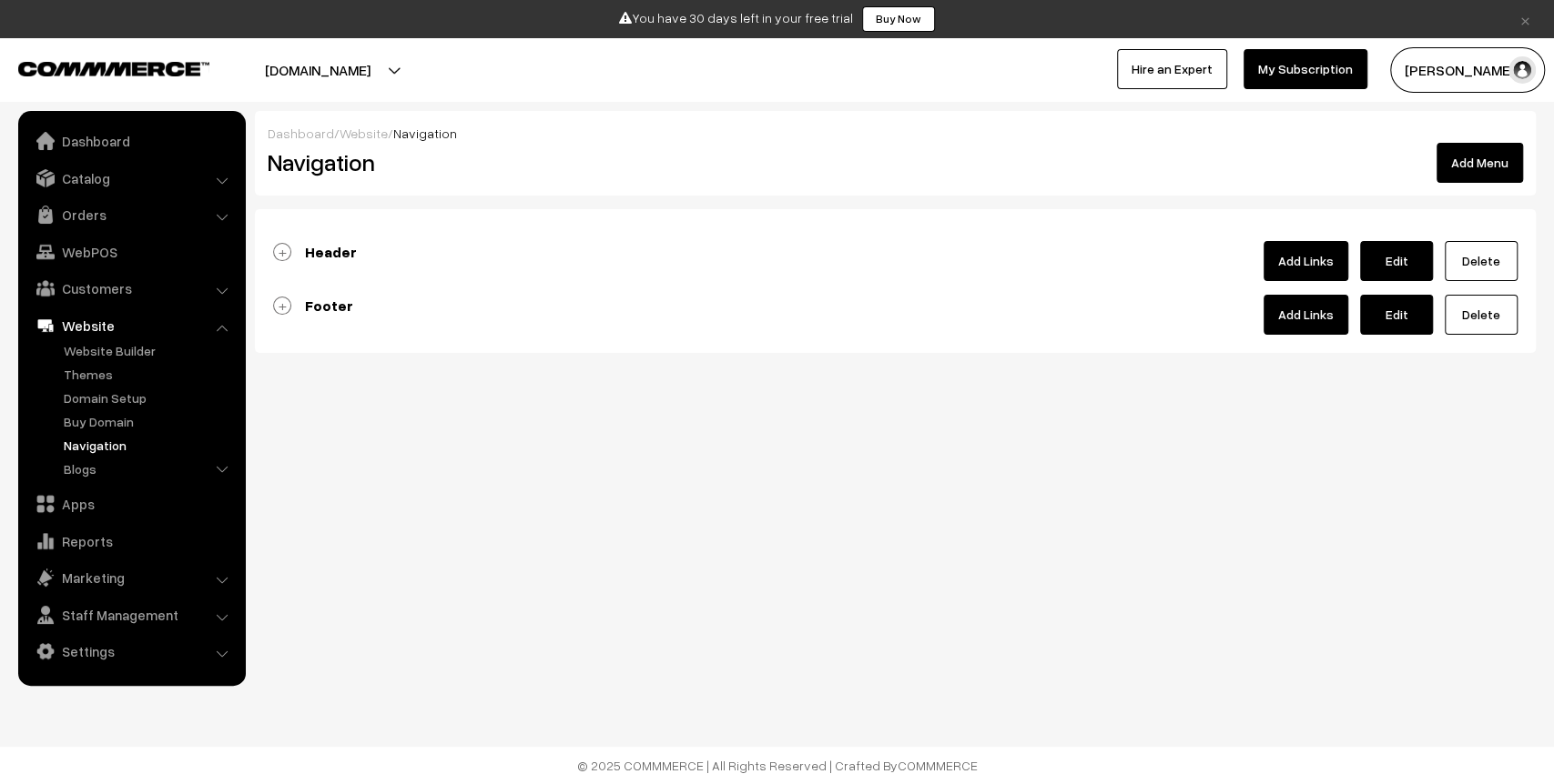
click at [313, 265] on div at bounding box center [895, 272] width 1245 height 18
click at [321, 259] on b "Header" at bounding box center [331, 252] width 52 height 18
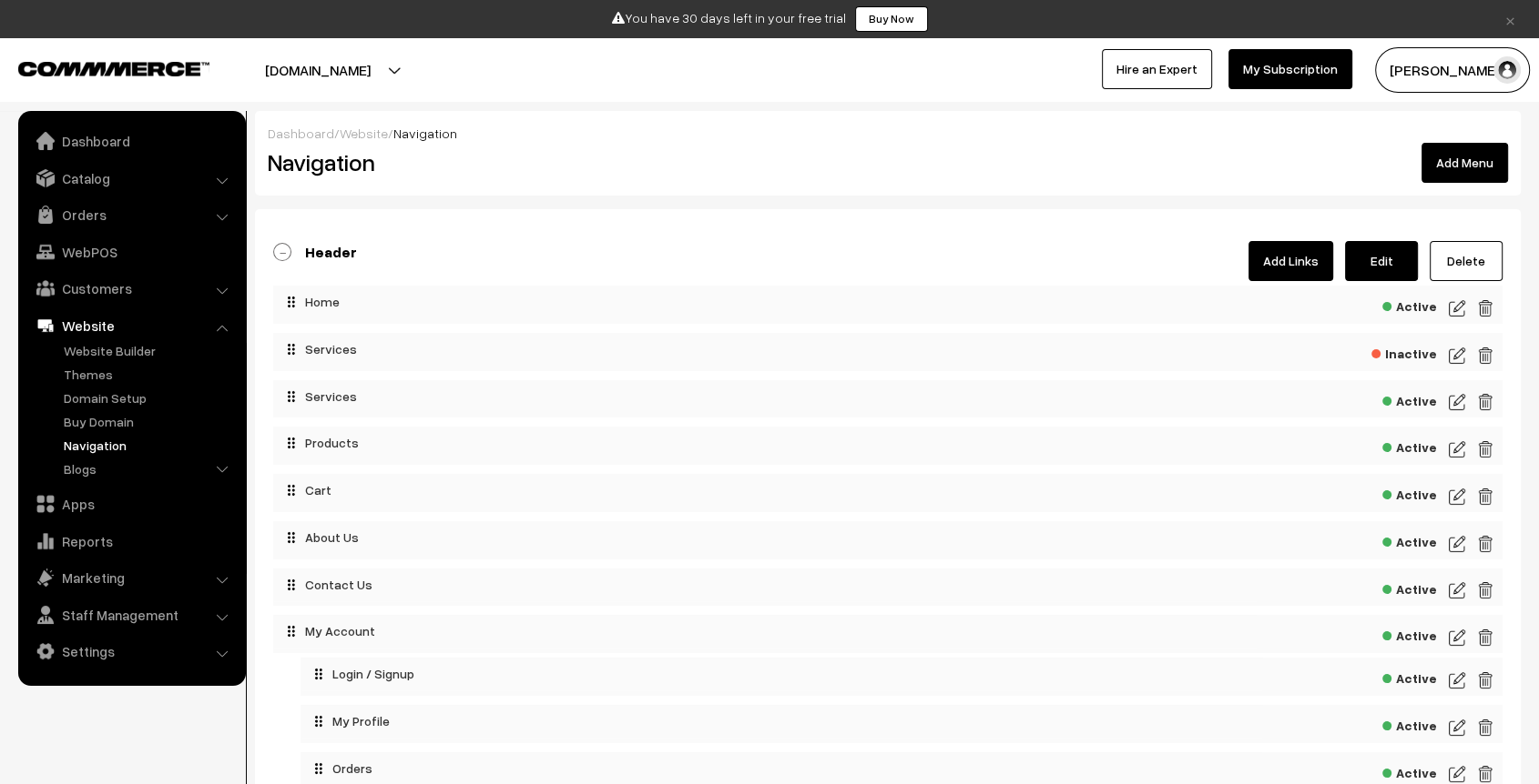
click at [1287, 259] on link "Add Links" at bounding box center [1290, 261] width 85 height 40
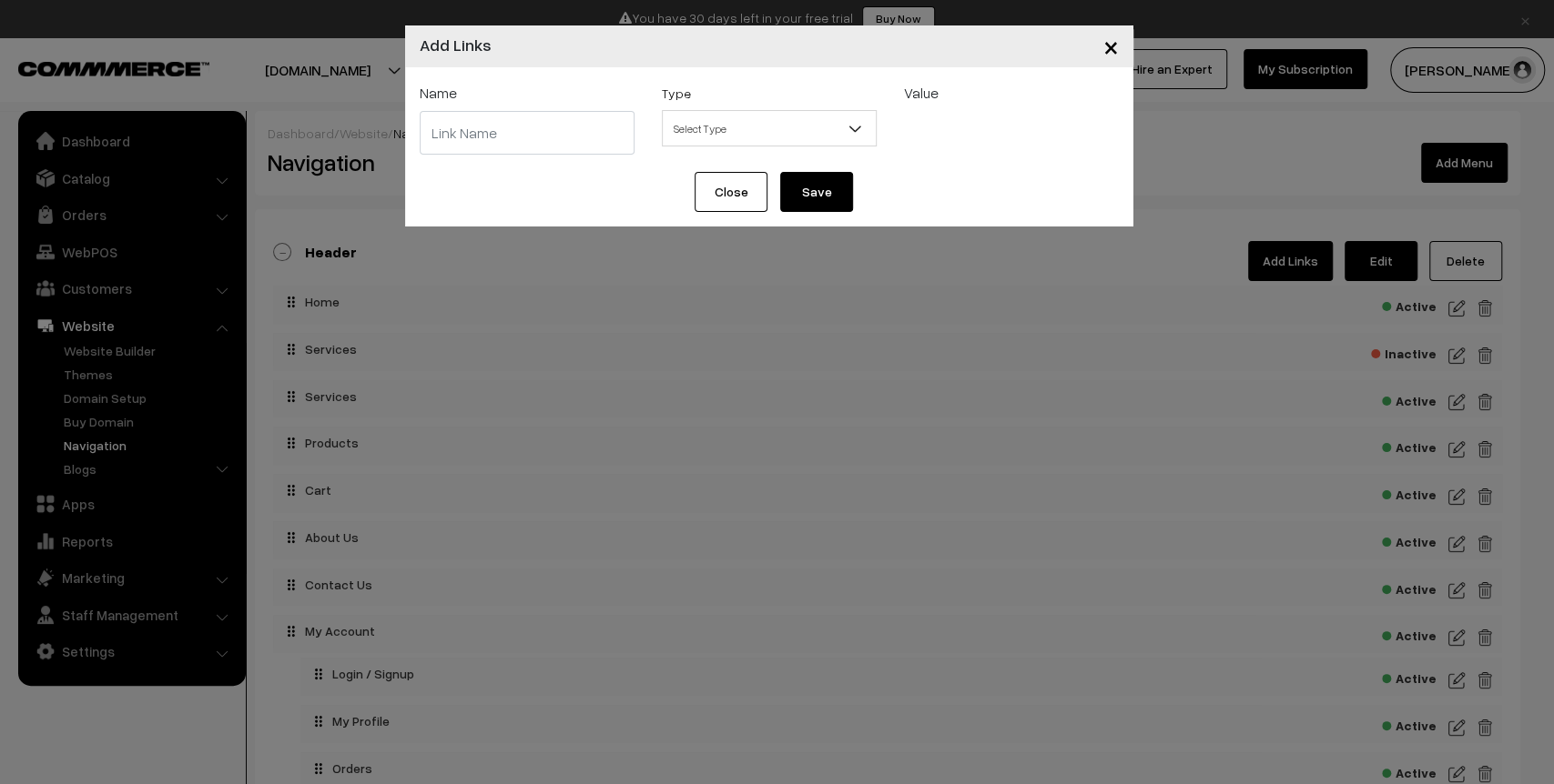
click at [595, 140] on input "text" at bounding box center [527, 132] width 215 height 44
type input "Foods"
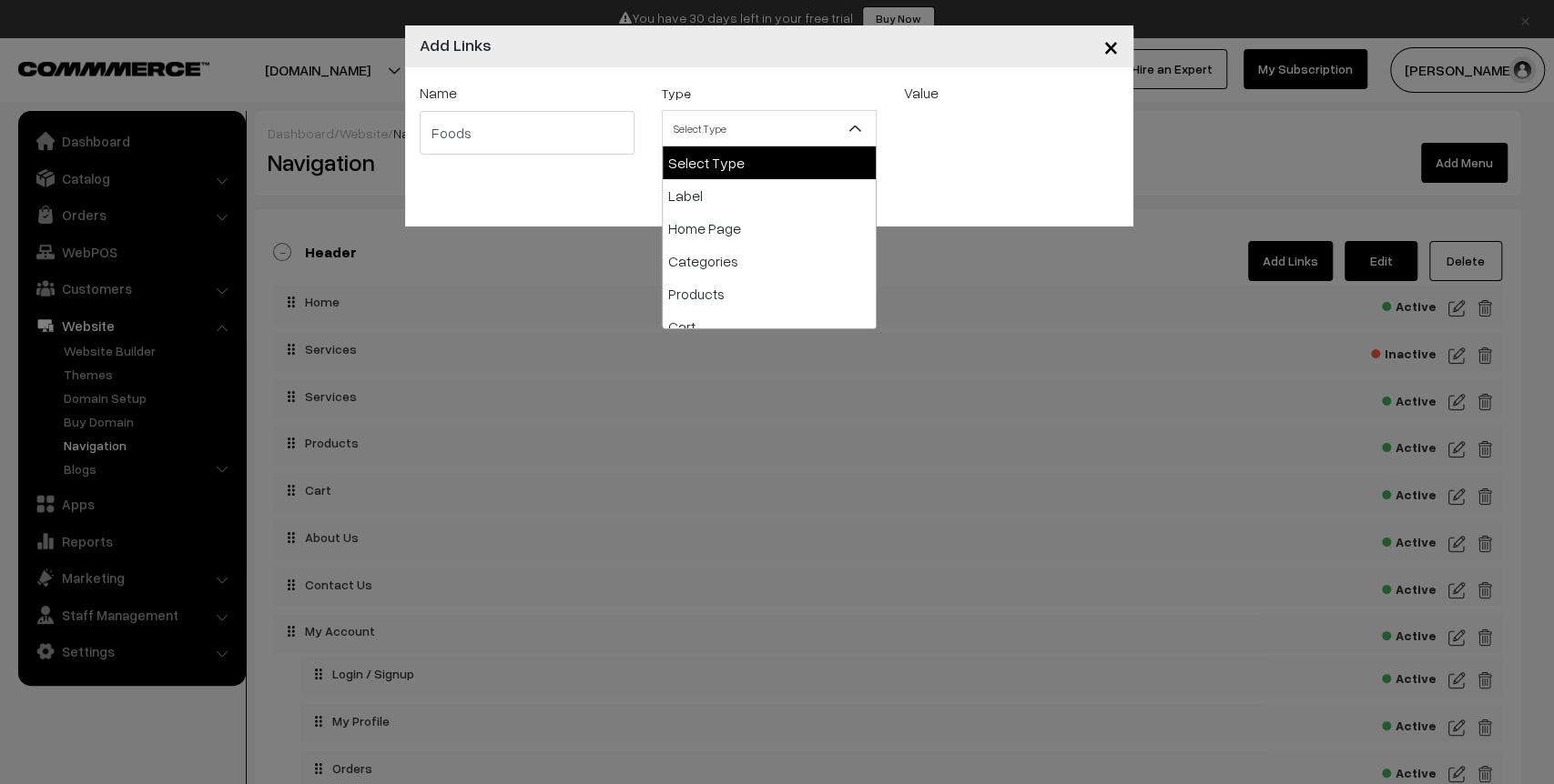
click at [841, 129] on span "Select Type" at bounding box center [770, 129] width 213 height 32
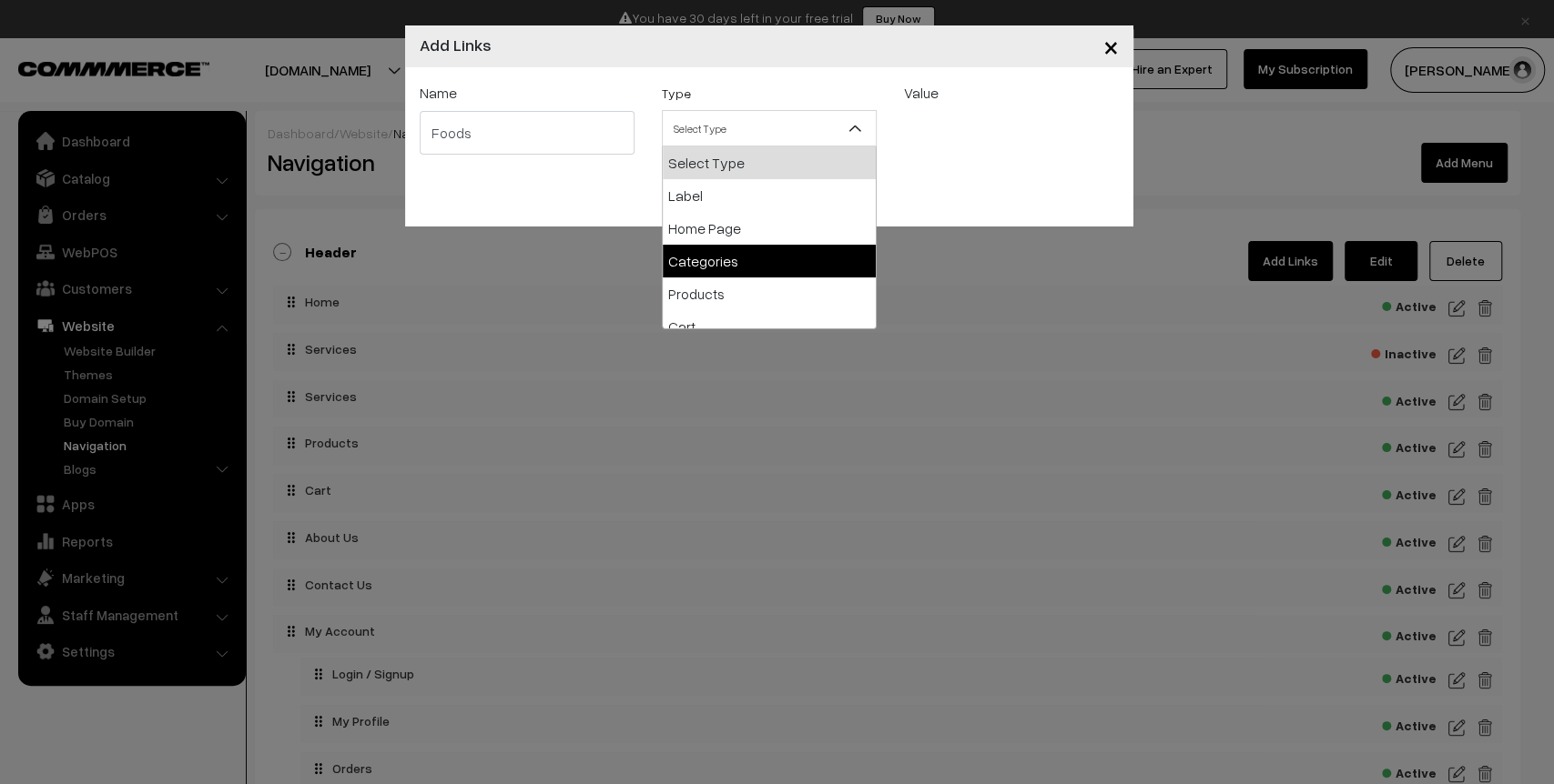
select select "categories"
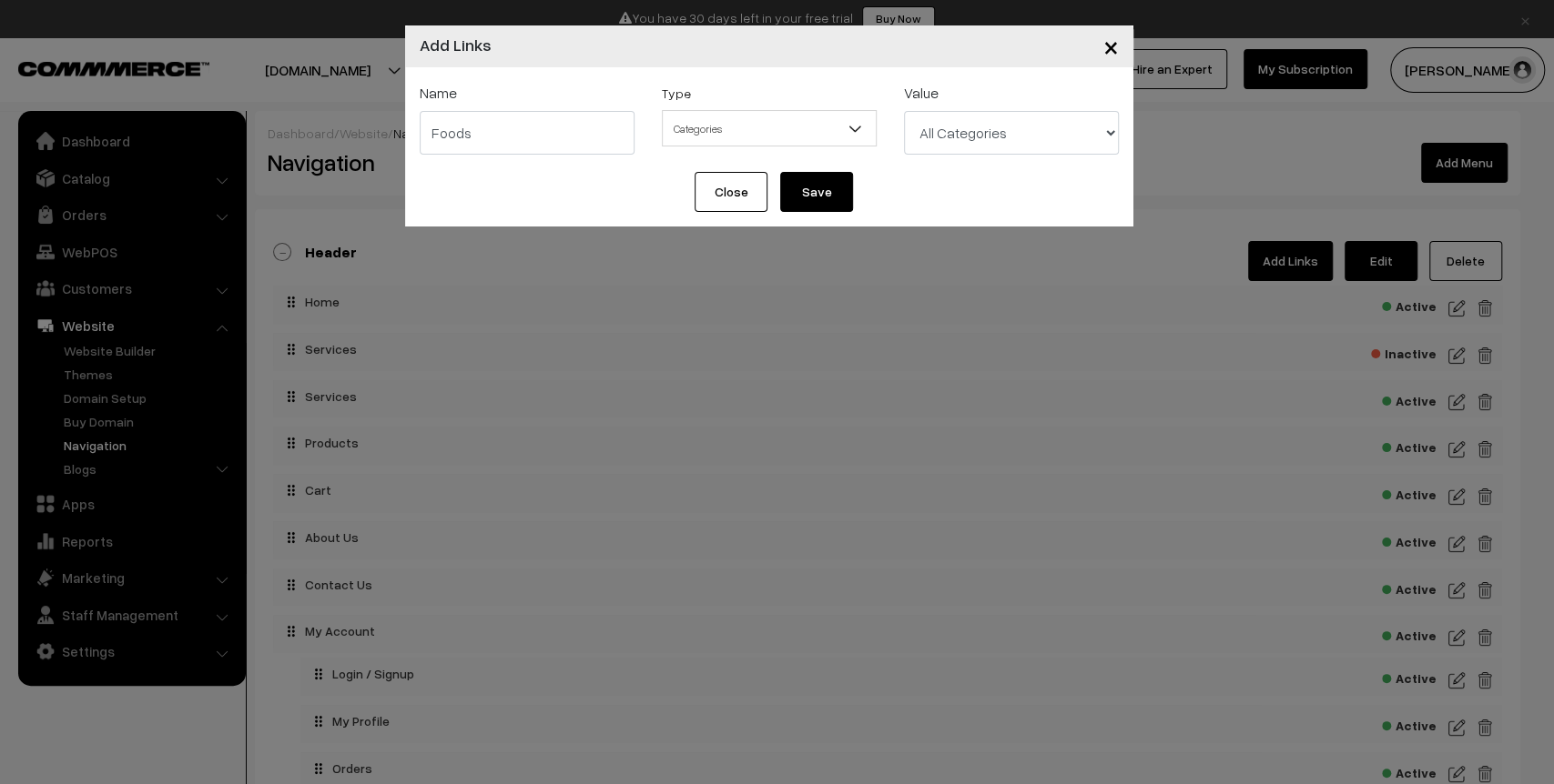
click at [982, 137] on select "All Categories Grooming & Hygiene Services Pet Care & Boarding Services Full-Se…" at bounding box center [1012, 132] width 215 height 44
select select "7"
click at [904, 111] on select "All Categories Grooming & Hygiene Services Pet Care & Boarding Services Full-Se…" at bounding box center [1012, 132] width 215 height 44
click at [794, 195] on button "Save" at bounding box center [816, 192] width 73 height 40
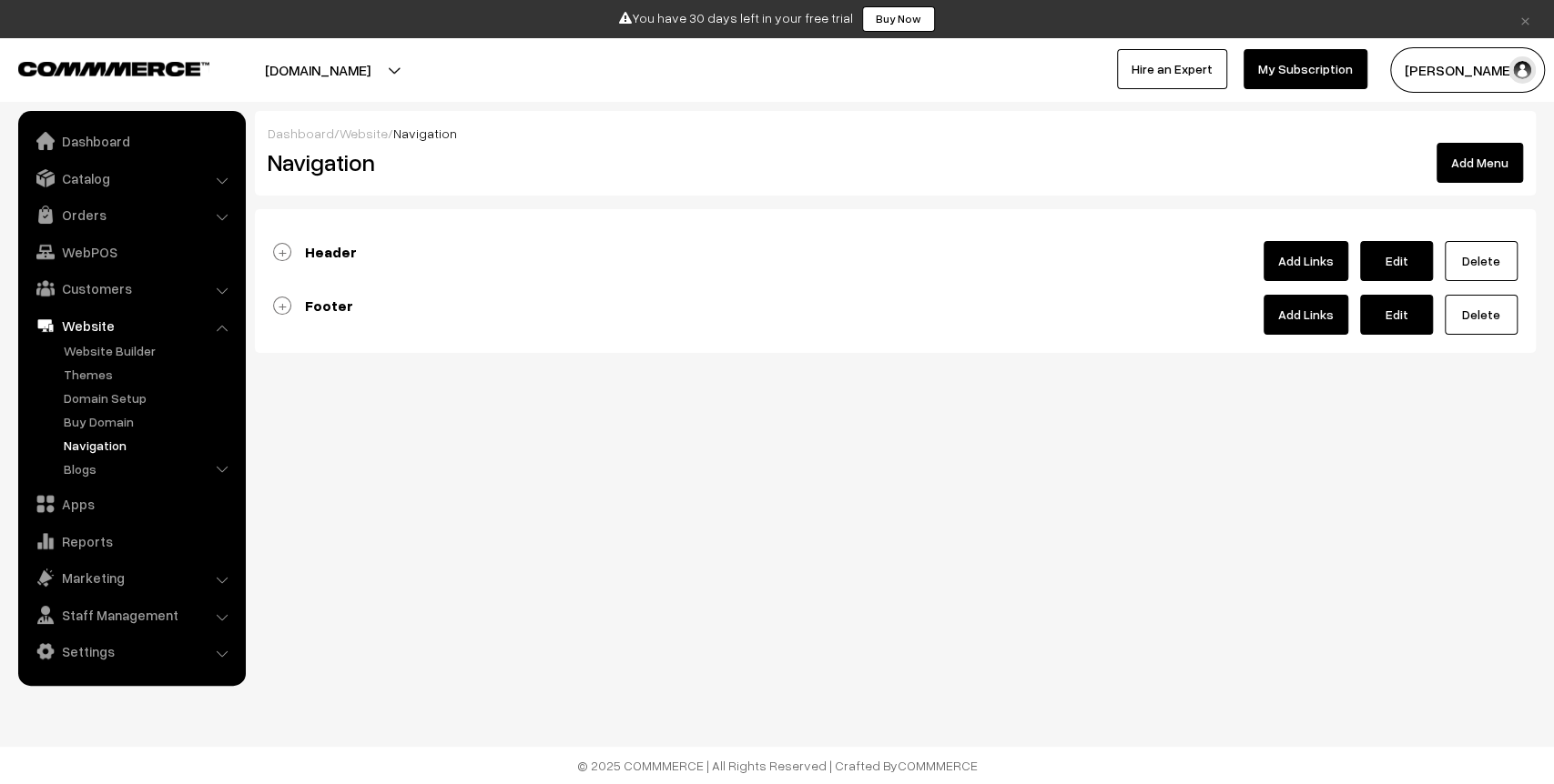
click at [311, 246] on b "Header" at bounding box center [331, 252] width 52 height 18
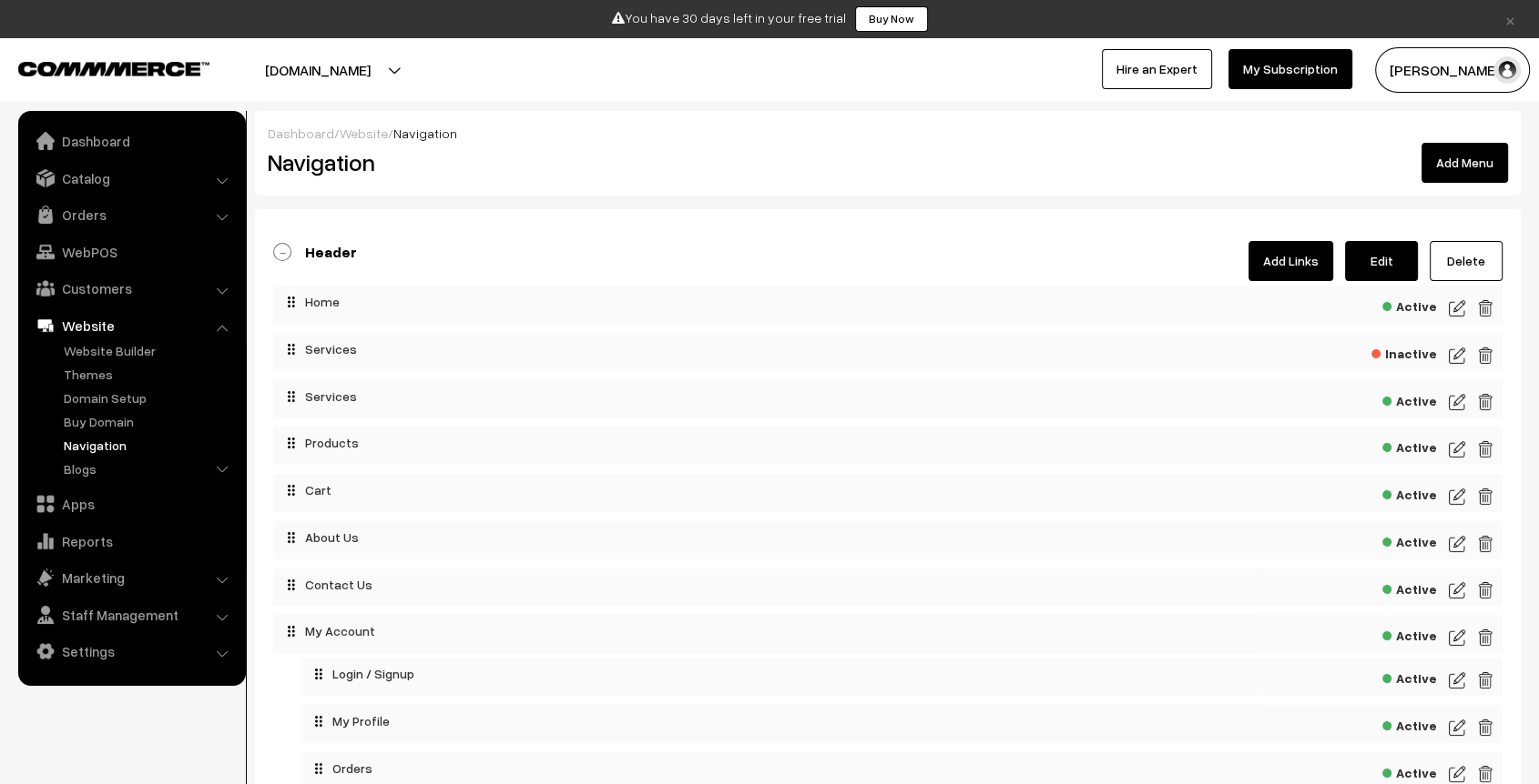
click at [1296, 258] on link "Add Links" at bounding box center [1290, 261] width 85 height 40
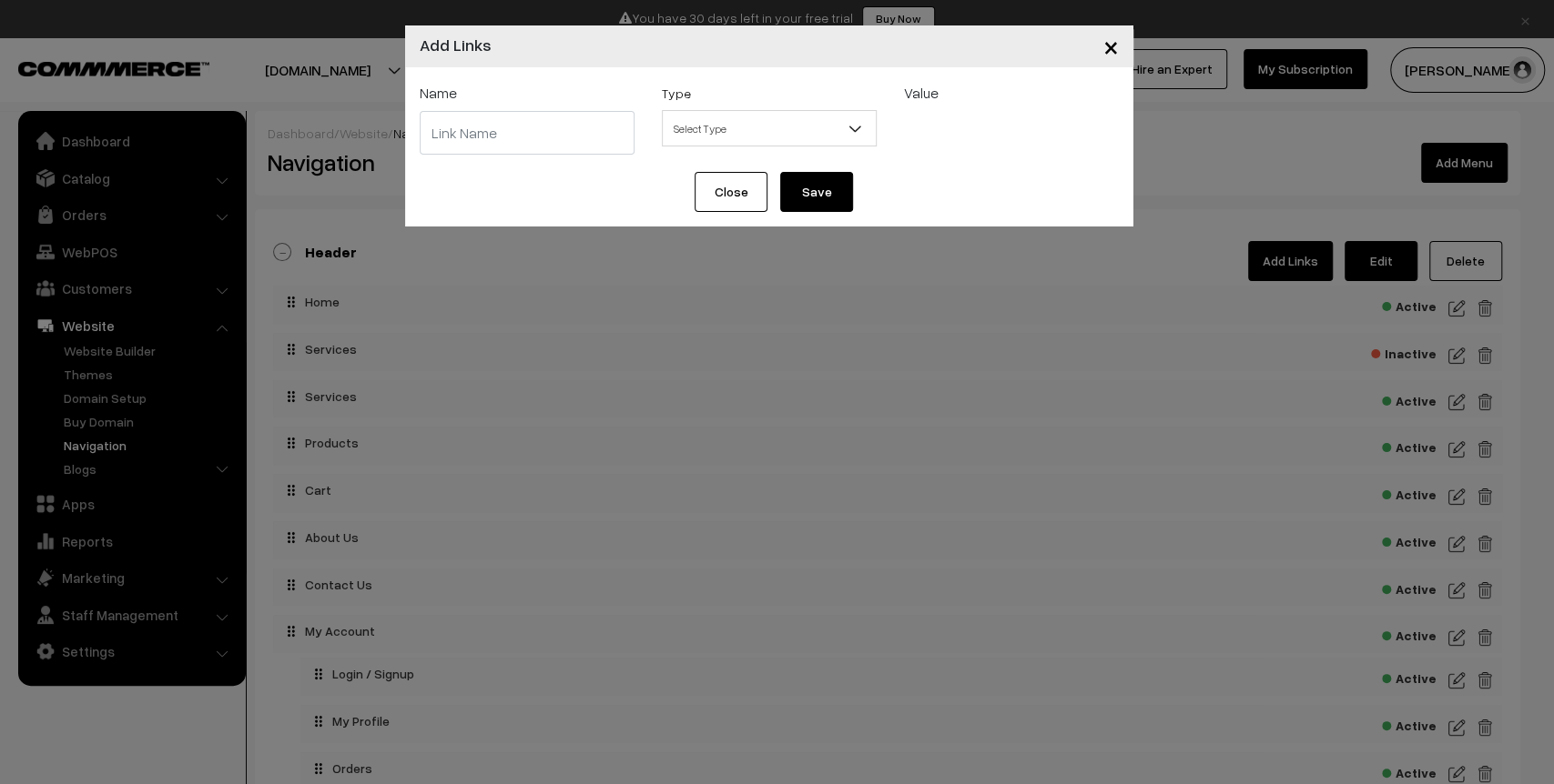
click at [561, 136] on input "text" at bounding box center [527, 132] width 215 height 44
click at [847, 122] on b at bounding box center [856, 129] width 18 height 18
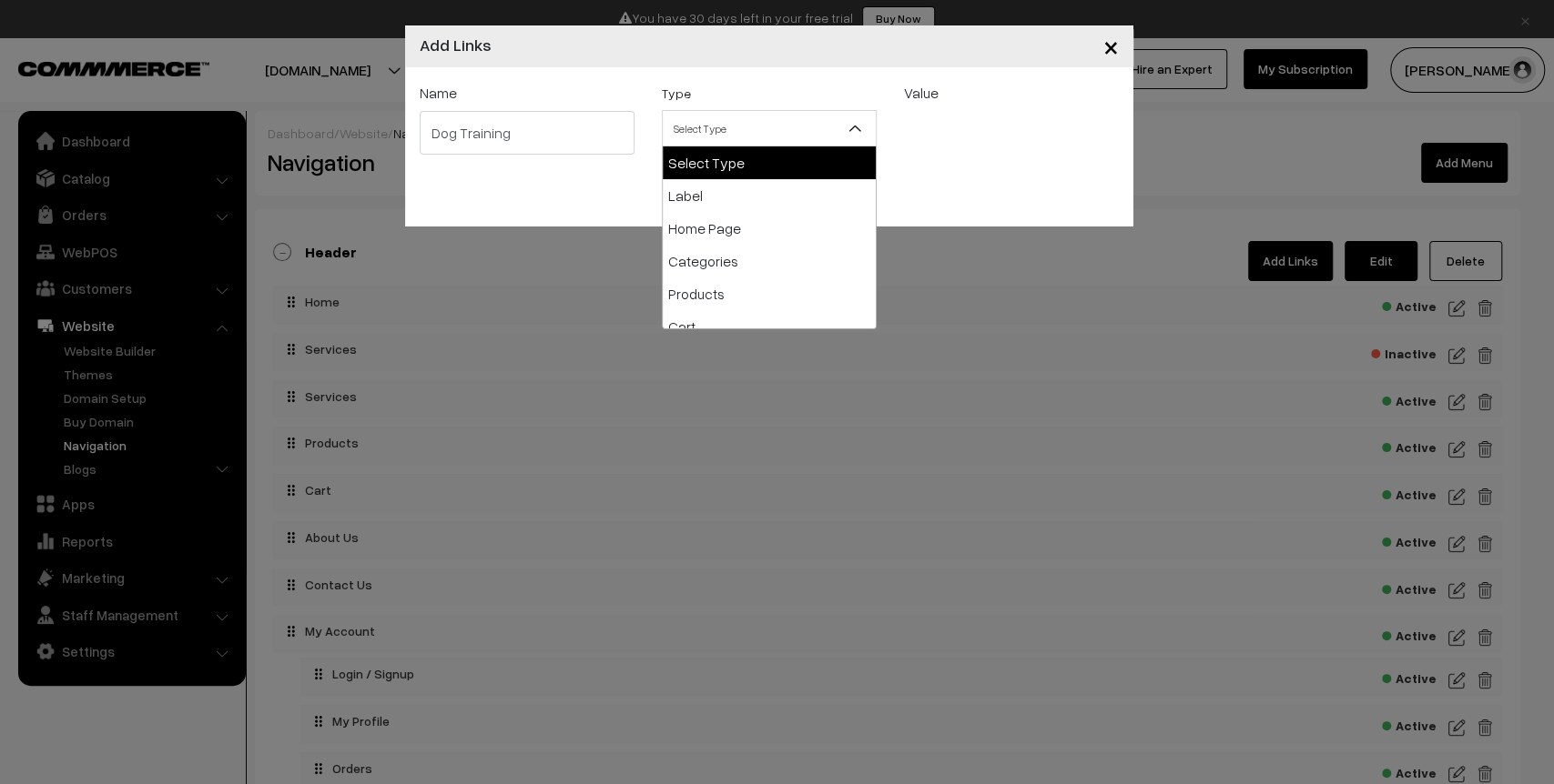
click at [508, 140] on input "Dog Training" at bounding box center [527, 132] width 215 height 44
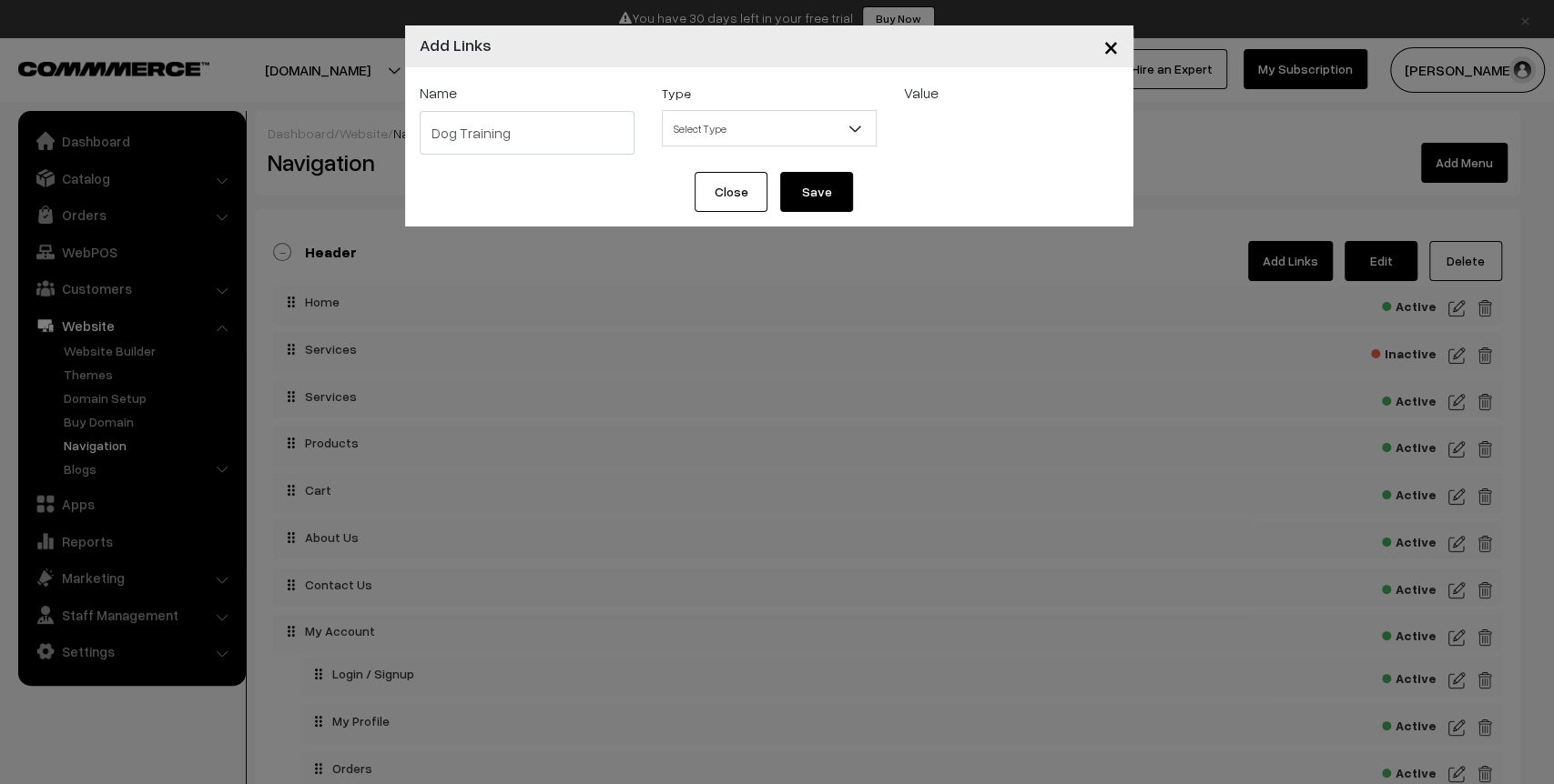
click at [508, 140] on input "Dog Training" at bounding box center [527, 132] width 215 height 44
type input "Dog Breading"
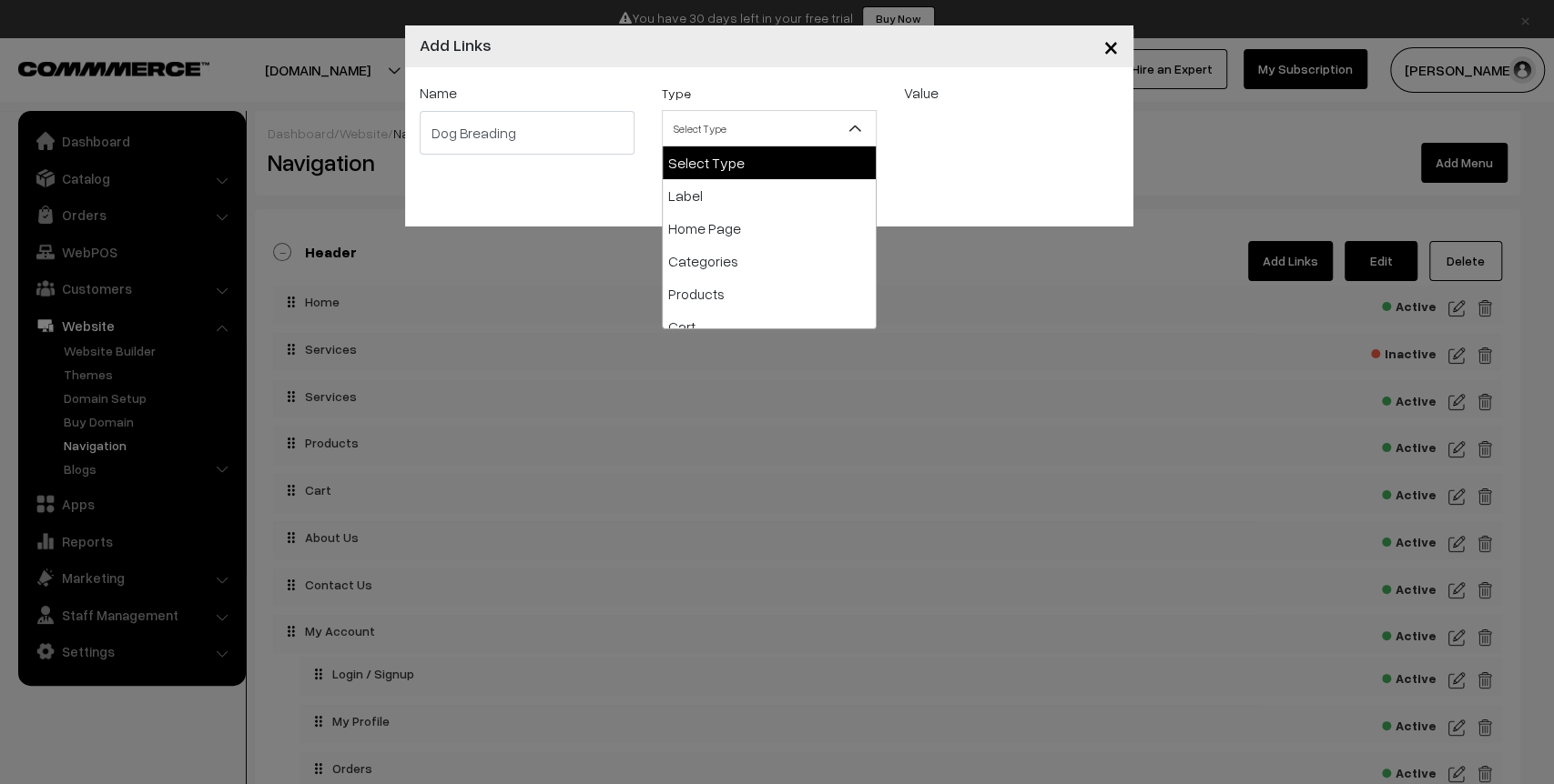
click at [845, 120] on span "Select Type" at bounding box center [770, 129] width 213 height 32
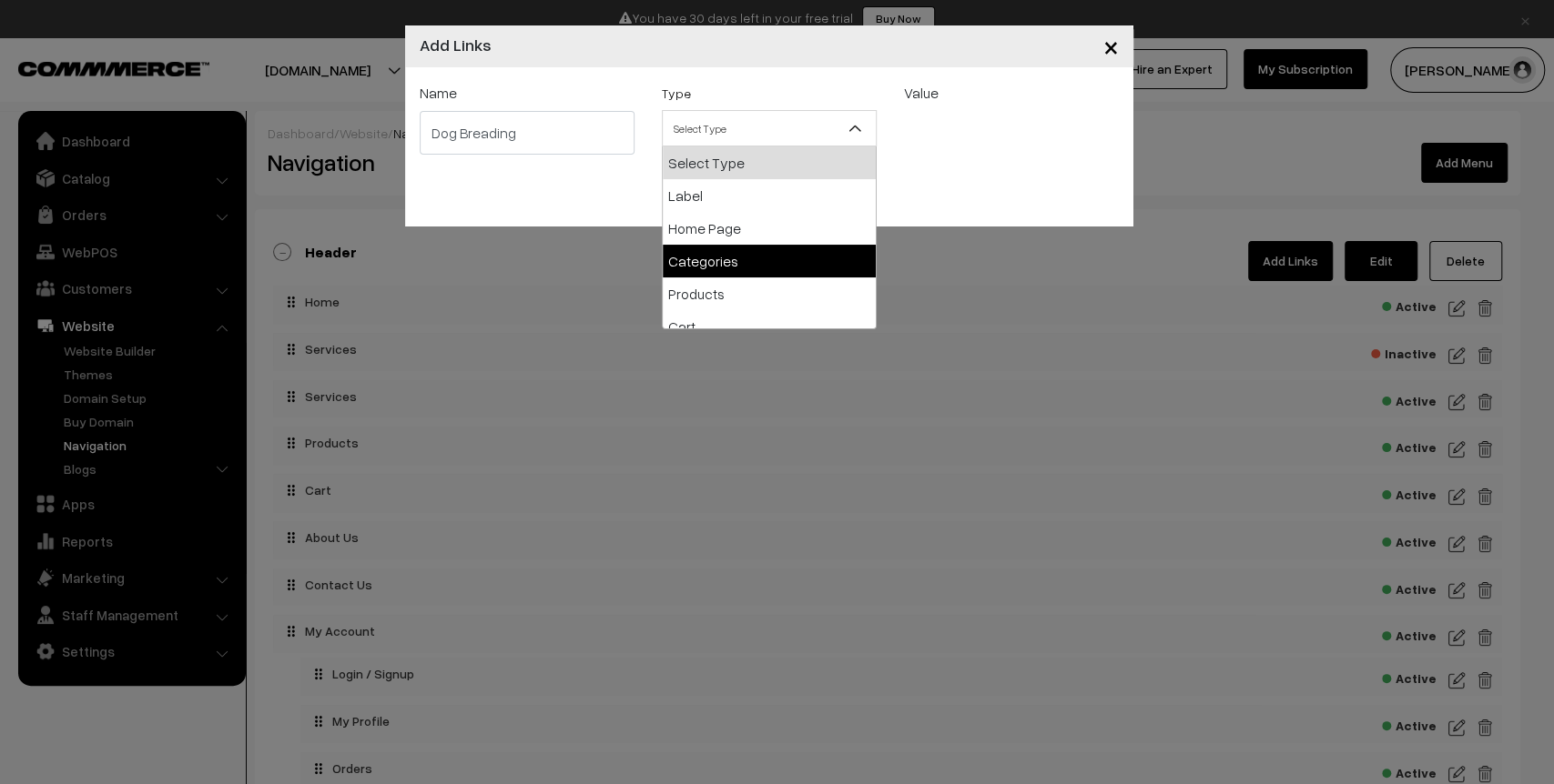
select select "categories"
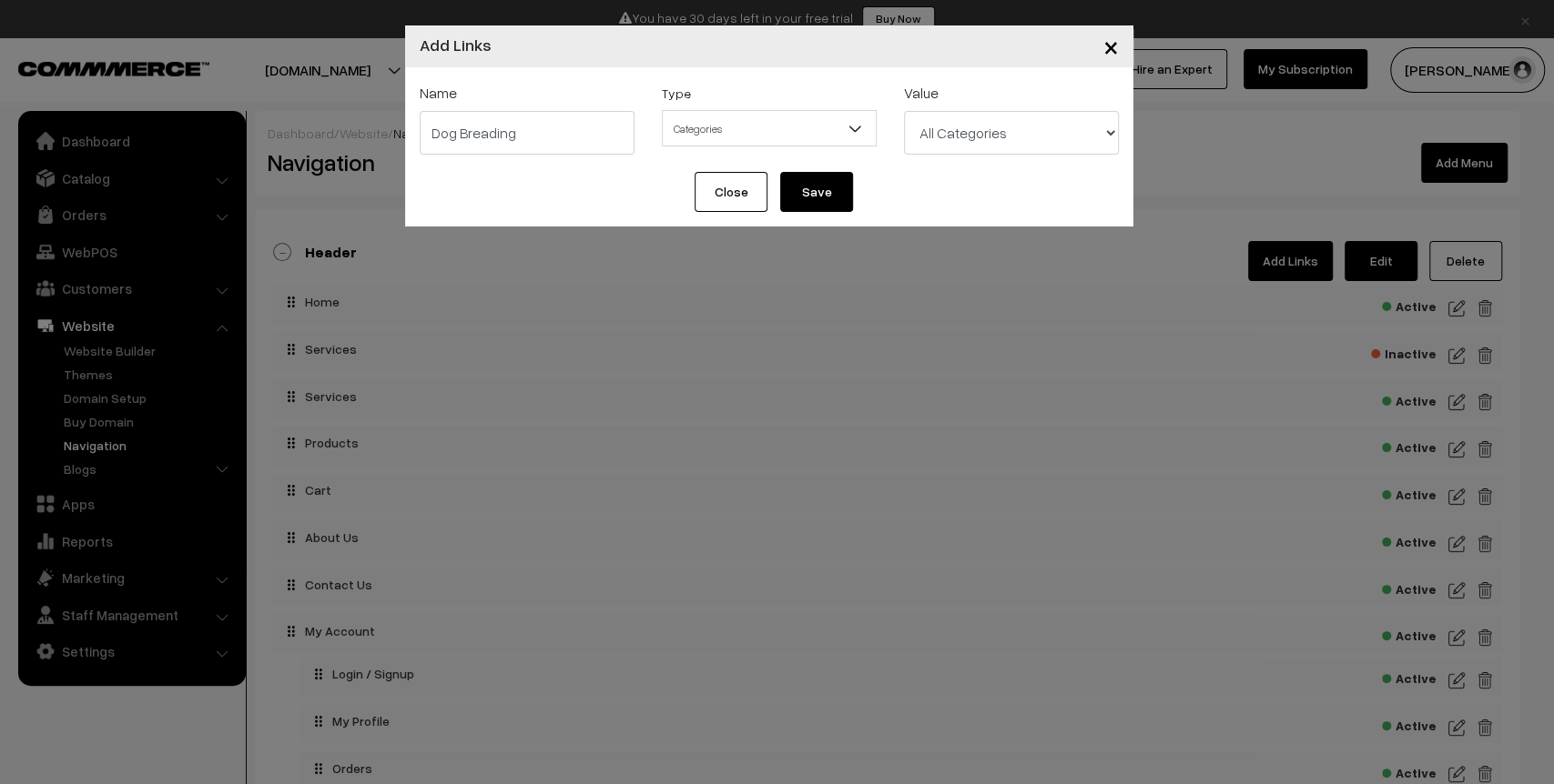
click at [1044, 147] on select "All Categories Grooming & Hygiene Services Pet Care & Boarding Services Full-Se…" at bounding box center [1012, 132] width 215 height 44
select select "2"
click at [904, 111] on select "All Categories Grooming & Hygiene Services Pet Care & Boarding Services Full-Se…" at bounding box center [1012, 132] width 215 height 44
drag, startPoint x: 458, startPoint y: 134, endPoint x: 386, endPoint y: 140, distance: 72.2
click at [386, 140] on div "× Add Links Name Dog Breading Type Select Type Label Home Page Categories Produ…" at bounding box center [777, 392] width 1554 height 784
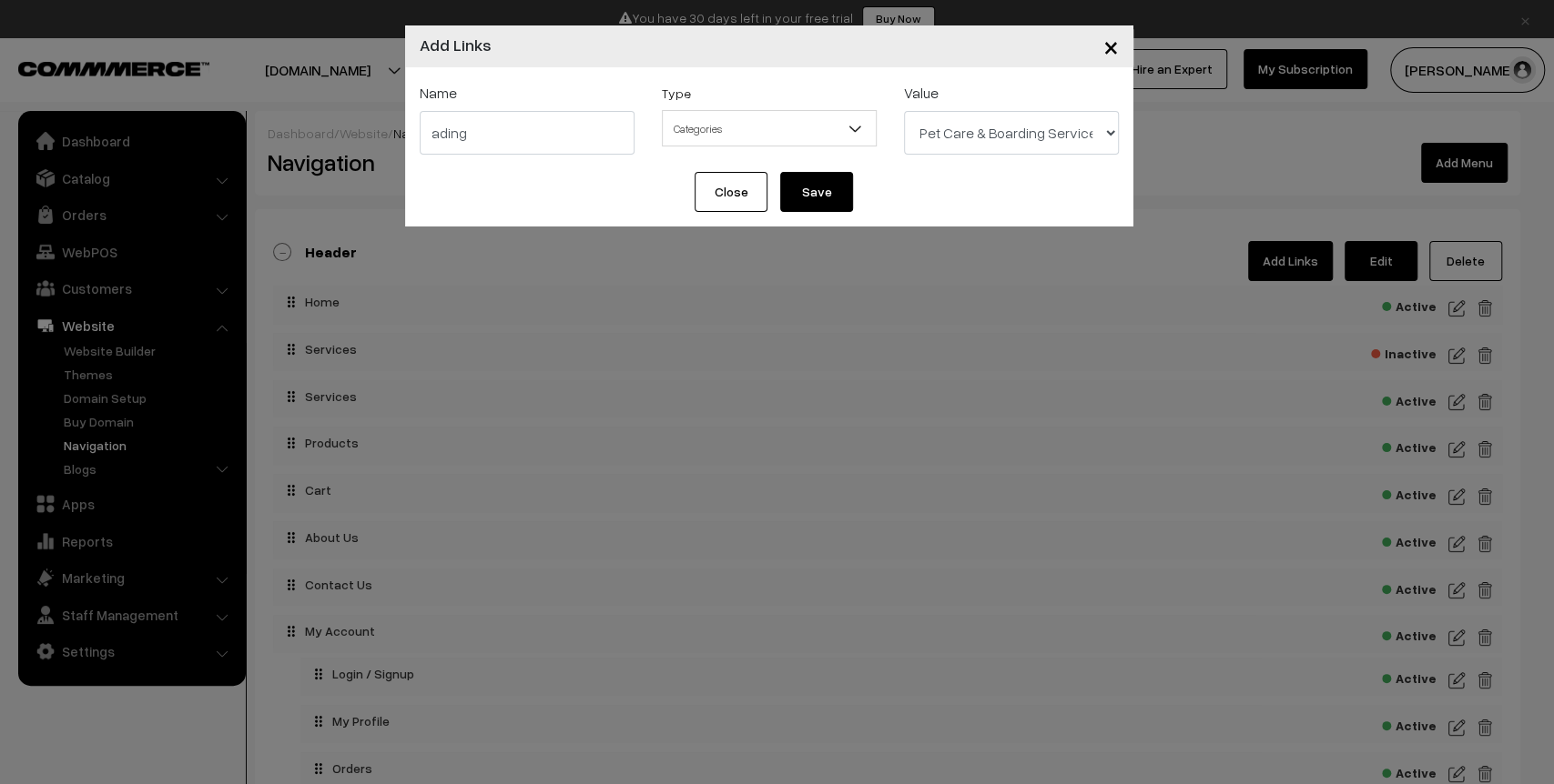
type input "ading"
click at [743, 179] on button "Close" at bounding box center [731, 192] width 73 height 40
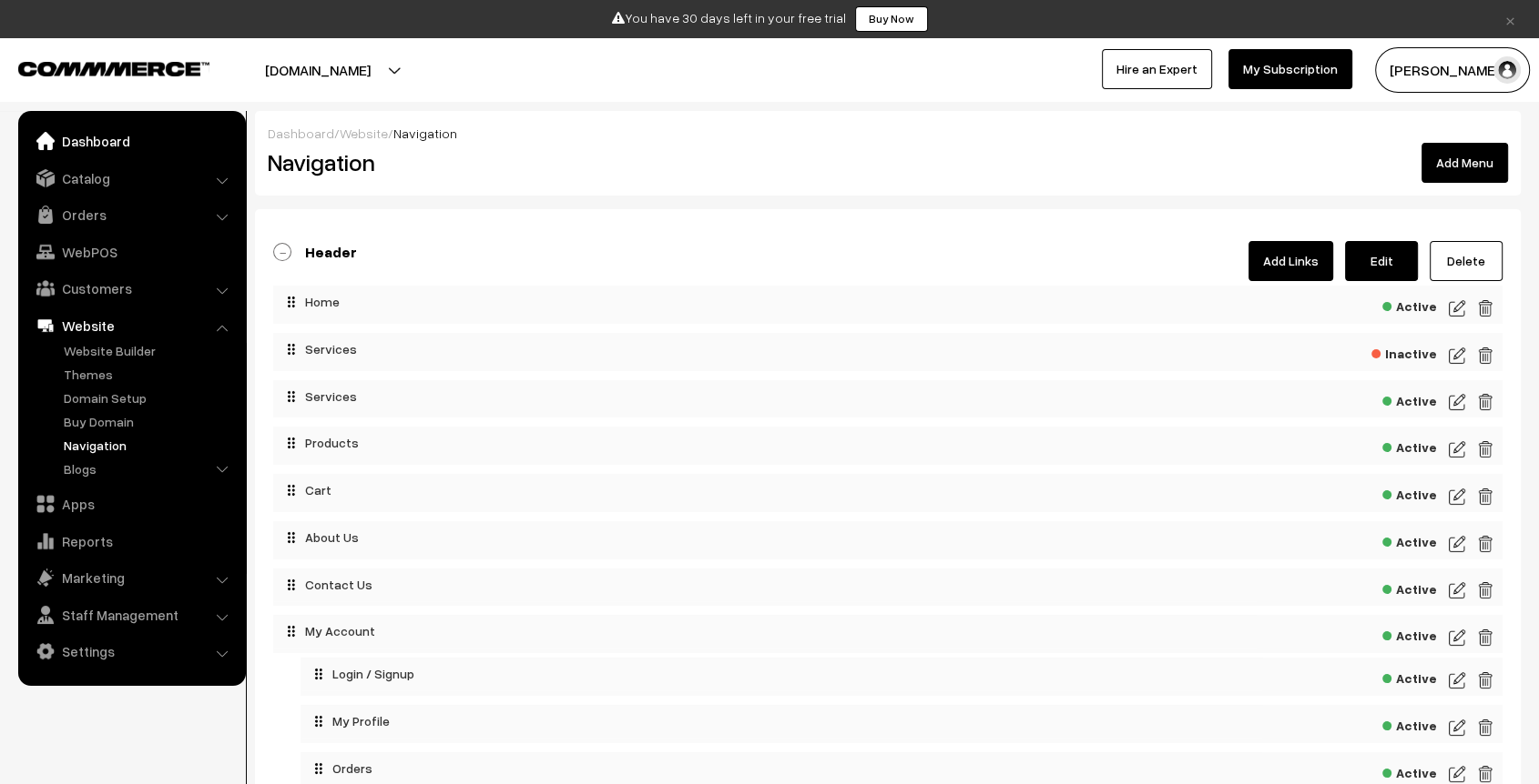
click at [92, 141] on link "Dashboard" at bounding box center [131, 140] width 216 height 33
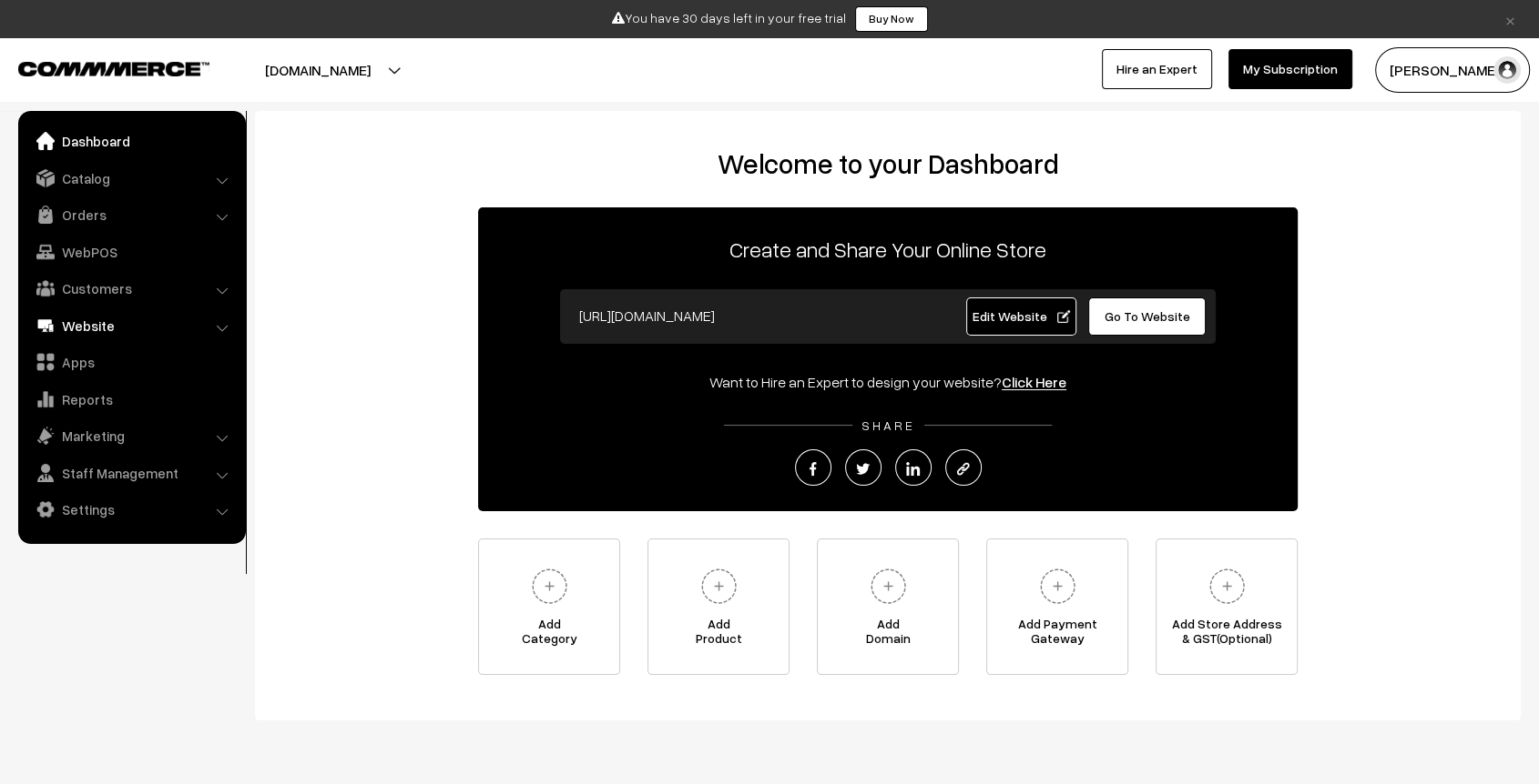
click at [92, 326] on link "Website" at bounding box center [131, 326] width 216 height 33
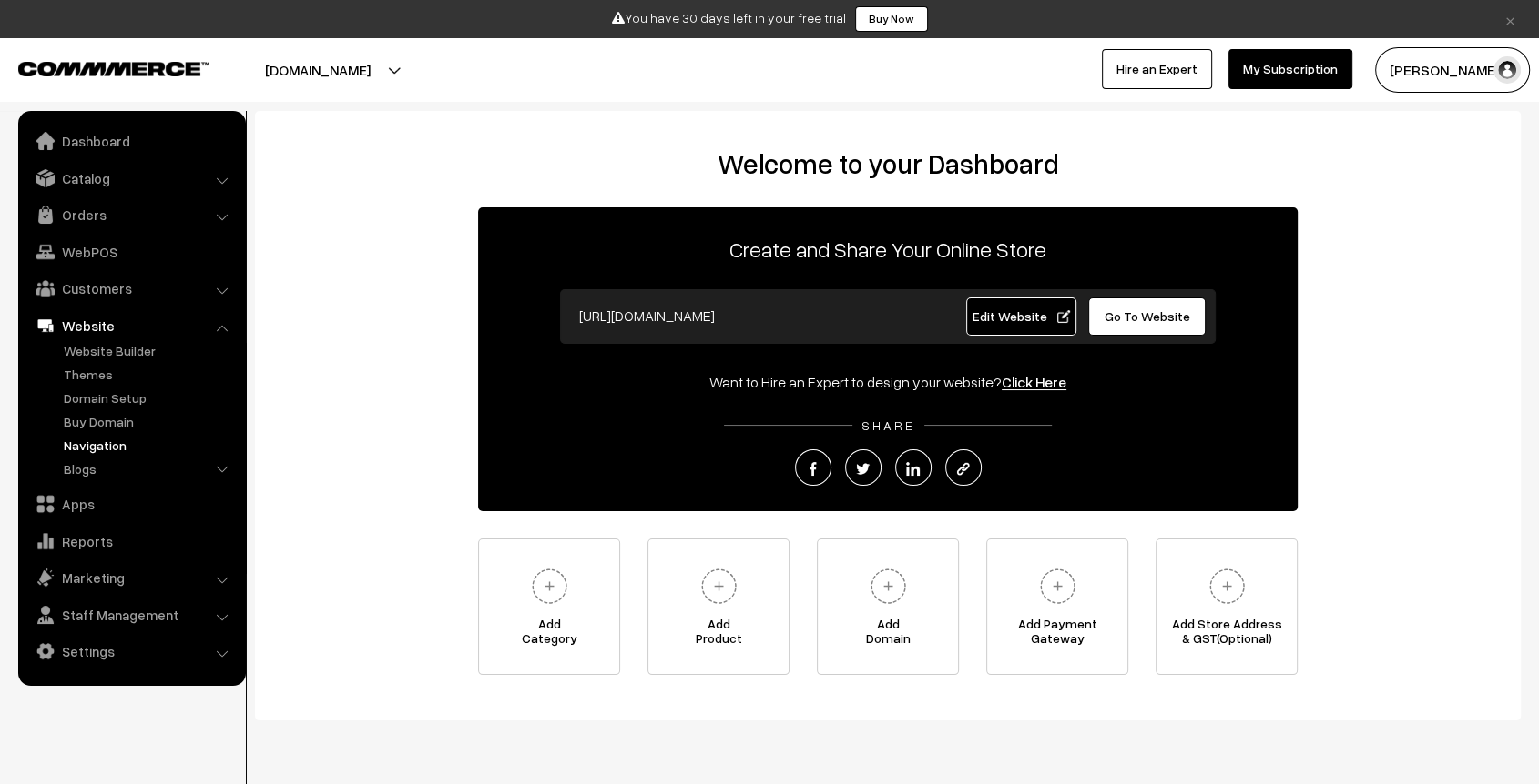
click at [96, 453] on link "Navigation" at bounding box center [149, 445] width 180 height 19
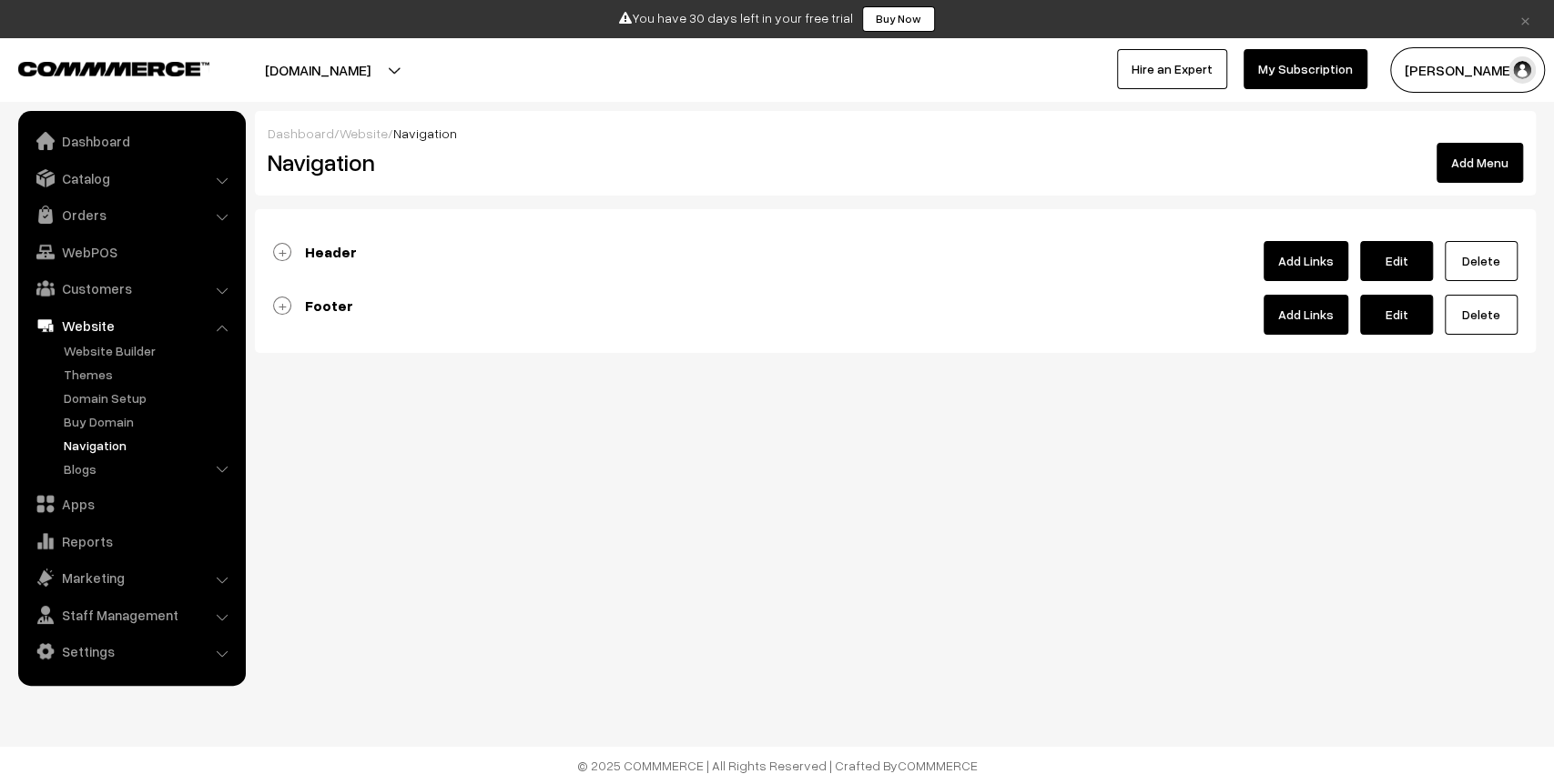
click at [332, 251] on b "Header" at bounding box center [331, 252] width 52 height 18
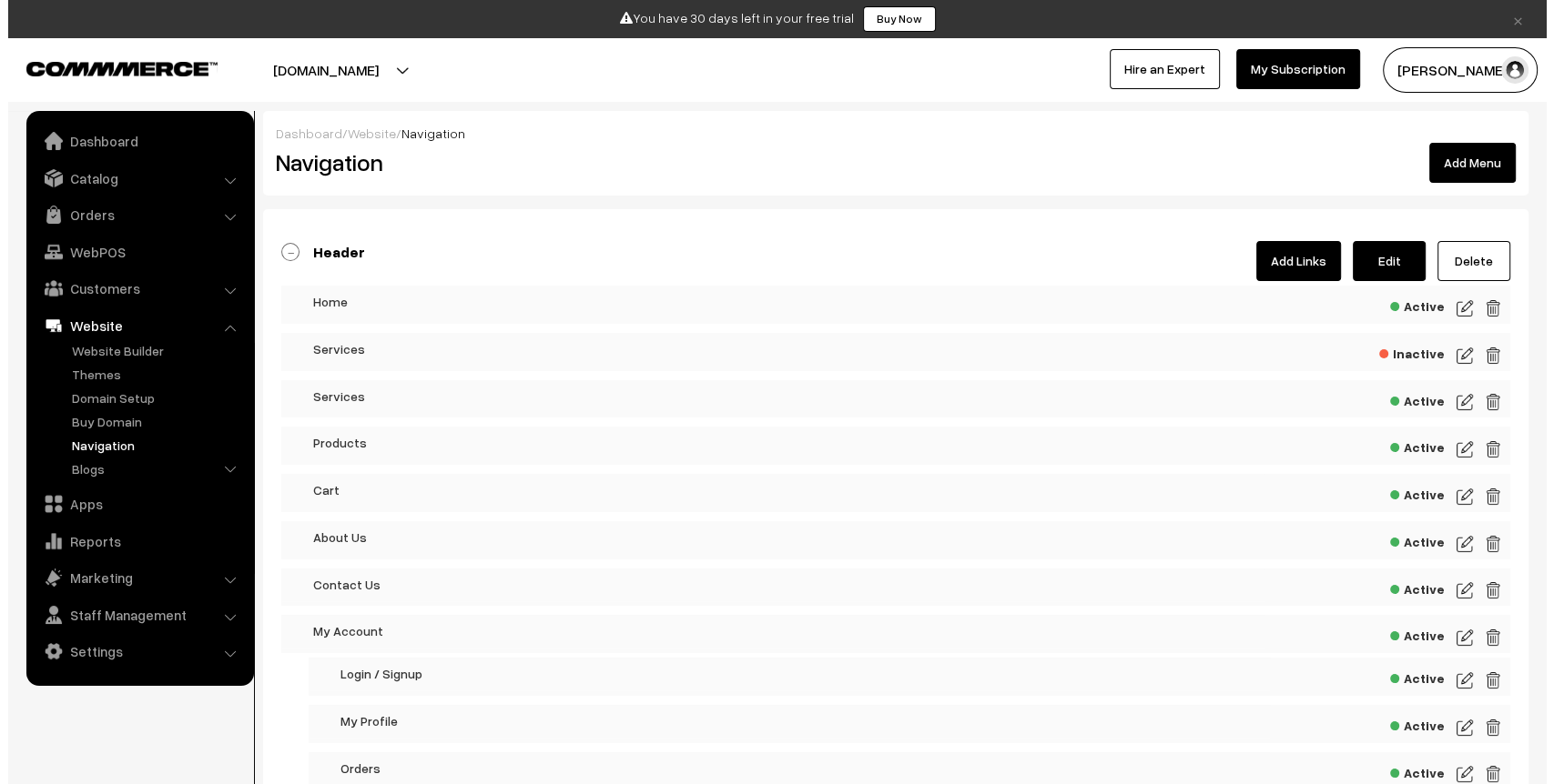
scroll to position [8, 0]
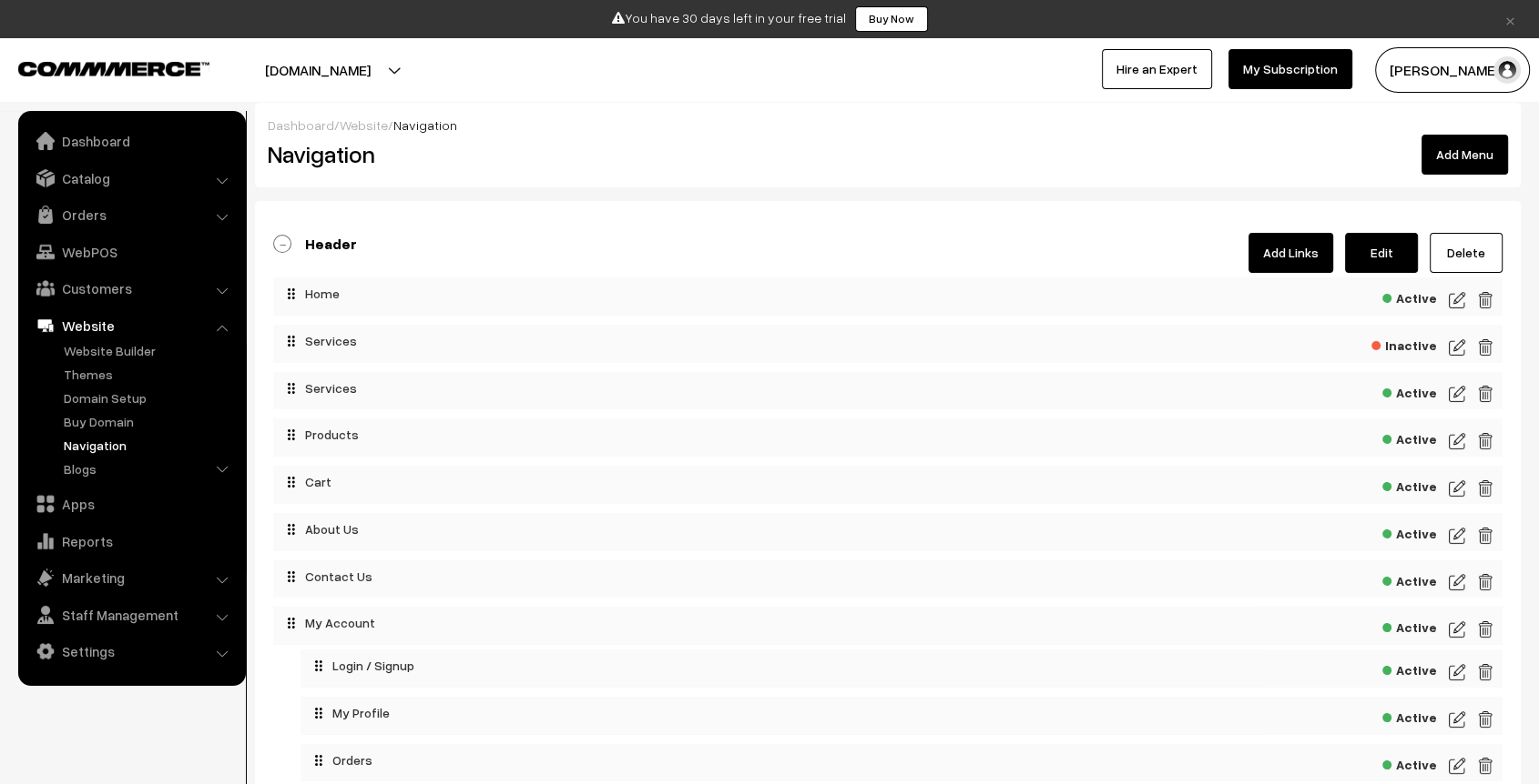
click at [1417, 392] on span "Active" at bounding box center [1409, 391] width 55 height 23
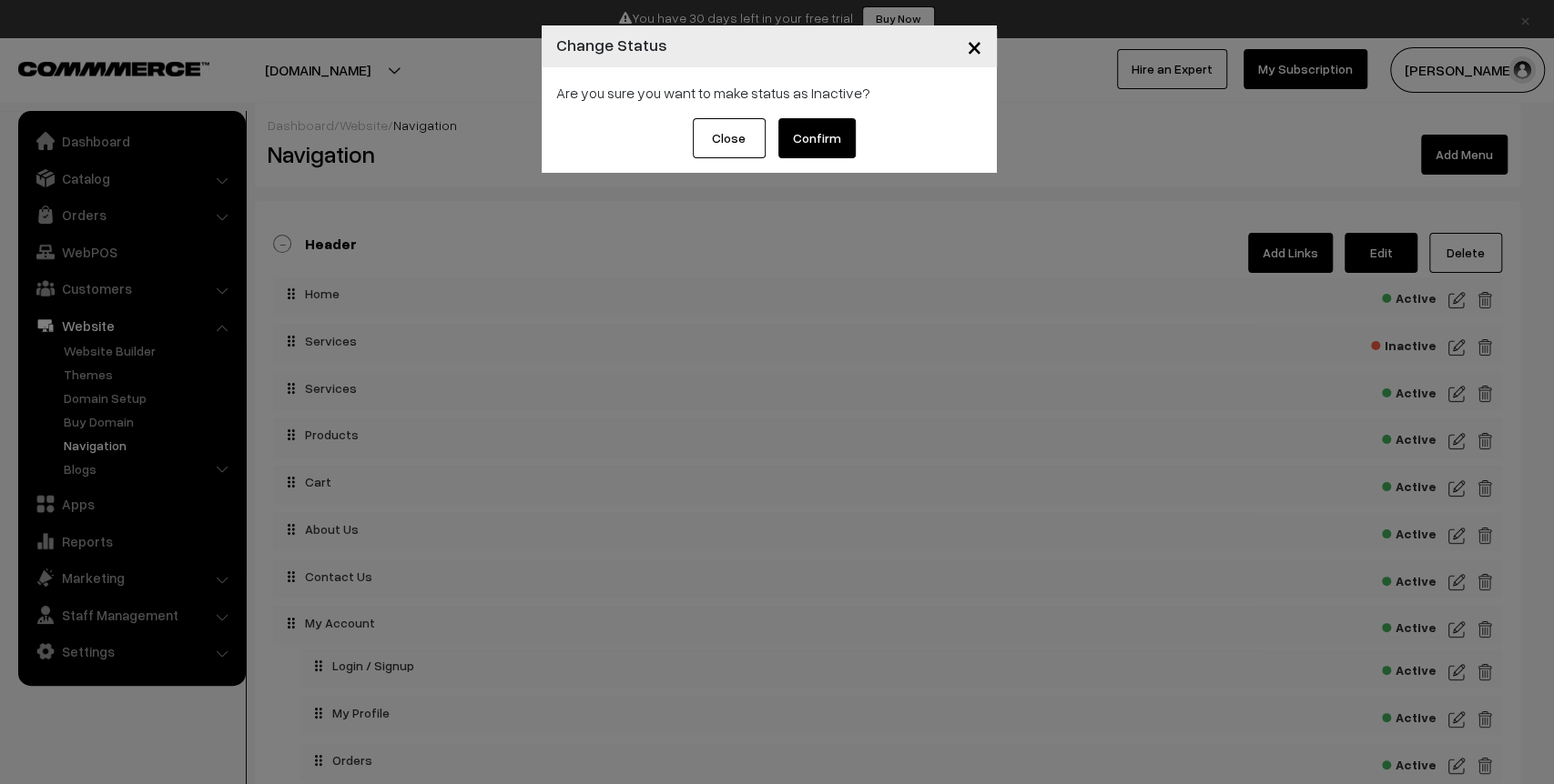
click at [820, 131] on button "Confirm" at bounding box center [817, 138] width 78 height 40
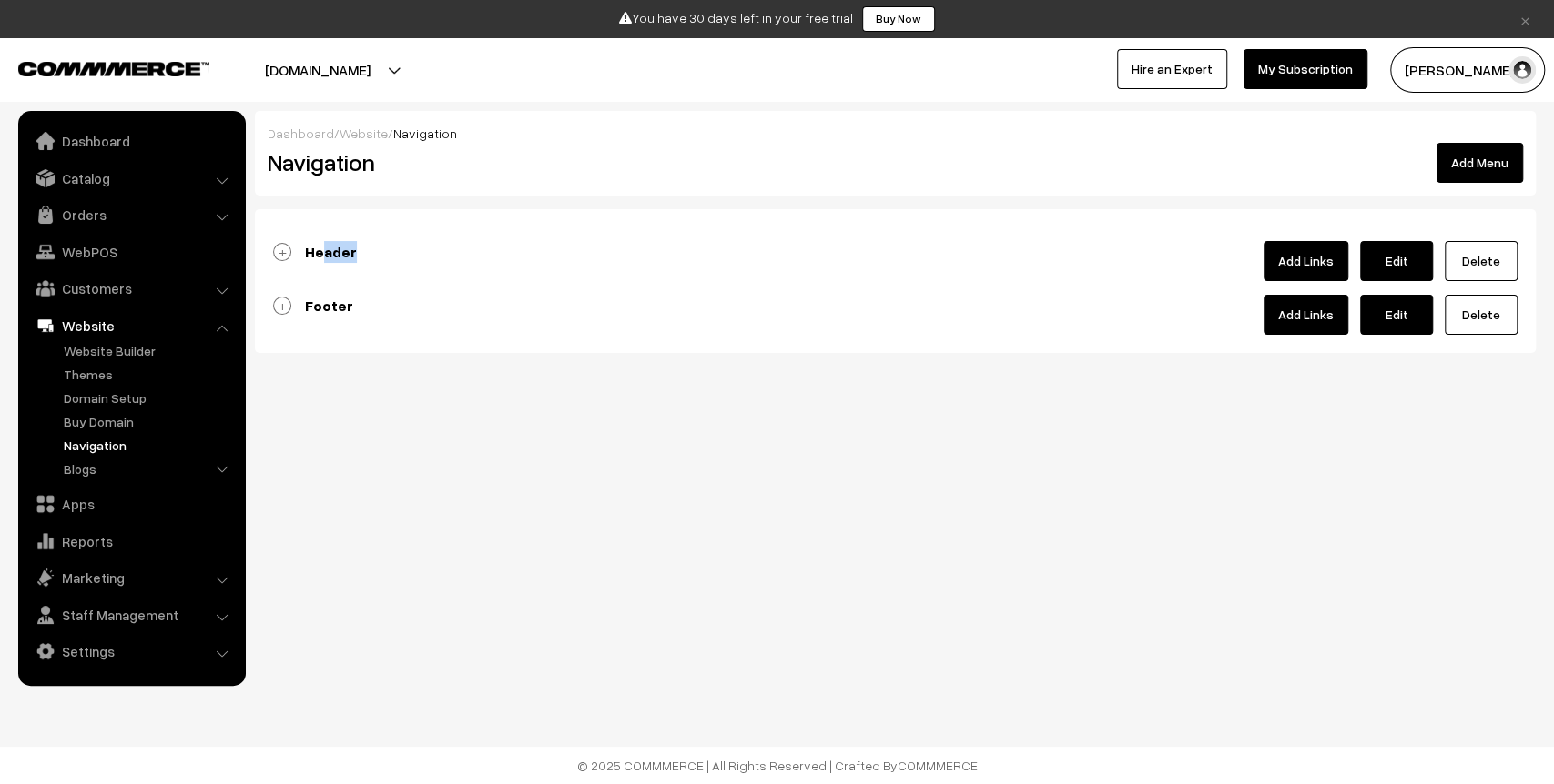
drag, startPoint x: 375, startPoint y: 241, endPoint x: 326, endPoint y: 250, distance: 49.8
click at [326, 250] on div "Header Add Links Edit [GEOGRAPHIC_DATA]" at bounding box center [895, 261] width 1245 height 40
click at [326, 250] on b "Header" at bounding box center [331, 252] width 52 height 18
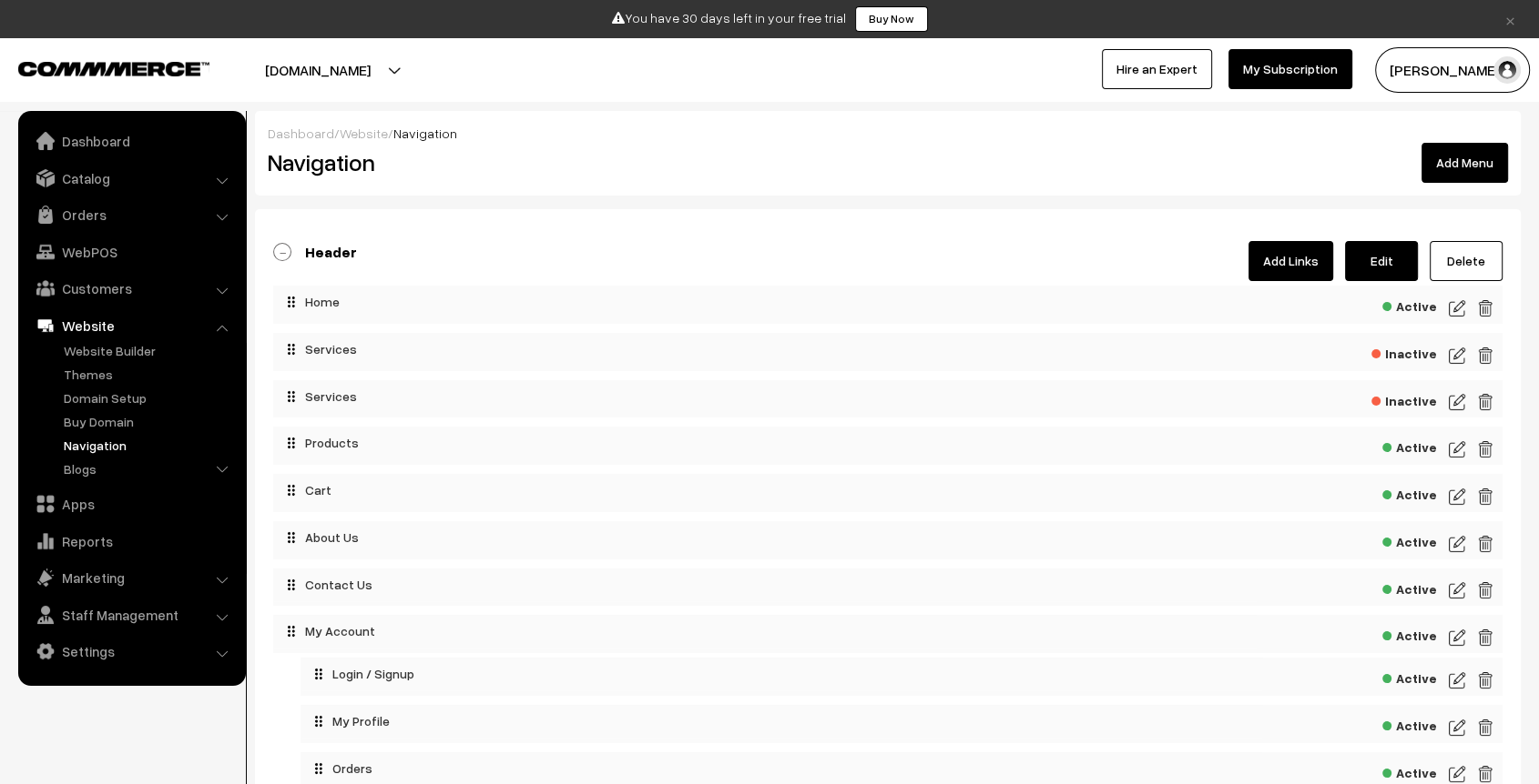
click at [1410, 445] on span "Active" at bounding box center [1409, 445] width 55 height 23
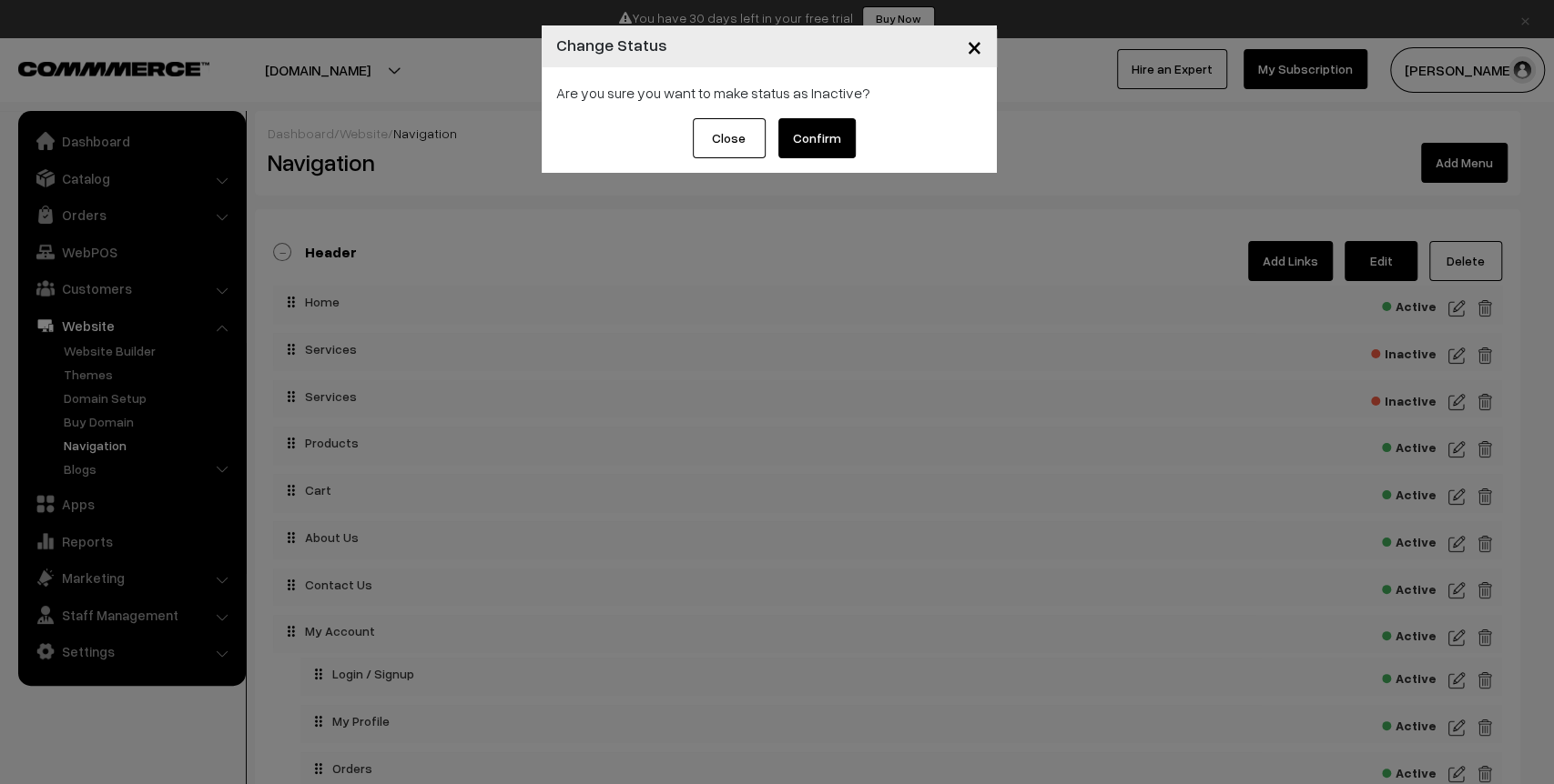
click at [978, 48] on span "×" at bounding box center [975, 46] width 16 height 34
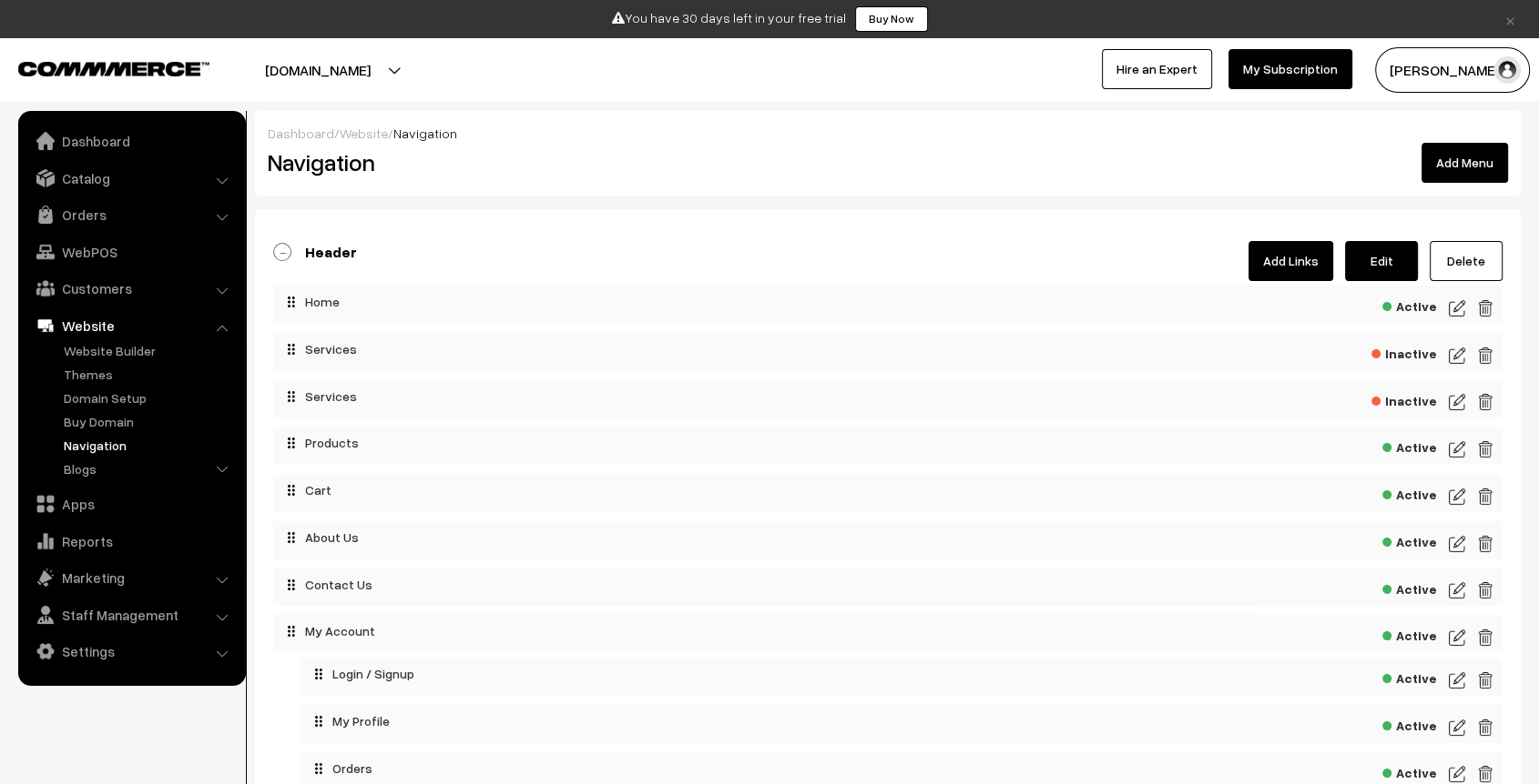
click at [1457, 449] on img at bounding box center [1456, 449] width 16 height 22
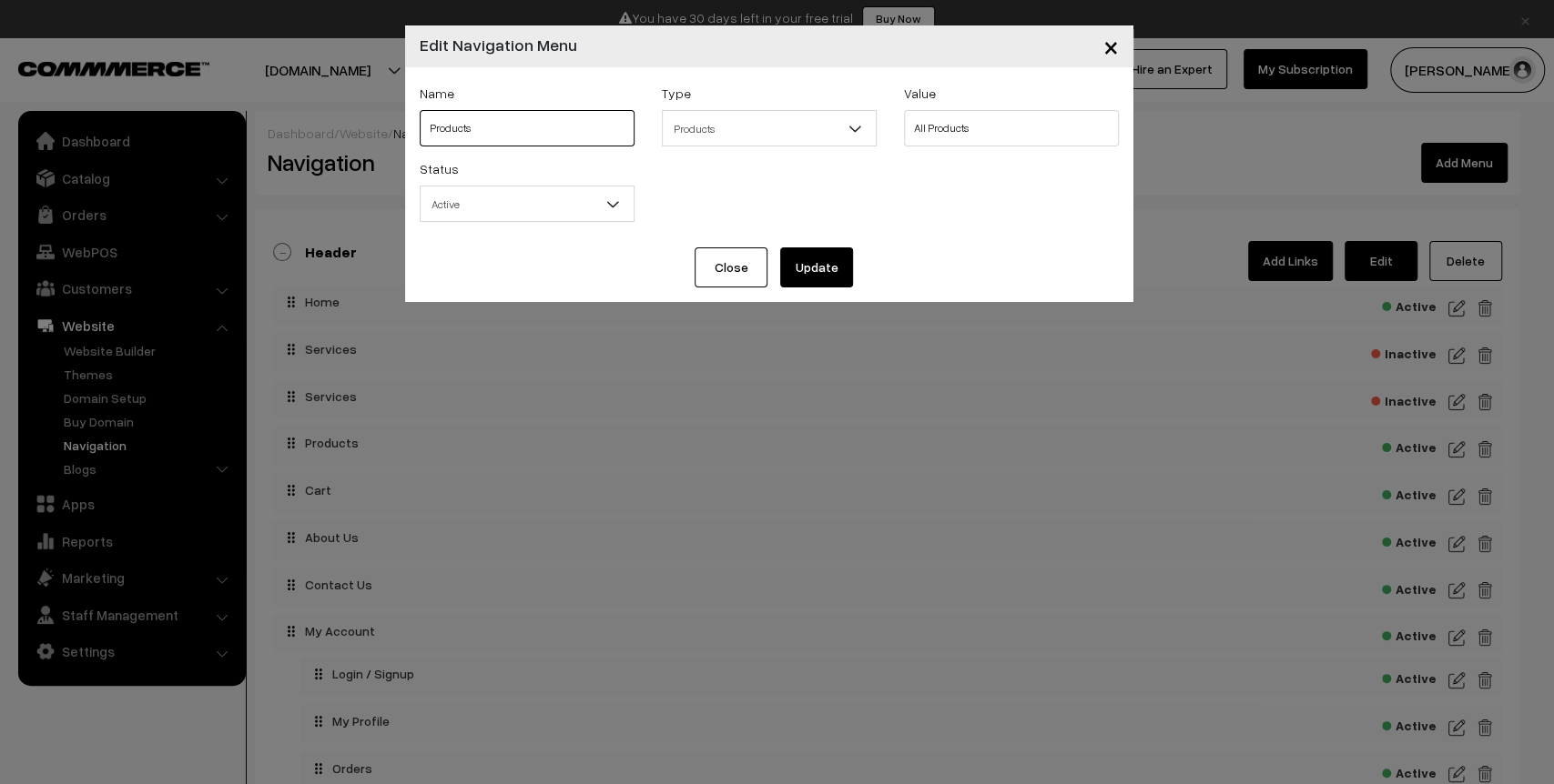
click at [570, 126] on input "Products" at bounding box center [527, 129] width 215 height 37
type input "C"
type input "Services"
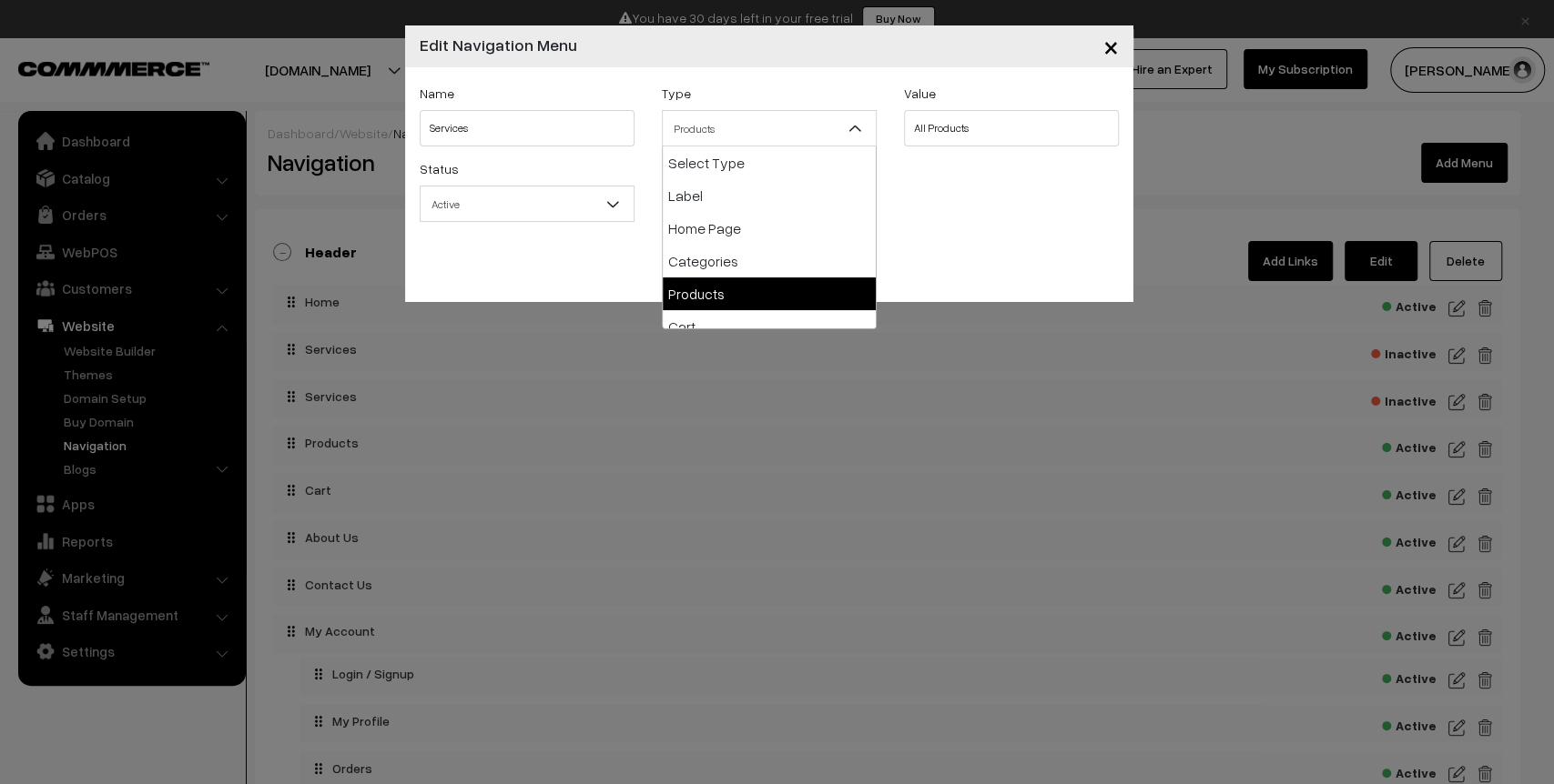
click at [808, 122] on span "Products" at bounding box center [770, 129] width 213 height 32
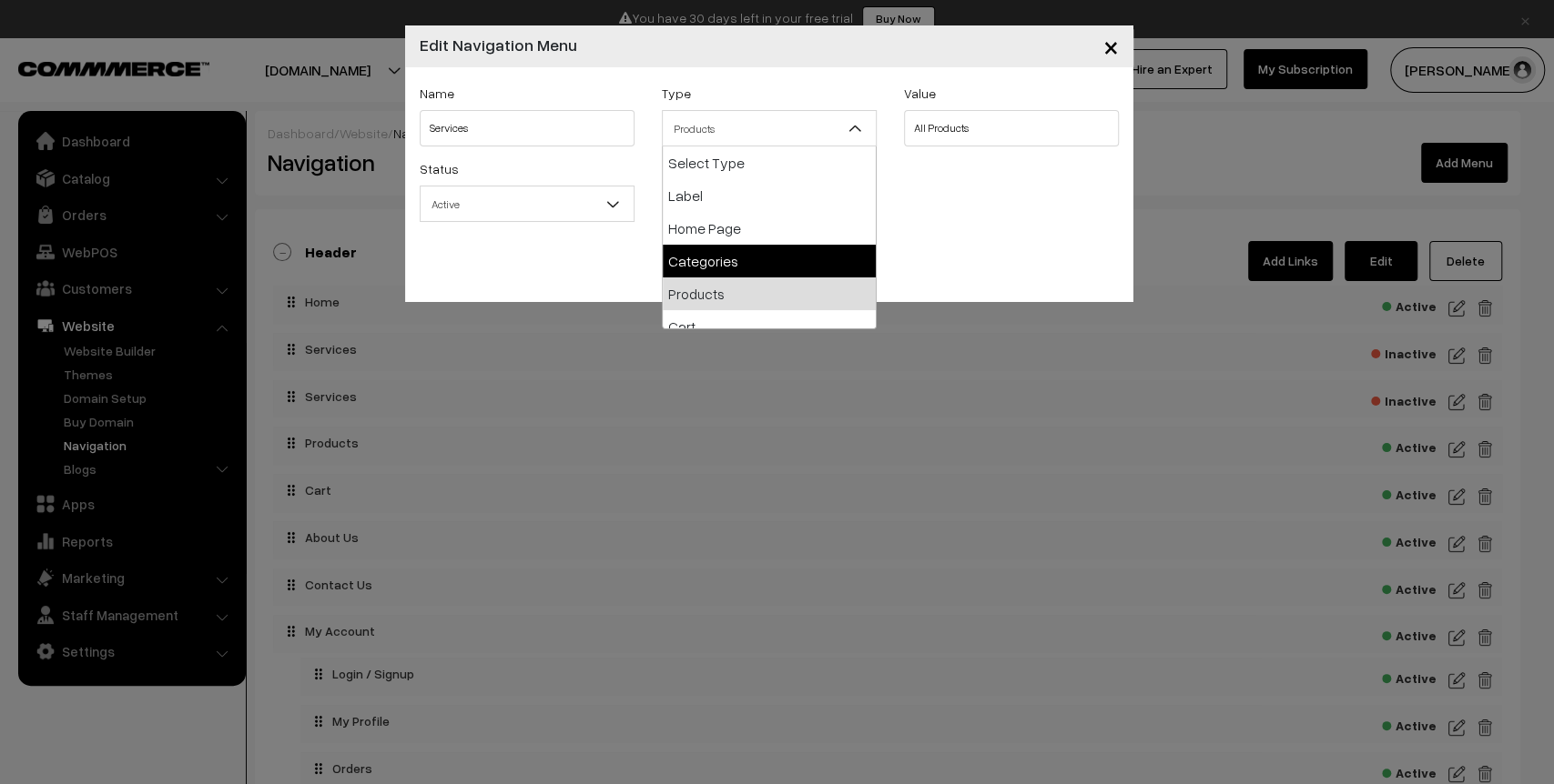
select select "categories"
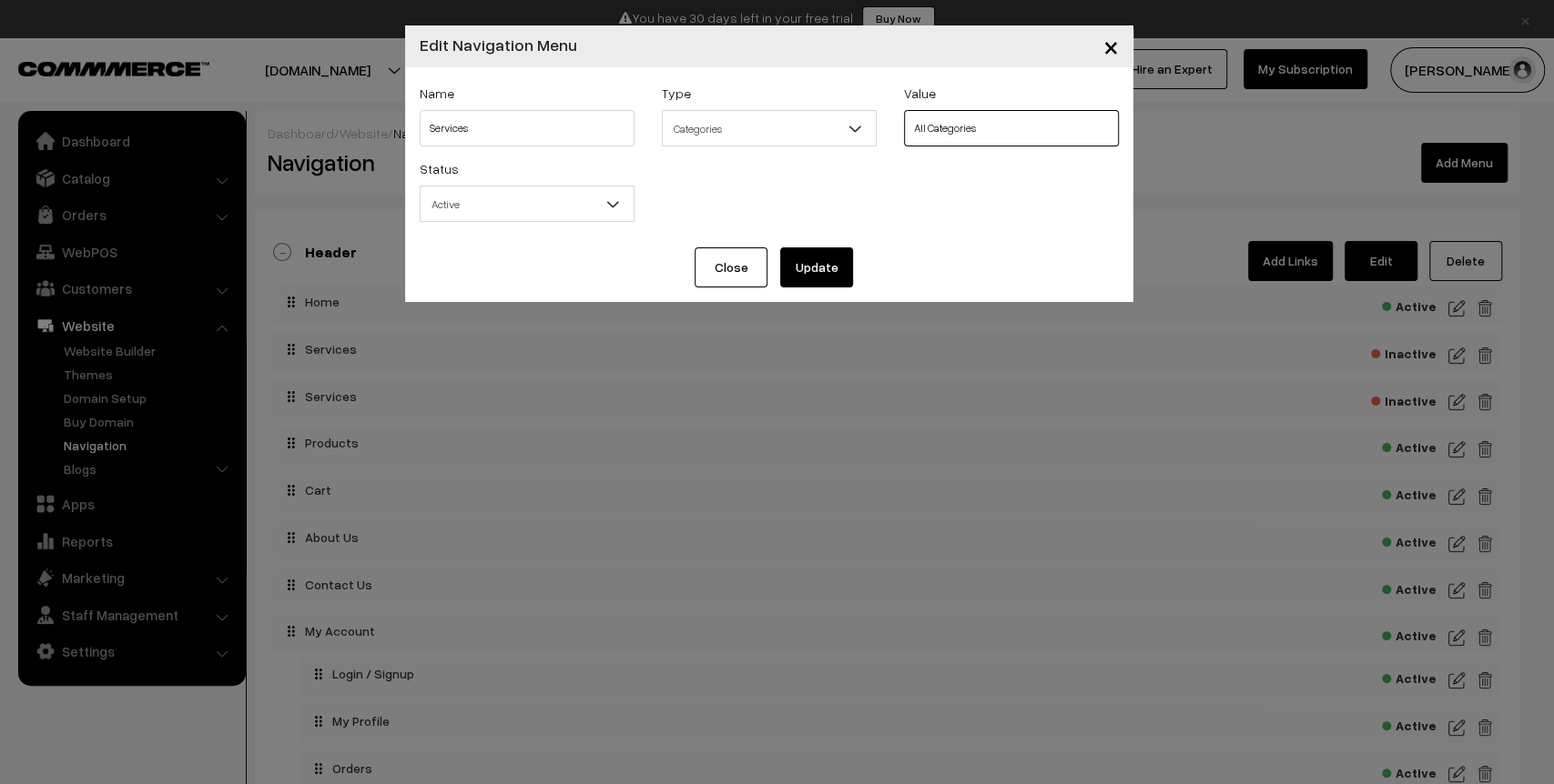
click at [1056, 126] on select "All Categories Grooming & Hygiene Services Pet Care & Boarding Services Full-Se…" at bounding box center [1012, 129] width 215 height 37
select select "1"
click at [904, 111] on select "All Categories Grooming & Hygiene Services Pet Care & Boarding Services Full-Se…" at bounding box center [1012, 129] width 215 height 37
click at [810, 264] on button "Update" at bounding box center [816, 267] width 73 height 40
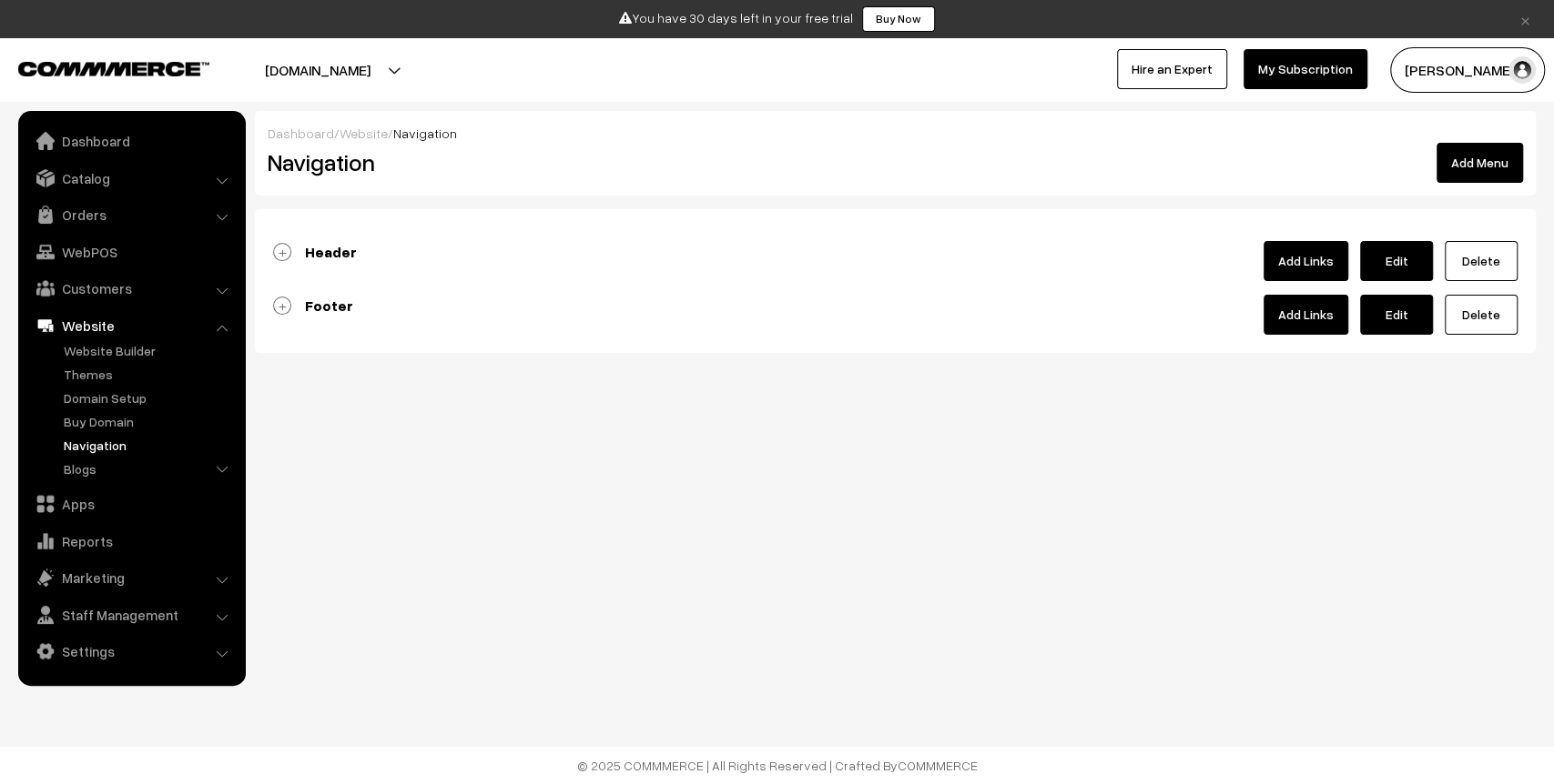
click at [321, 254] on b "Header" at bounding box center [331, 252] width 52 height 18
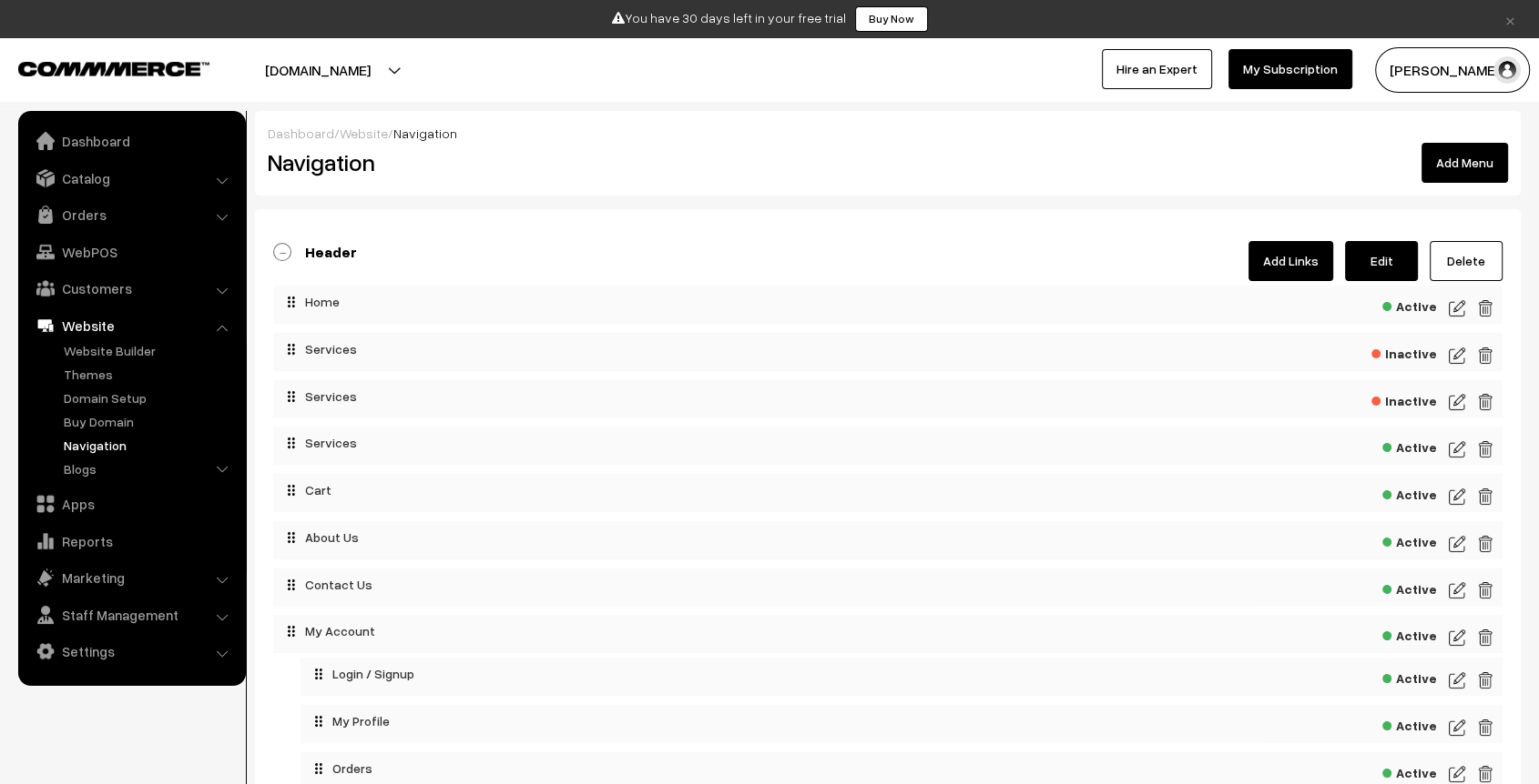
click at [1451, 452] on img at bounding box center [1456, 449] width 16 height 22
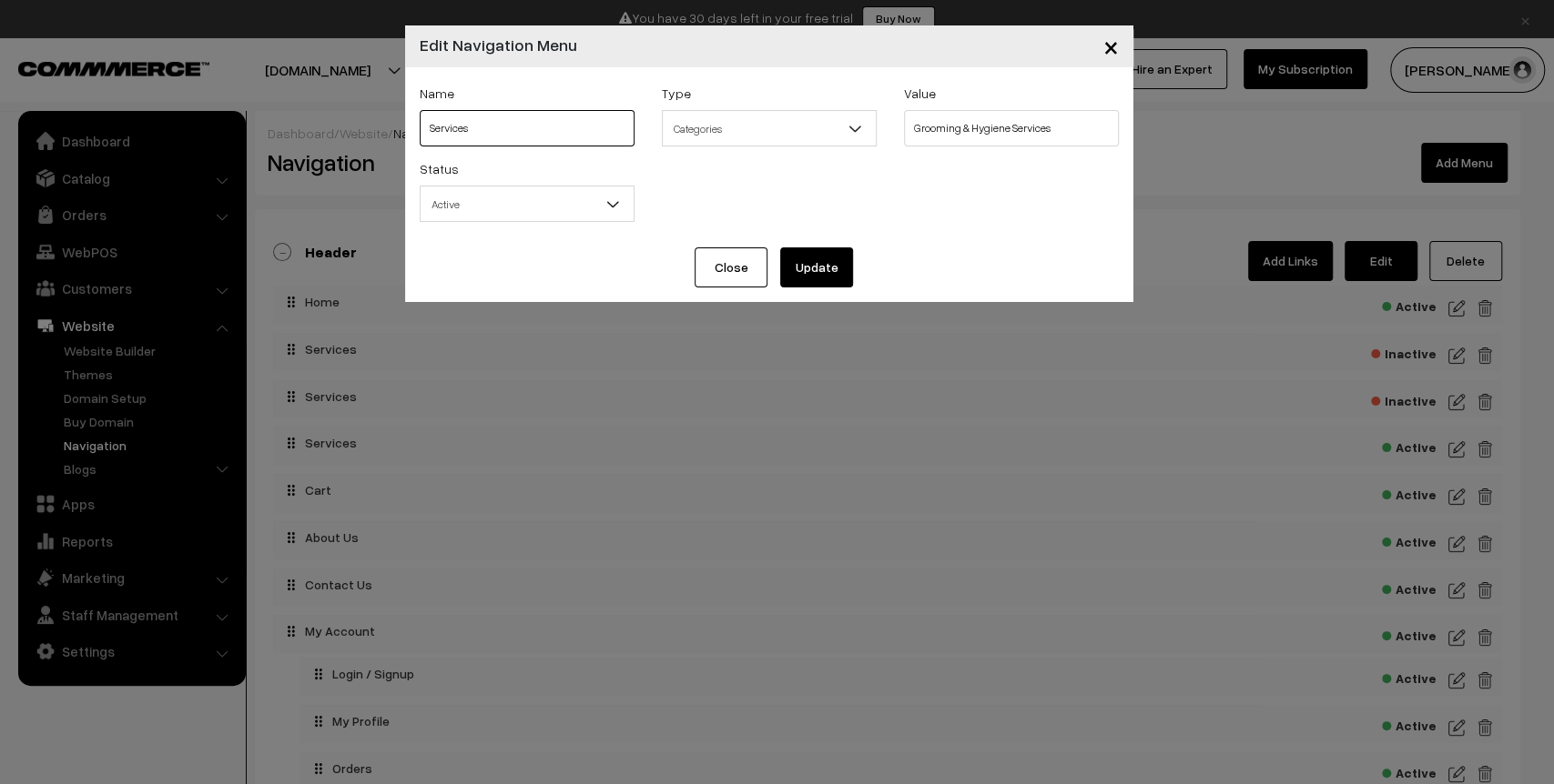
click at [561, 124] on input "Services" at bounding box center [527, 129] width 215 height 37
type input "Categories"
click at [926, 122] on select "All Categories Grooming & Hygiene Services Pet Care & Boarding Services Full-Se…" at bounding box center [1012, 129] width 215 height 37
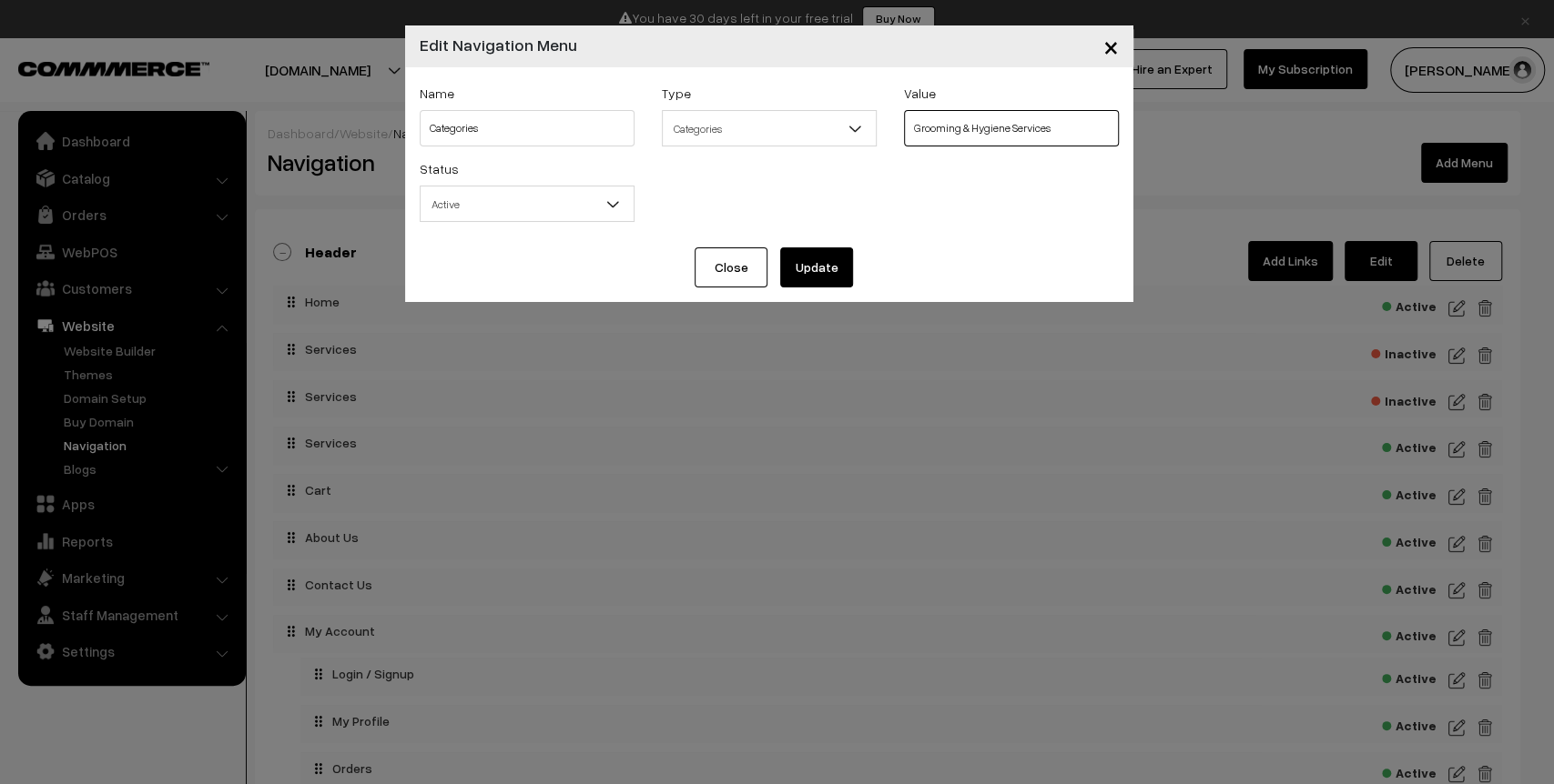
select select "0"
click at [904, 111] on select "All Categories Grooming & Hygiene Services Pet Care & Boarding Services Full-Se…" at bounding box center [1012, 129] width 215 height 37
click at [840, 277] on button "Update" at bounding box center [816, 267] width 73 height 40
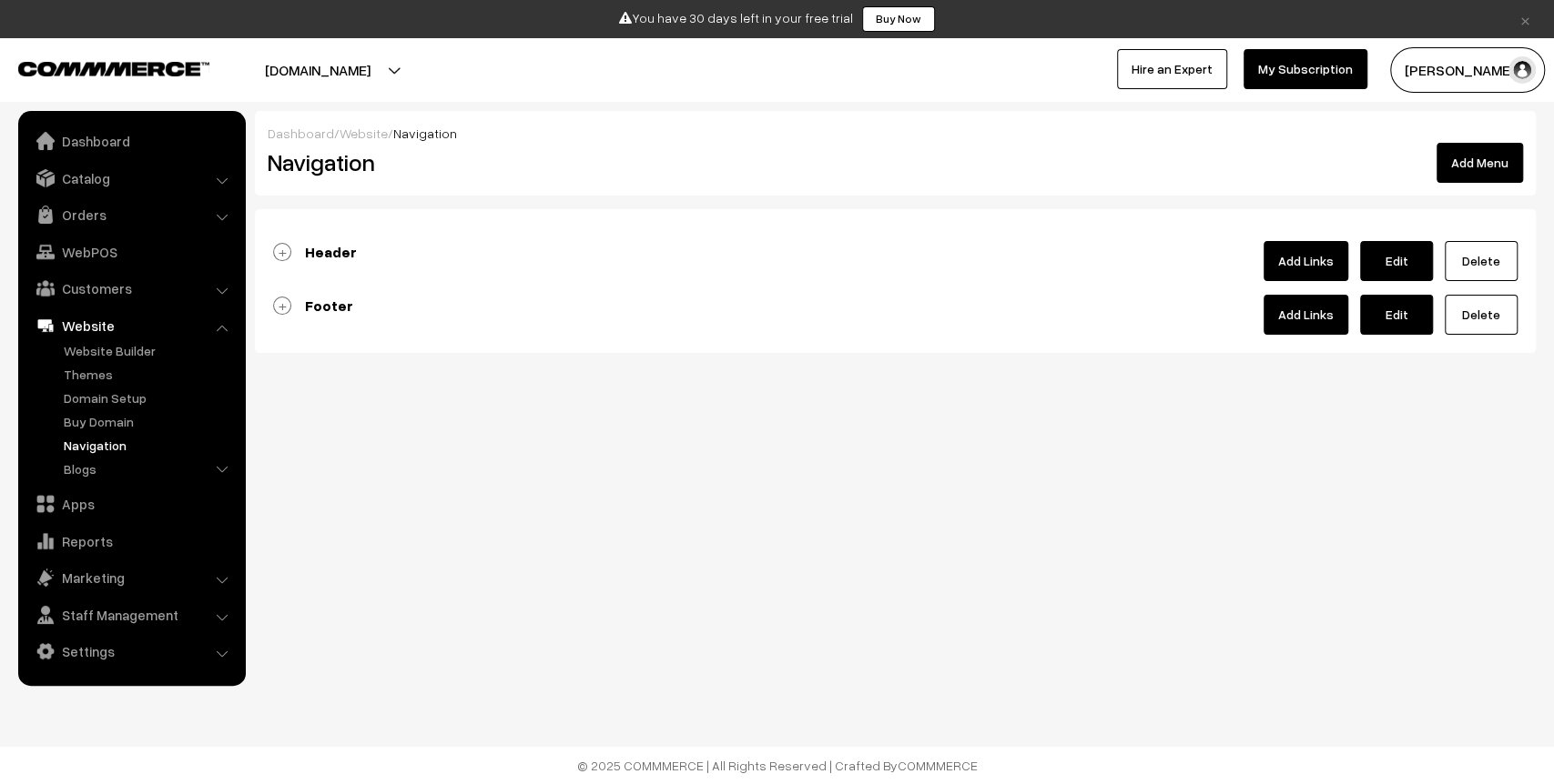
click at [317, 247] on b "Header" at bounding box center [331, 252] width 52 height 18
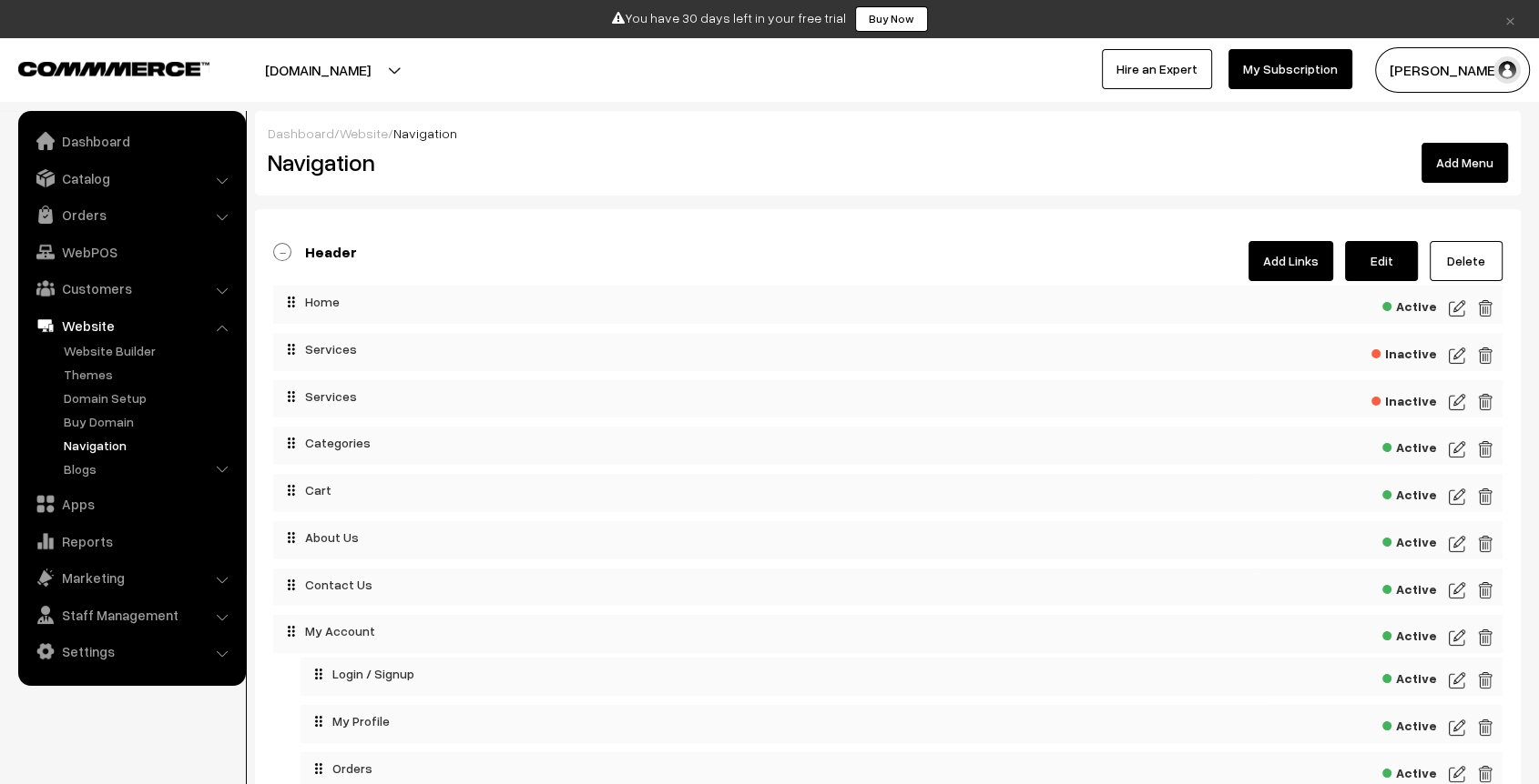
click at [1403, 355] on span "Inactive" at bounding box center [1404, 352] width 66 height 23
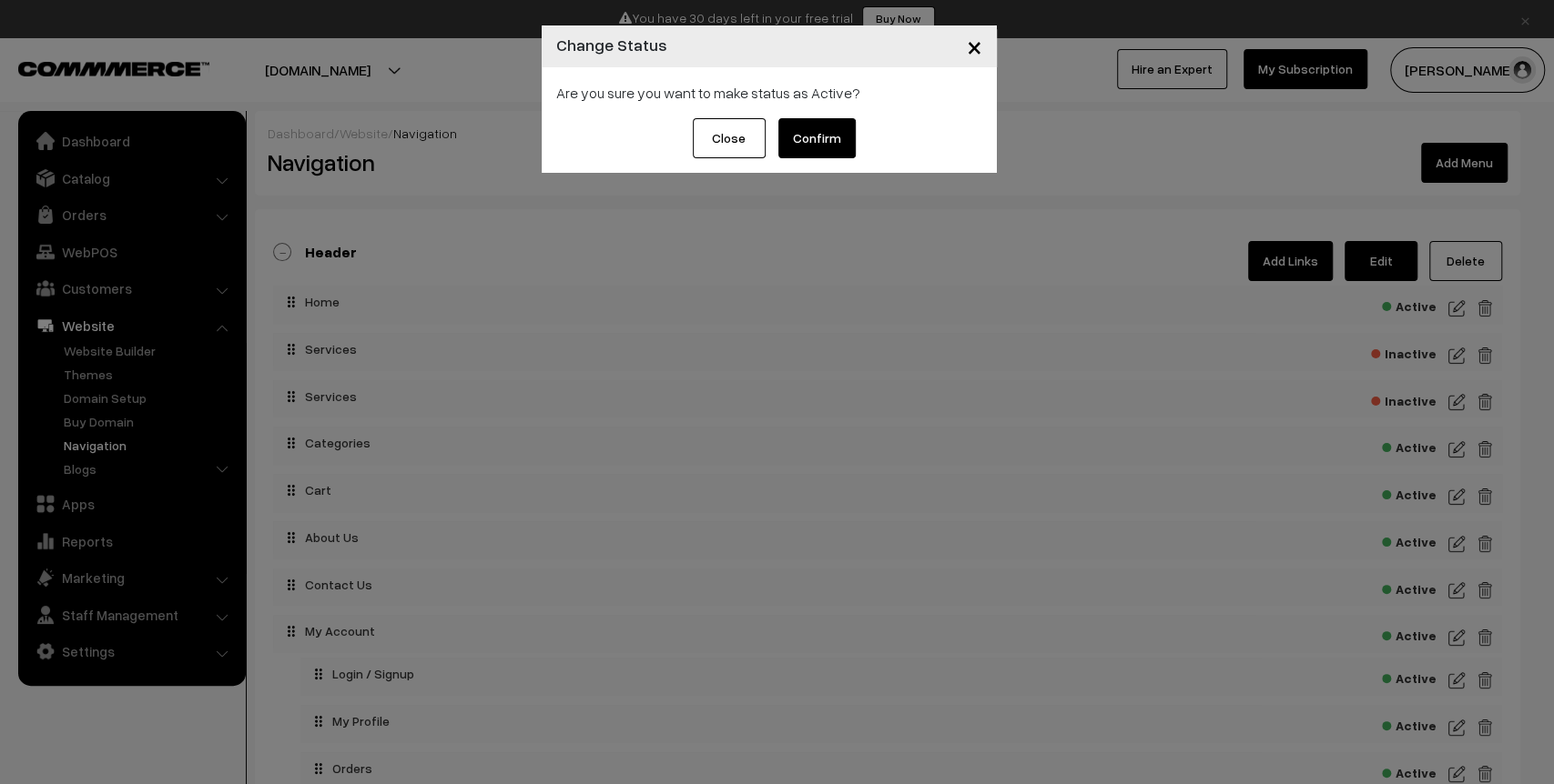
click at [815, 136] on button "Confirm" at bounding box center [817, 138] width 78 height 40
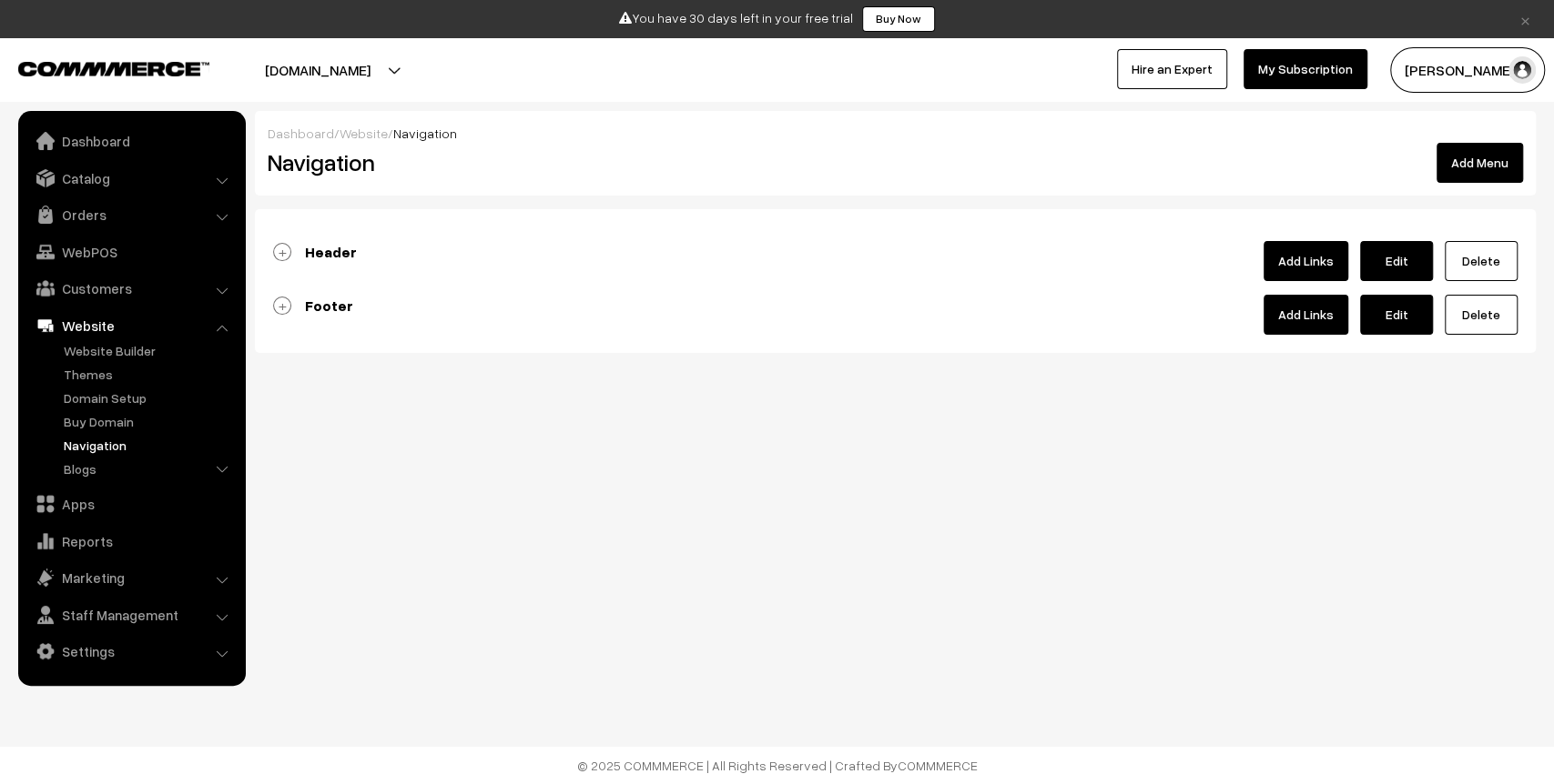
click at [342, 250] on b "Header" at bounding box center [331, 252] width 52 height 18
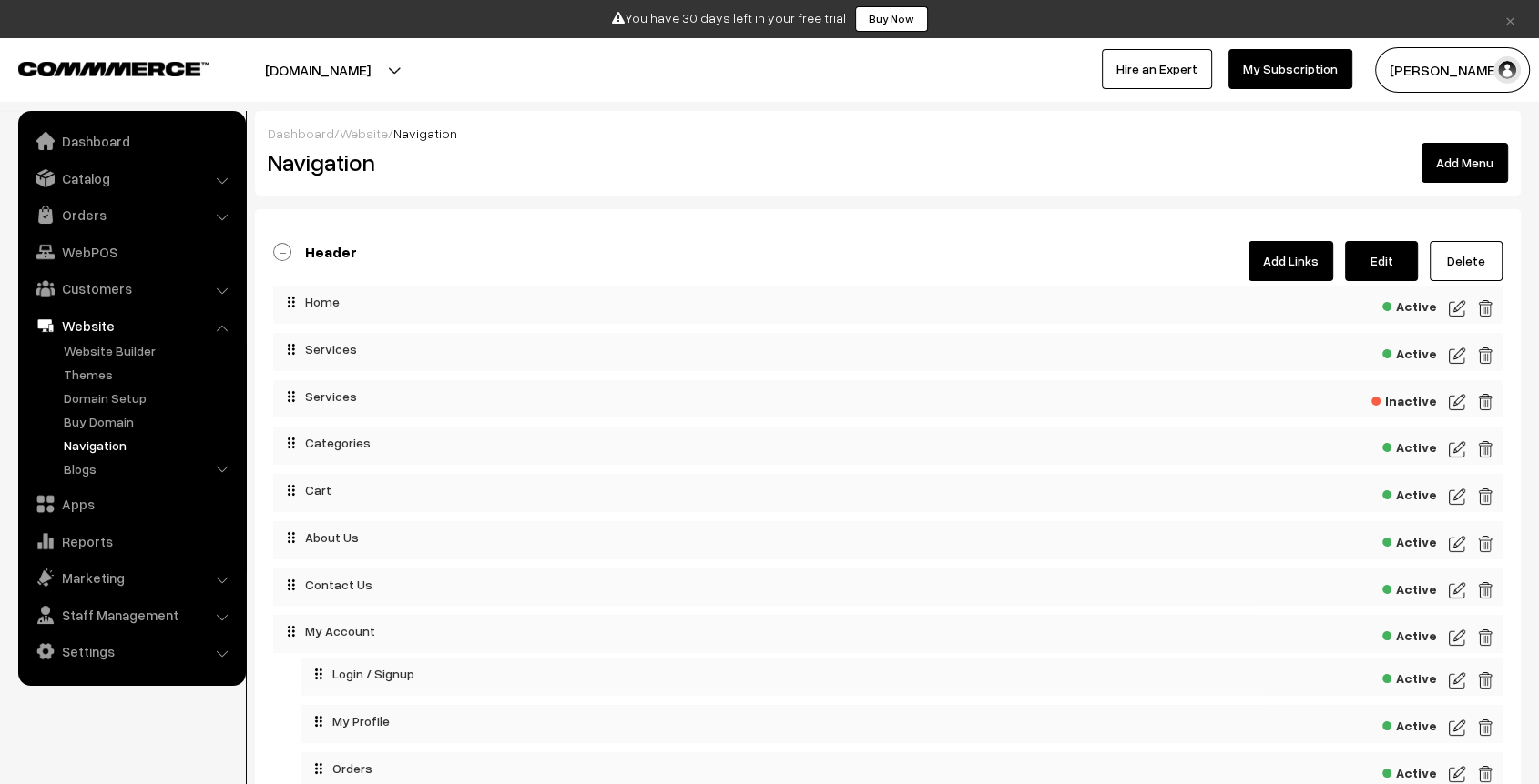
click at [1458, 353] on img at bounding box center [1456, 356] width 16 height 22
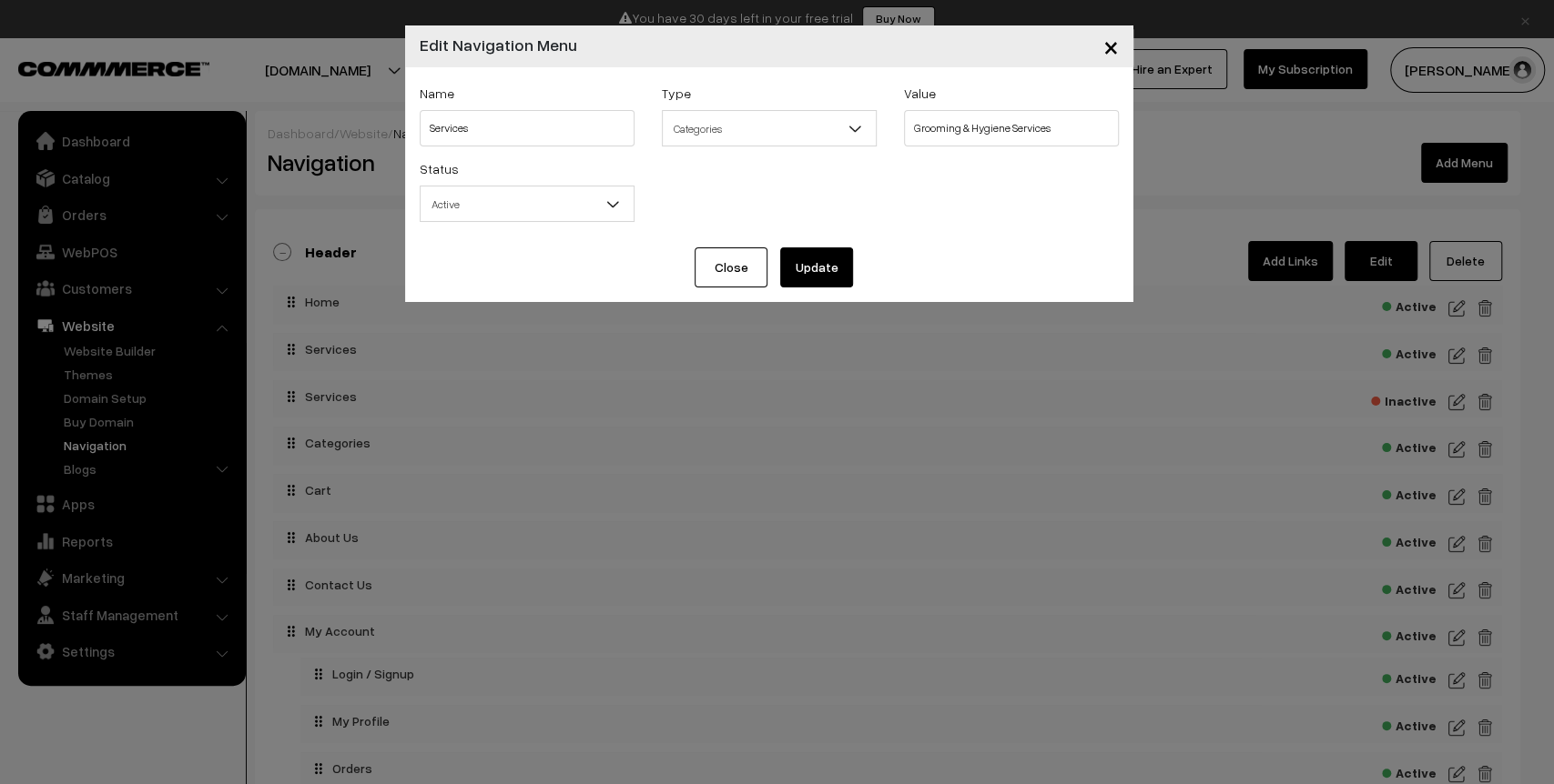
click at [801, 267] on button "Update" at bounding box center [816, 267] width 73 height 40
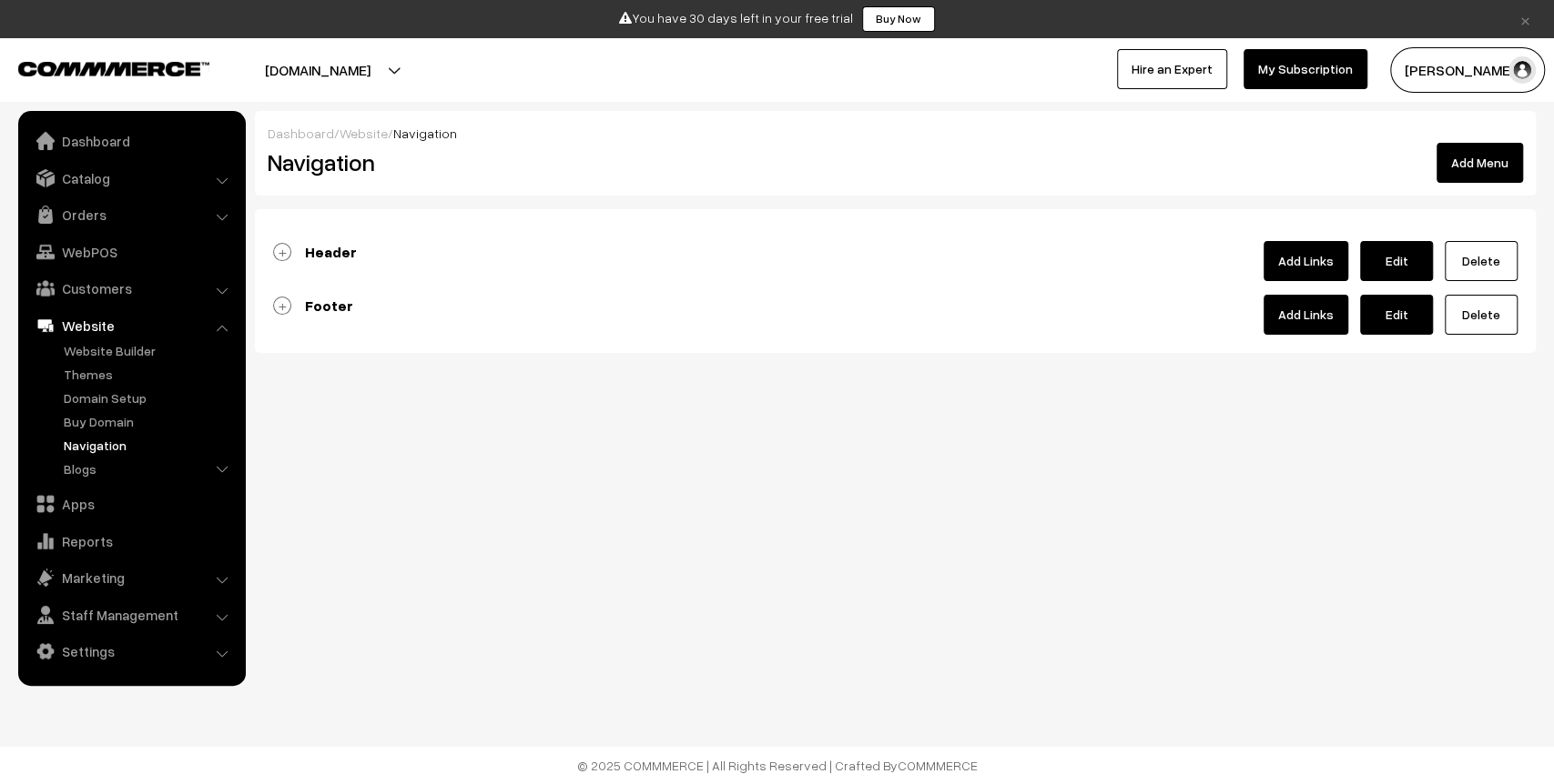
click at [314, 255] on b "Header" at bounding box center [331, 252] width 52 height 18
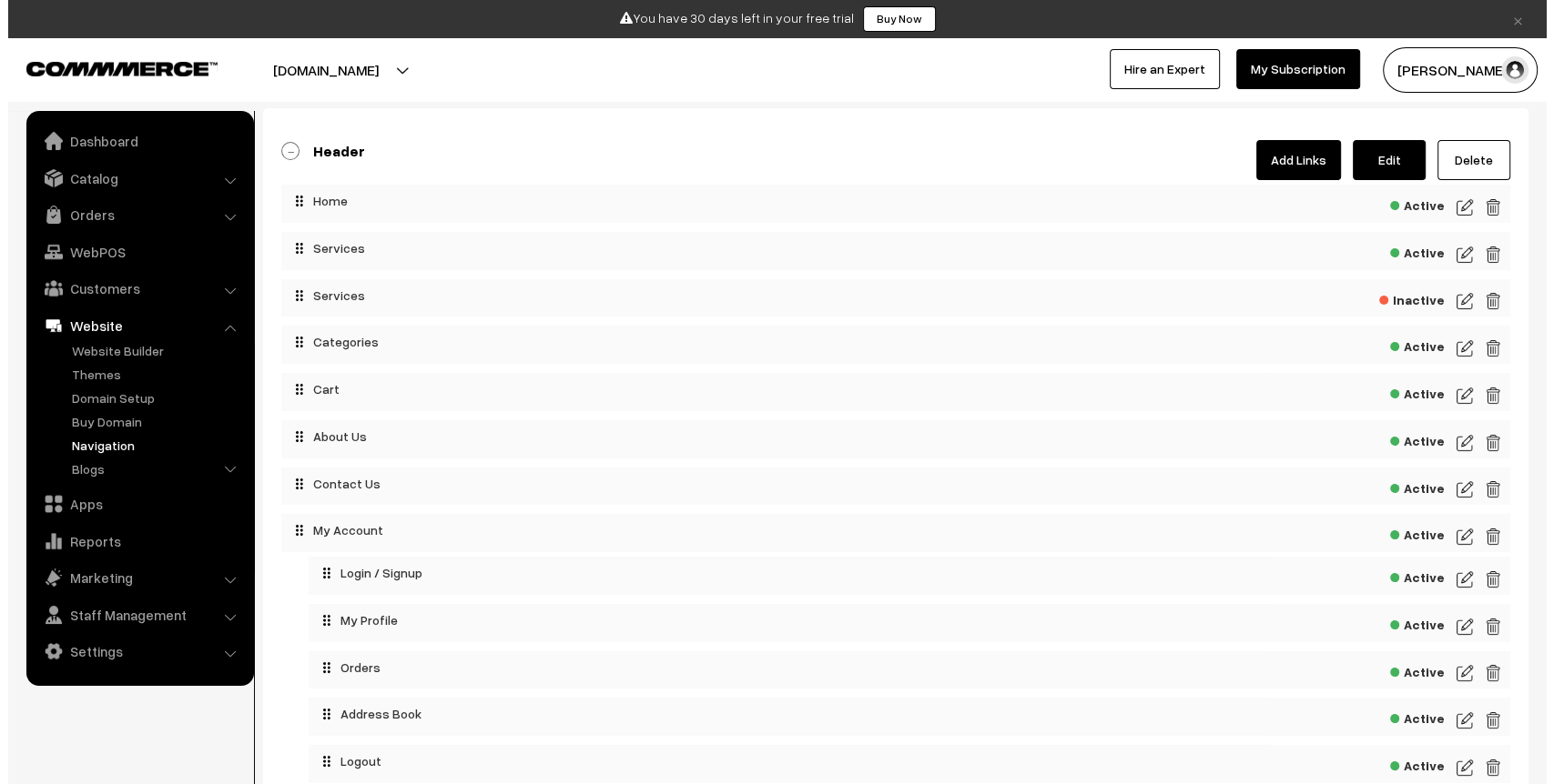
scroll to position [103, 0]
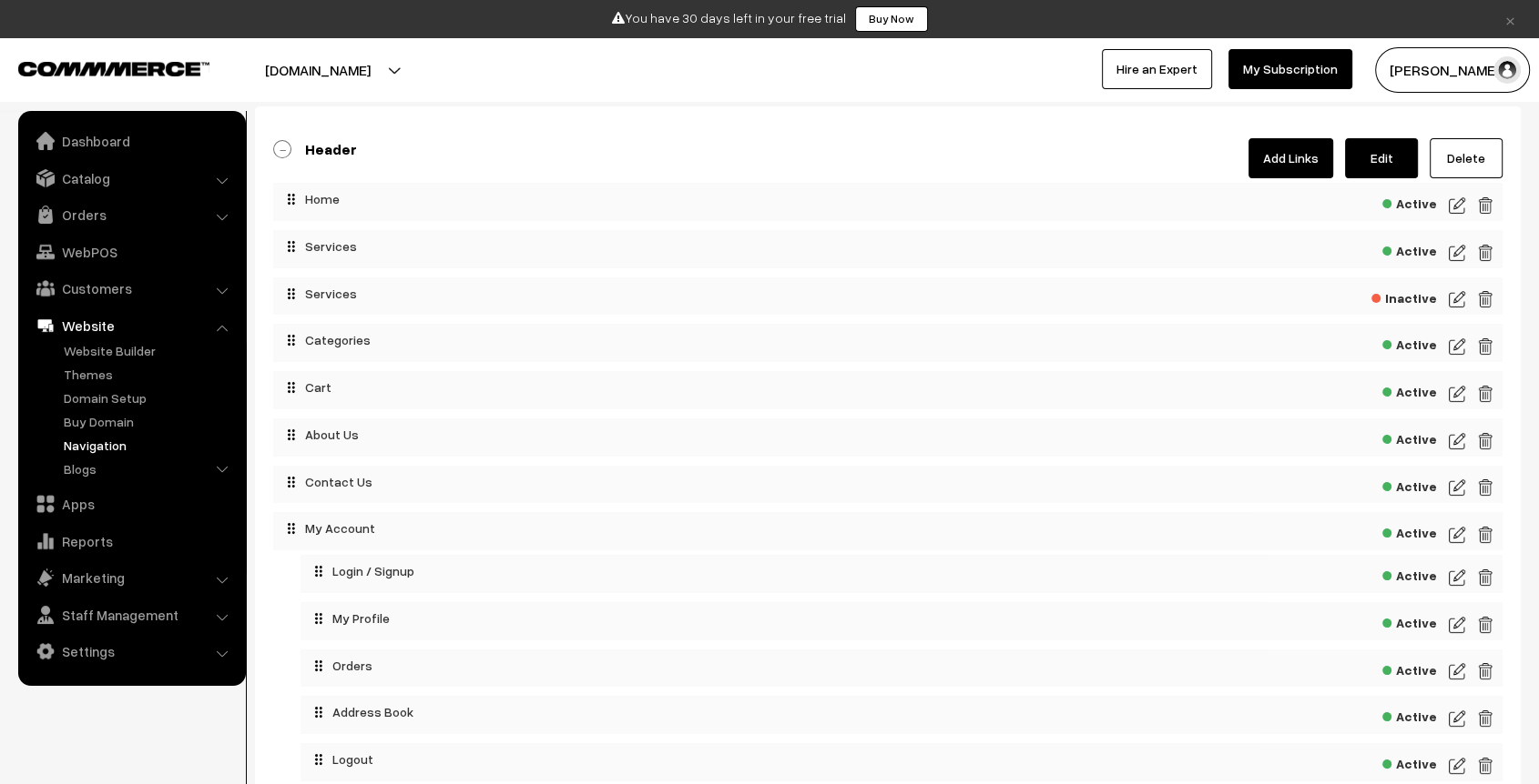
click at [1416, 344] on span "Active" at bounding box center [1409, 343] width 55 height 23
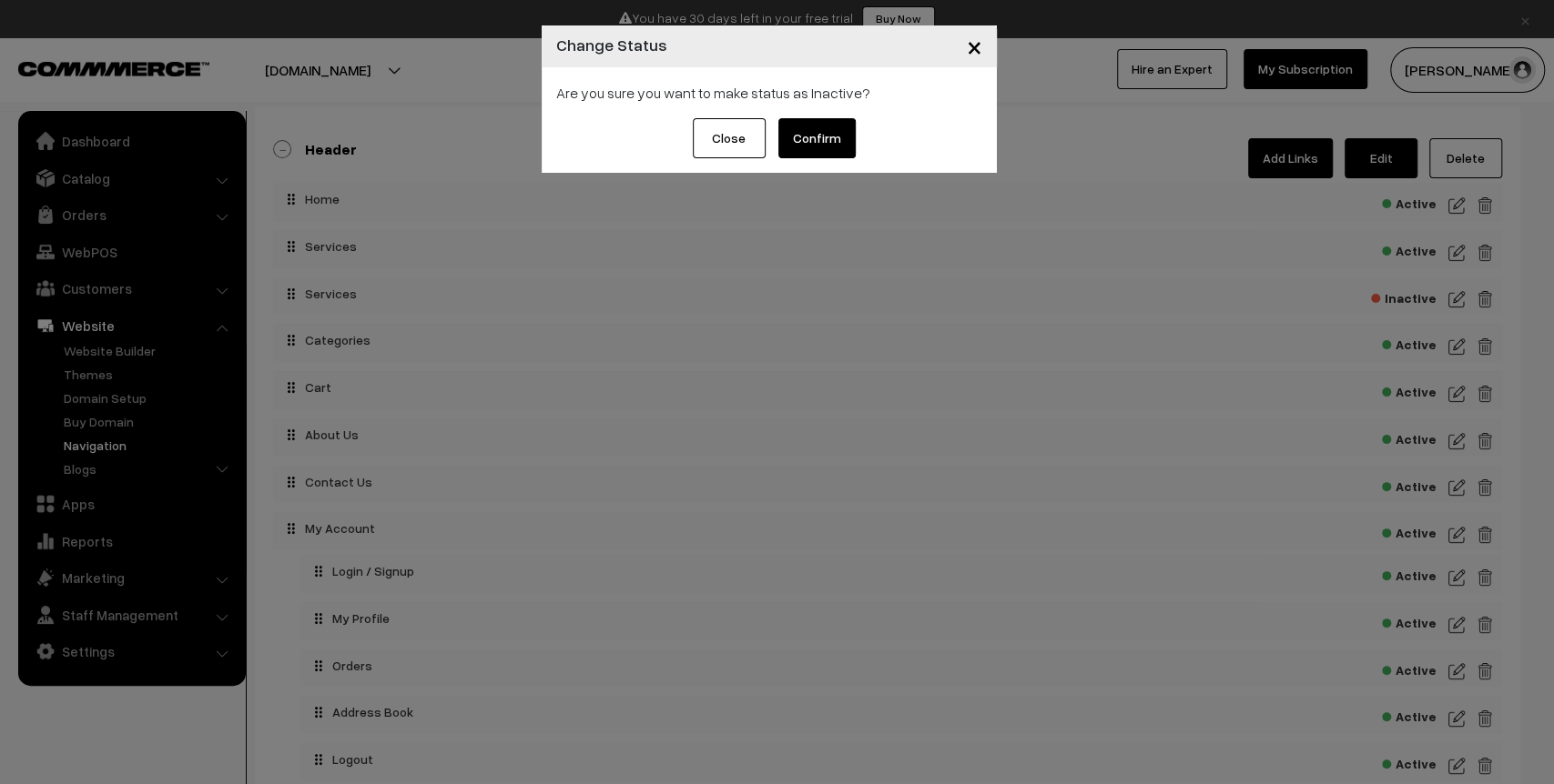
click at [818, 136] on button "Confirm" at bounding box center [817, 138] width 78 height 40
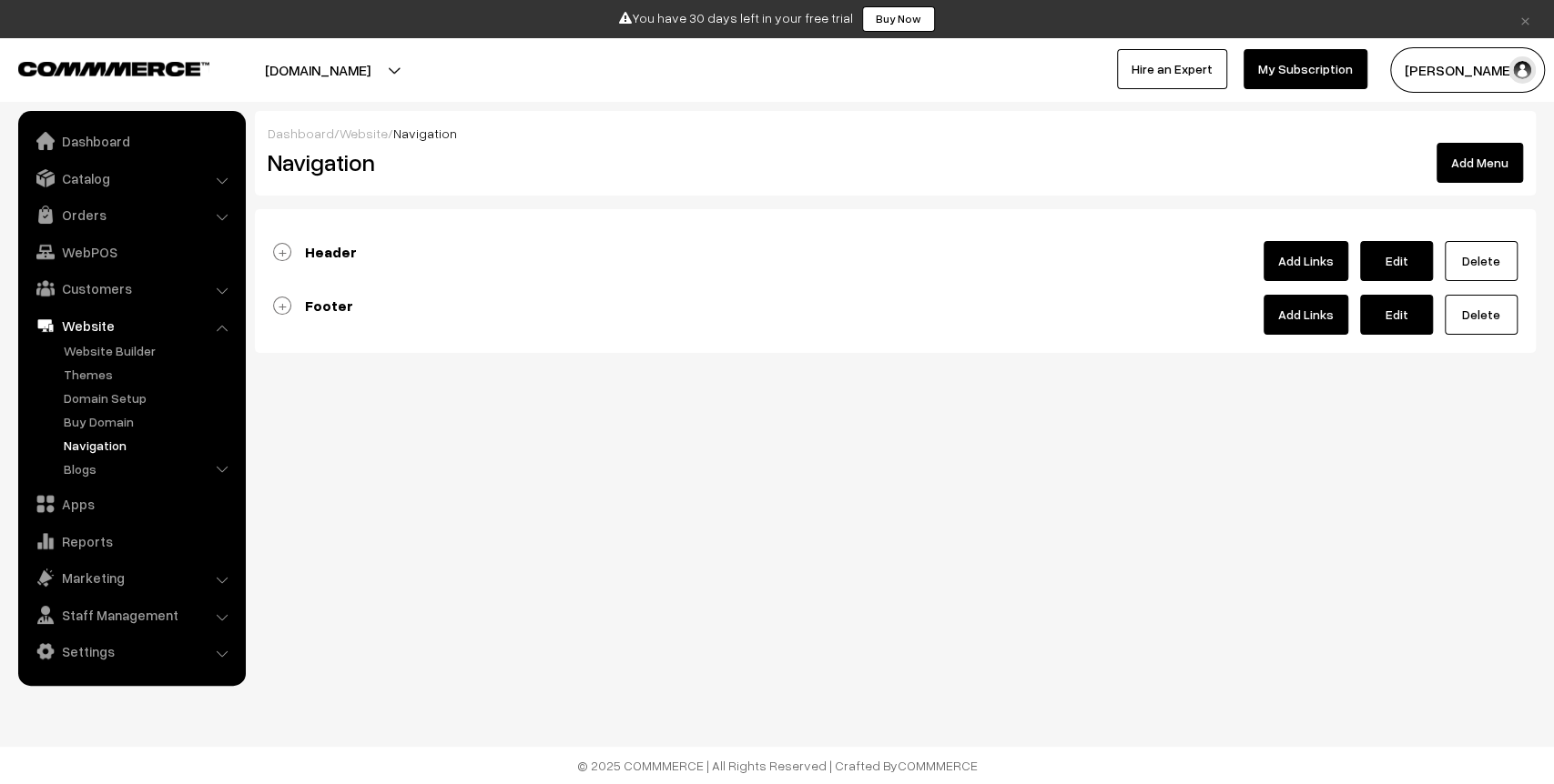
click at [338, 249] on b "Header" at bounding box center [331, 252] width 52 height 18
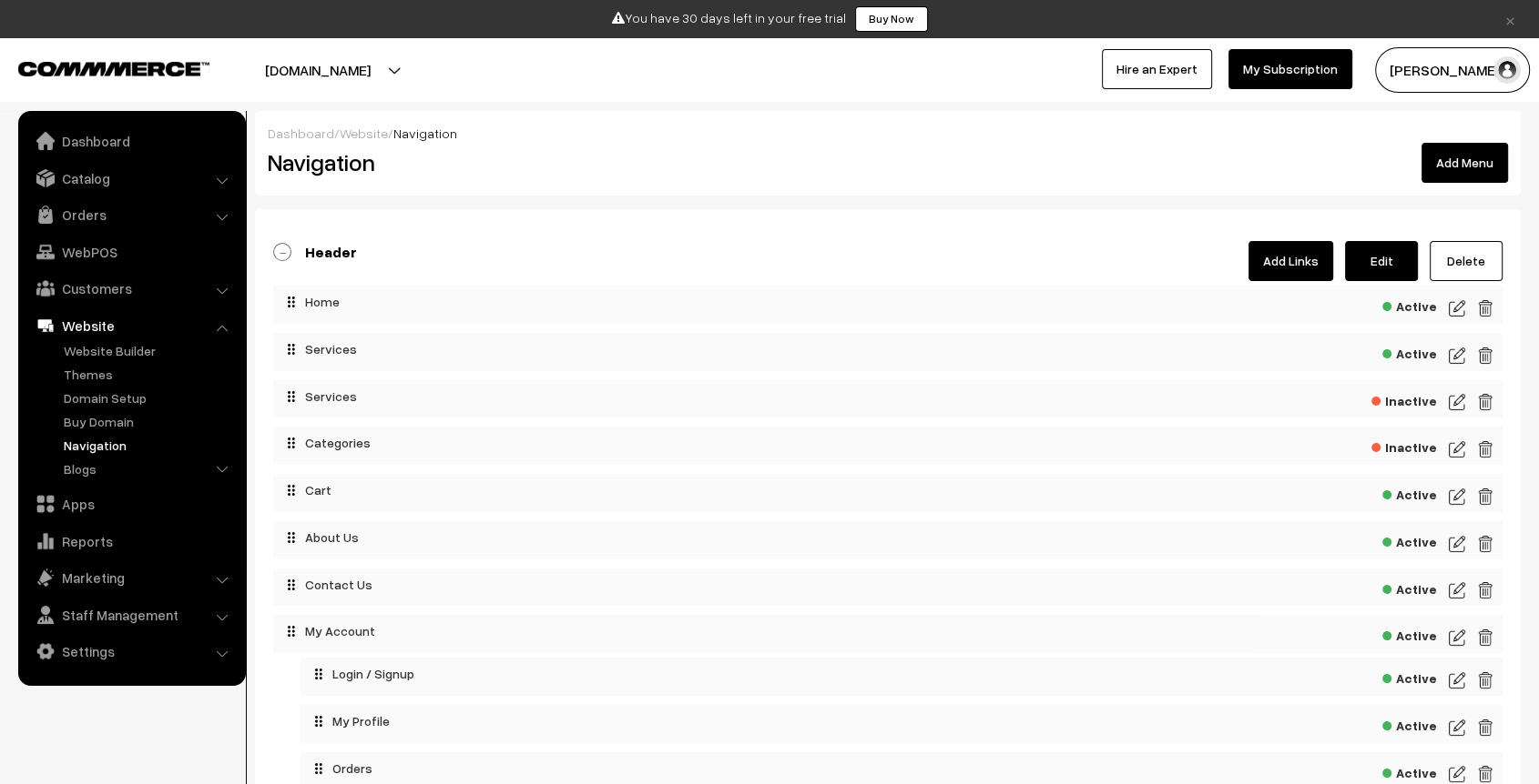
click at [1268, 256] on link "Add Links" at bounding box center [1290, 261] width 85 height 40
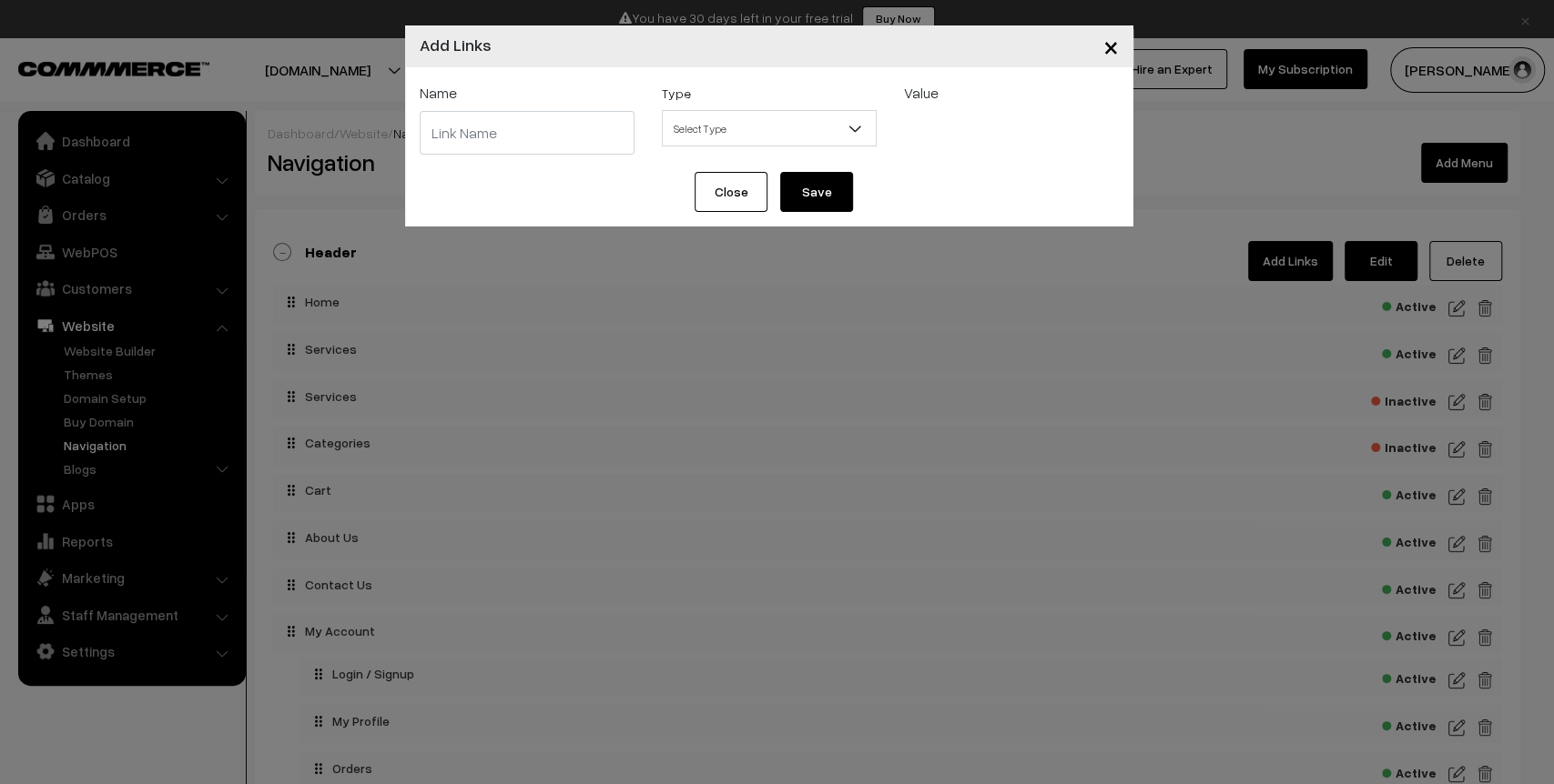
click at [542, 130] on input "text" at bounding box center [527, 132] width 215 height 44
type input "Training"
click at [807, 127] on span "Select Type" at bounding box center [770, 129] width 213 height 32
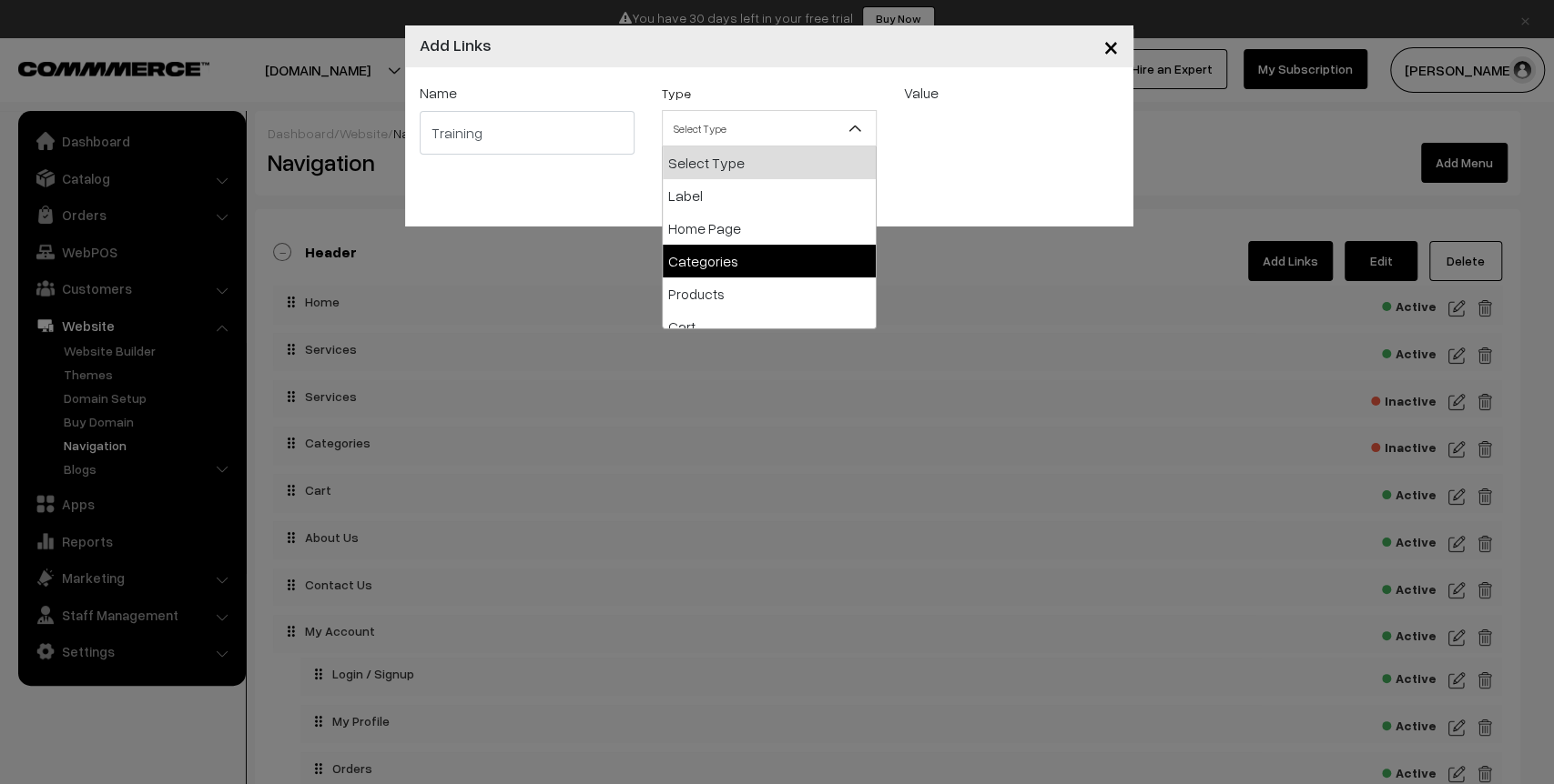
select select "categories"
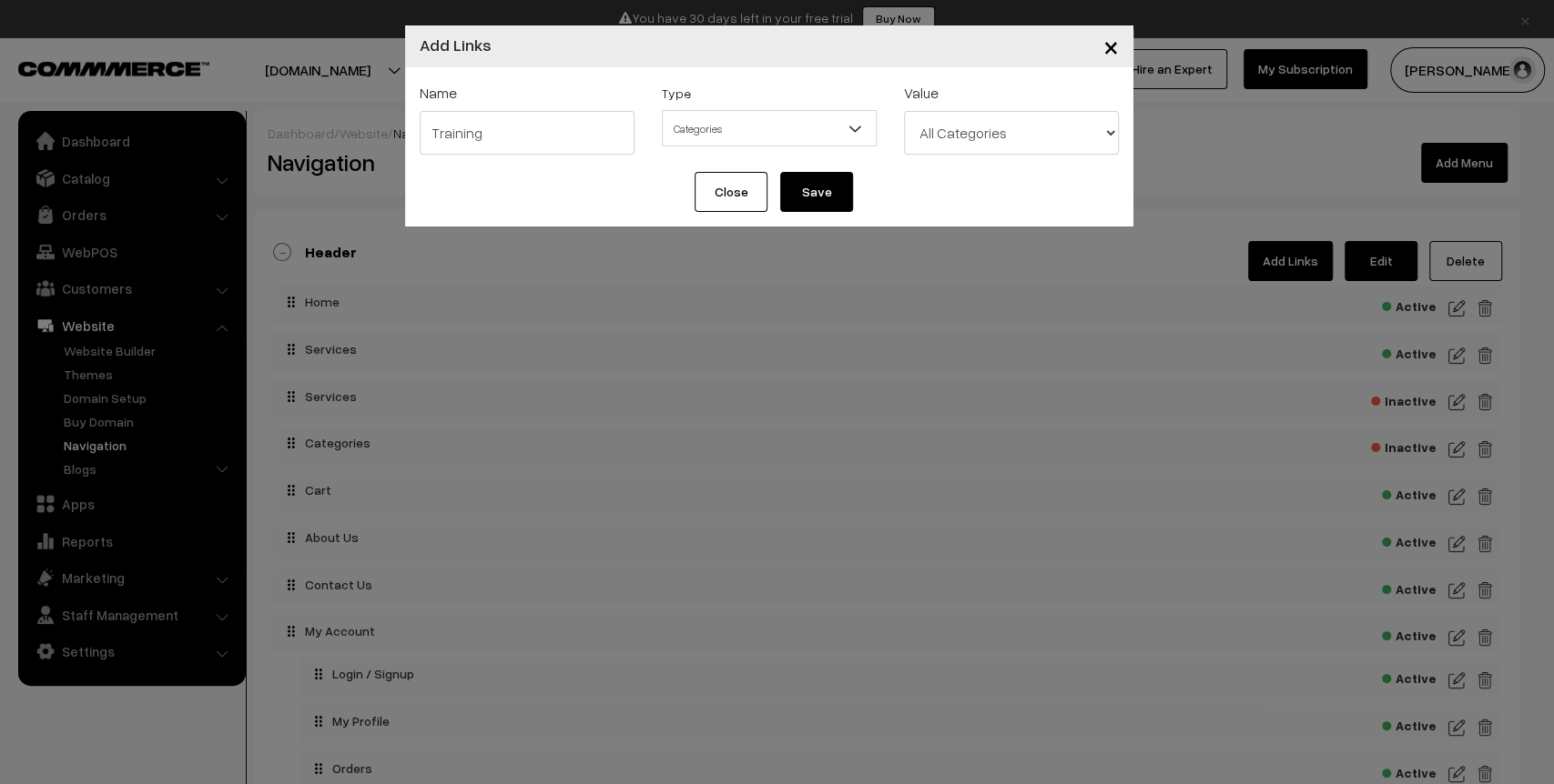
click at [931, 130] on select "All Categories Grooming & Hygiene Services Pet Care & Boarding Services Full-Se…" at bounding box center [1012, 132] width 215 height 44
select select "6"
click at [904, 111] on select "All Categories Grooming & Hygiene Services Pet Care & Boarding Services Full-Se…" at bounding box center [1012, 132] width 215 height 44
click at [824, 188] on button "Save" at bounding box center [816, 192] width 73 height 40
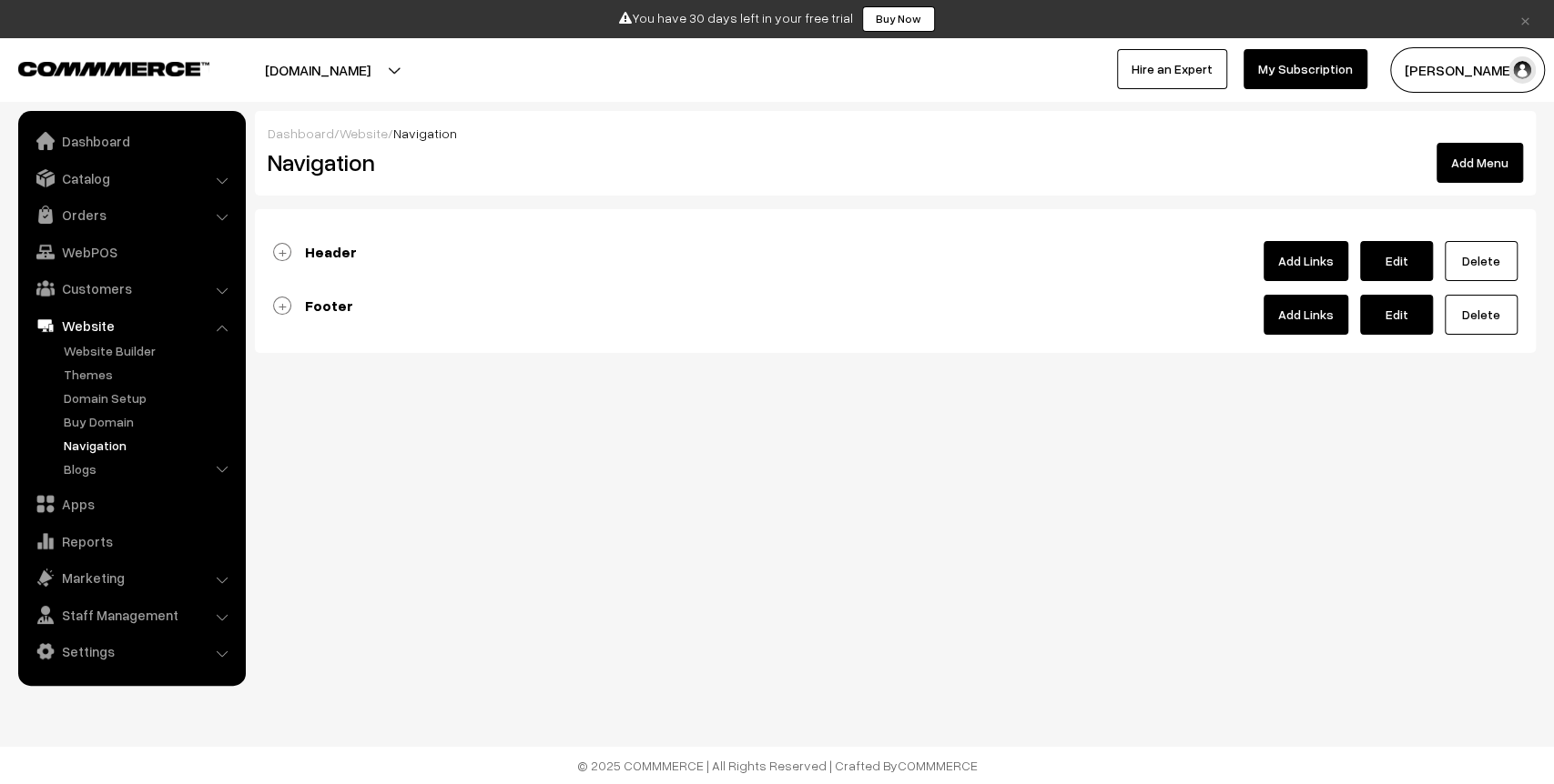
click at [320, 254] on b "Header" at bounding box center [331, 252] width 52 height 18
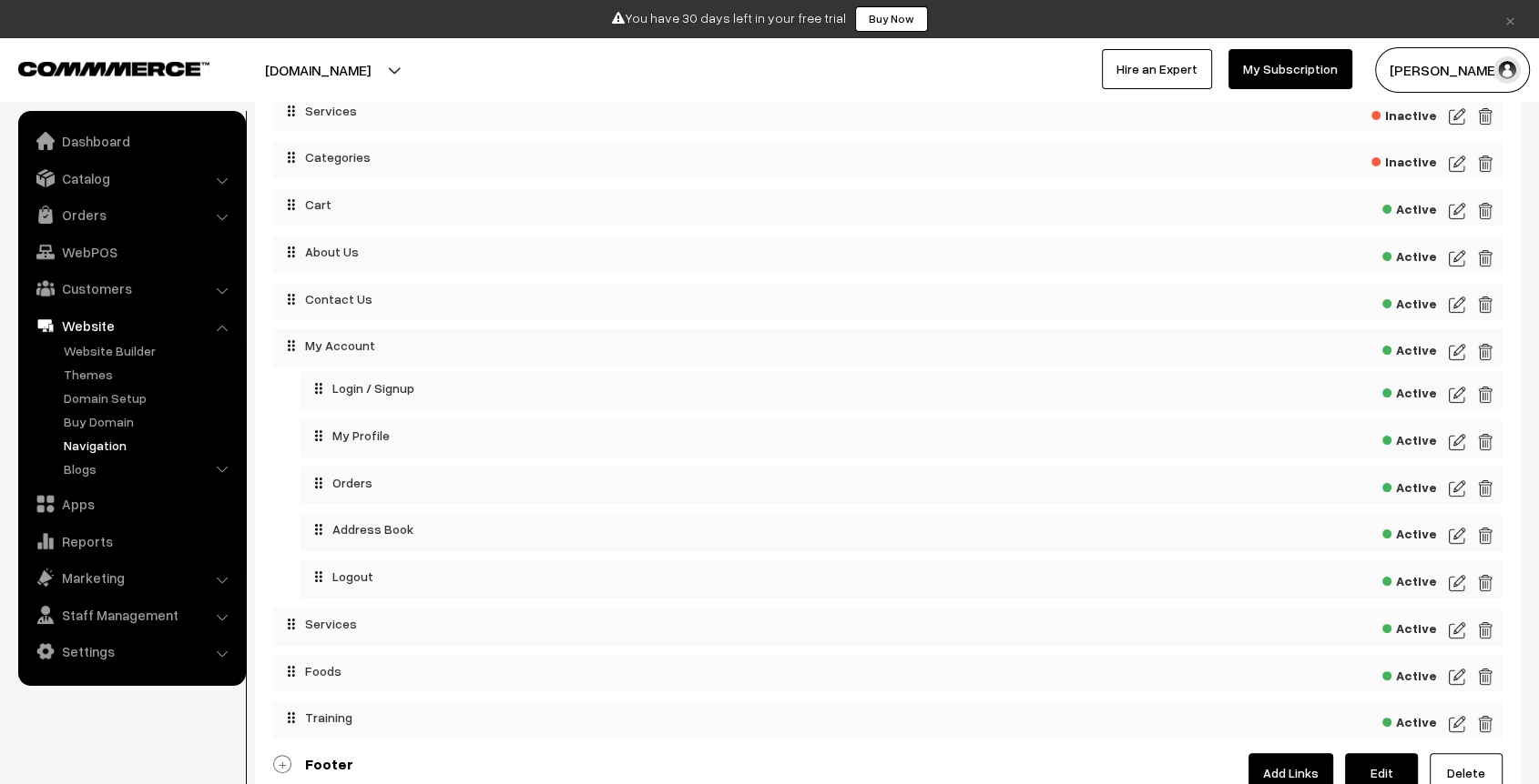
scroll to position [291, 0]
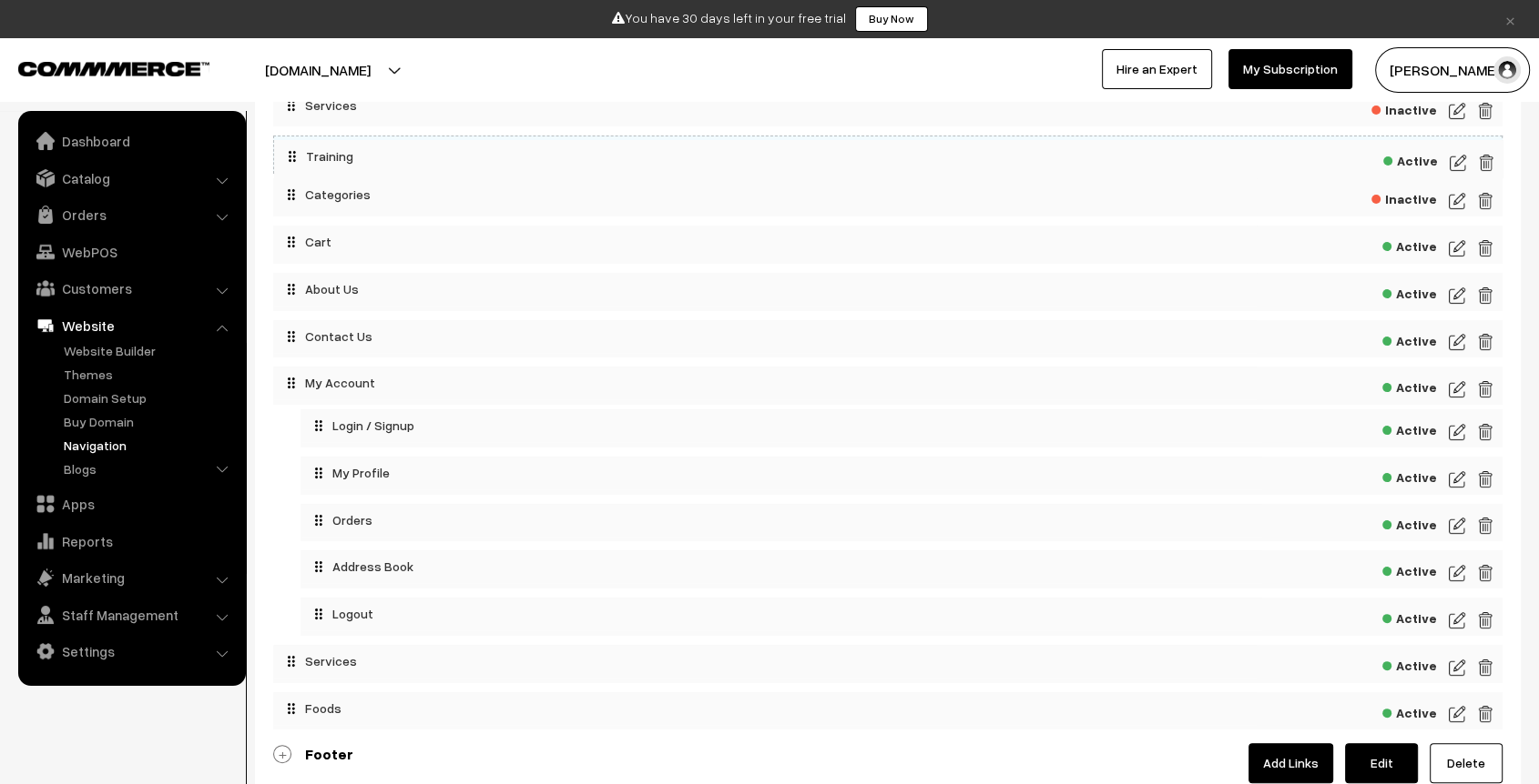
drag, startPoint x: 365, startPoint y: 712, endPoint x: 367, endPoint y: 151, distance: 561.0
drag, startPoint x: 332, startPoint y: 715, endPoint x: 327, endPoint y: 146, distance: 569.0
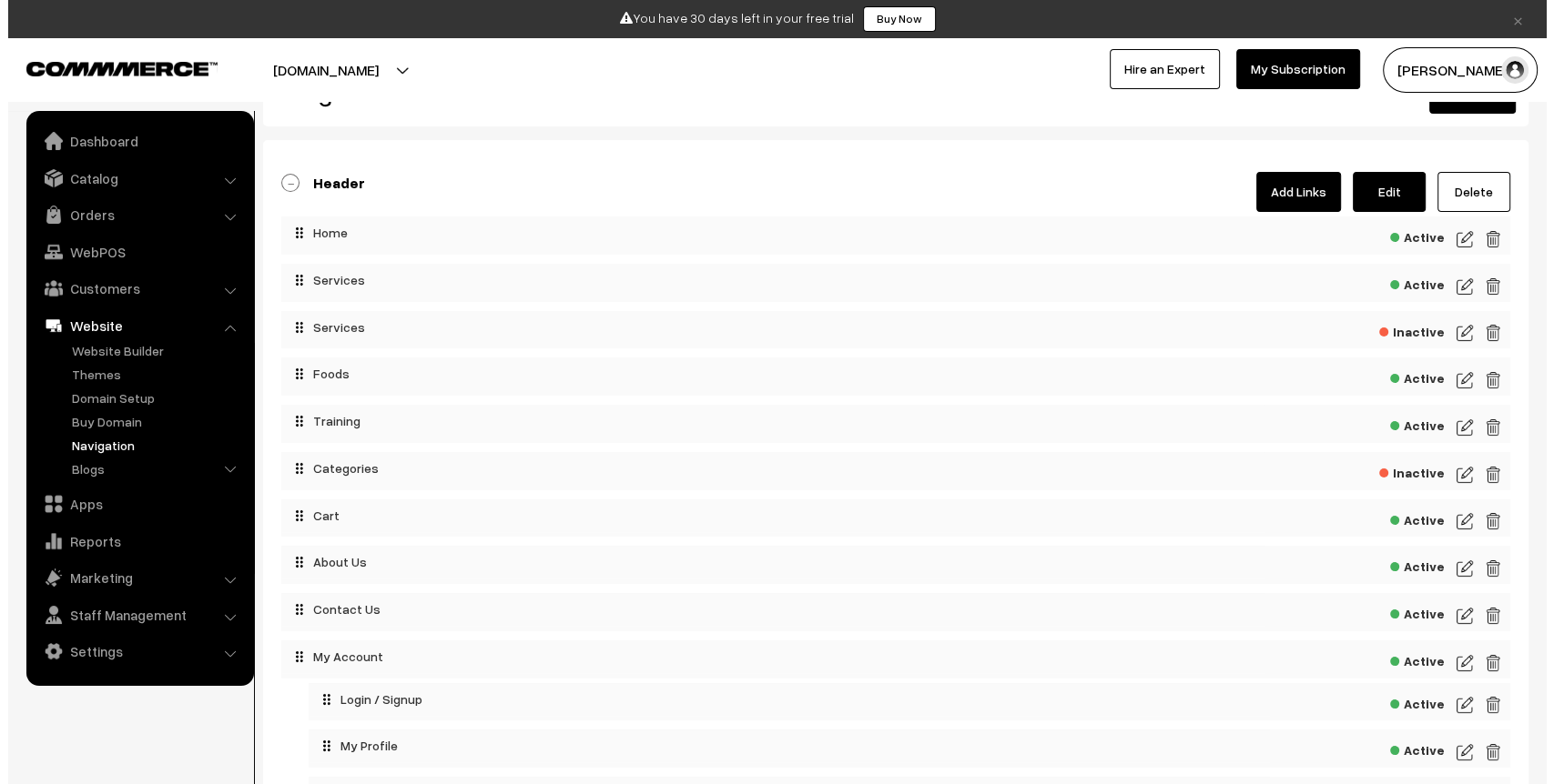
scroll to position [66, 0]
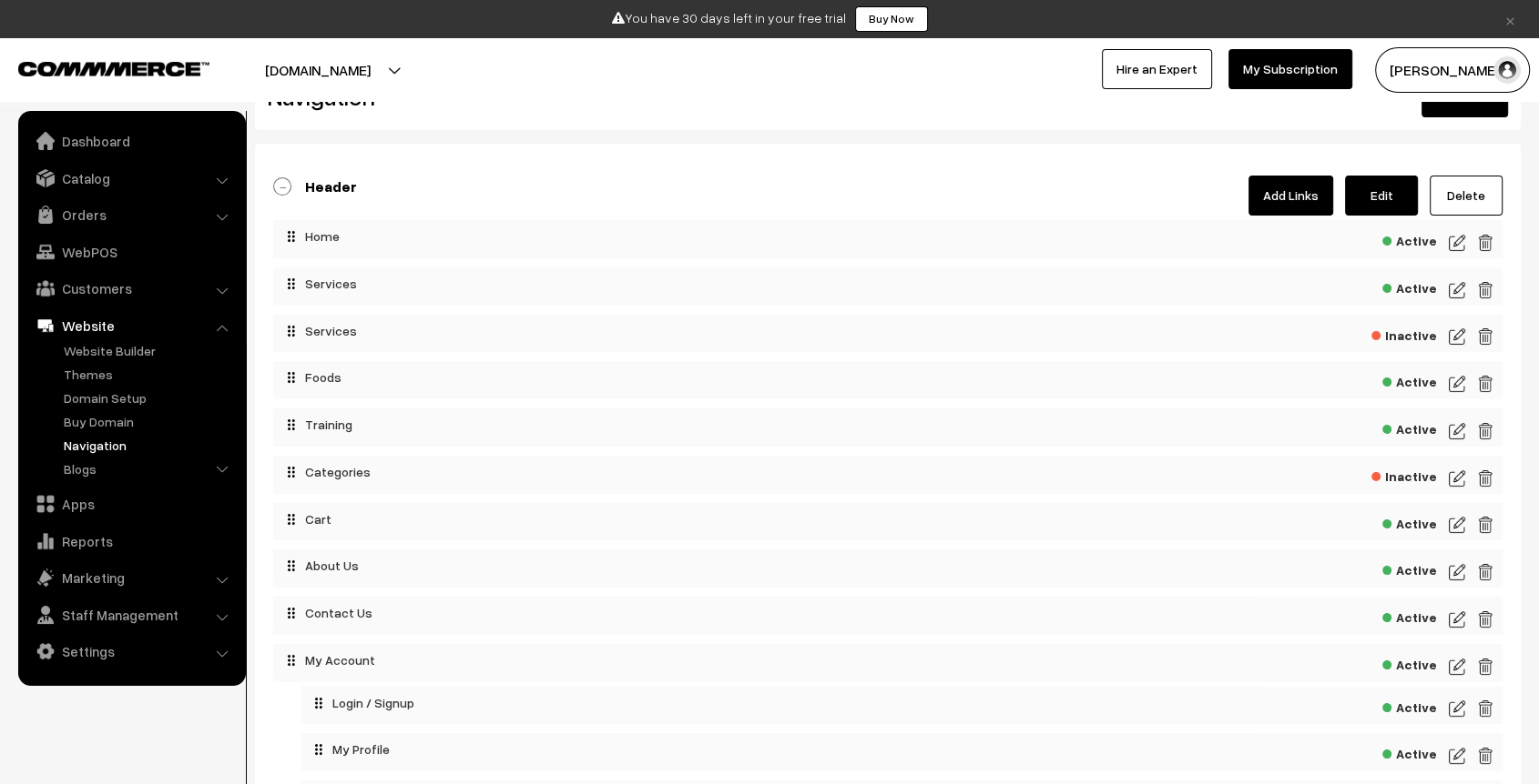
click at [1455, 290] on img at bounding box center [1456, 290] width 16 height 22
